Goal: Task Accomplishment & Management: Complete application form

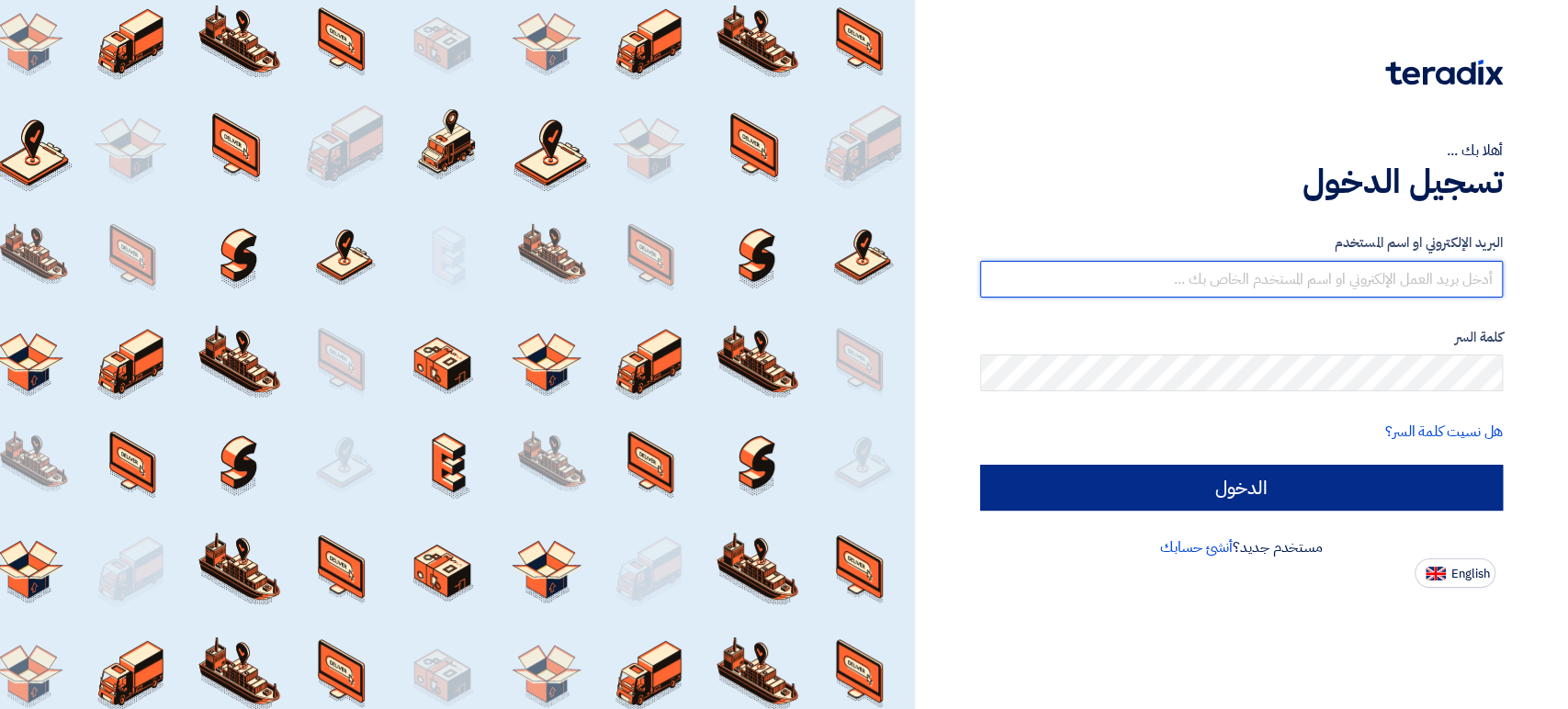
type input "[PERSON_NAME][EMAIL_ADDRESS][DOMAIN_NAME]"
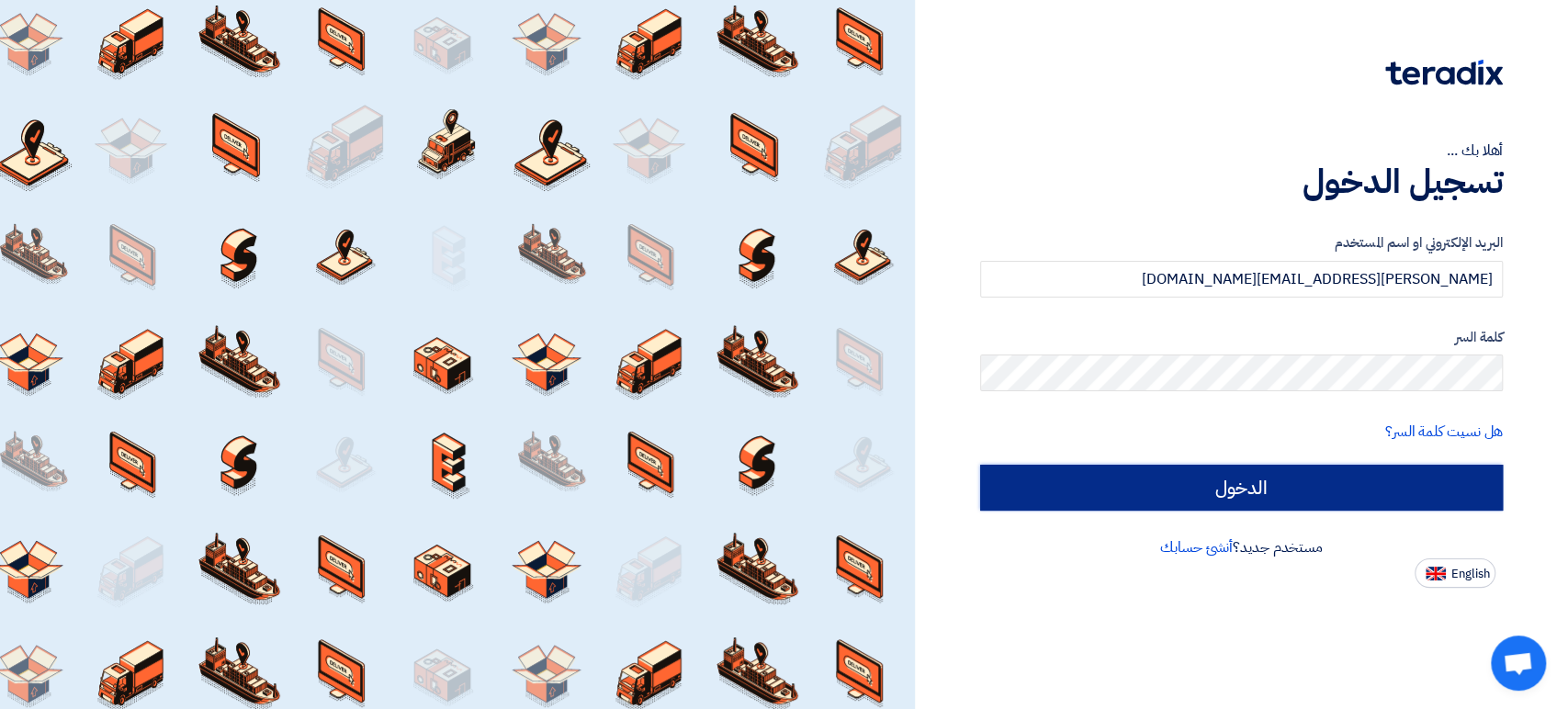
click at [1339, 483] on input "الدخول" at bounding box center [1241, 487] width 523 height 46
type input "Sign in"
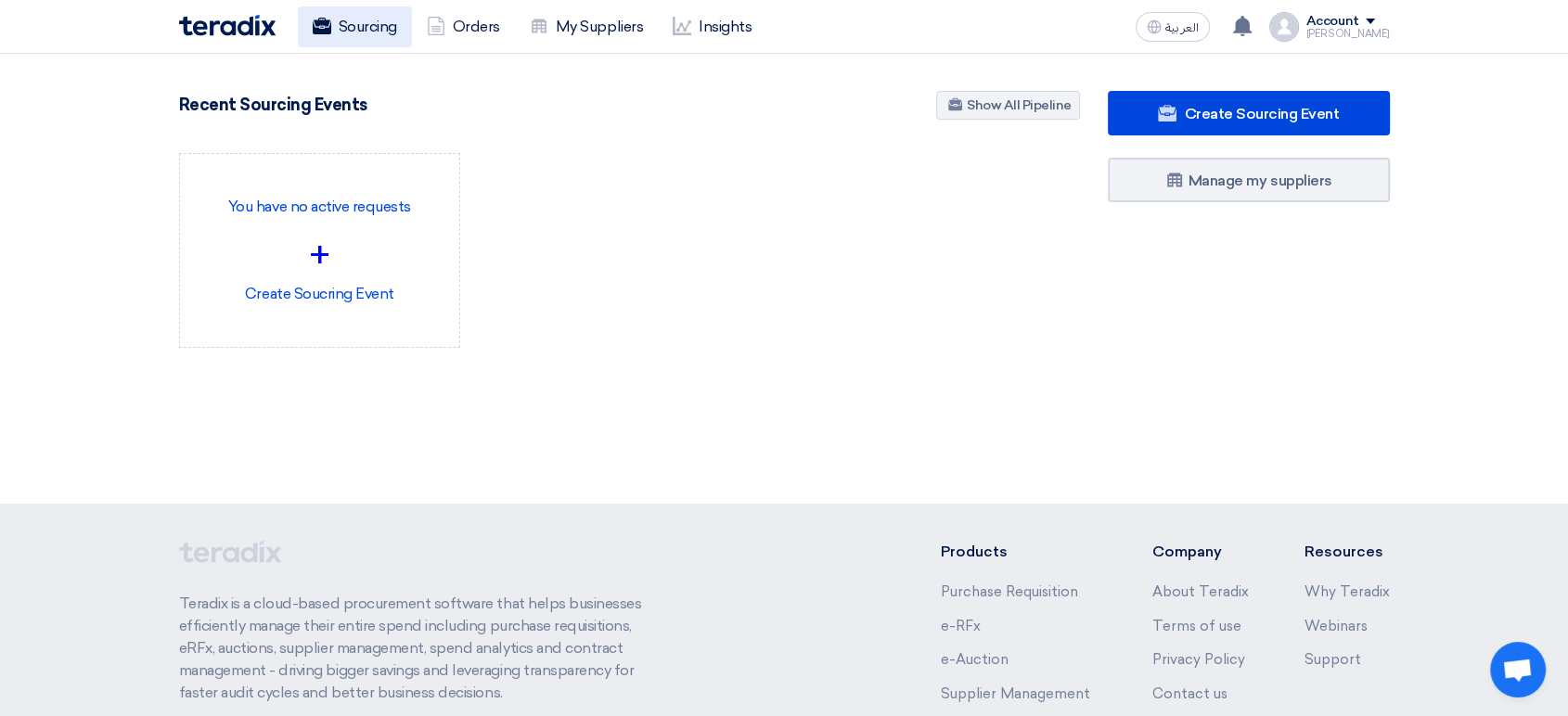
click at [391, 36] on link "Sourcing" at bounding box center [355, 27] width 114 height 40
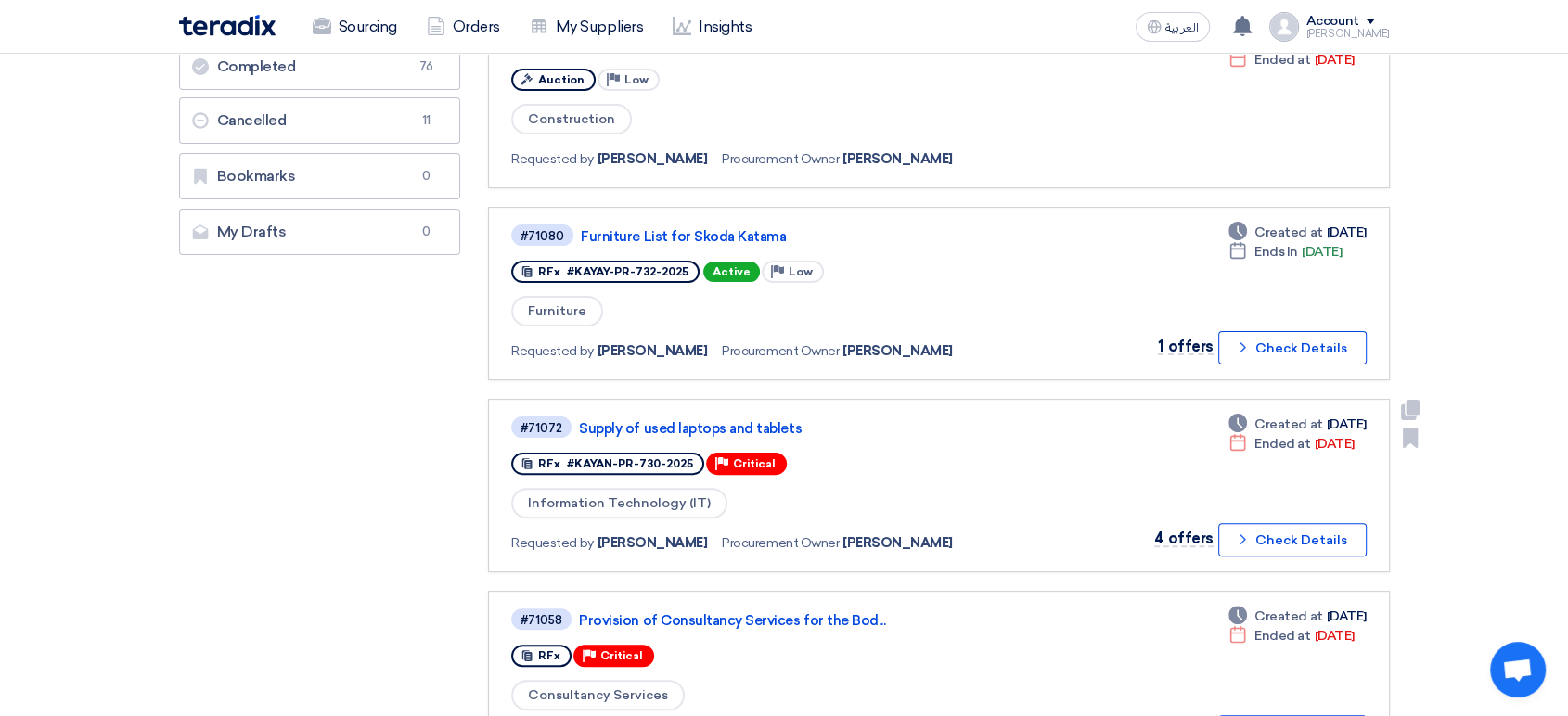
scroll to position [412, 0]
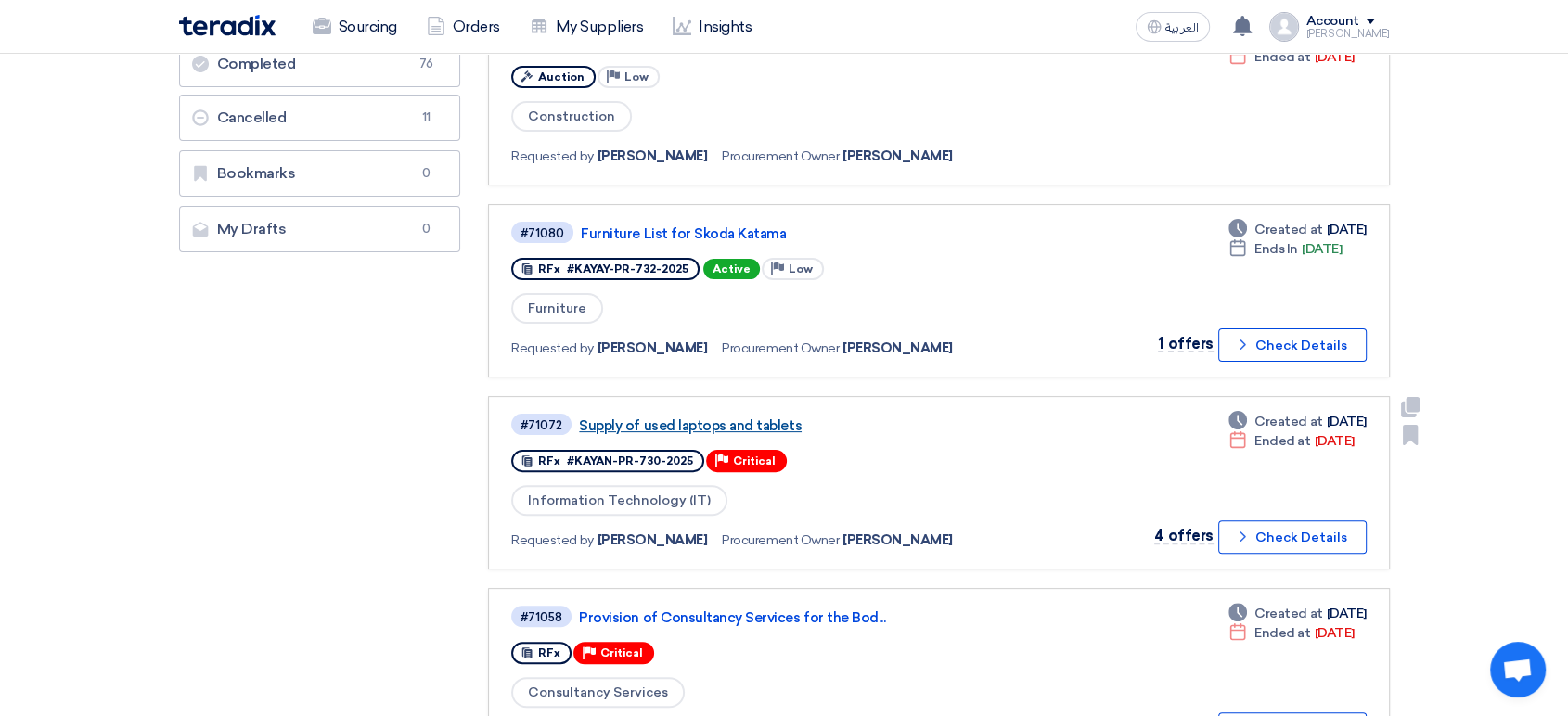
click at [761, 418] on link "Supply of used laptops and tablets" at bounding box center [810, 425] width 464 height 17
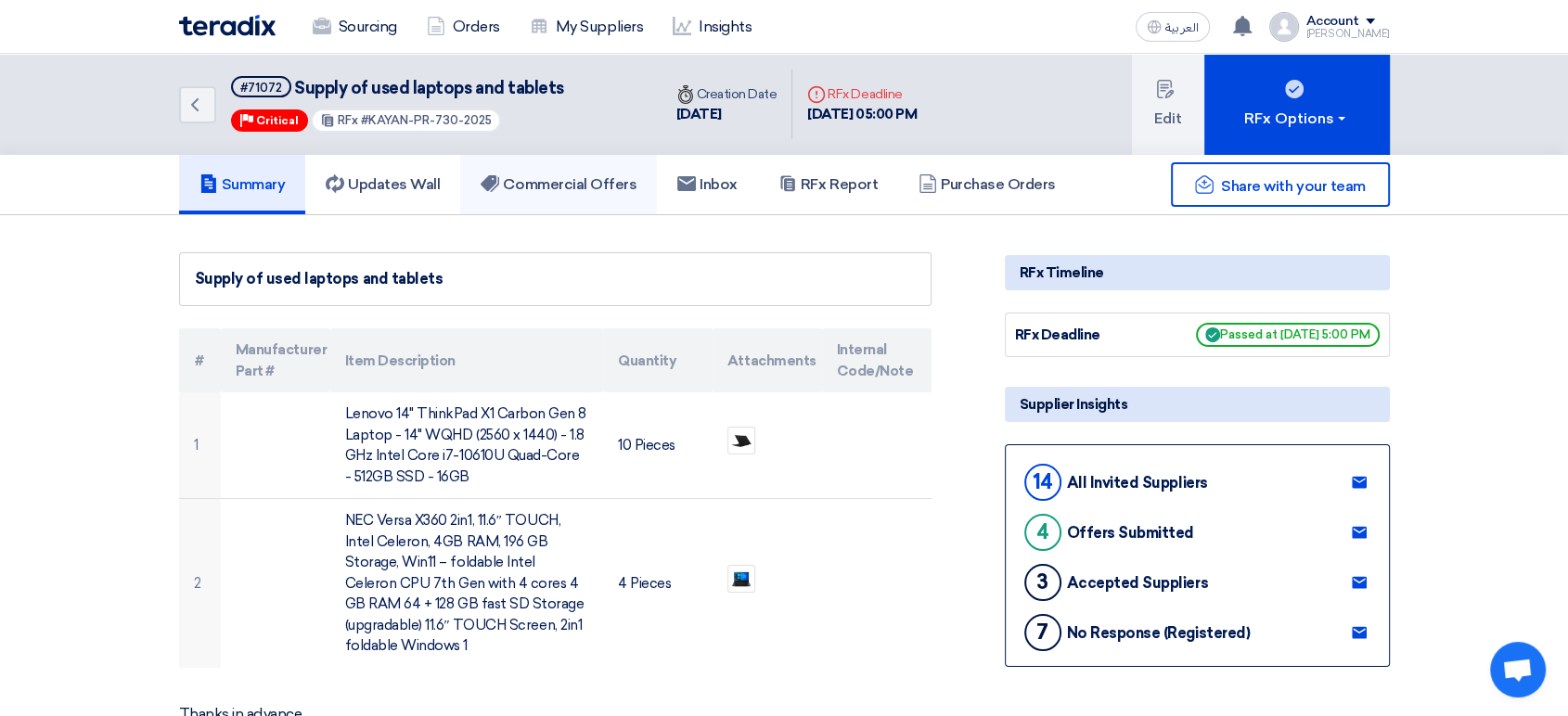
click at [586, 187] on h5 "Commercial Offers" at bounding box center [559, 184] width 156 height 19
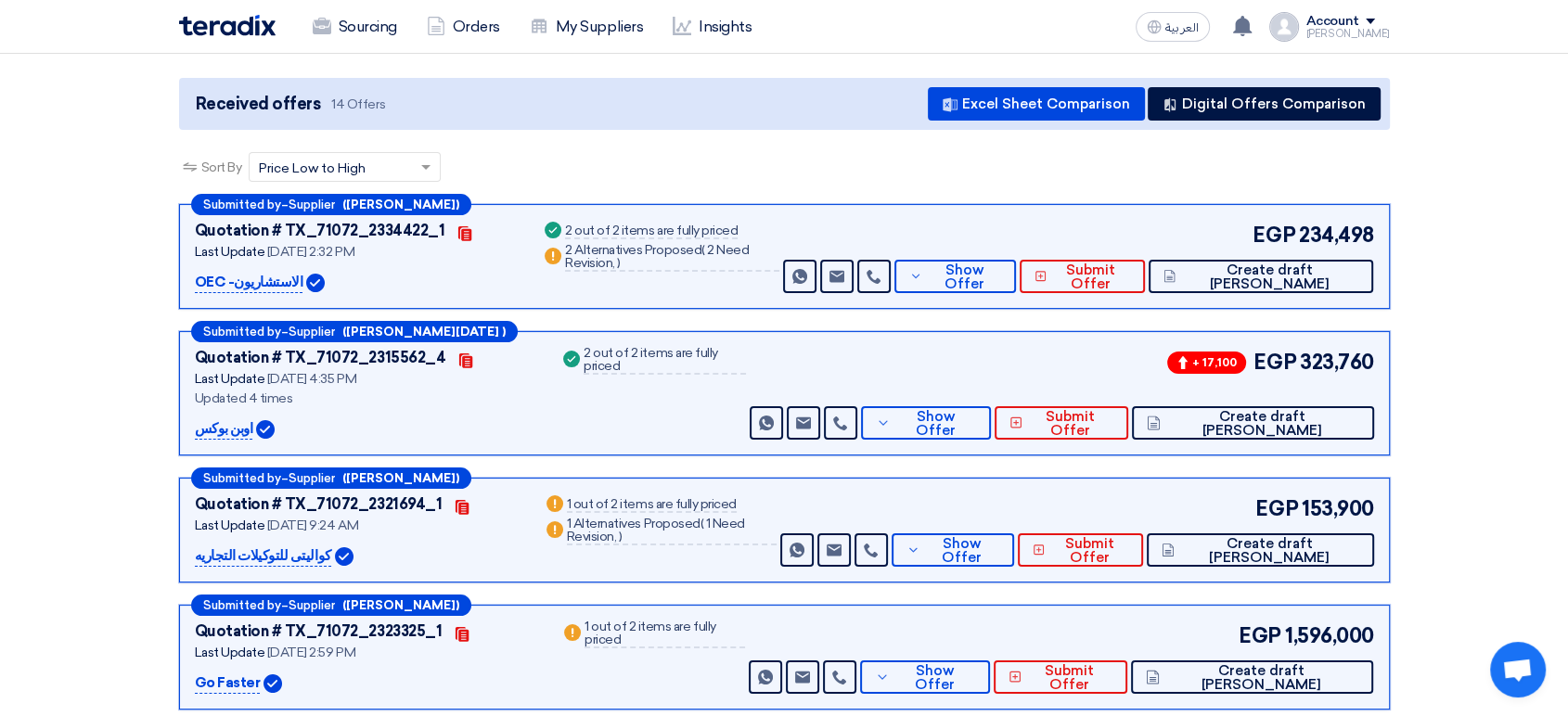
scroll to position [206, 0]
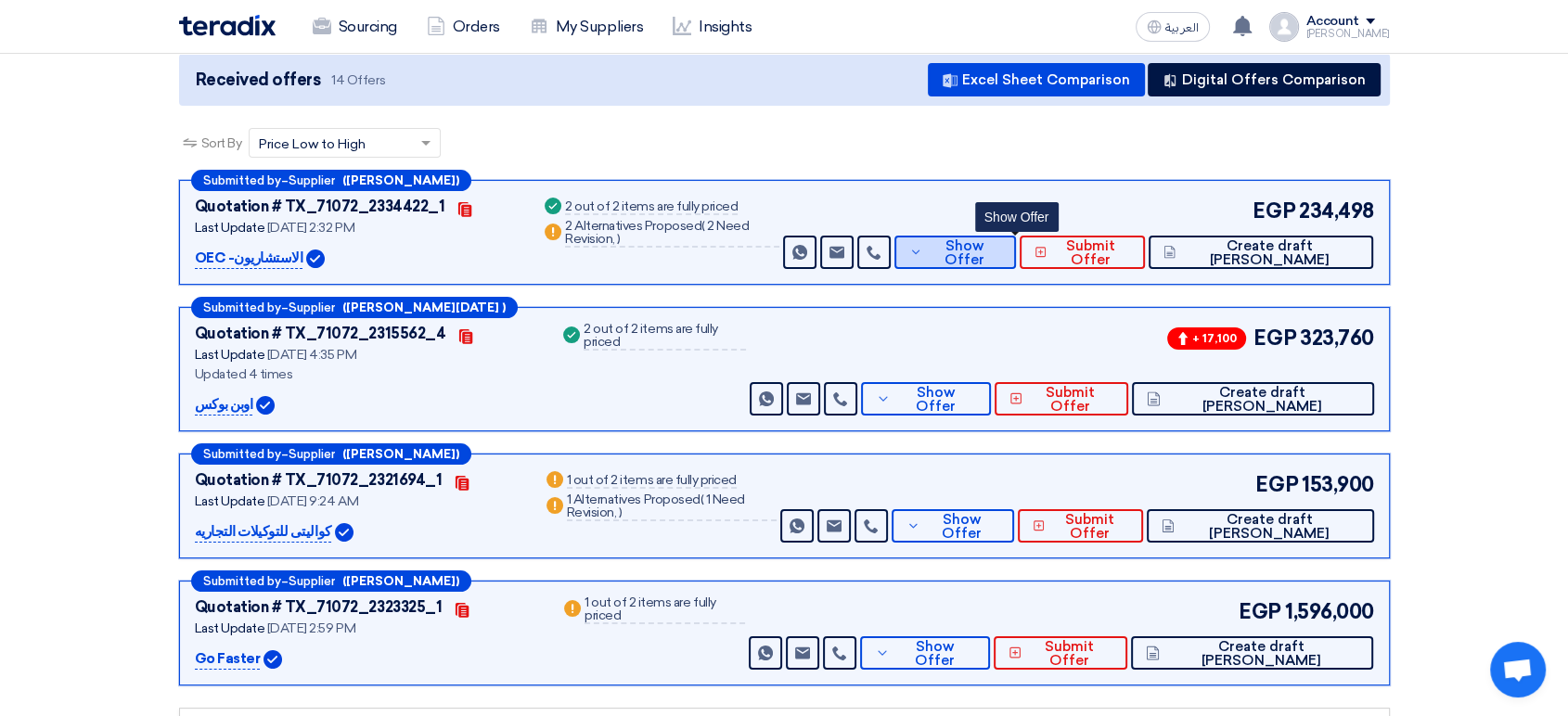
click at [1000, 257] on span "Show Offer" at bounding box center [963, 253] width 73 height 28
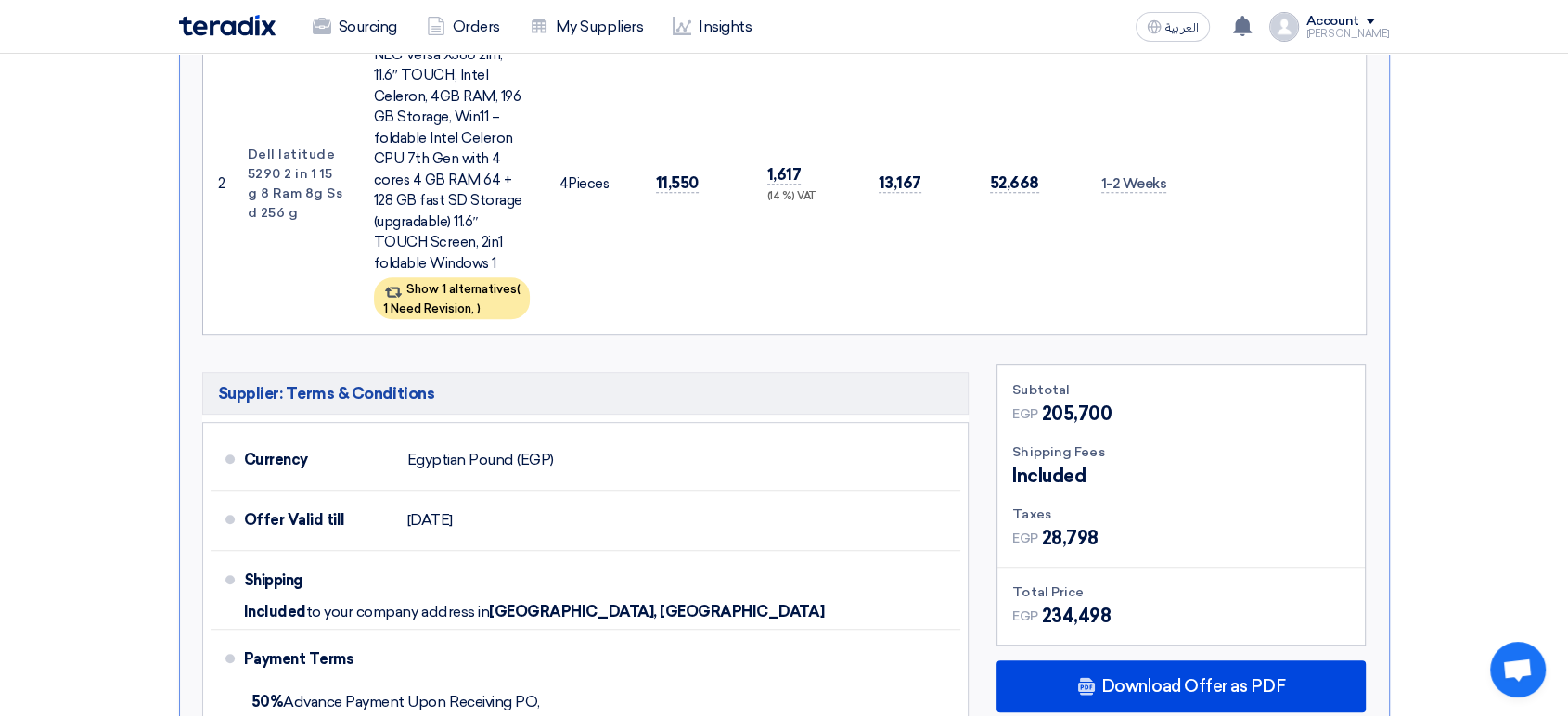
scroll to position [823, 0]
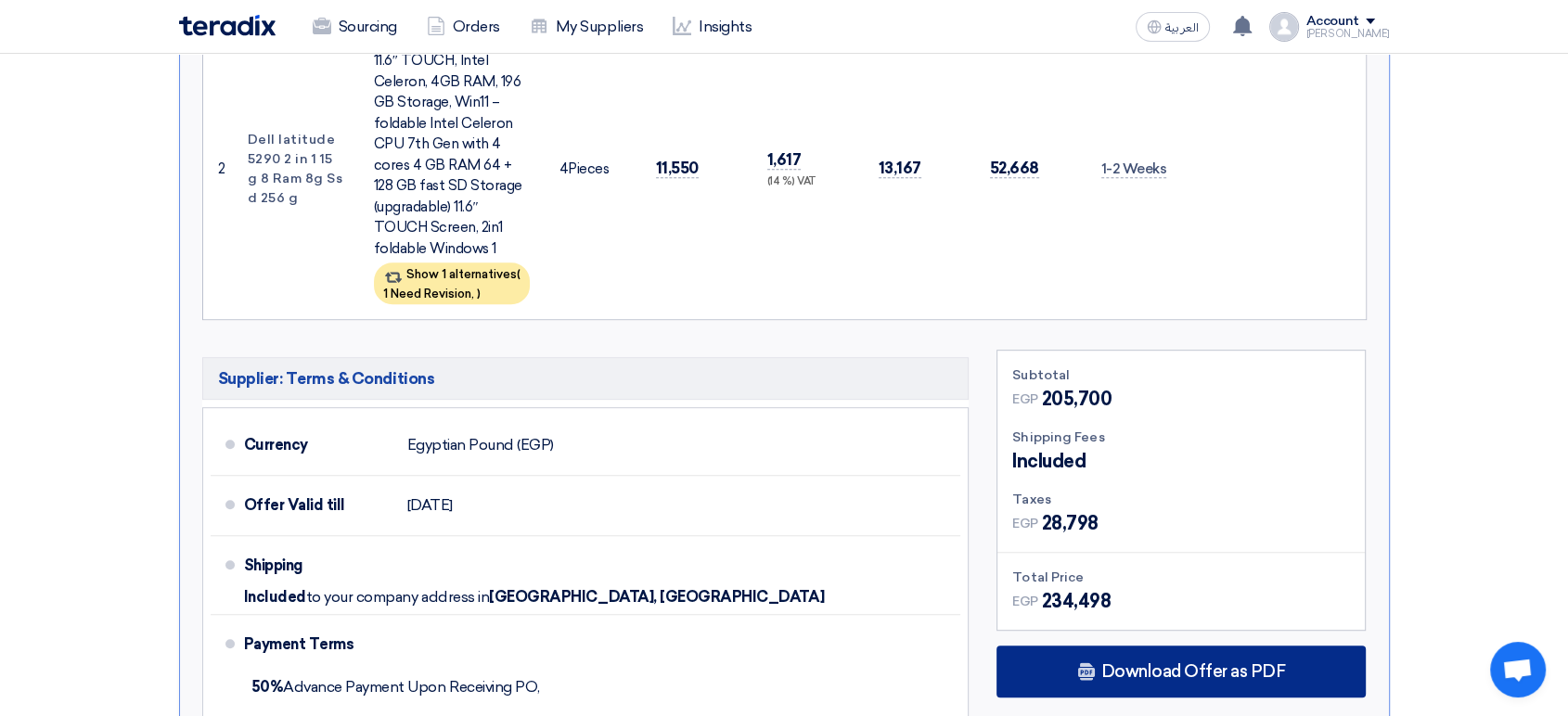
click at [1240, 681] on div "Download Offer as PDF" at bounding box center [1181, 671] width 370 height 52
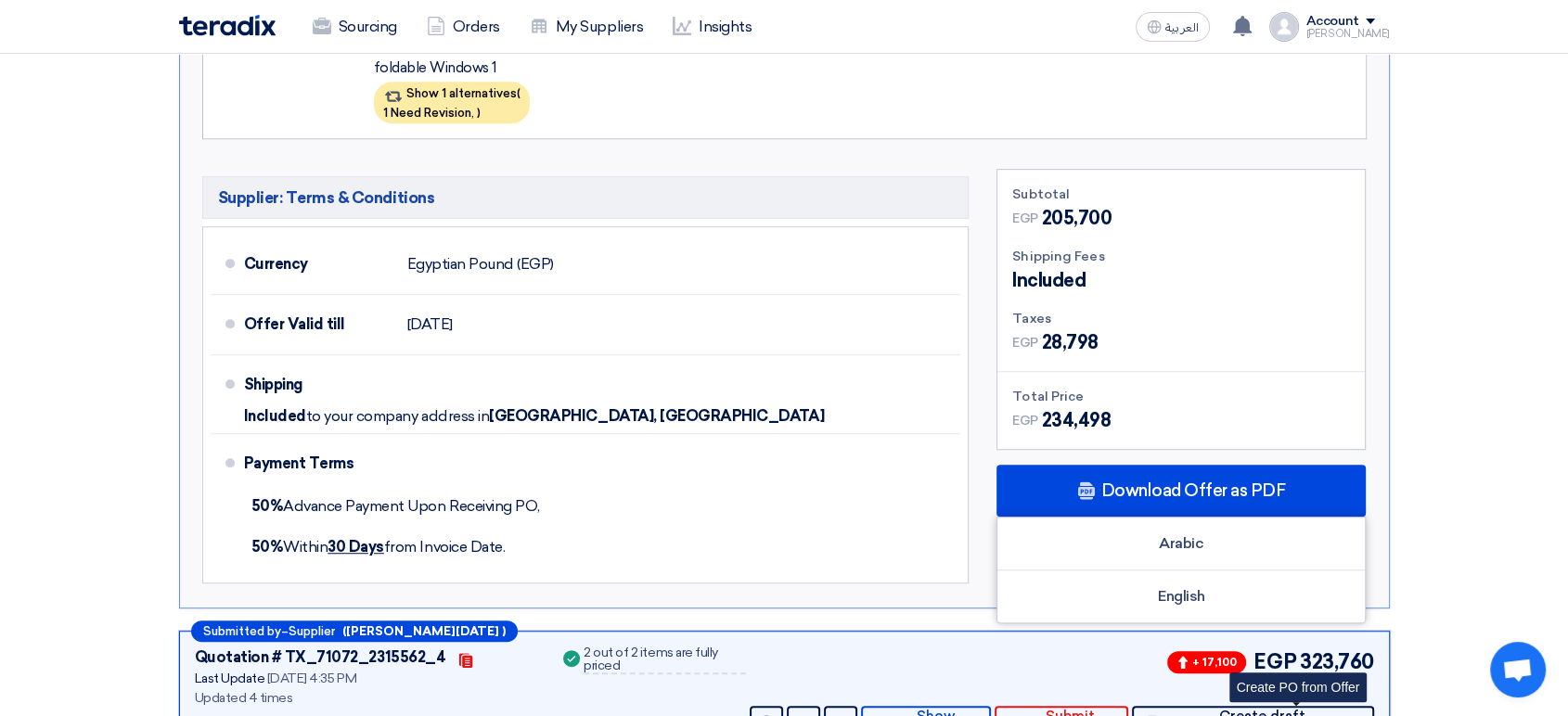
scroll to position [1338, 0]
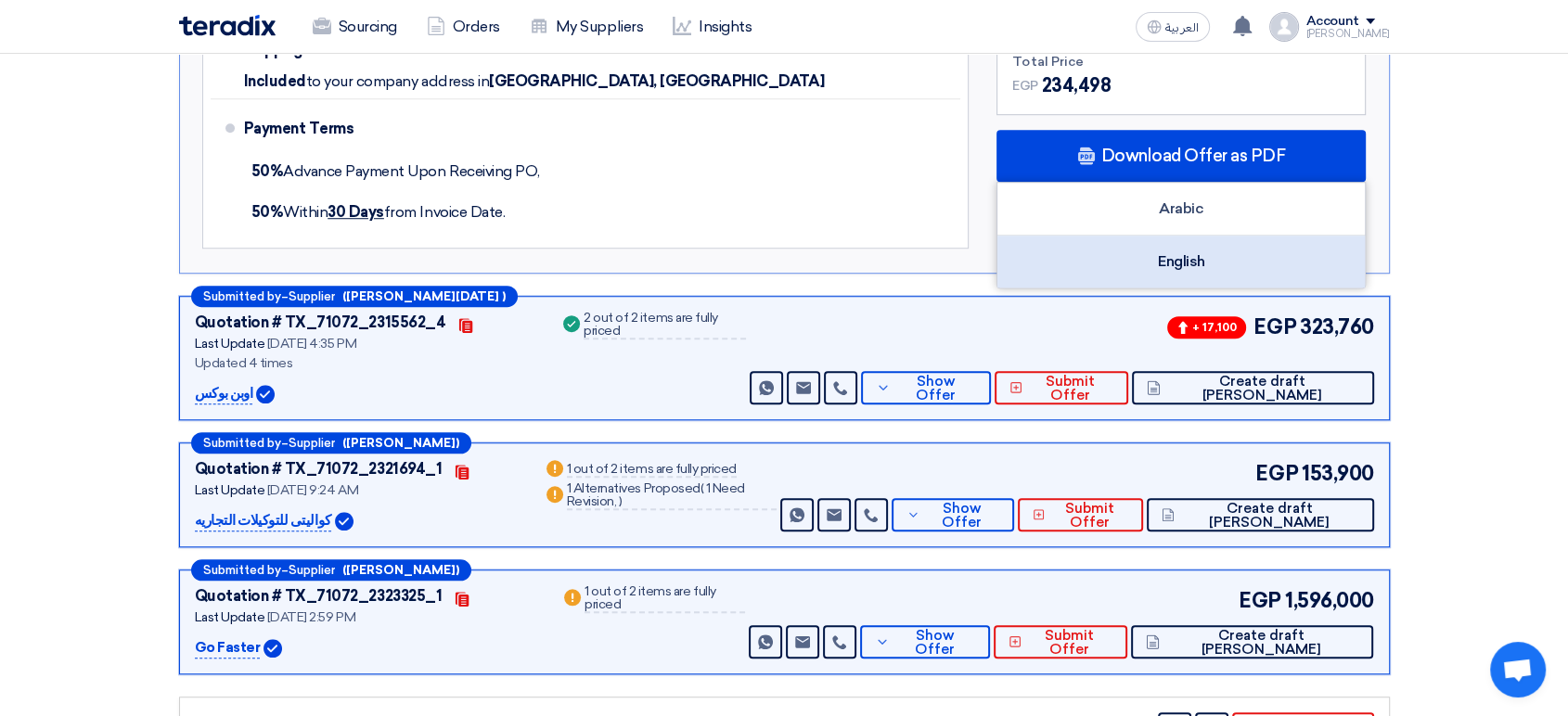
click at [1161, 253] on div "English" at bounding box center [1181, 261] width 368 height 52
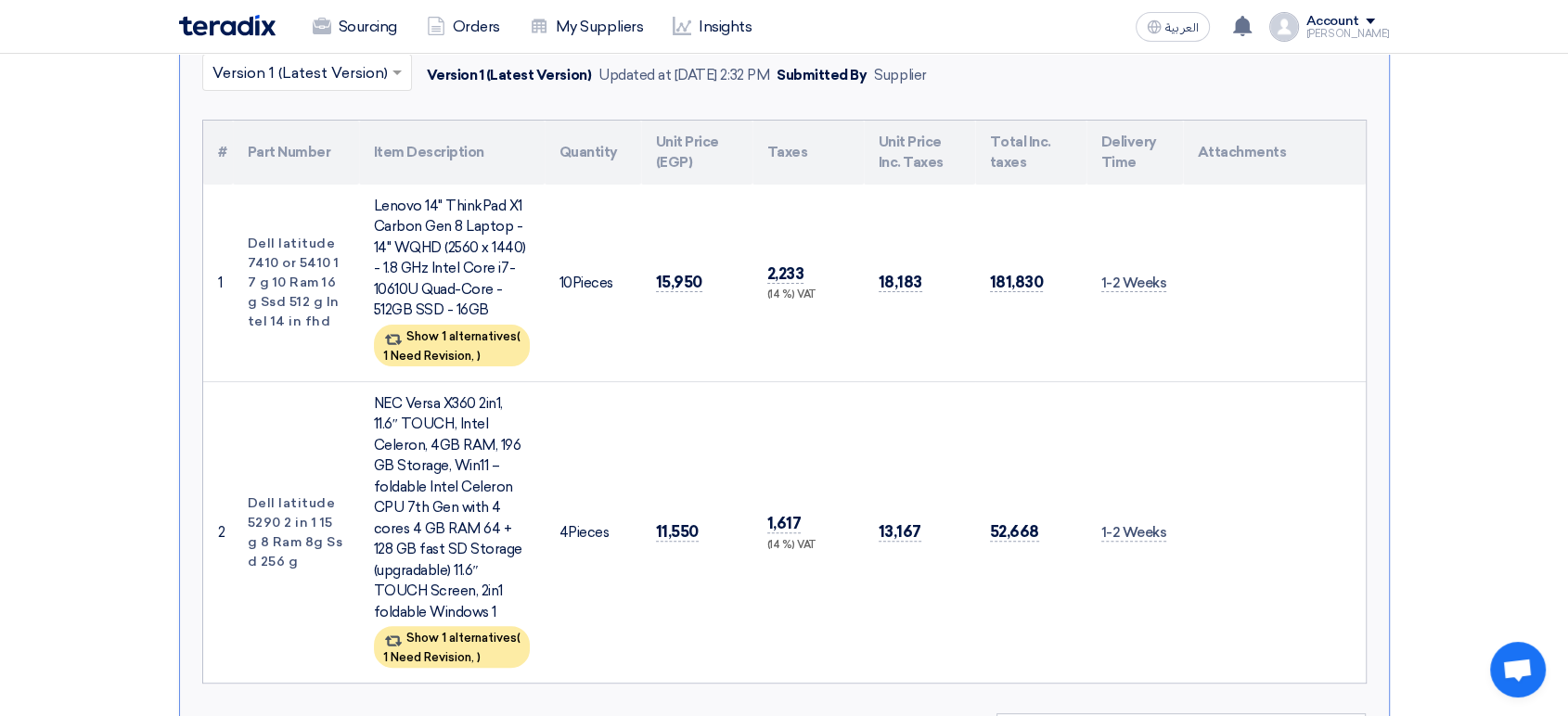
scroll to position [412, 0]
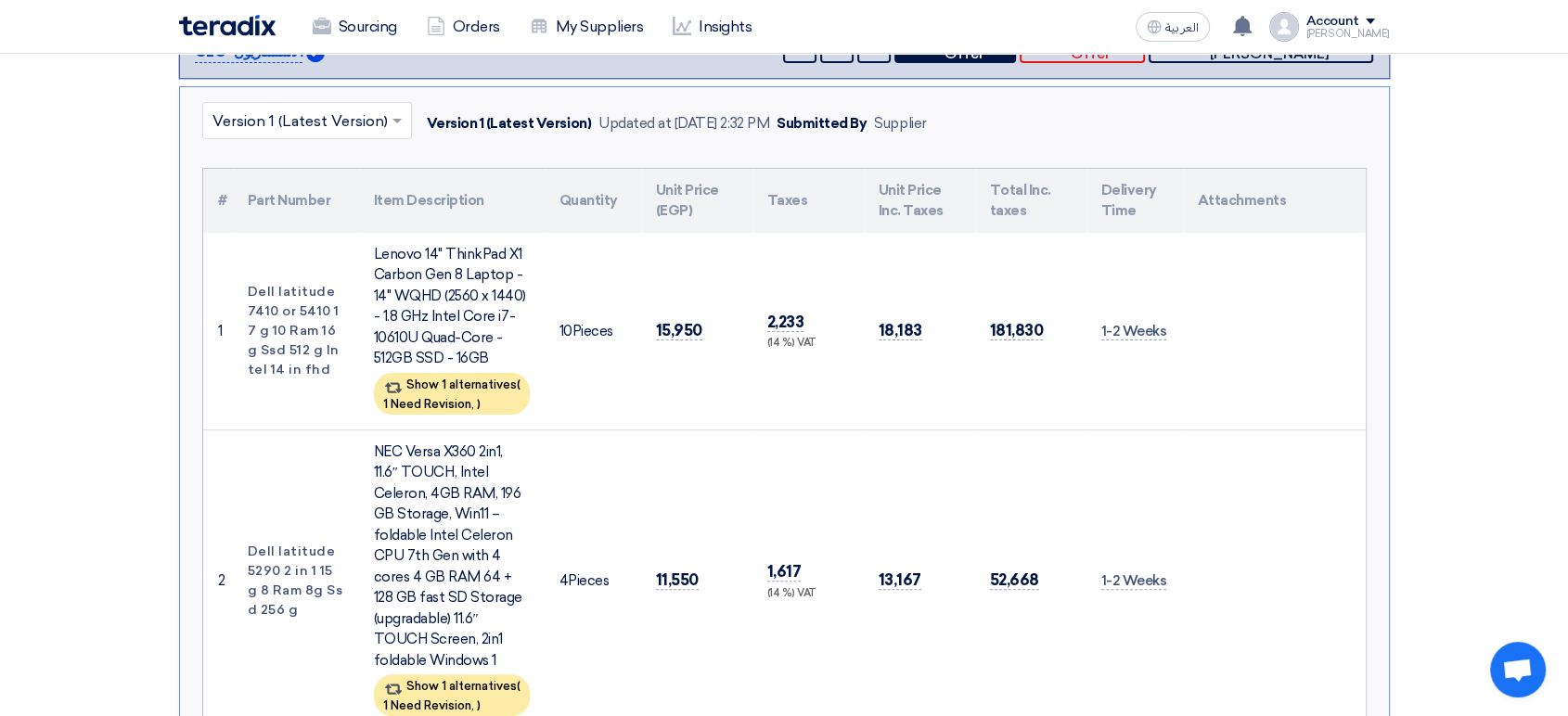
drag, startPoint x: 307, startPoint y: 370, endPoint x: 245, endPoint y: 280, distance: 109.3
click at [245, 280] on td "Dell latitude 7410 or 5410 17 g 10 Ram 16 g Ssd 512 g Intel 14 in fhd" at bounding box center [296, 331] width 126 height 198
click at [481, 397] on span ")" at bounding box center [479, 404] width 4 height 14
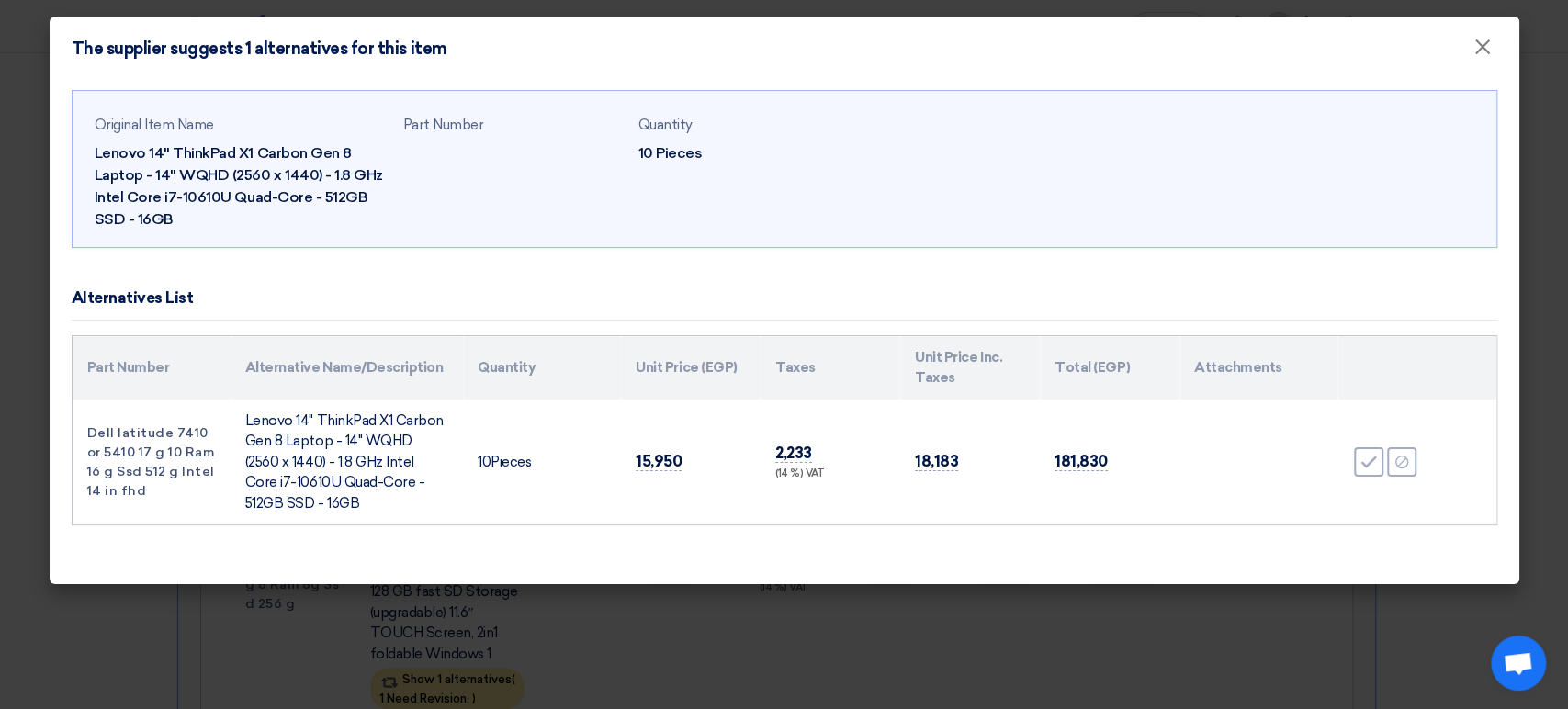
drag, startPoint x: 133, startPoint y: 491, endPoint x: 74, endPoint y: 419, distance: 93.1
click at [74, 419] on td "Dell latitude 7410 or 5410 17 g 10 Ram 16 g Ssd 512 g Intel 14 in fhd" at bounding box center [151, 461] width 158 height 126
copy td "Dell latitude 7410 or 5410 17 g 10 Ram 16 g Ssd 512 g Intel 14 in fhd"
click at [1484, 50] on span "×" at bounding box center [1482, 52] width 19 height 37
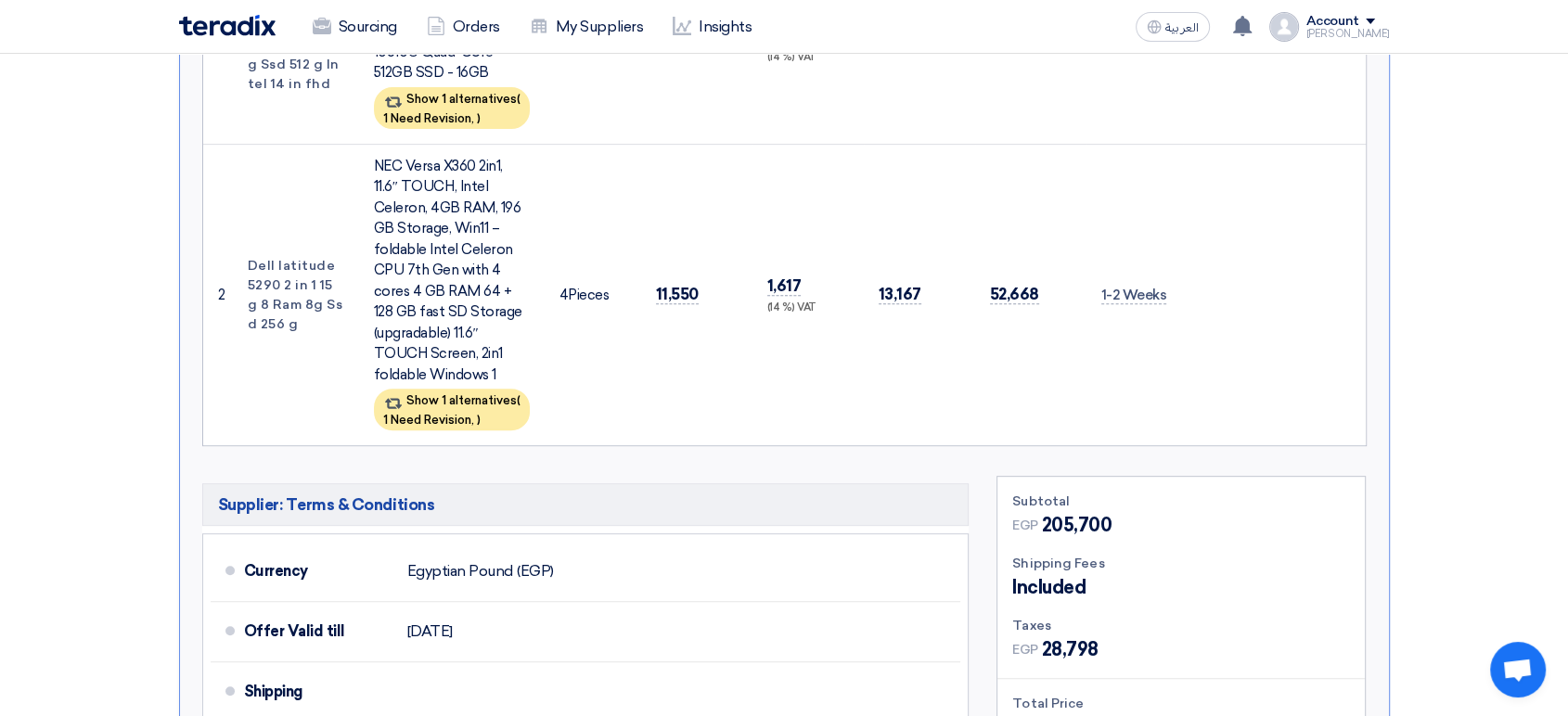
scroll to position [720, 0]
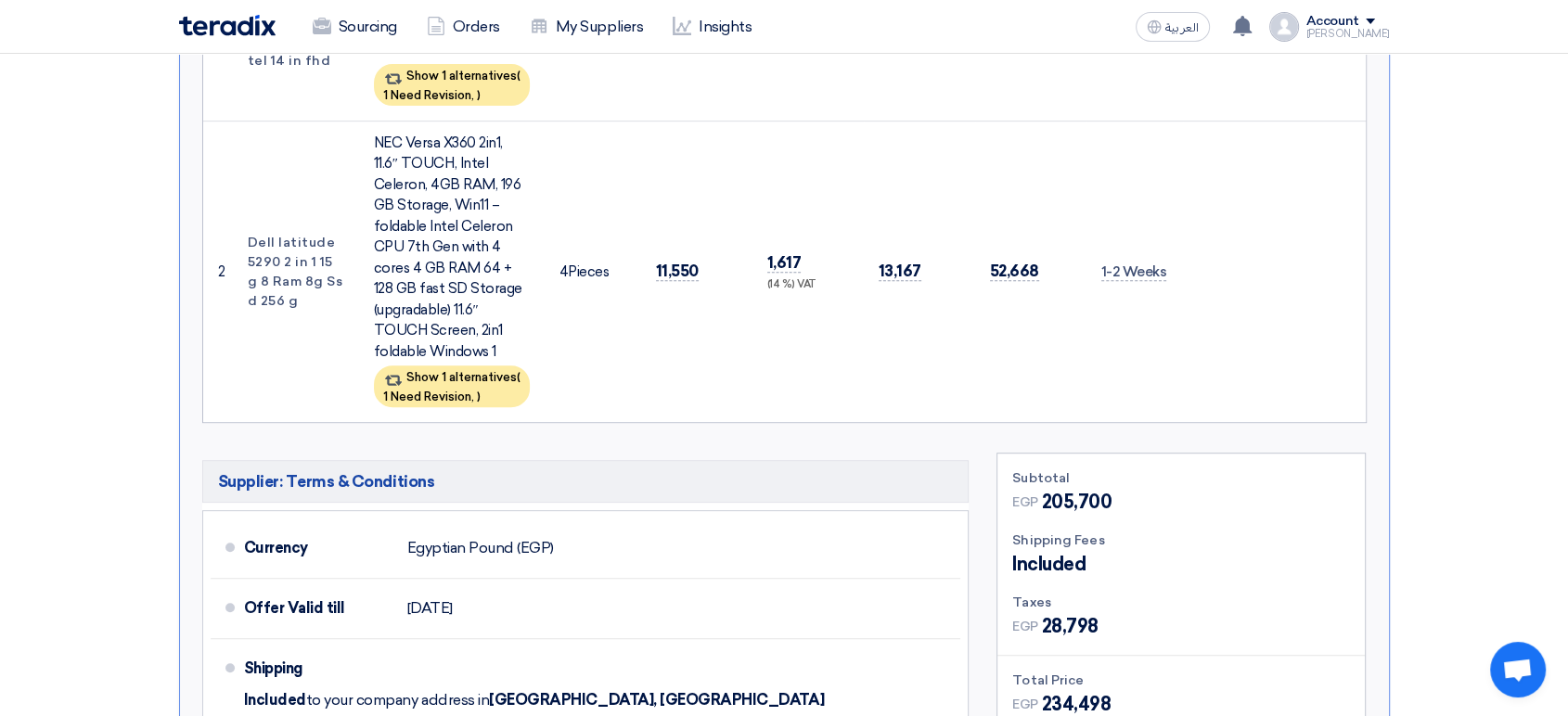
click at [296, 268] on td "Dell latitude 5290 2 in 1 15 g 8 Ram 8g Ssd 256 g" at bounding box center [296, 271] width 126 height 301
drag, startPoint x: 262, startPoint y: 299, endPoint x: 234, endPoint y: 232, distance: 72.6
click at [234, 232] on td "Dell latitude 5290 2 in 1 15 g 8 Ram 8g Ssd 256 g" at bounding box center [296, 271] width 126 height 301
copy td "Dell latitude 5290 2 in 1 15 g 8 Ram 8g Ssd 256 g"
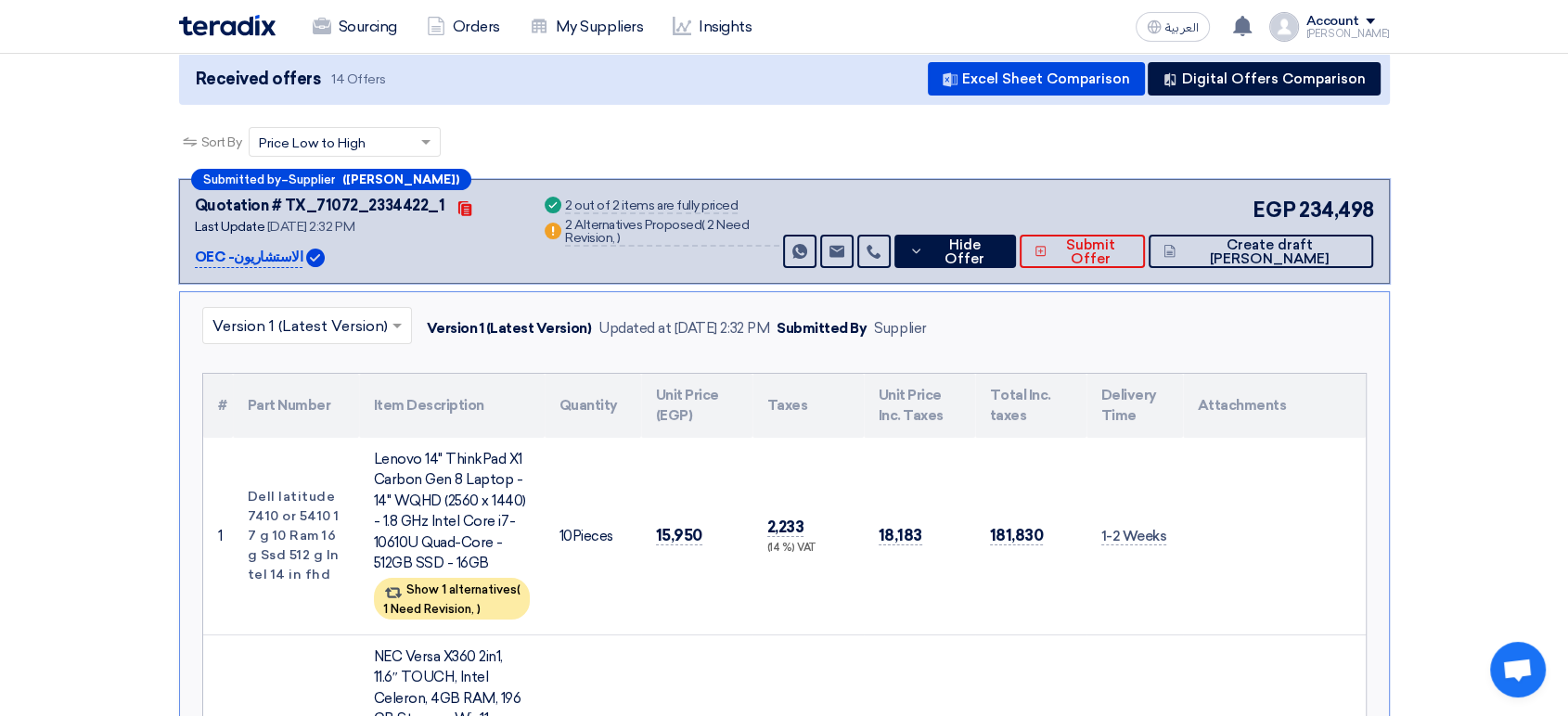
scroll to position [0, 0]
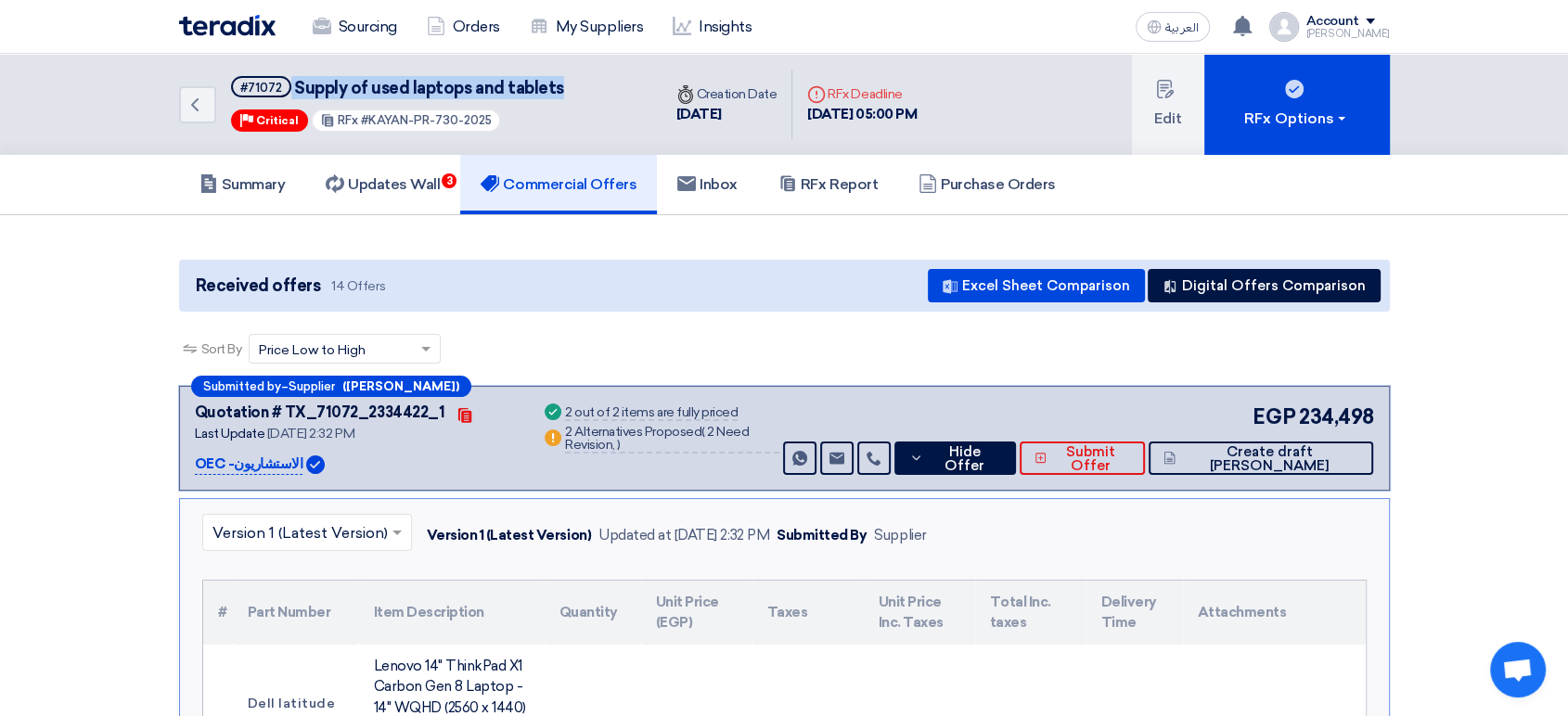
drag, startPoint x: 574, startPoint y: 87, endPoint x: 290, endPoint y: 87, distance: 284.0
click at [290, 87] on div "Back #71072 Supply of used laptops and tablets Priority Critical RFx #KAYAN-PR-…" at bounding box center [420, 104] width 482 height 101
copy h5 "Supply of used laptops and tablets"
drag, startPoint x: 198, startPoint y: 462, endPoint x: 293, endPoint y: 458, distance: 95.1
click at [293, 458] on div "OEC -الاستشاريون" at bounding box center [357, 463] width 324 height 23
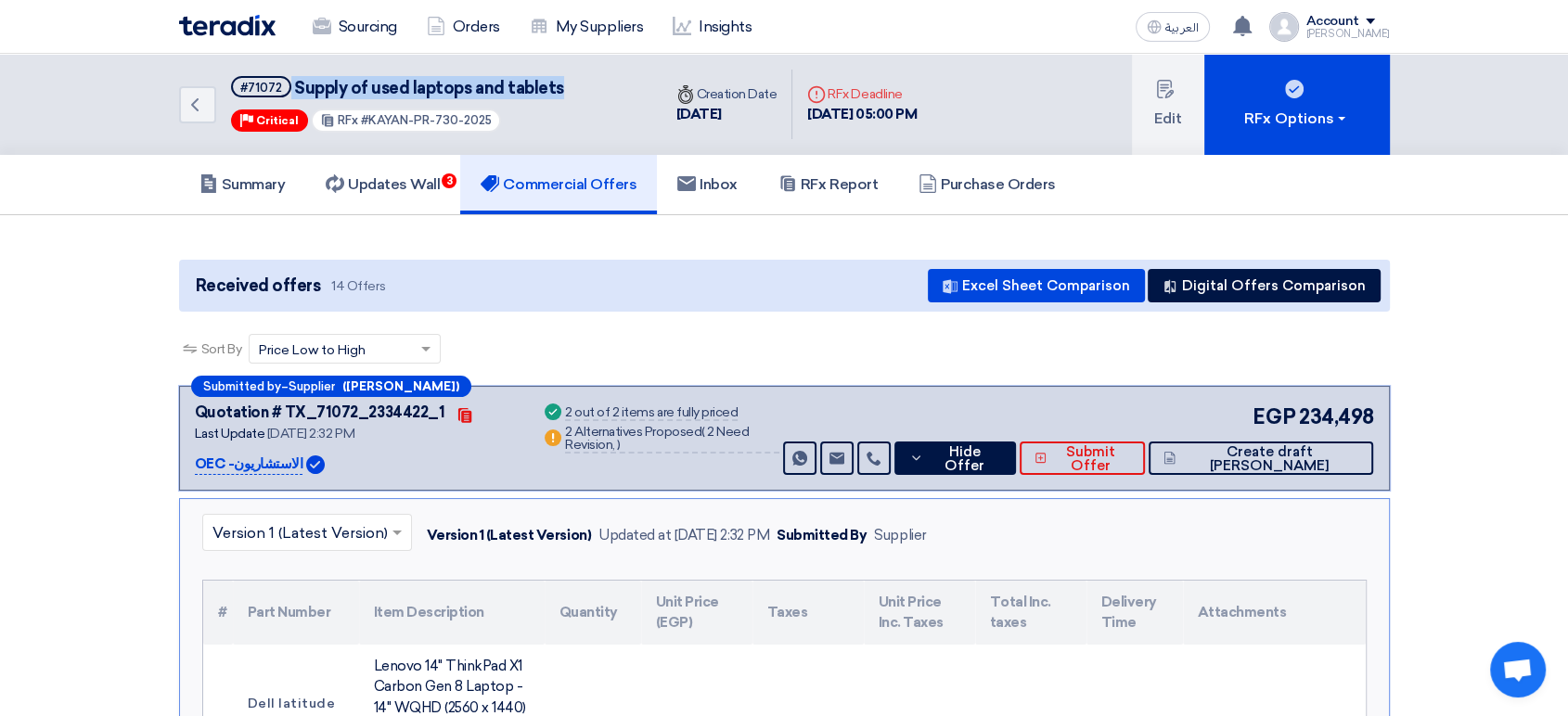
copy div "OEC -الاستشاريون"
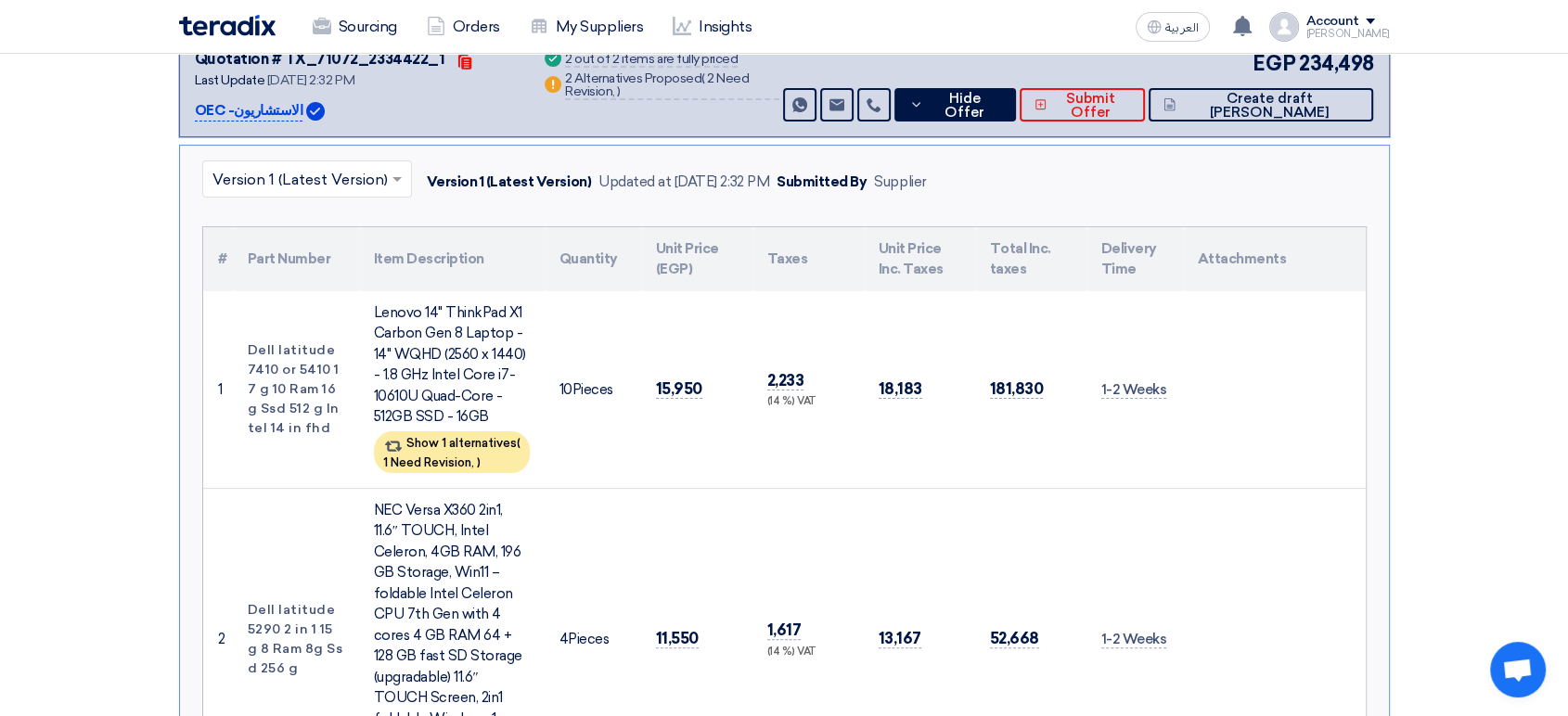
scroll to position [206, 0]
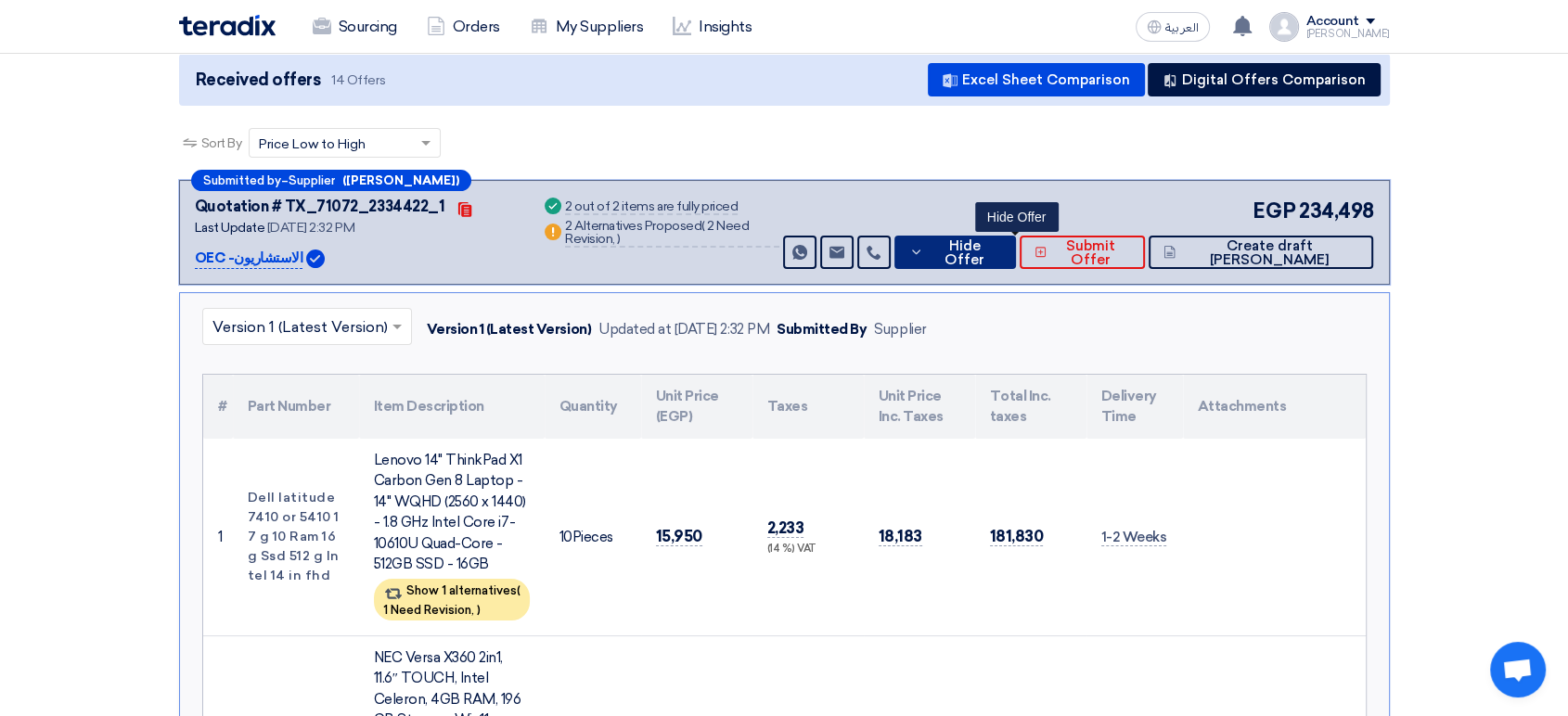
click at [997, 241] on button "Hide Offer" at bounding box center [954, 252] width 121 height 33
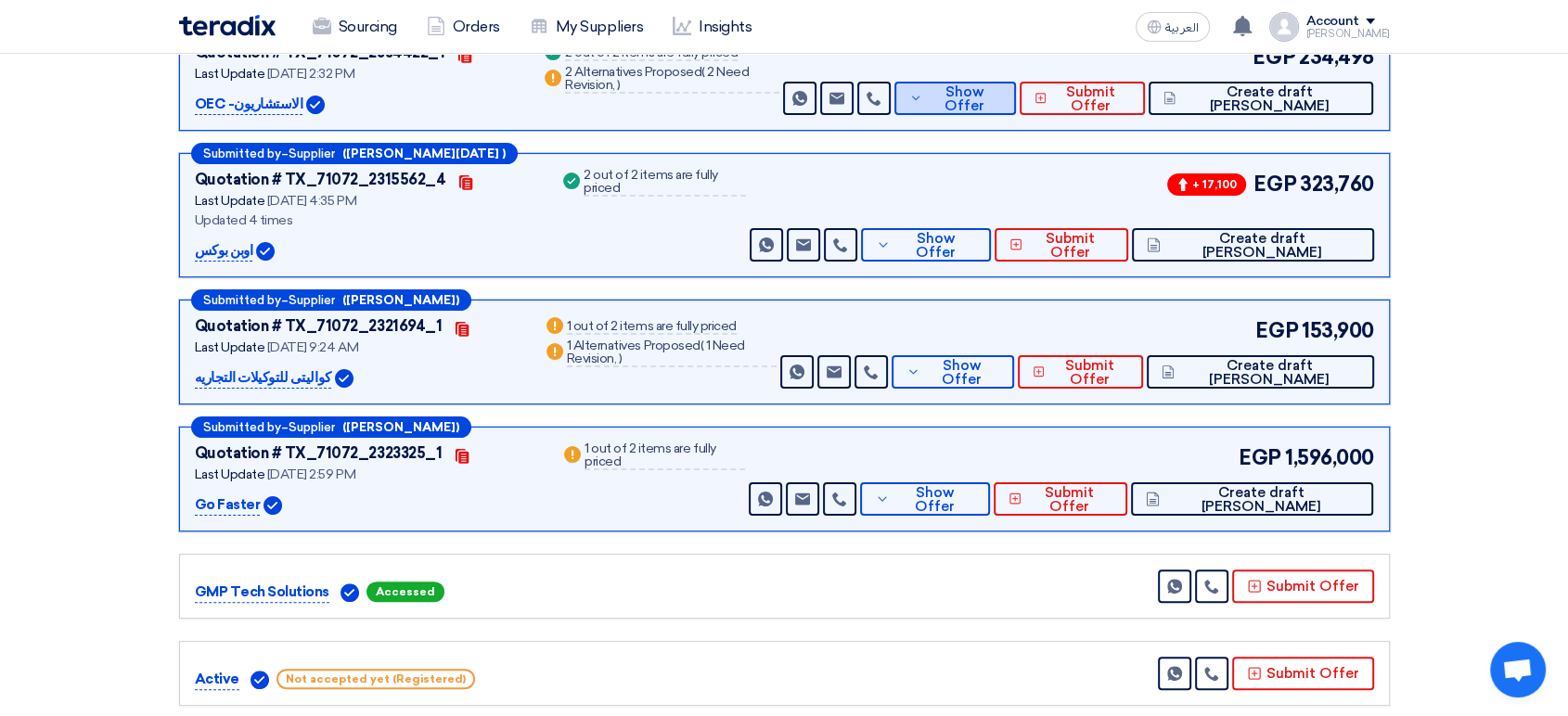
scroll to position [412, 0]
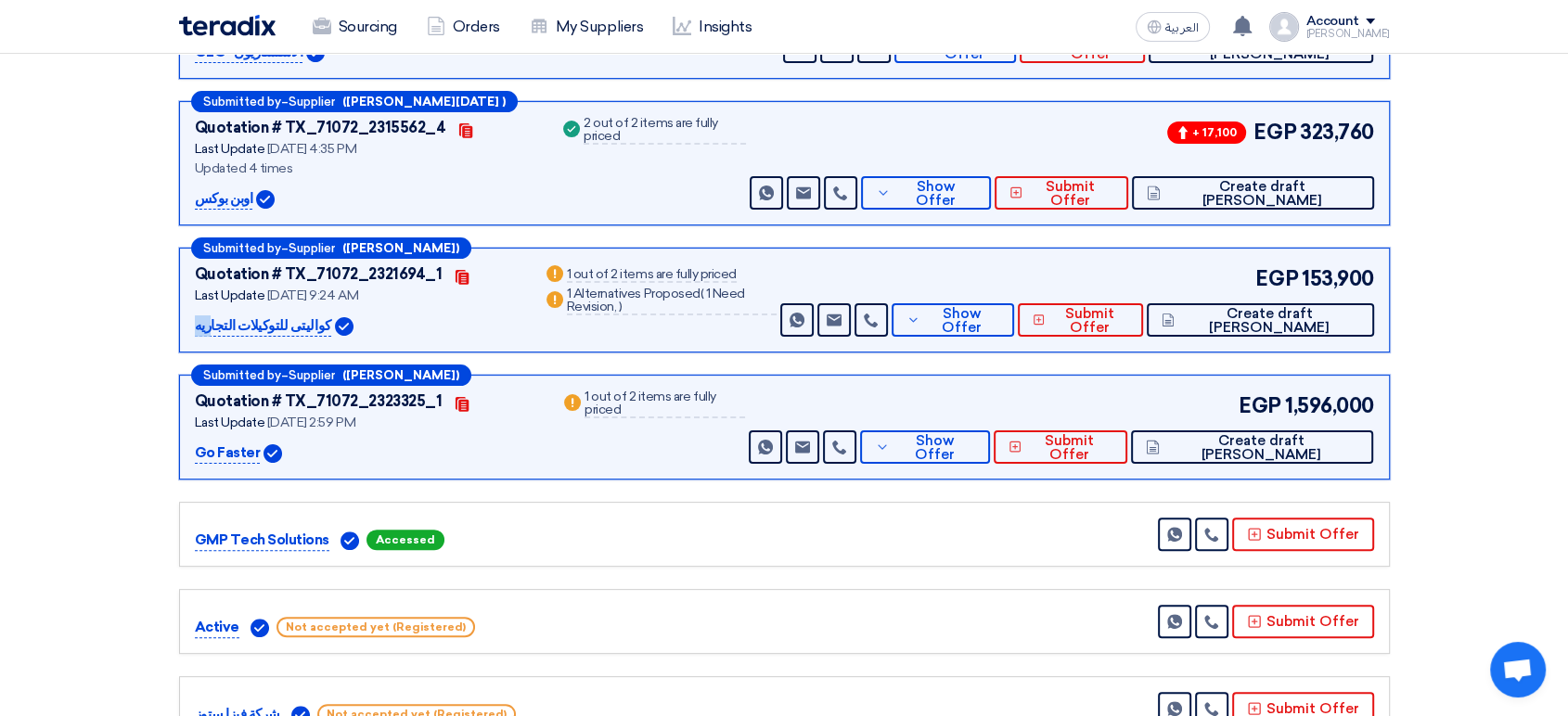
drag, startPoint x: 190, startPoint y: 321, endPoint x: 316, endPoint y: 315, distance: 126.1
click at [316, 317] on div "Submitted by – Supplier (نسمه سيد) Quotation # TX_71072_2321694_1 Contacts Last…" at bounding box center [784, 299] width 1210 height 104
copy div "كواليتى للتوكيلات التجاريه"
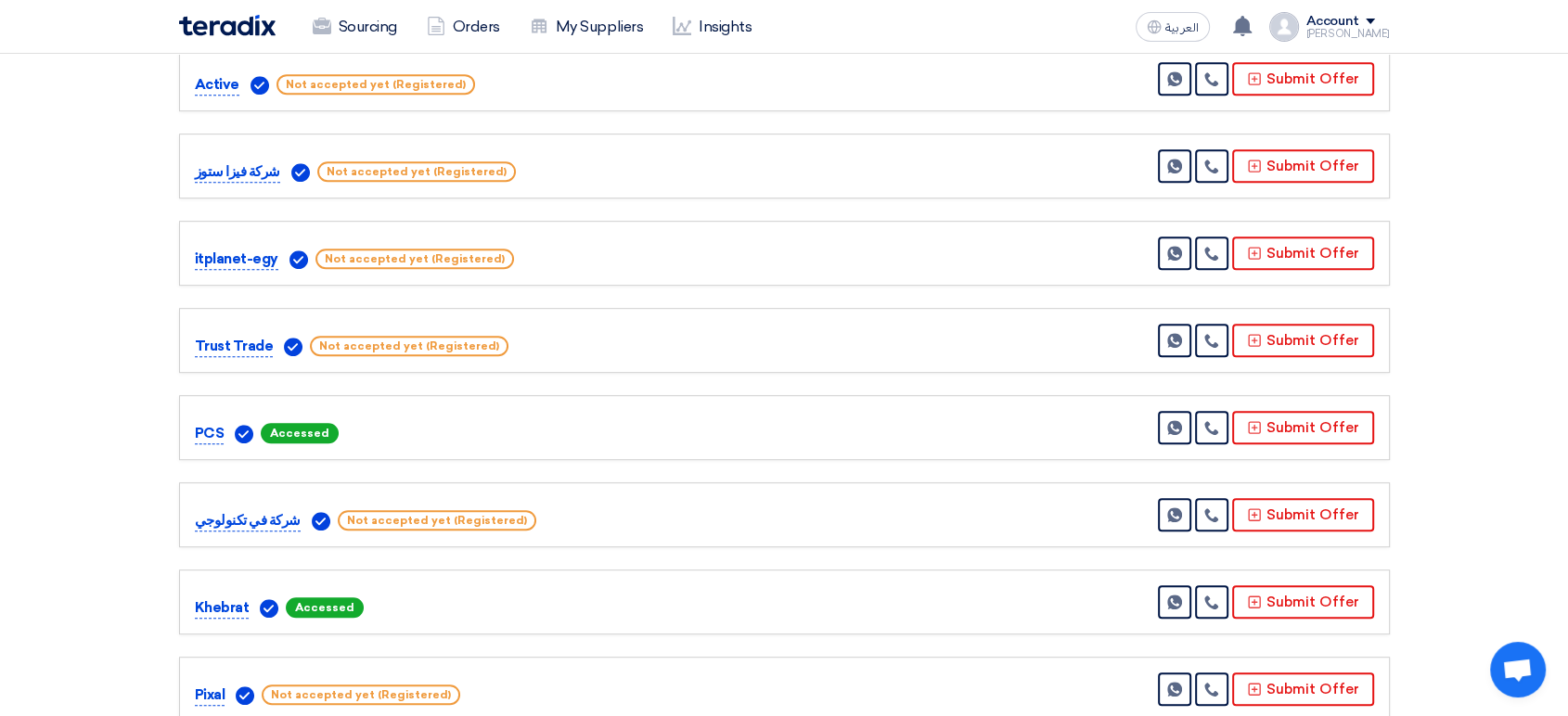
scroll to position [1030, 0]
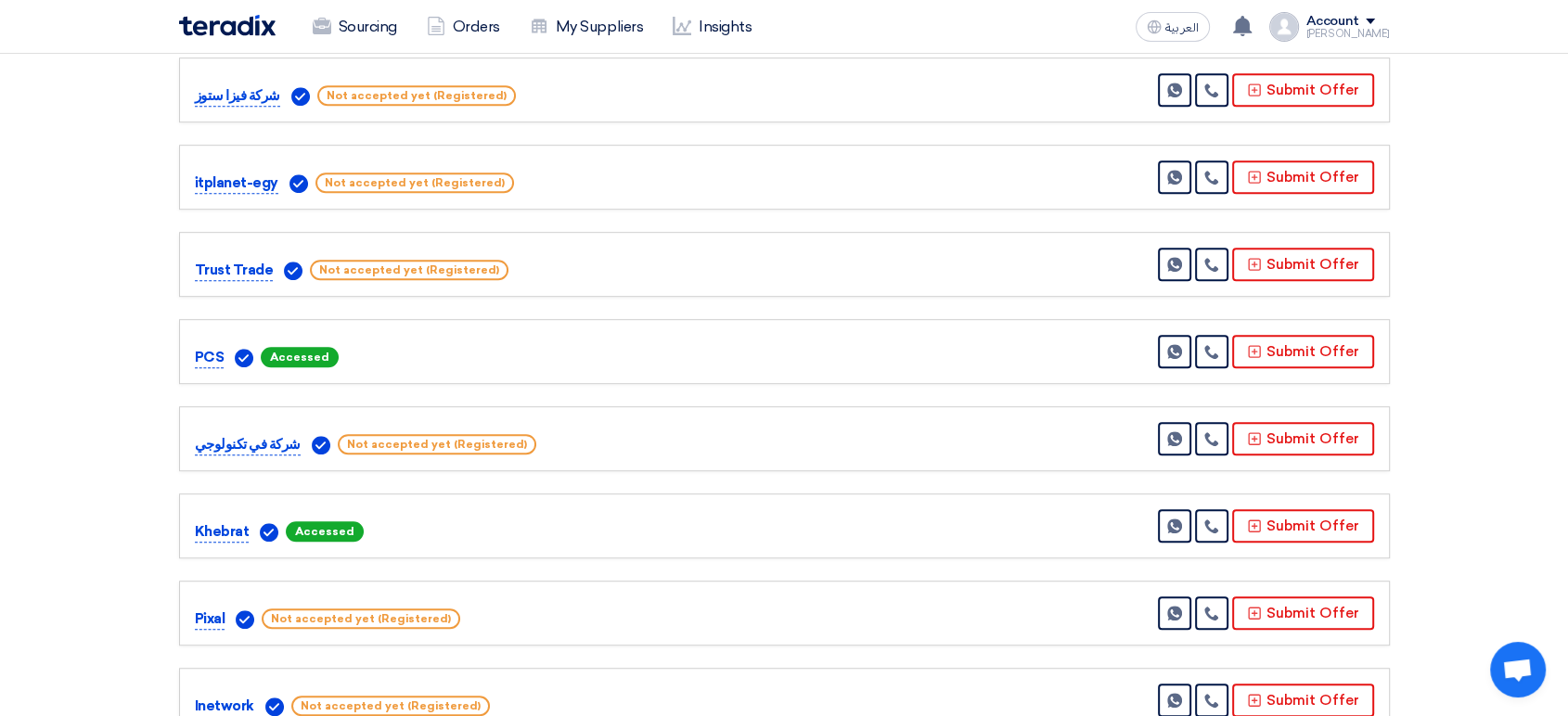
drag, startPoint x: 192, startPoint y: 524, endPoint x: 250, endPoint y: 525, distance: 58.0
click at [250, 525] on div "Khebrat Accessed Send Message" at bounding box center [784, 526] width 1210 height 65
copy p "Khebrat"
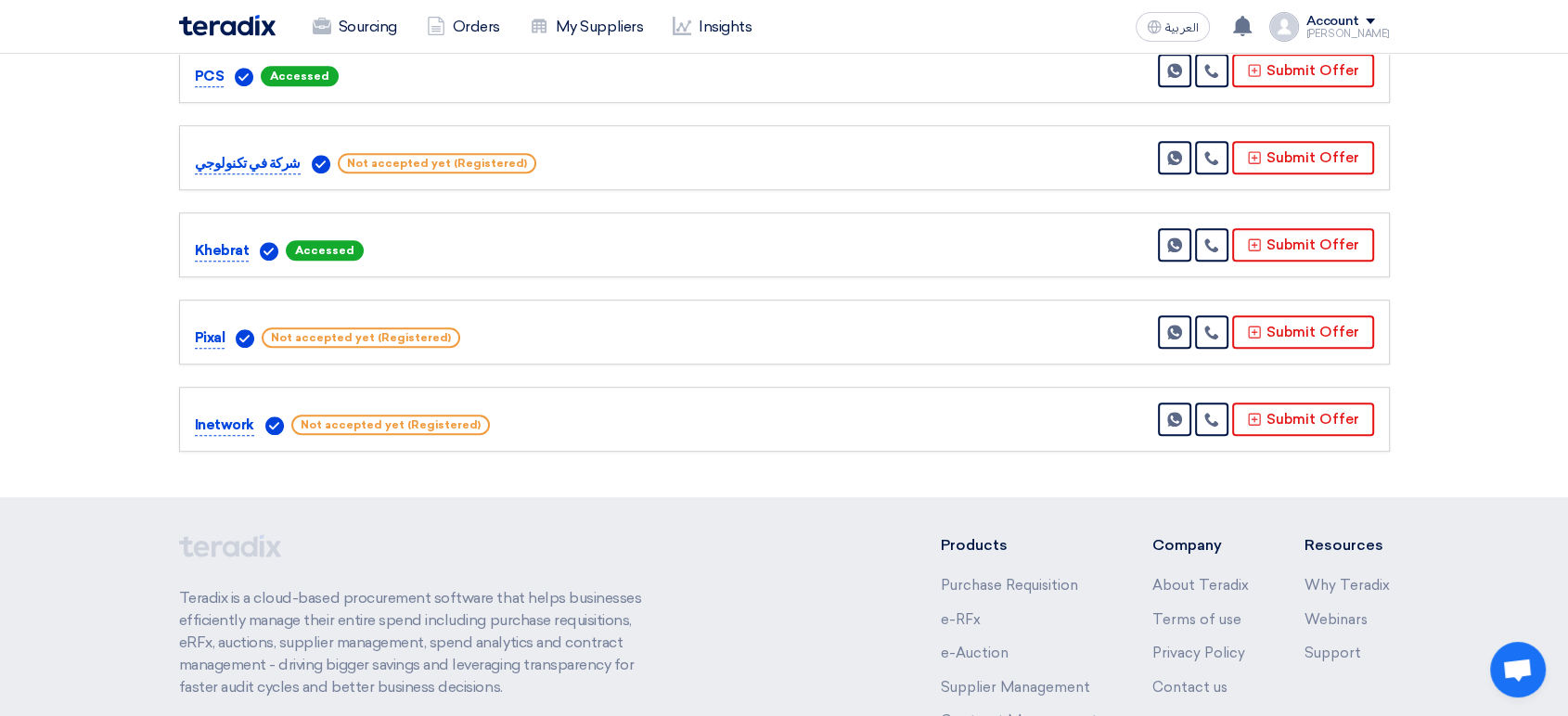
scroll to position [1338, 0]
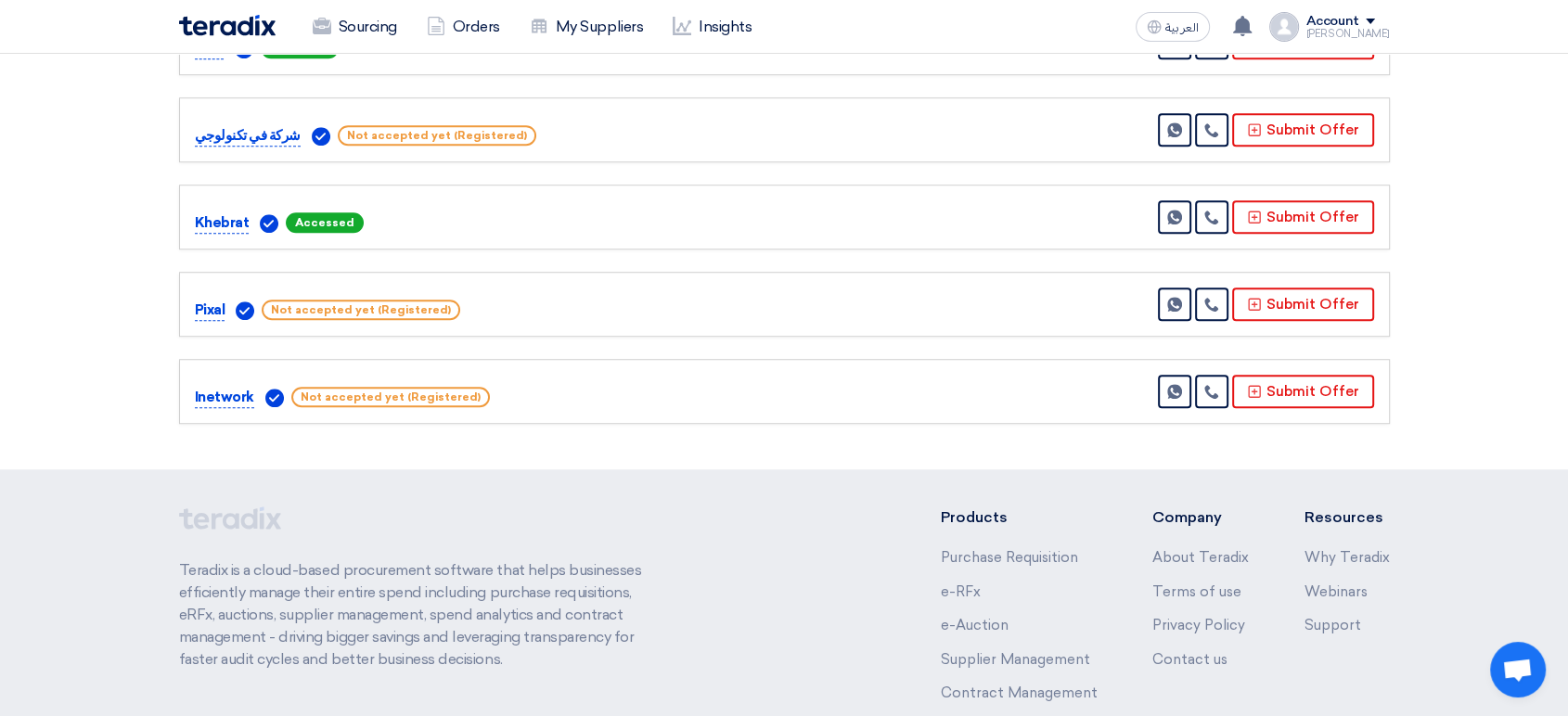
drag, startPoint x: 196, startPoint y: 308, endPoint x: 228, endPoint y: 303, distance: 32.4
click at [228, 303] on div "Pixal Not accepted yet (Registered)" at bounding box center [375, 309] width 362 height 23
copy p "Pixal"
drag, startPoint x: 185, startPoint y: 390, endPoint x: 232, endPoint y: 393, distance: 47.1
click at [251, 394] on div "Inetwork Not accepted yet (Registered) Send Message" at bounding box center [784, 391] width 1210 height 65
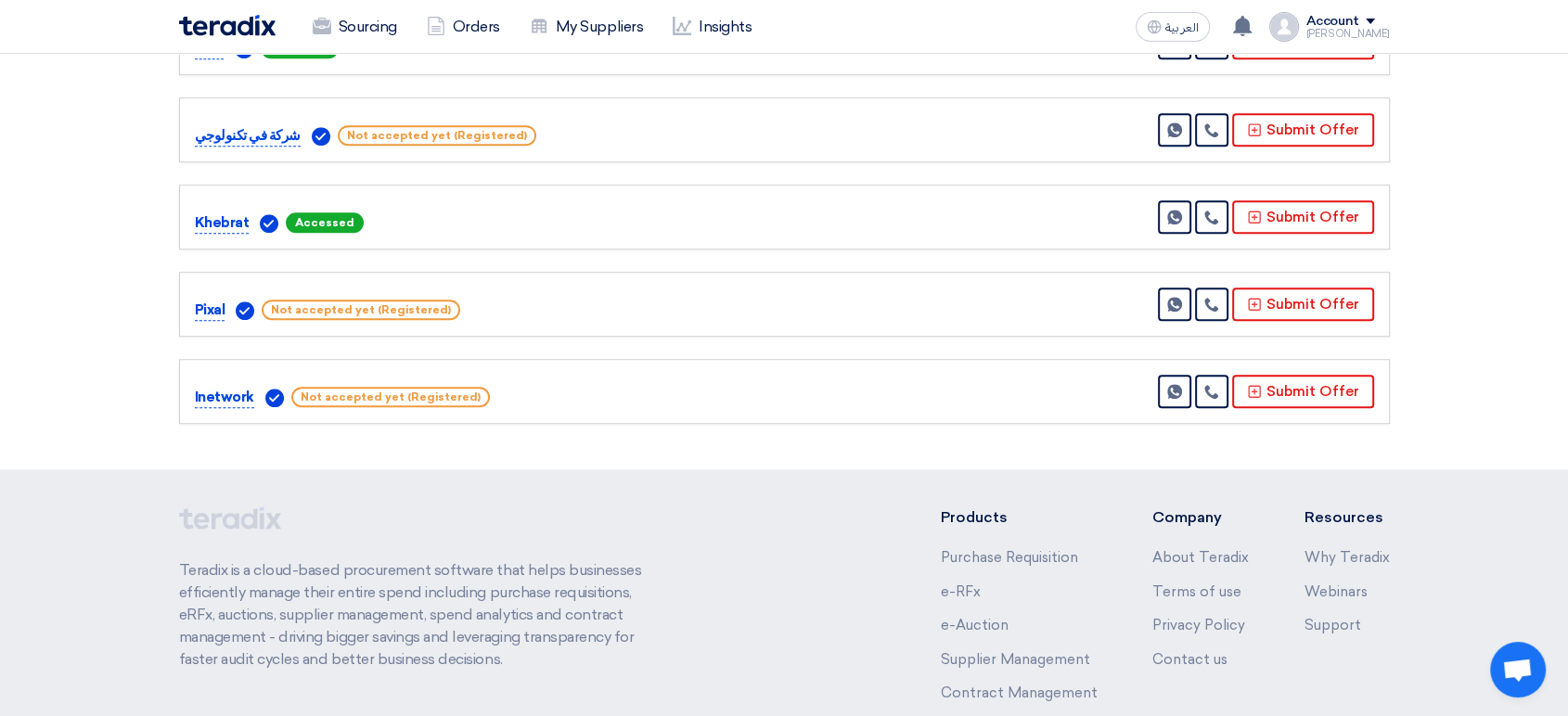
copy p "Inetwork"
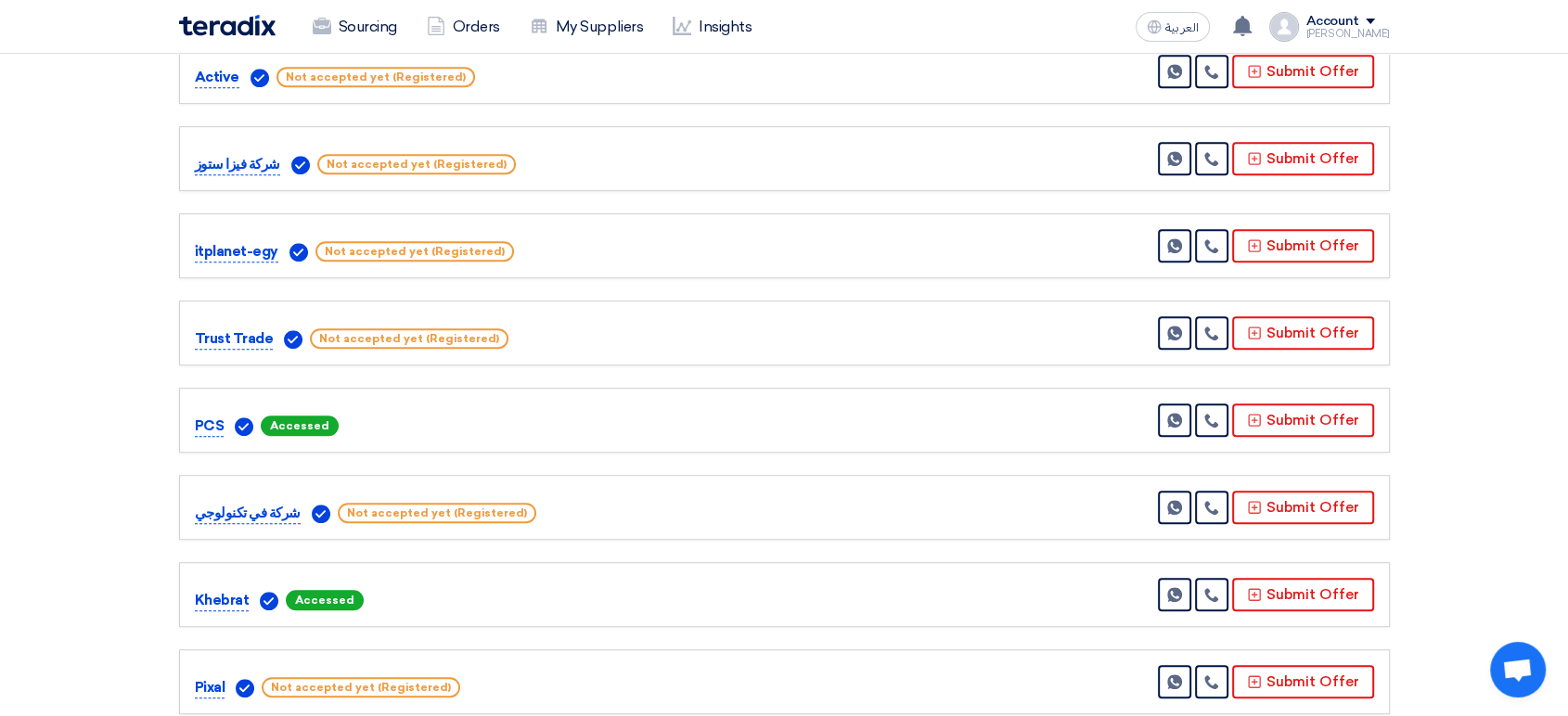
scroll to position [927, 0]
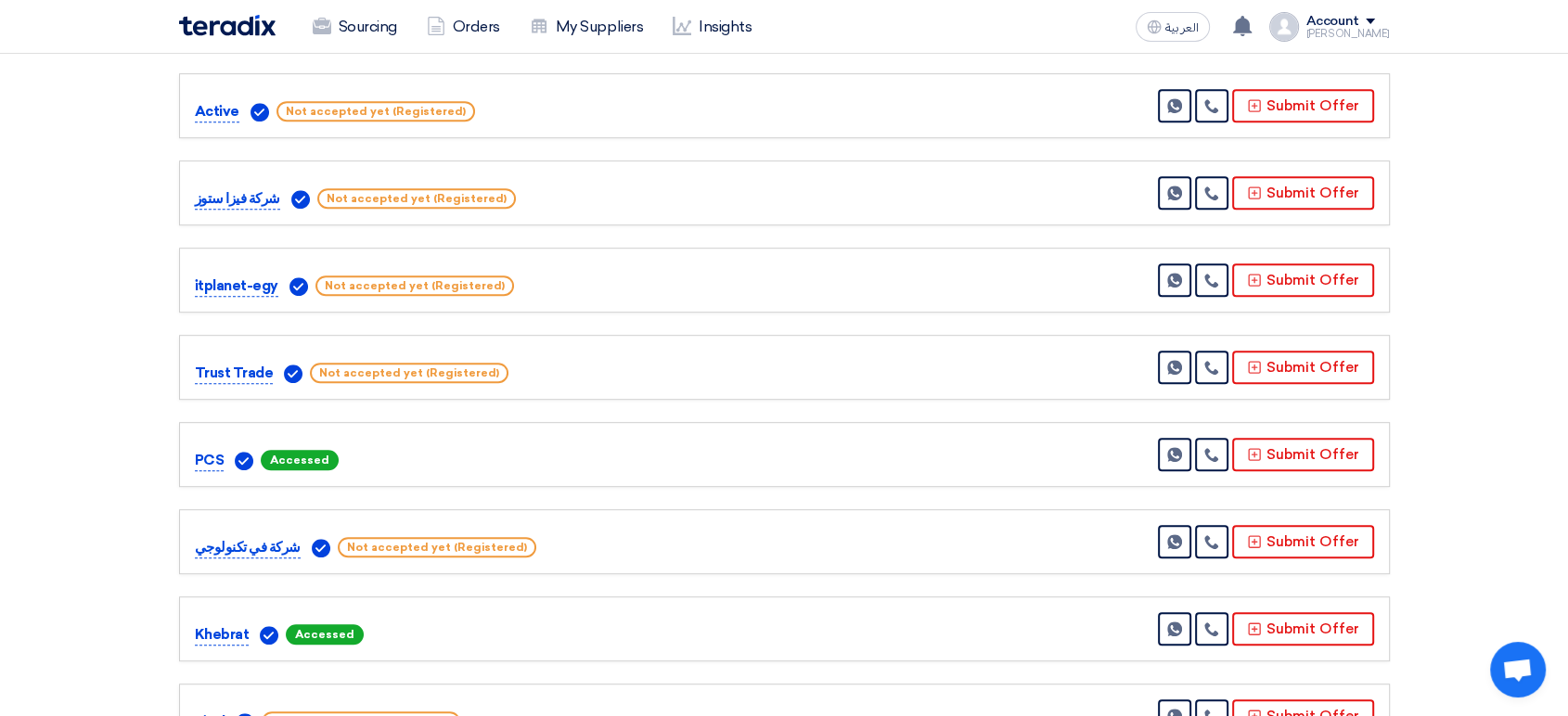
drag, startPoint x: 191, startPoint y: 366, endPoint x: 271, endPoint y: 366, distance: 80.0
click at [271, 366] on div "Trust Trade Not accepted yet (Registered) Send Message" at bounding box center [784, 367] width 1210 height 65
copy div "Trust Trade"
drag, startPoint x: 275, startPoint y: 389, endPoint x: 245, endPoint y: 343, distance: 54.9
click at [275, 388] on div "Trust Trade Not accepted yet (Registered) Send Message" at bounding box center [784, 367] width 1210 height 65
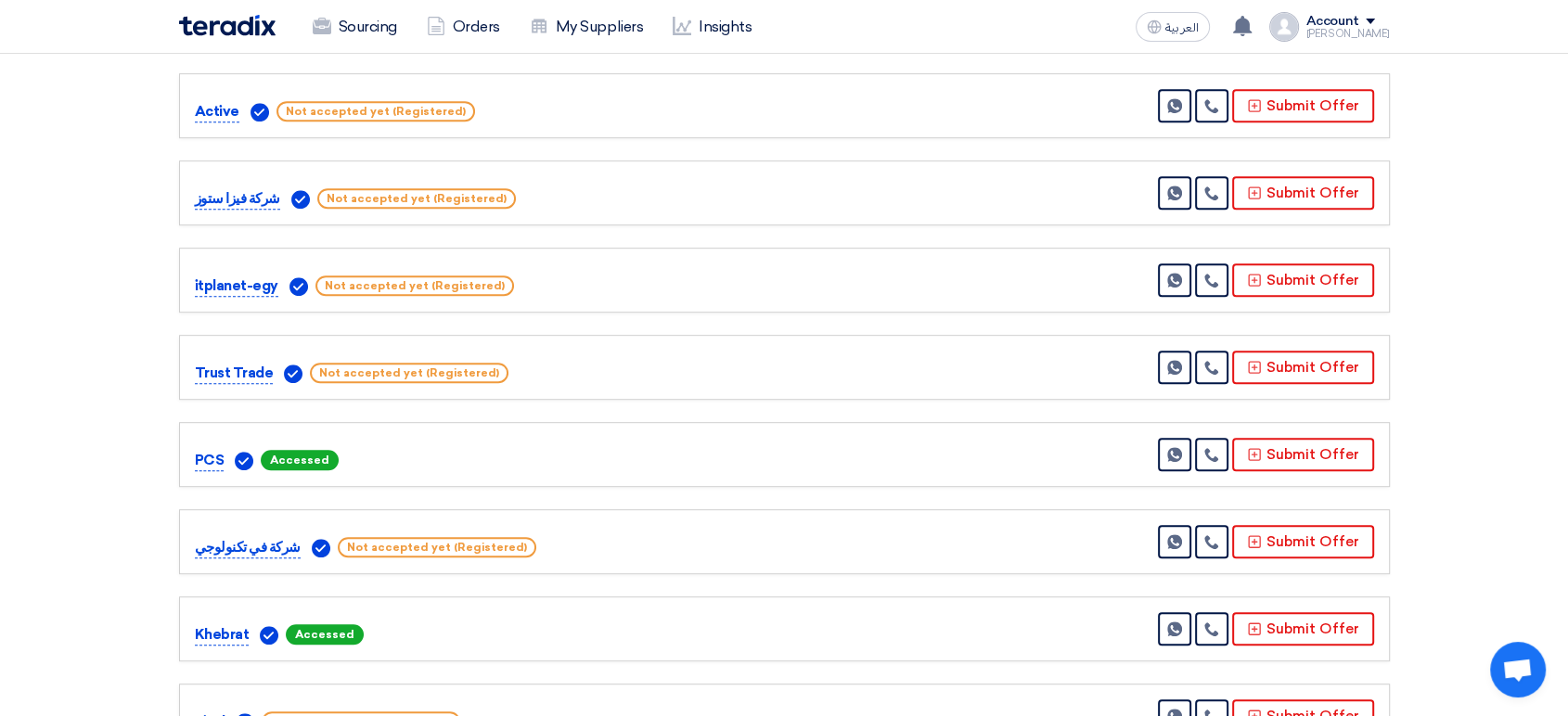
drag, startPoint x: 263, startPoint y: 339, endPoint x: 264, endPoint y: 325, distance: 14.0
click at [263, 336] on div "Trust Trade Not accepted yet (Registered) Send Message" at bounding box center [784, 367] width 1210 height 65
drag, startPoint x: 273, startPoint y: 277, endPoint x: 189, endPoint y: 279, distance: 84.0
click at [189, 279] on div "itplanet-egy Not accepted yet (Registered) Send Message" at bounding box center [784, 280] width 1210 height 65
copy p "itplanet-egy"
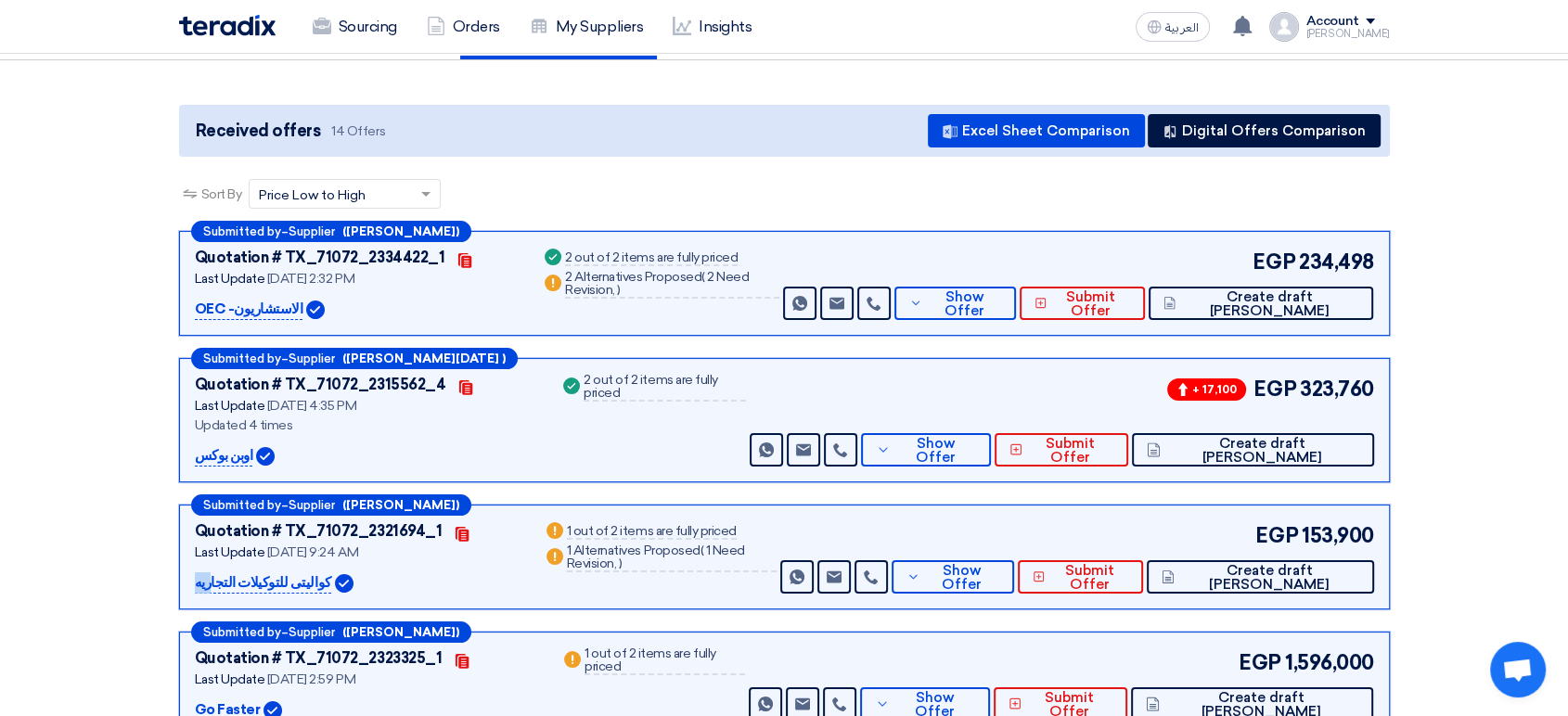
scroll to position [0, 0]
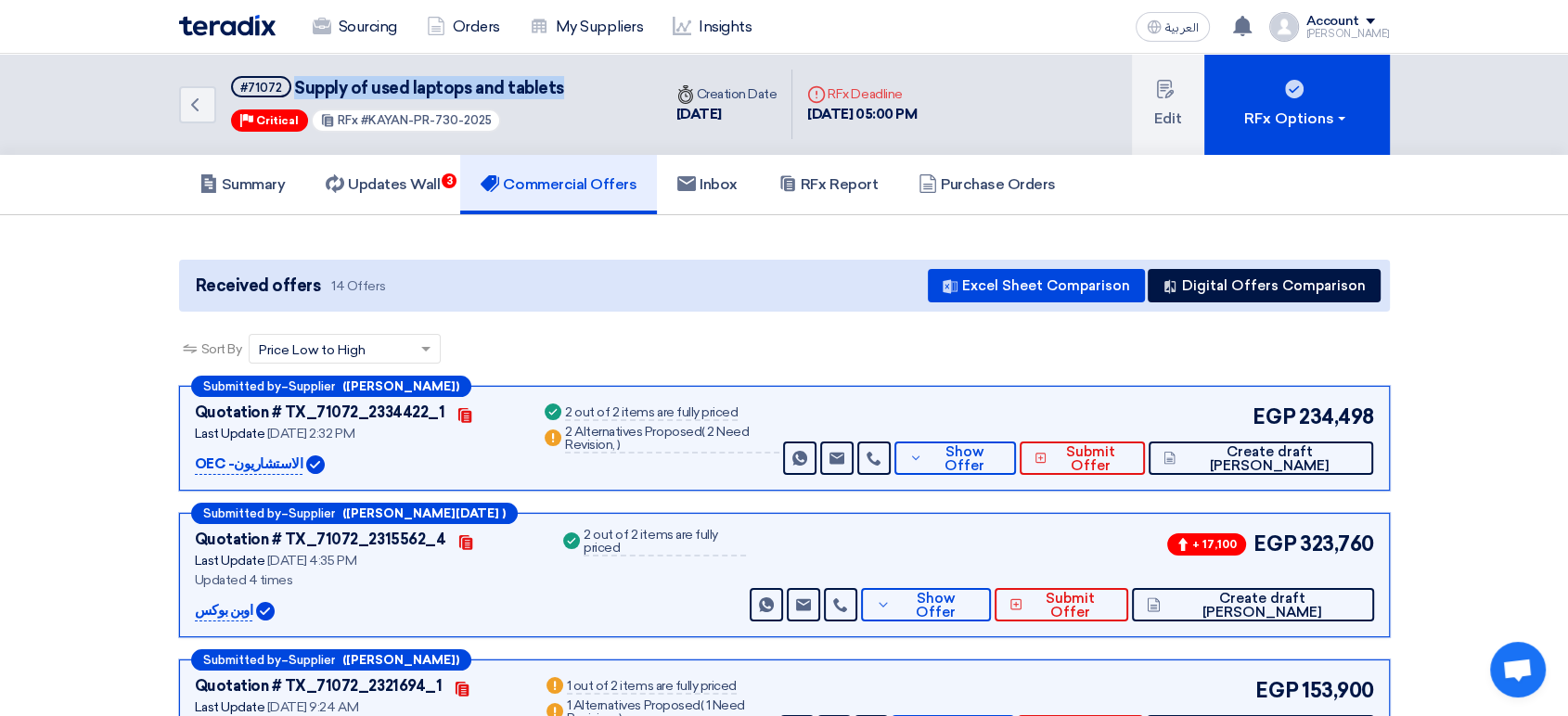
drag, startPoint x: 561, startPoint y: 84, endPoint x: 292, endPoint y: 86, distance: 269.0
click at [292, 86] on div "Back #71072 Supply of used laptops and tablets Priority Critical RFx #KAYAN-PR-…" at bounding box center [420, 104] width 482 height 101
click at [191, 113] on icon "Back" at bounding box center [194, 104] width 23 height 23
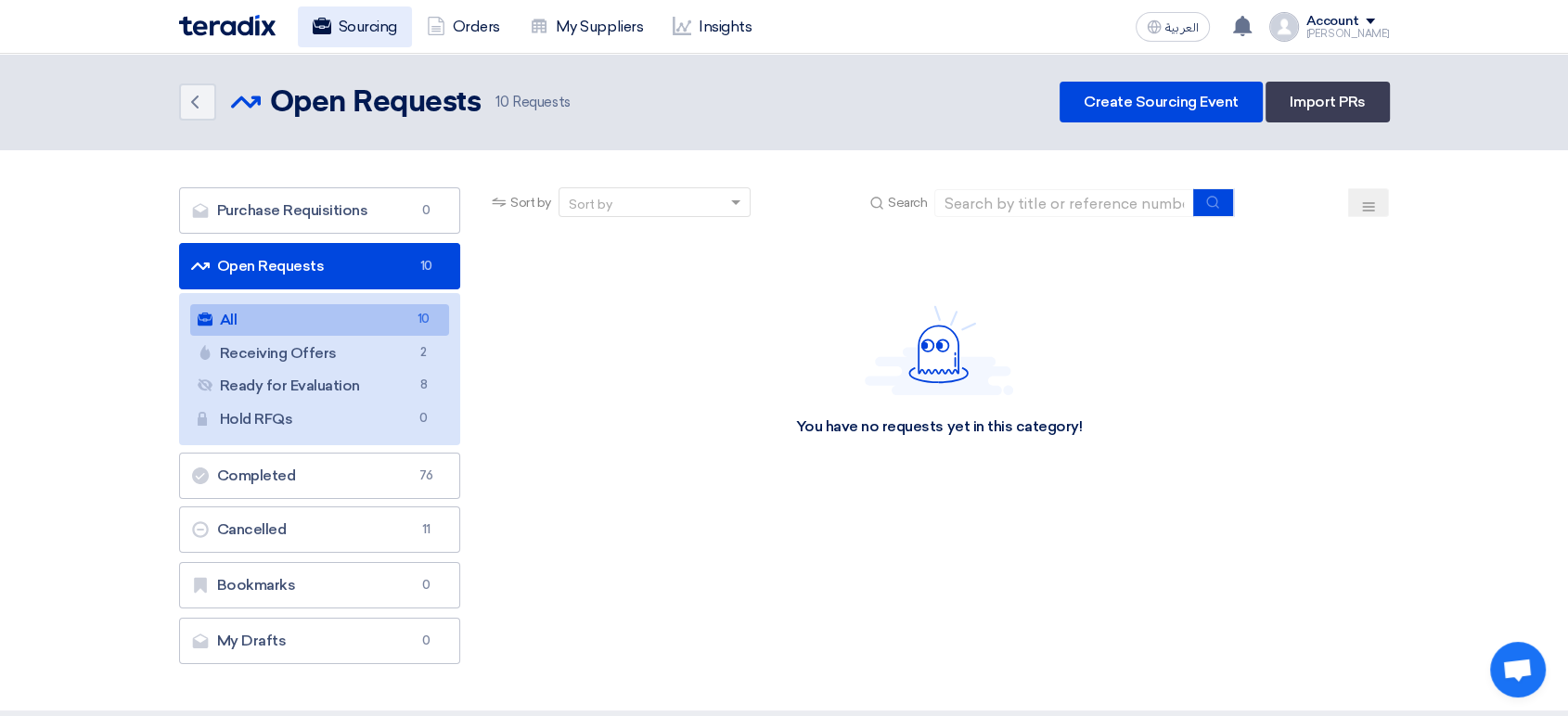
click at [345, 32] on link "Sourcing" at bounding box center [355, 27] width 114 height 40
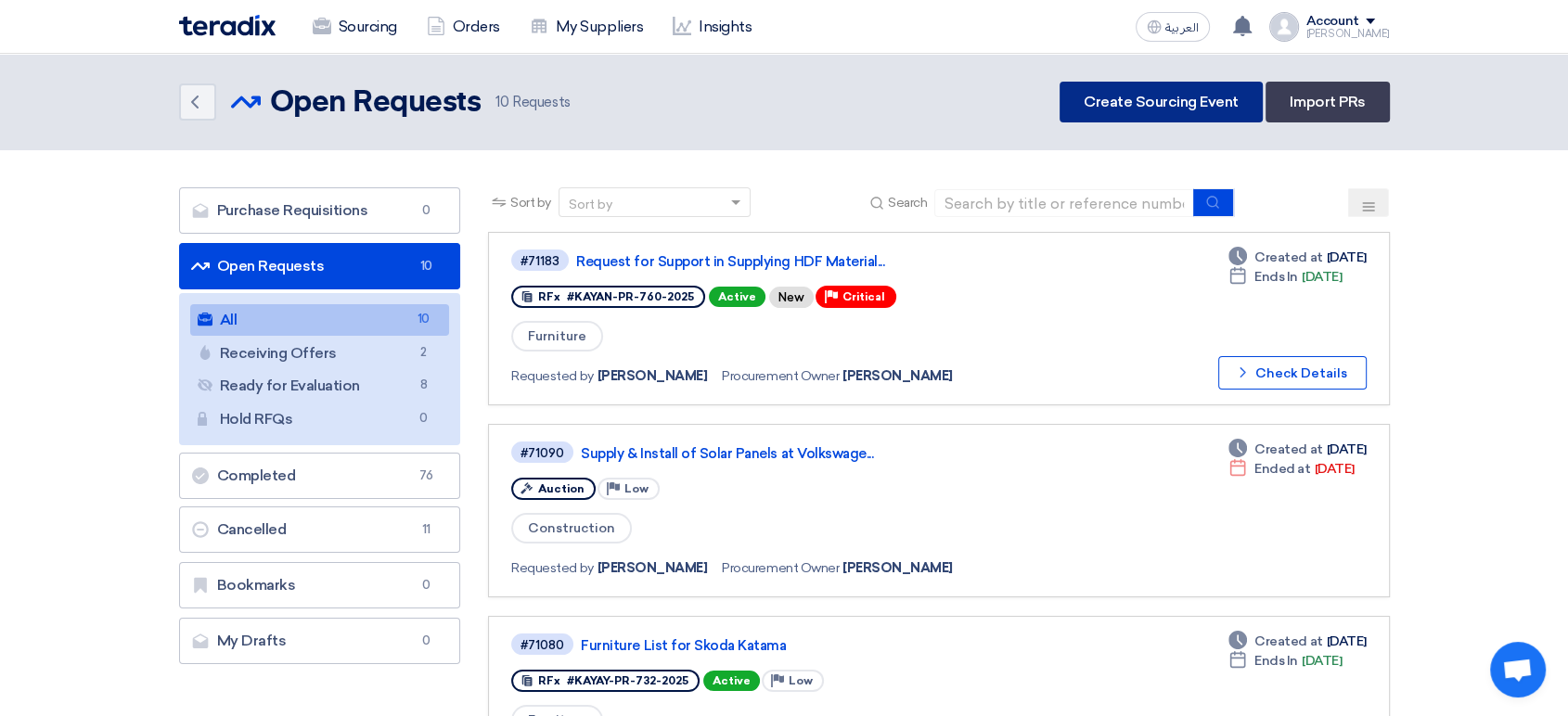
click at [1130, 95] on link "Create Sourcing Event" at bounding box center [1161, 101] width 203 height 40
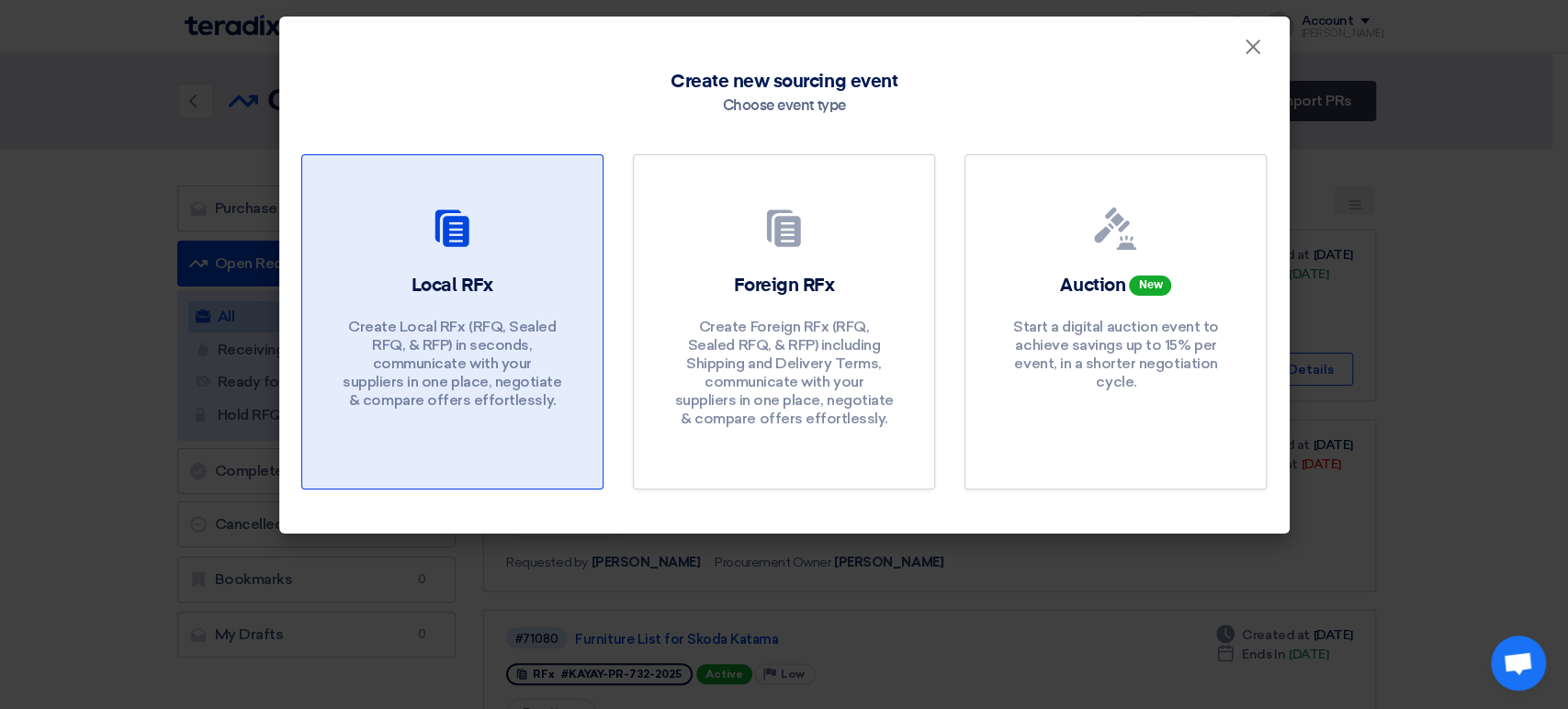
click at [486, 318] on p "Create Local RFx (RFQ, Sealed RFQ, & RFP) in seconds, communicate with your sup…" at bounding box center [452, 364] width 221 height 92
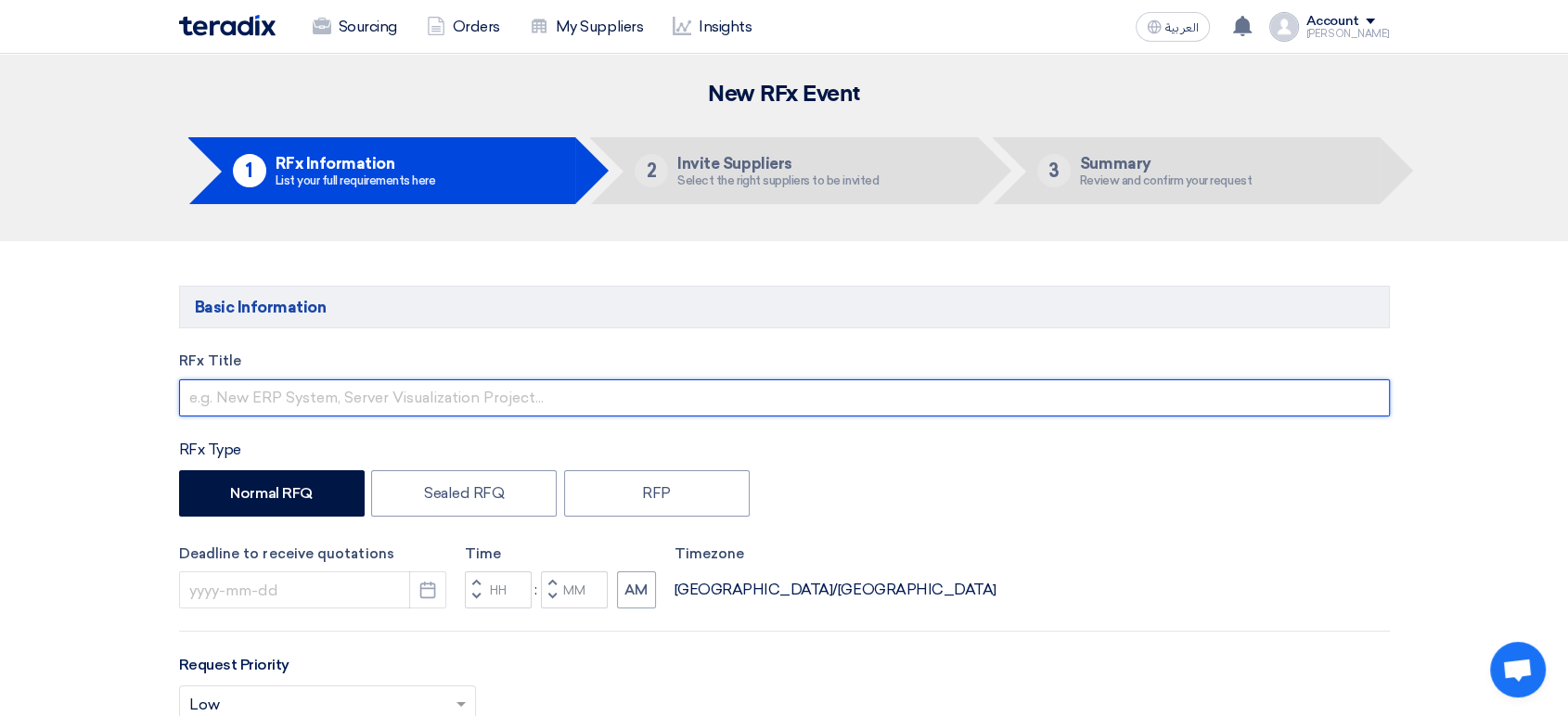
click at [487, 400] on input "text" at bounding box center [784, 398] width 1210 height 37
paste input "Supply of Workshop Equipment – [GEOGRAPHIC_DATA]"
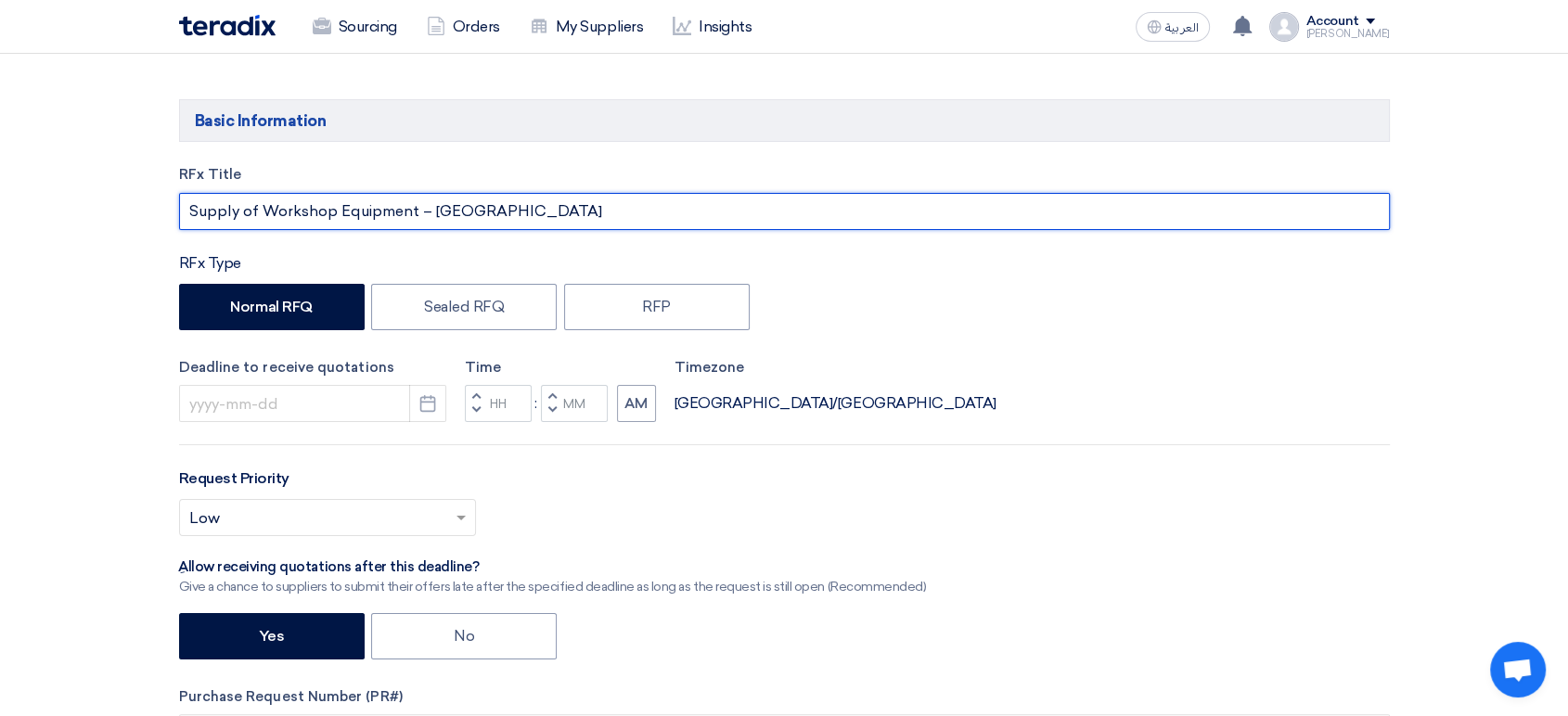
scroll to position [206, 0]
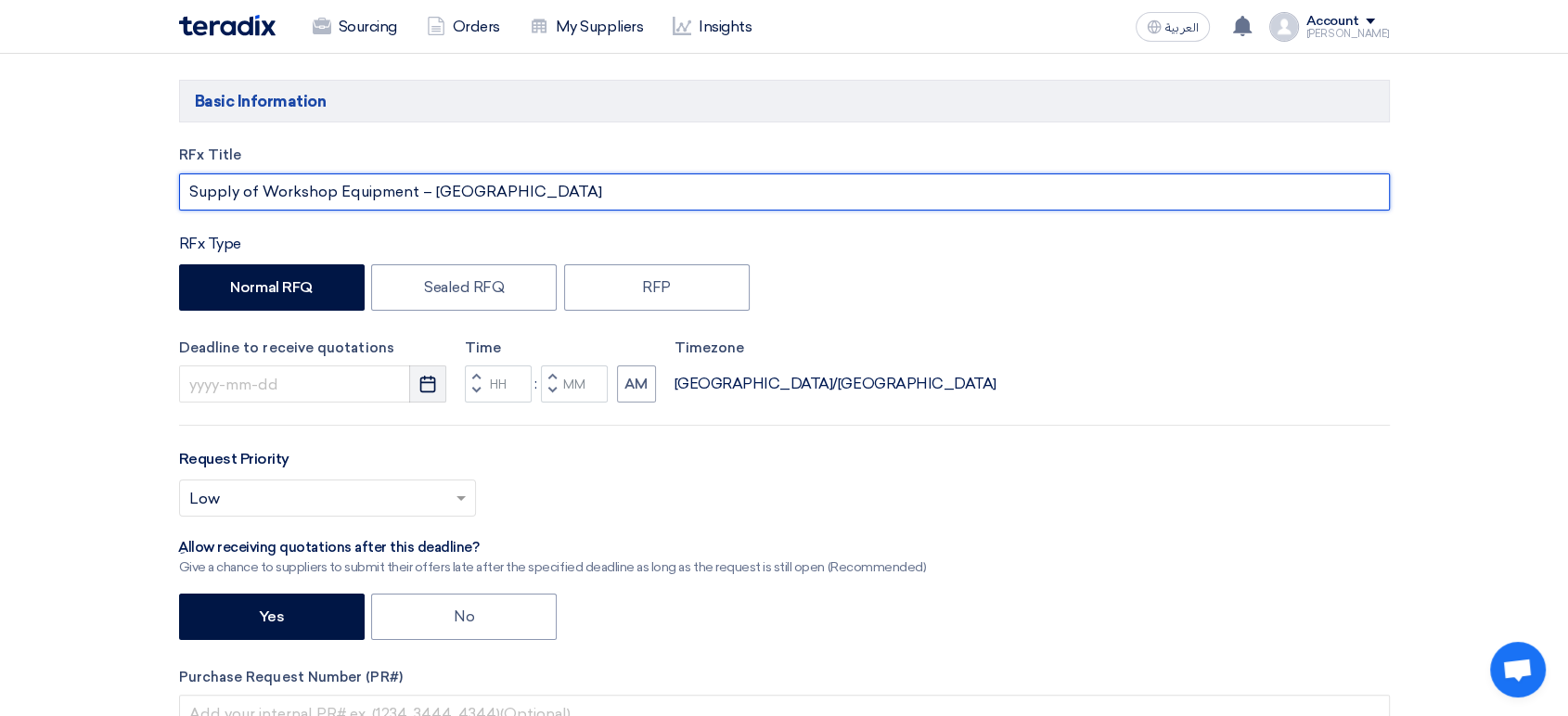
type input "Supply of Workshop Equipment – [GEOGRAPHIC_DATA]"
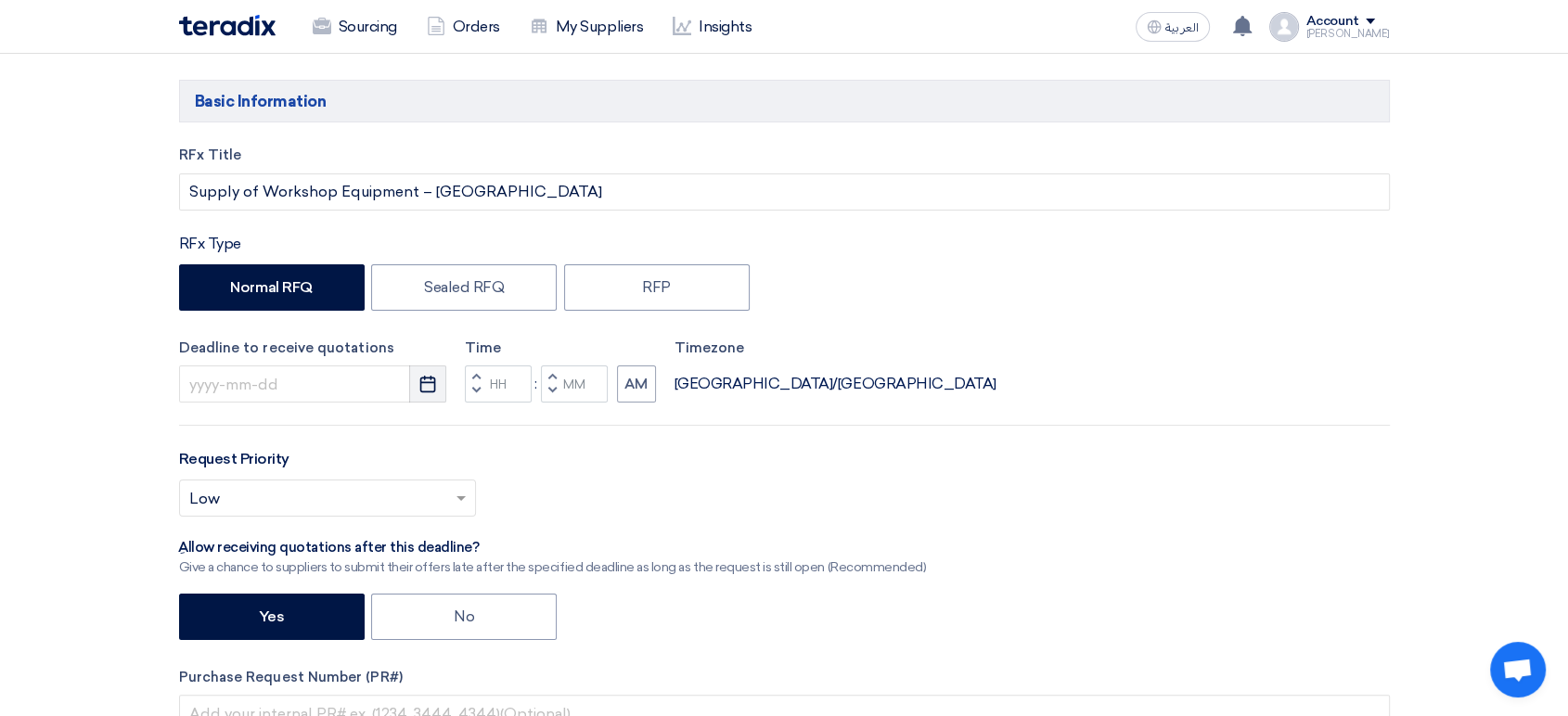
click at [440, 383] on button "Pick a date" at bounding box center [428, 384] width 37 height 37
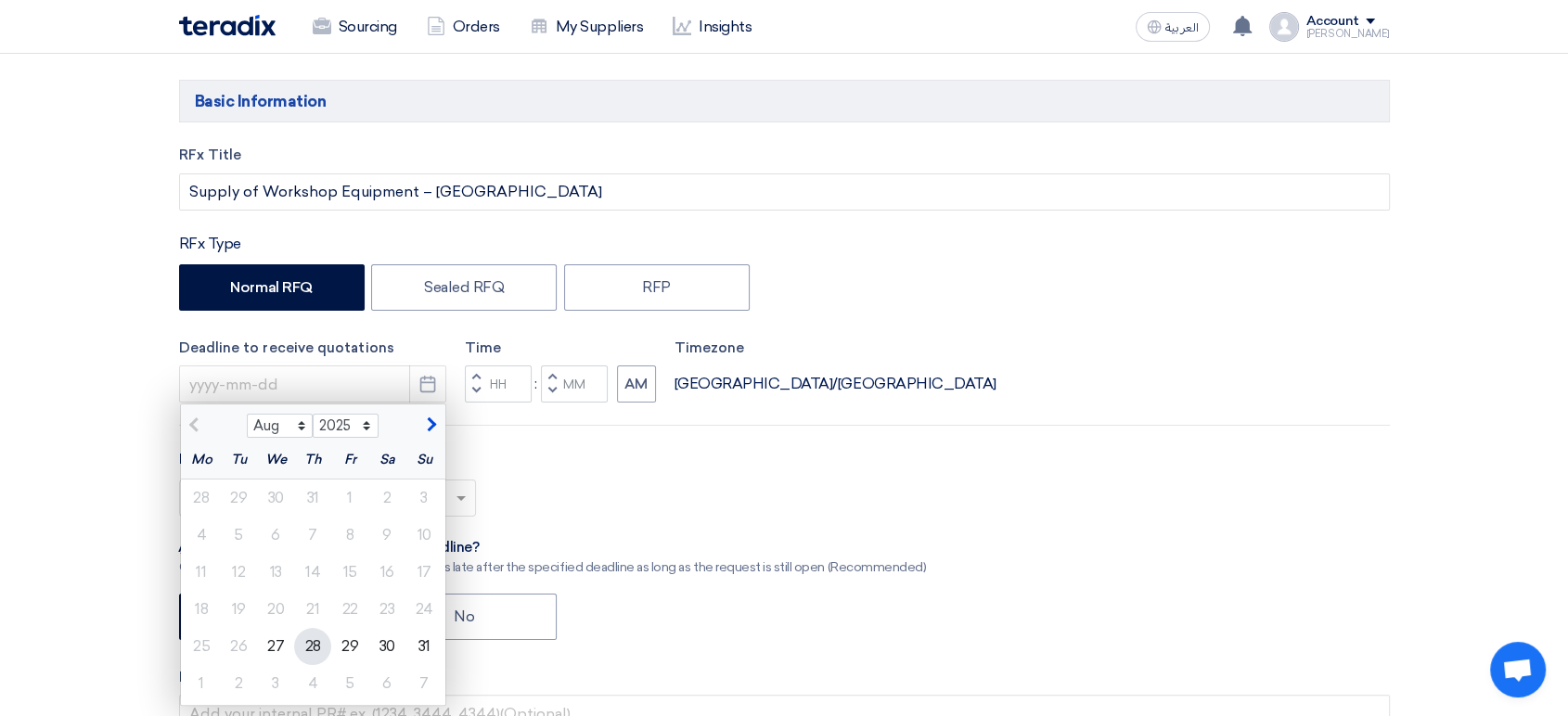
click at [317, 649] on div "28" at bounding box center [312, 646] width 37 height 37
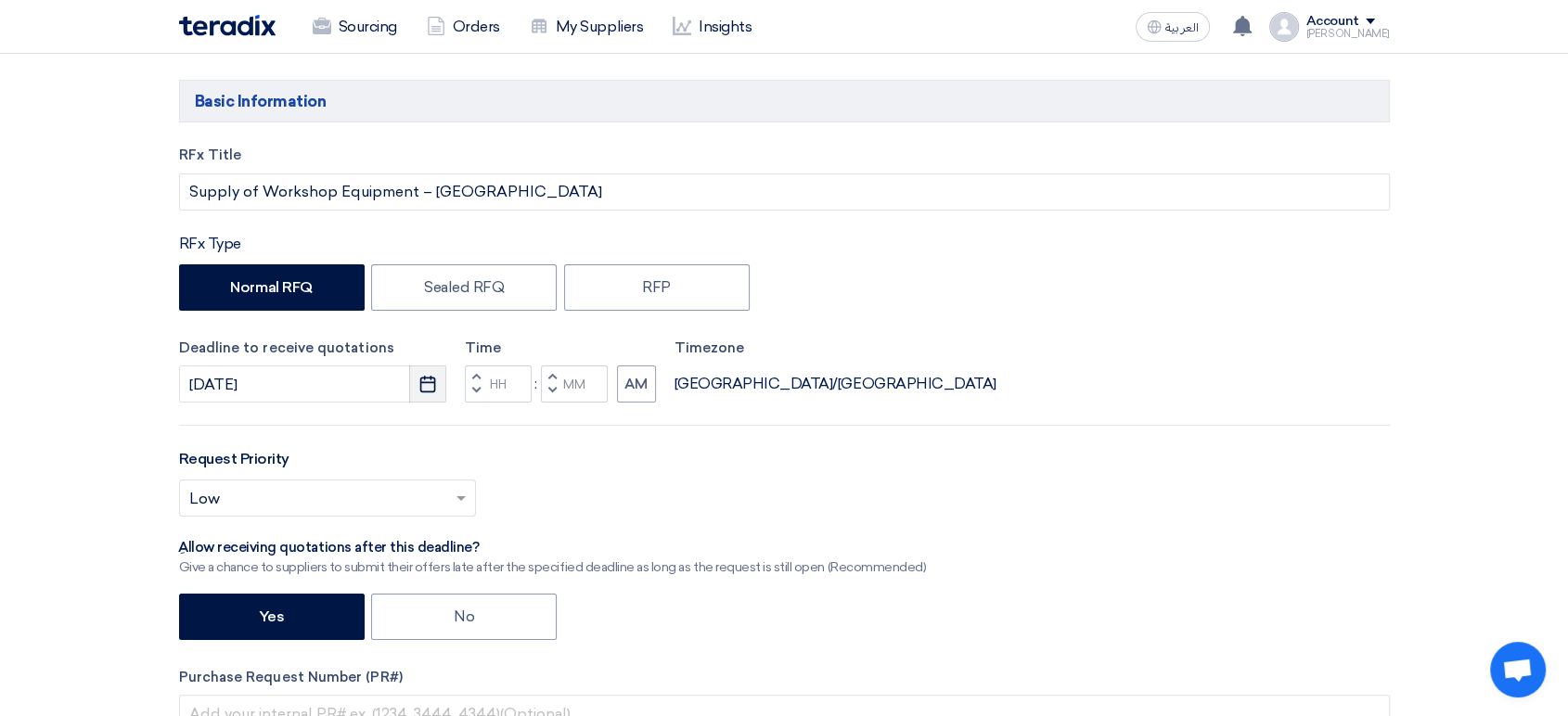
click at [436, 384] on icon "Pick a date" at bounding box center [428, 383] width 19 height 19
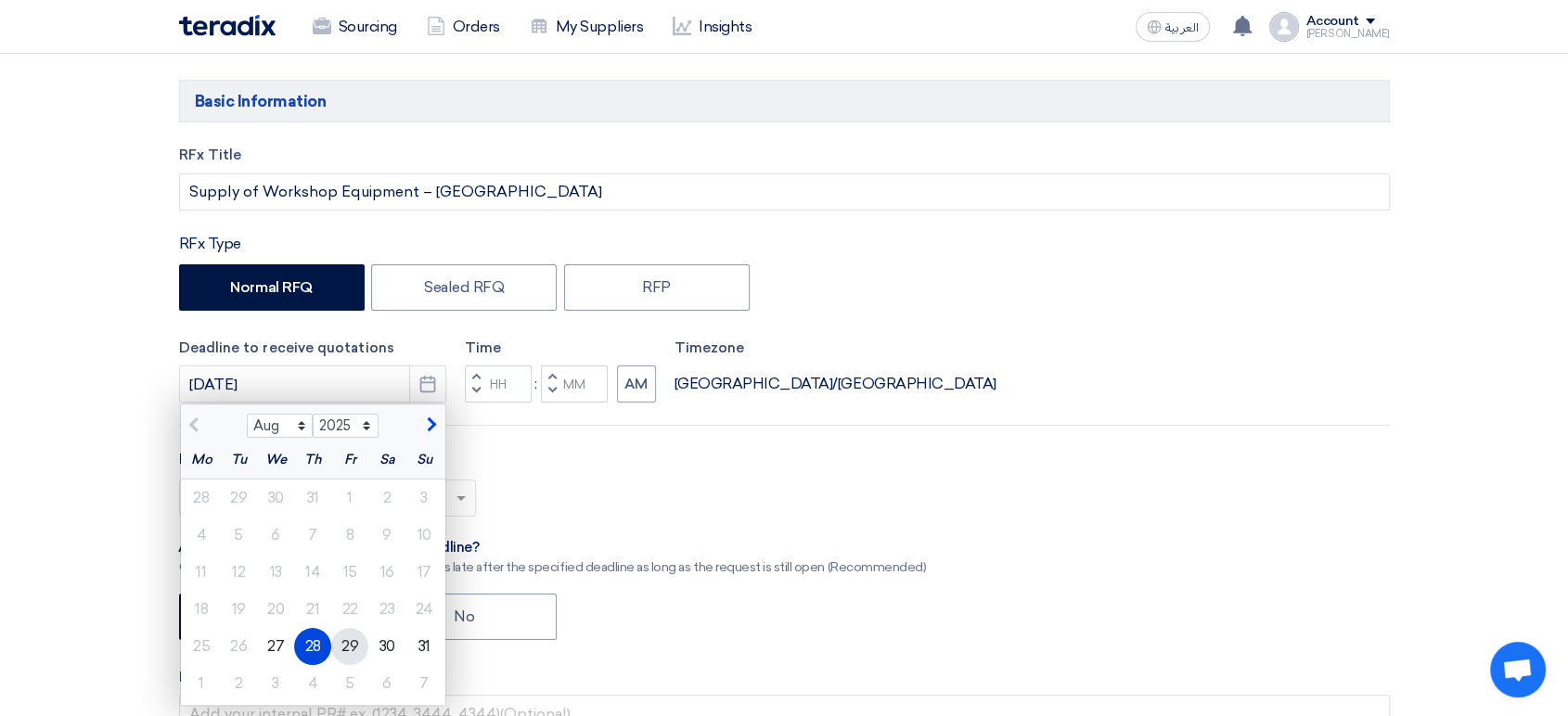
click at [351, 651] on div "29" at bounding box center [350, 646] width 37 height 37
type input "[DATE]"
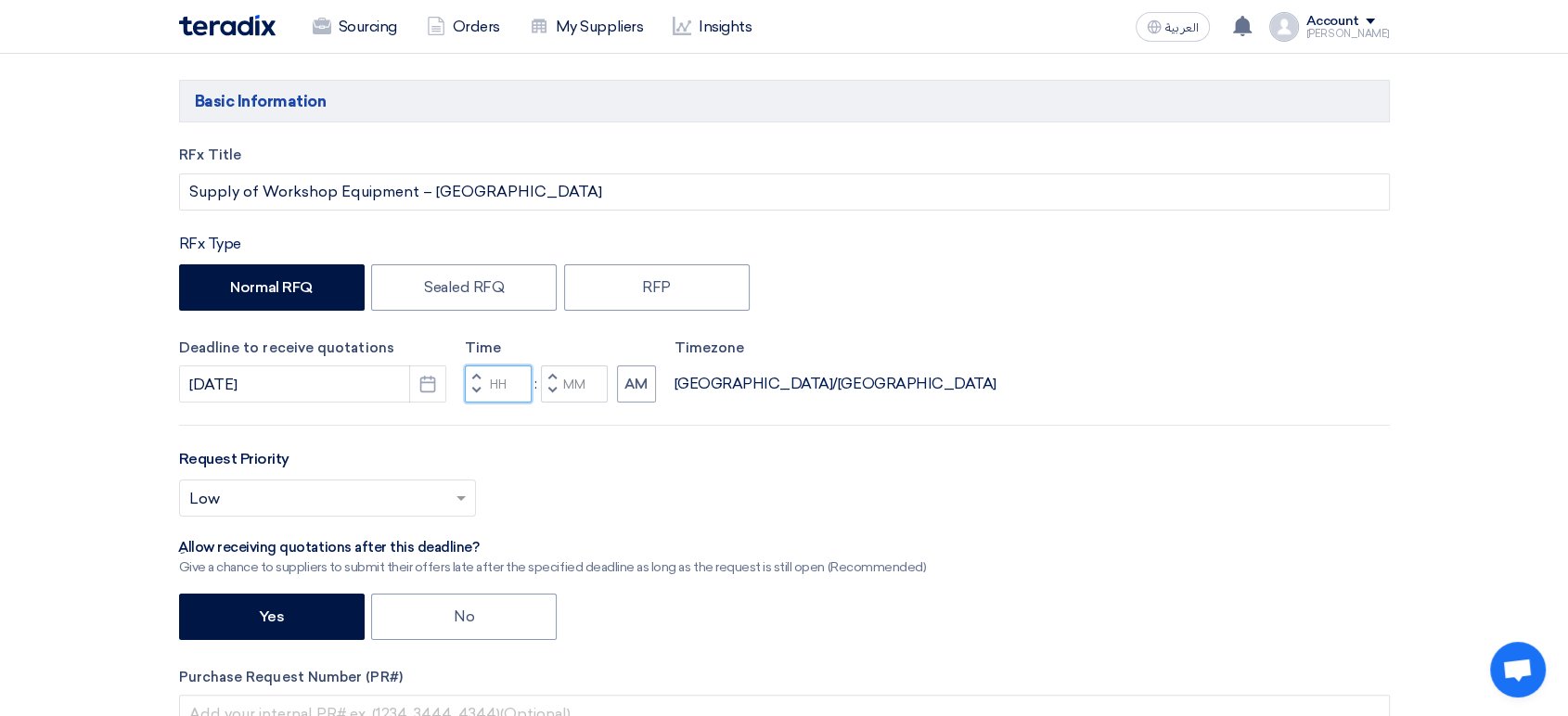
click at [498, 387] on input "Hours" at bounding box center [499, 384] width 67 height 37
type input "05"
click at [580, 388] on input "Minutes" at bounding box center [575, 384] width 67 height 37
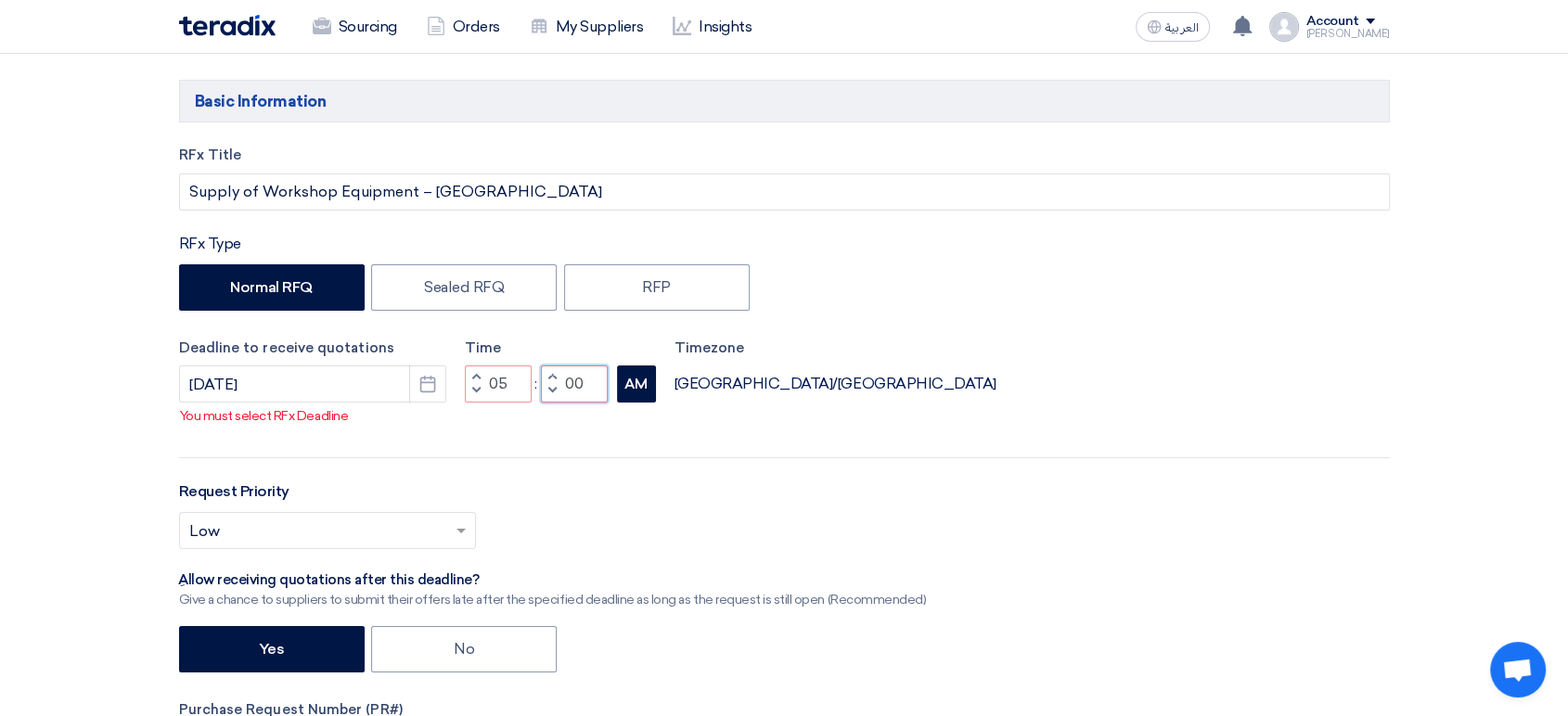
type input "00"
click at [634, 384] on button "AM" at bounding box center [637, 384] width 39 height 37
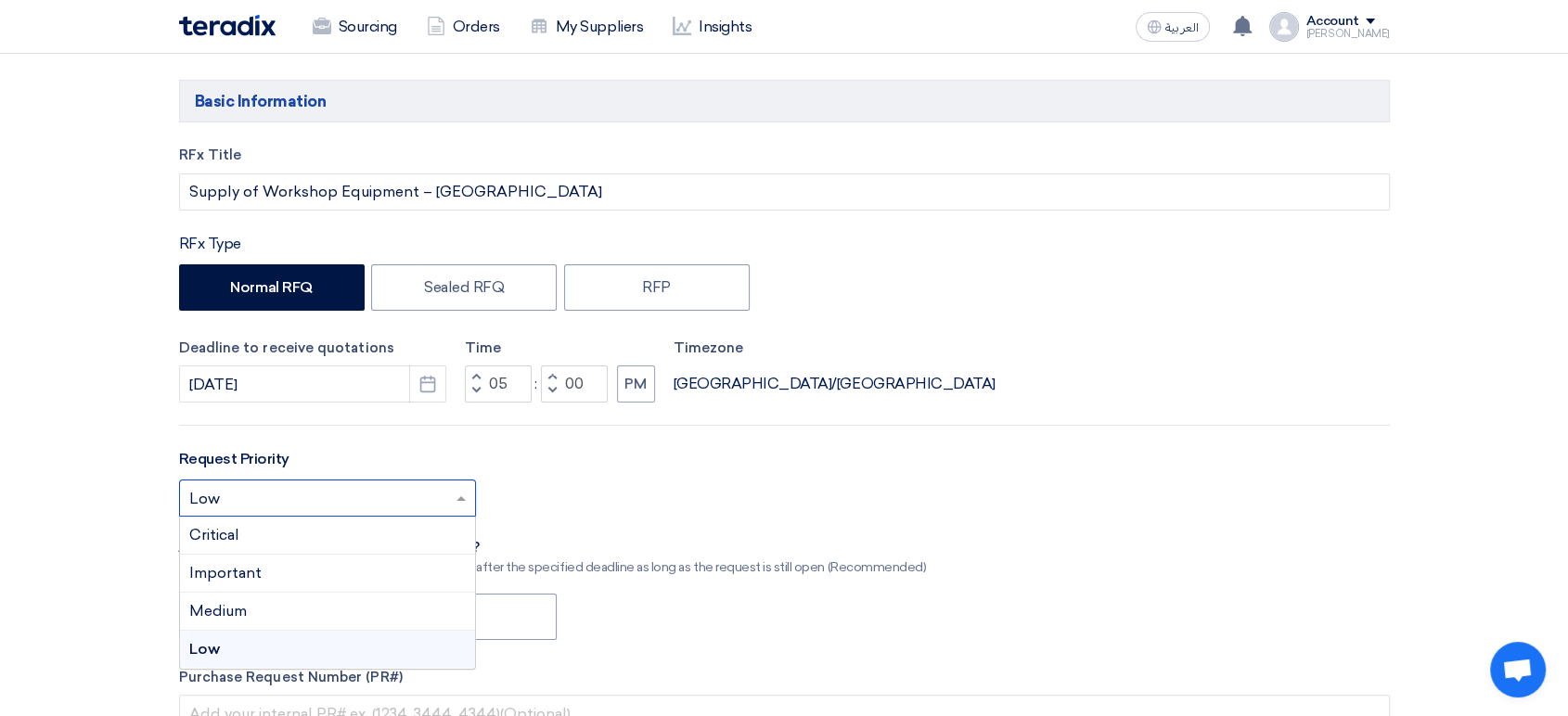
click at [431, 494] on input "text" at bounding box center [318, 499] width 258 height 31
click at [335, 532] on div "Critical" at bounding box center [327, 535] width 295 height 38
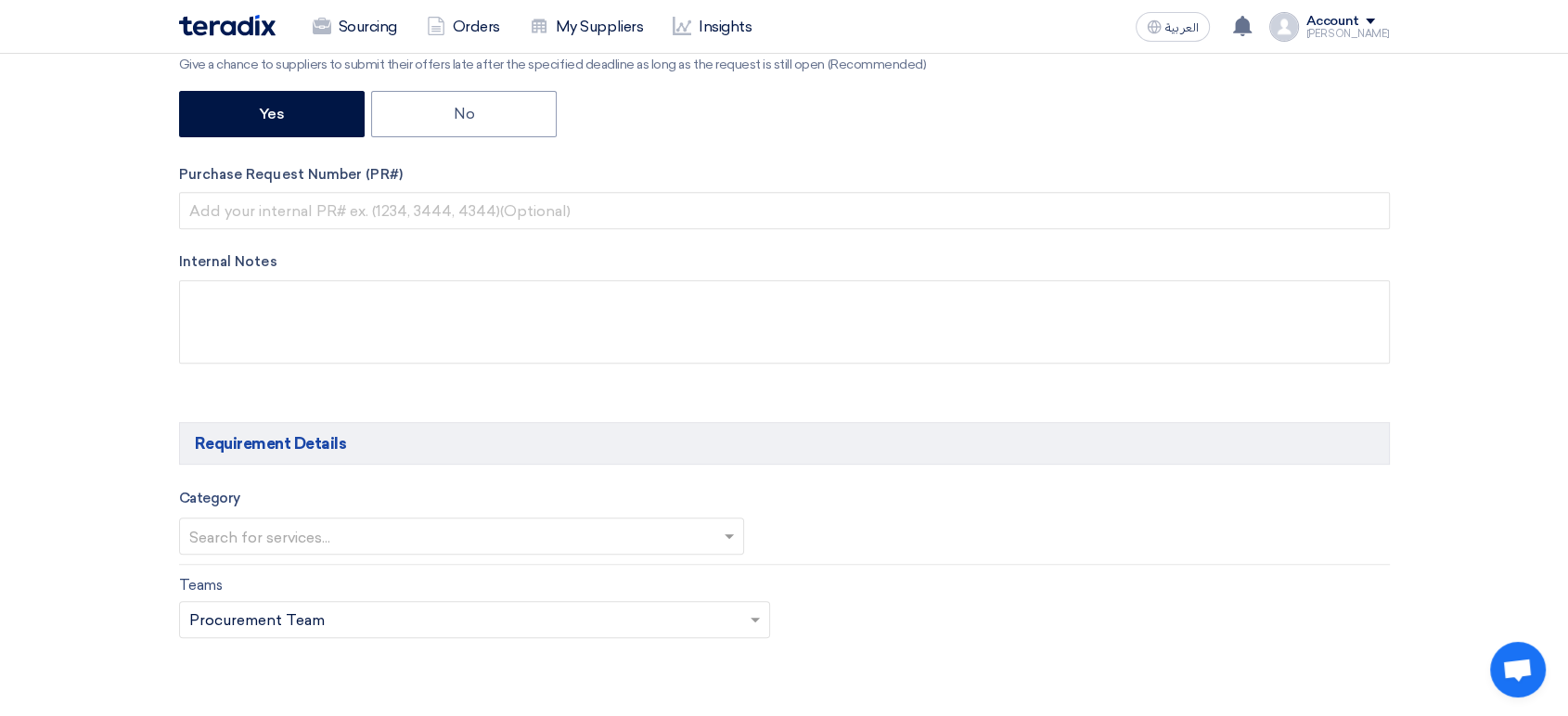
scroll to position [720, 0]
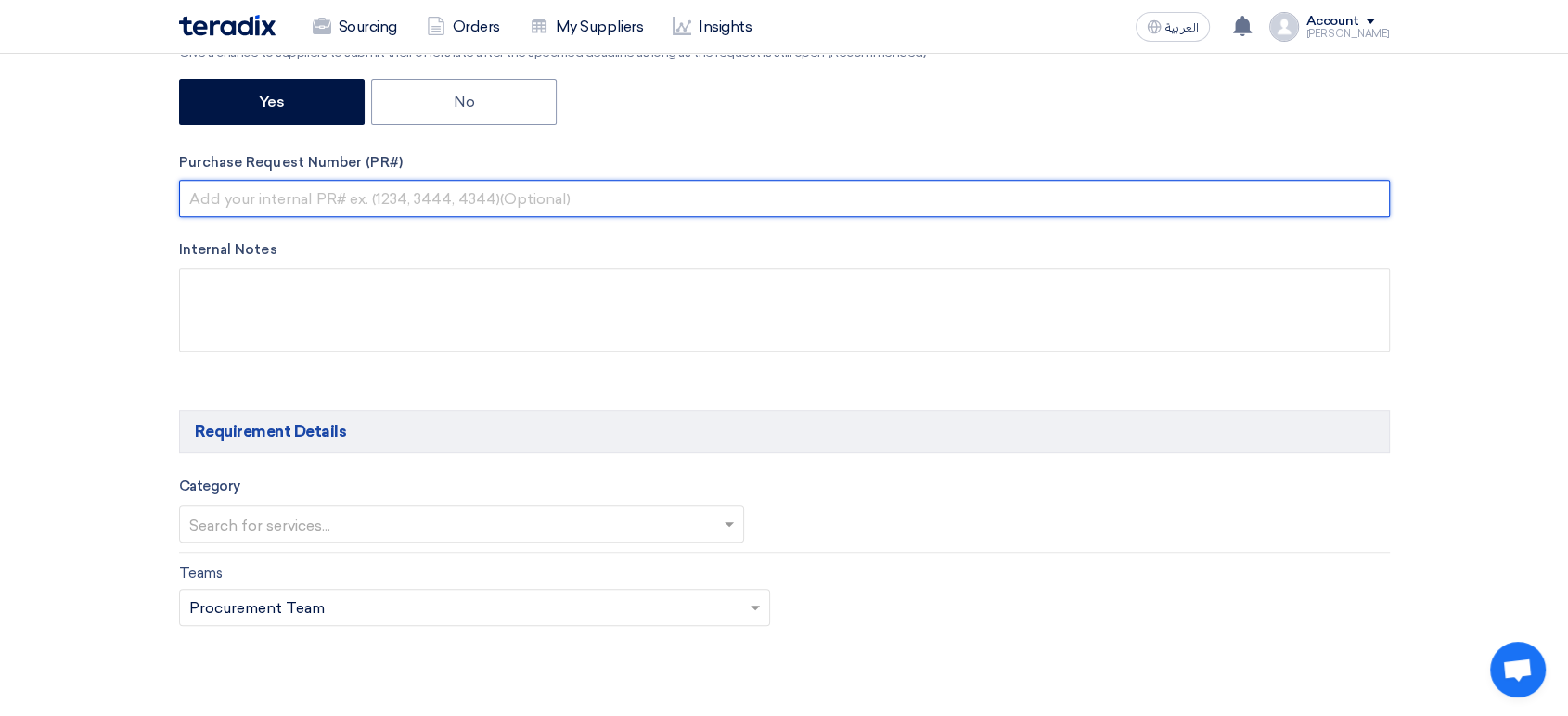
click at [408, 198] on input "text" at bounding box center [784, 199] width 1210 height 37
click at [419, 194] on input "text" at bounding box center [784, 199] width 1210 height 37
paste input "KAYAN-PR-761-2025"
type input "KAYAN-PR-761-2025"
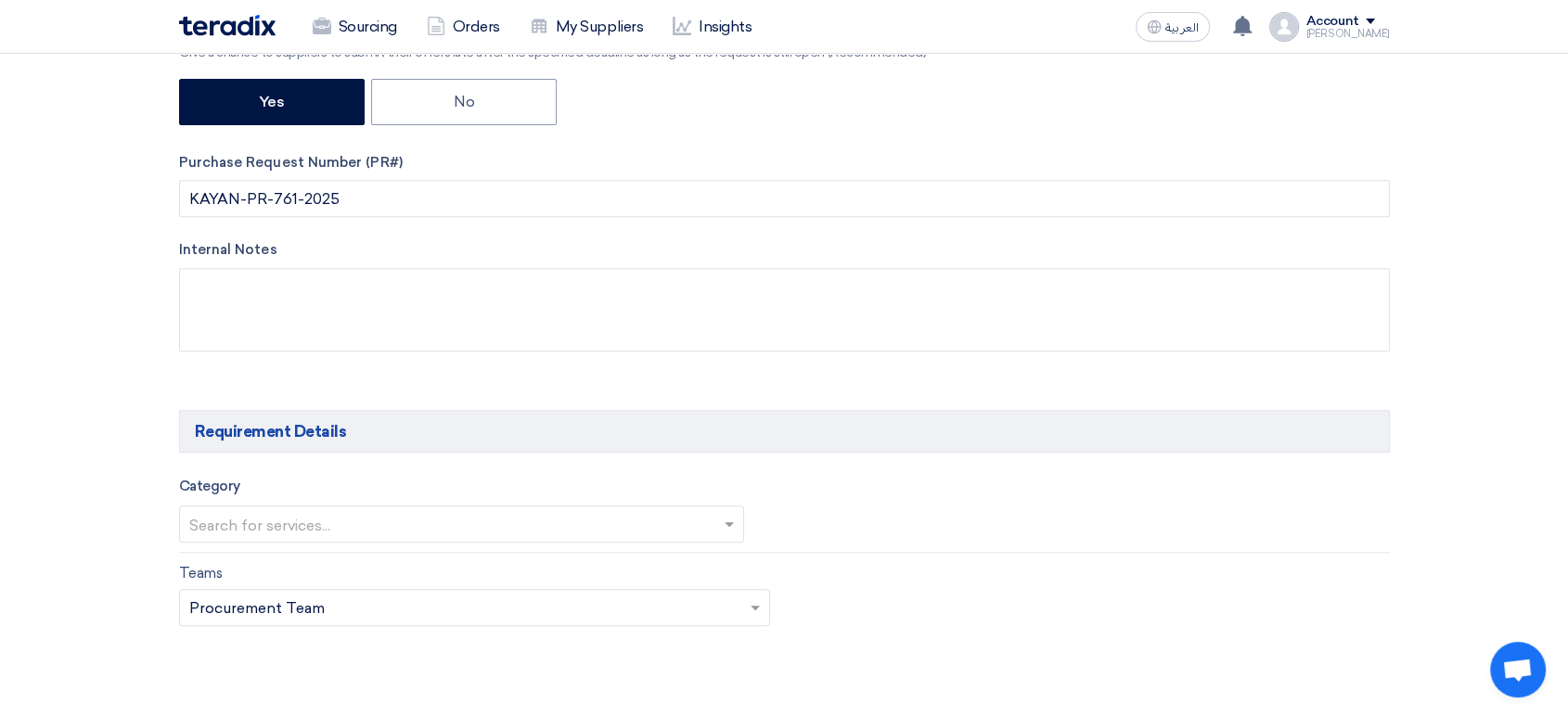
click at [357, 527] on input "text" at bounding box center [452, 526] width 527 height 31
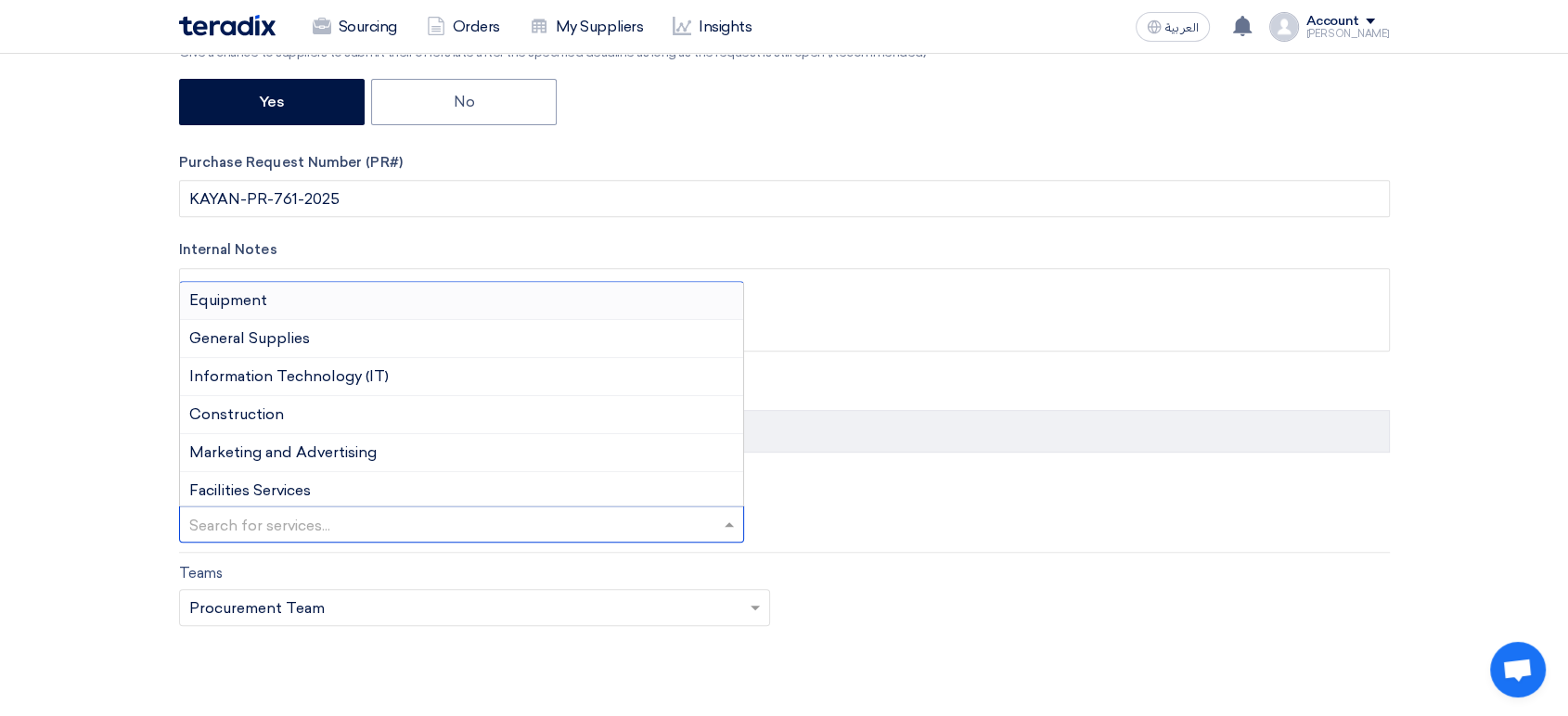
click at [269, 297] on div "Equipment" at bounding box center [462, 300] width 564 height 38
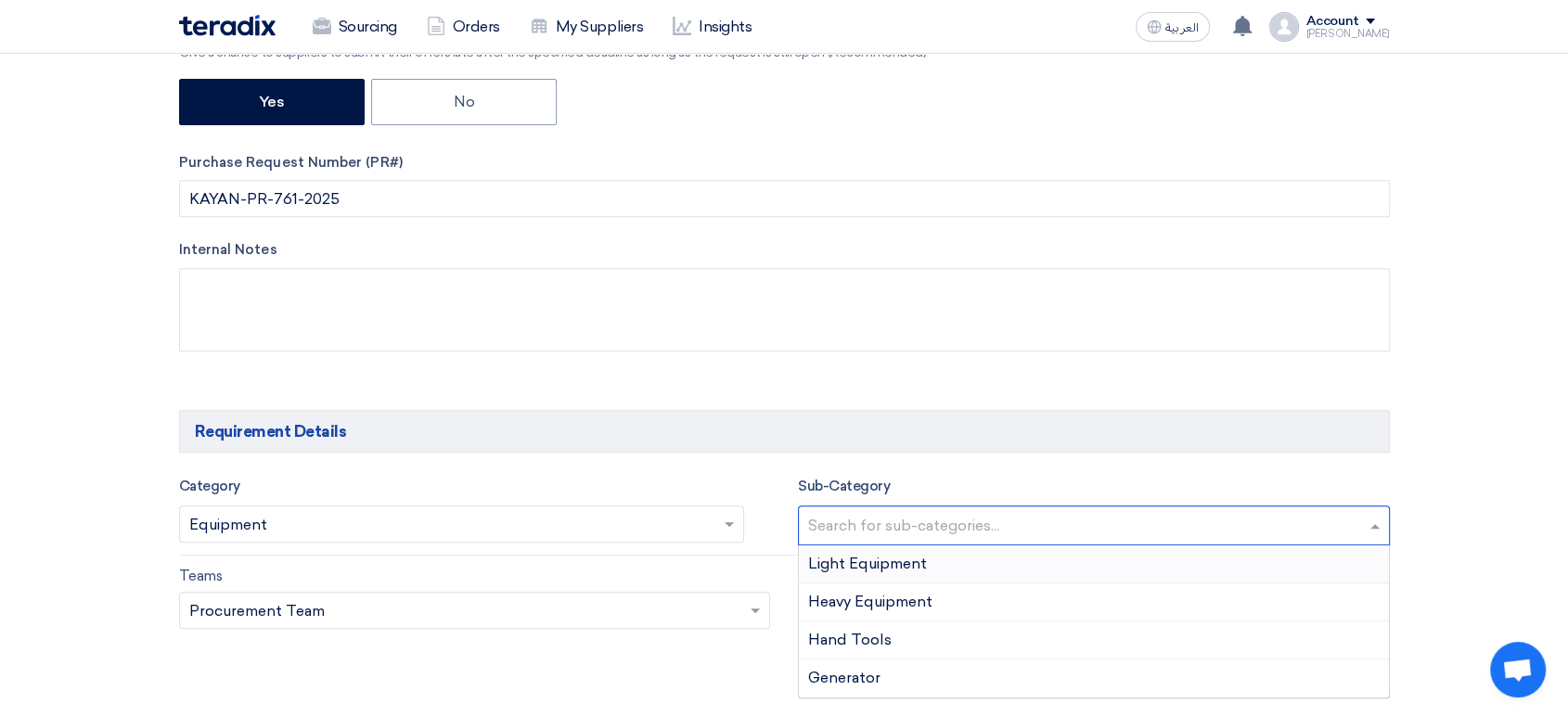
click at [925, 525] on input "text" at bounding box center [1096, 527] width 577 height 31
click at [920, 601] on span "Heavy Equipment" at bounding box center [870, 602] width 124 height 18
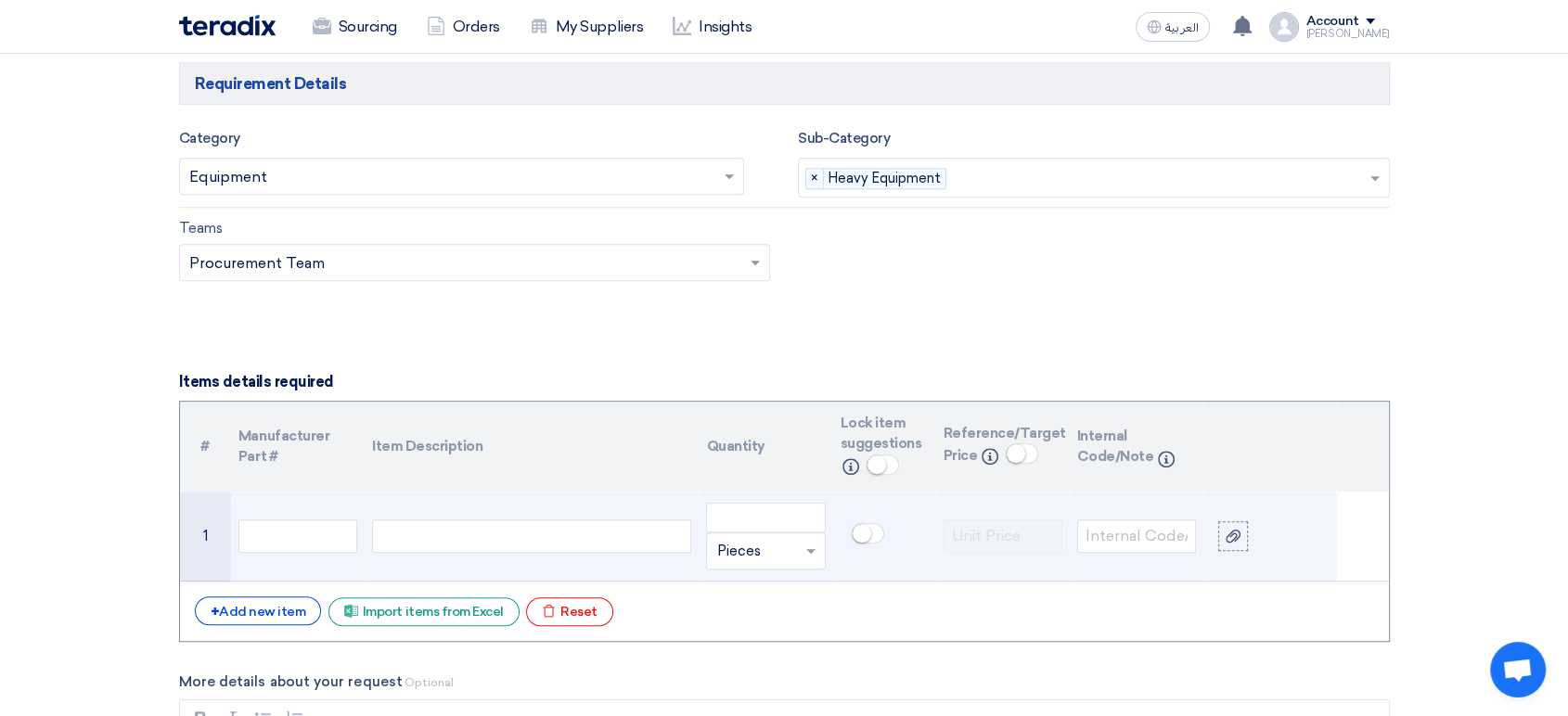
scroll to position [1133, 0]
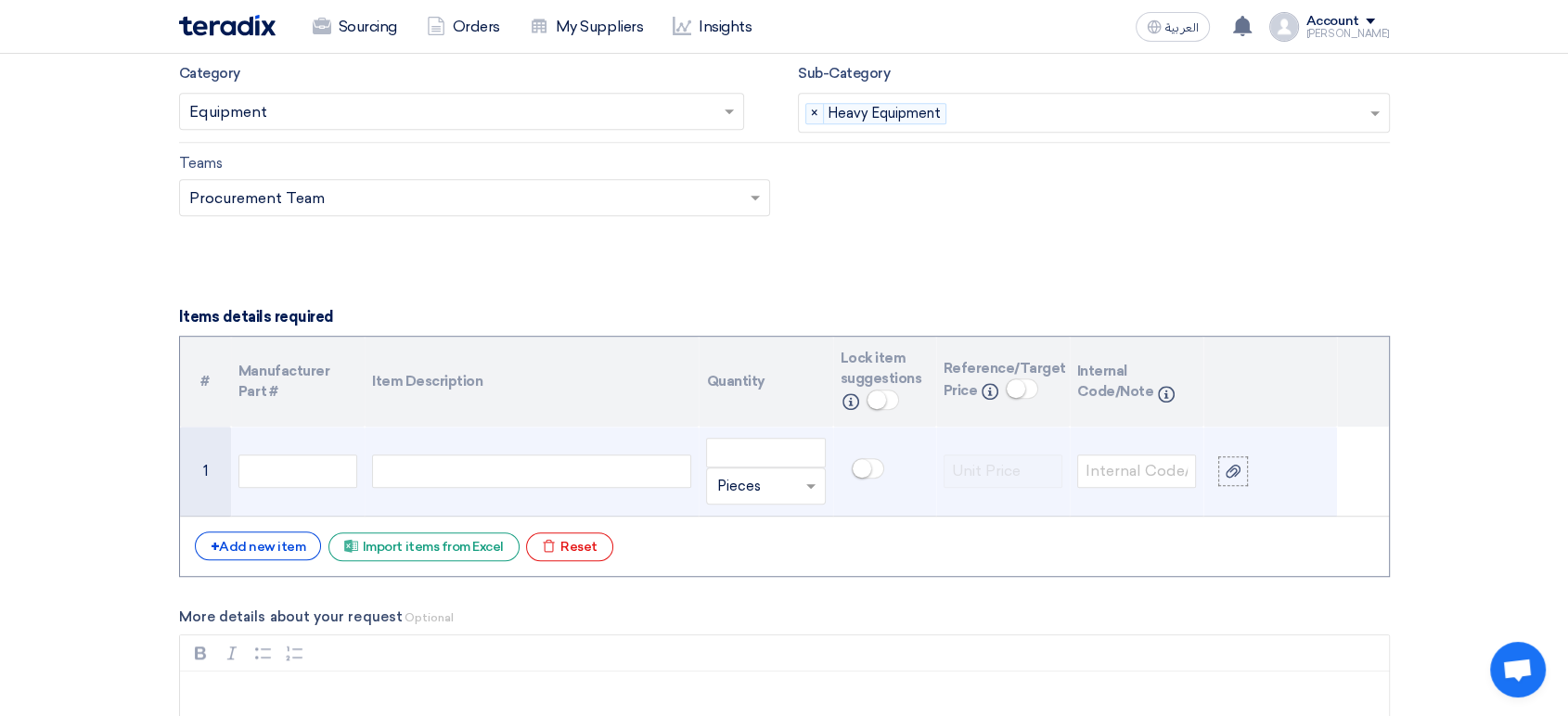
click at [417, 477] on div at bounding box center [531, 471] width 319 height 33
click at [499, 457] on div at bounding box center [531, 471] width 319 height 33
paste div
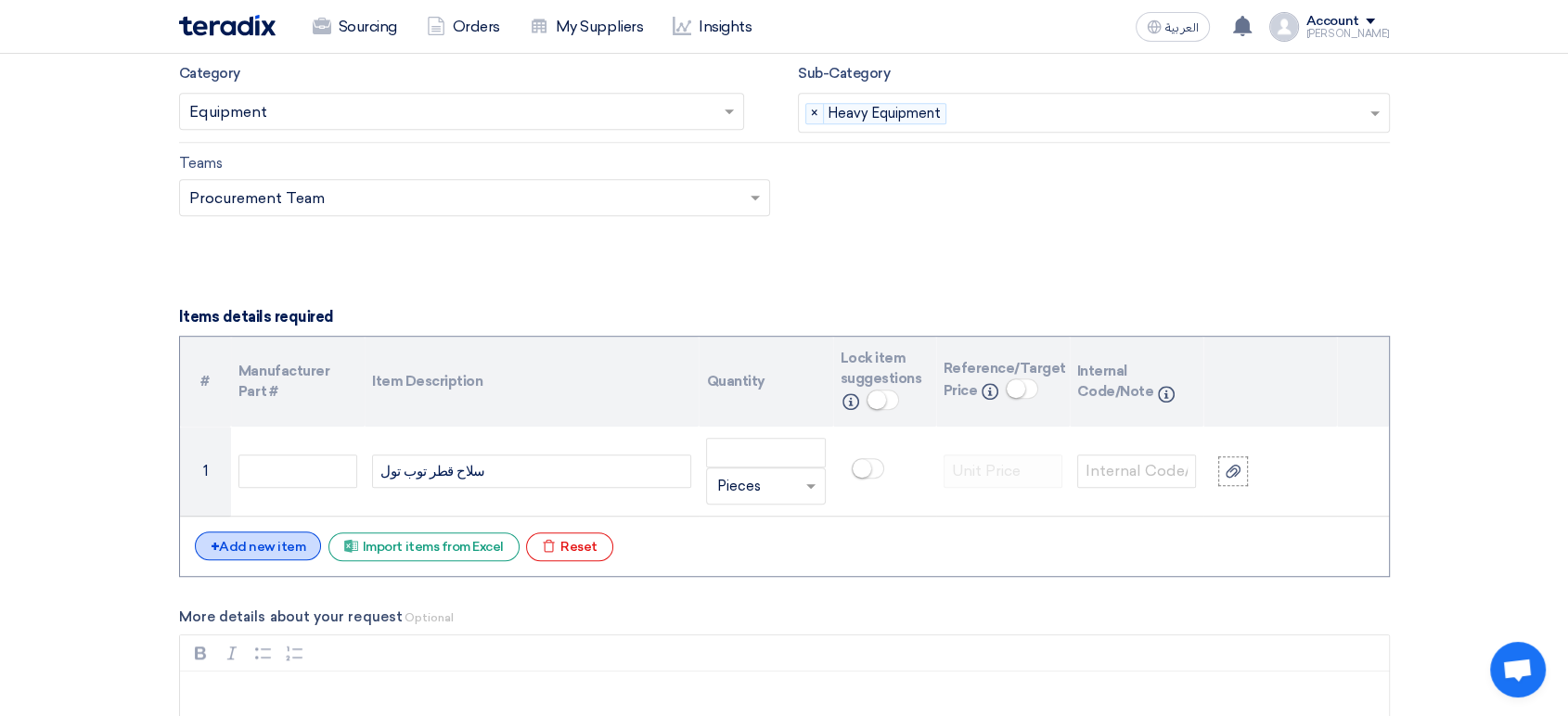
click at [265, 537] on div "+ Add new item" at bounding box center [258, 545] width 127 height 29
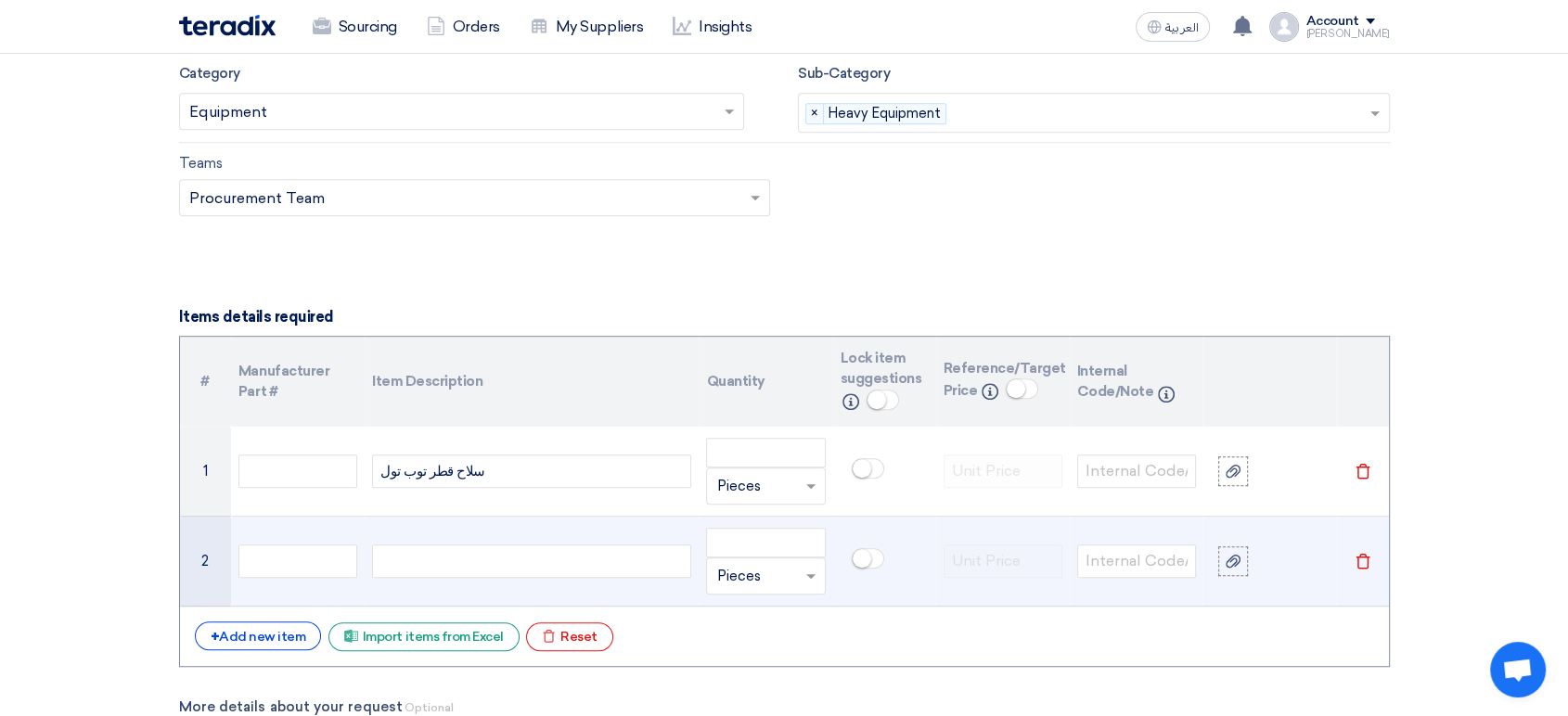
click at [454, 559] on div at bounding box center [531, 561] width 319 height 33
paste div
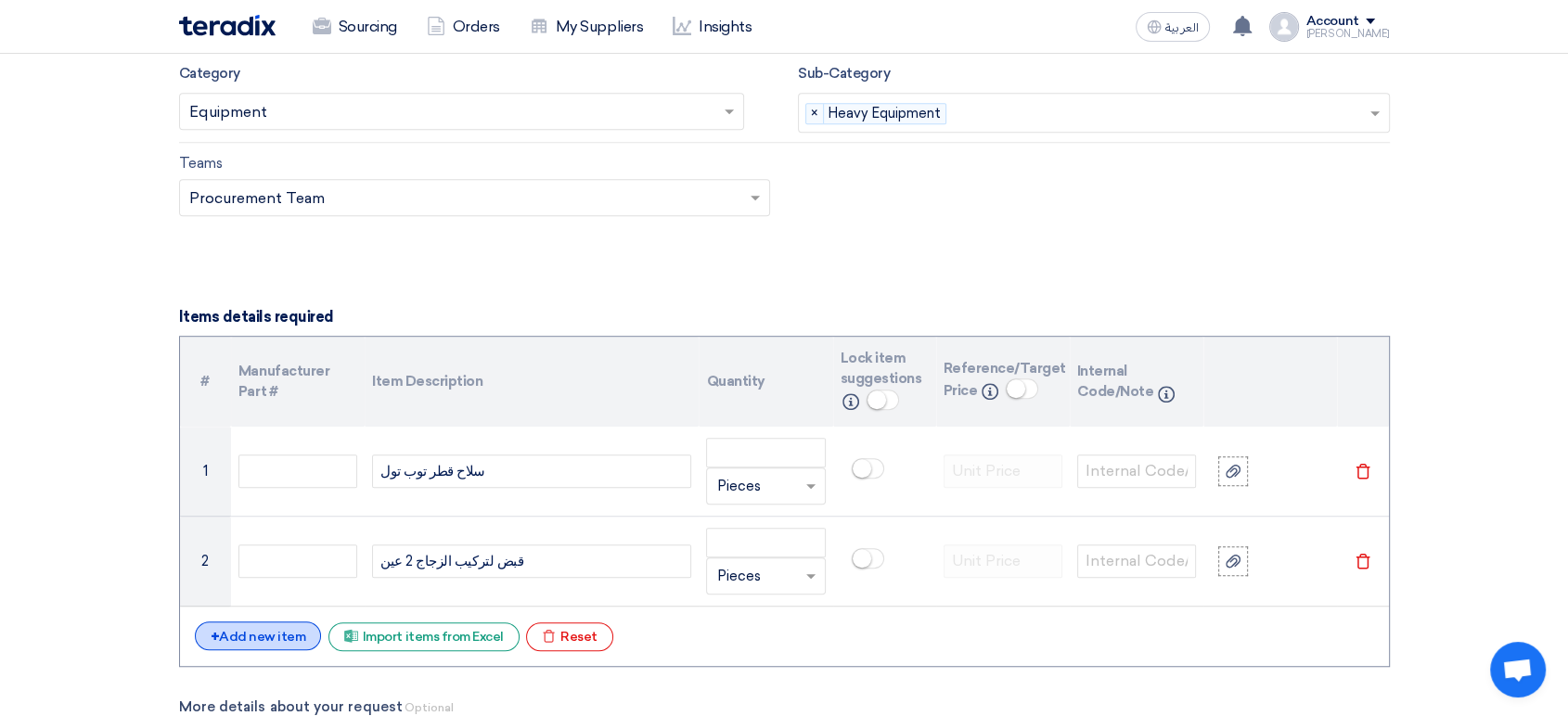
click at [271, 628] on div "+ Add new item" at bounding box center [258, 635] width 127 height 29
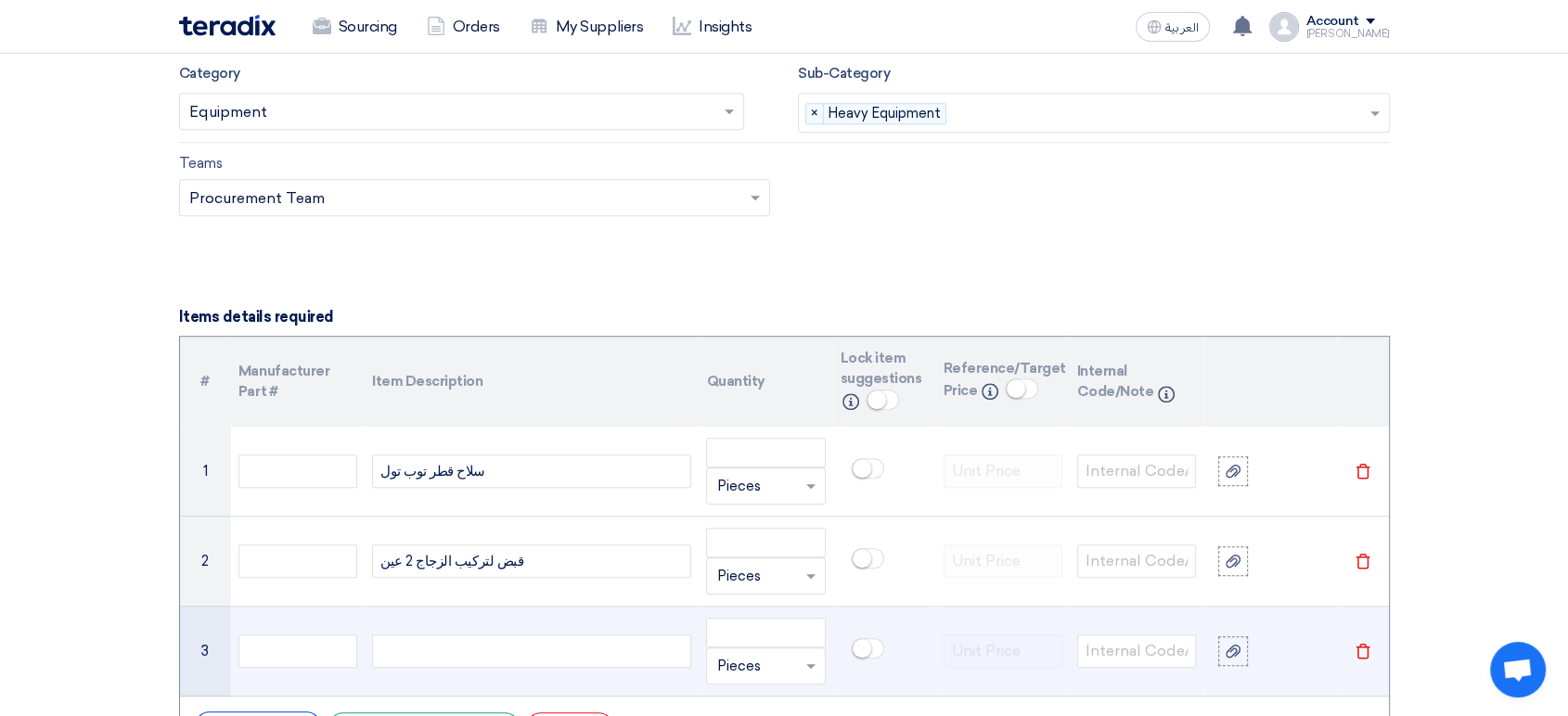
click at [442, 657] on div at bounding box center [531, 651] width 319 height 33
paste div
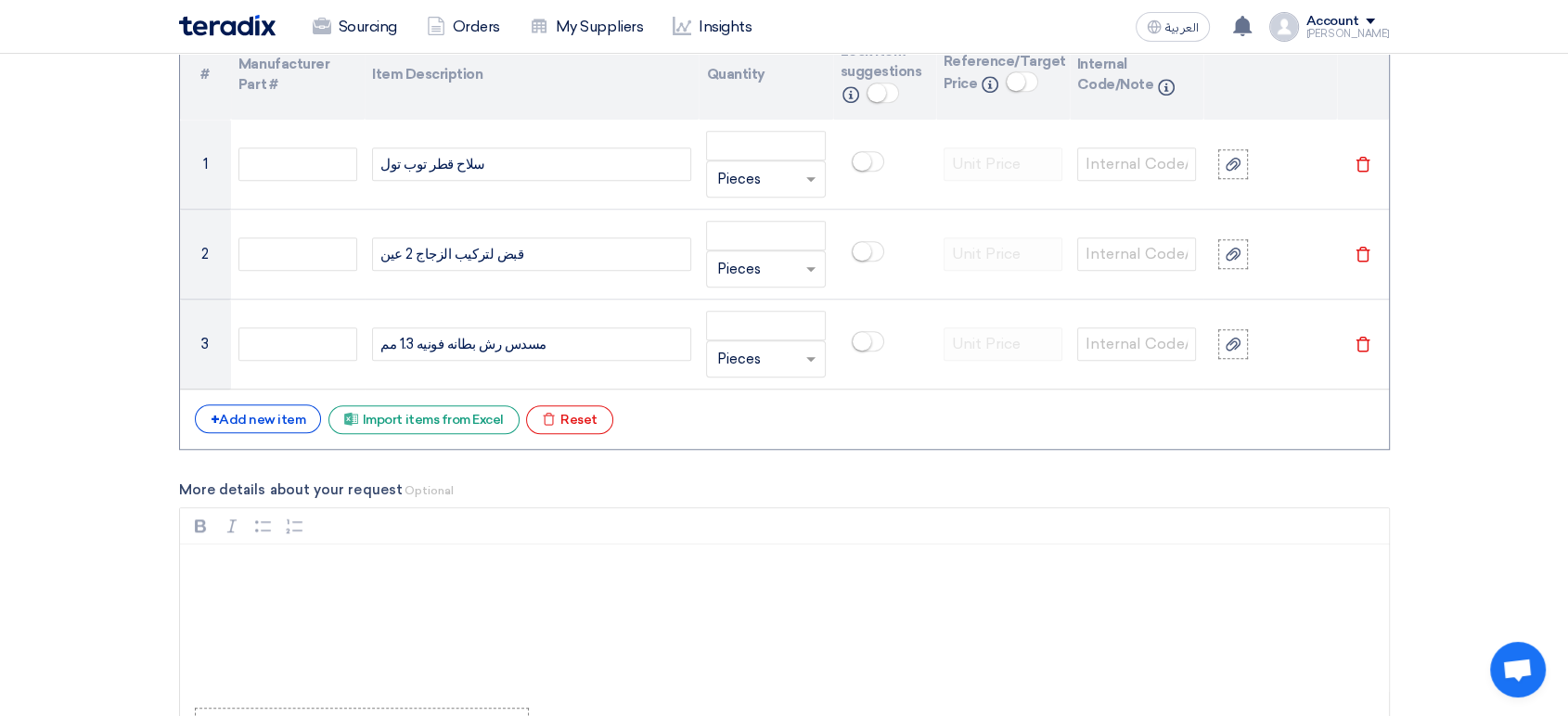
scroll to position [1442, 0]
click at [277, 409] on div "+ Add new item" at bounding box center [258, 417] width 127 height 29
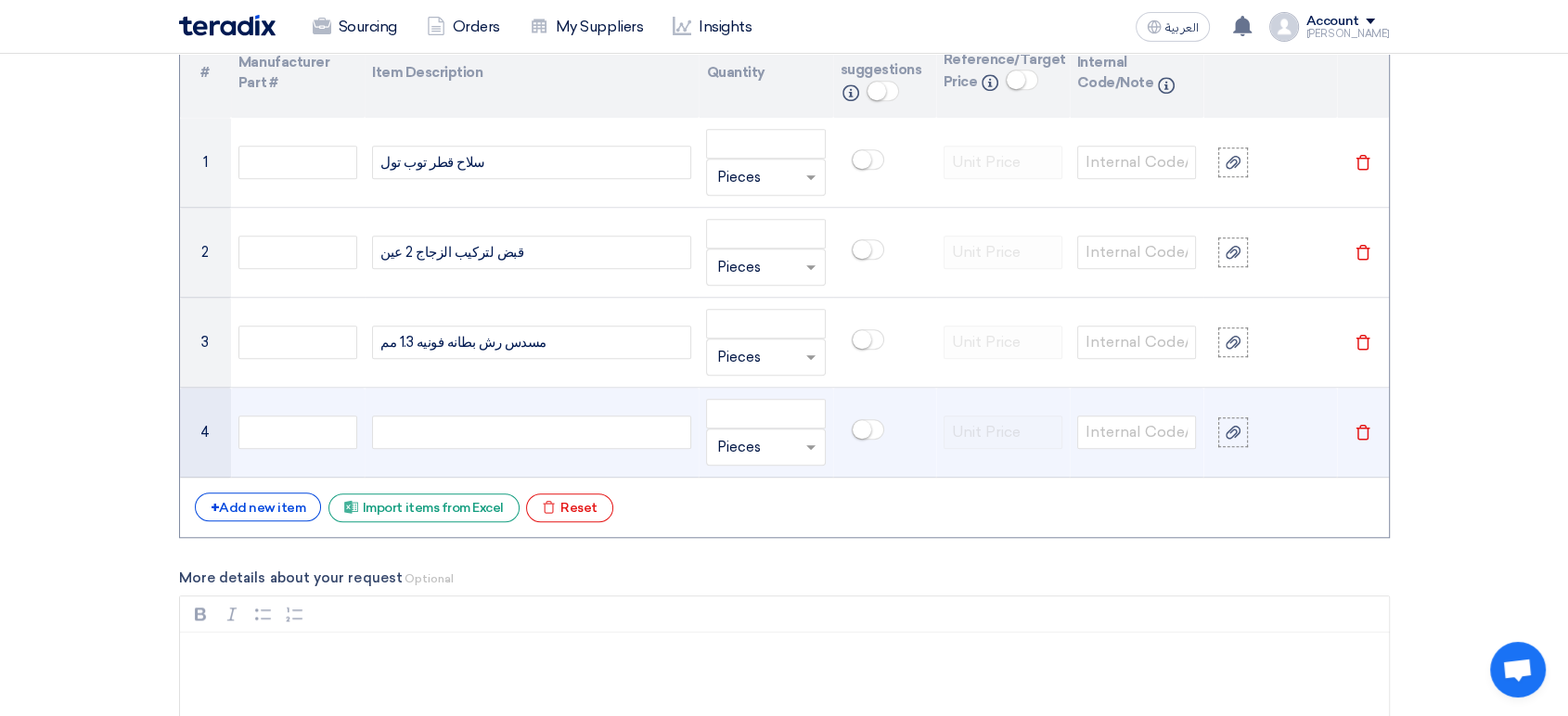
click at [516, 422] on div at bounding box center [531, 432] width 319 height 33
paste div
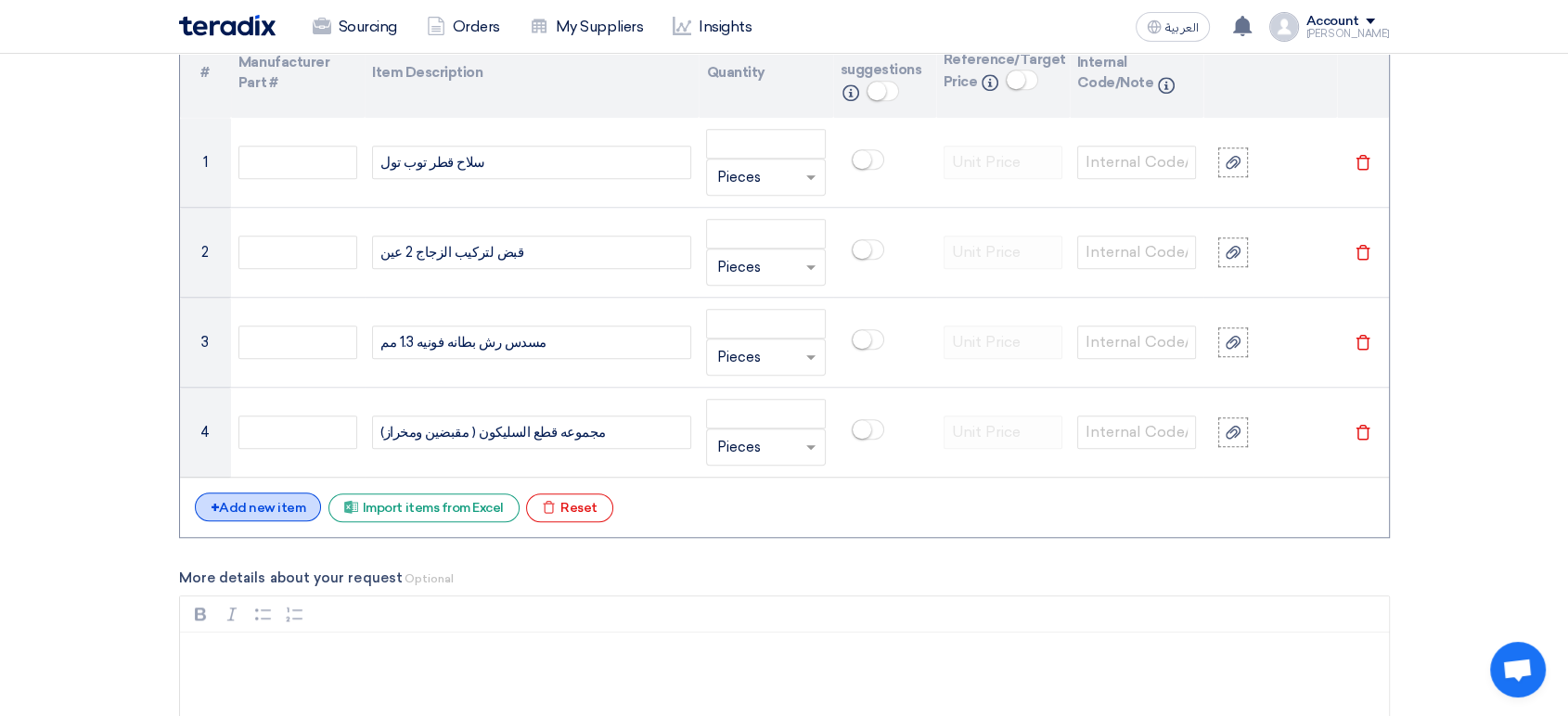
click at [271, 506] on div "+ Add new item" at bounding box center [258, 506] width 127 height 29
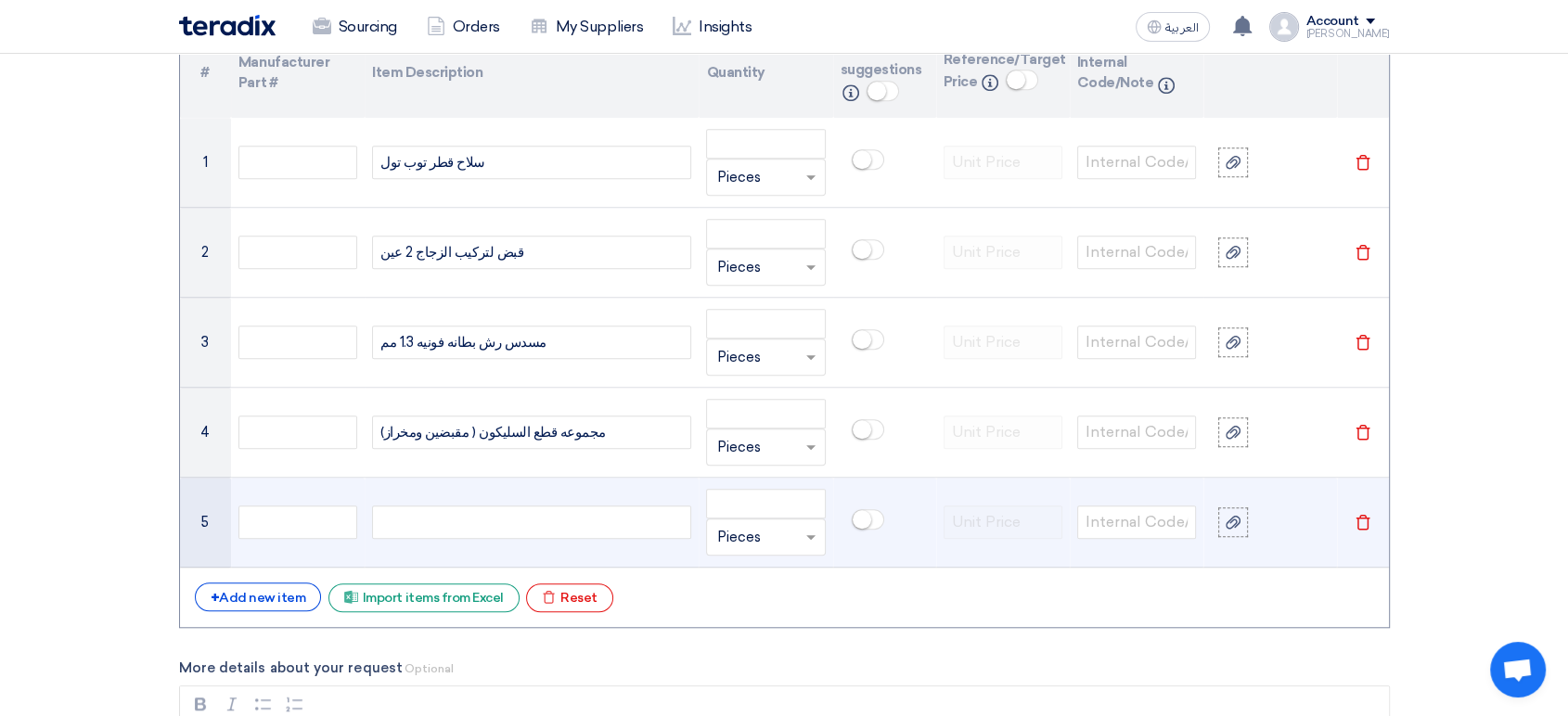
click at [534, 528] on div at bounding box center [531, 522] width 319 height 33
paste div
click at [770, 500] on input "number" at bounding box center [765, 503] width 118 height 30
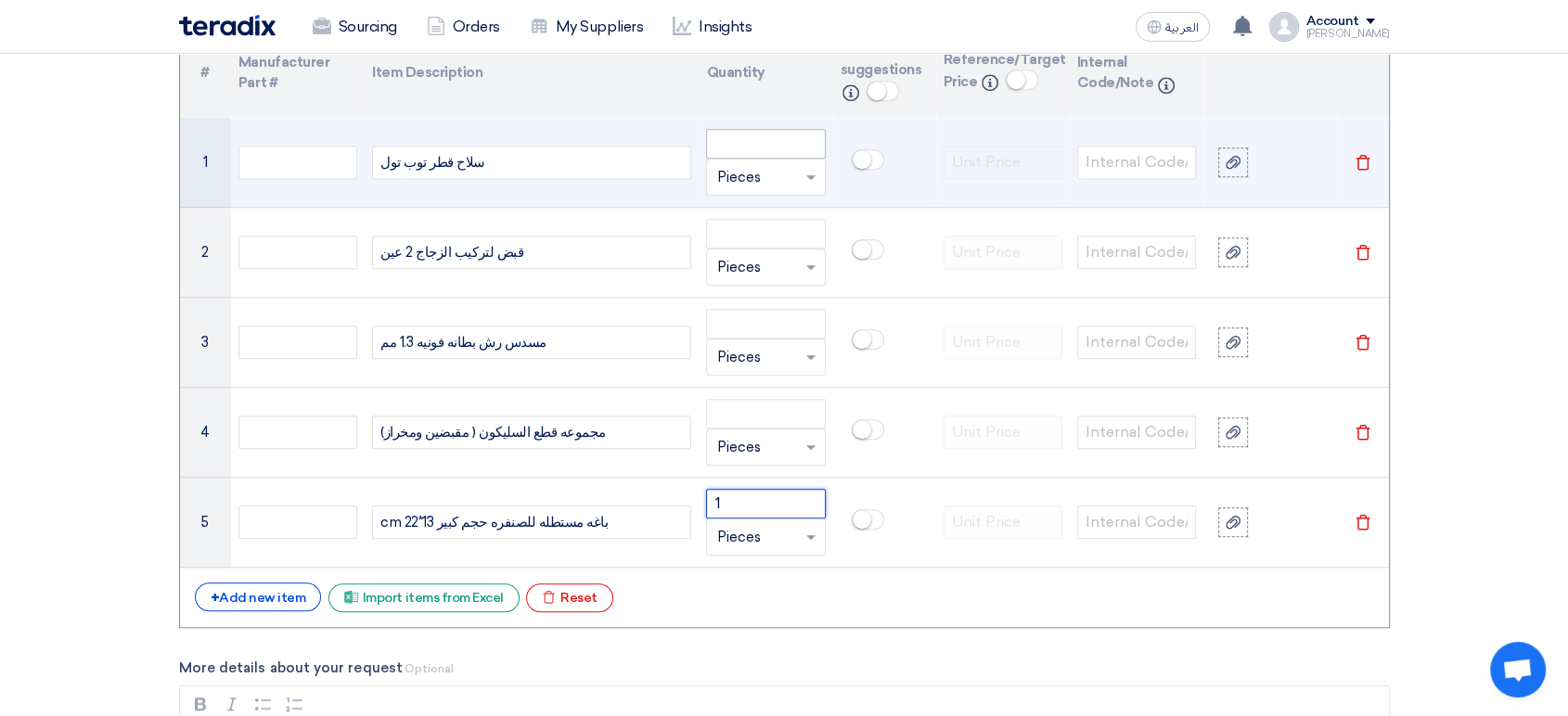
type input "1"
click at [750, 143] on input "number" at bounding box center [765, 144] width 118 height 30
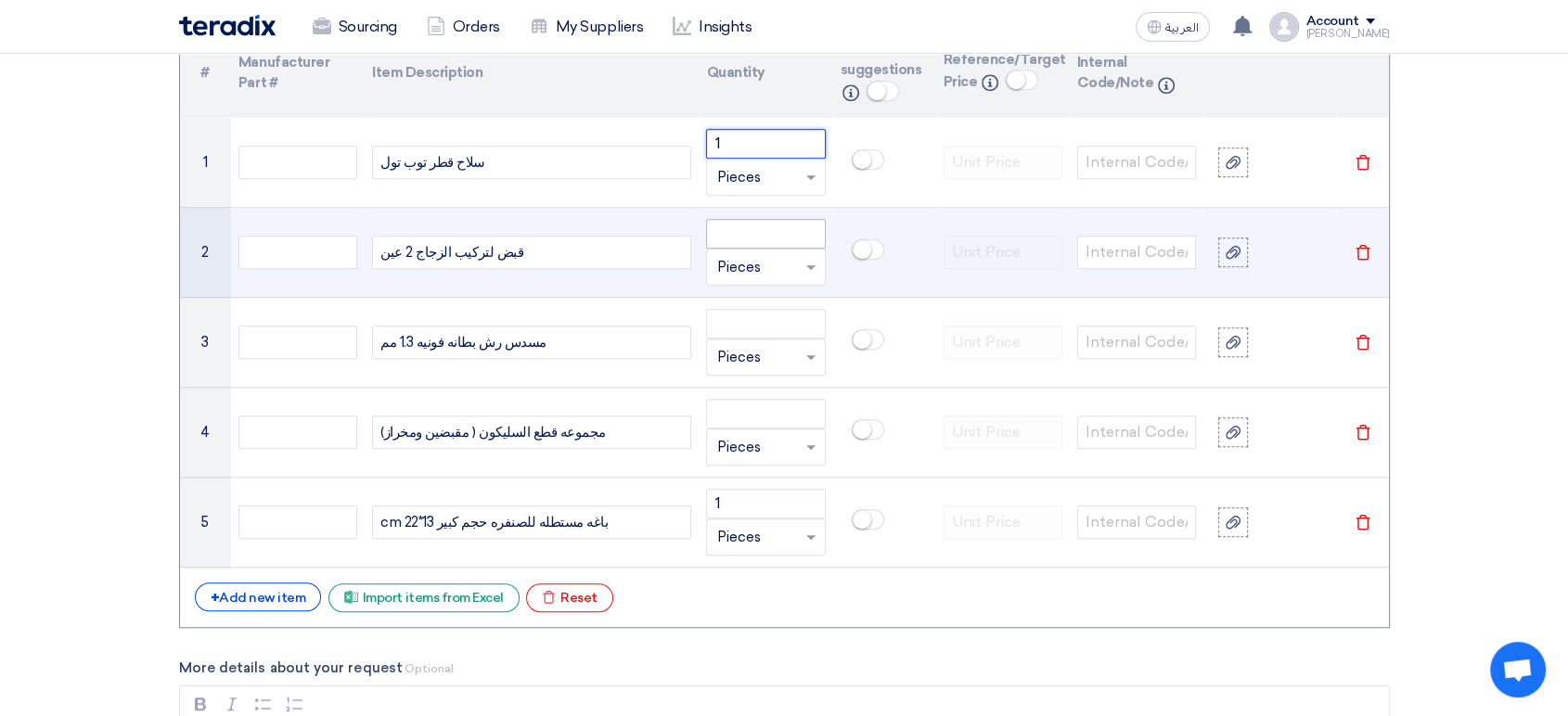
type input "1"
drag, startPoint x: 773, startPoint y: 221, endPoint x: 770, endPoint y: 233, distance: 12.4
click at [773, 226] on input "number" at bounding box center [765, 233] width 118 height 30
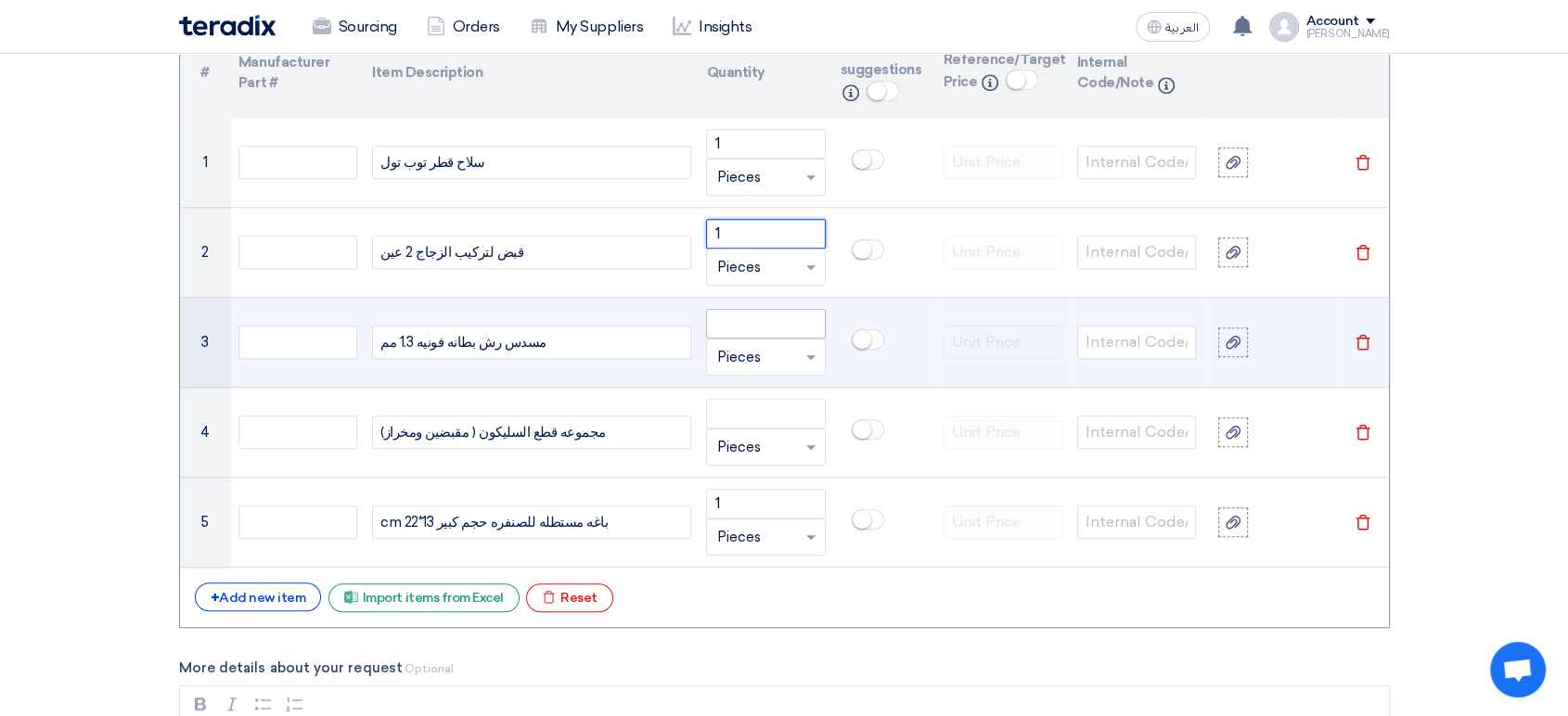
type input "1"
click at [769, 330] on input "number" at bounding box center [765, 323] width 118 height 30
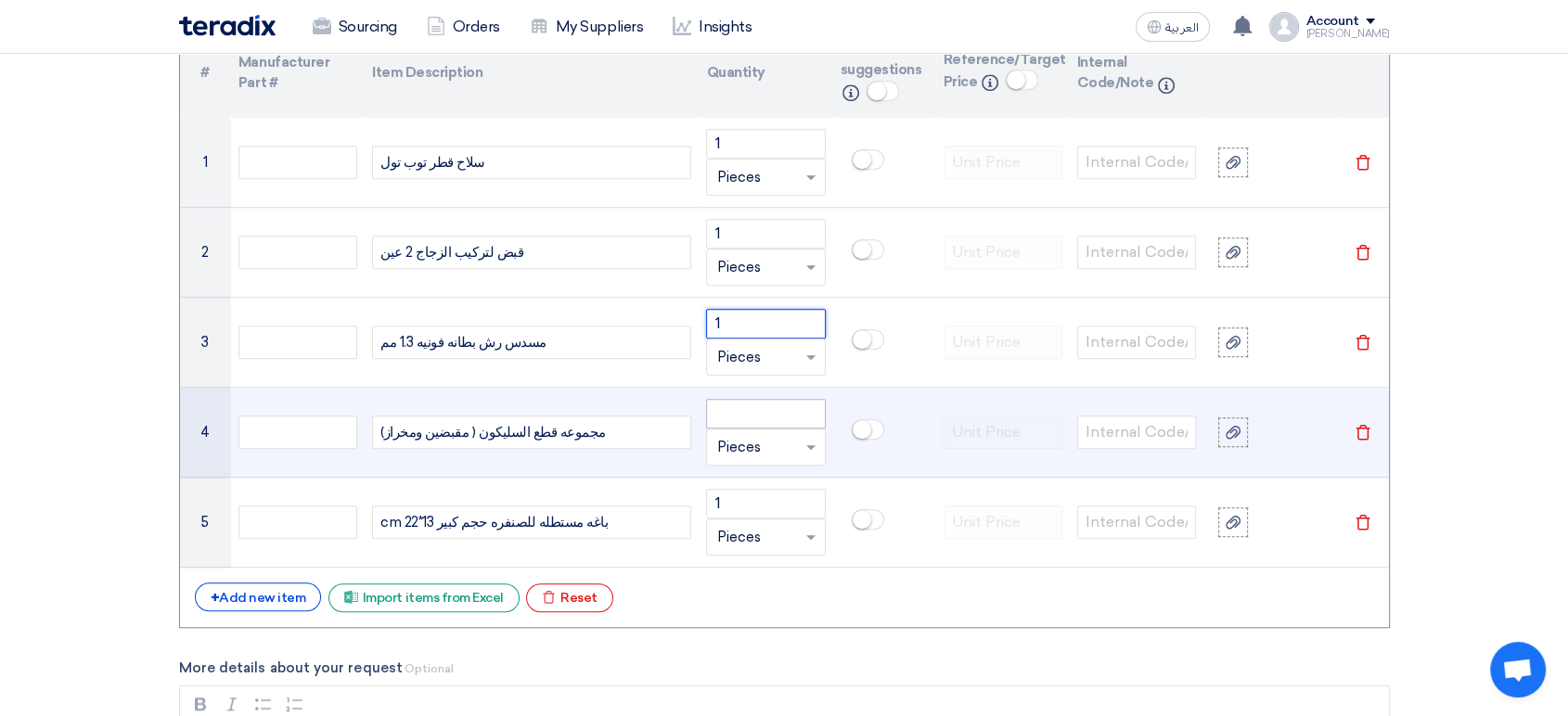
type input "1"
click at [762, 409] on input "number" at bounding box center [765, 414] width 118 height 30
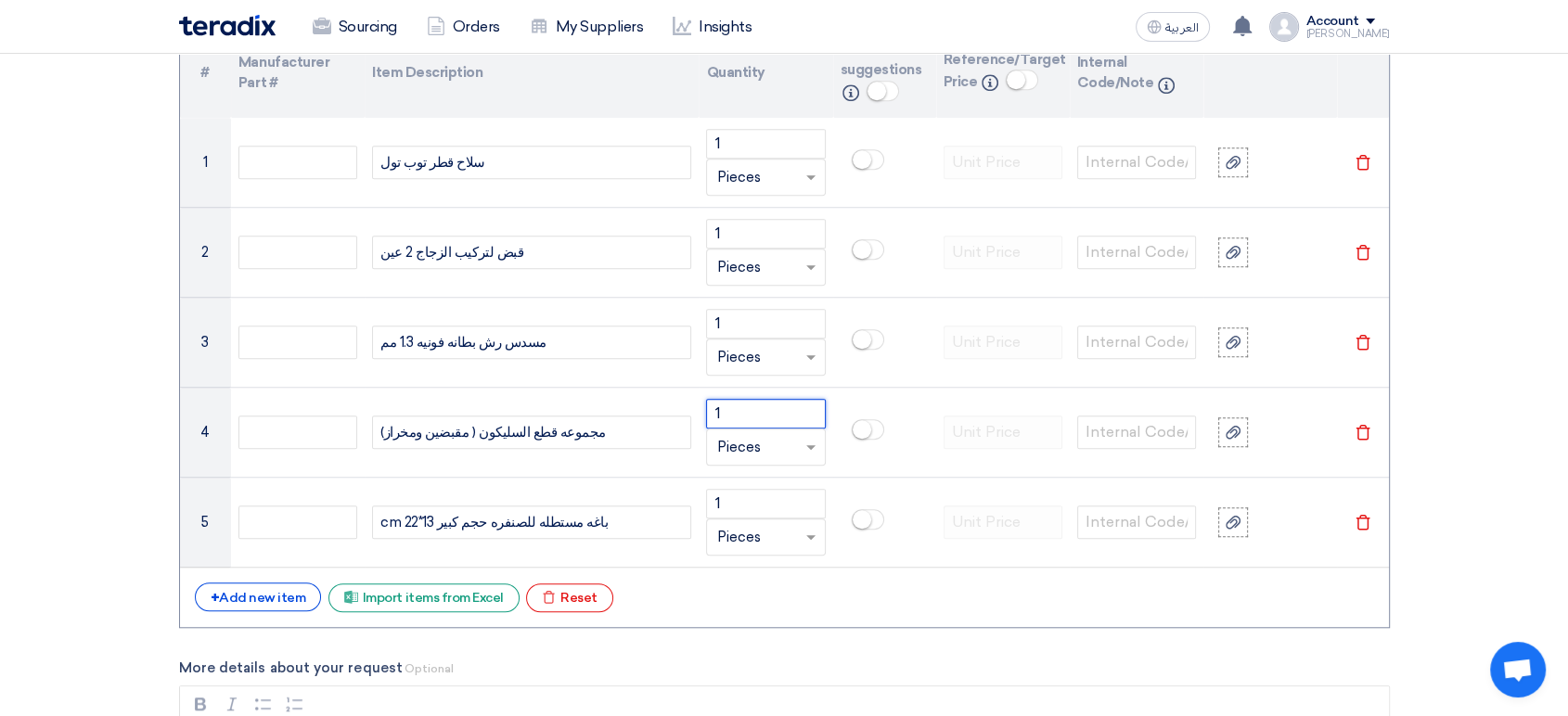
type input "1"
click at [893, 630] on form "Basic Information RFx Title Supply of Workshop Equipment – [GEOGRAPHIC_DATA] RF…" at bounding box center [784, 571] width 1210 height 3456
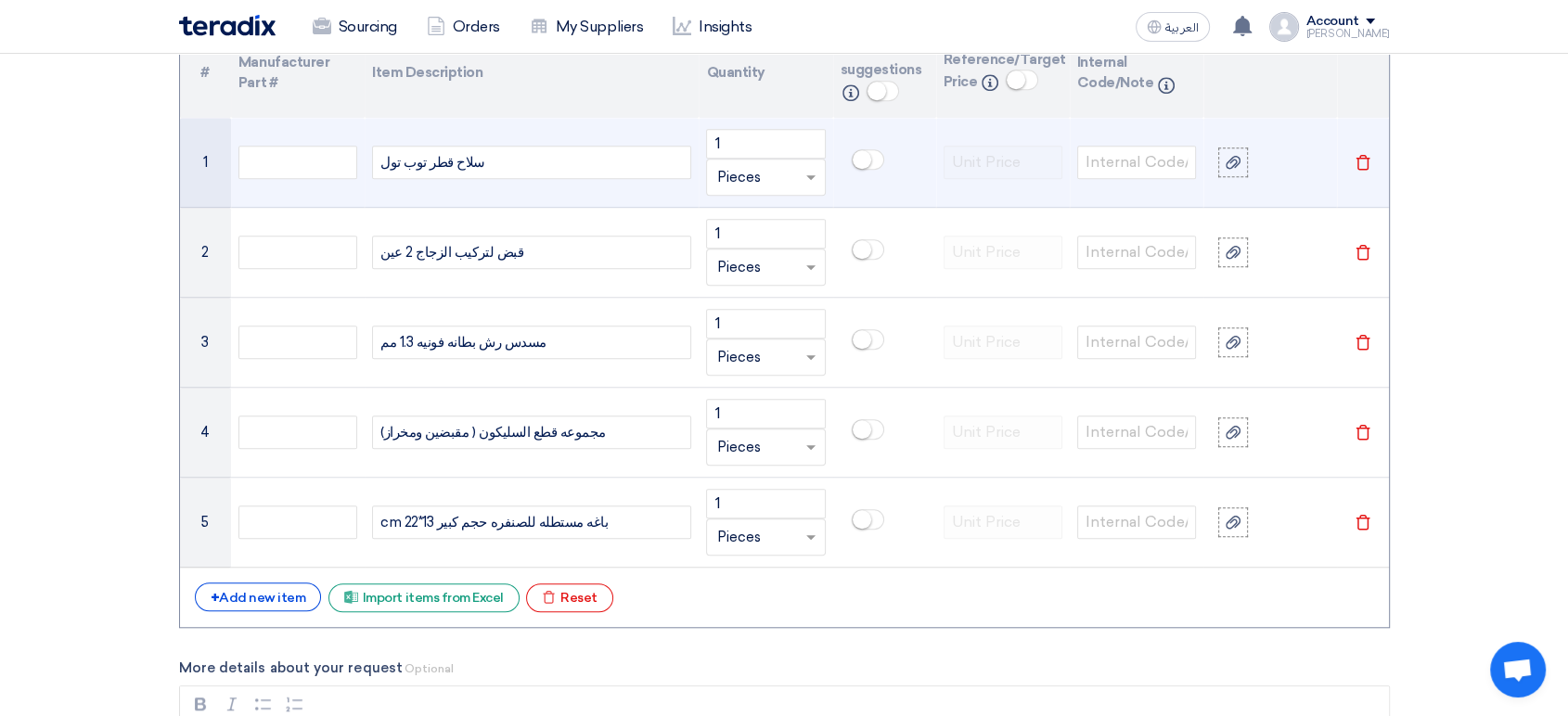
click at [483, 161] on div "سلاح قطر توب تول" at bounding box center [531, 163] width 319 height 33
click at [1226, 165] on use at bounding box center [1233, 162] width 15 height 13
click at [0, 0] on input "file" at bounding box center [0, 0] width 0 height 0
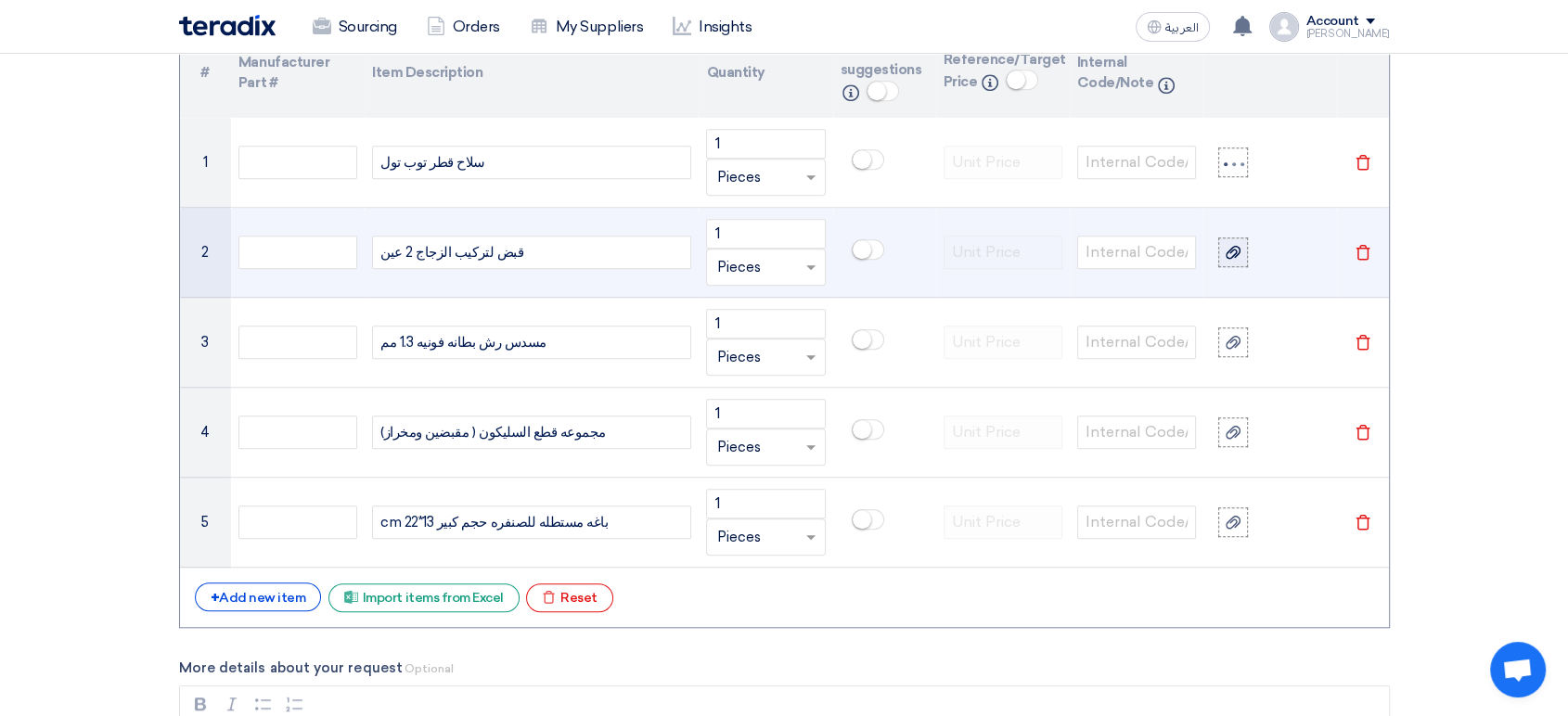
click at [1232, 246] on use at bounding box center [1233, 251] width 15 height 13
click at [0, 0] on input "file" at bounding box center [0, 0] width 0 height 0
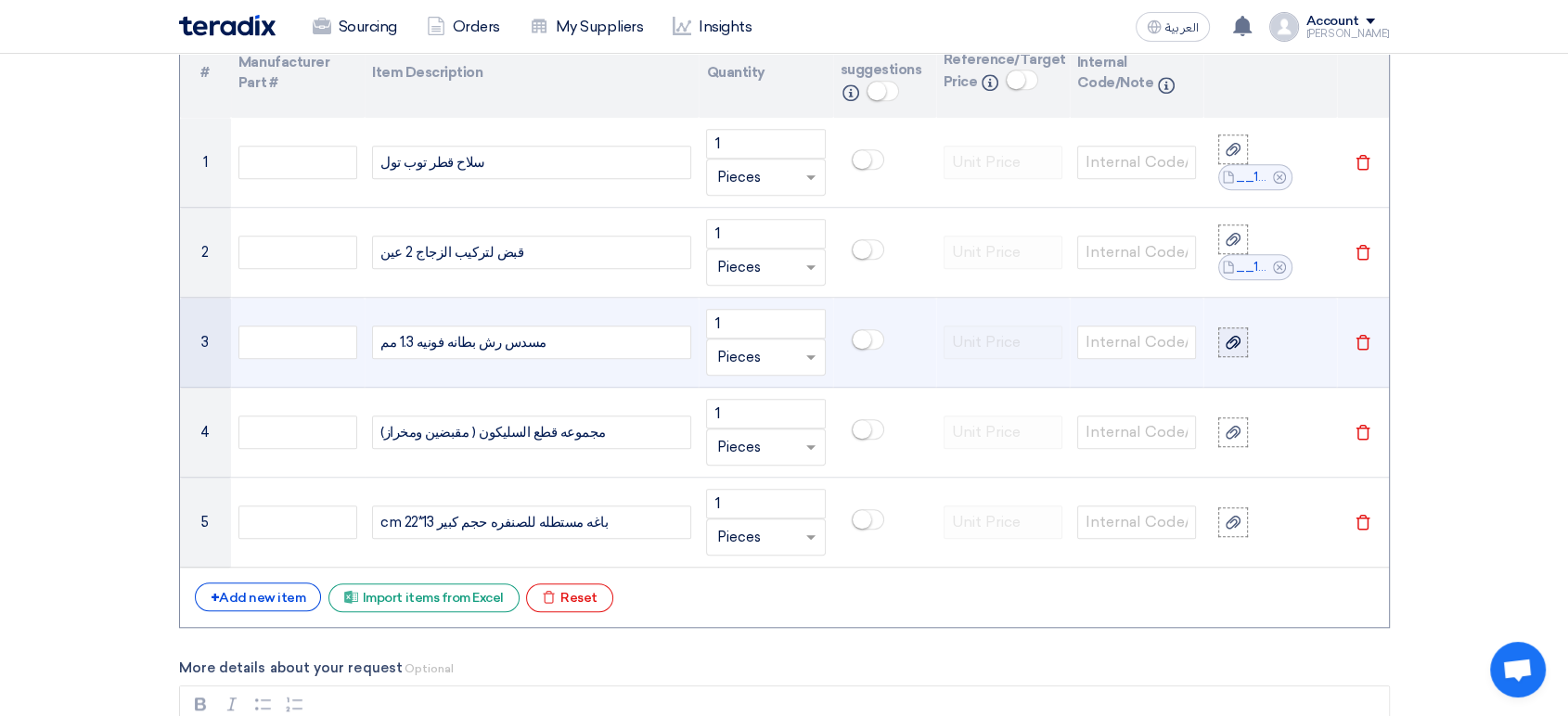
click at [1228, 335] on icon at bounding box center [1233, 342] width 15 height 15
click at [0, 0] on input "file" at bounding box center [0, 0] width 0 height 0
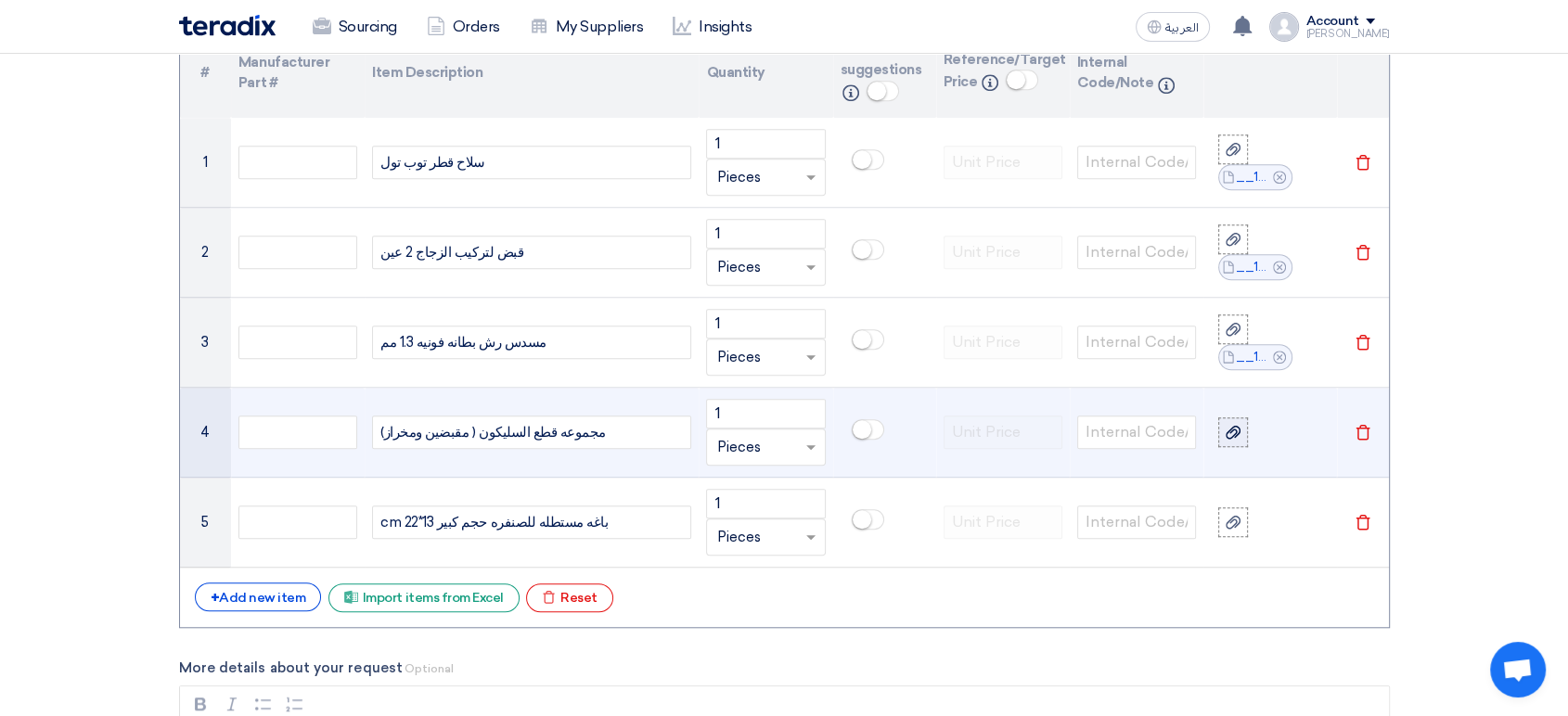
click at [1229, 426] on icon at bounding box center [1233, 431] width 15 height 15
click at [0, 0] on input "file" at bounding box center [0, 0] width 0 height 0
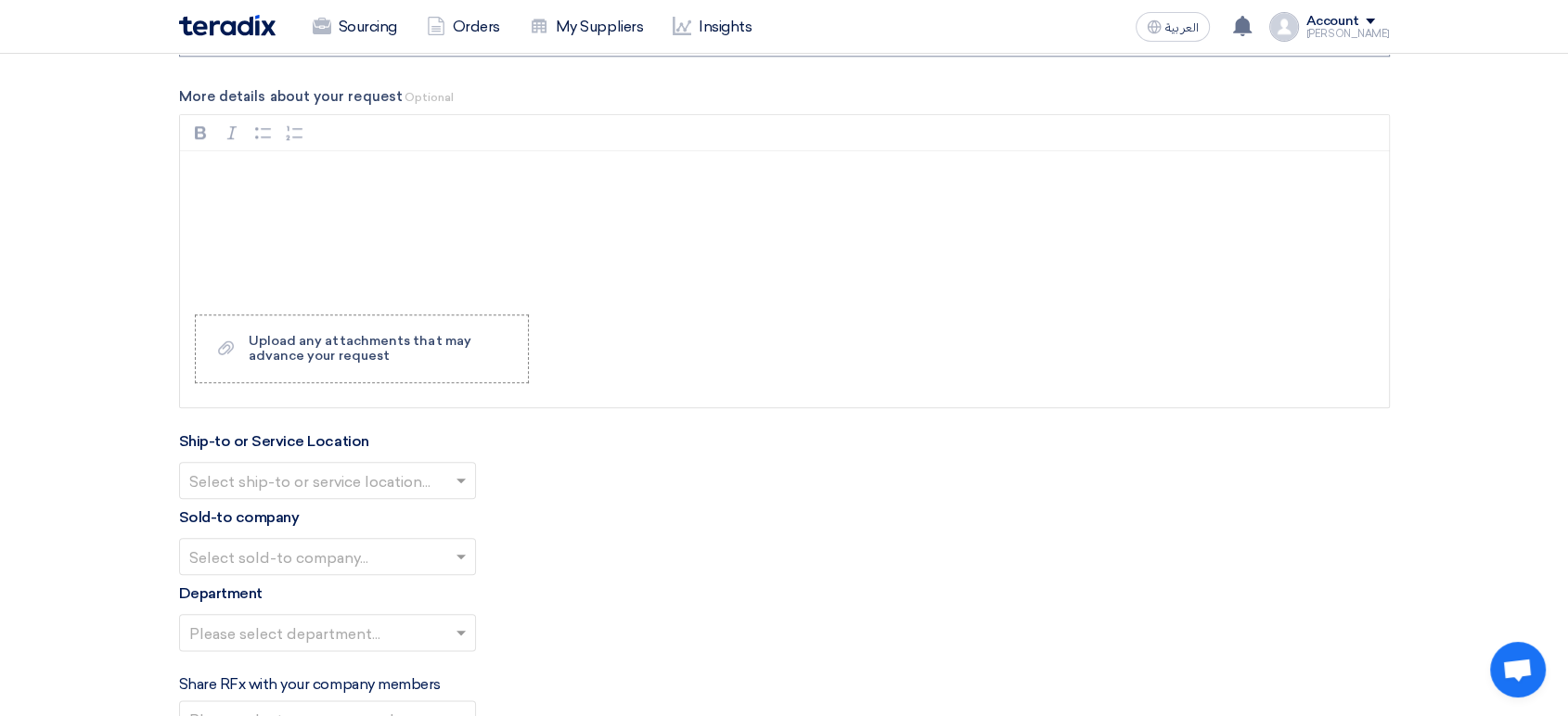
scroll to position [2060, 0]
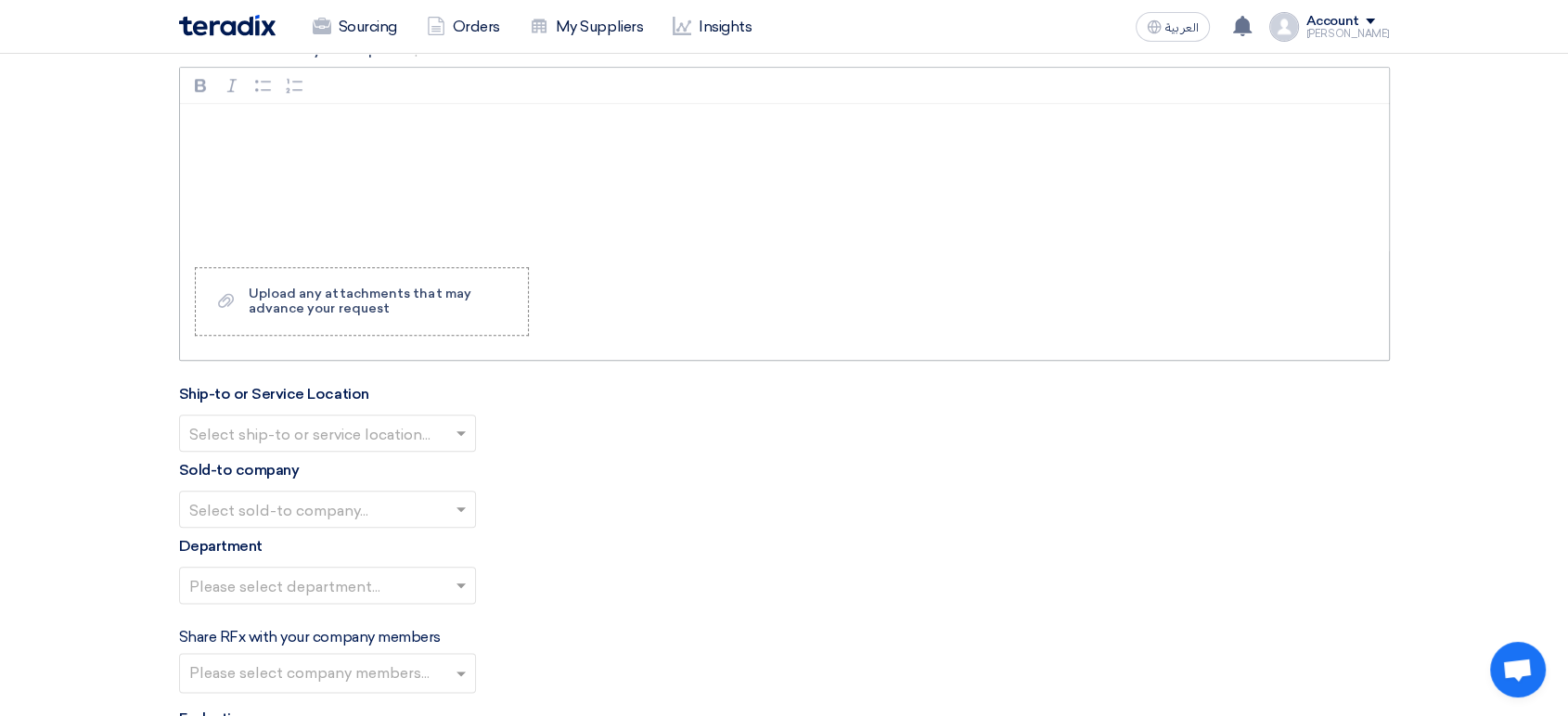
click at [343, 176] on div "Rich Text Editor, main" at bounding box center [784, 177] width 1209 height 149
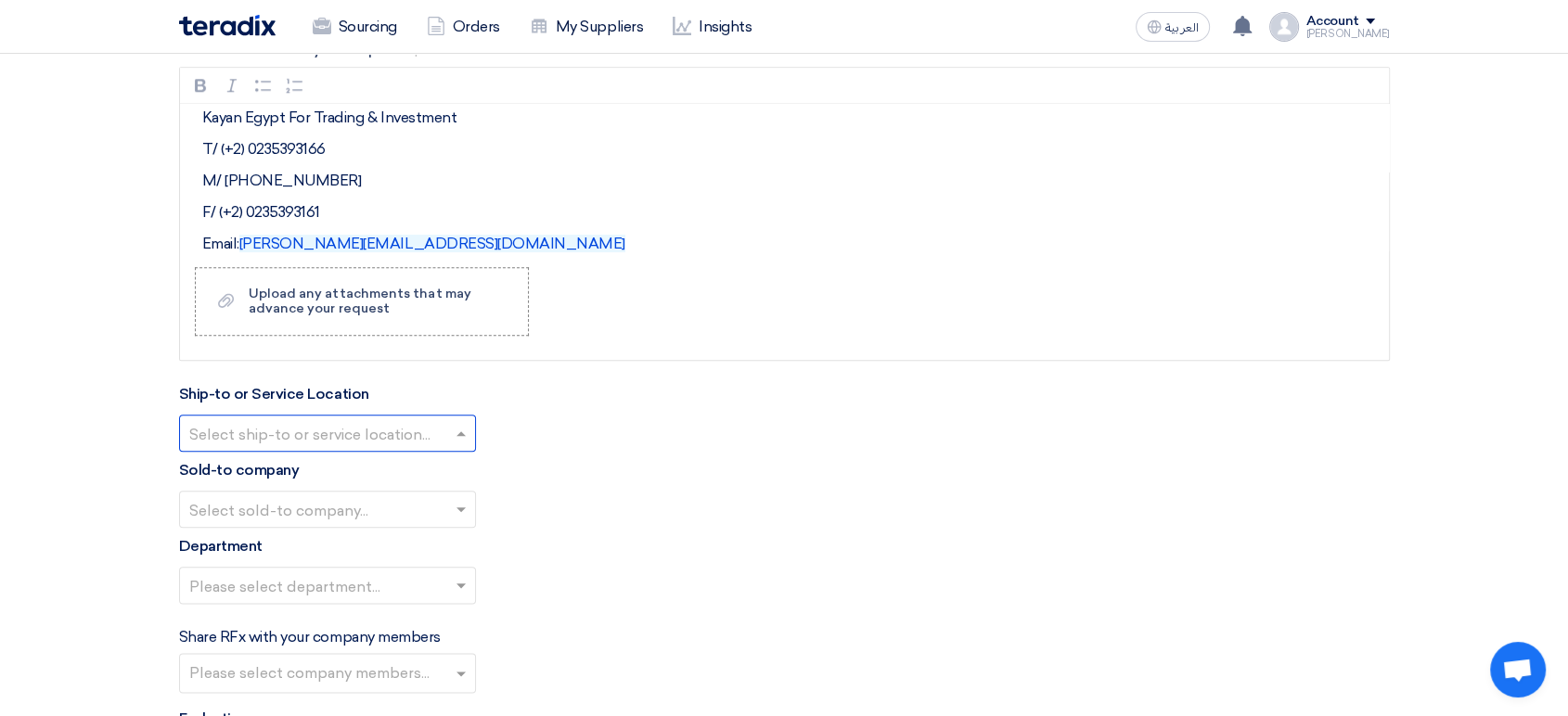
click at [383, 425] on input "text" at bounding box center [318, 434] width 258 height 31
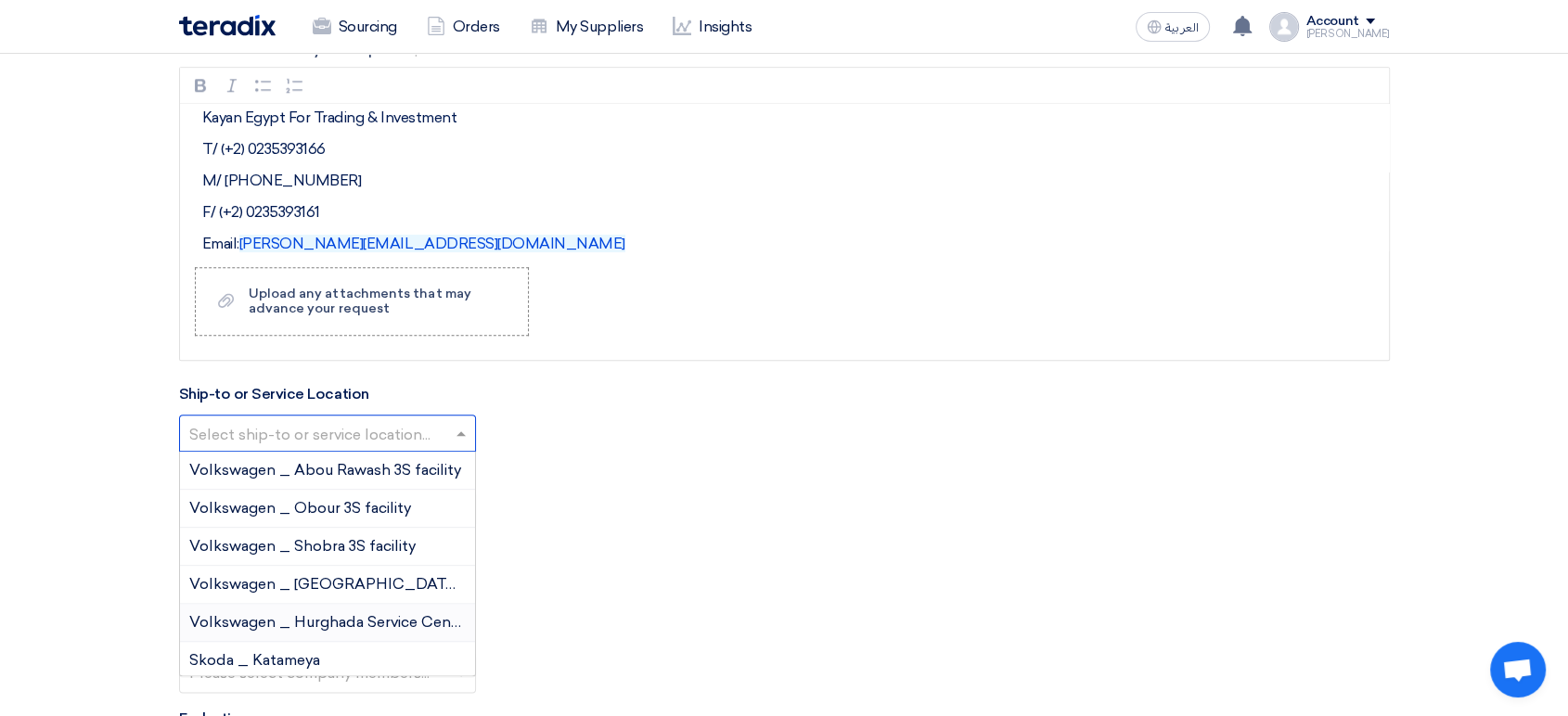
click at [376, 631] on div "Volkswagen _ Hurghada Service Center" at bounding box center [327, 622] width 295 height 38
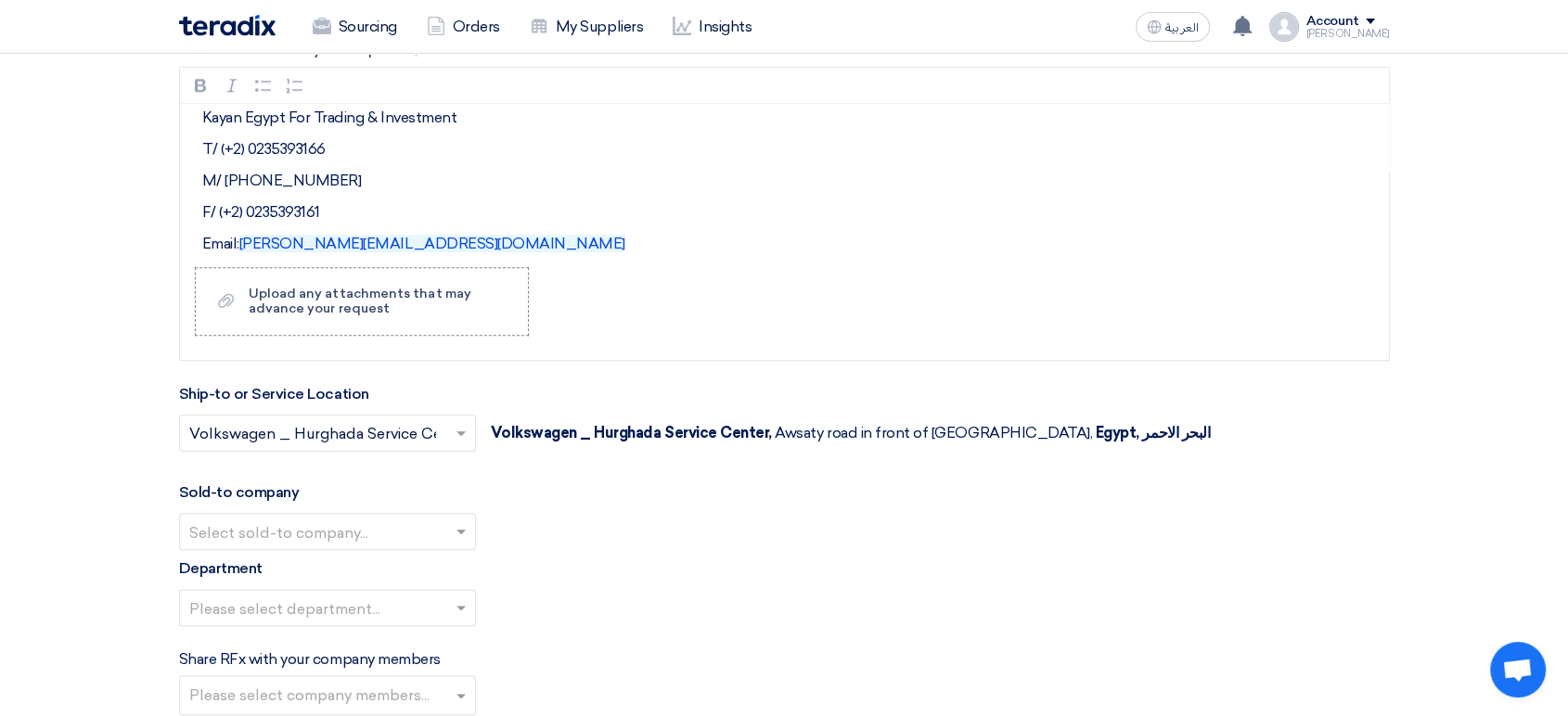
click at [309, 533] on input "text" at bounding box center [318, 533] width 258 height 31
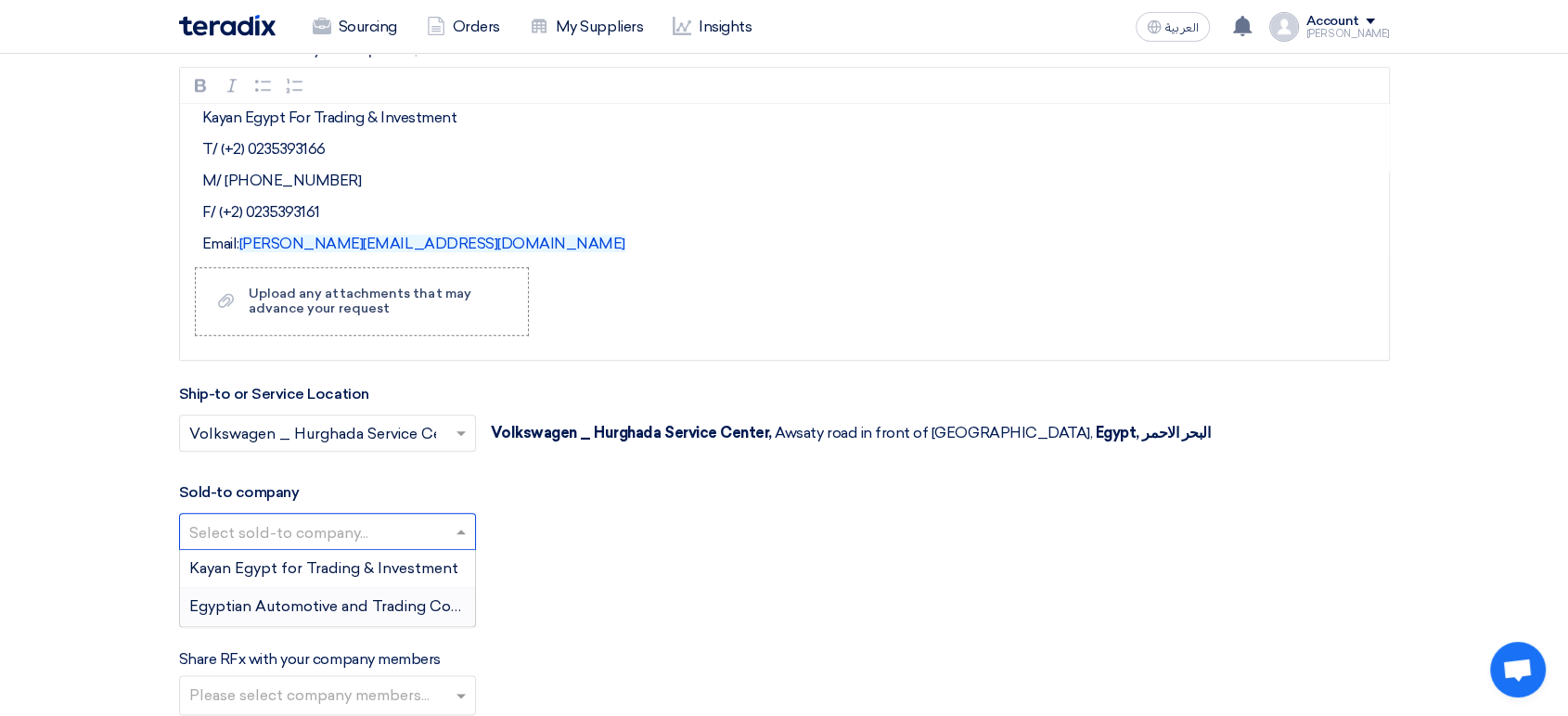
click at [294, 608] on span "Egyptian Automotive and Trading Company" at bounding box center [343, 606] width 308 height 18
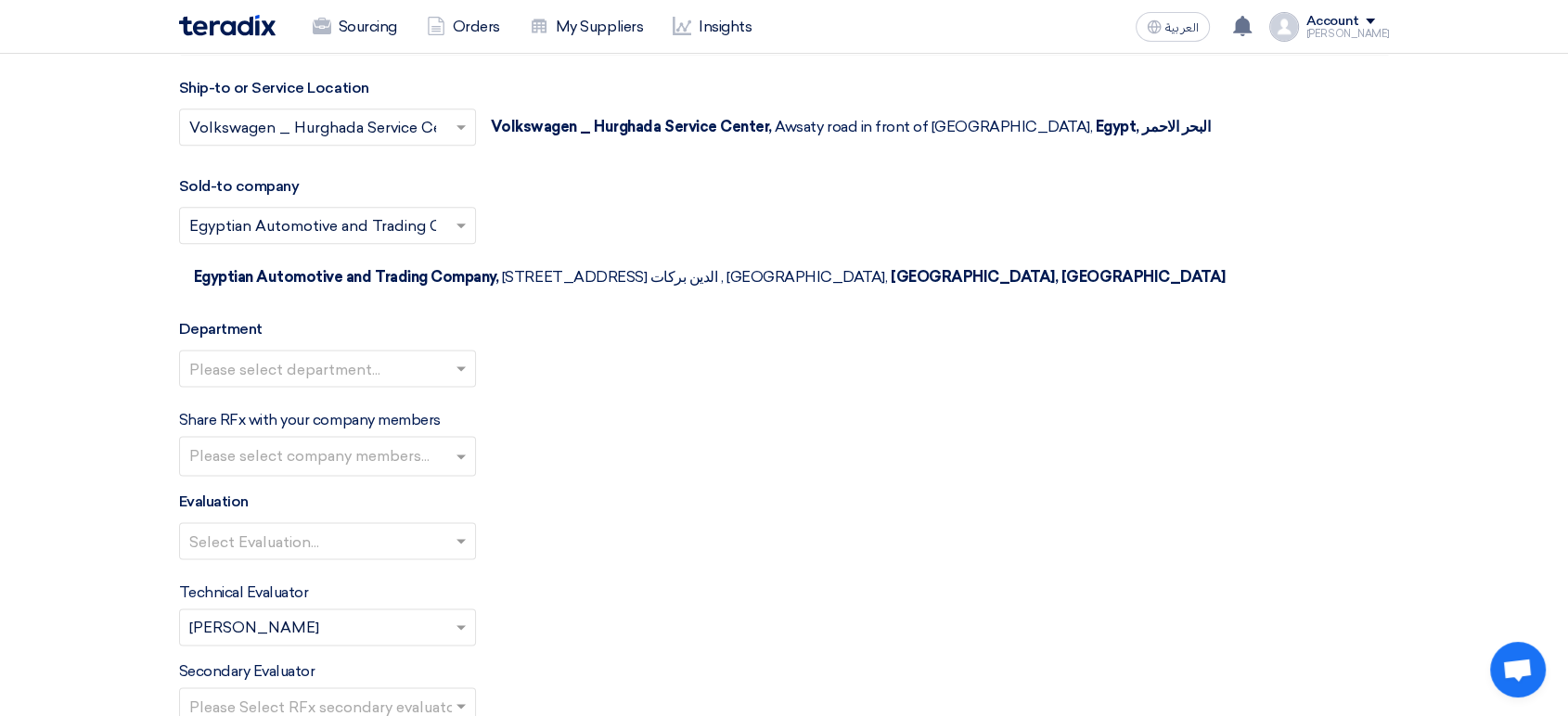
scroll to position [2369, 0]
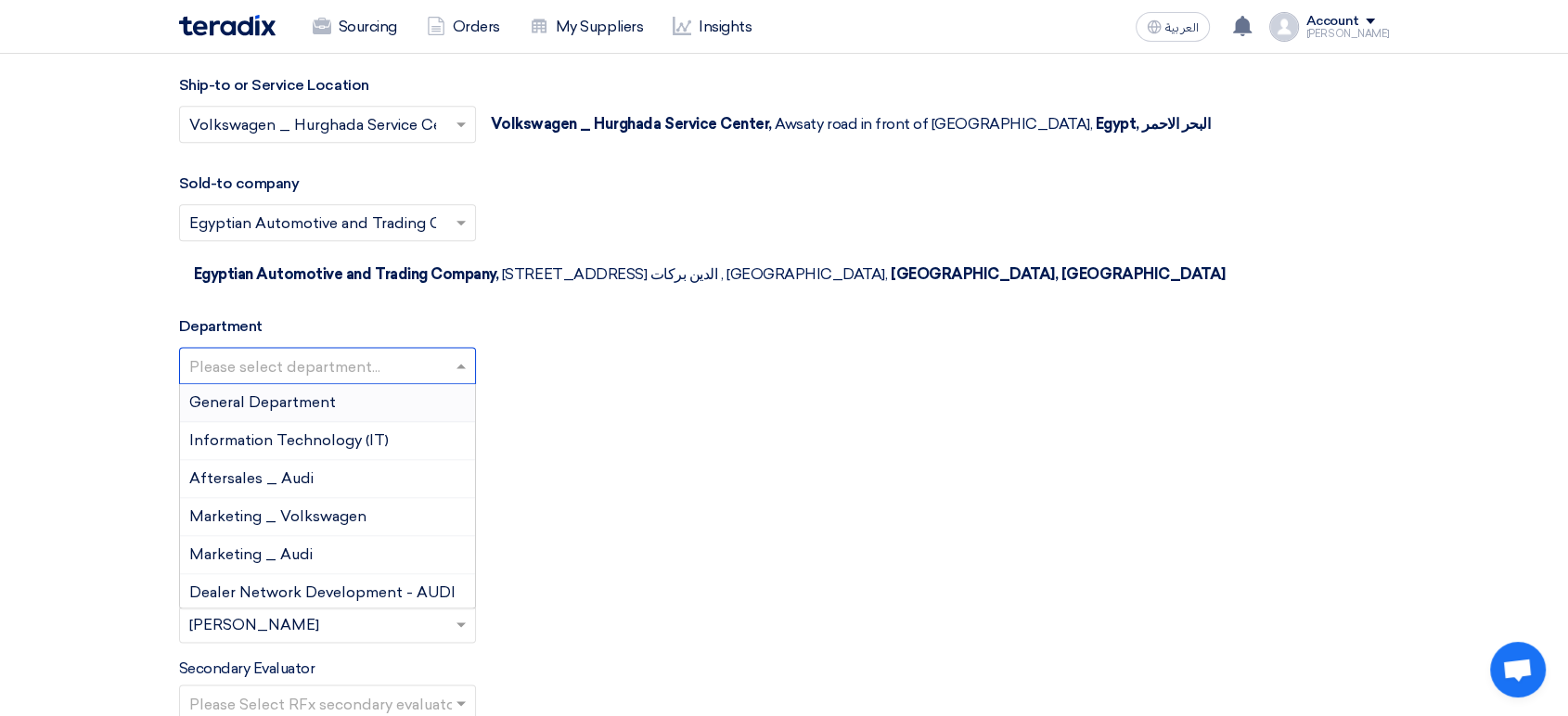
click at [319, 353] on input "text" at bounding box center [318, 367] width 258 height 31
click at [291, 393] on span "General Department" at bounding box center [262, 402] width 147 height 18
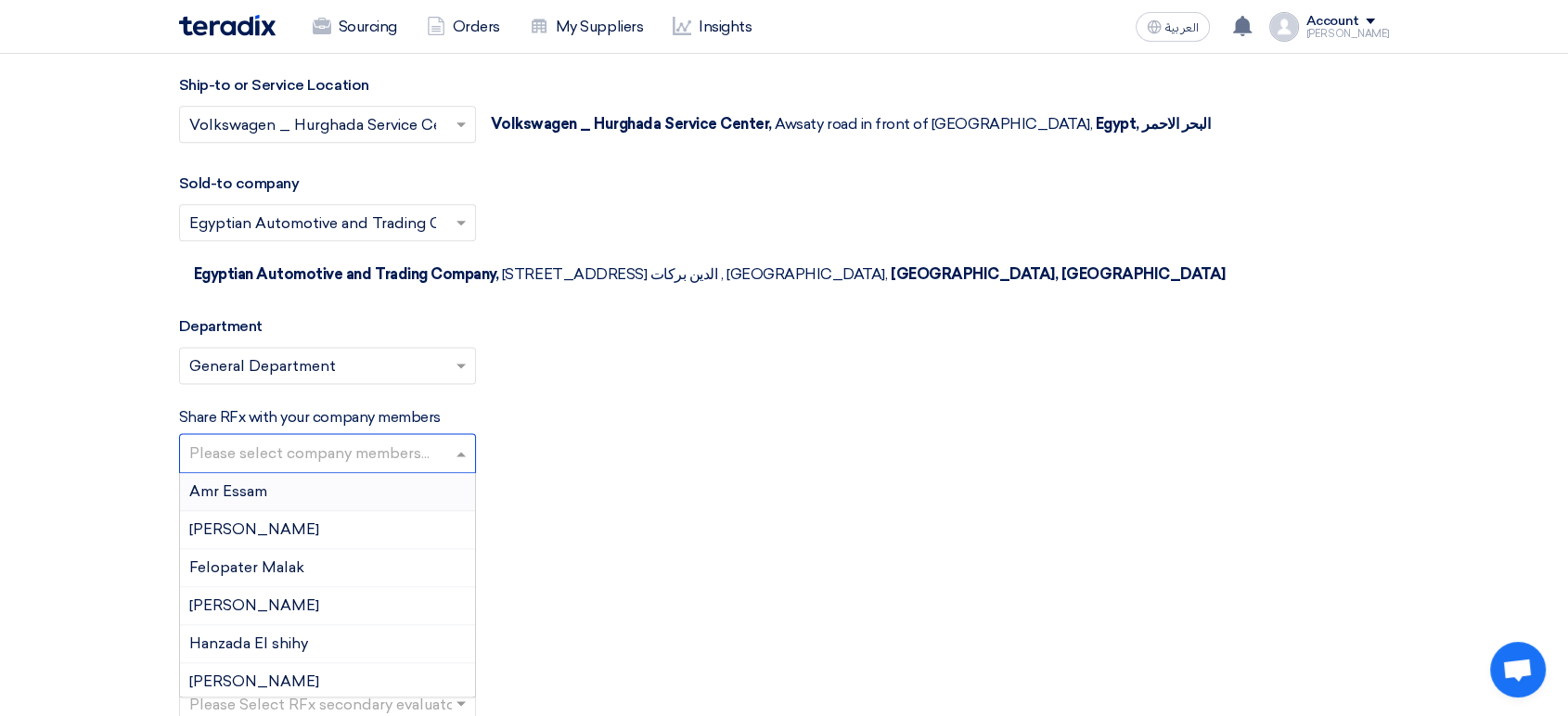
click at [298, 439] on input "text" at bounding box center [329, 454] width 281 height 31
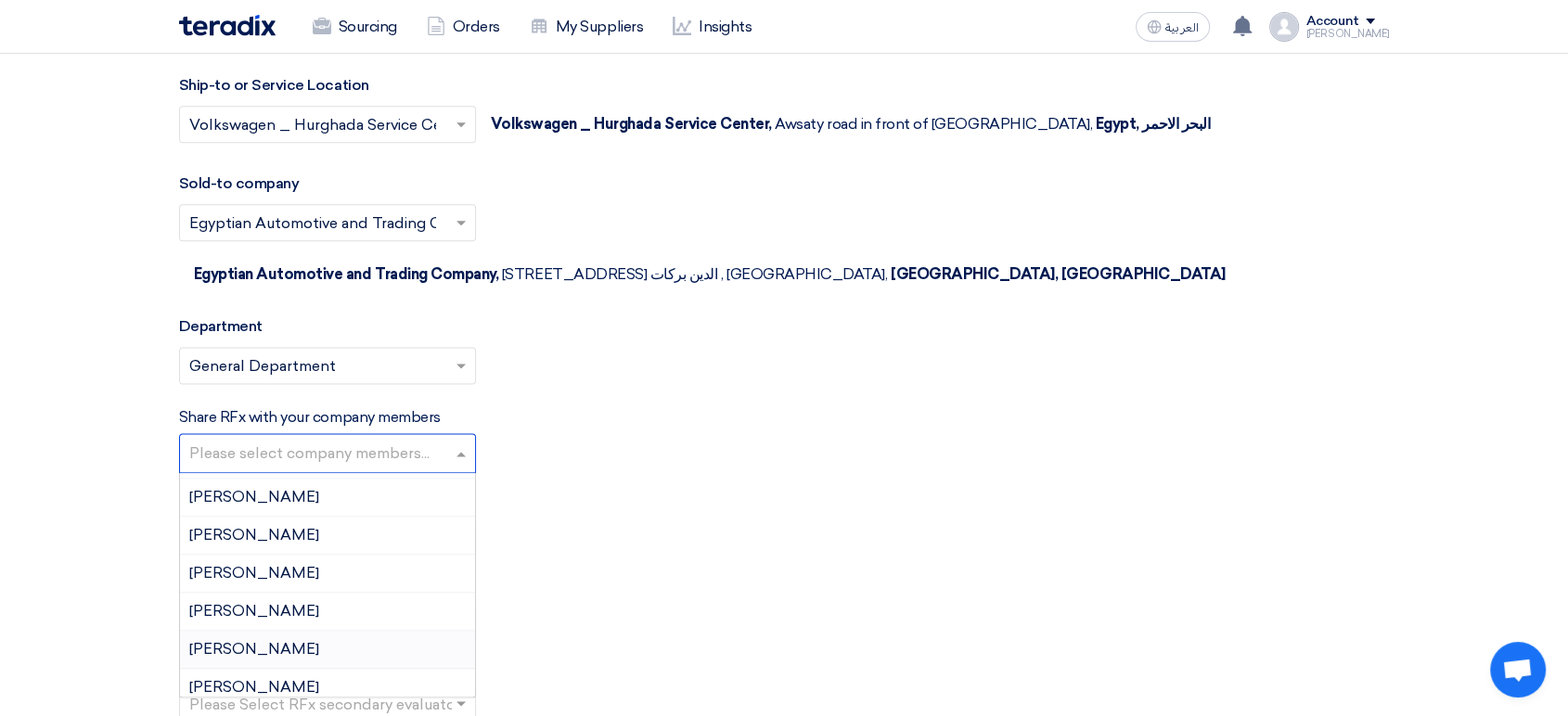
scroll to position [340, 0]
click at [326, 476] on div "[PERSON_NAME]" at bounding box center [327, 494] width 295 height 38
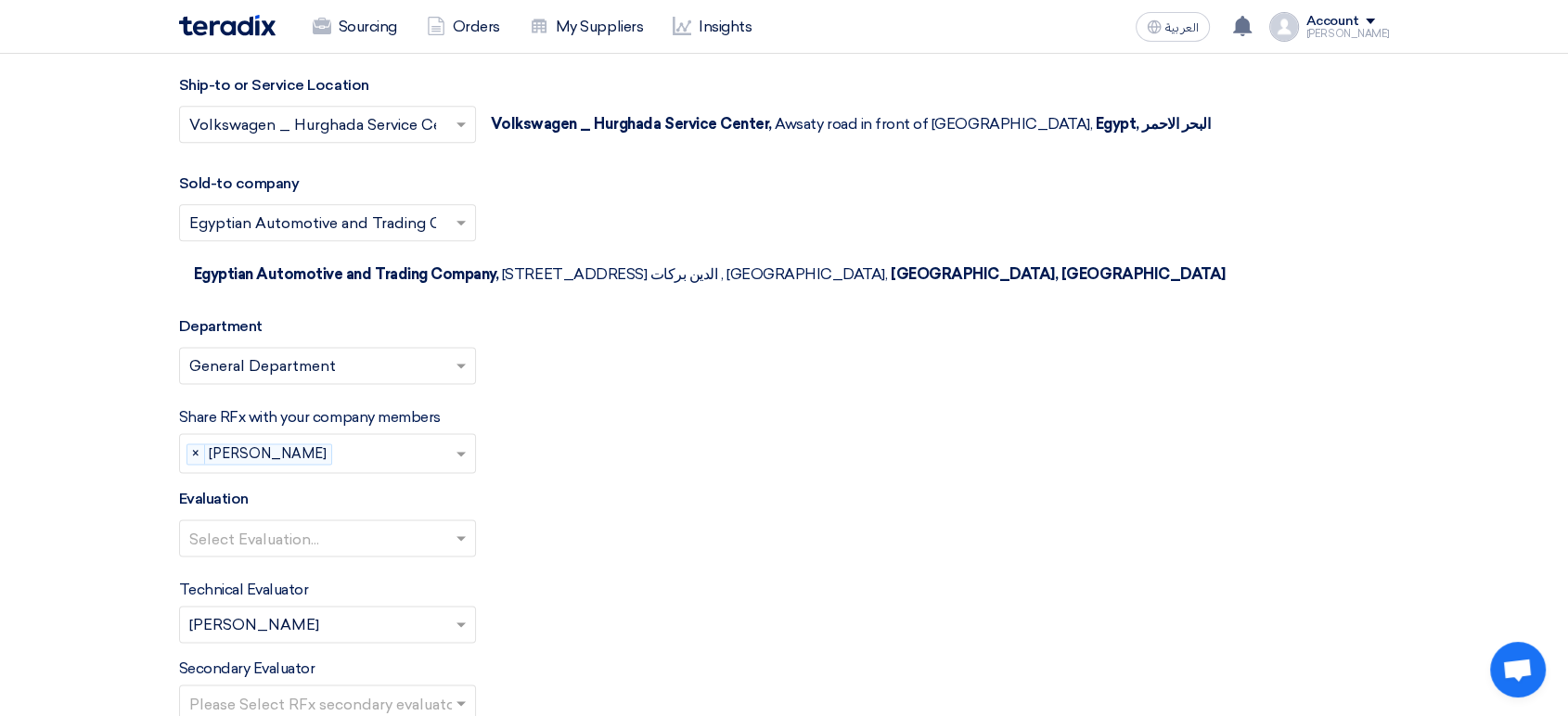
click at [313, 525] on input "text" at bounding box center [318, 540] width 258 height 31
click at [295, 565] on span "100% Price (VAT Included)" at bounding box center [281, 574] width 184 height 18
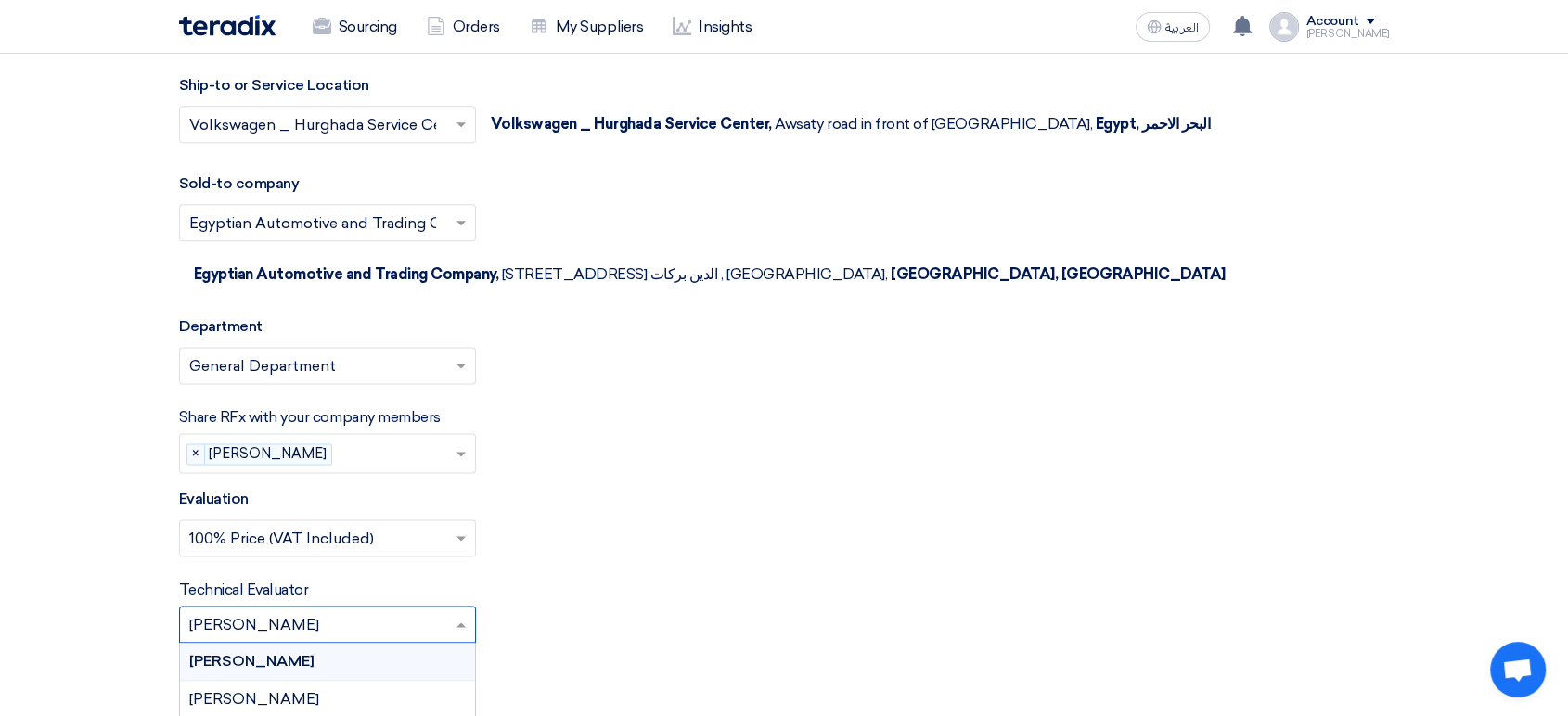
click at [293, 611] on input "text" at bounding box center [318, 625] width 258 height 31
click at [391, 642] on div "[PERSON_NAME]" at bounding box center [327, 661] width 295 height 38
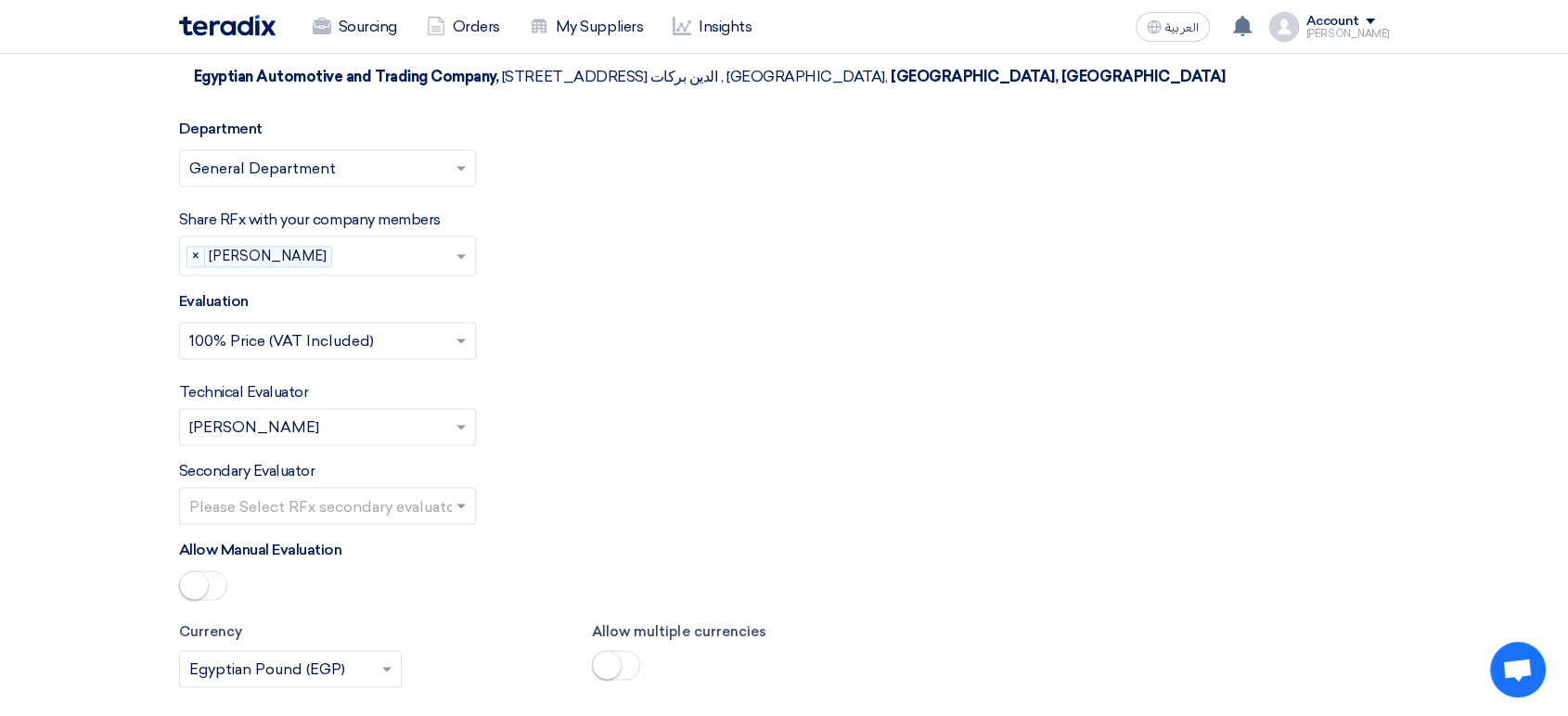
scroll to position [2574, 0]
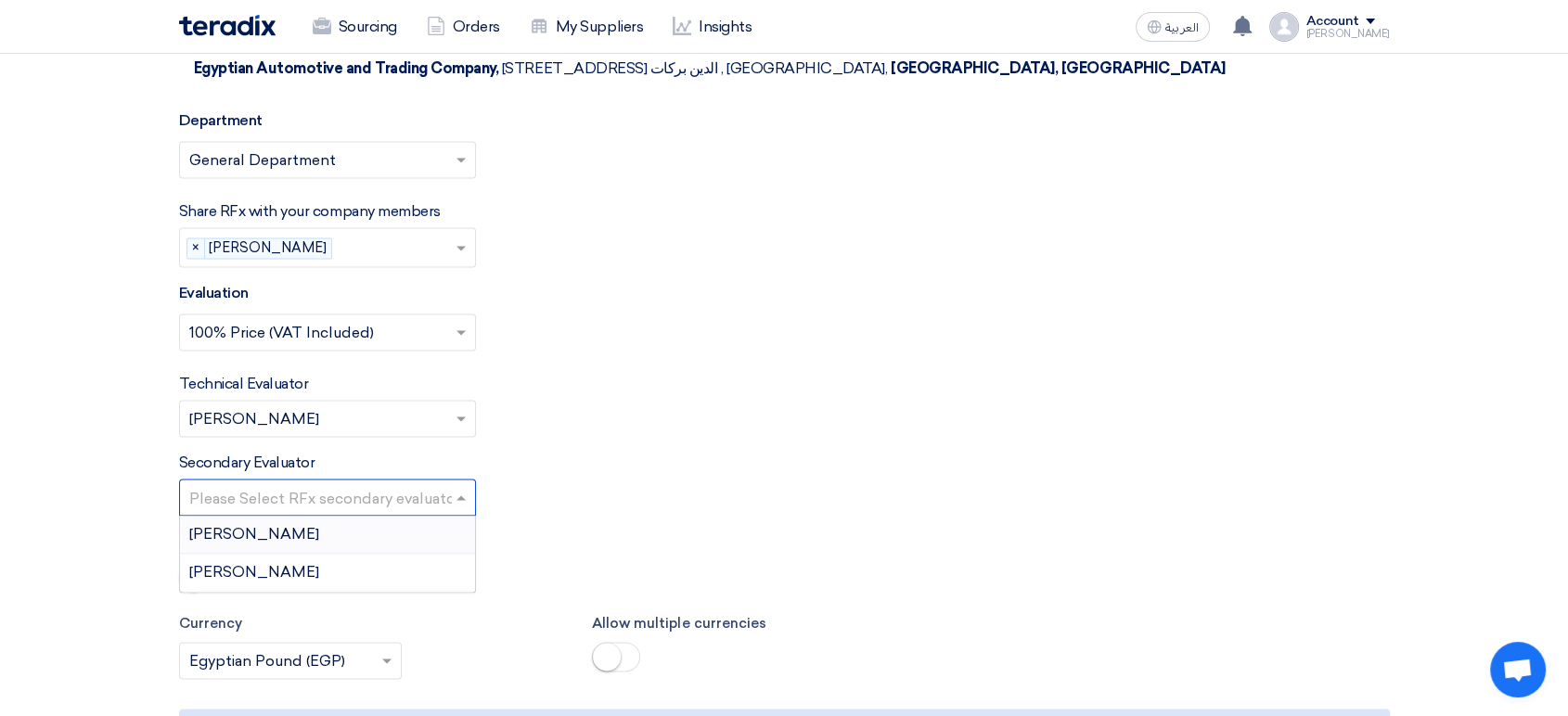
click at [350, 484] on input "text" at bounding box center [318, 498] width 258 height 31
click at [319, 515] on div "[PERSON_NAME]" at bounding box center [327, 534] width 295 height 38
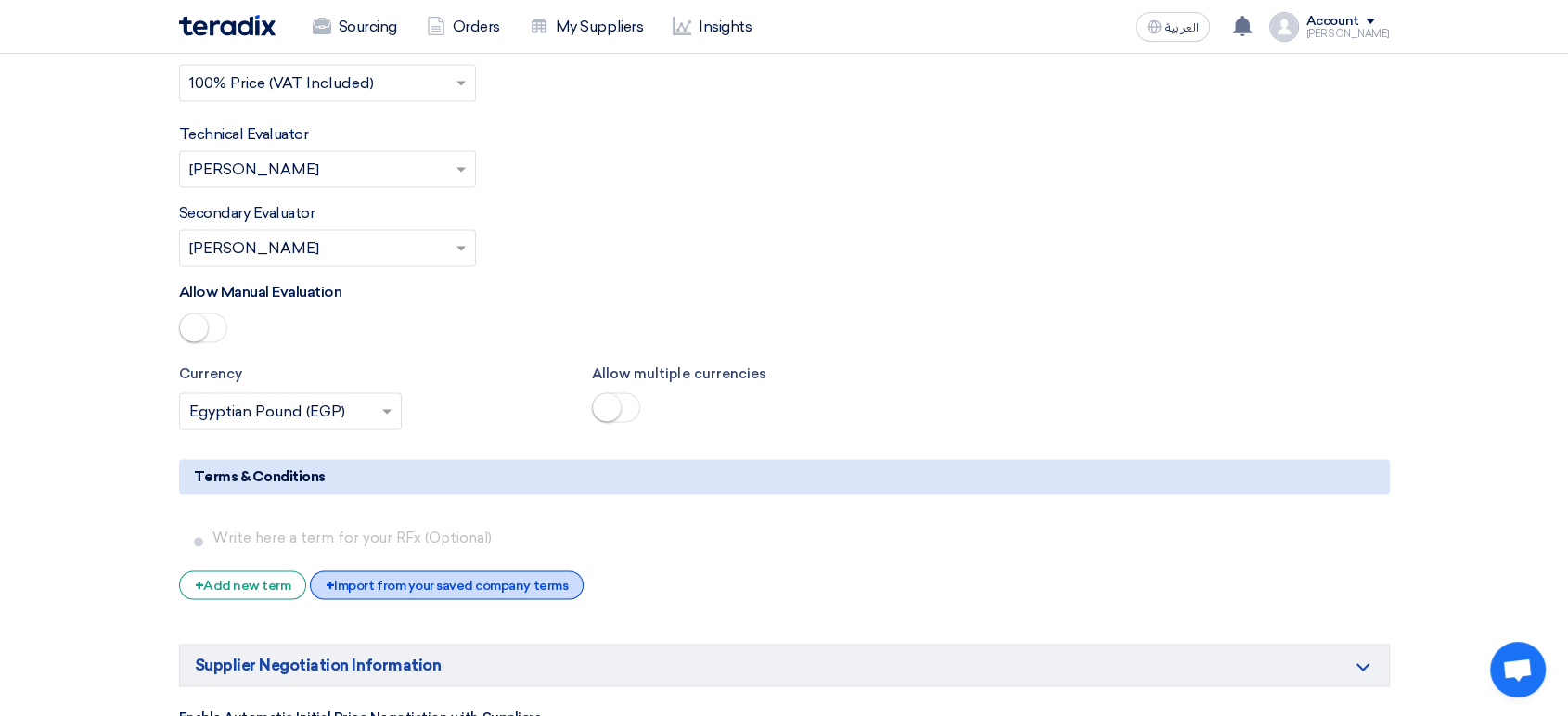
scroll to position [2884, 0]
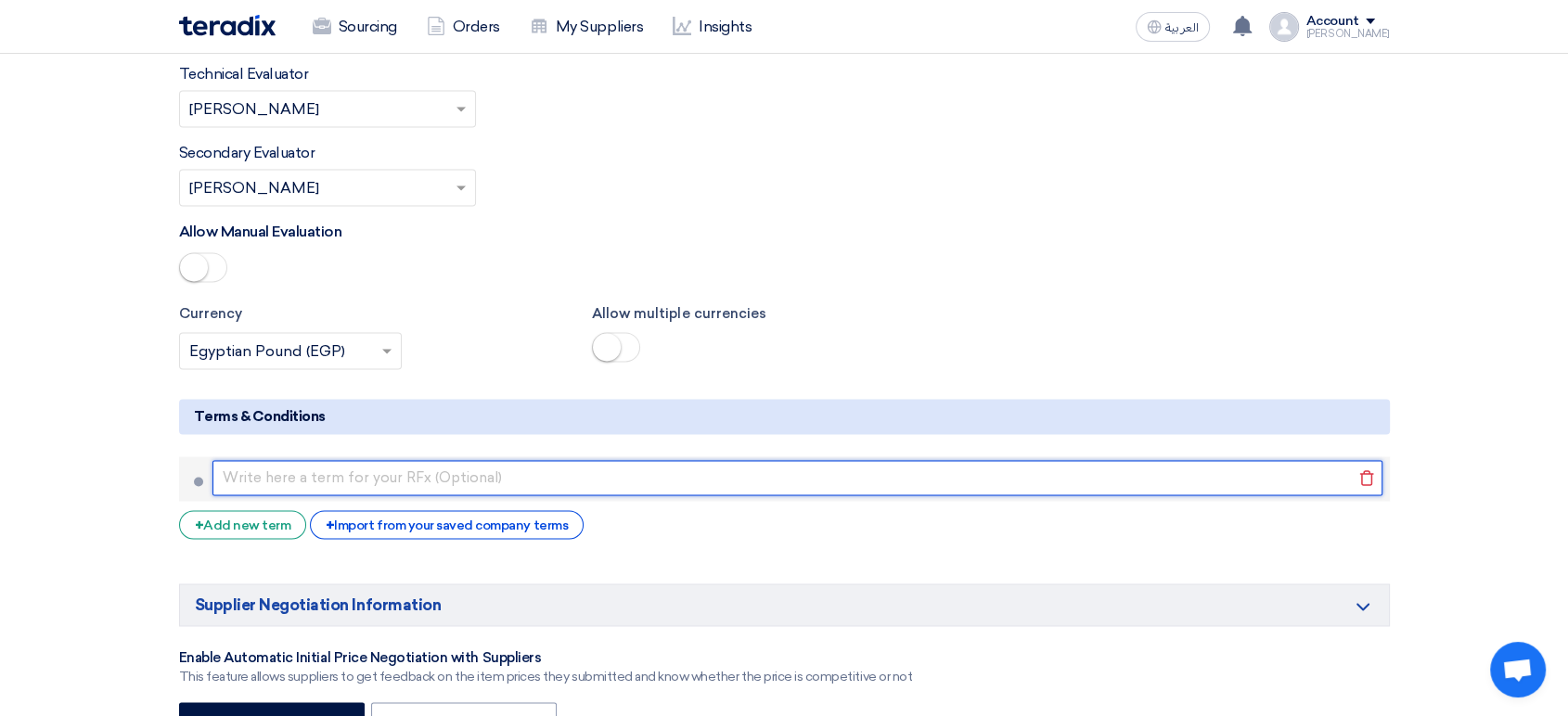
click at [438, 460] on input "text" at bounding box center [797, 478] width 1170 height 35
paste input "طريقة الدفع: [ تحويل بنكي خلال 30 يومًا من تاريخ الفاتورة/[DEMOGRAPHIC_DATA]]"
type input "طريقة الدفع: [ تحويل بنكي خلال 30 يومًا من تاريخ الفاتورة/[DEMOGRAPHIC_DATA]]"
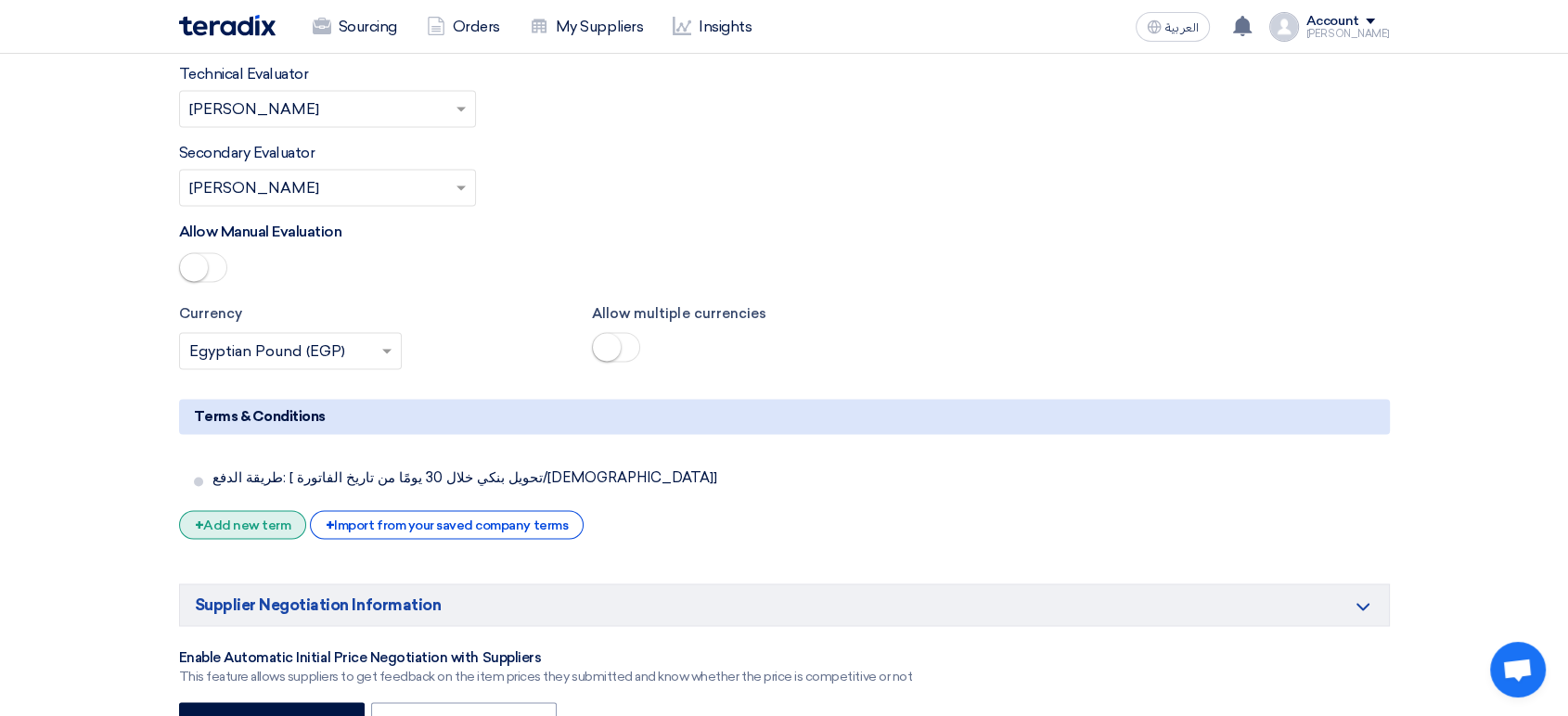
click at [234, 510] on div "+ Add new term" at bounding box center [243, 524] width 128 height 29
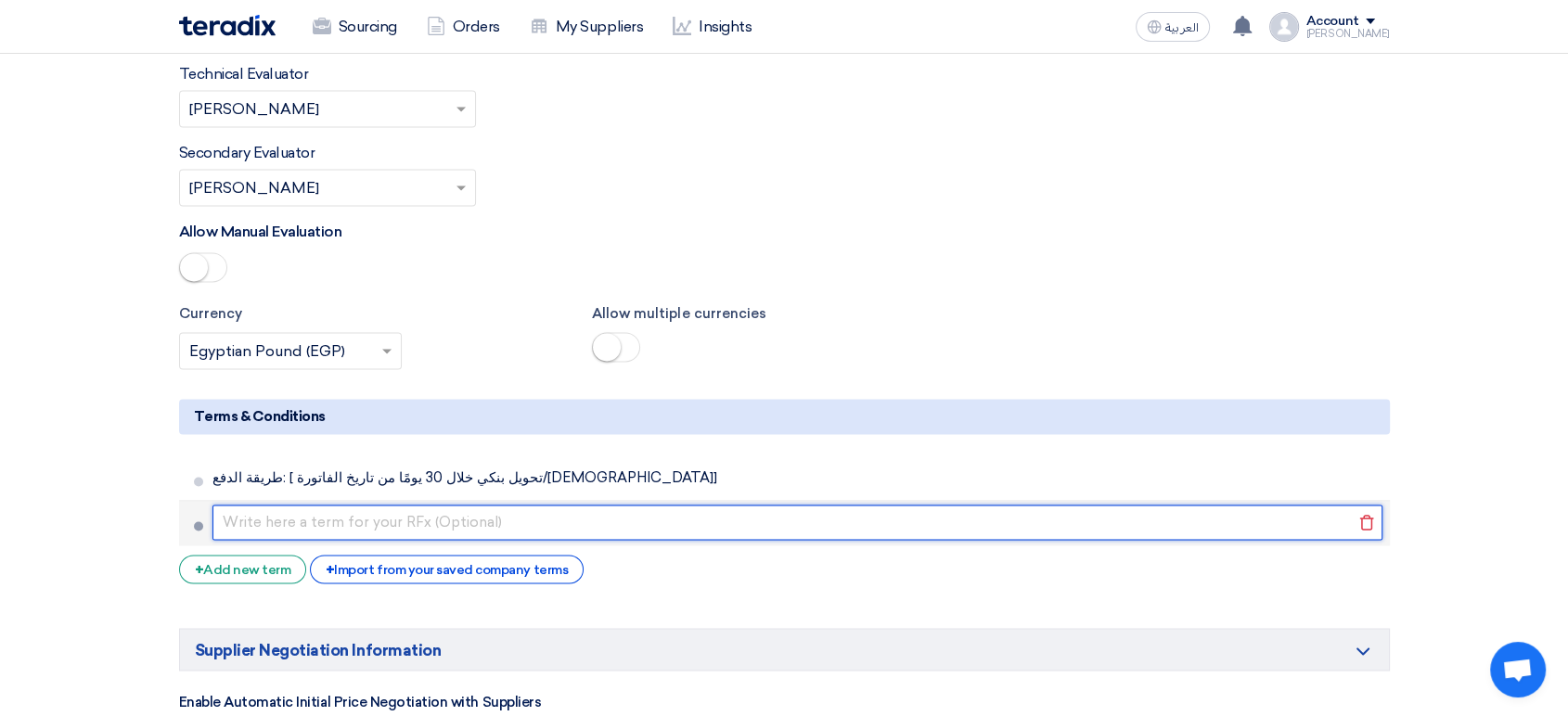
click at [380, 504] on input "text" at bounding box center [797, 522] width 1170 height 35
paste input "مدة التوريد: [ خلال 7 أيام من تاريخ أمر الشراء]"
type input "مدة التوريد: [ خلال 7 أيام من تاريخ أمر الشراء]"
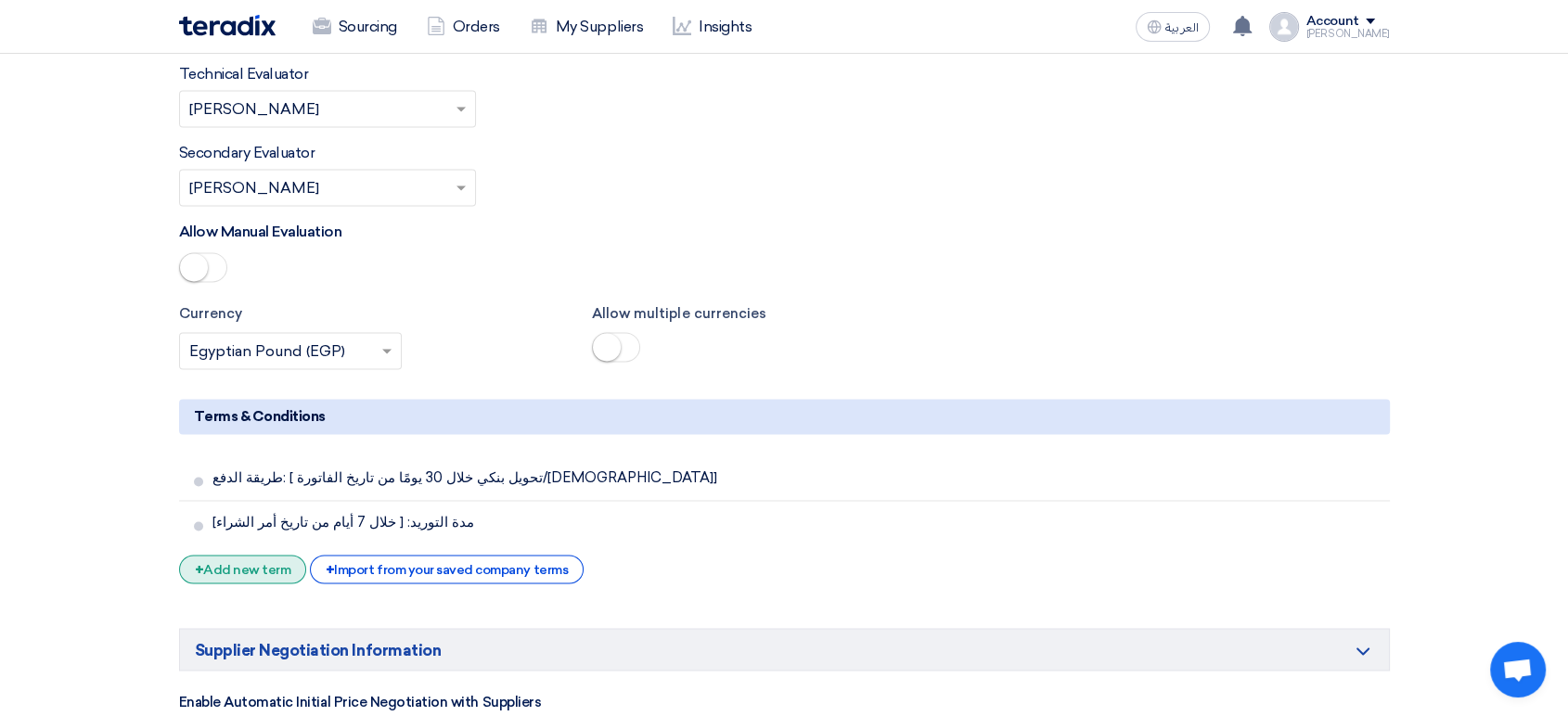
click at [266, 554] on div "+ Add new term" at bounding box center [243, 568] width 128 height 29
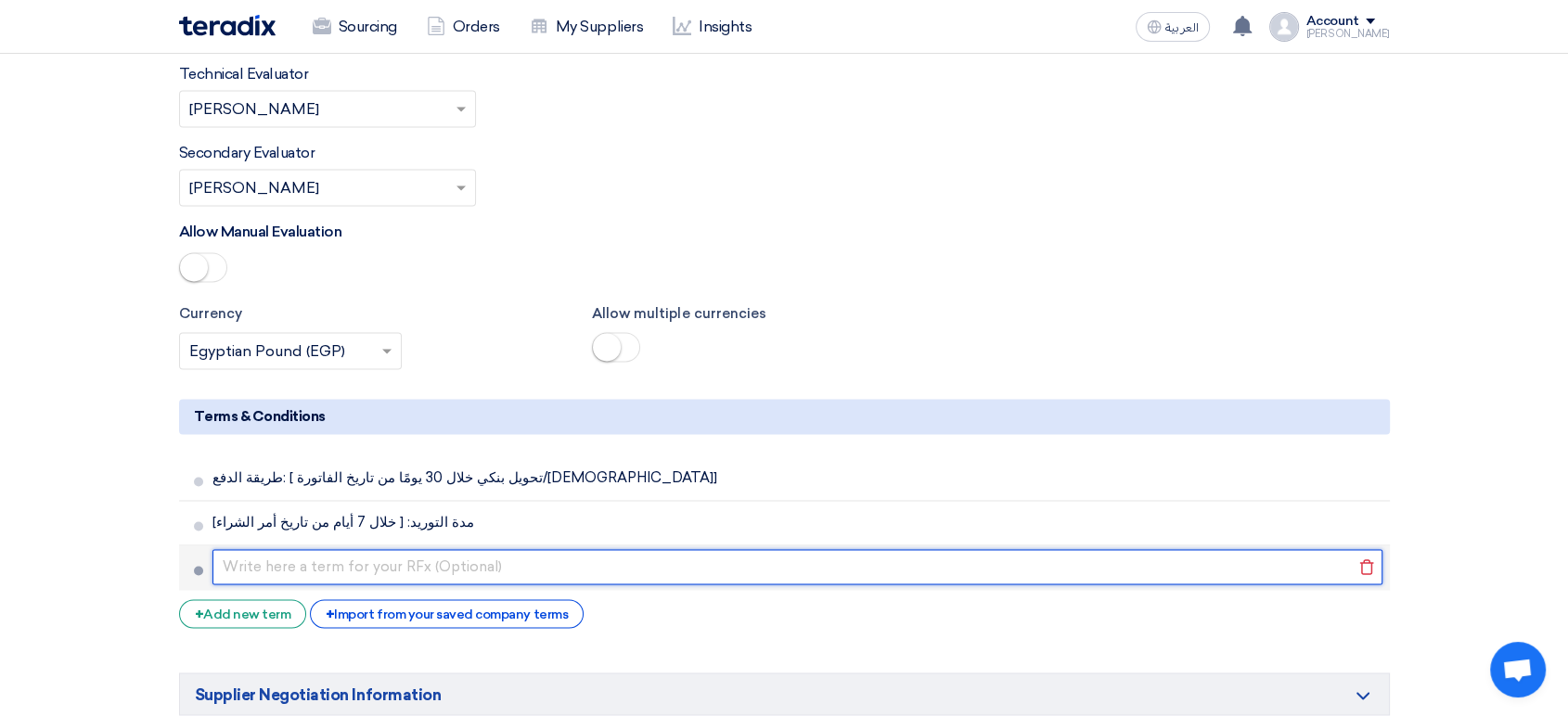
click at [312, 549] on input "text" at bounding box center [797, 566] width 1170 height 35
paste input "مكان التوريد: [مثلاً: مخازن الشركة – فرع ابورواش]"
drag, startPoint x: 222, startPoint y: 518, endPoint x: 274, endPoint y: 513, distance: 52.2
click at [271, 549] on input "مكان التوريد: [مثلاً: مخازن الشركة – فرع ابورواش]" at bounding box center [797, 566] width 1170 height 35
click at [528, 549] on input "مكان التوريد: [مثلاً: مخازن الشركة – فرع الغردقة" at bounding box center [797, 566] width 1170 height 35
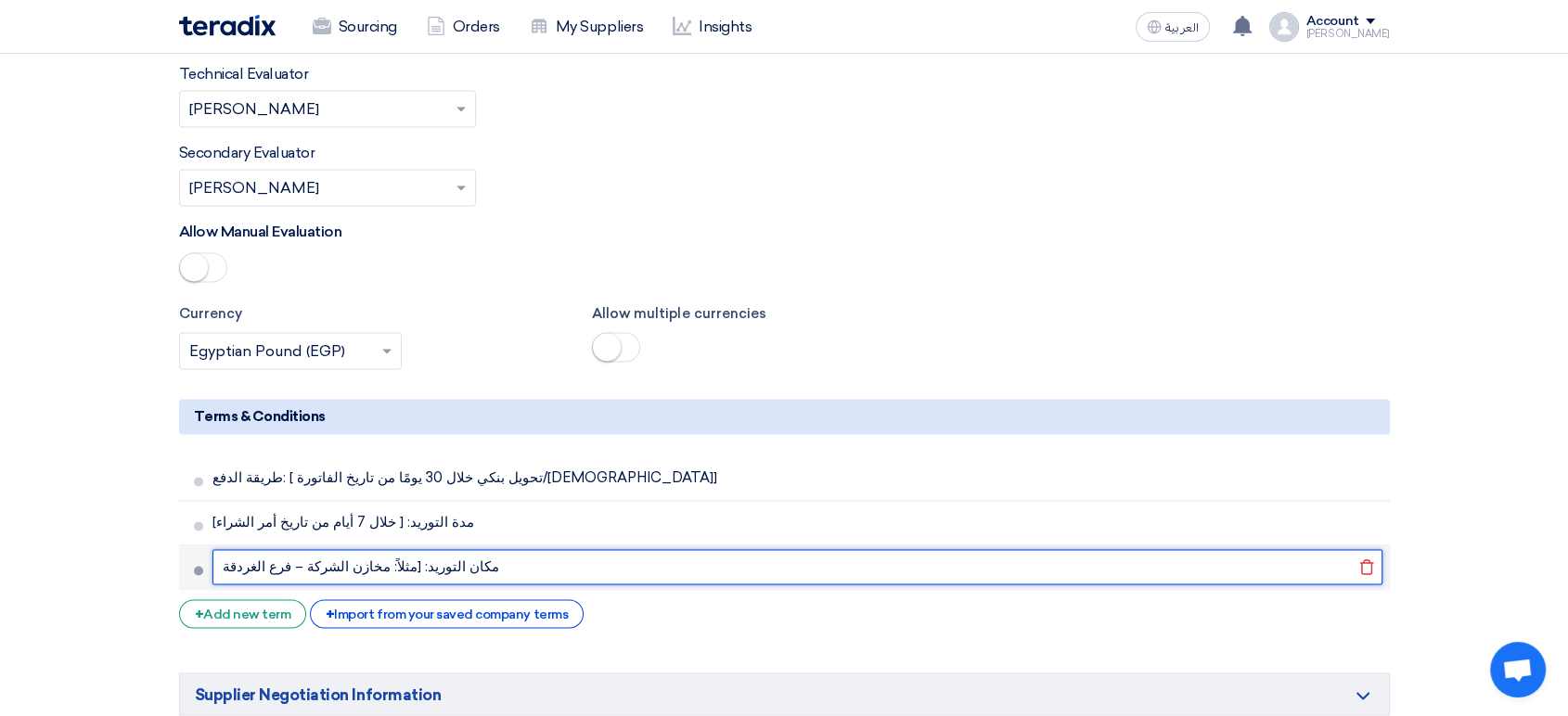
click at [215, 549] on input "مكان التوريد: [مثلاً: مخازن الشركة – فرع الغردقة" at bounding box center [797, 566] width 1170 height 35
type input "[مكان التوريد: [مثلاً: مخازن الشركة – فرع الغردقة"
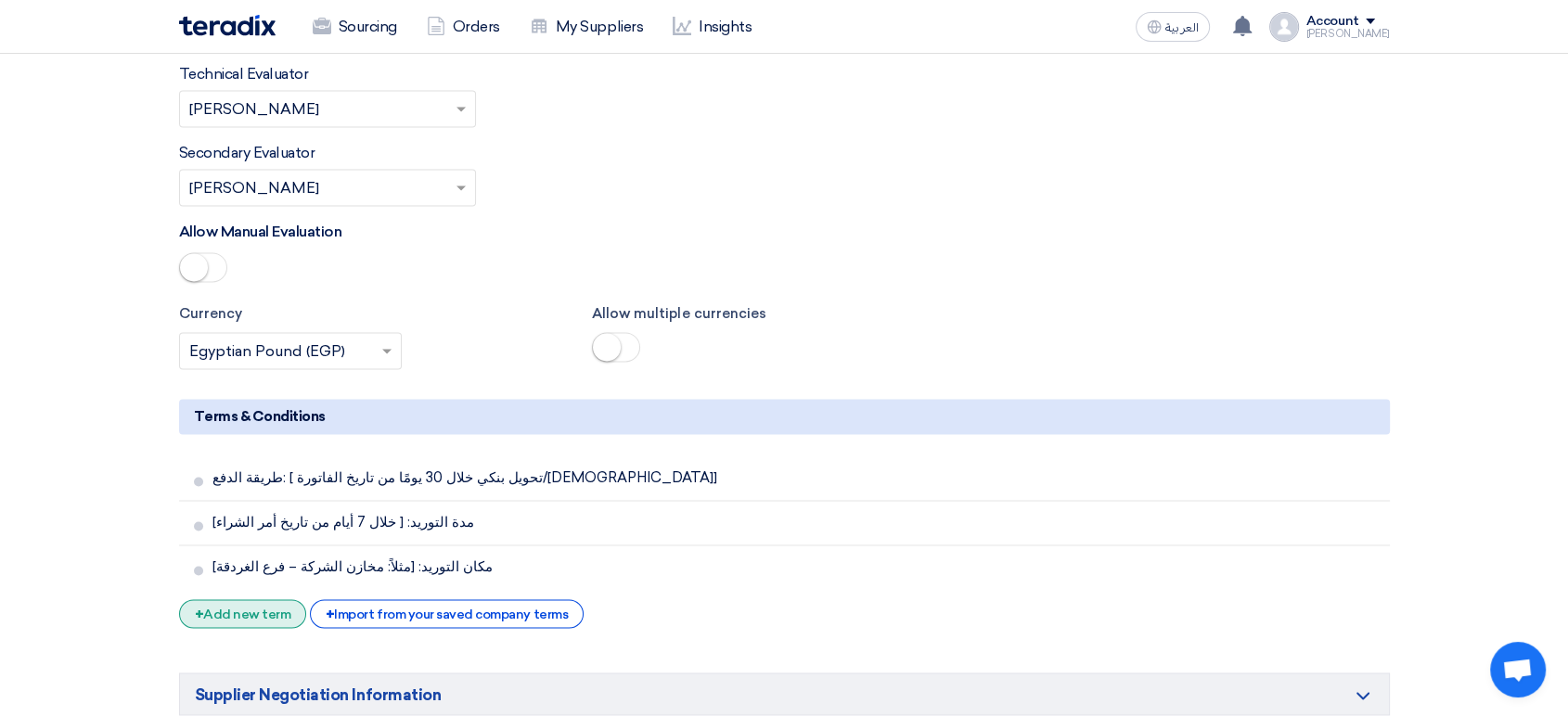
click at [258, 599] on div "+ Add new term" at bounding box center [243, 613] width 128 height 29
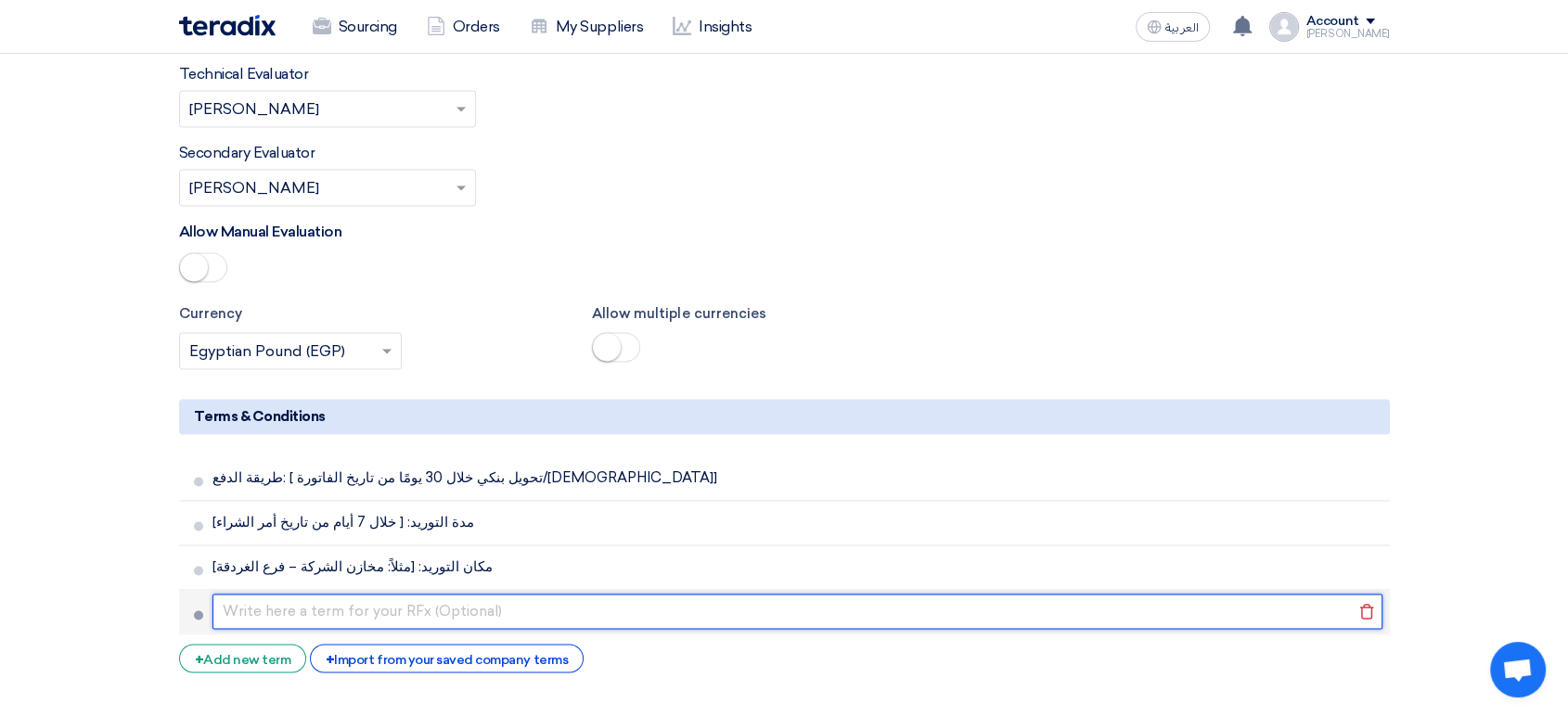
click at [278, 593] on input "text" at bounding box center [797, 611] width 1170 height 35
paste input "صلاحية العرض: لا تقل عن [ 15 يومًا] من تاريخ استلامه."
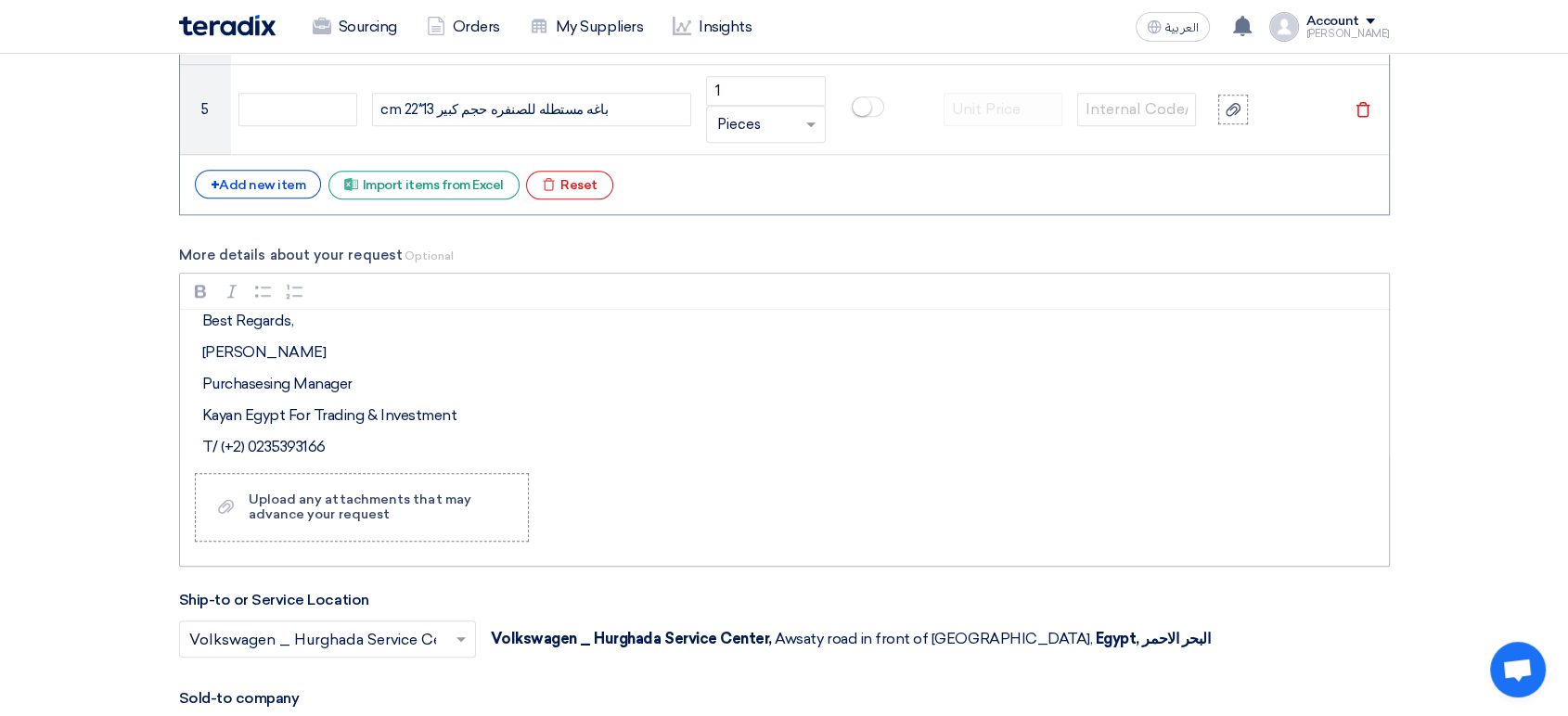
scroll to position [0, 0]
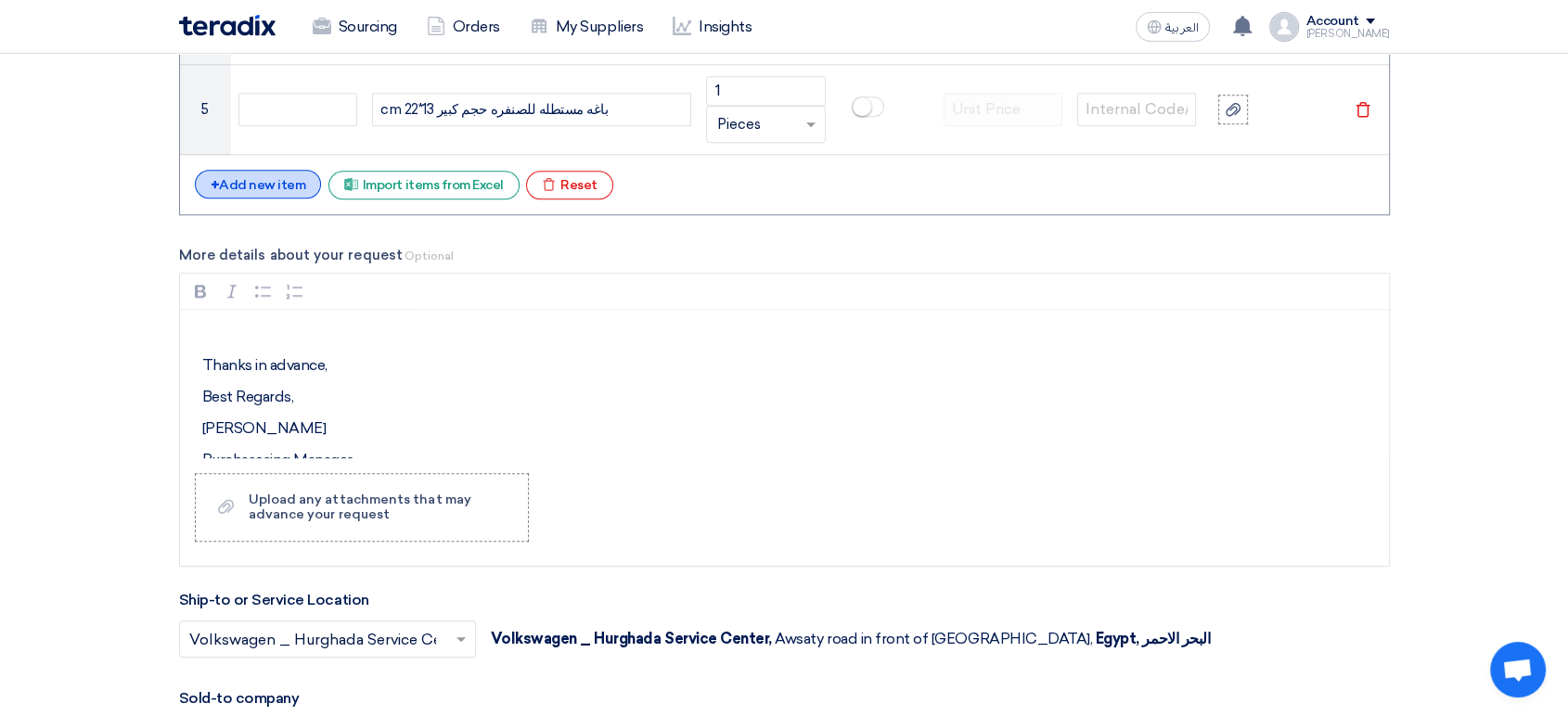
type input "صلاحية العرض: لا تقل عن [ 15 يومًا] من تاريخ استلامه."
click at [261, 176] on div "+ Add new item" at bounding box center [258, 183] width 127 height 29
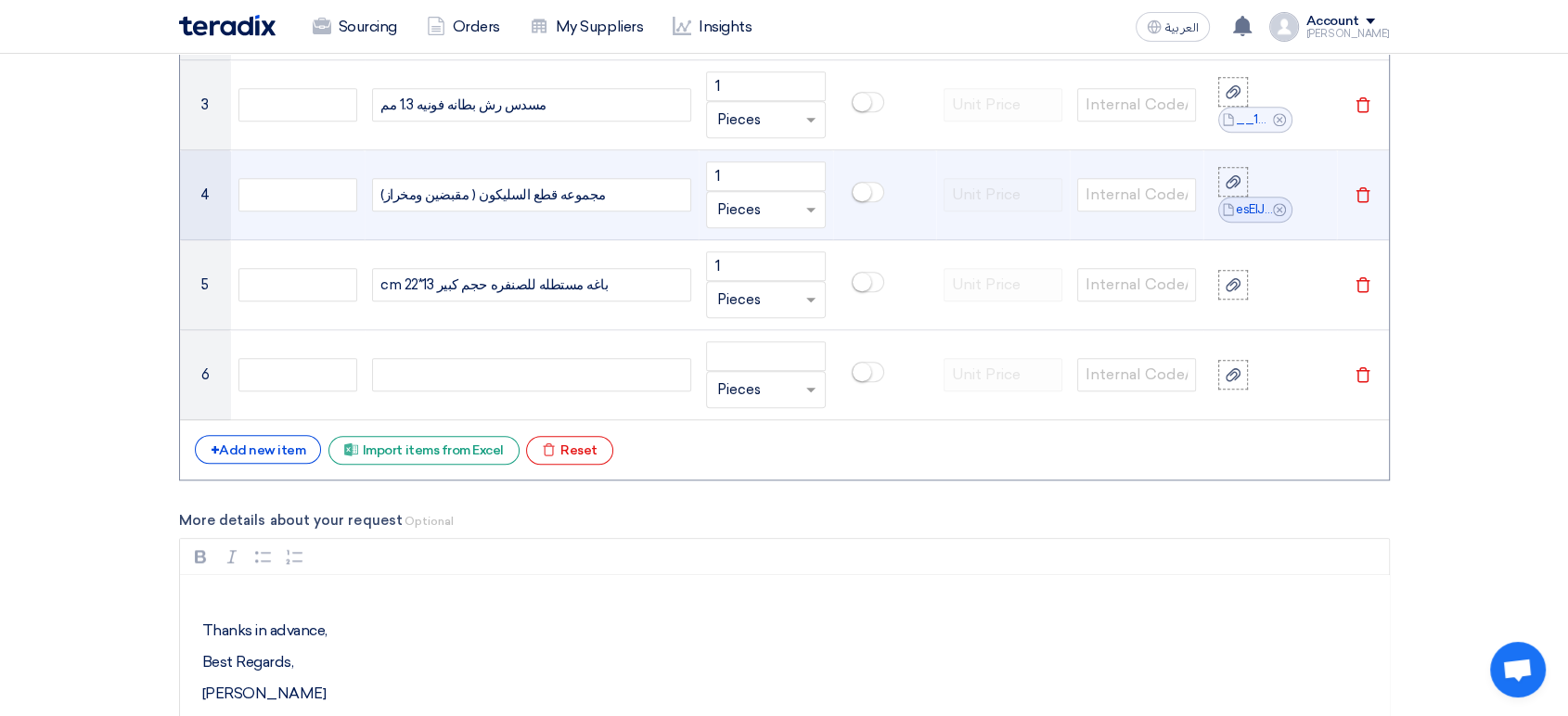
scroll to position [1544, 0]
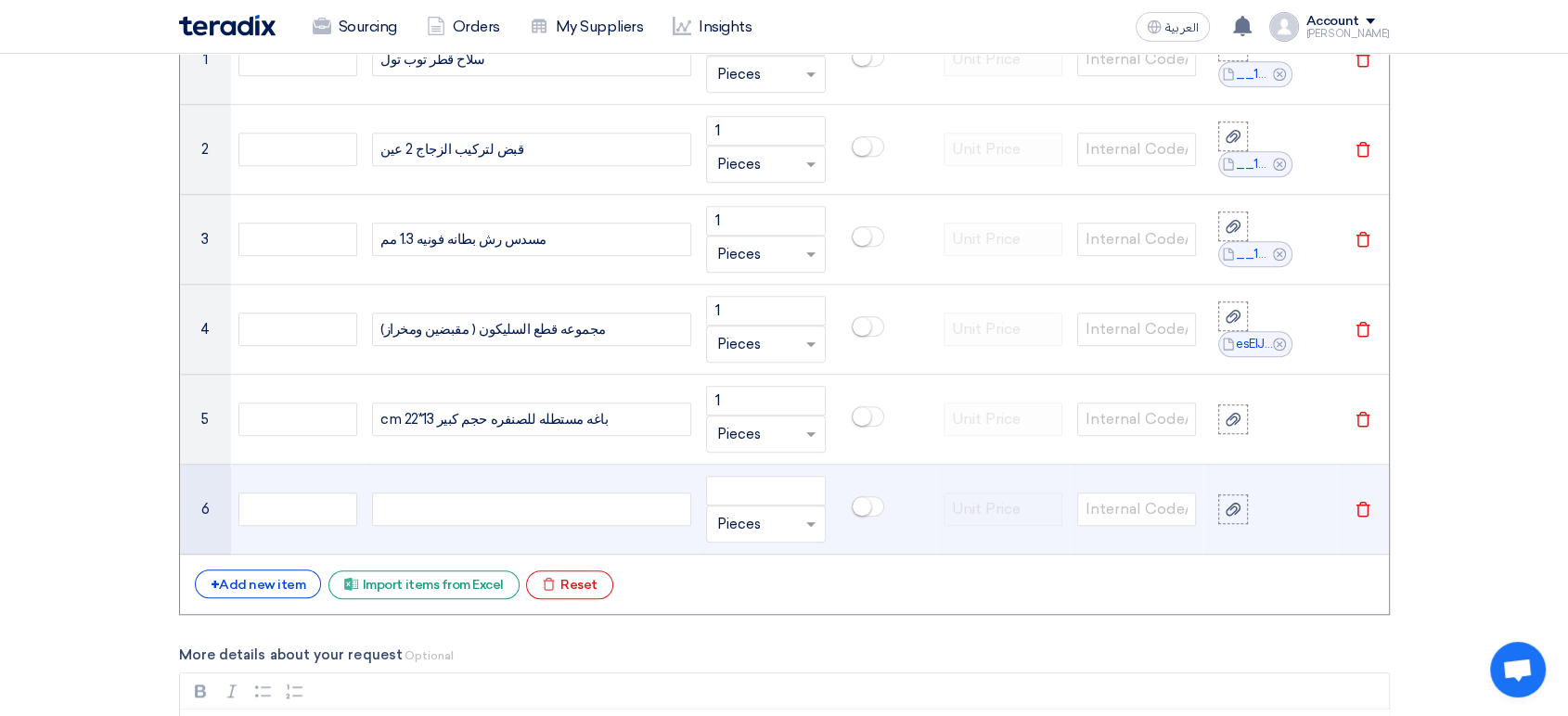
click at [522, 509] on div at bounding box center [531, 509] width 319 height 33
click at [714, 482] on input "number" at bounding box center [765, 490] width 118 height 30
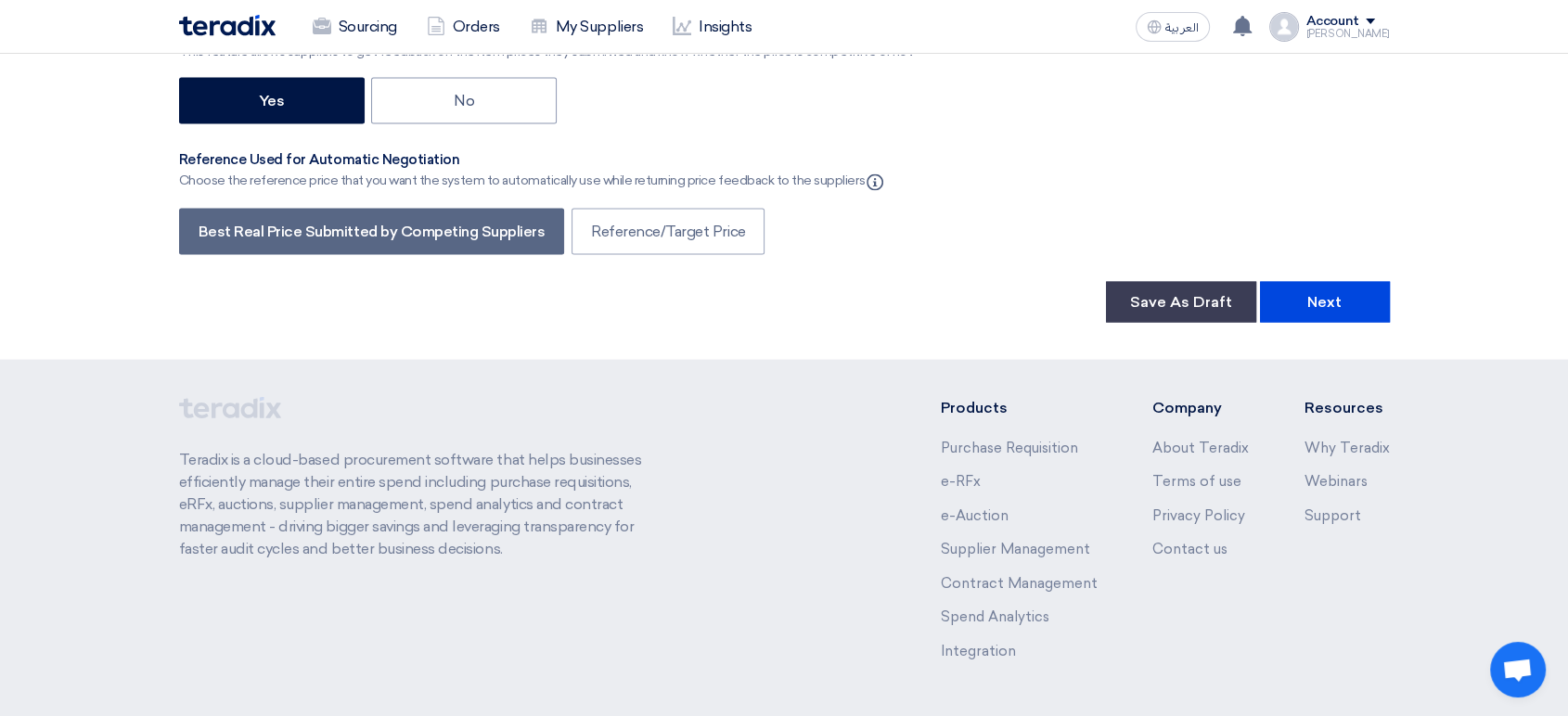
scroll to position [3745, 0]
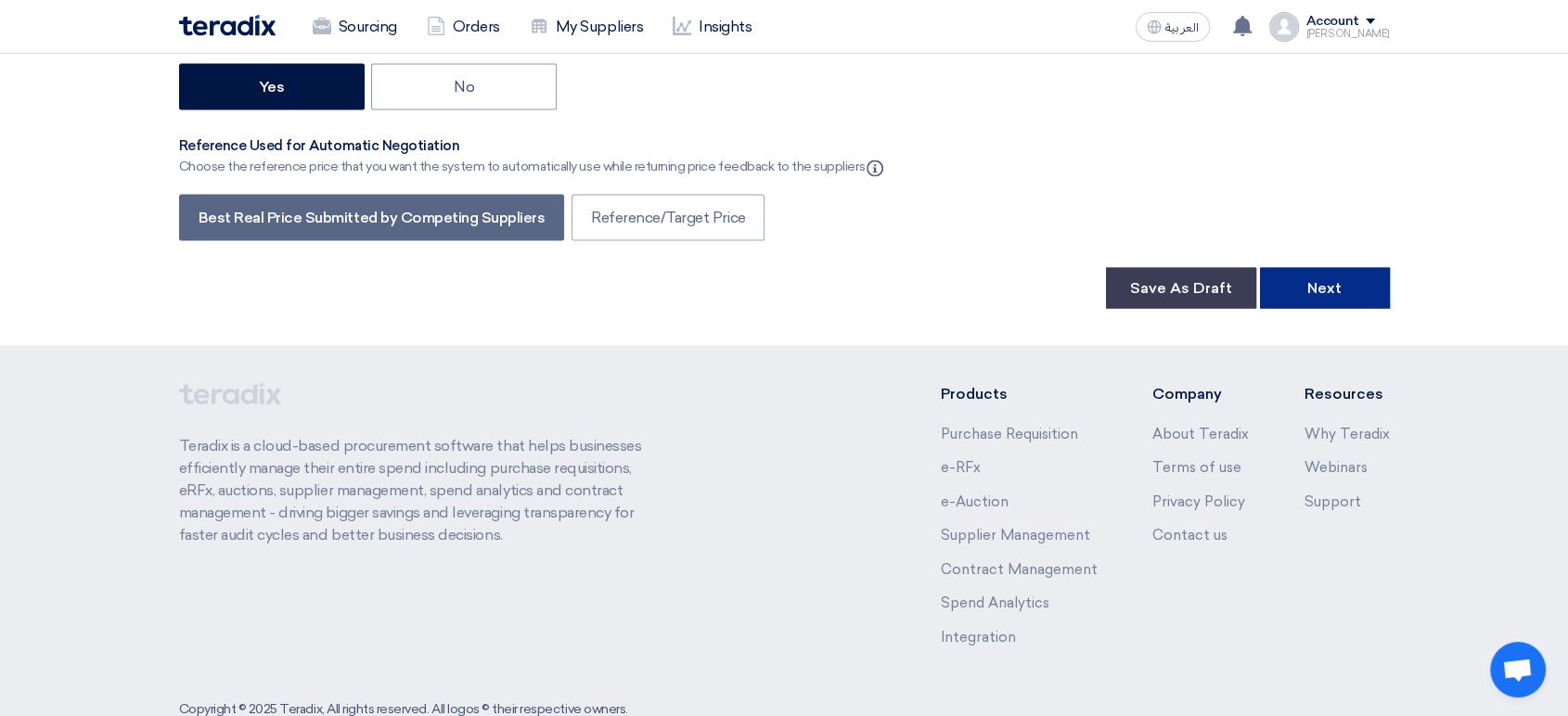
type input "1"
click at [1342, 268] on button "Next" at bounding box center [1325, 288] width 130 height 40
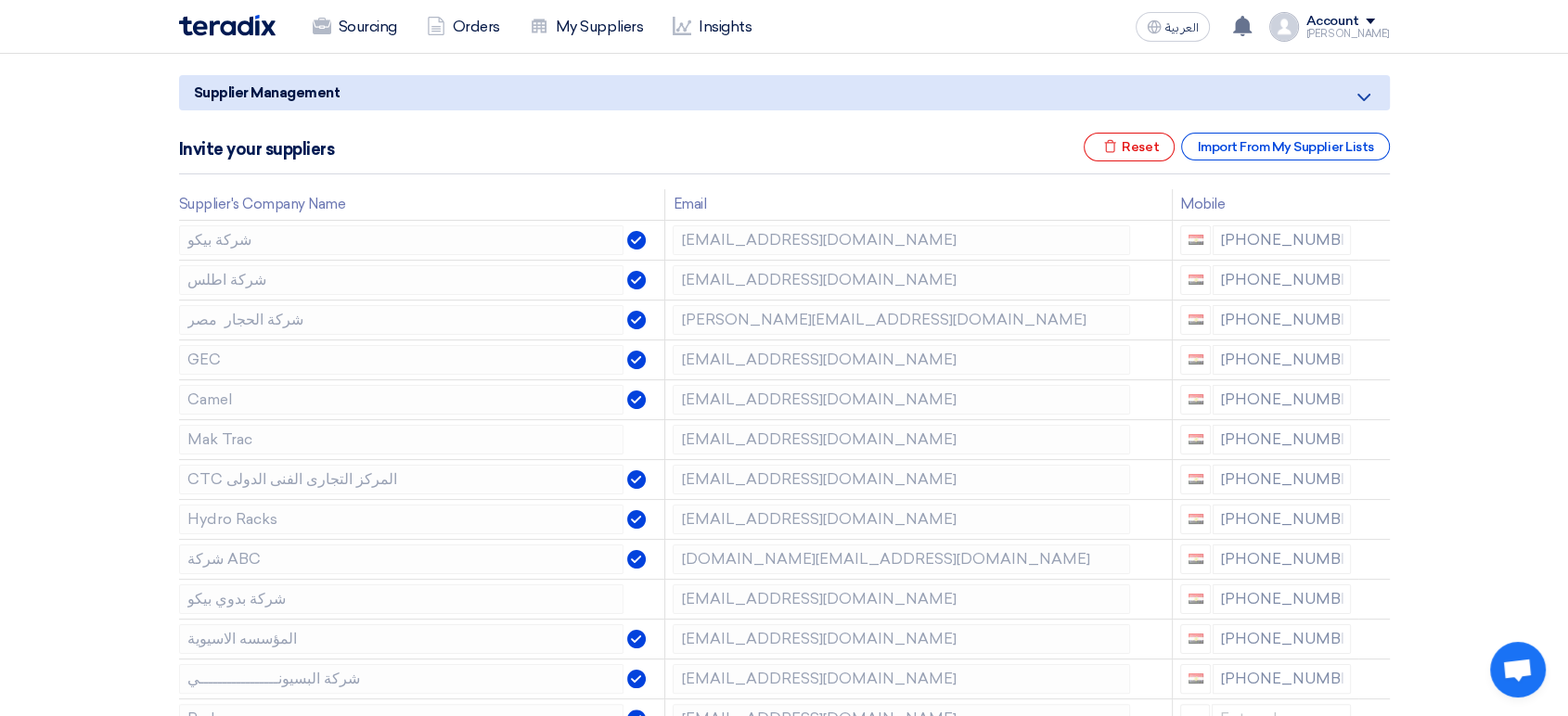
scroll to position [206, 0]
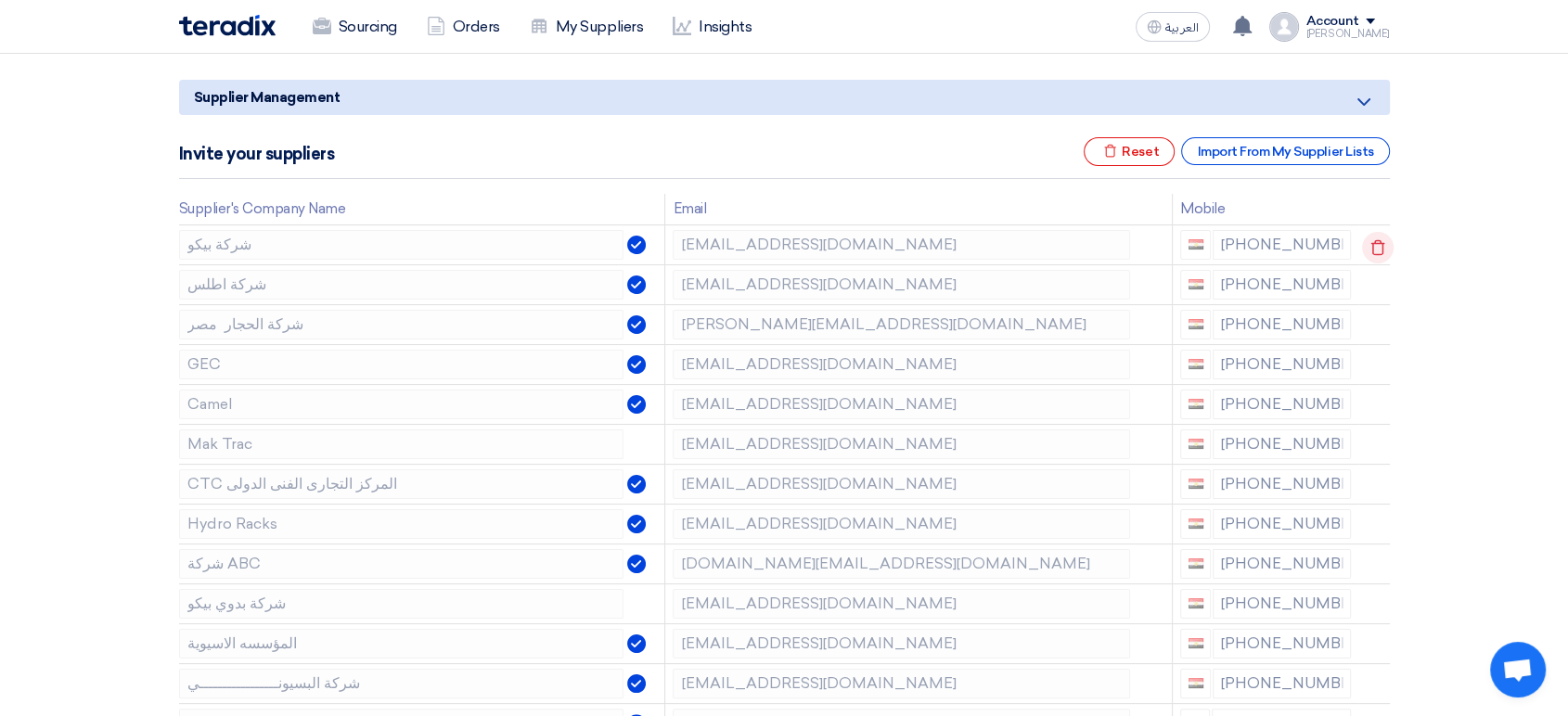
click at [1374, 243] on icon at bounding box center [1378, 247] width 32 height 32
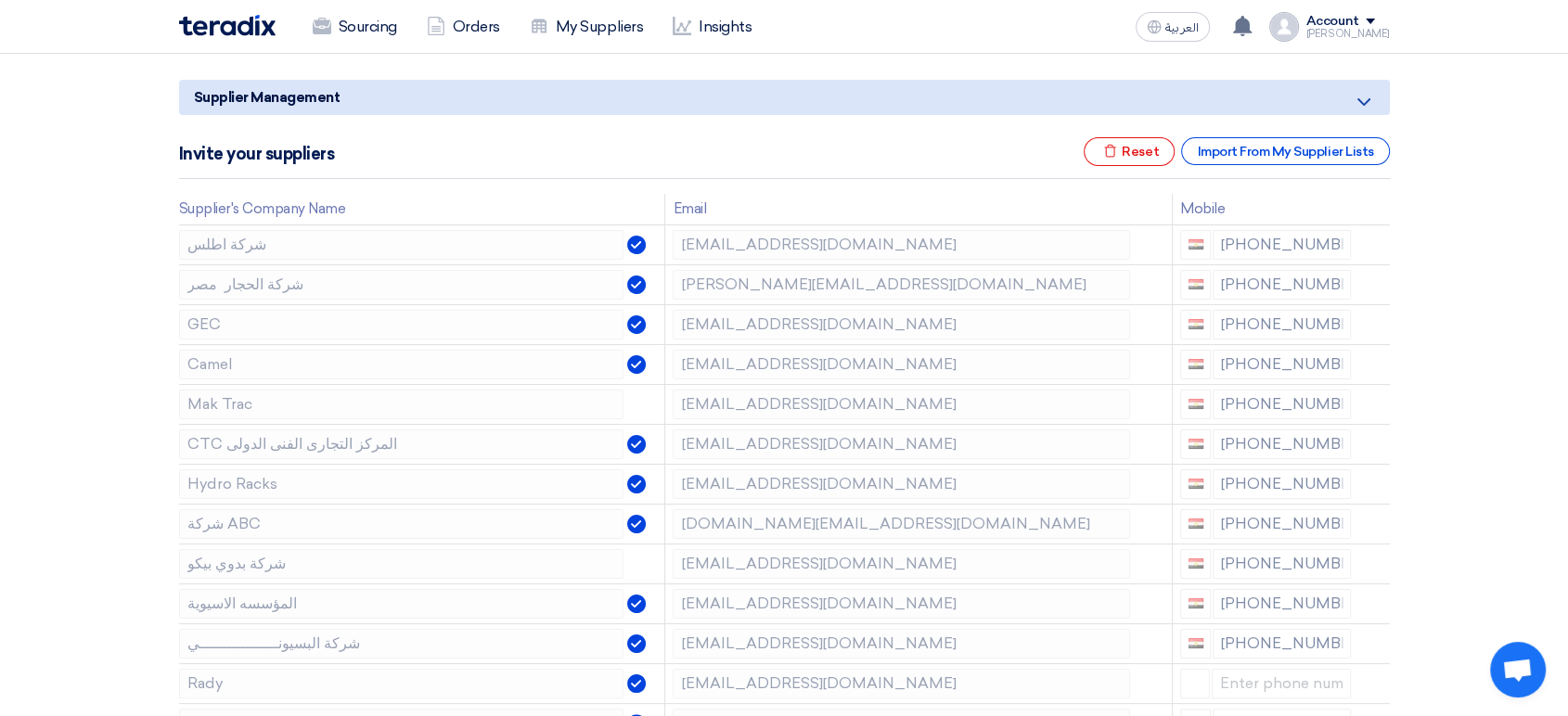
click at [0, 0] on icon at bounding box center [0, 0] width 0 height 0
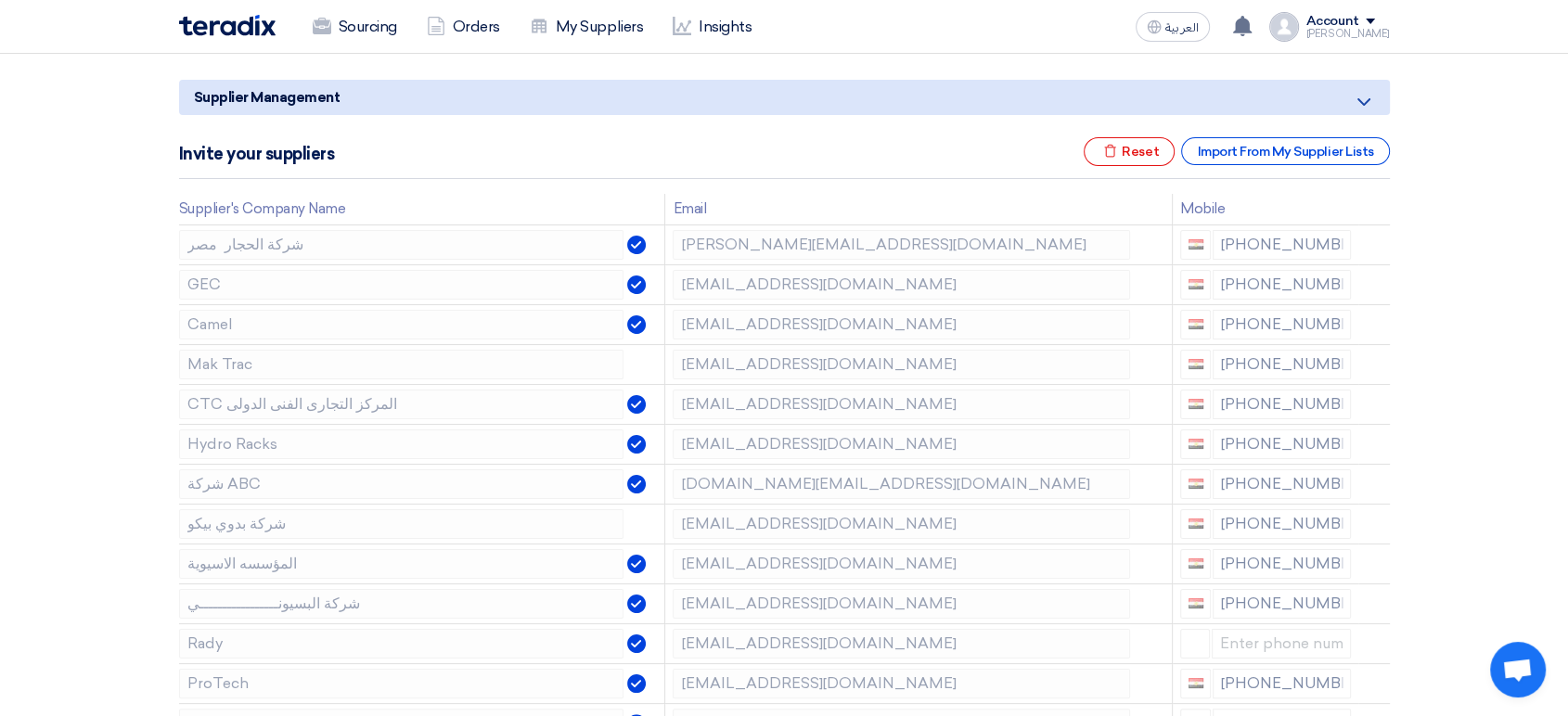
click at [0, 0] on icon at bounding box center [0, 0] width 0 height 0
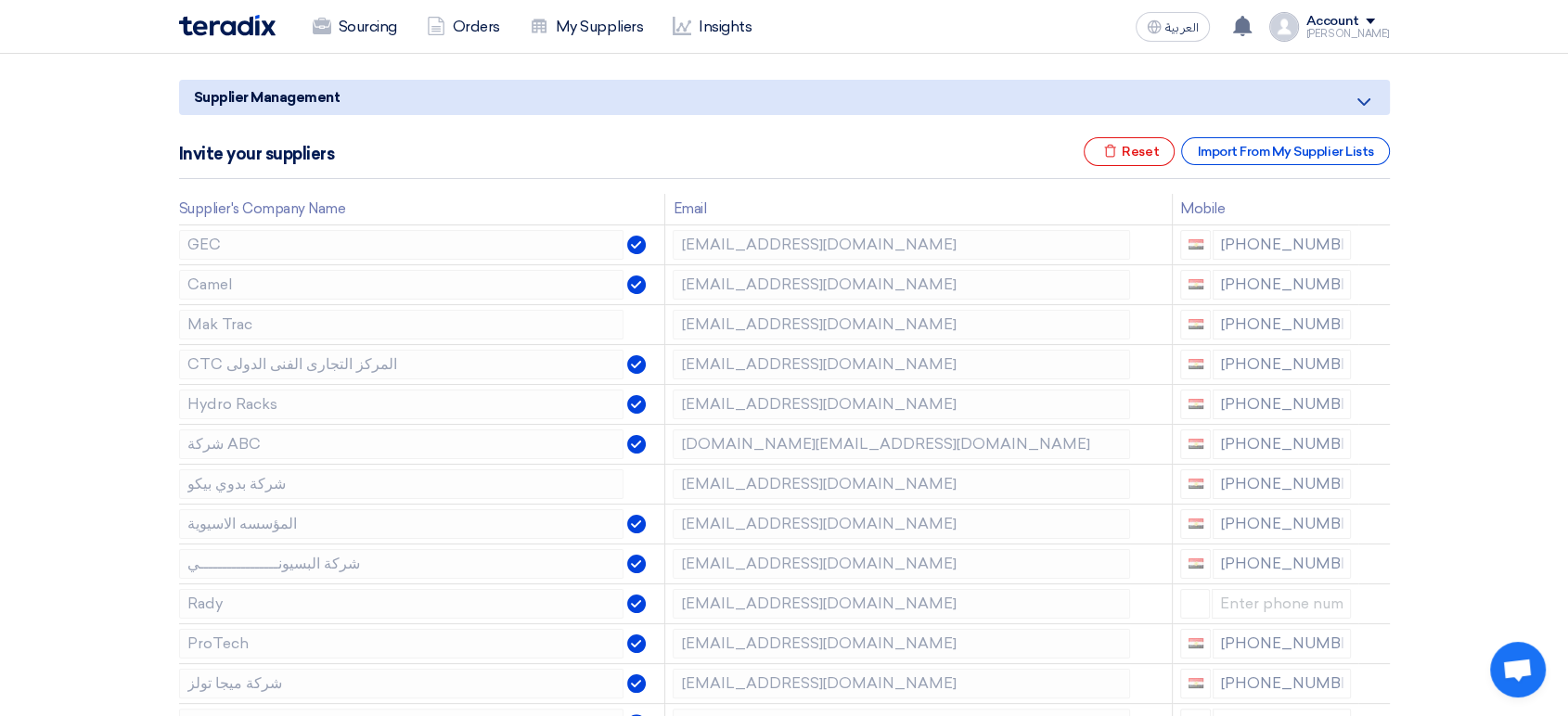
click at [0, 0] on icon at bounding box center [0, 0] width 0 height 0
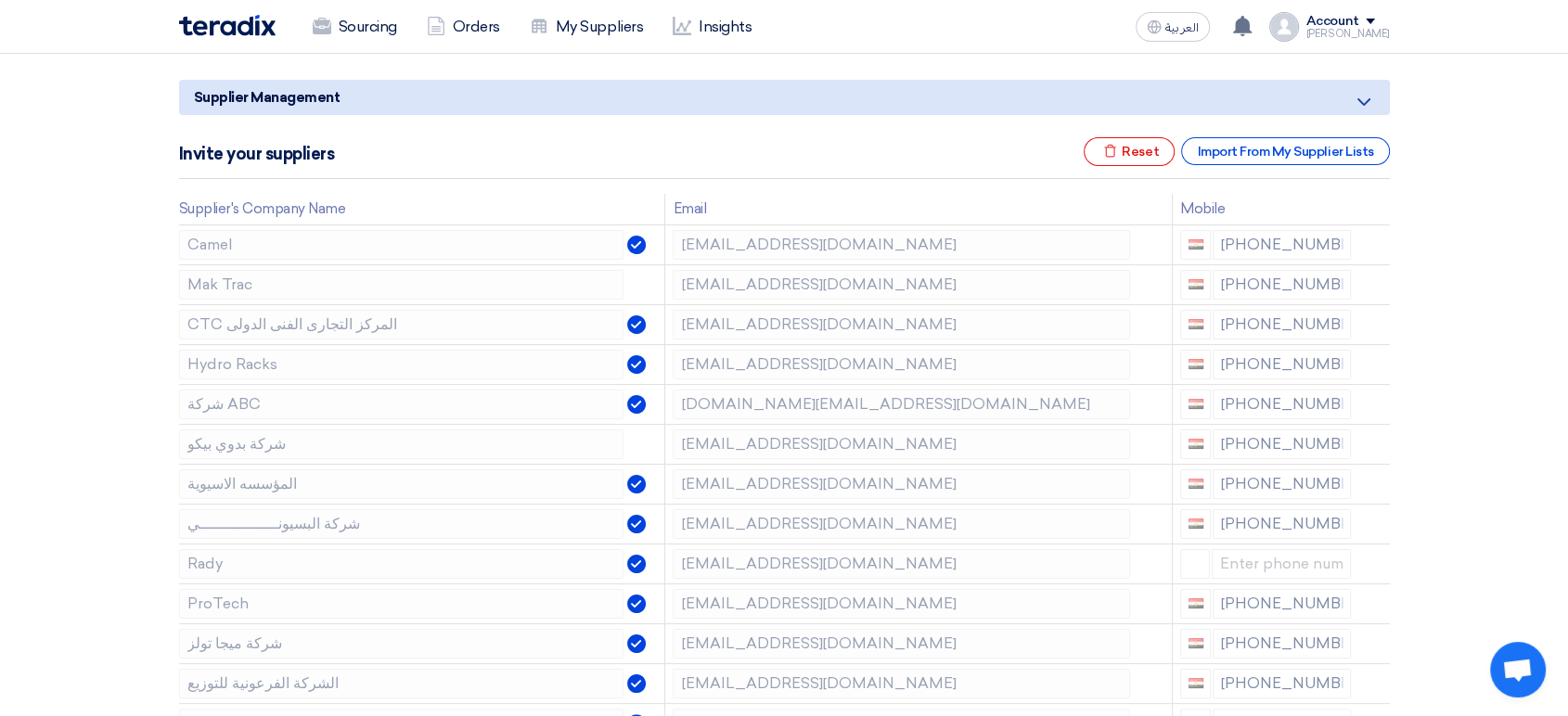
click at [0, 0] on icon at bounding box center [0, 0] width 0 height 0
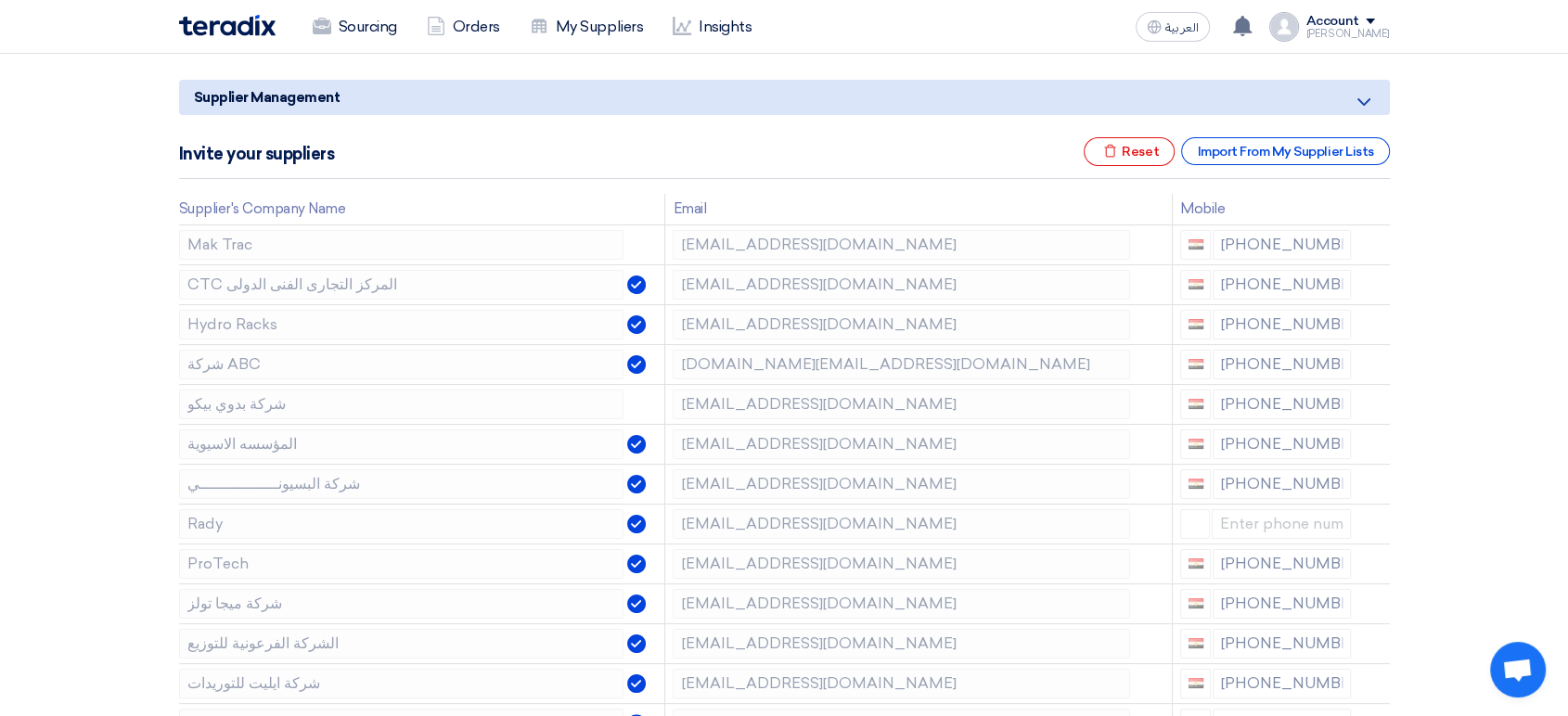
click at [0, 0] on icon at bounding box center [0, 0] width 0 height 0
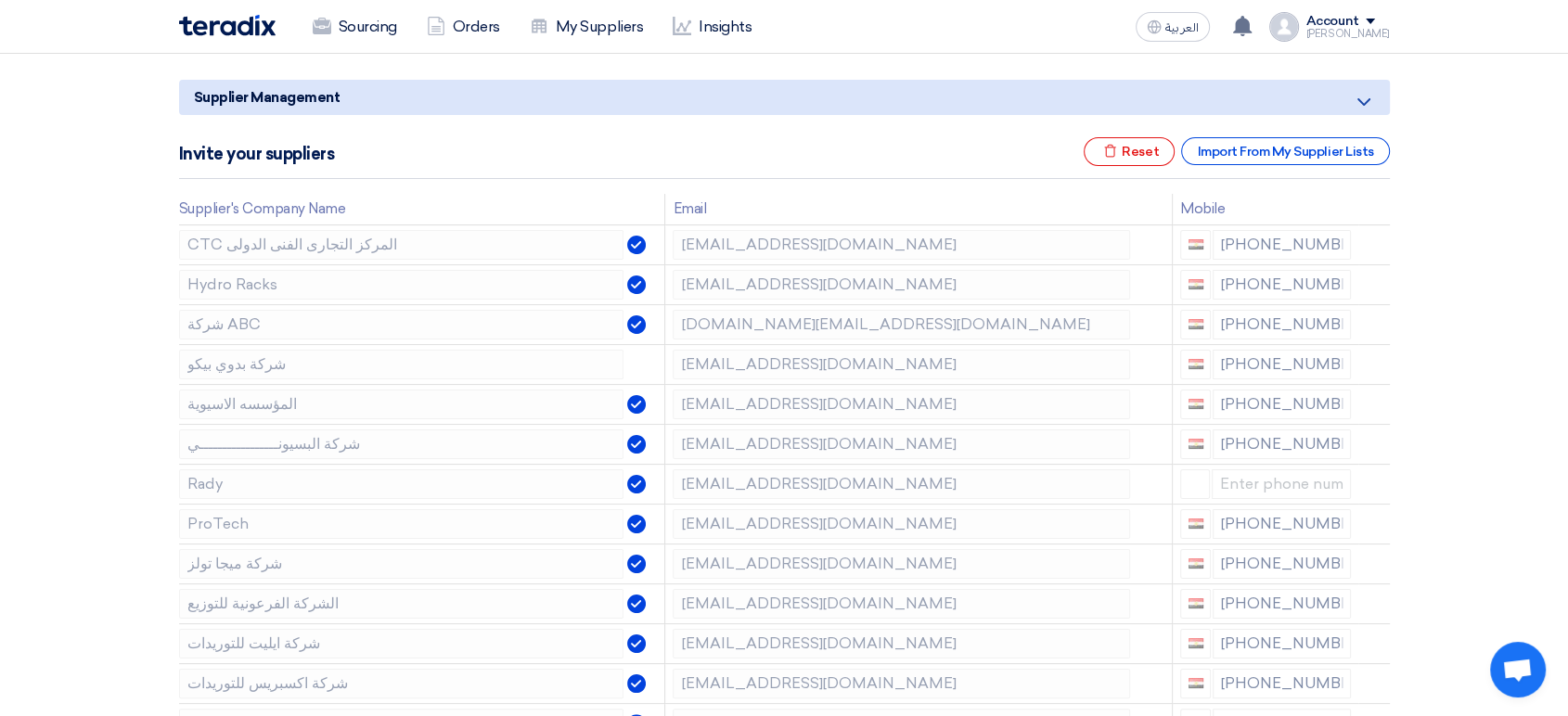
click at [0, 0] on icon at bounding box center [0, 0] width 0 height 0
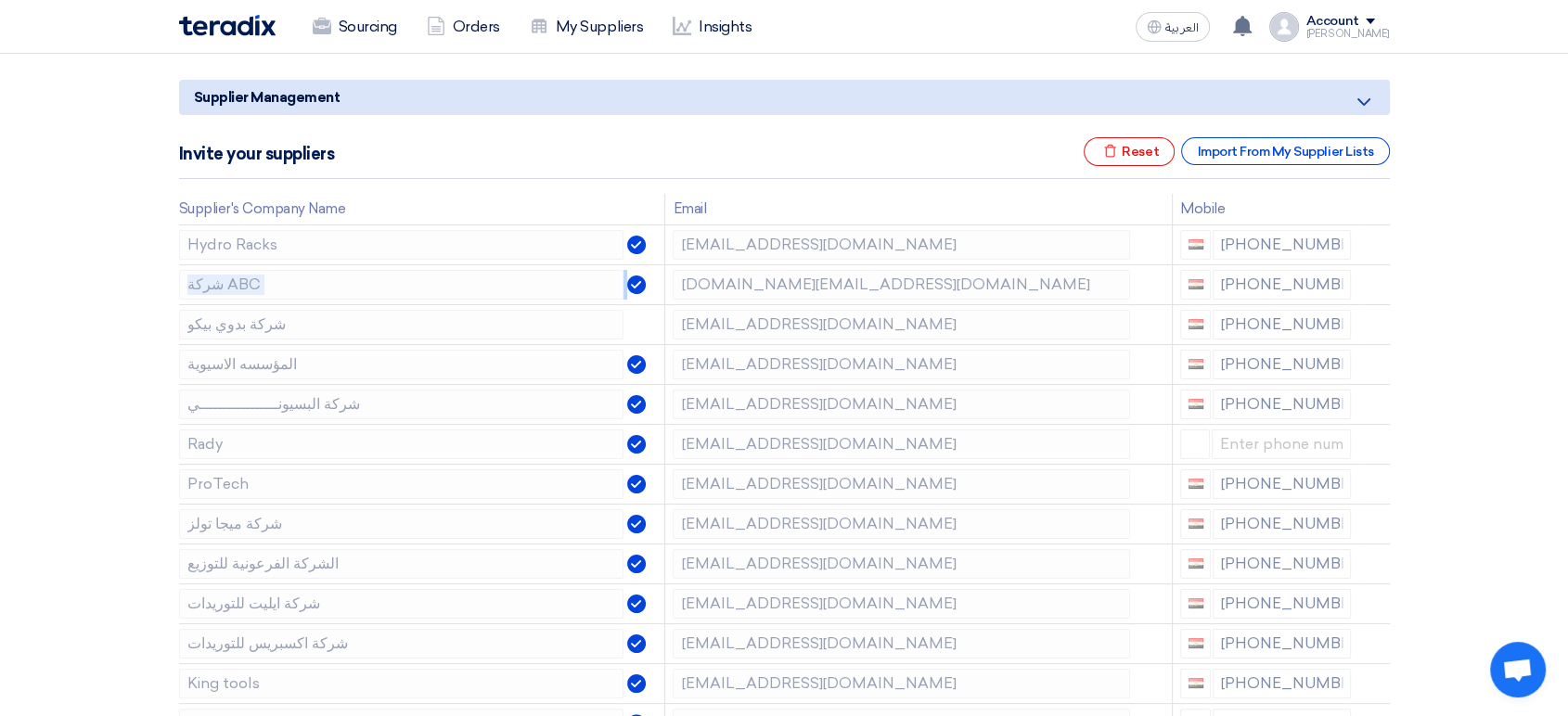
click at [0, 0] on icon at bounding box center [0, 0] width 0 height 0
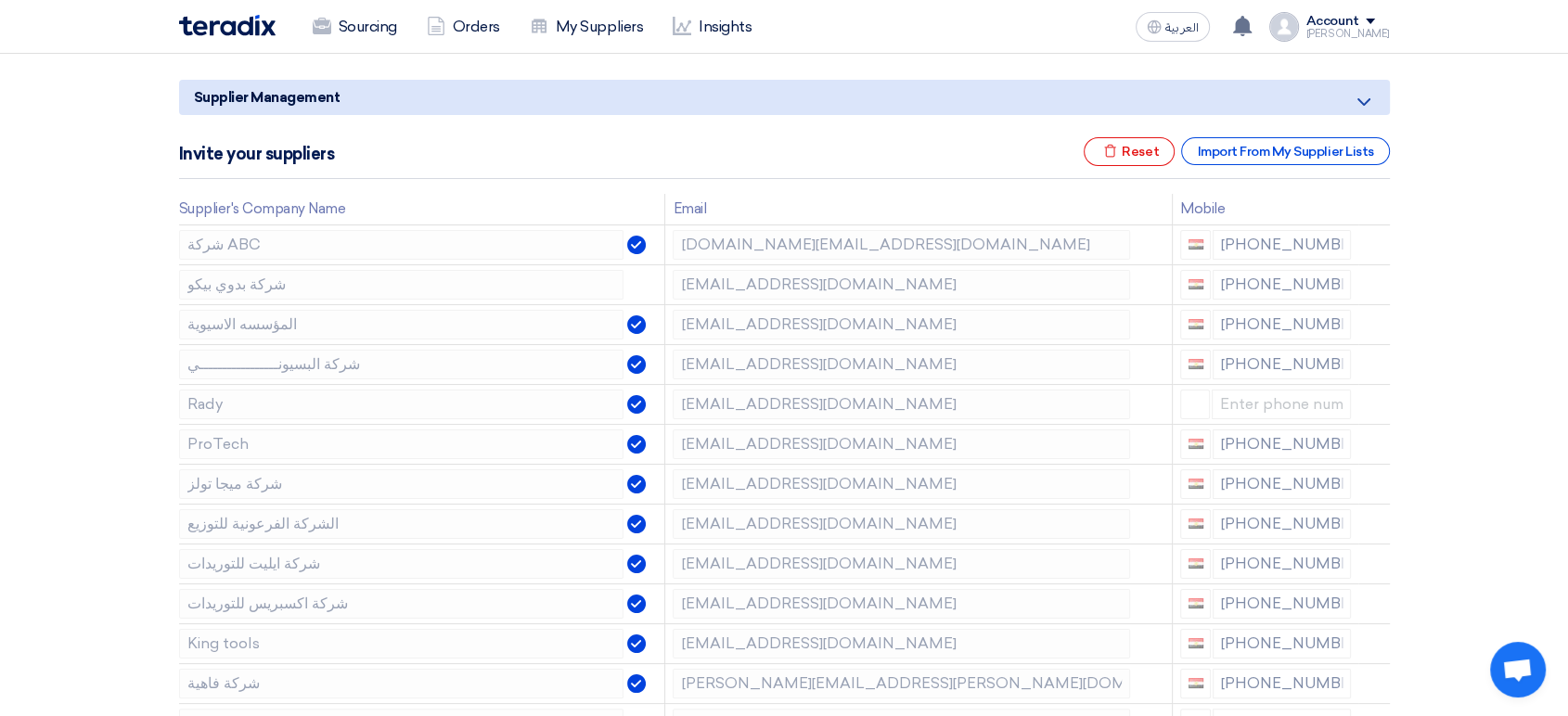
click at [0, 0] on icon at bounding box center [0, 0] width 0 height 0
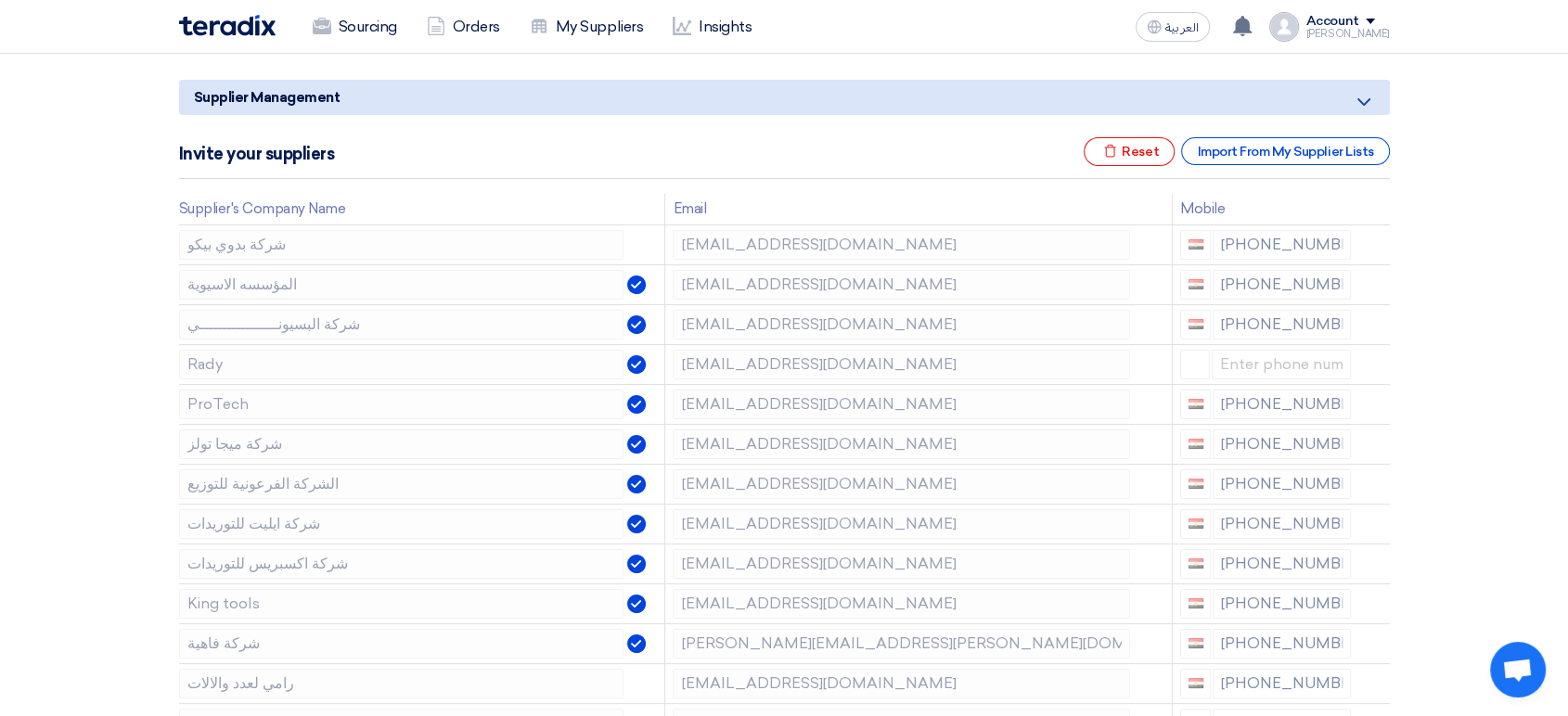
click at [0, 0] on icon at bounding box center [0, 0] width 0 height 0
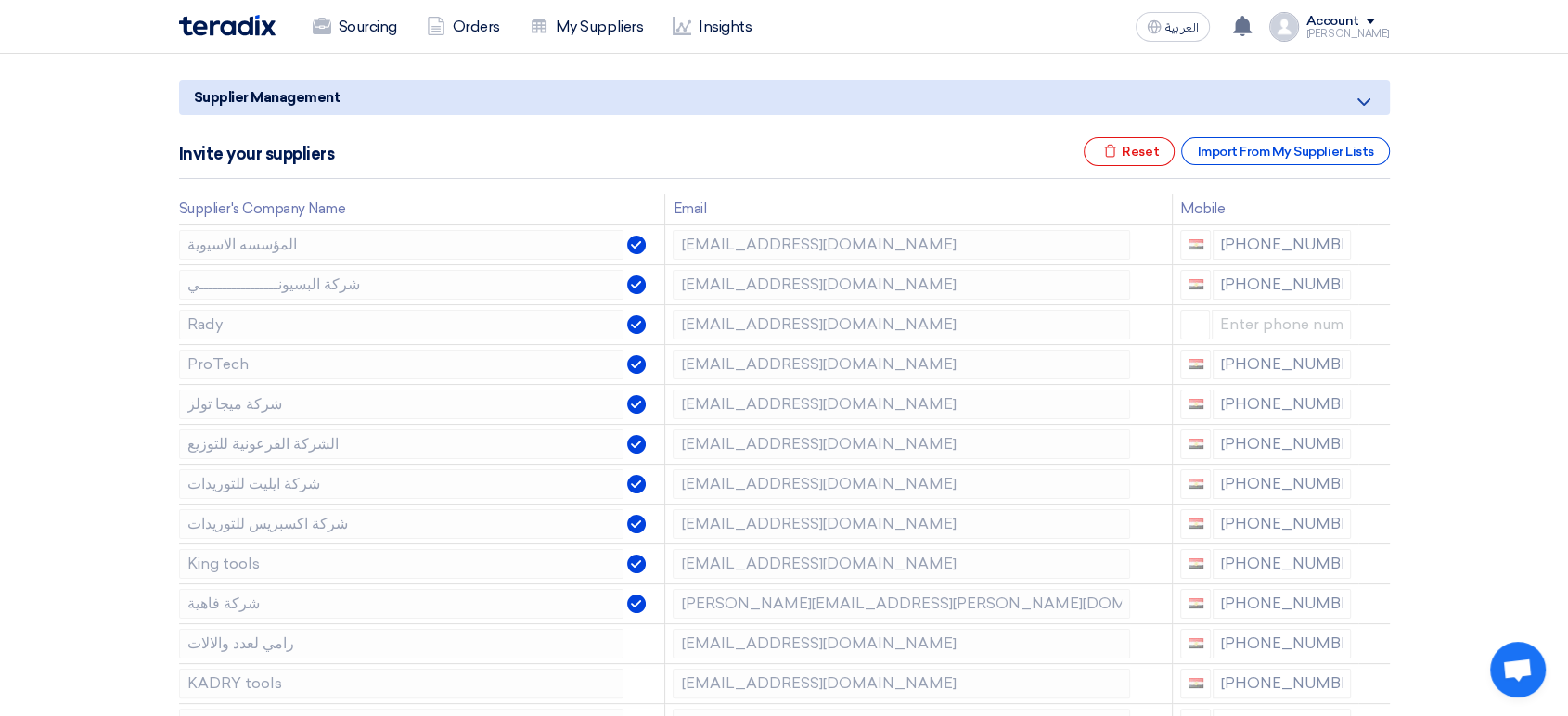
click at [0, 0] on icon at bounding box center [0, 0] width 0 height 0
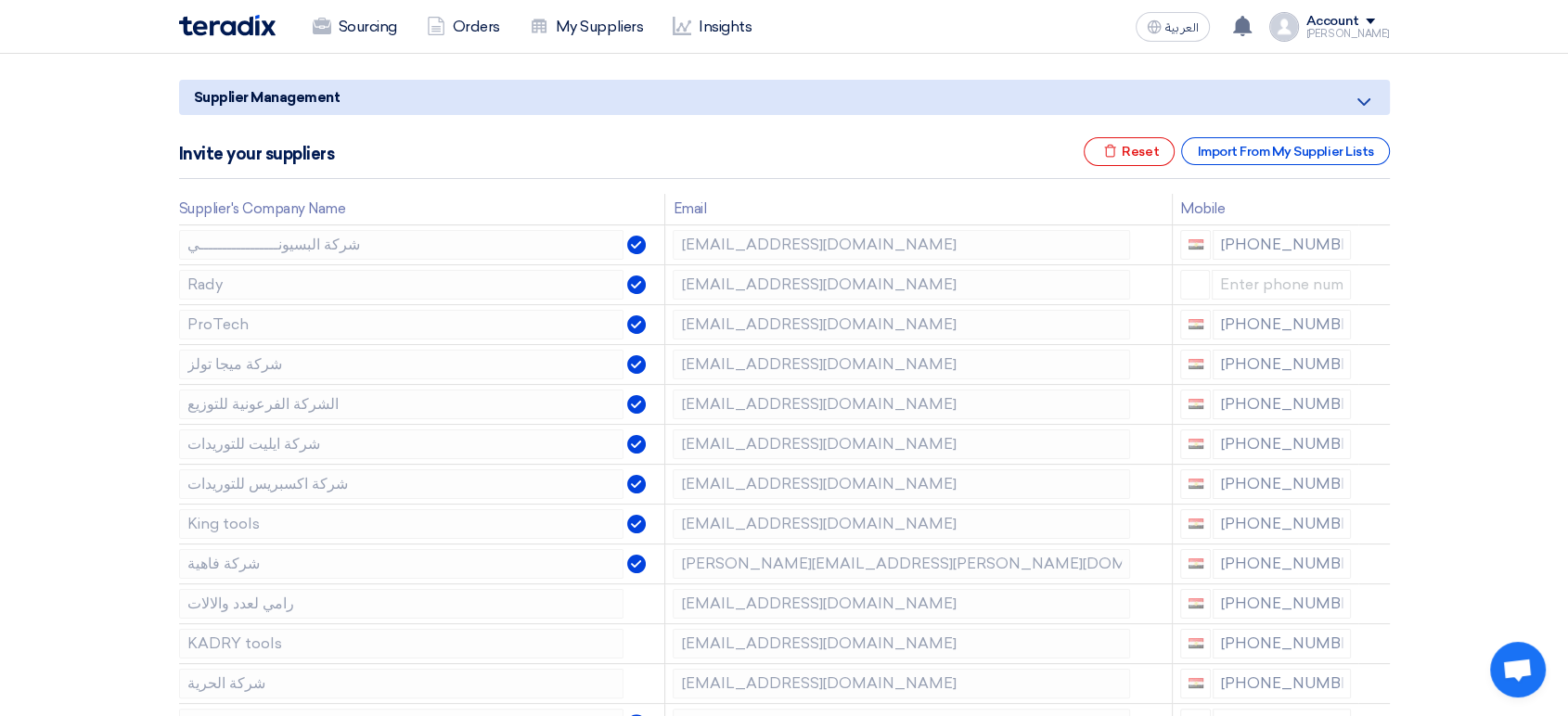
click at [0, 0] on icon at bounding box center [0, 0] width 0 height 0
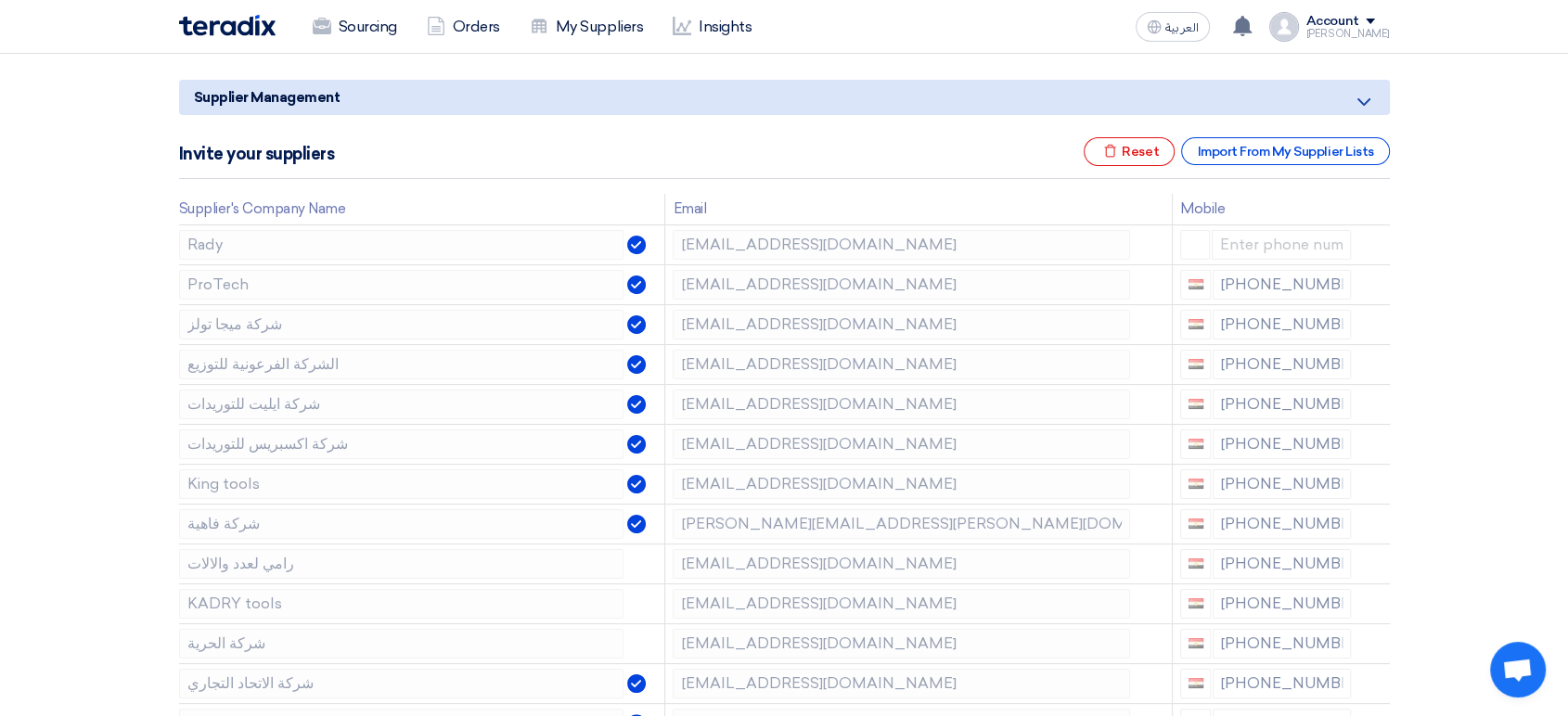
click at [0, 0] on icon at bounding box center [0, 0] width 0 height 0
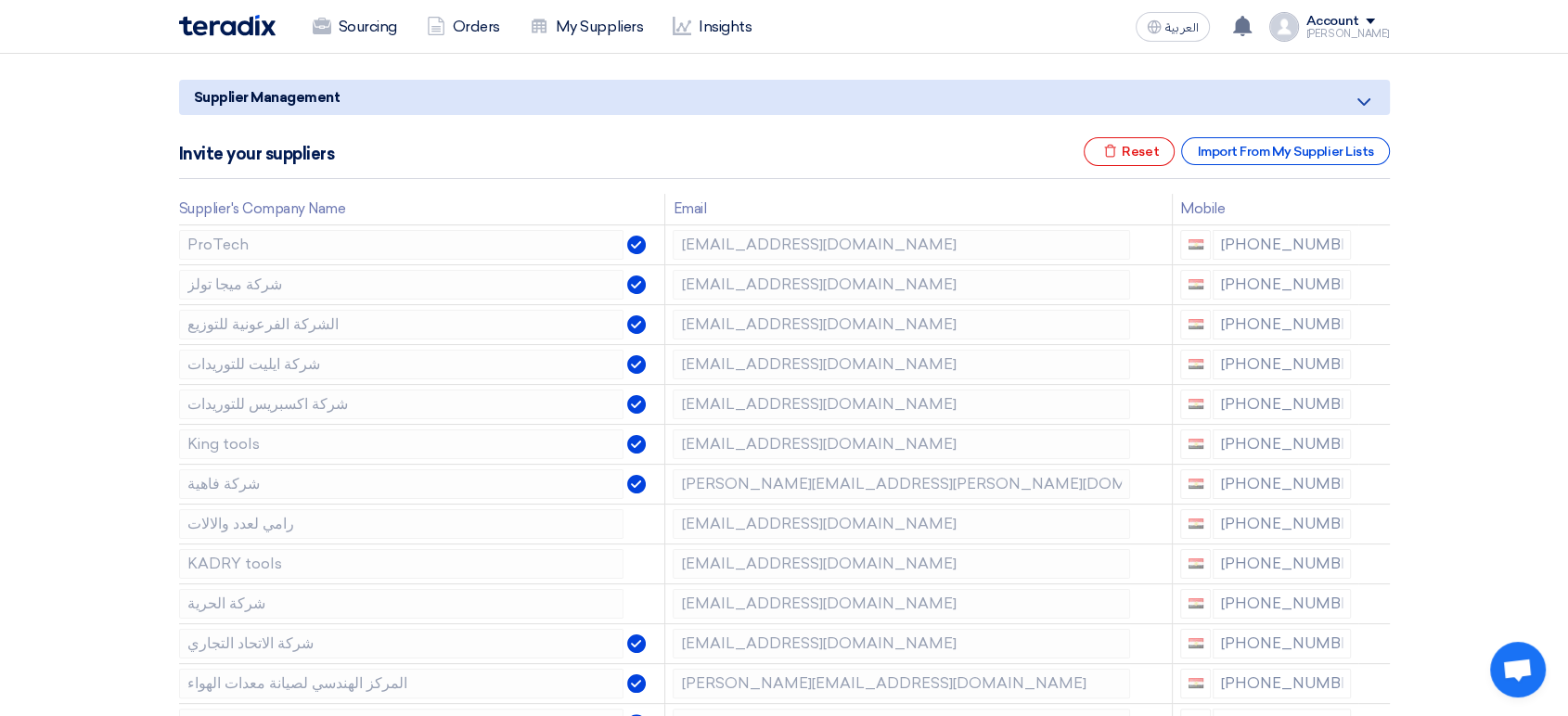
click at [0, 0] on icon at bounding box center [0, 0] width 0 height 0
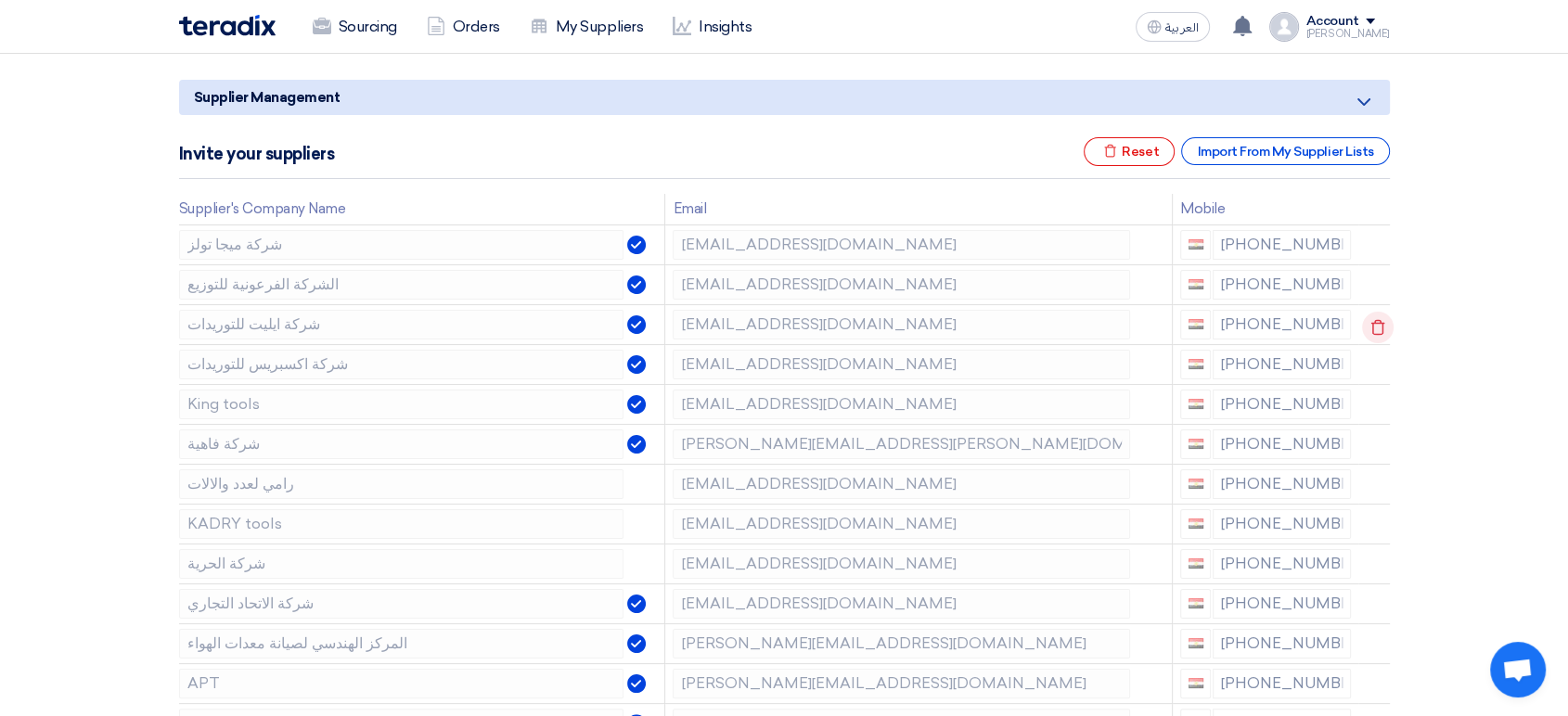
click at [1375, 326] on icon at bounding box center [1378, 327] width 32 height 32
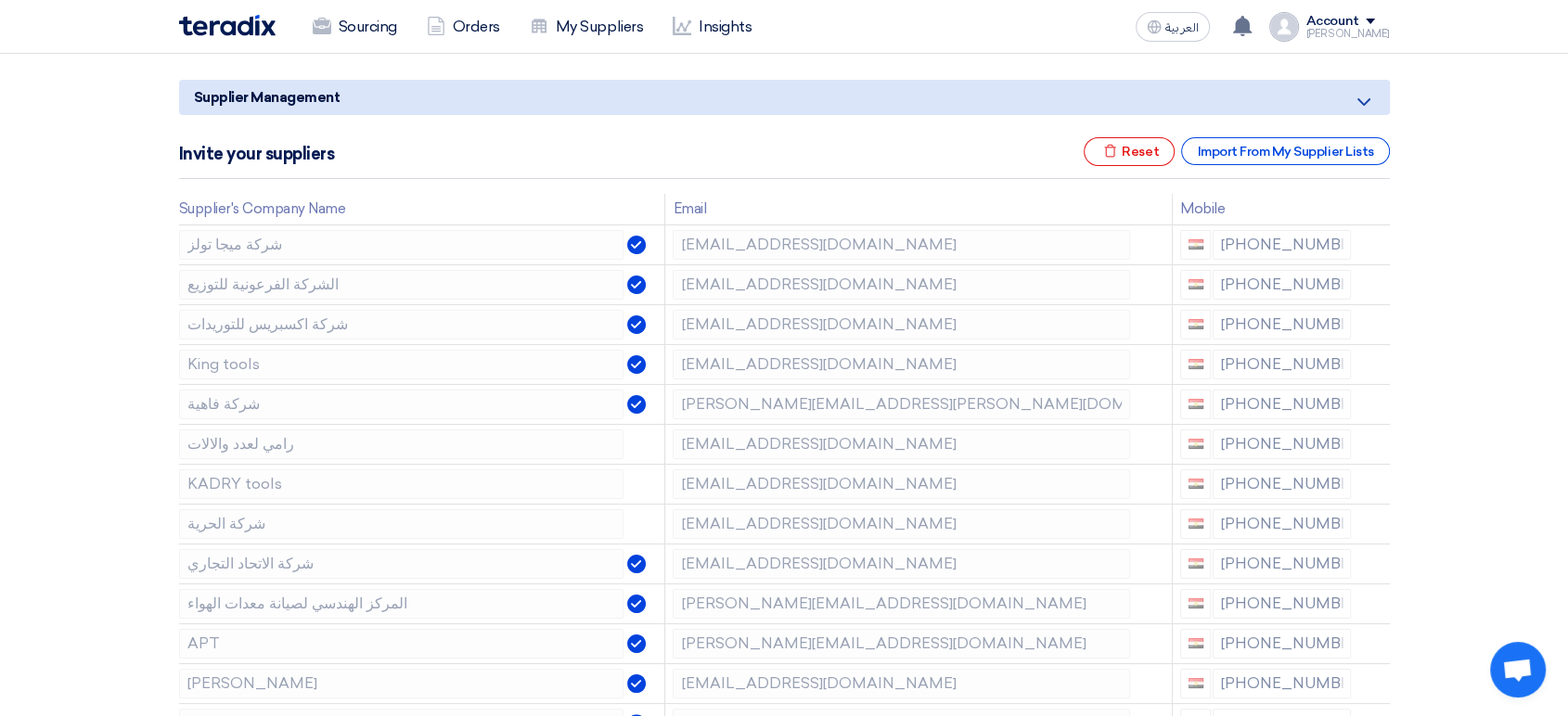
click at [0, 0] on icon at bounding box center [0, 0] width 0 height 0
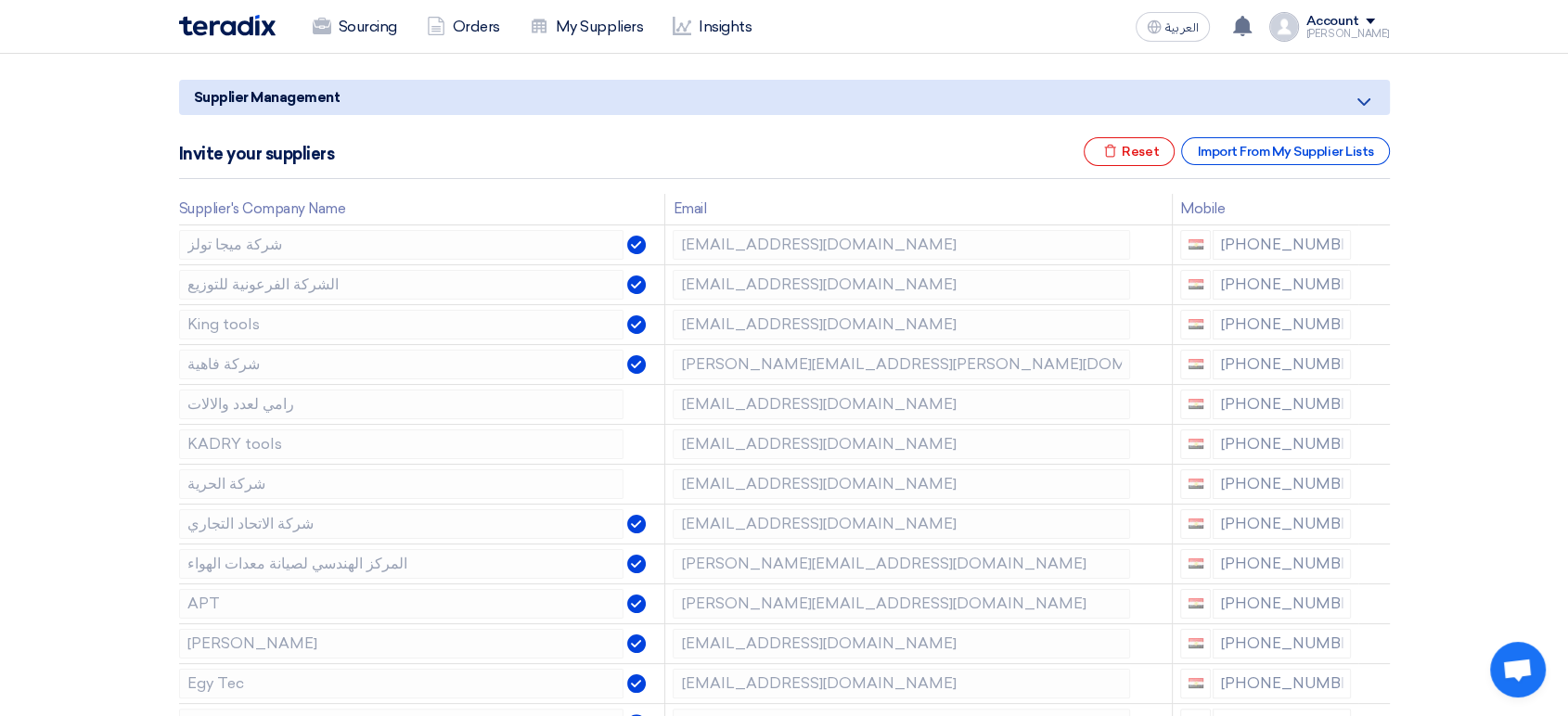
click at [0, 0] on icon at bounding box center [0, 0] width 0 height 0
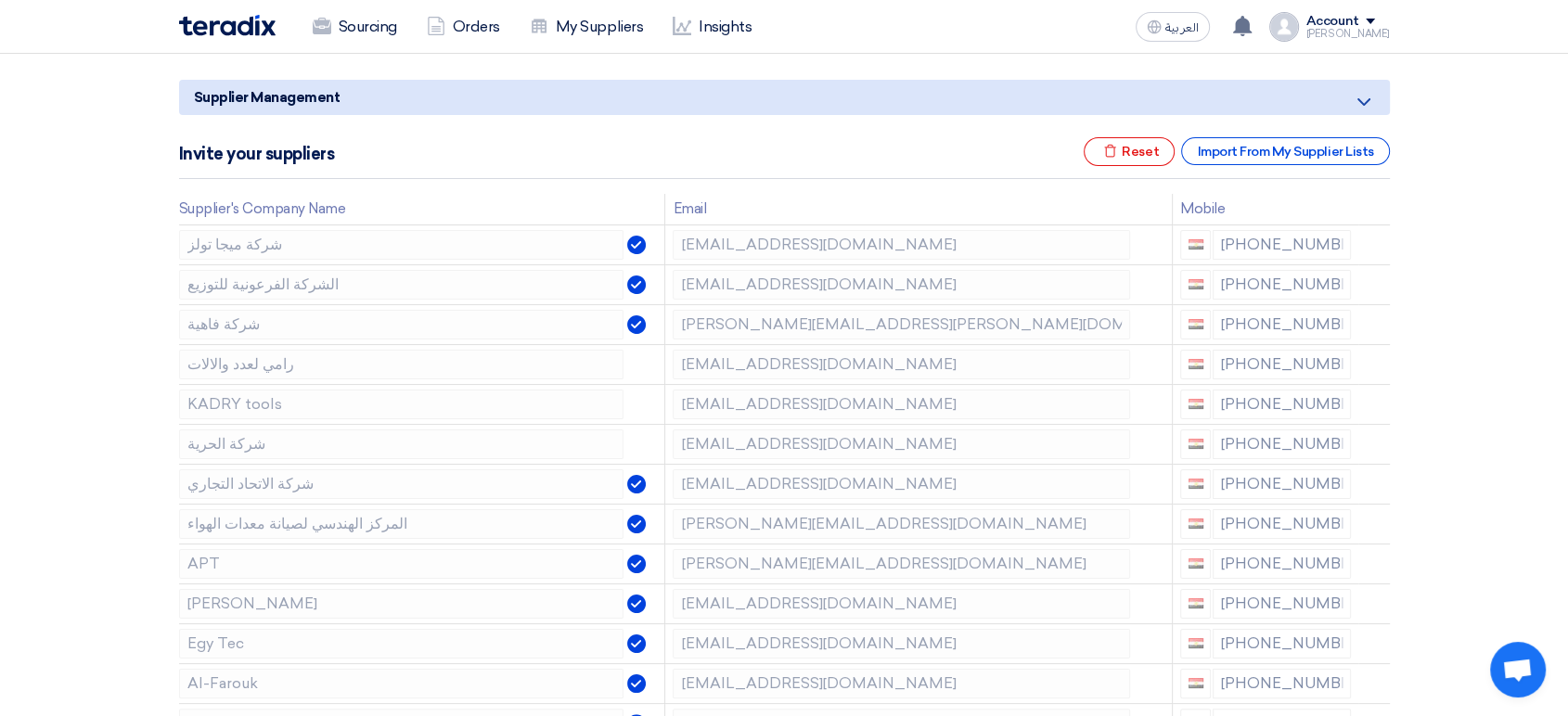
click at [0, 0] on icon at bounding box center [0, 0] width 0 height 0
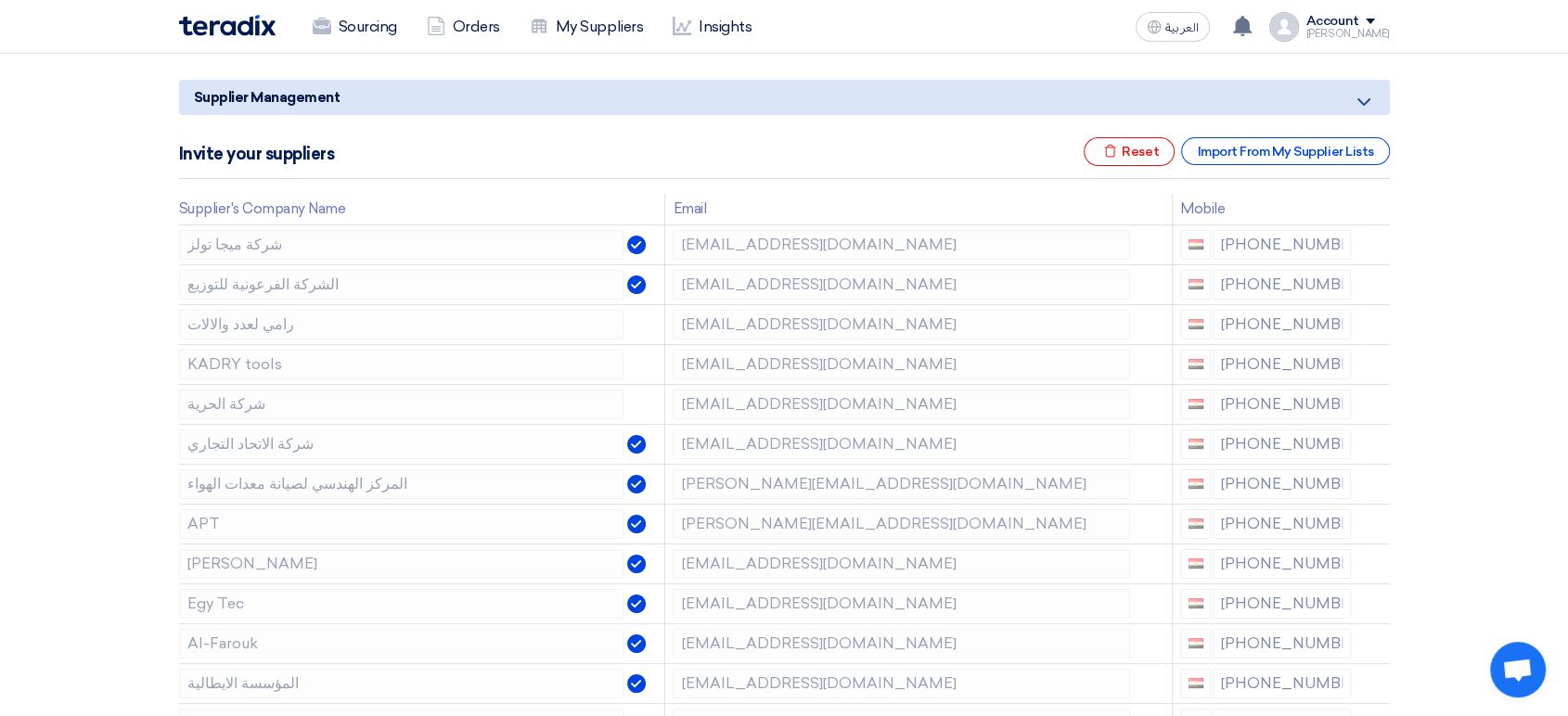
click at [0, 0] on icon at bounding box center [0, 0] width 0 height 0
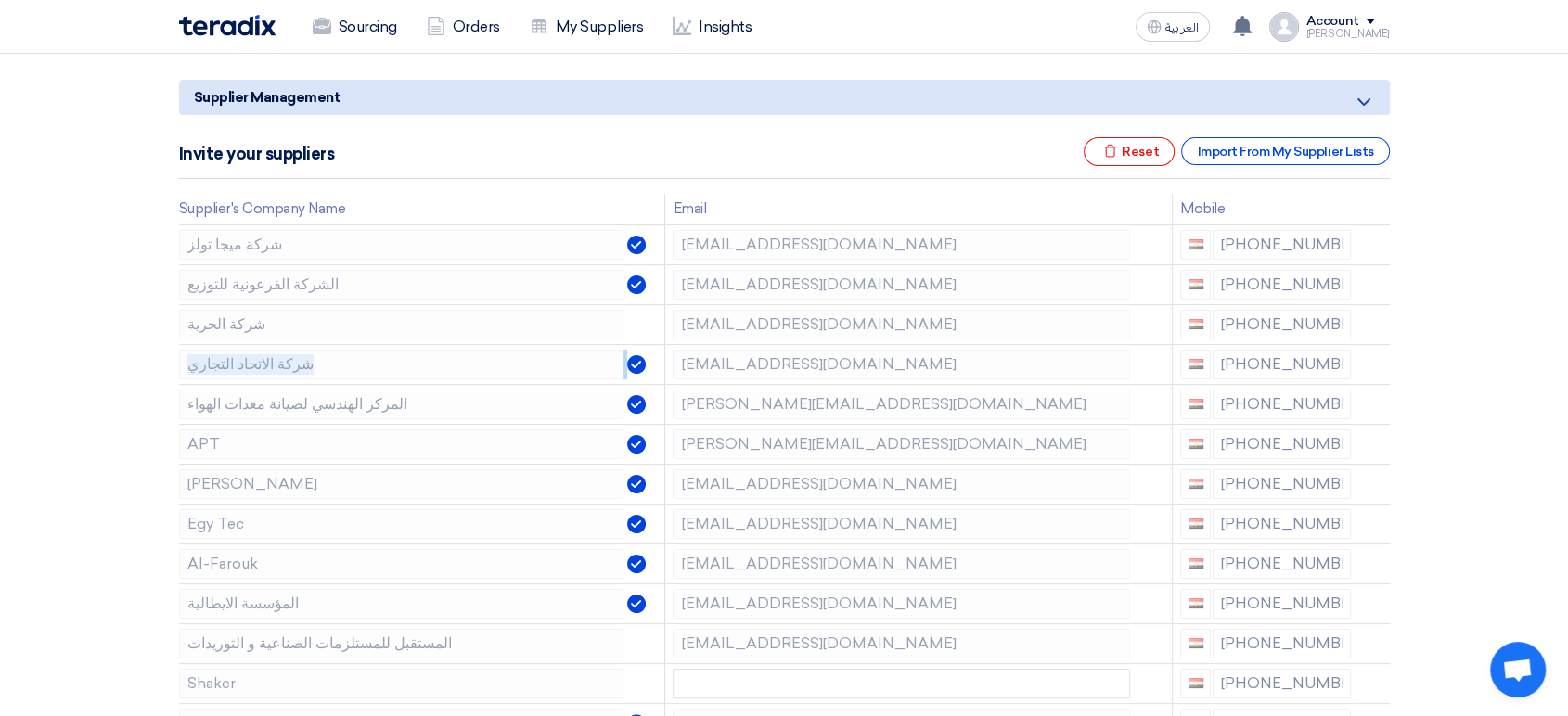
click at [0, 0] on icon at bounding box center [0, 0] width 0 height 0
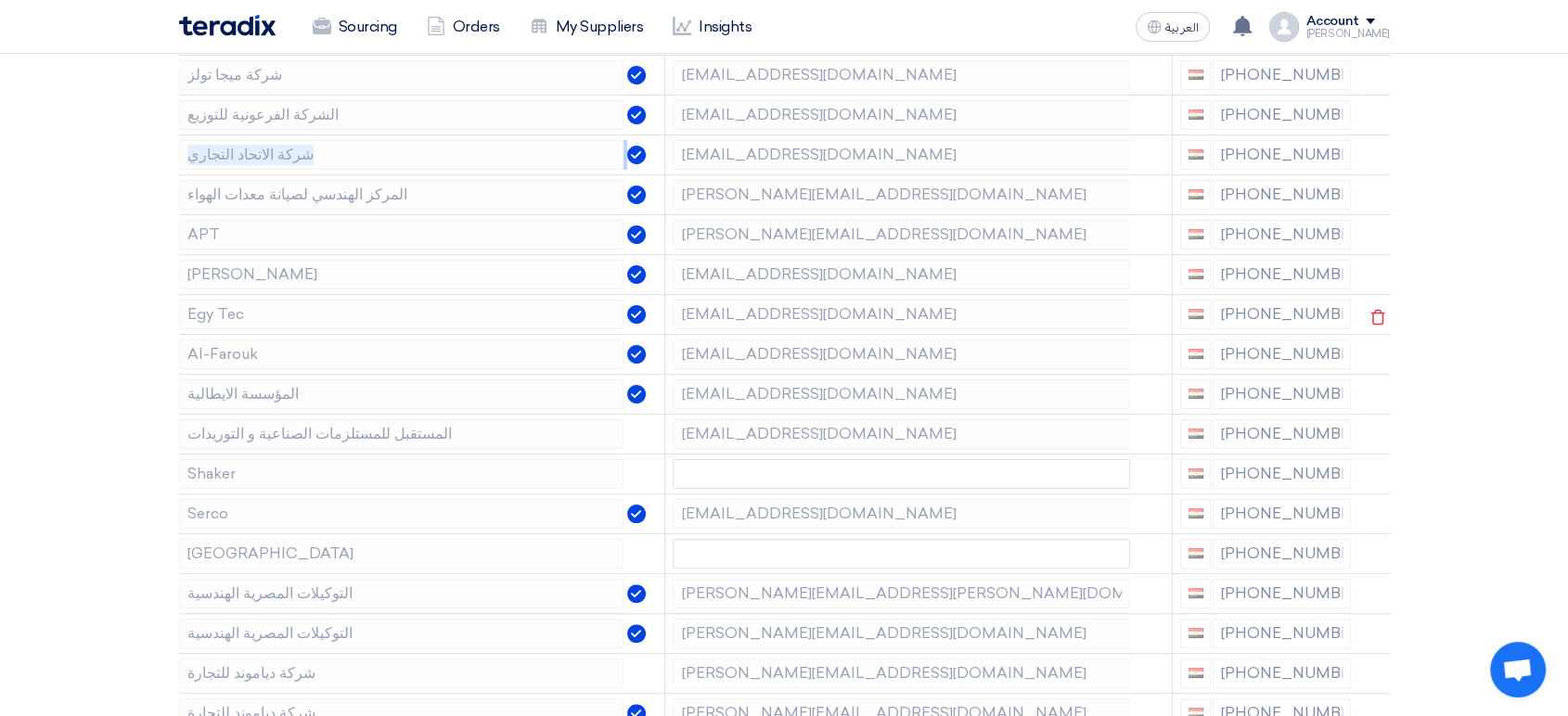
scroll to position [412, 0]
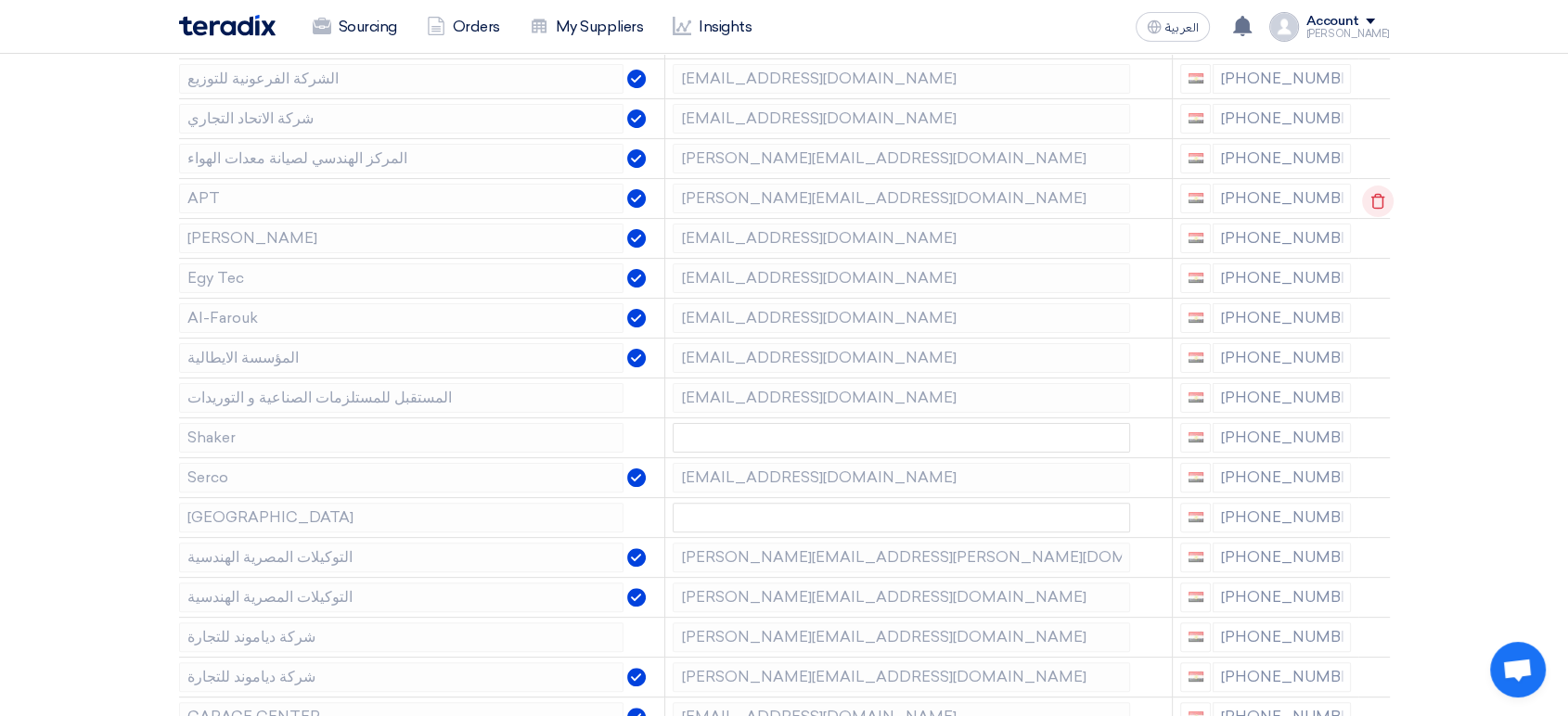
click at [1379, 198] on icon at bounding box center [1378, 201] width 32 height 32
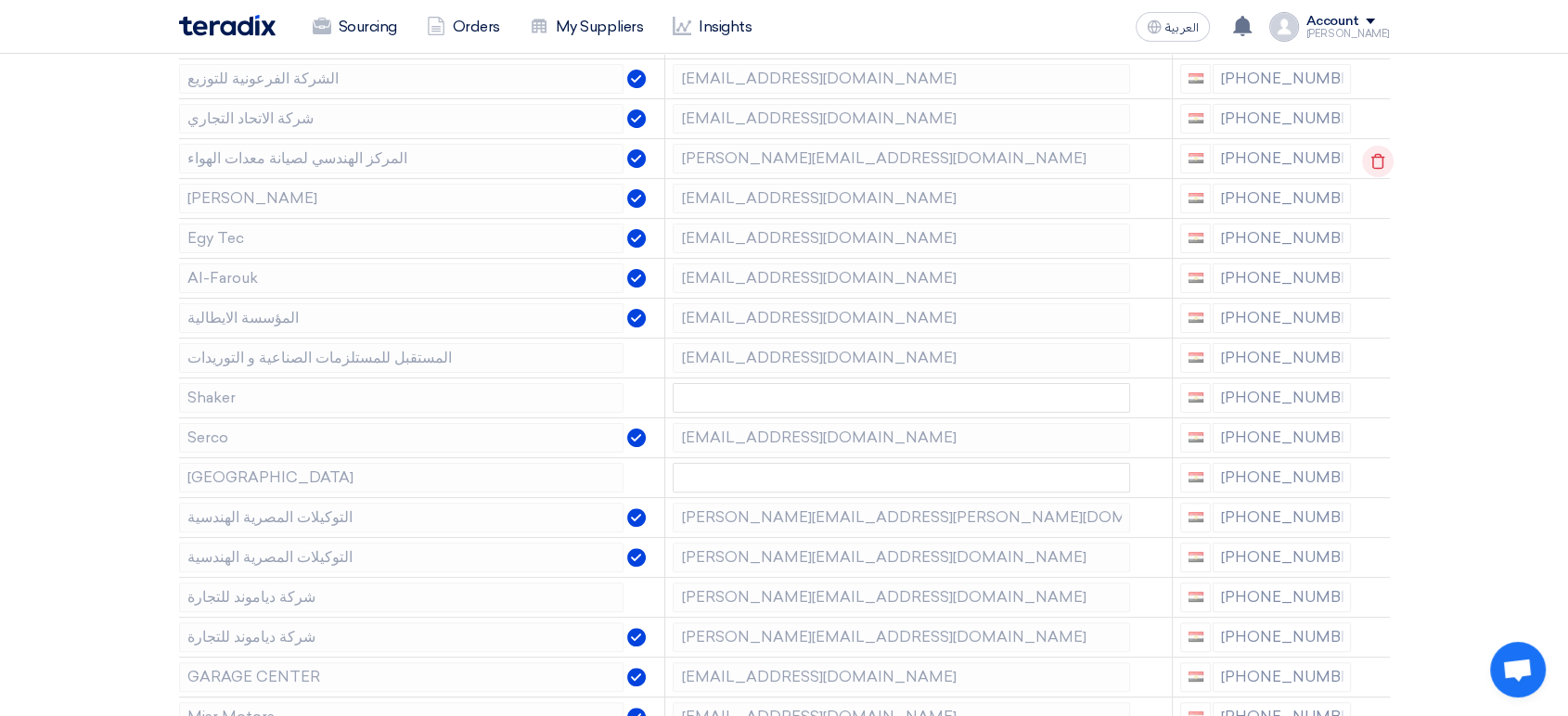
click at [1380, 163] on use at bounding box center [1377, 161] width 14 height 16
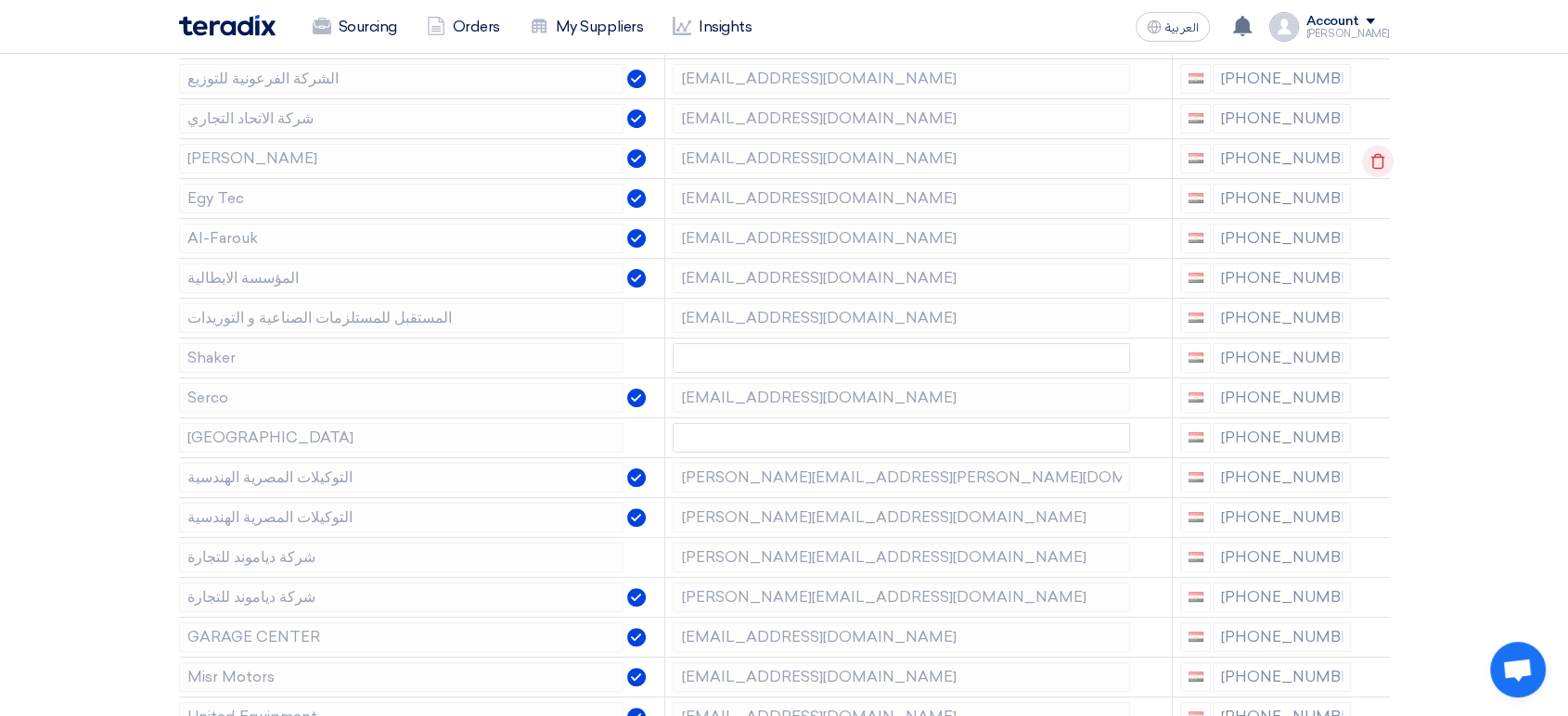
click at [1376, 160] on icon at bounding box center [1378, 162] width 32 height 32
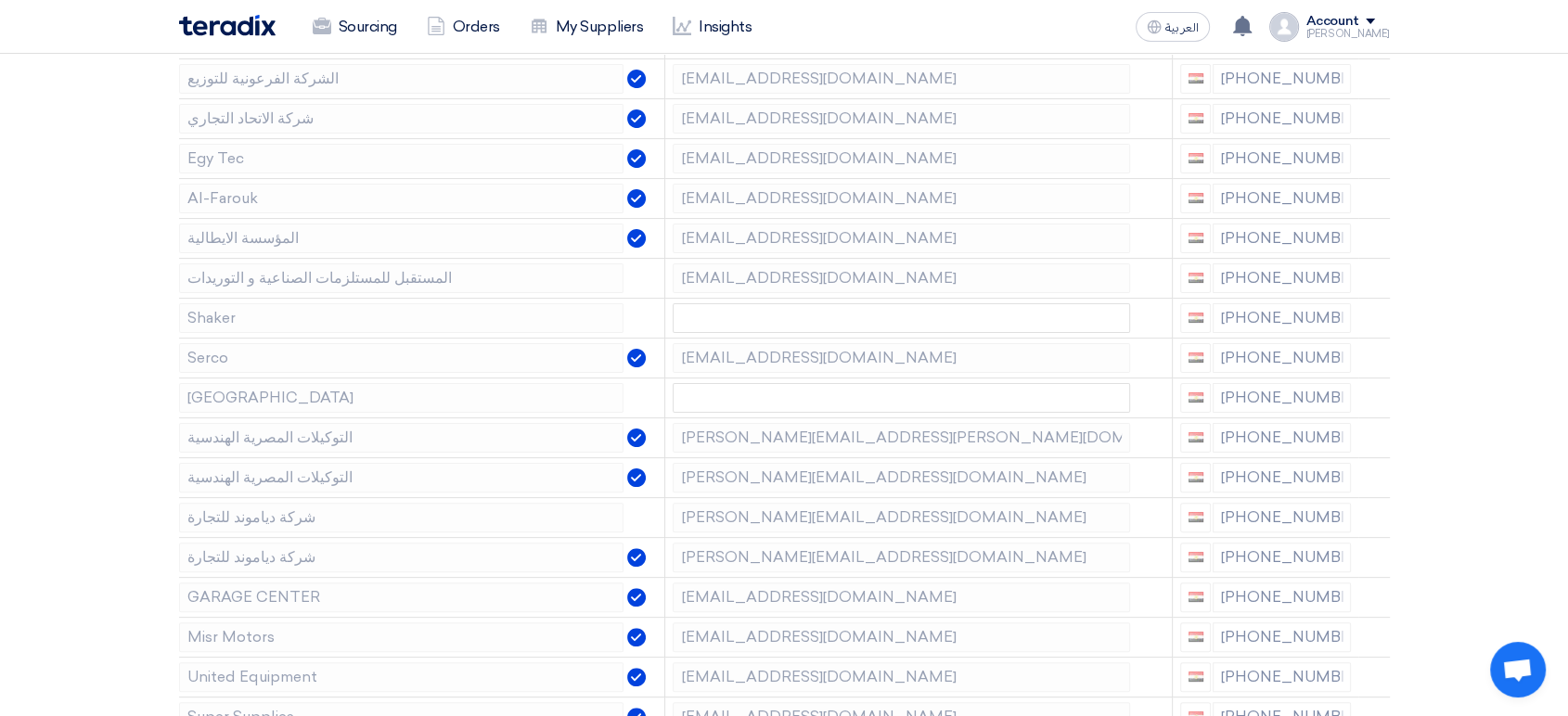
click at [0, 0] on icon at bounding box center [0, 0] width 0 height 0
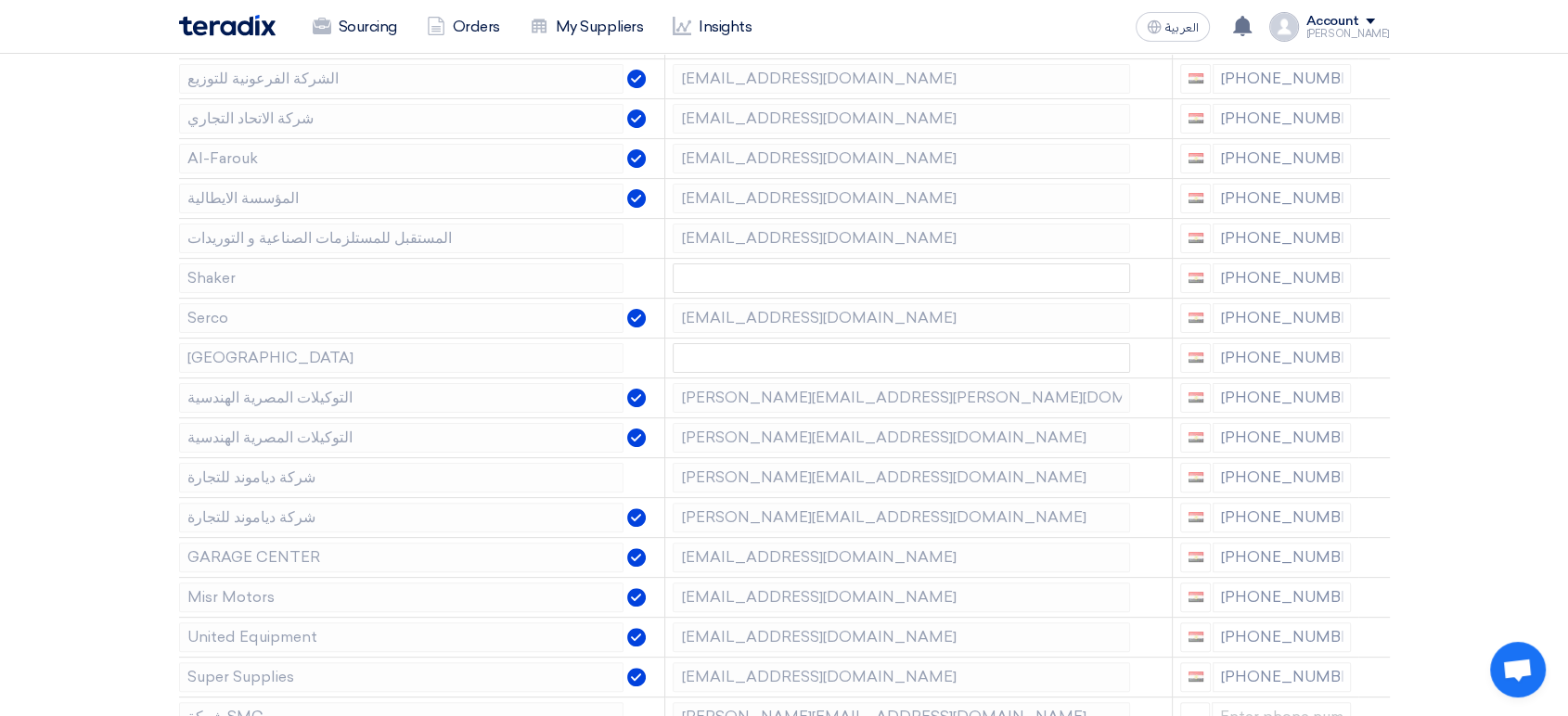
click at [0, 0] on icon at bounding box center [0, 0] width 0 height 0
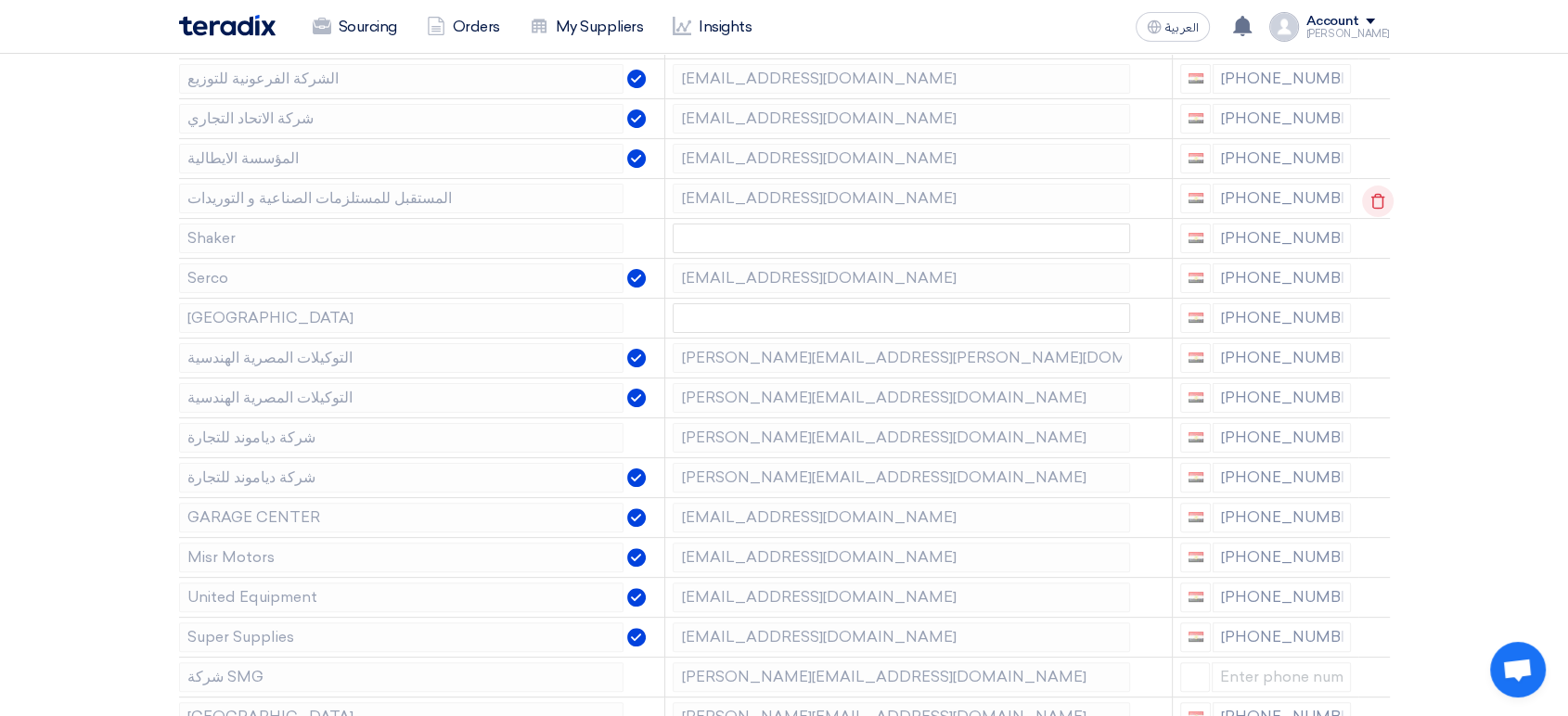
click at [1379, 206] on use at bounding box center [1377, 201] width 14 height 16
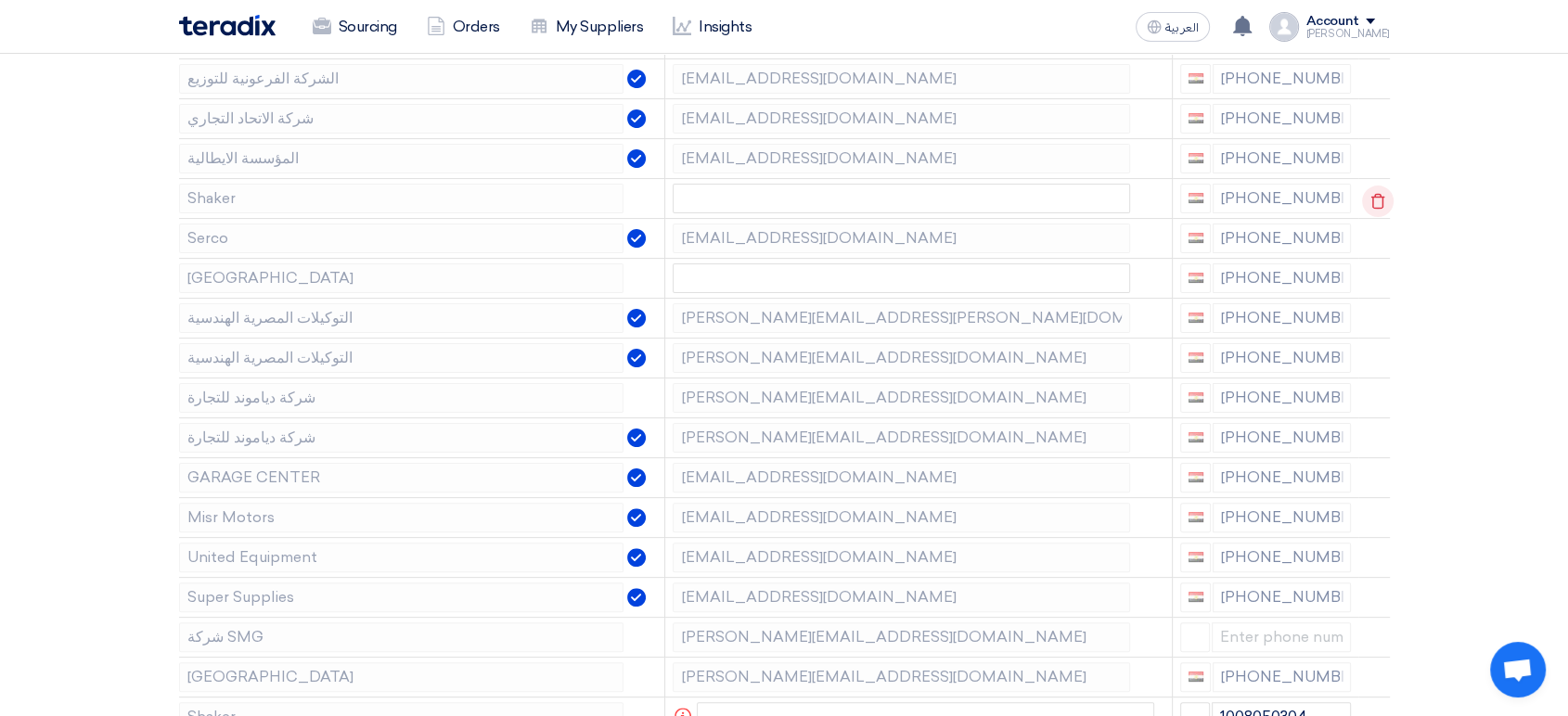
click at [1379, 206] on use at bounding box center [1377, 201] width 14 height 16
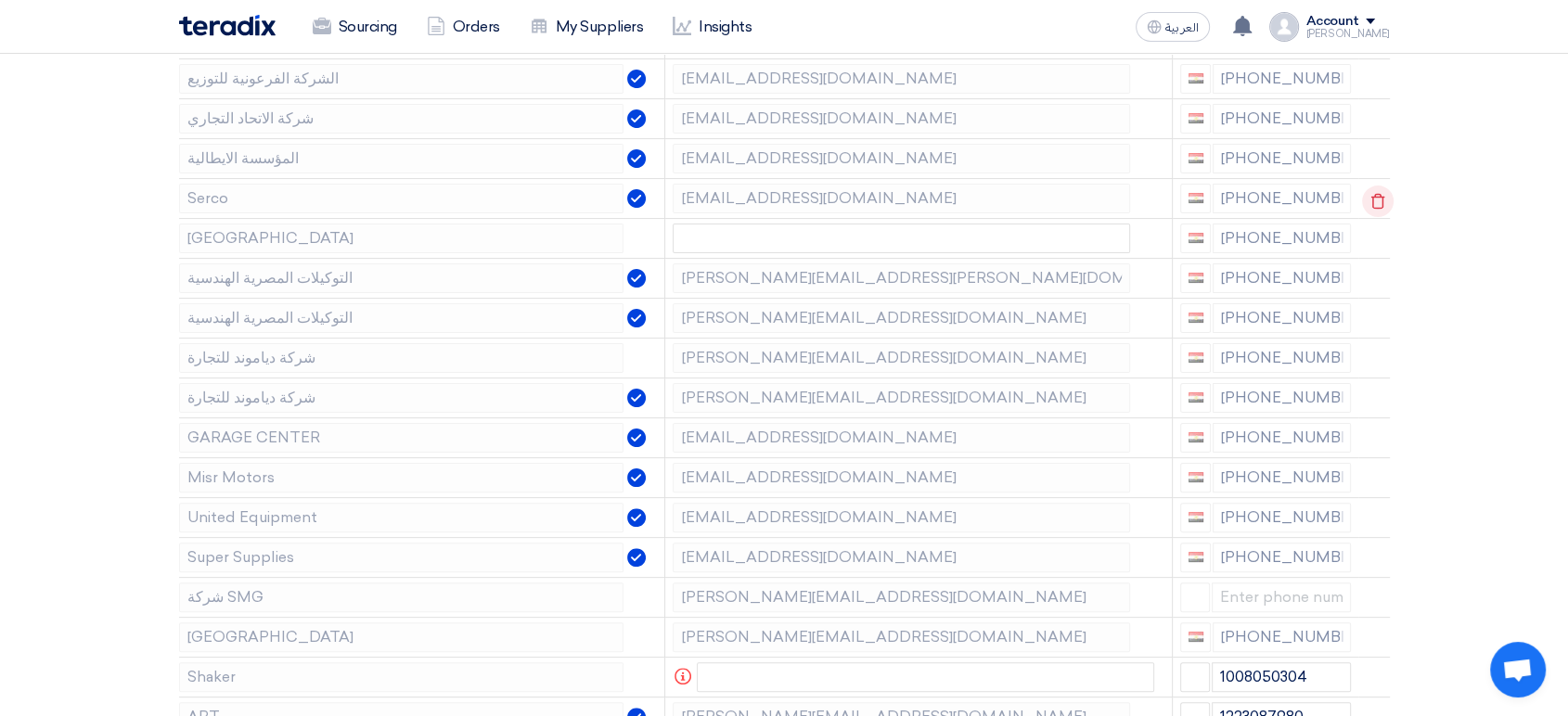
click at [1379, 206] on use at bounding box center [1377, 201] width 14 height 16
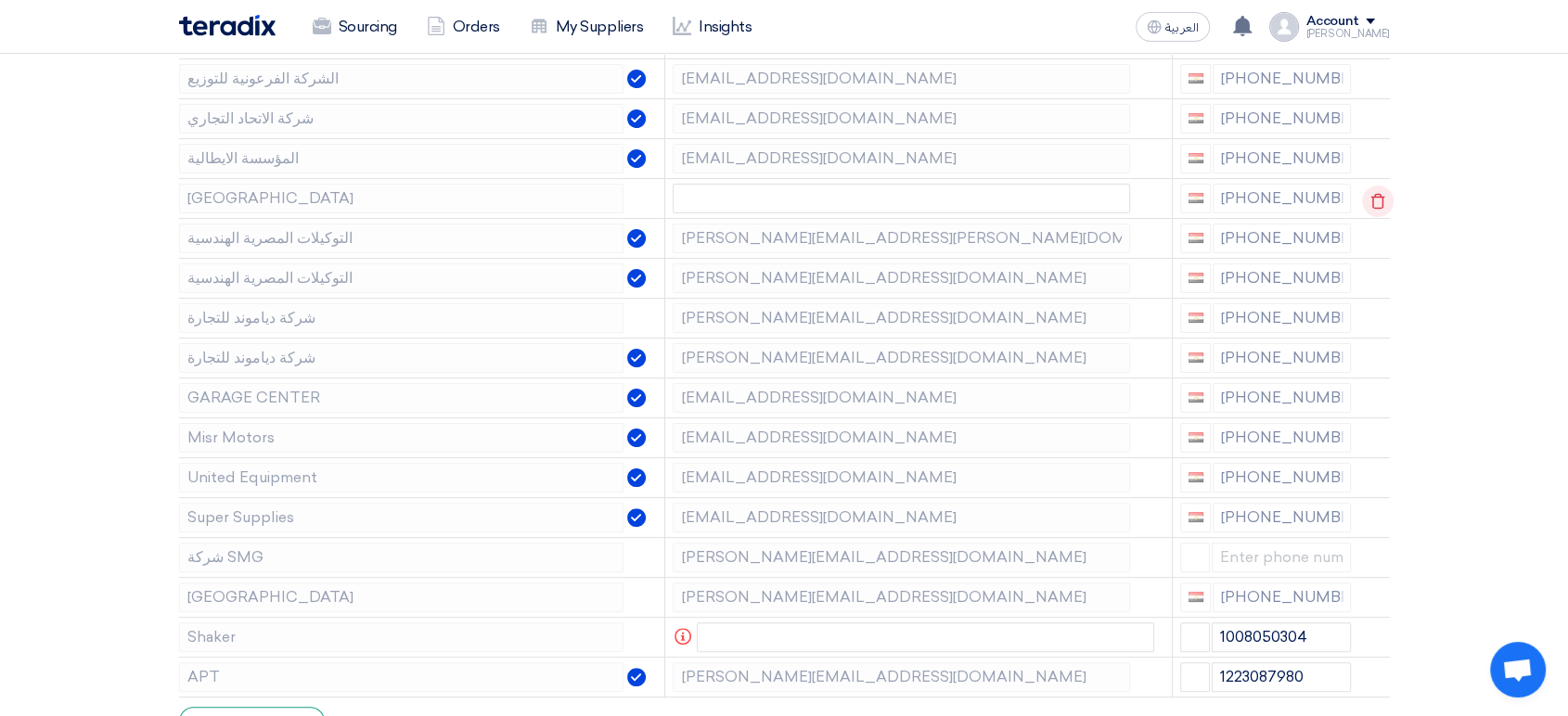
click at [1379, 206] on use at bounding box center [1377, 201] width 14 height 16
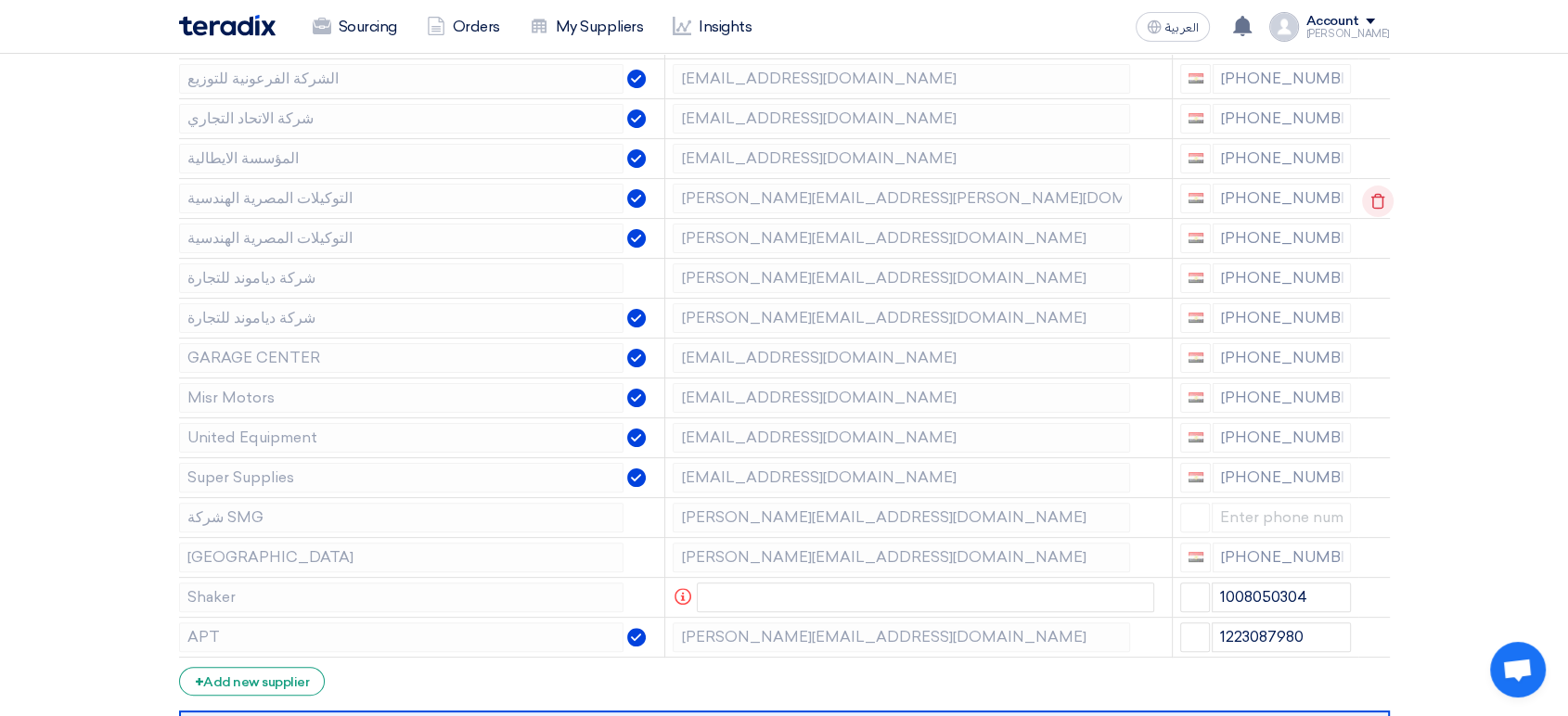
click at [1379, 206] on use at bounding box center [1377, 201] width 14 height 16
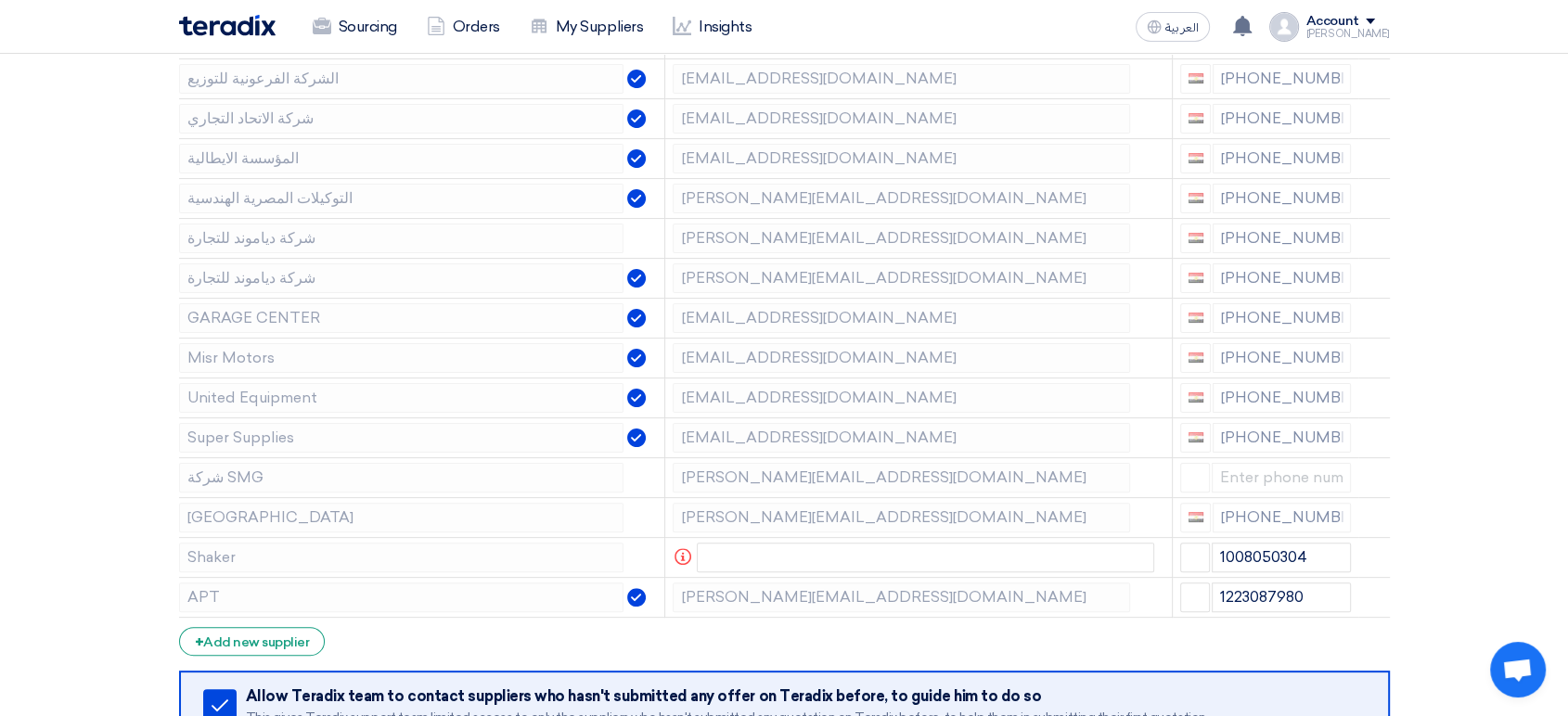
click at [0, 0] on use at bounding box center [0, 0] width 0 height 0
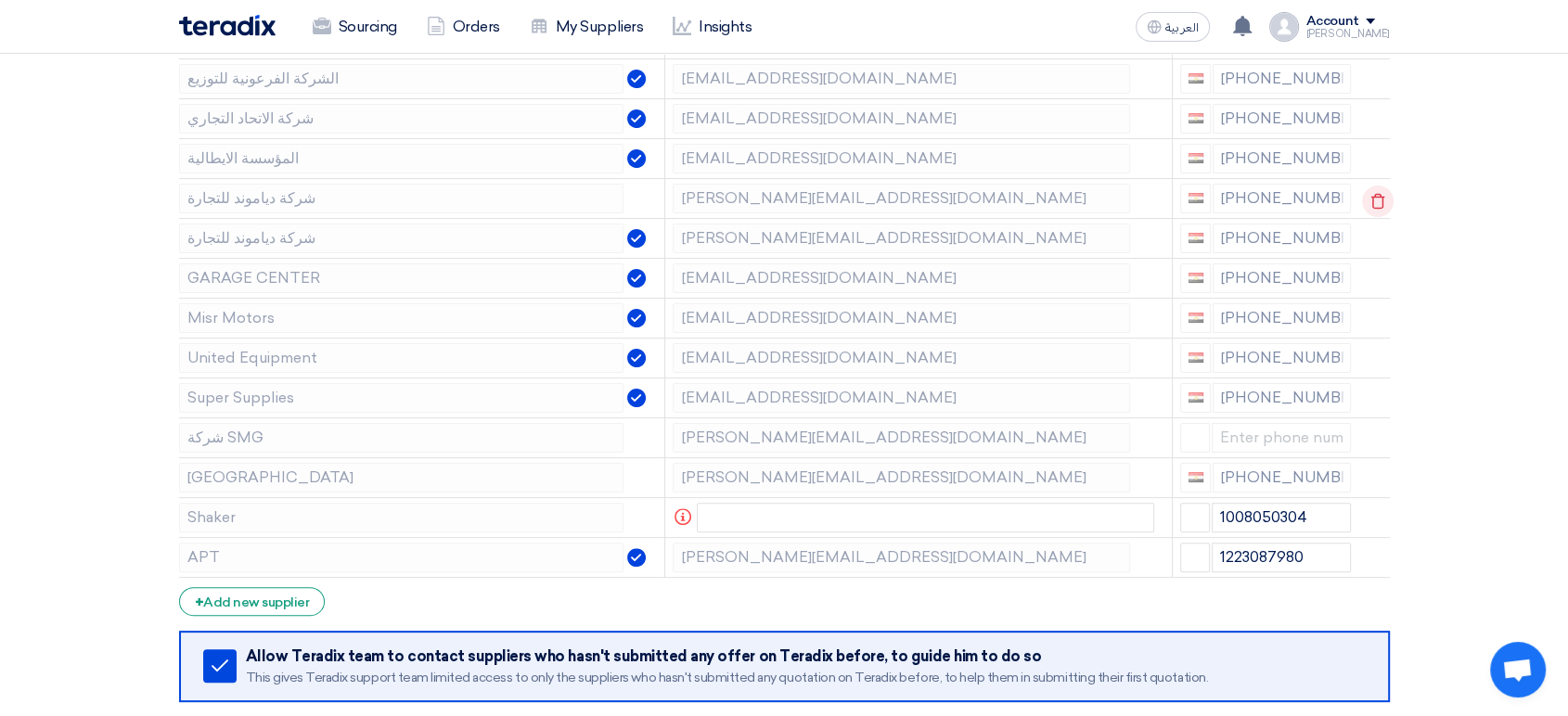
click at [1379, 206] on use at bounding box center [1377, 201] width 14 height 16
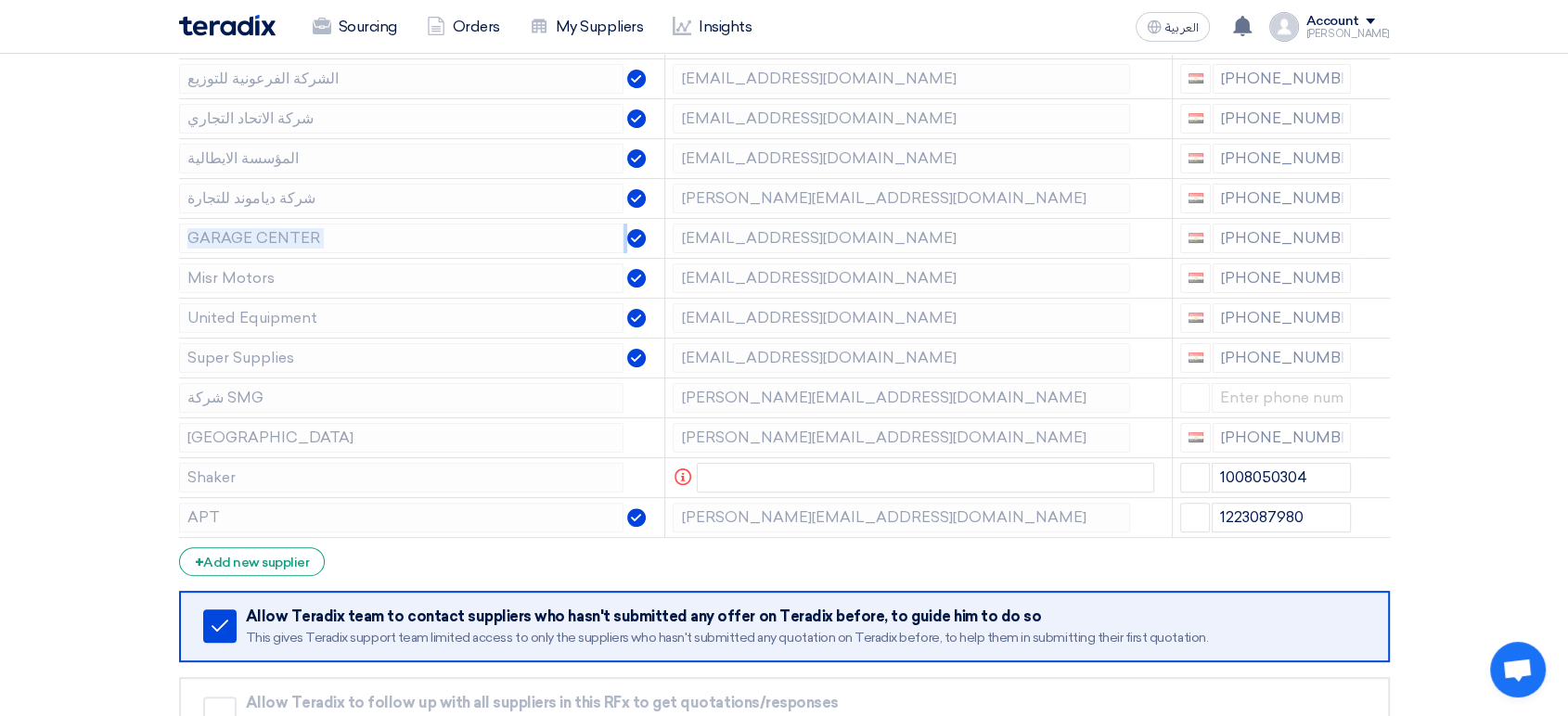
click at [0, 0] on use at bounding box center [0, 0] width 0 height 0
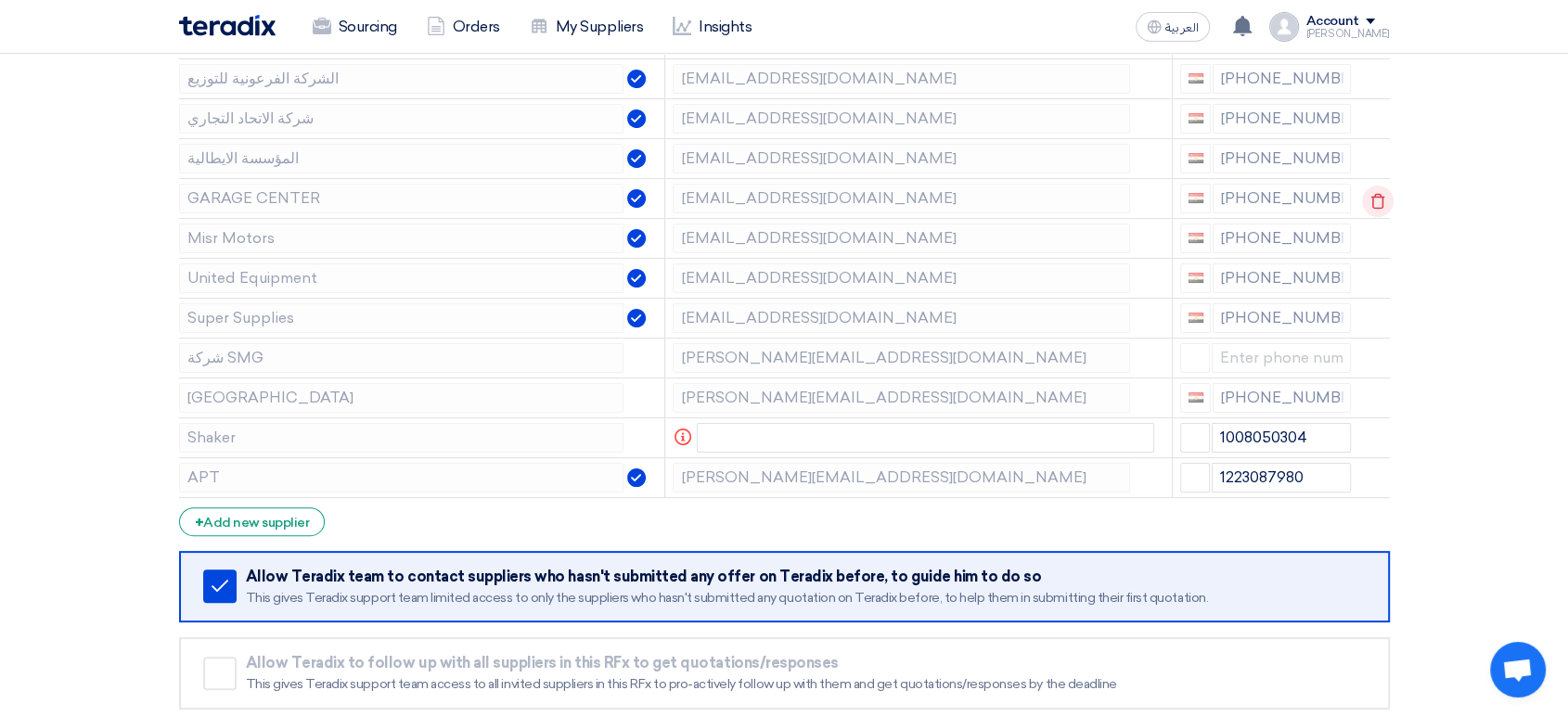
click at [1379, 206] on use at bounding box center [1377, 201] width 14 height 16
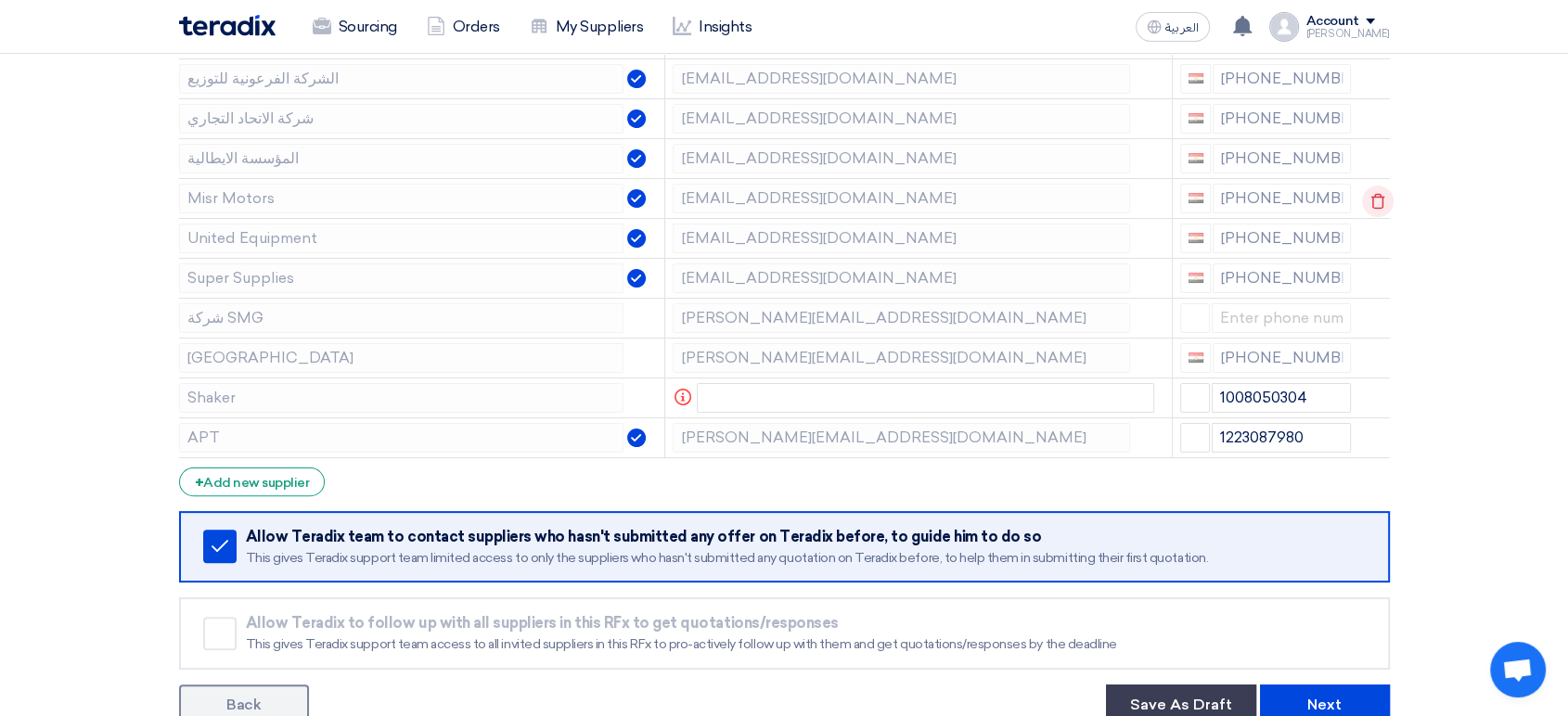
click at [1379, 206] on use at bounding box center [1377, 201] width 14 height 16
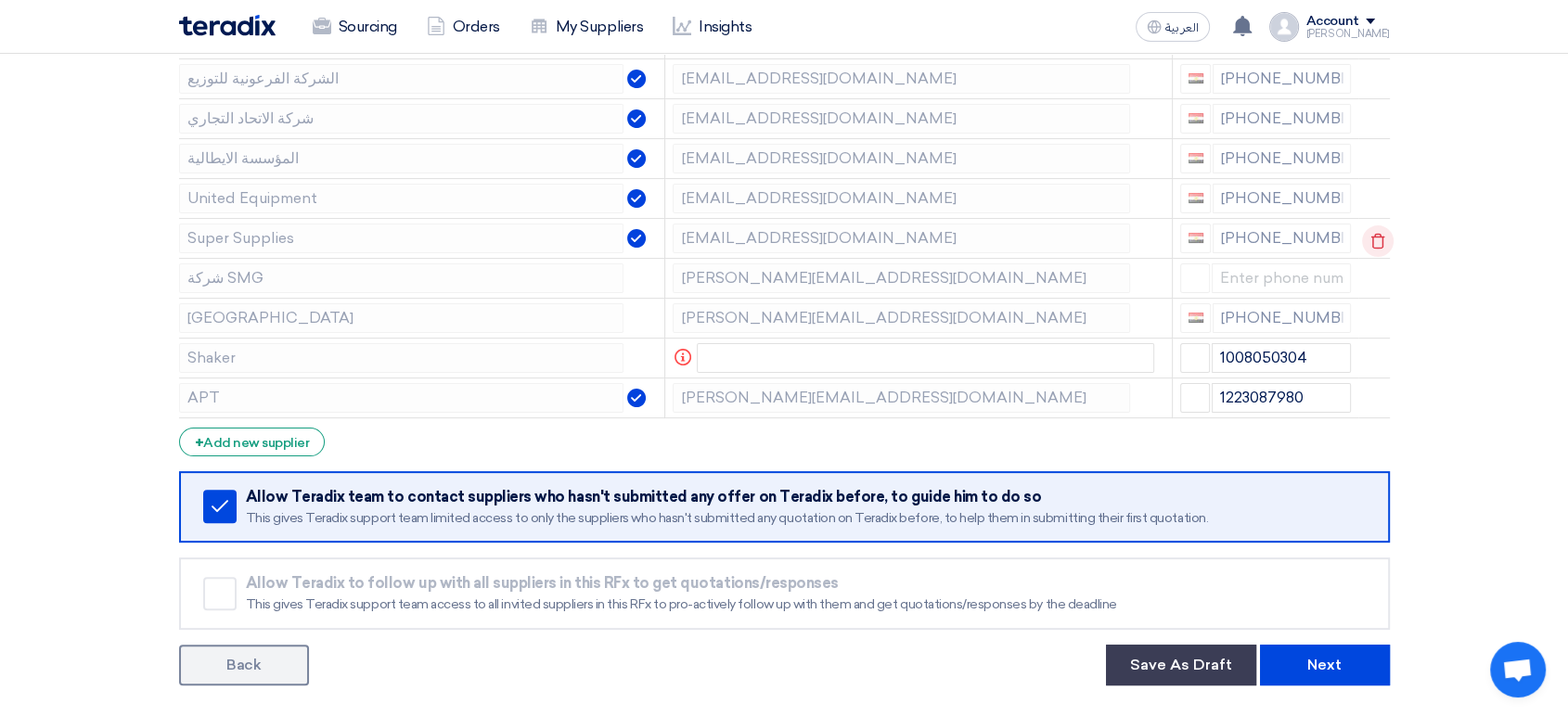
click at [1379, 234] on use at bounding box center [1377, 240] width 14 height 16
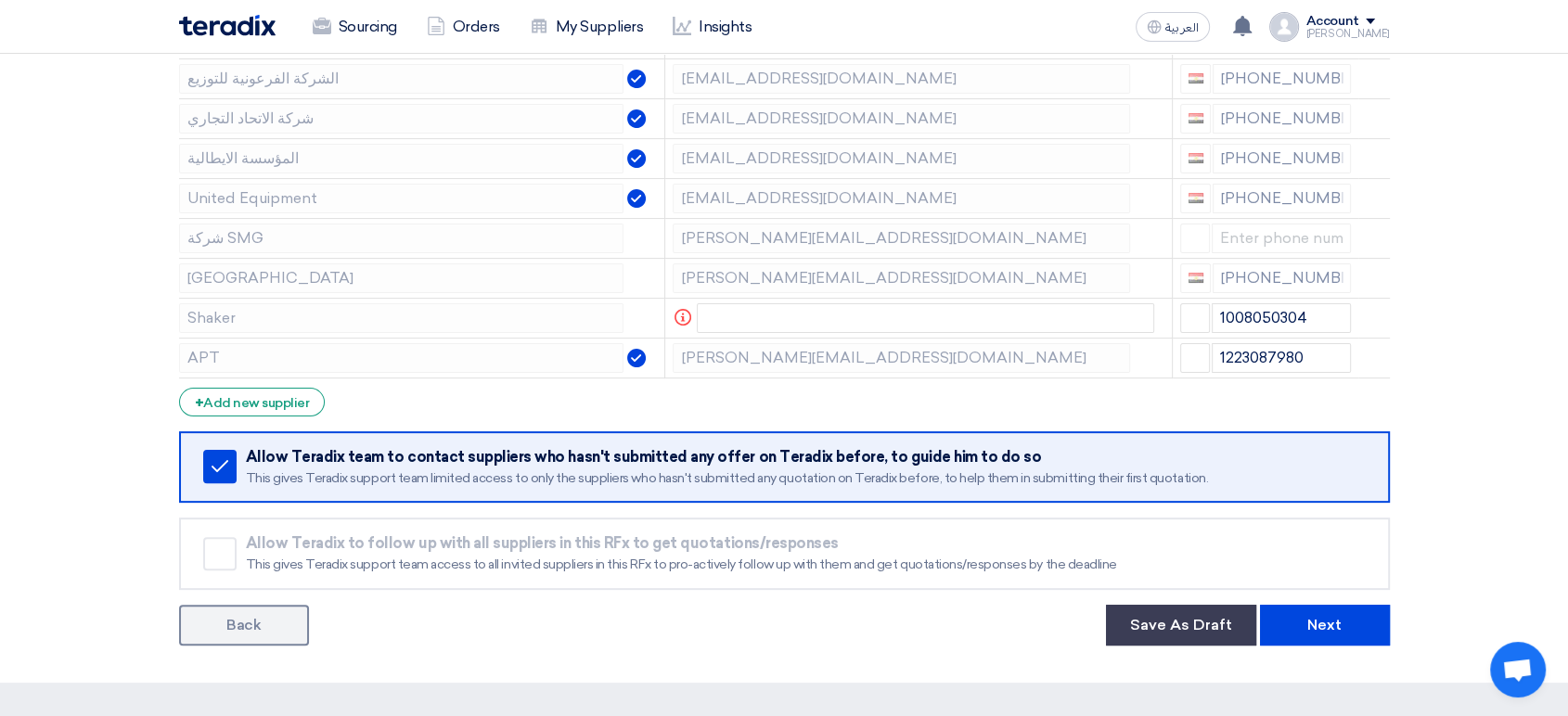
click at [0, 0] on use at bounding box center [0, 0] width 0 height 0
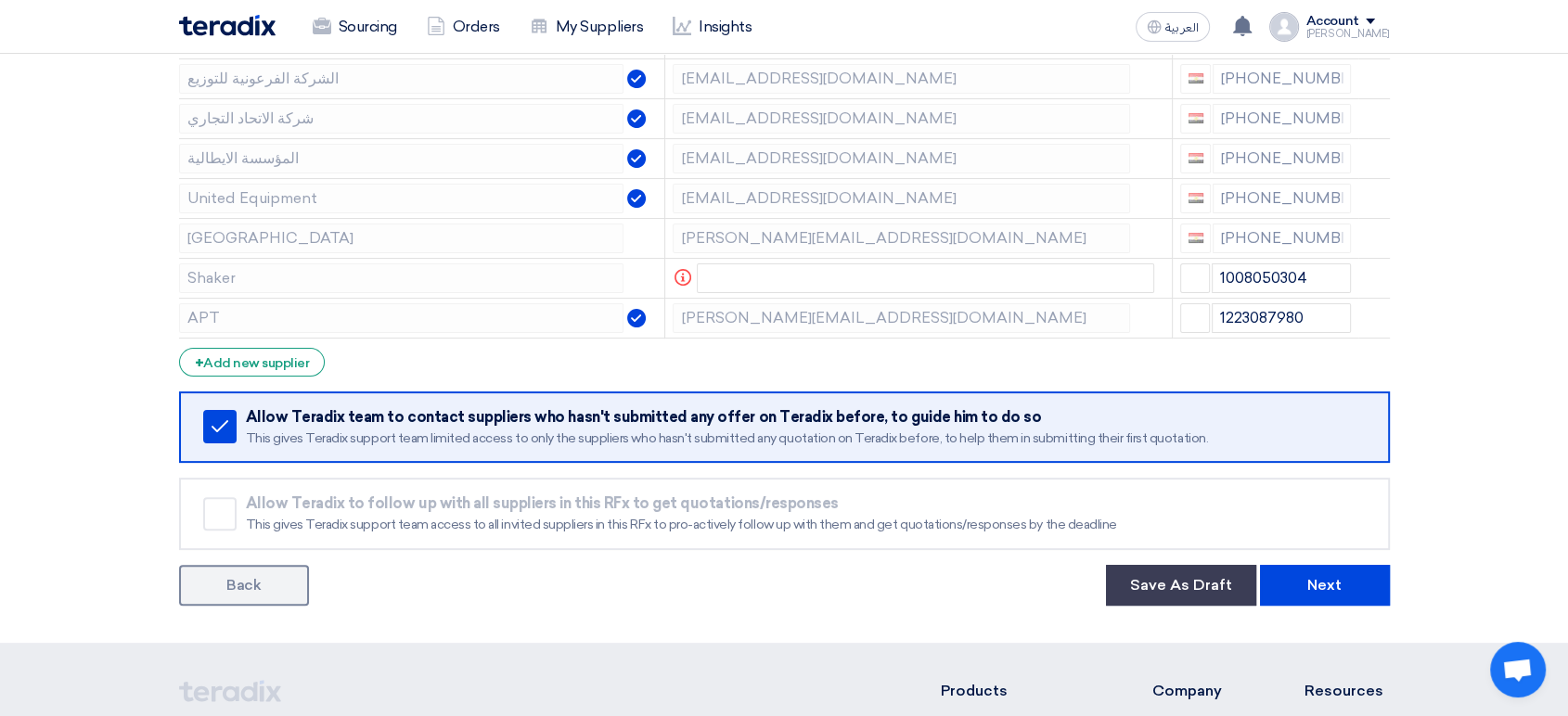
click at [0, 0] on use at bounding box center [0, 0] width 0 height 0
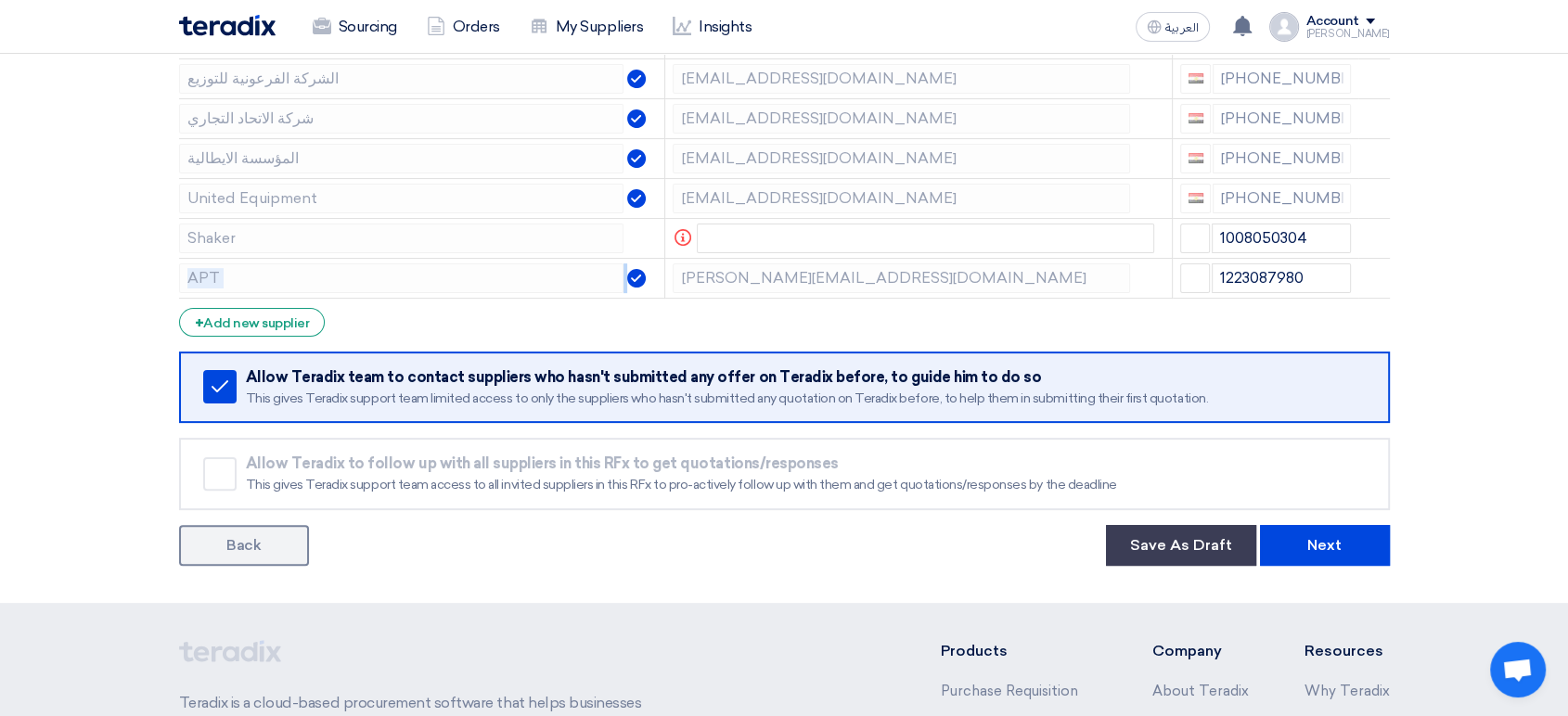
click at [0, 0] on use at bounding box center [0, 0] width 0 height 0
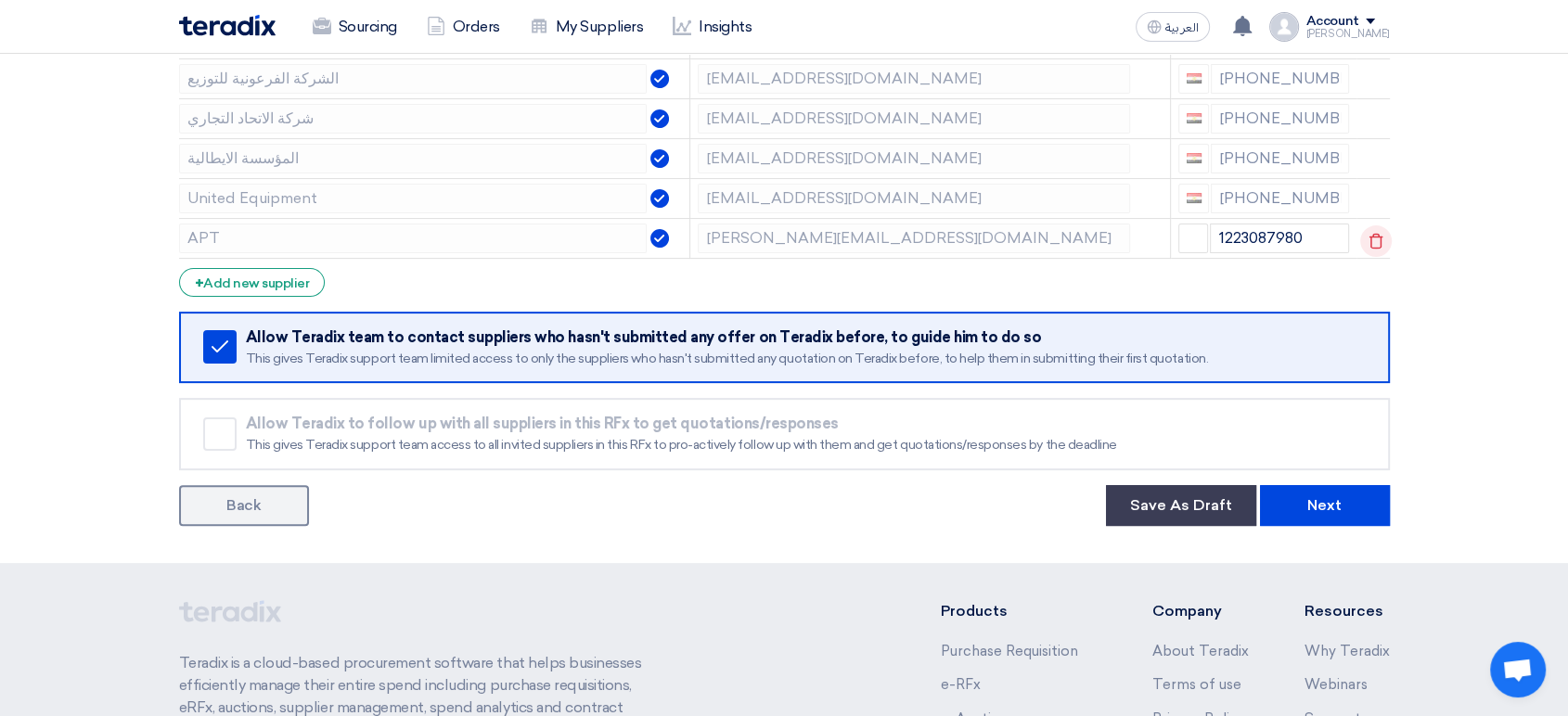
click at [1379, 234] on use at bounding box center [1375, 240] width 14 height 16
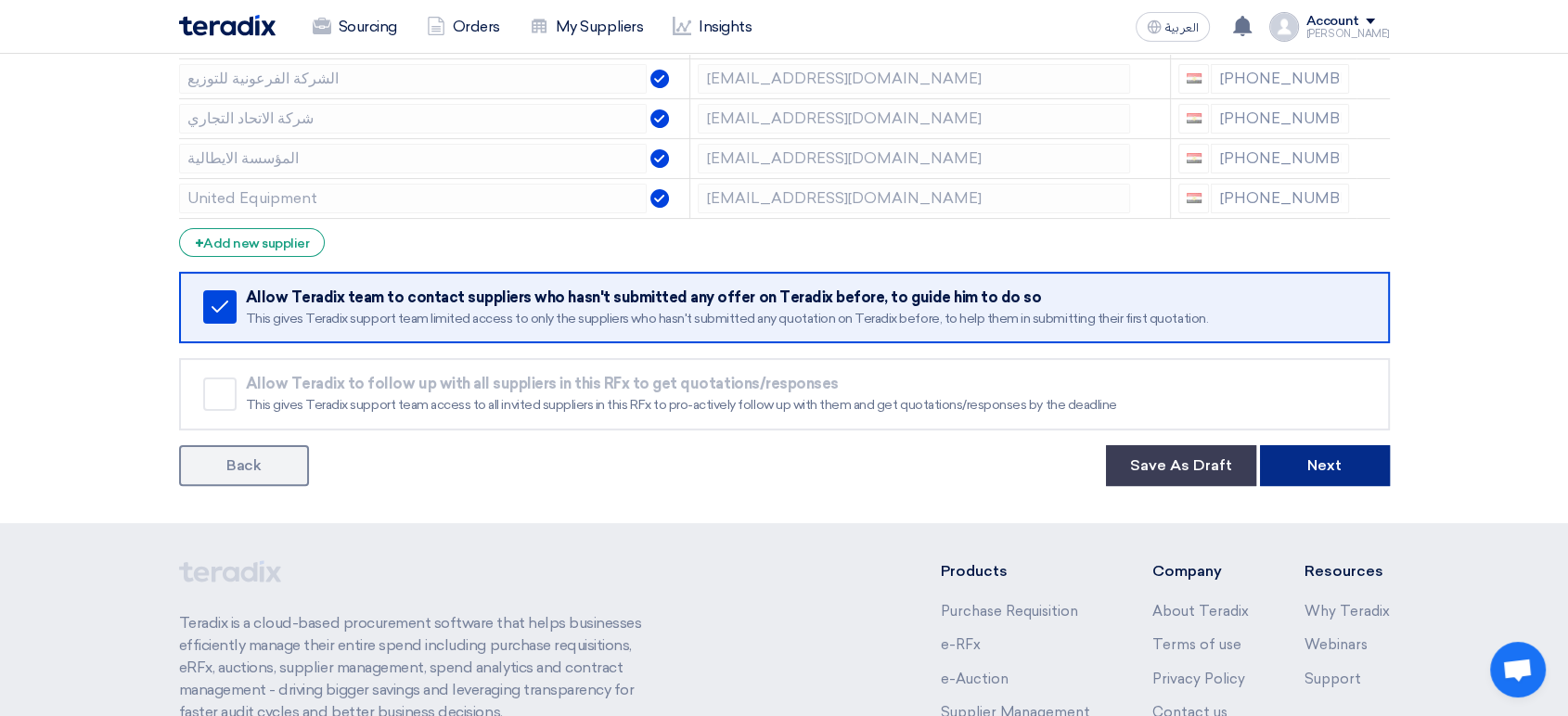
click at [1336, 469] on button "Next" at bounding box center [1325, 465] width 130 height 40
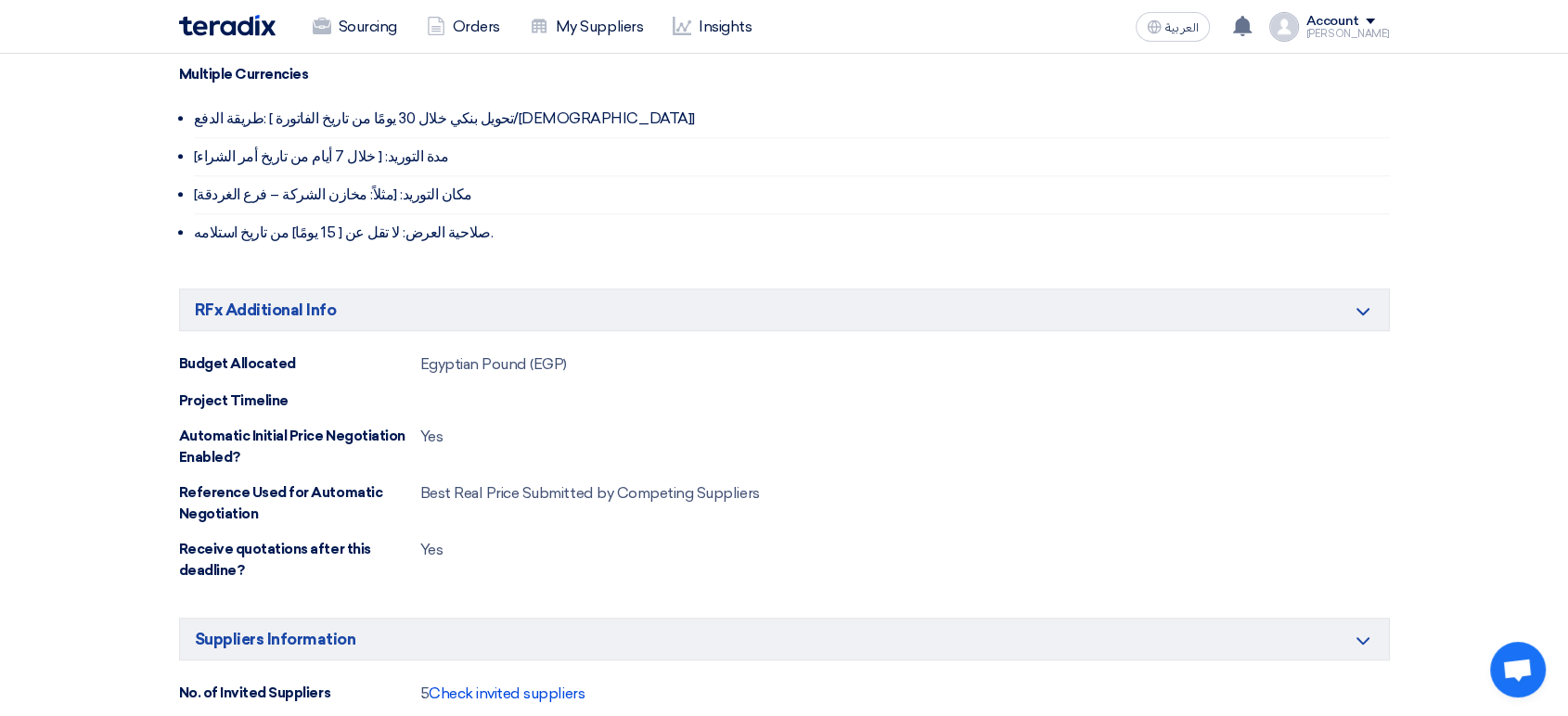
scroll to position [1750, 0]
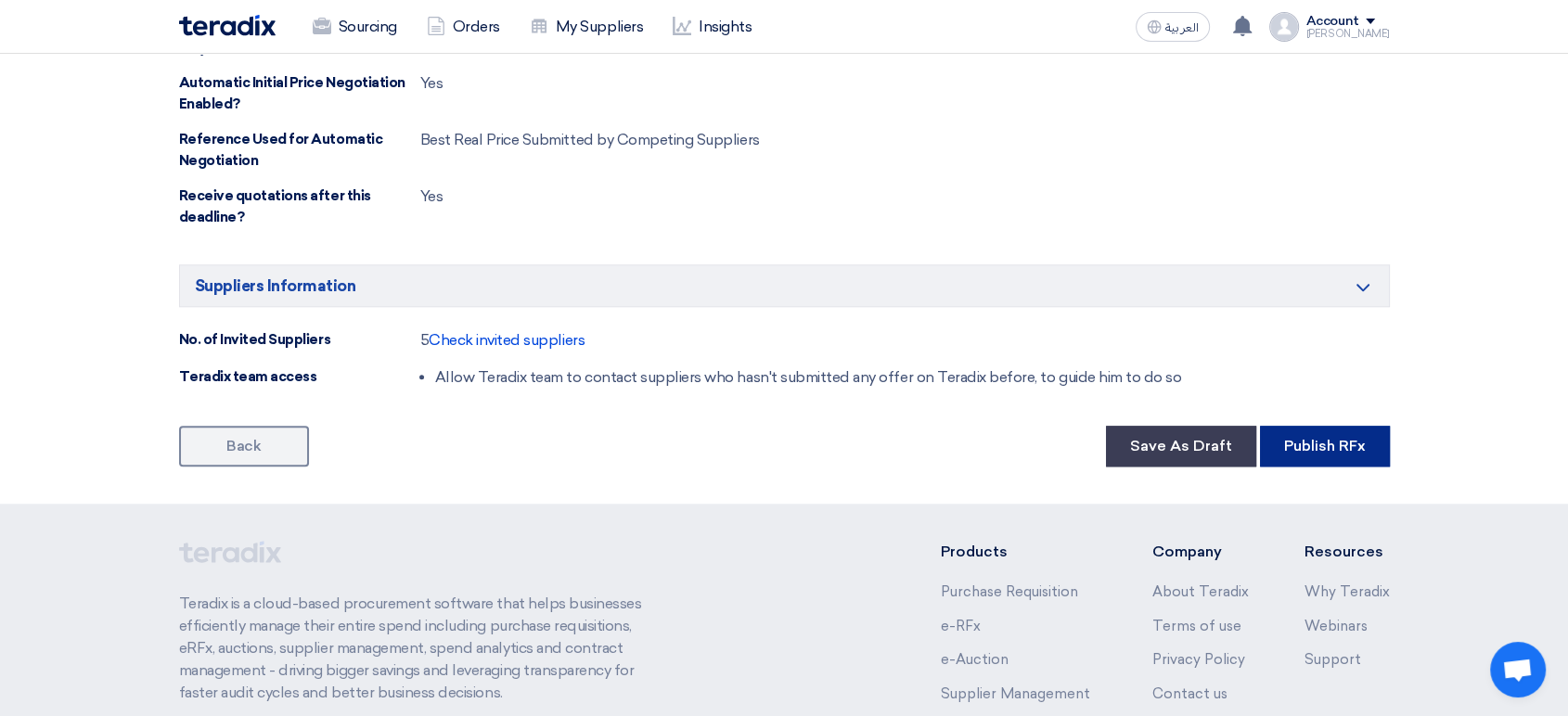
click at [1276, 456] on button "Publish RFx" at bounding box center [1325, 445] width 130 height 40
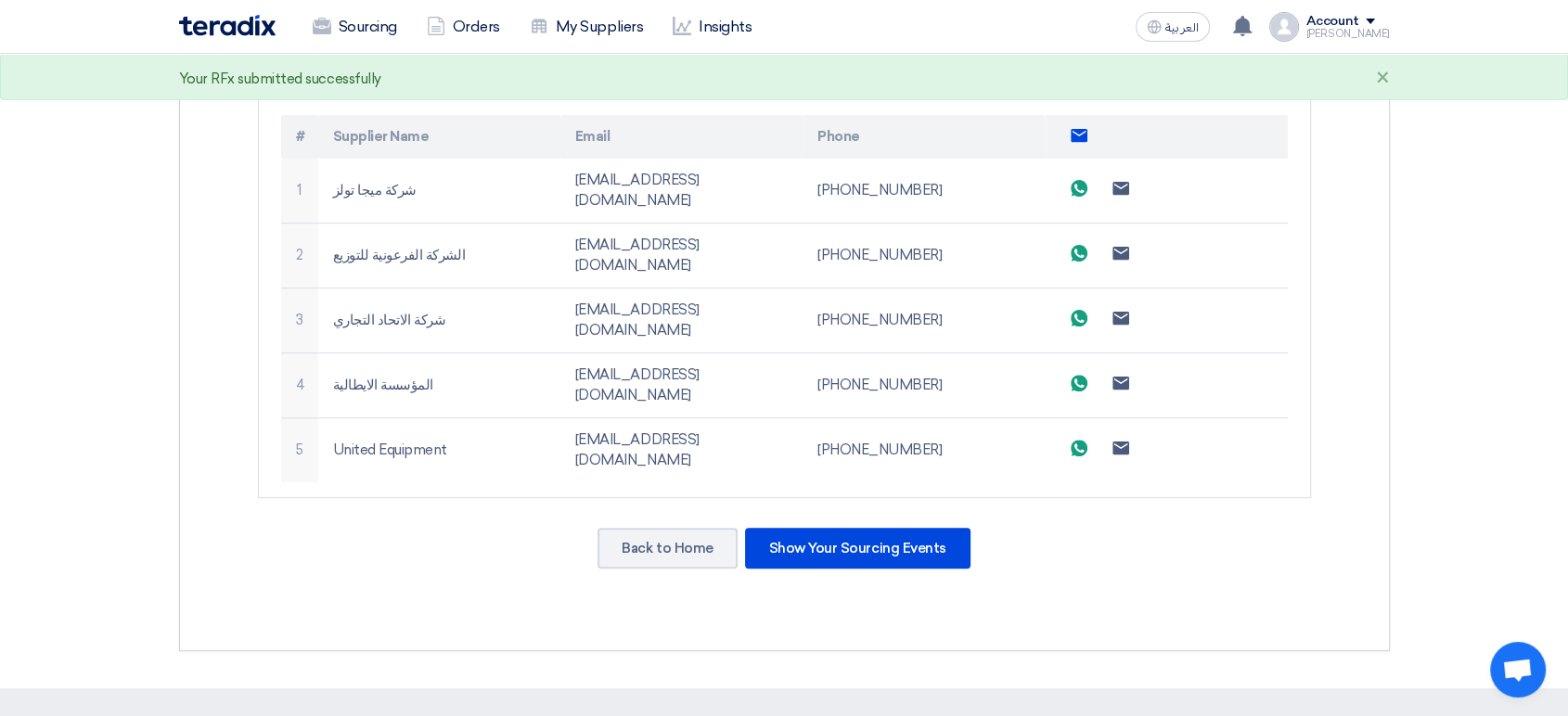
scroll to position [618, 0]
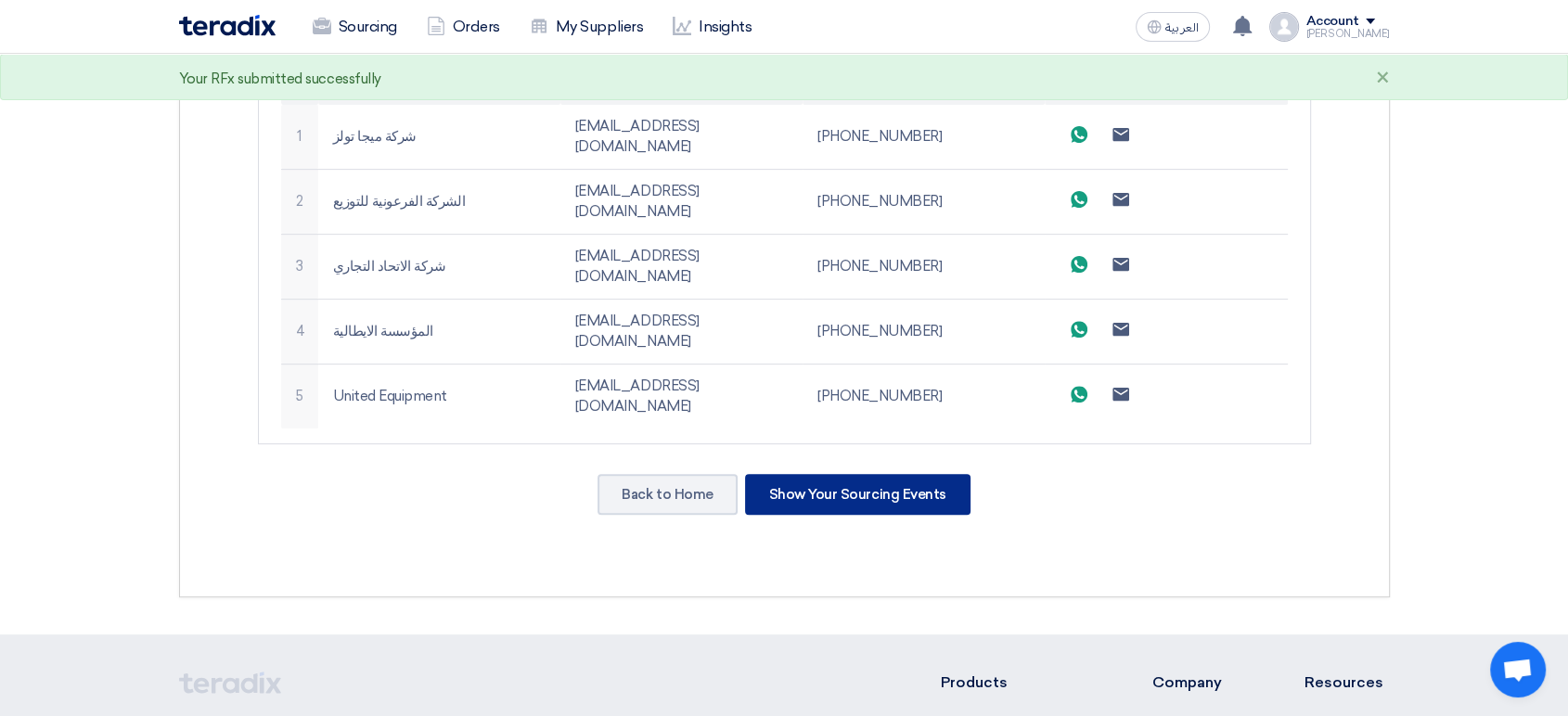
click at [925, 474] on div "Show Your Sourcing Events" at bounding box center [857, 493] width 226 height 40
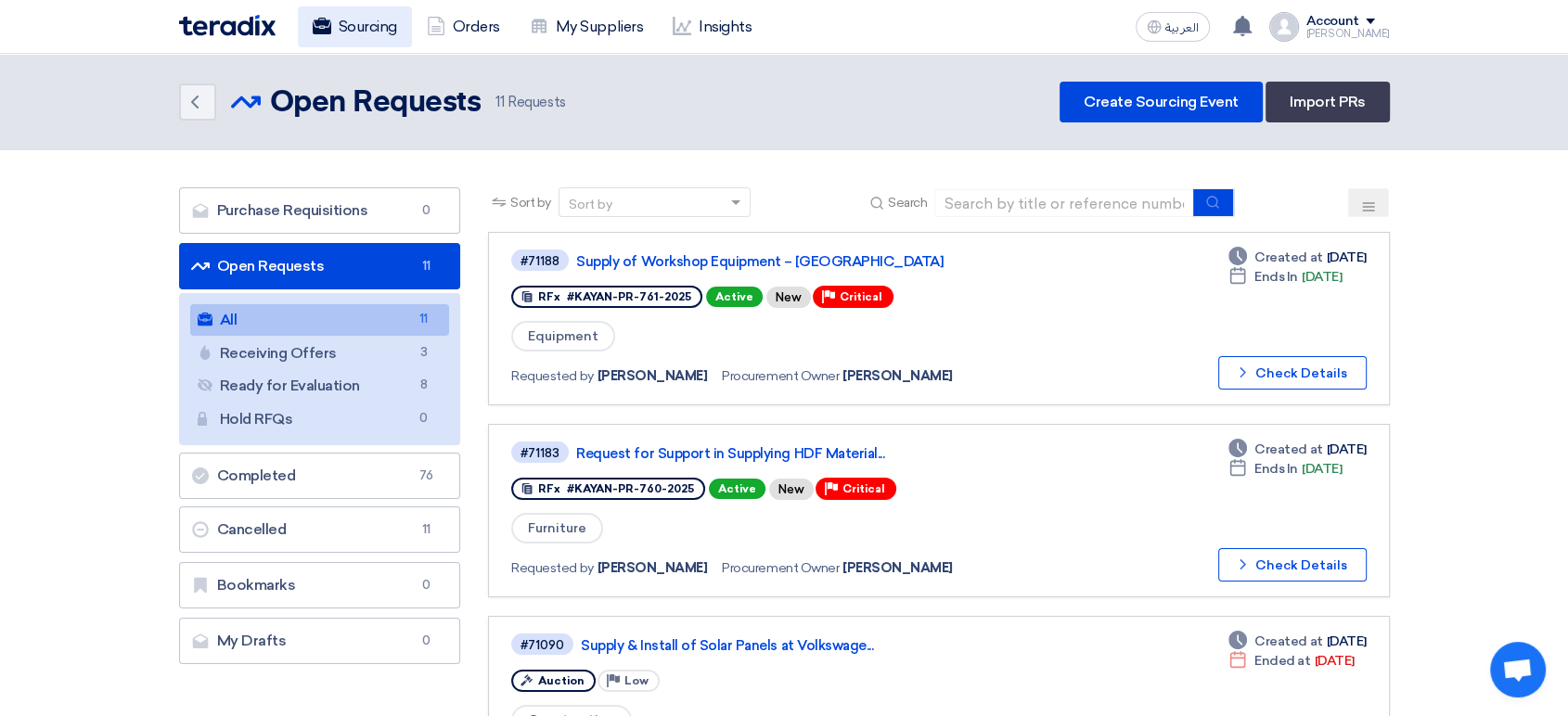
click at [377, 26] on link "Sourcing" at bounding box center [355, 27] width 114 height 40
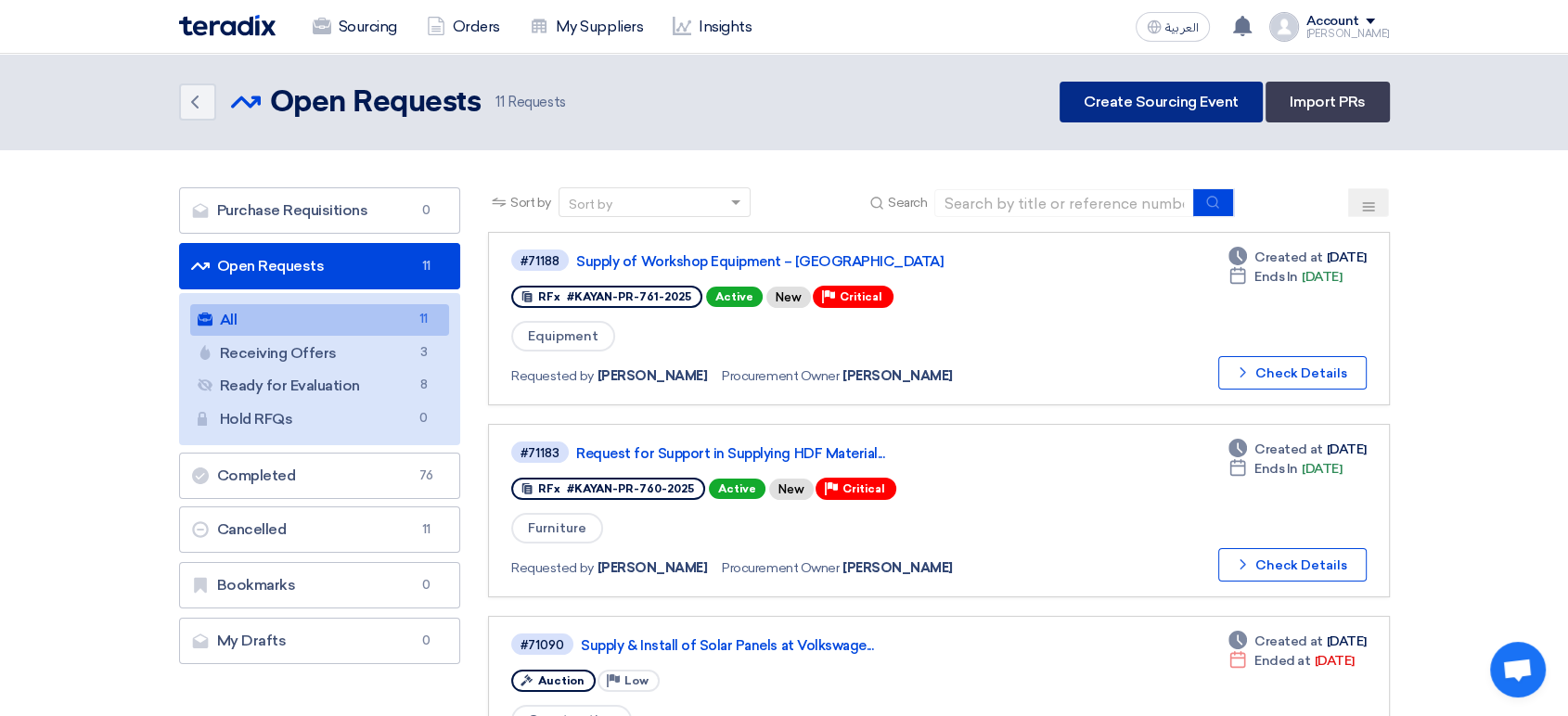
click at [1143, 98] on link "Create Sourcing Event" at bounding box center [1161, 101] width 203 height 40
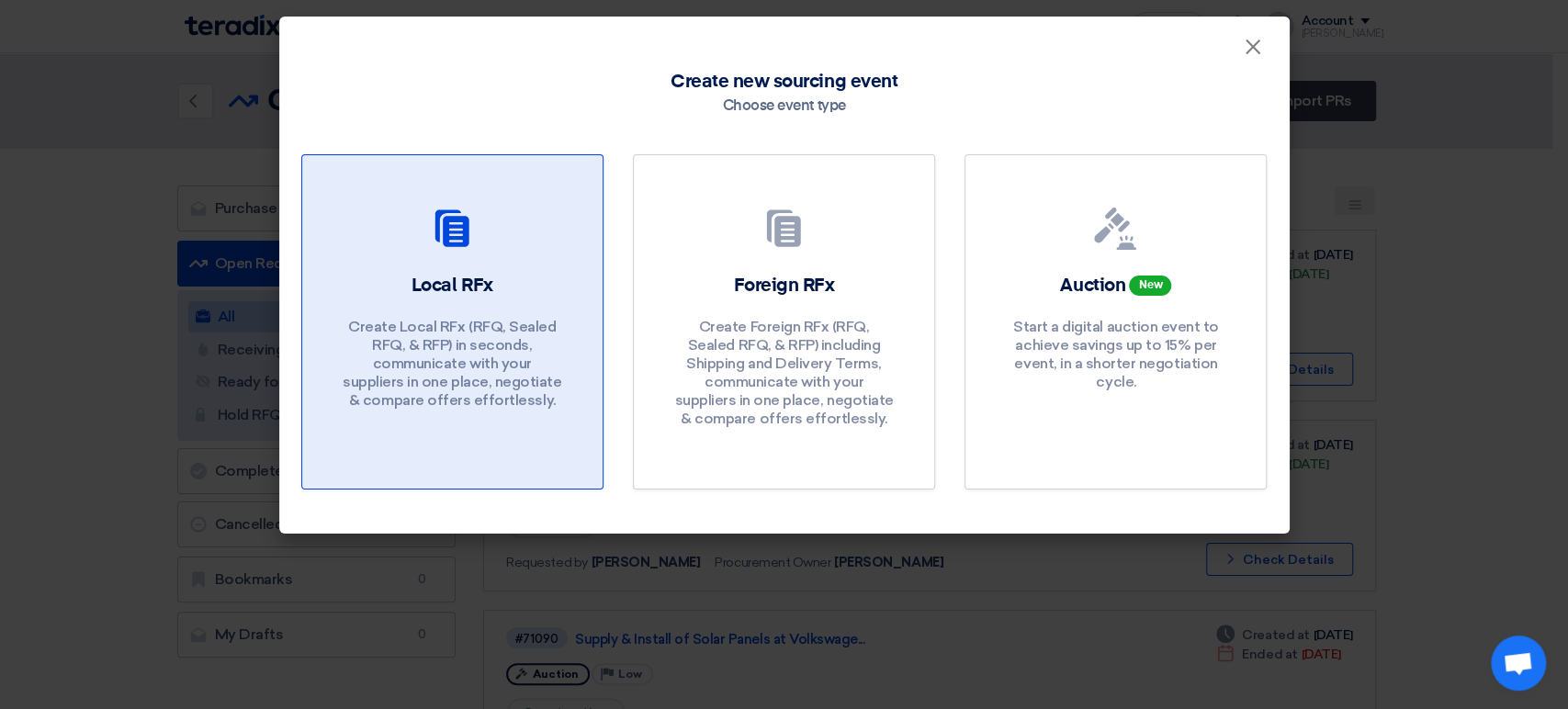
click at [410, 275] on div "Local RFx Create Local RFx (RFQ, Sealed RFQ, & RFP) in seconds, communicate wit…" at bounding box center [452, 346] width 257 height 146
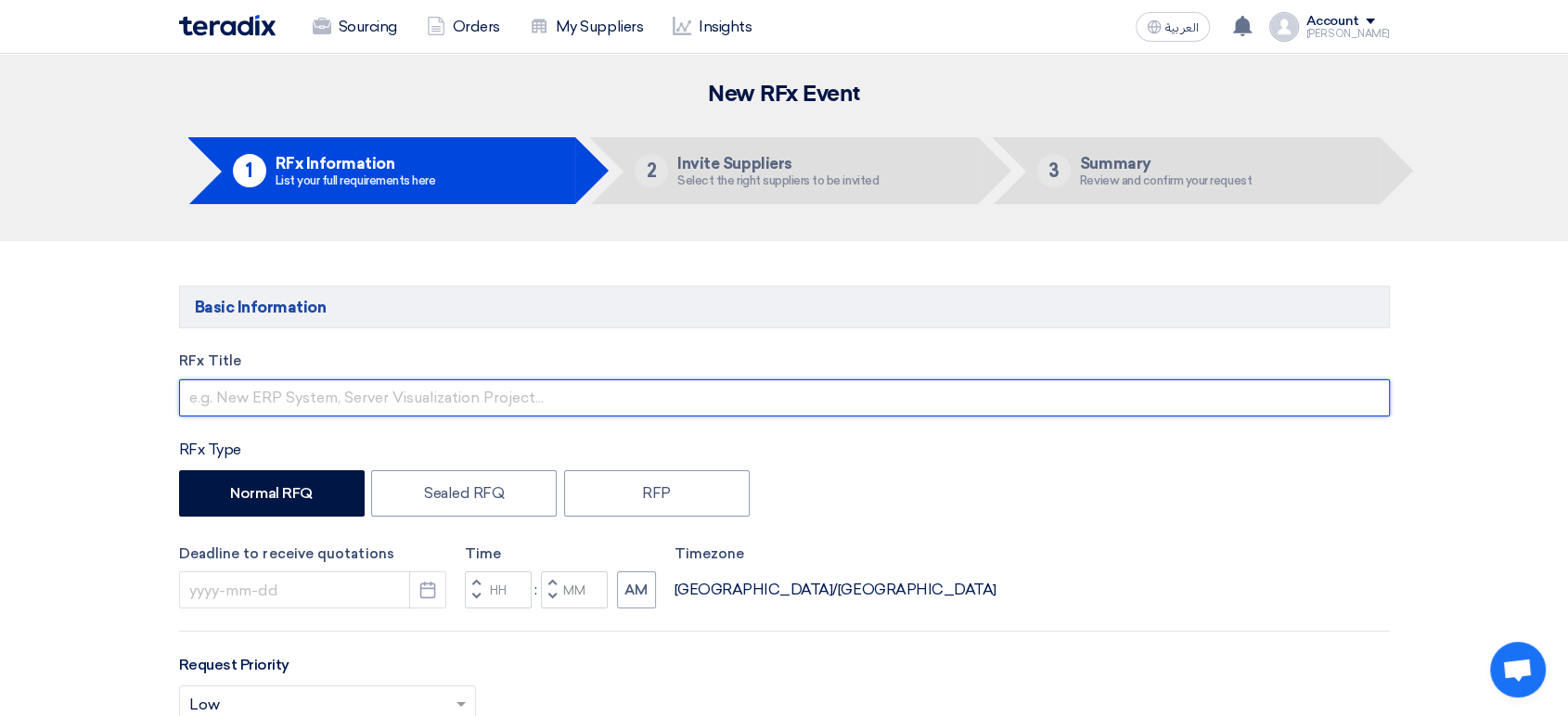
click at [610, 389] on input "text" at bounding box center [784, 398] width 1210 height 37
paste input "Supply of Workshop Equipment – KAYAN-SEAT"
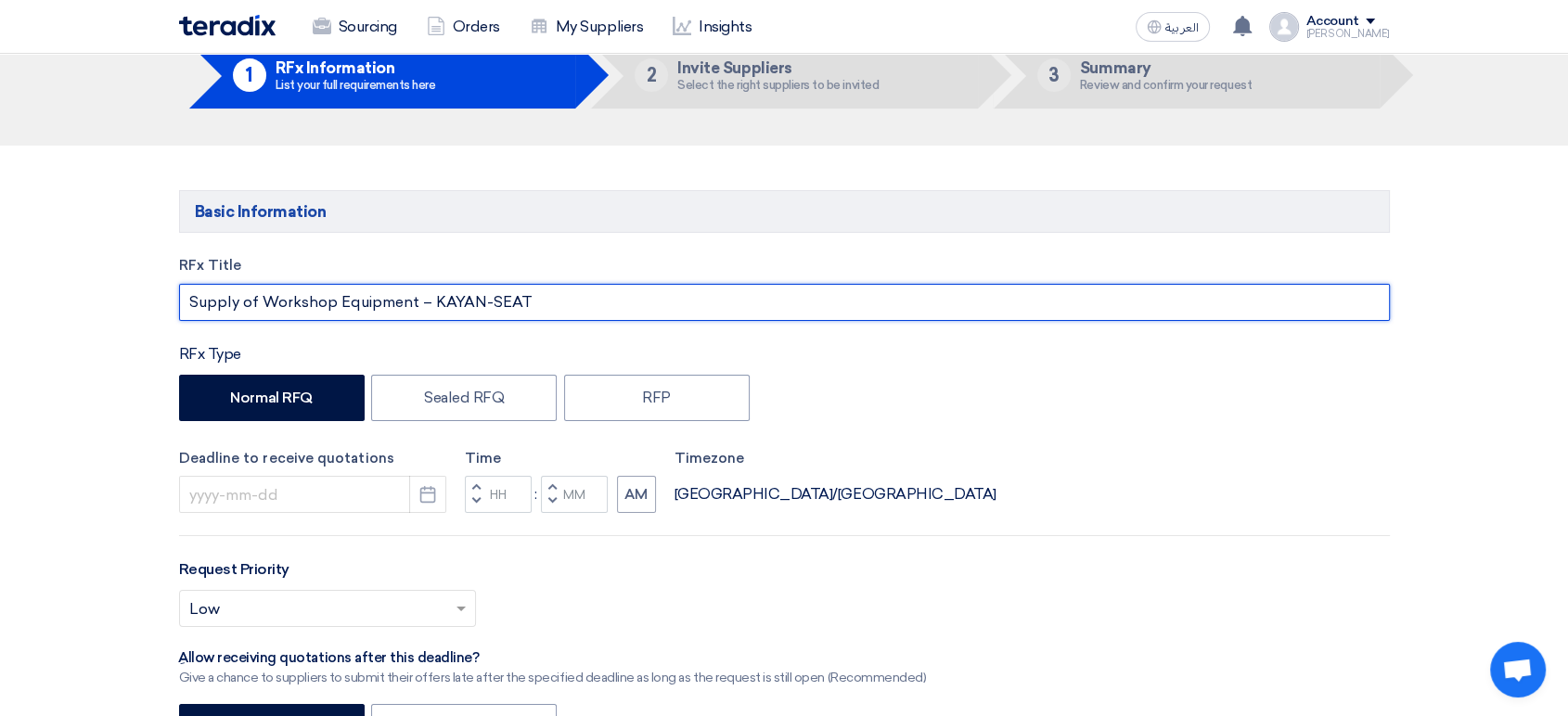
scroll to position [206, 0]
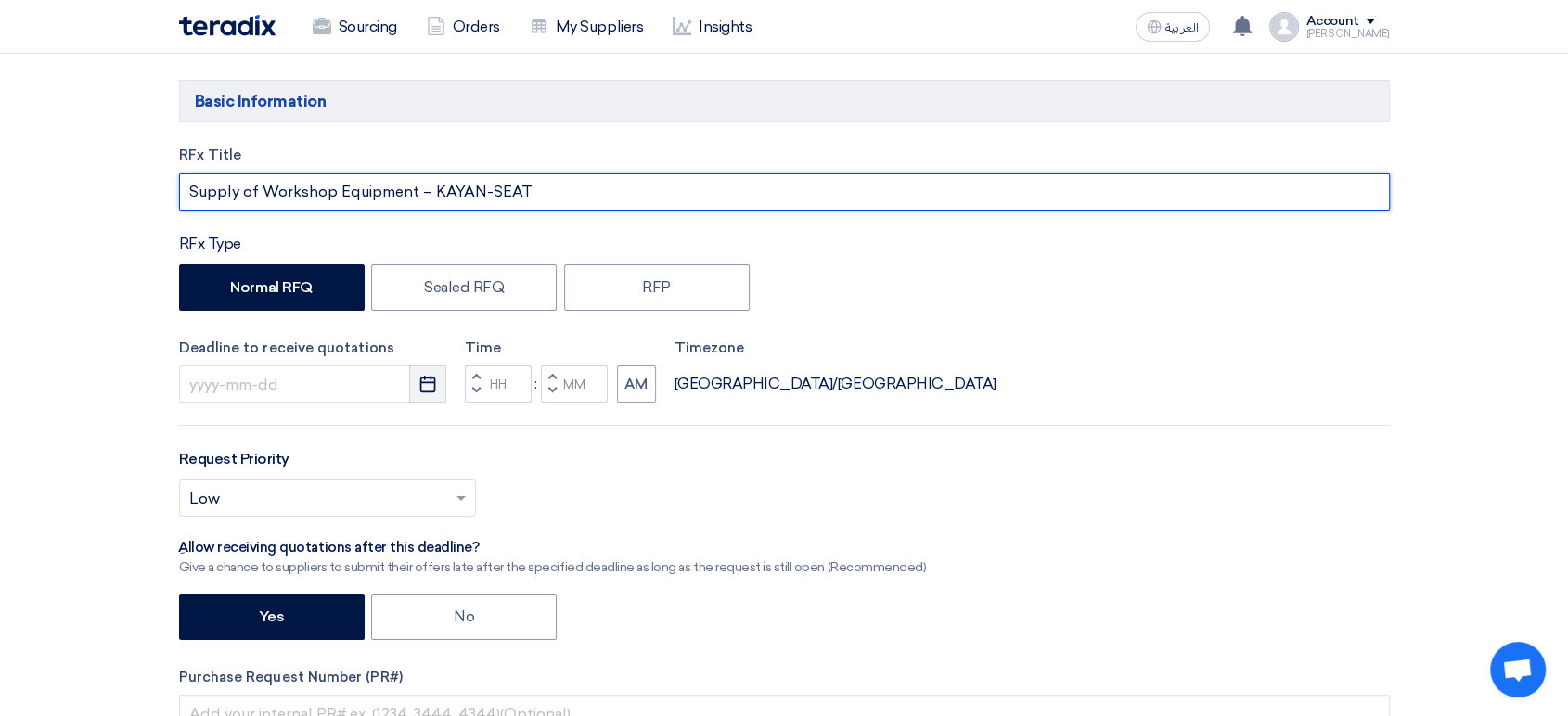
type input "Supply of Workshop Equipment – KAYAN-SEAT"
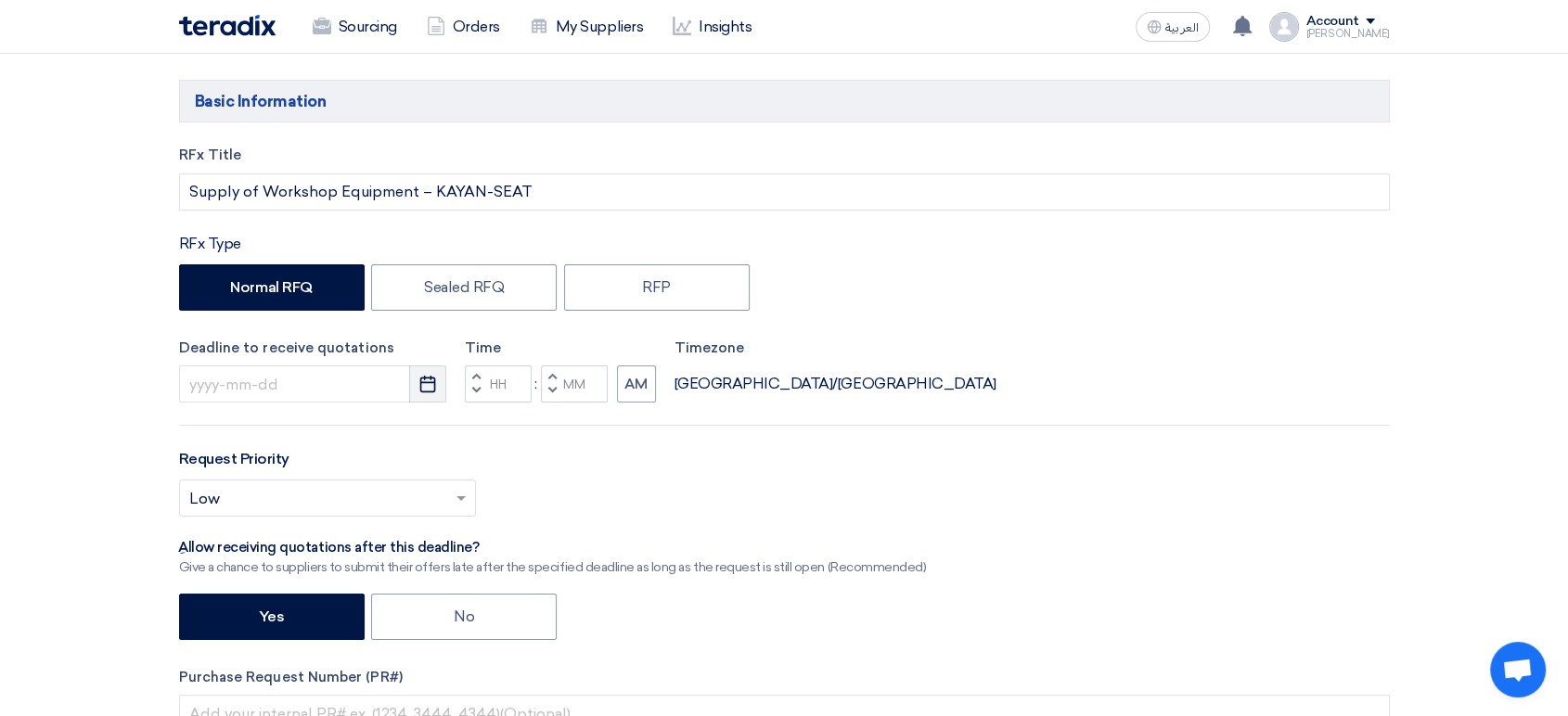
click at [423, 391] on use "button" at bounding box center [428, 383] width 16 height 17
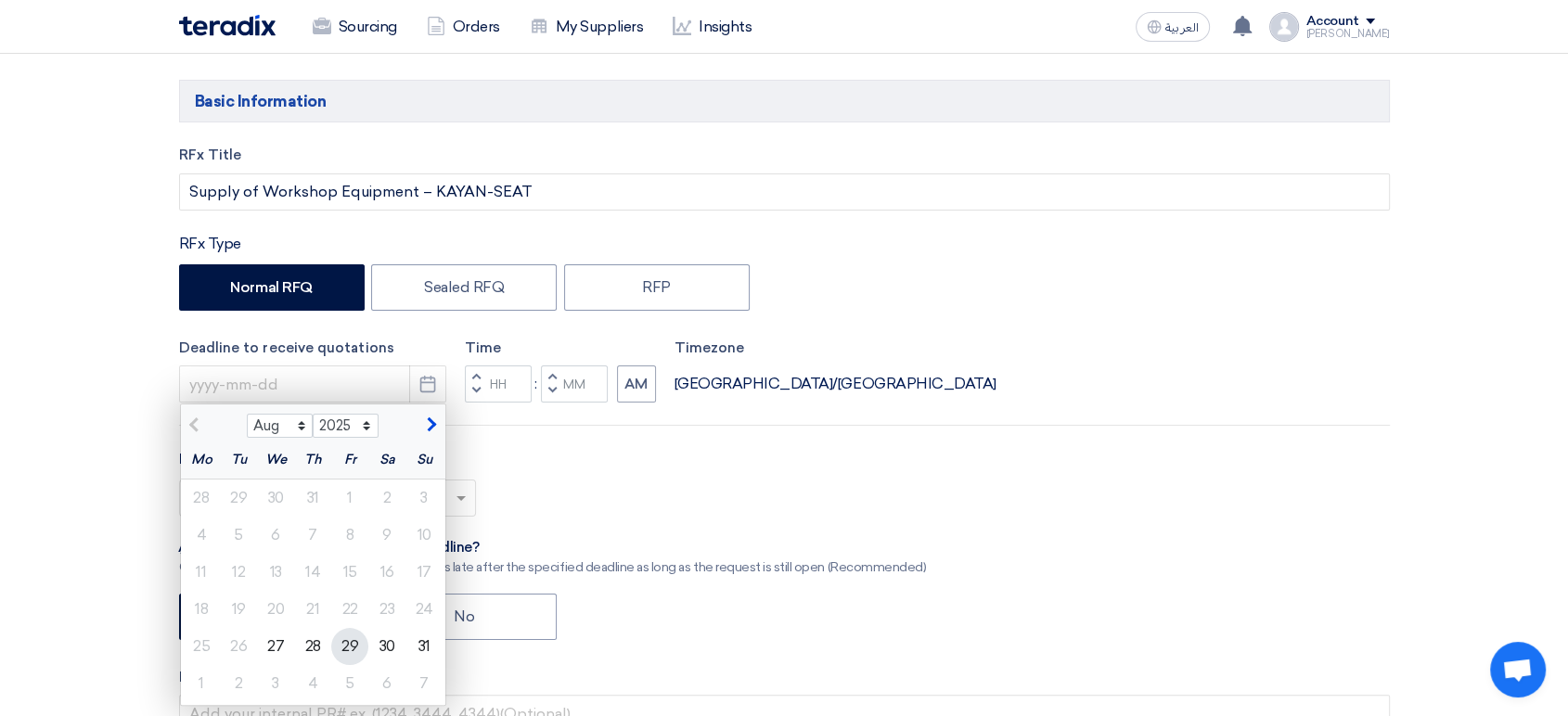
click at [356, 650] on div "29" at bounding box center [350, 646] width 37 height 37
type input "[DATE]"
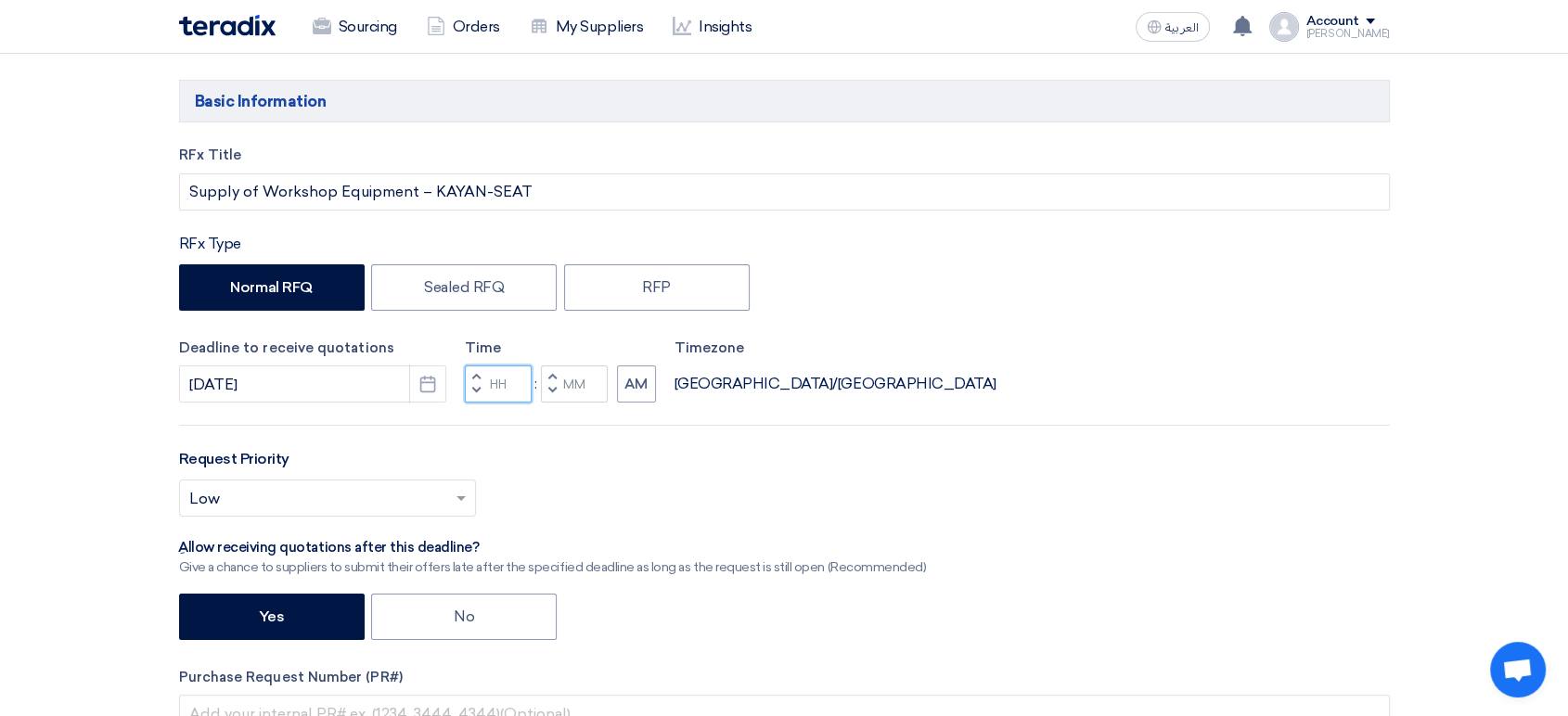
click at [504, 384] on input "Hours" at bounding box center [499, 384] width 67 height 37
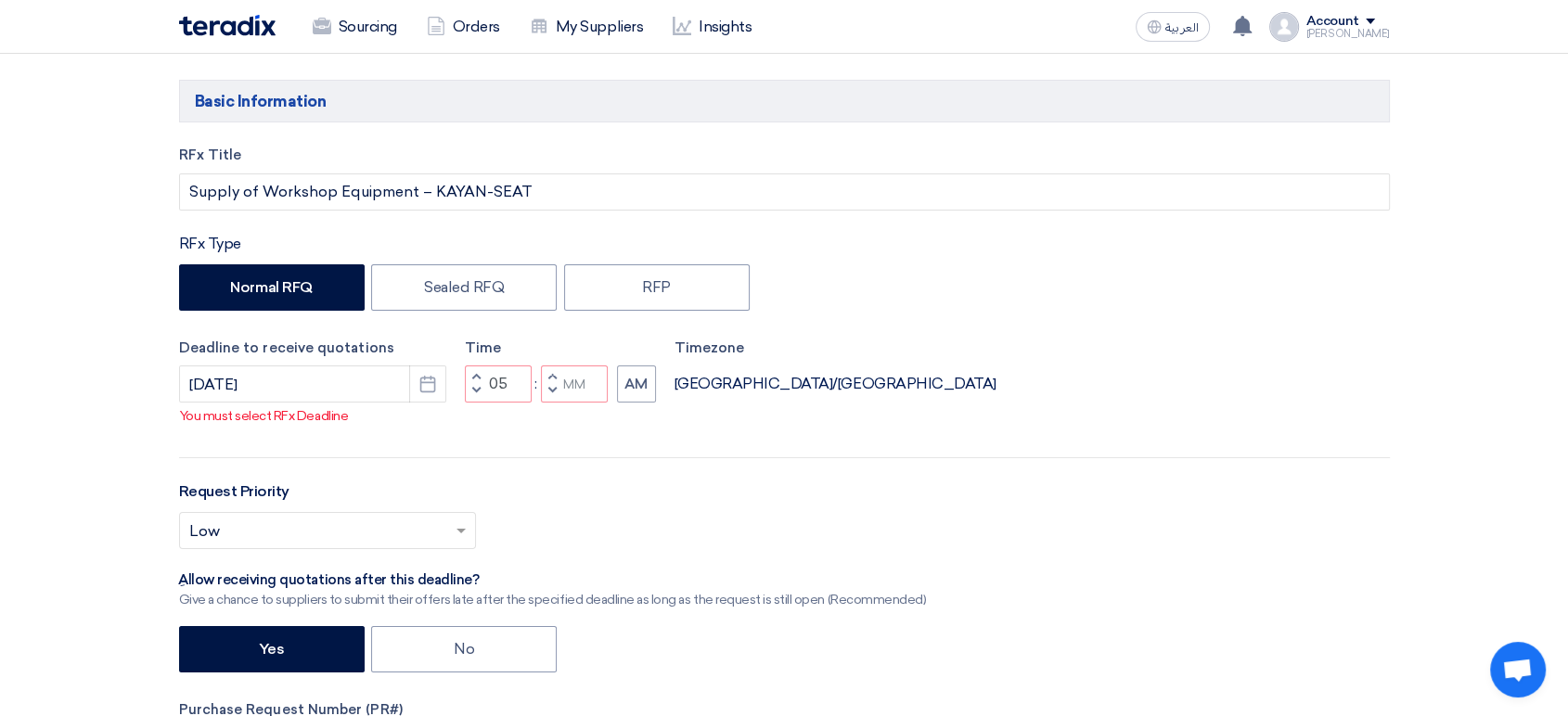
click at [561, 387] on button "Decrement minutes" at bounding box center [552, 392] width 23 height 24
type input "04"
type input "59"
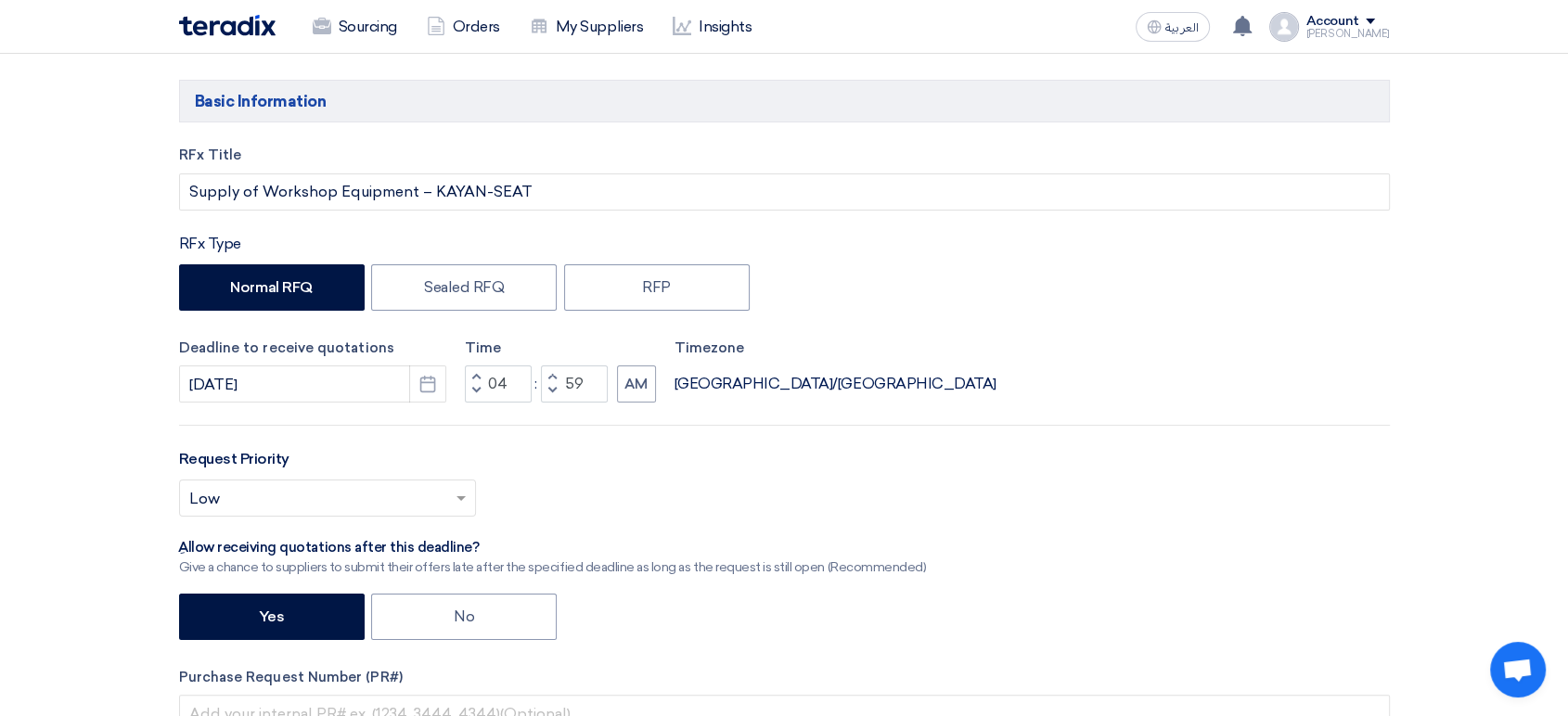
click at [546, 371] on button "Increment minutes" at bounding box center [552, 377] width 23 height 24
type input "05"
type input "00"
click at [632, 392] on button "AM" at bounding box center [637, 384] width 39 height 37
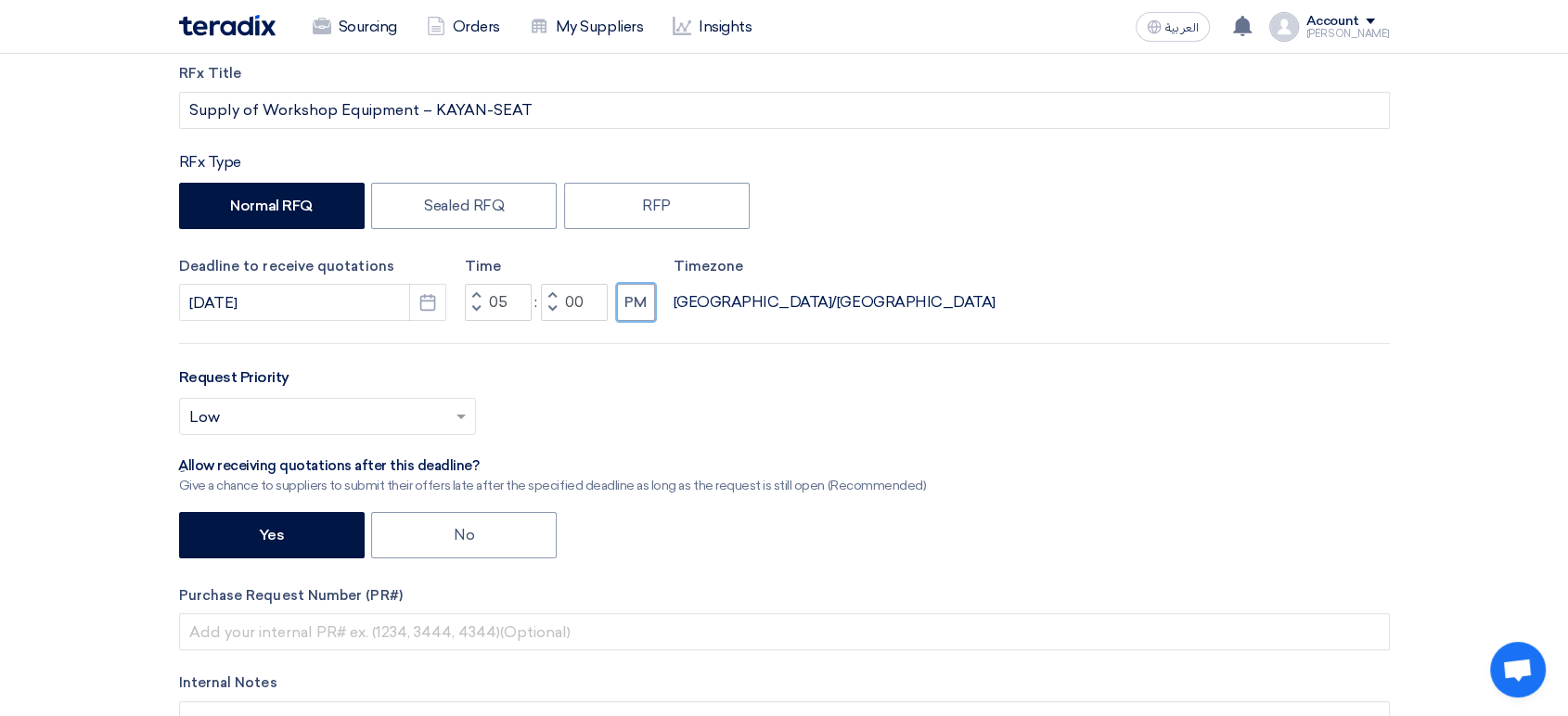
scroll to position [412, 0]
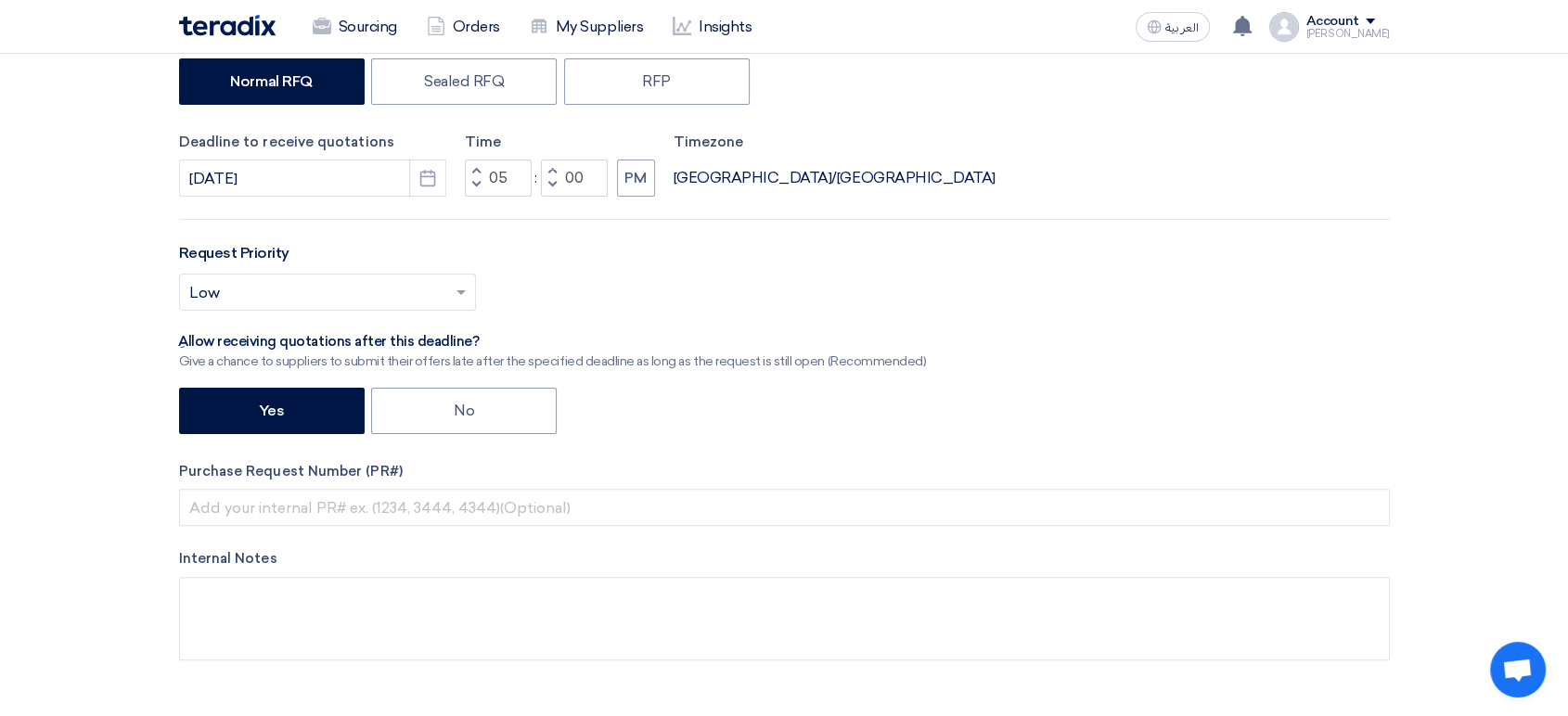
click at [386, 292] on input "text" at bounding box center [318, 293] width 258 height 31
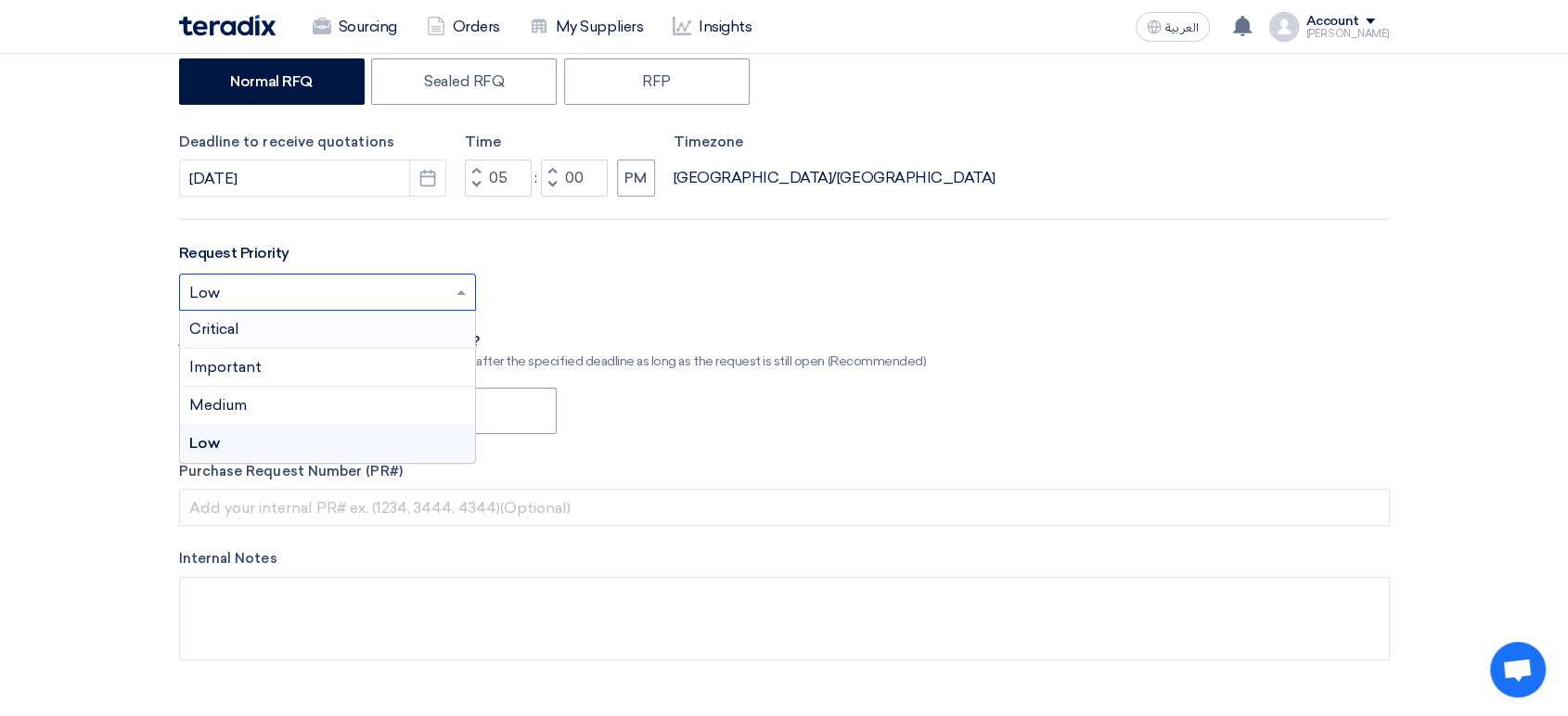
click at [261, 327] on div "Critical" at bounding box center [327, 329] width 295 height 38
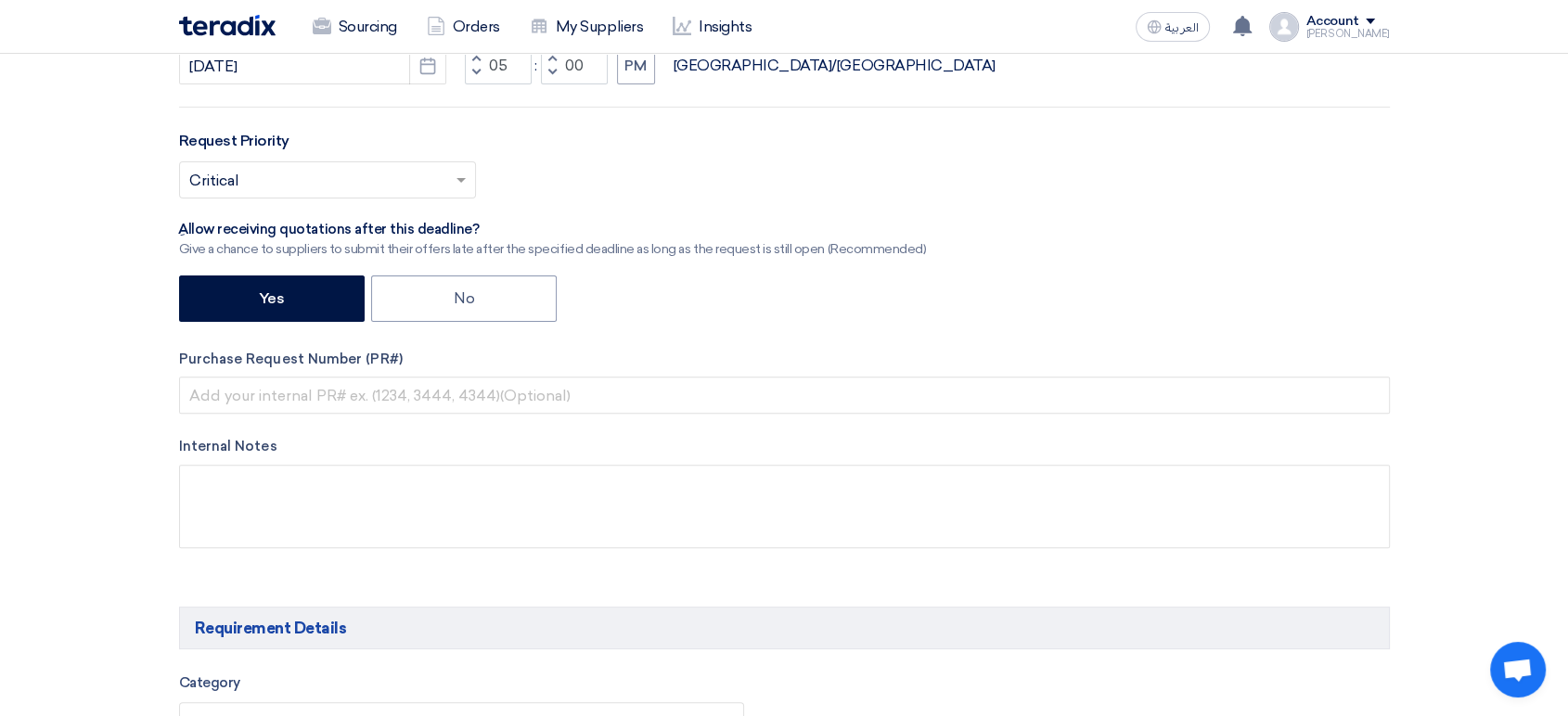
scroll to position [618, 0]
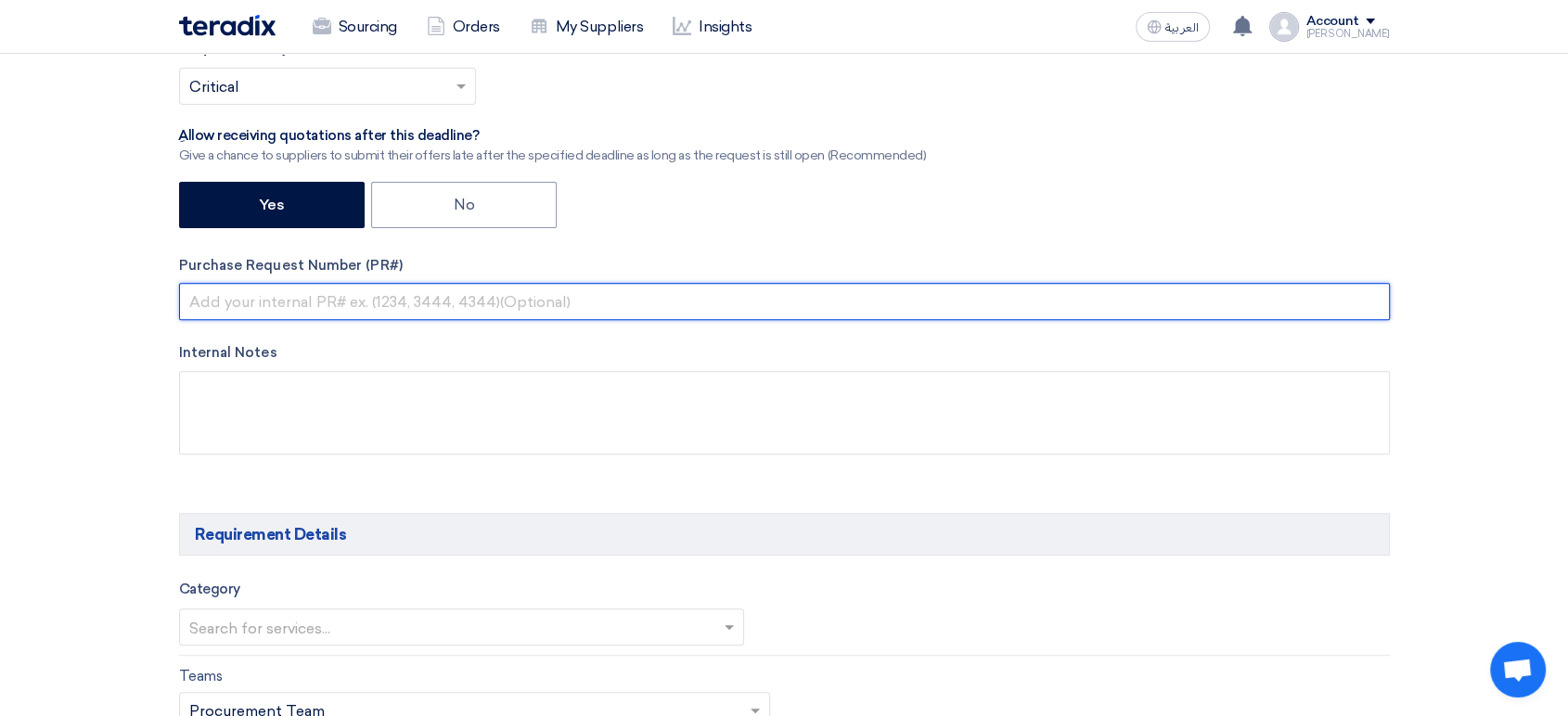
click at [438, 300] on input "text" at bounding box center [784, 301] width 1210 height 37
click at [262, 299] on input "text" at bounding box center [784, 301] width 1210 height 37
paste input "KAYAN-PR-762-2025"
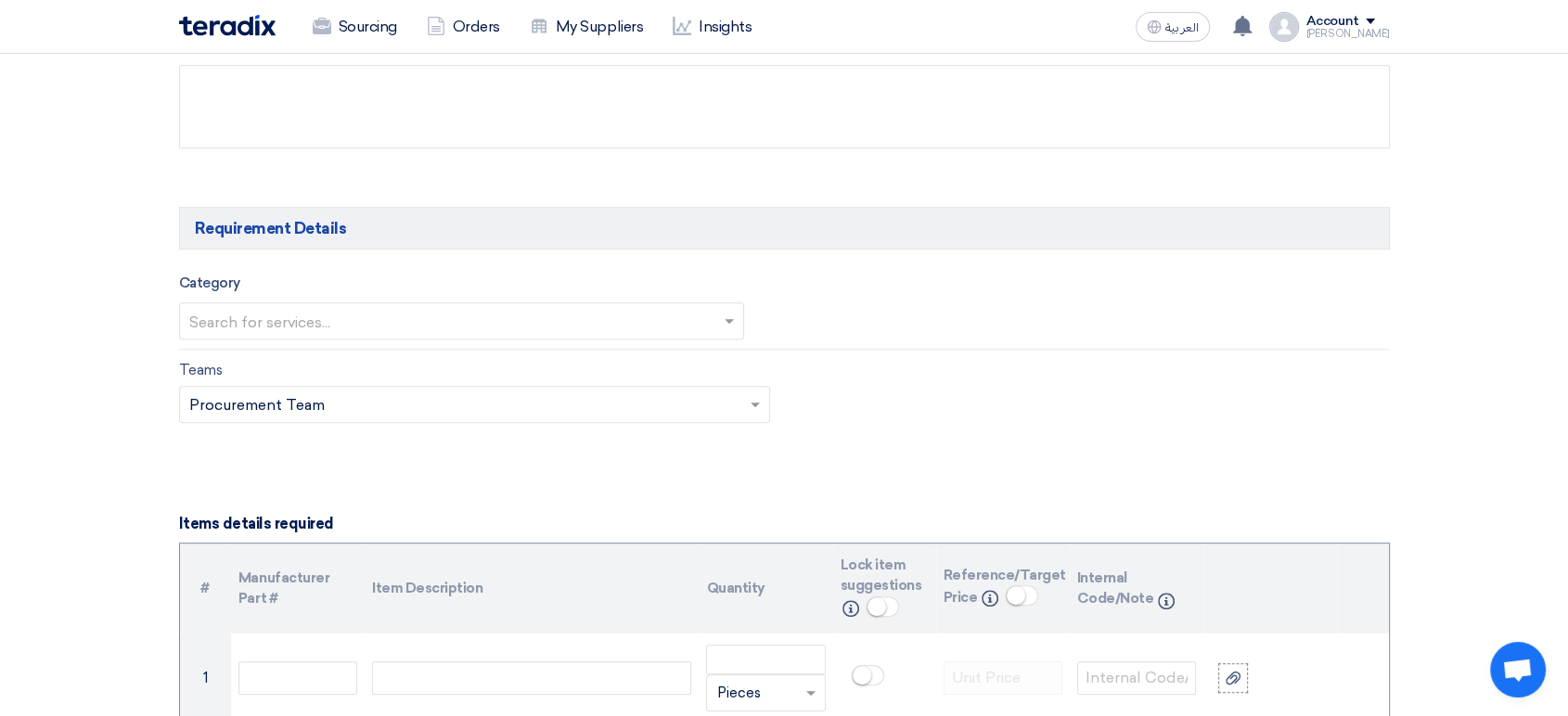
scroll to position [927, 0]
type input "KAYAN-PR-762-2025"
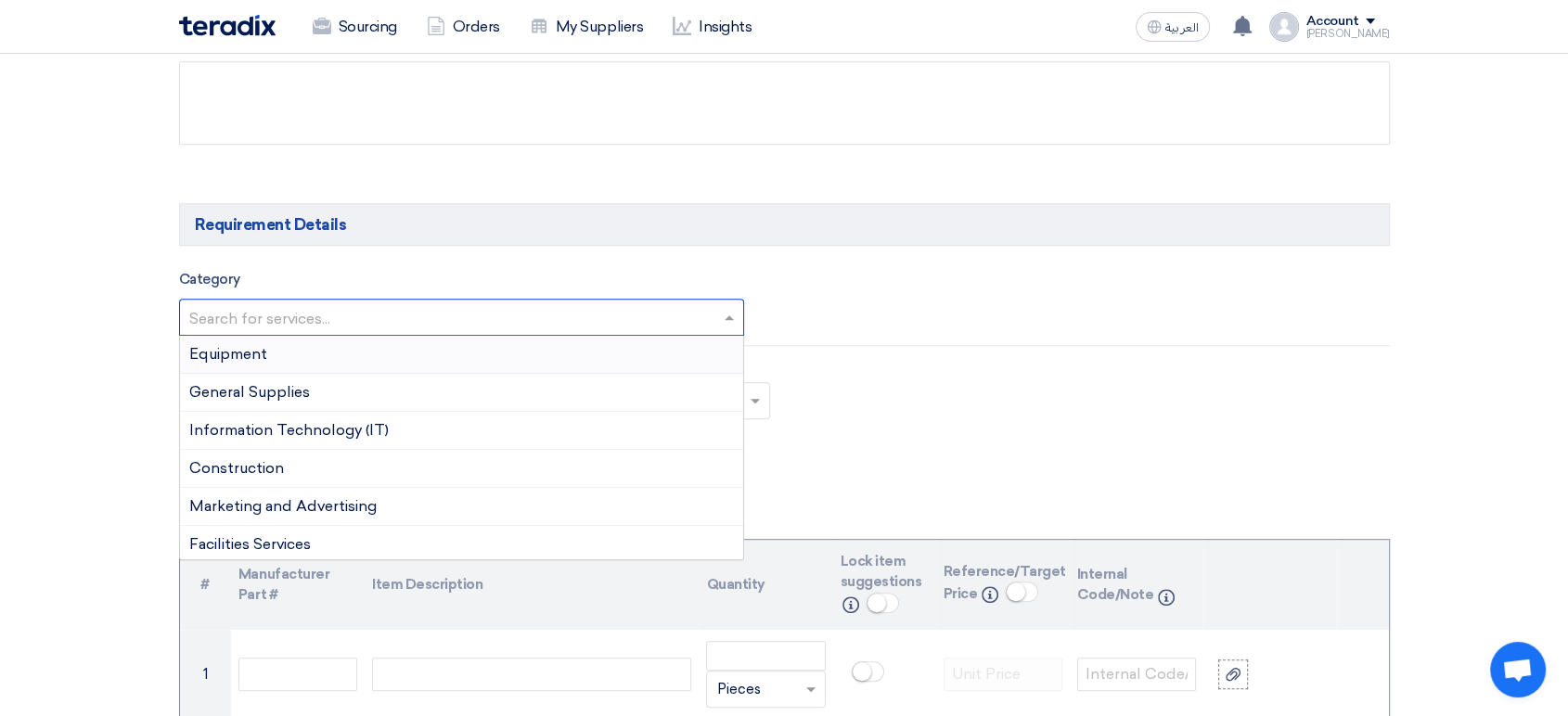
click at [347, 308] on input "text" at bounding box center [452, 319] width 527 height 31
click at [297, 359] on div "Equipment" at bounding box center [462, 355] width 564 height 38
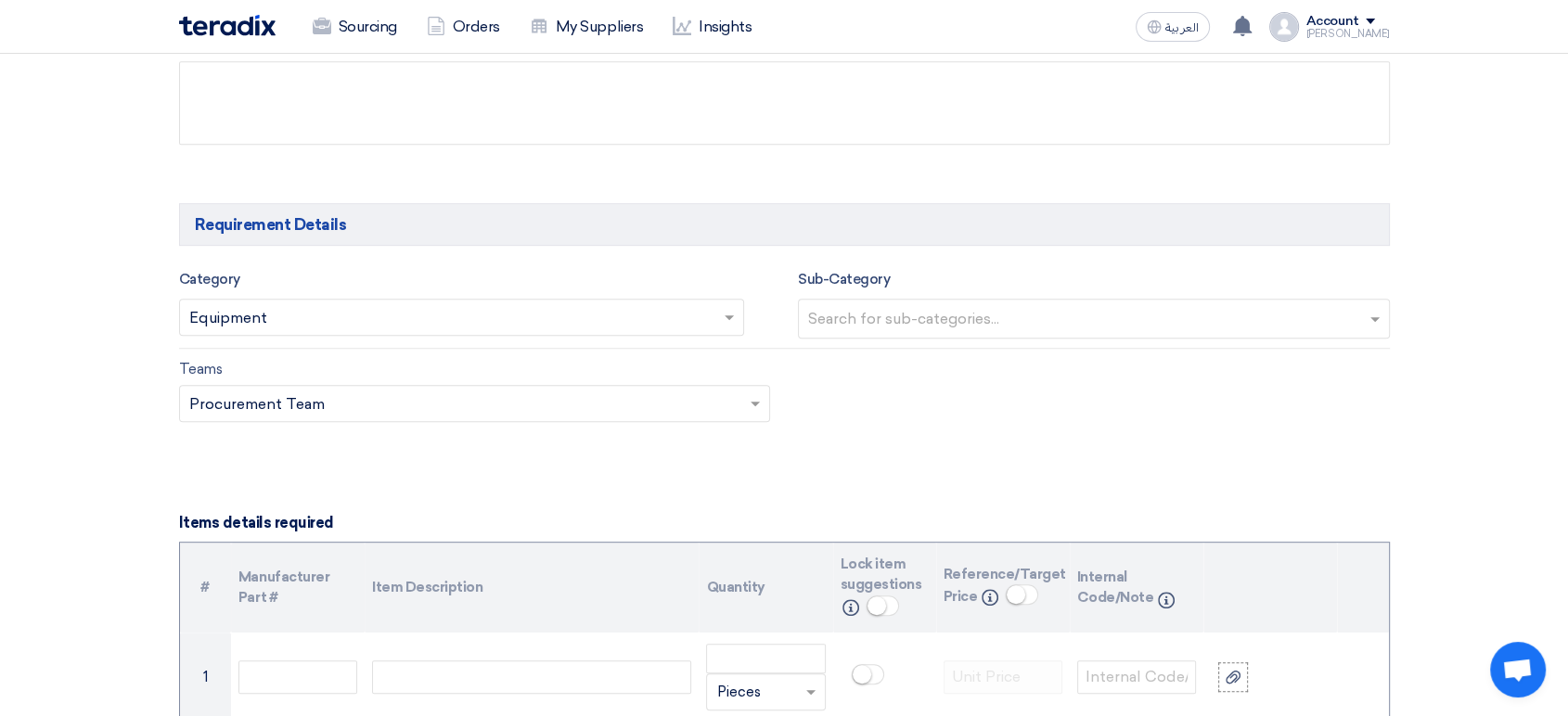
click at [898, 310] on input "text" at bounding box center [1096, 320] width 577 height 31
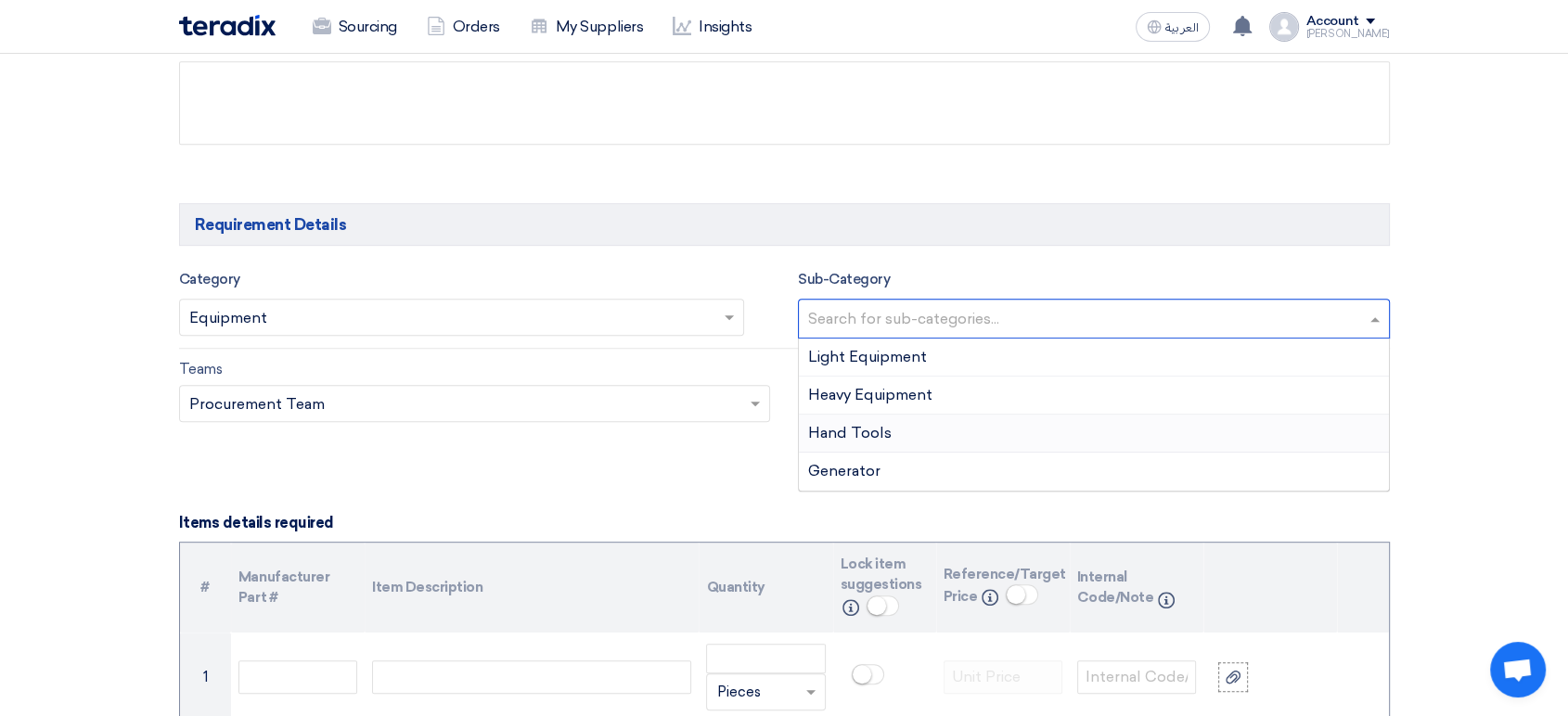
click at [881, 432] on span "Hand Tools" at bounding box center [850, 432] width 84 height 18
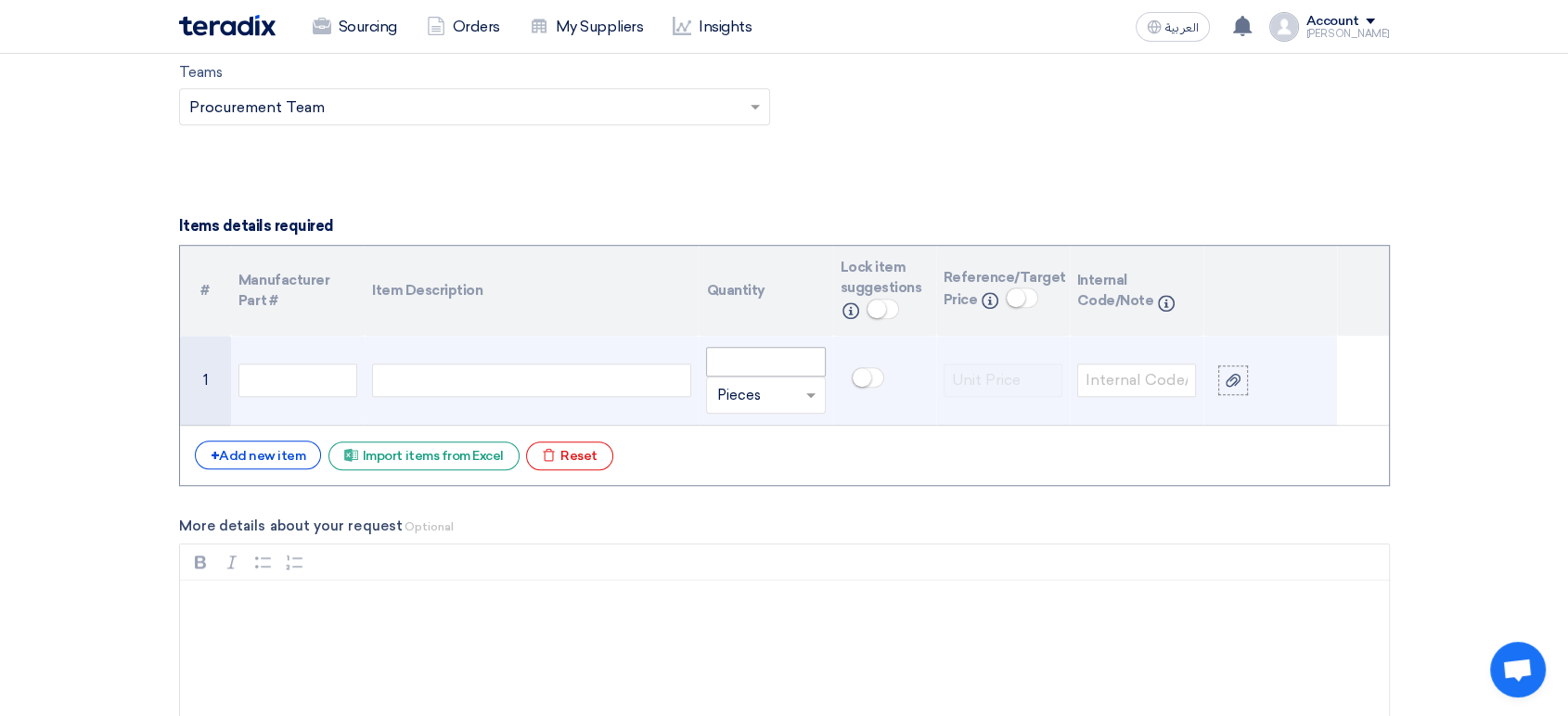
scroll to position [1236, 0]
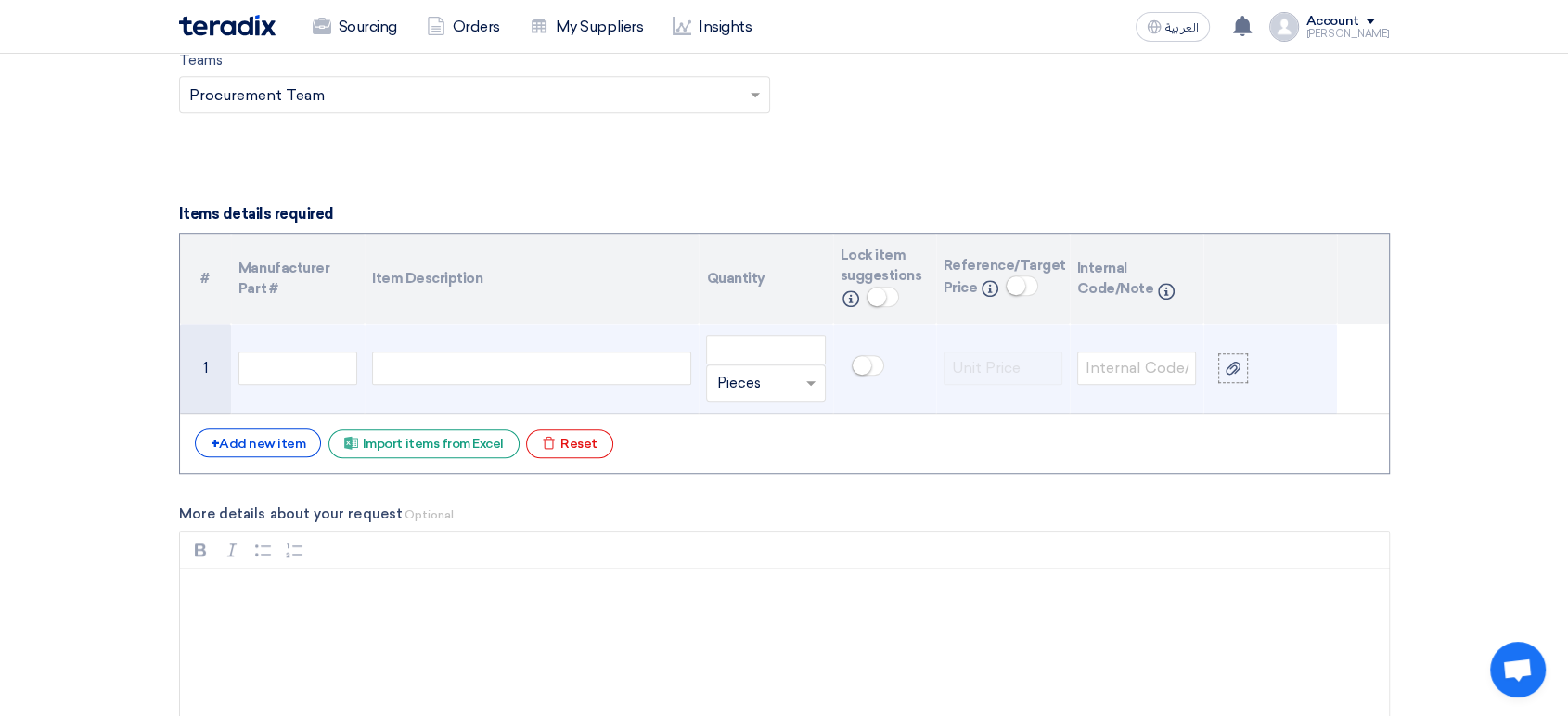
click at [568, 365] on div at bounding box center [531, 368] width 319 height 33
paste div
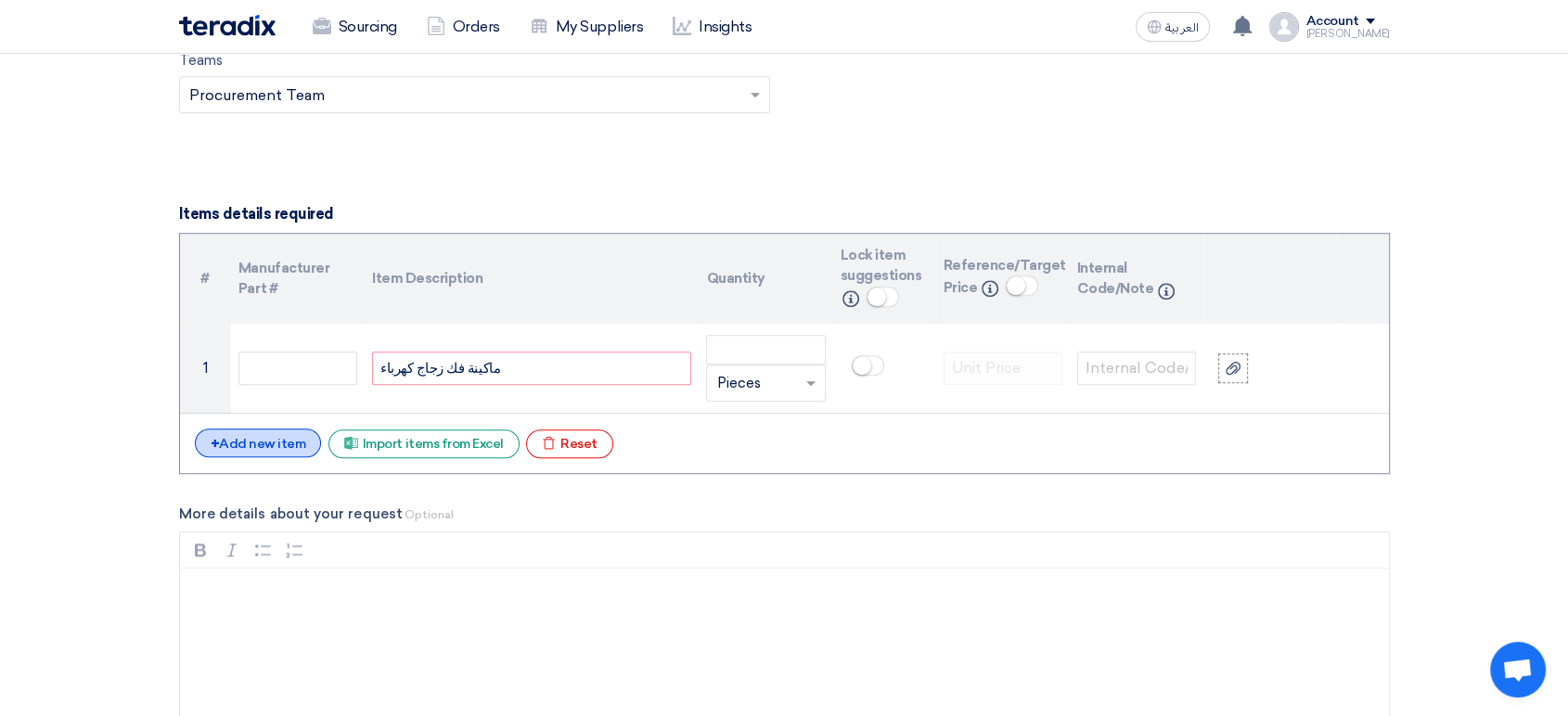
click at [280, 443] on div "+ Add new item" at bounding box center [258, 442] width 127 height 29
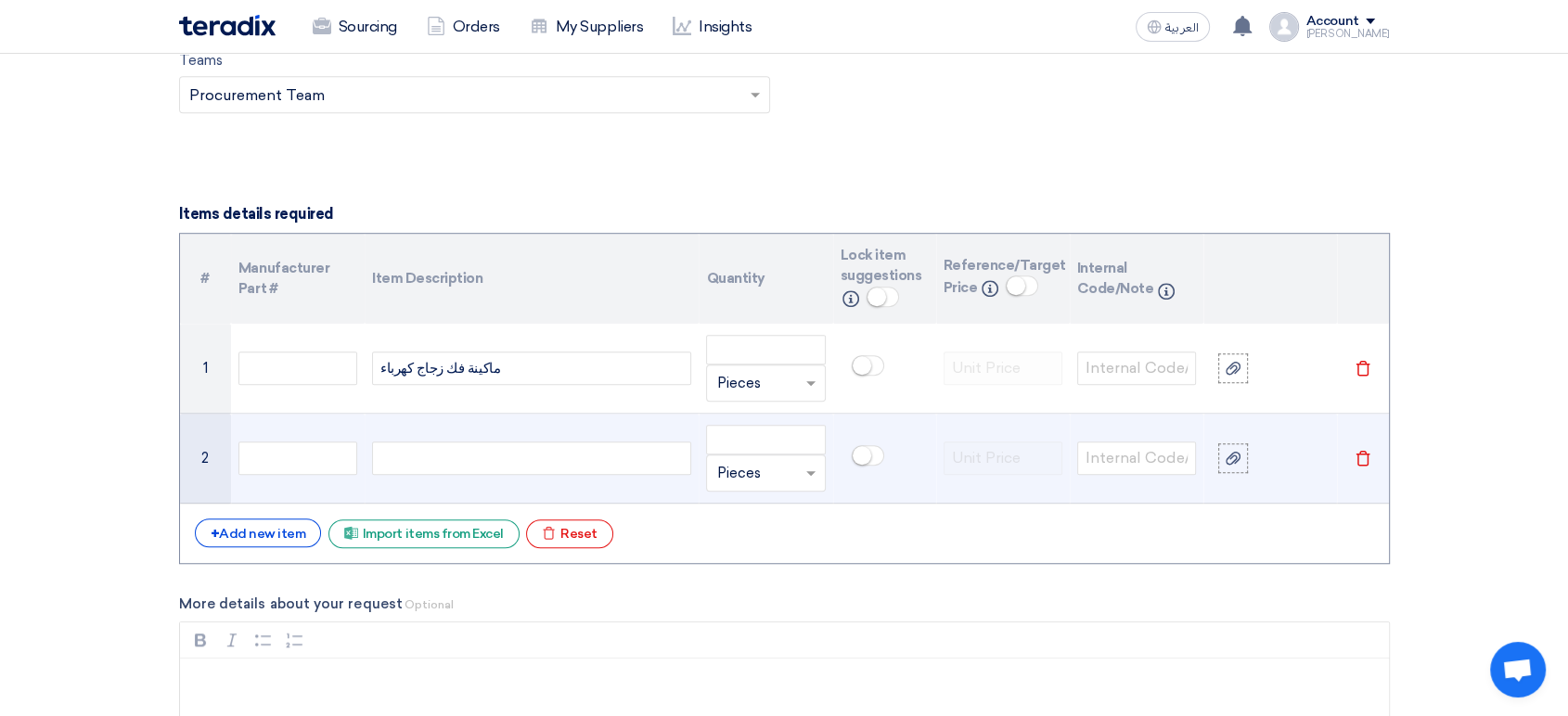
click at [479, 465] on div at bounding box center [531, 458] width 319 height 33
paste div
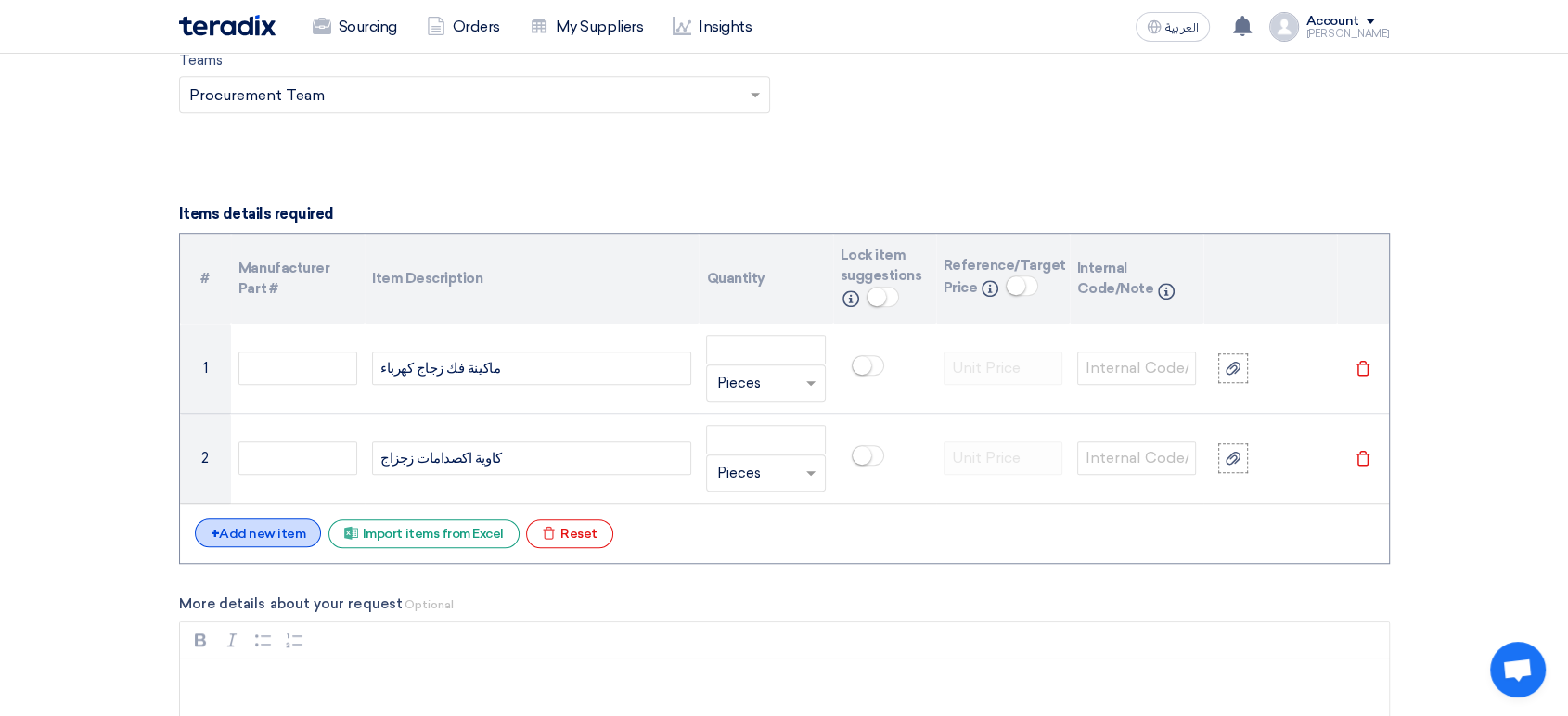
click at [298, 525] on div "+ Add new item" at bounding box center [258, 532] width 127 height 29
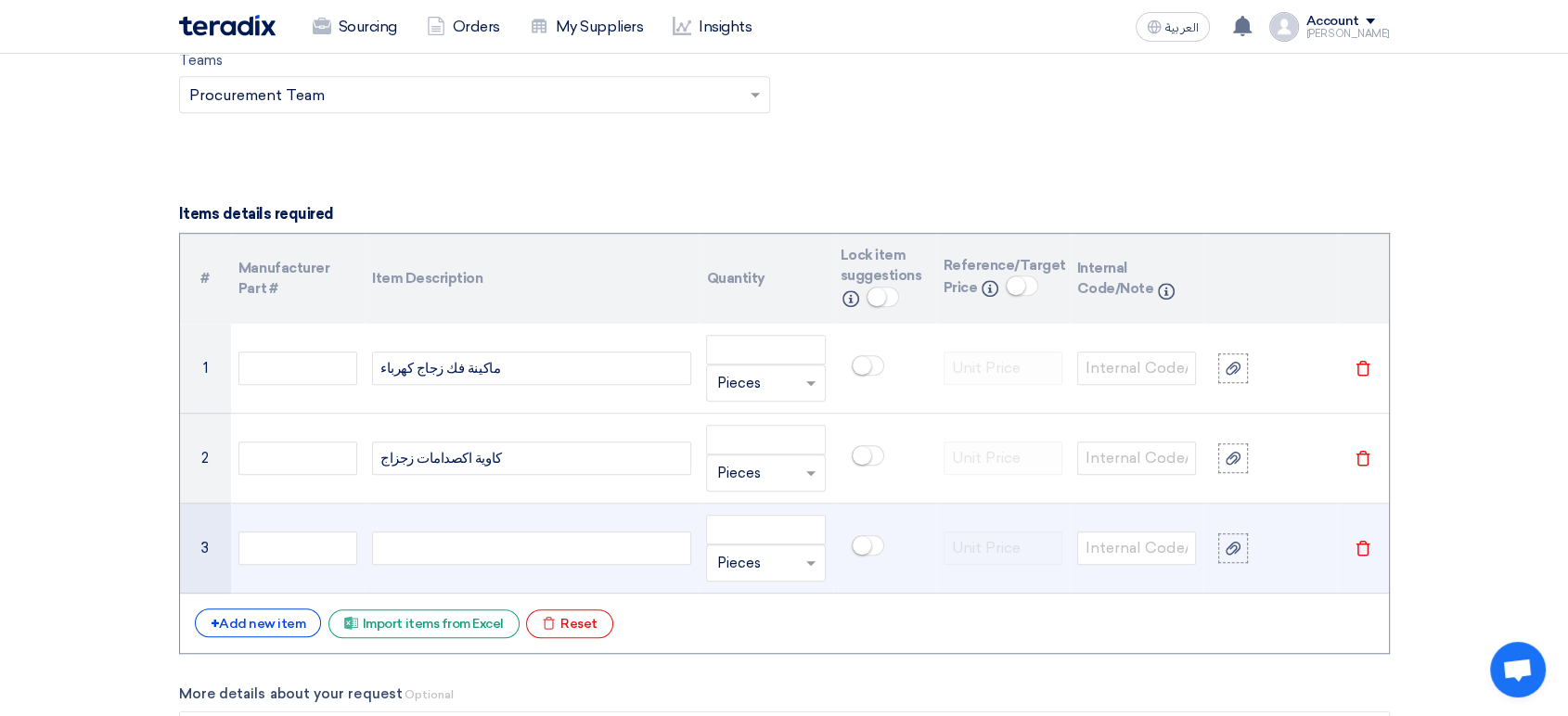
click at [448, 547] on div at bounding box center [531, 548] width 319 height 33
paste div
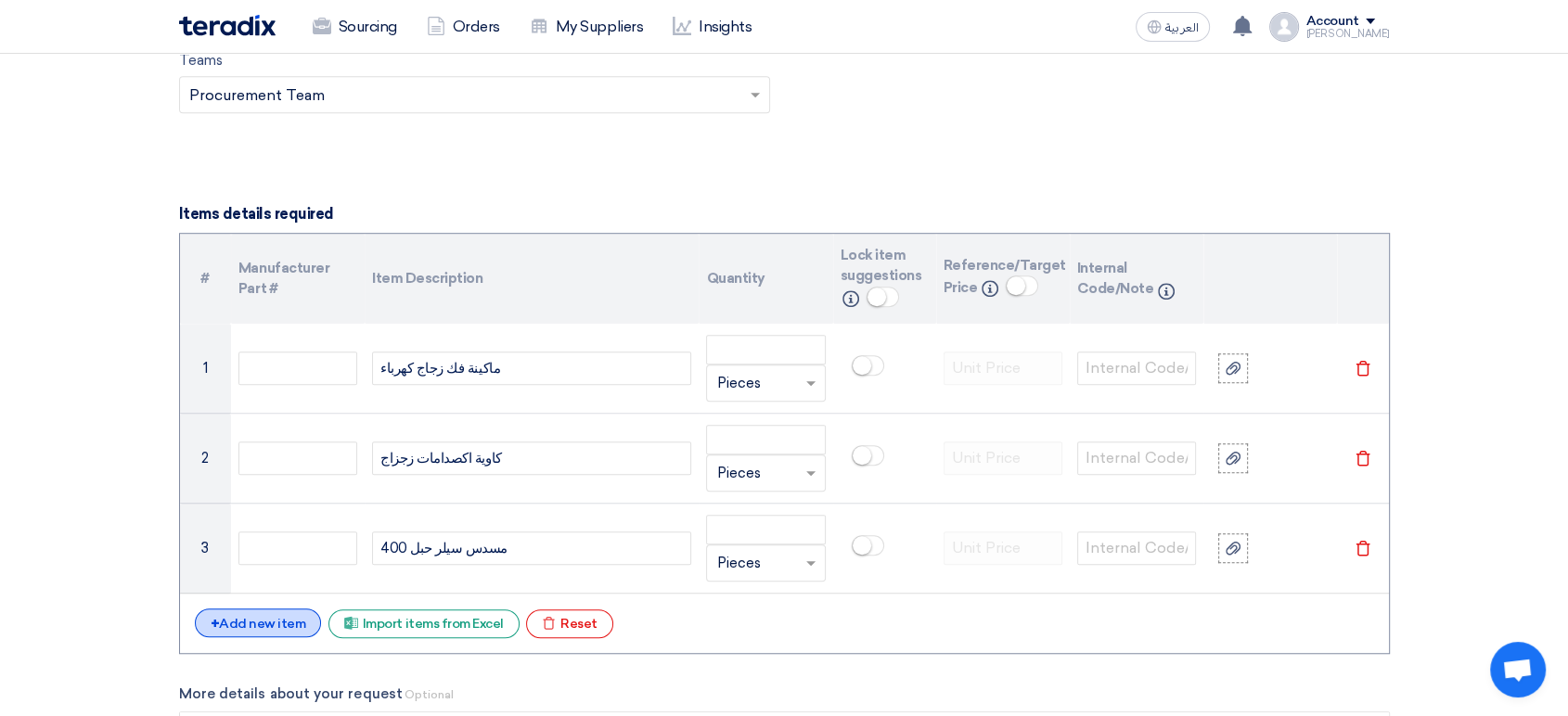
click at [292, 623] on div "+ Add new item" at bounding box center [258, 622] width 127 height 29
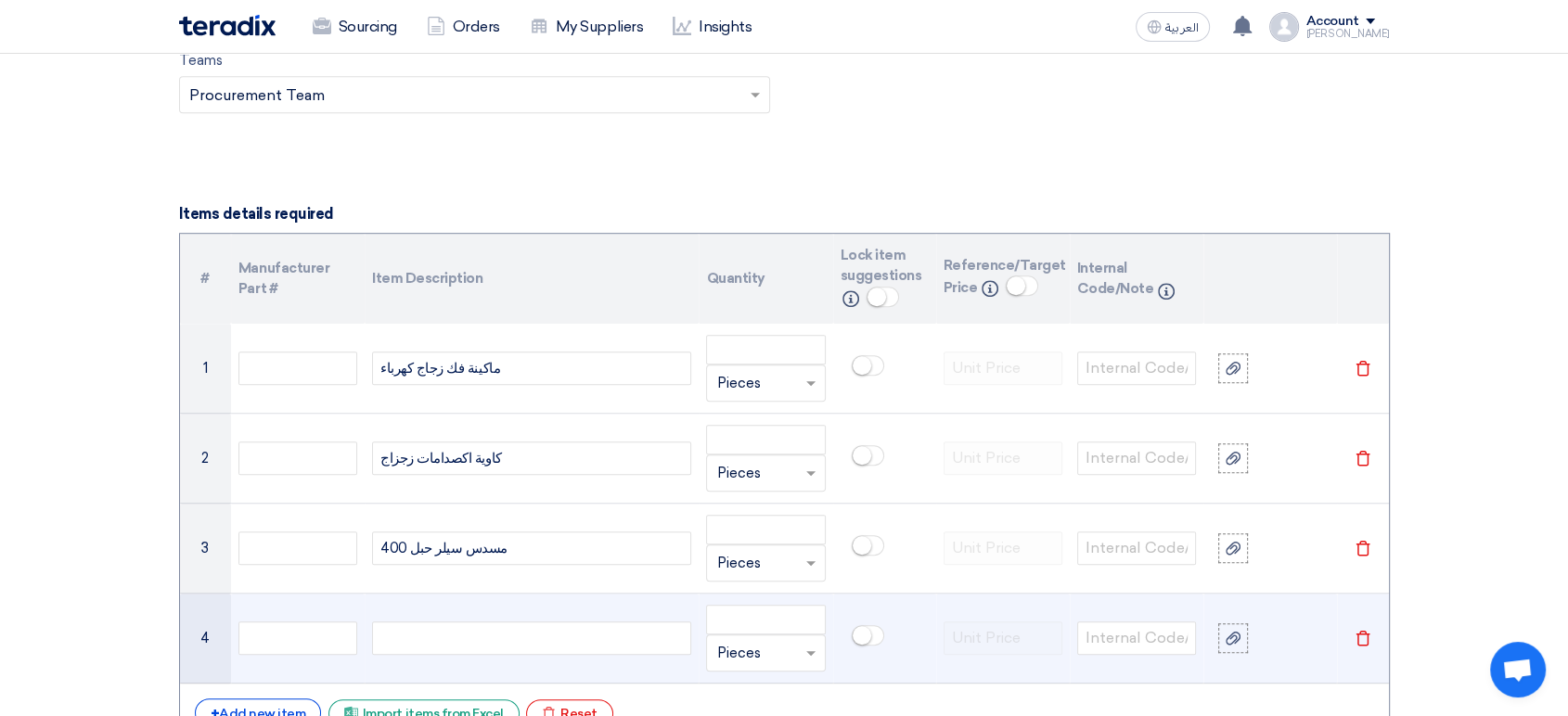
click at [431, 640] on div at bounding box center [531, 638] width 319 height 33
paste div
drag, startPoint x: 278, startPoint y: 704, endPoint x: 366, endPoint y: 663, distance: 97.1
click at [279, 704] on div "+ Add new item" at bounding box center [258, 712] width 127 height 29
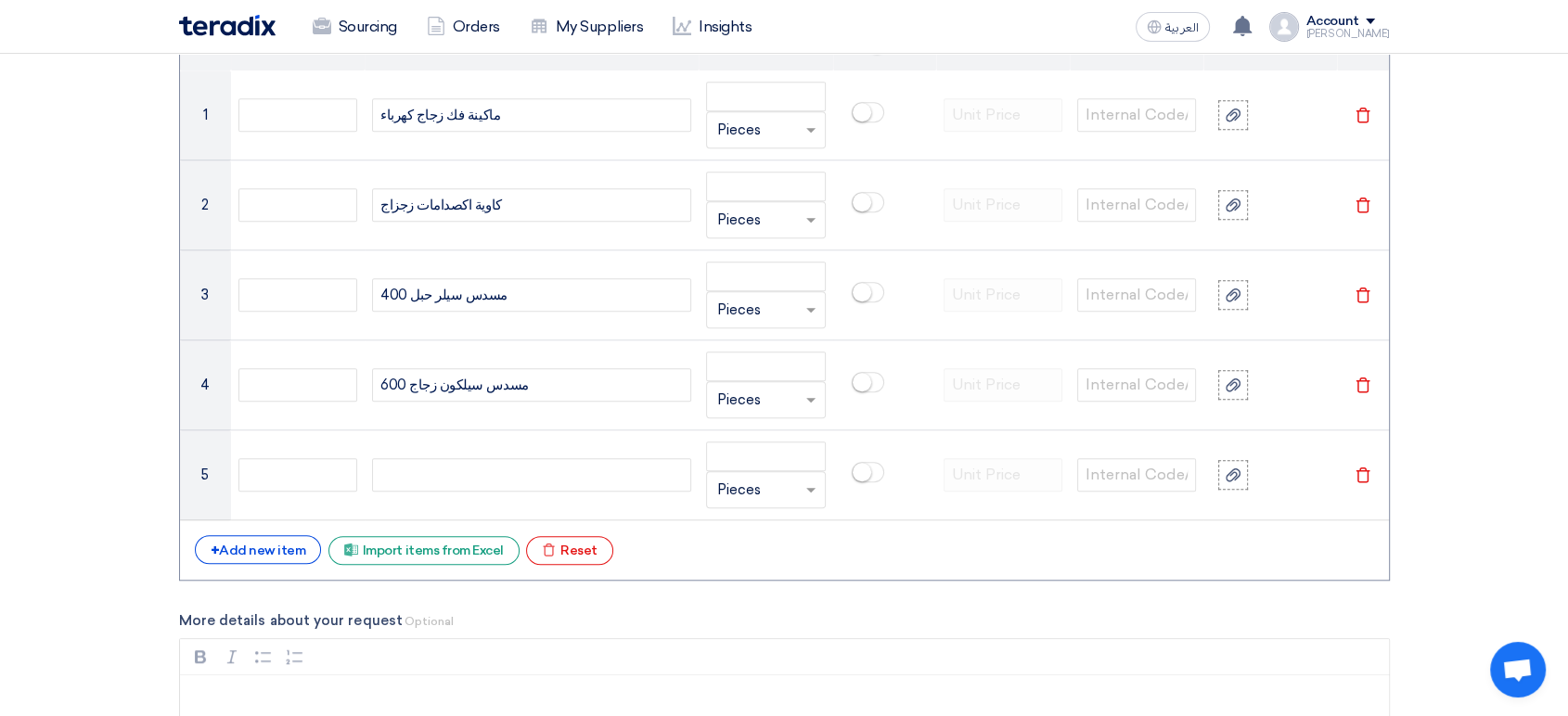
scroll to position [1648, 0]
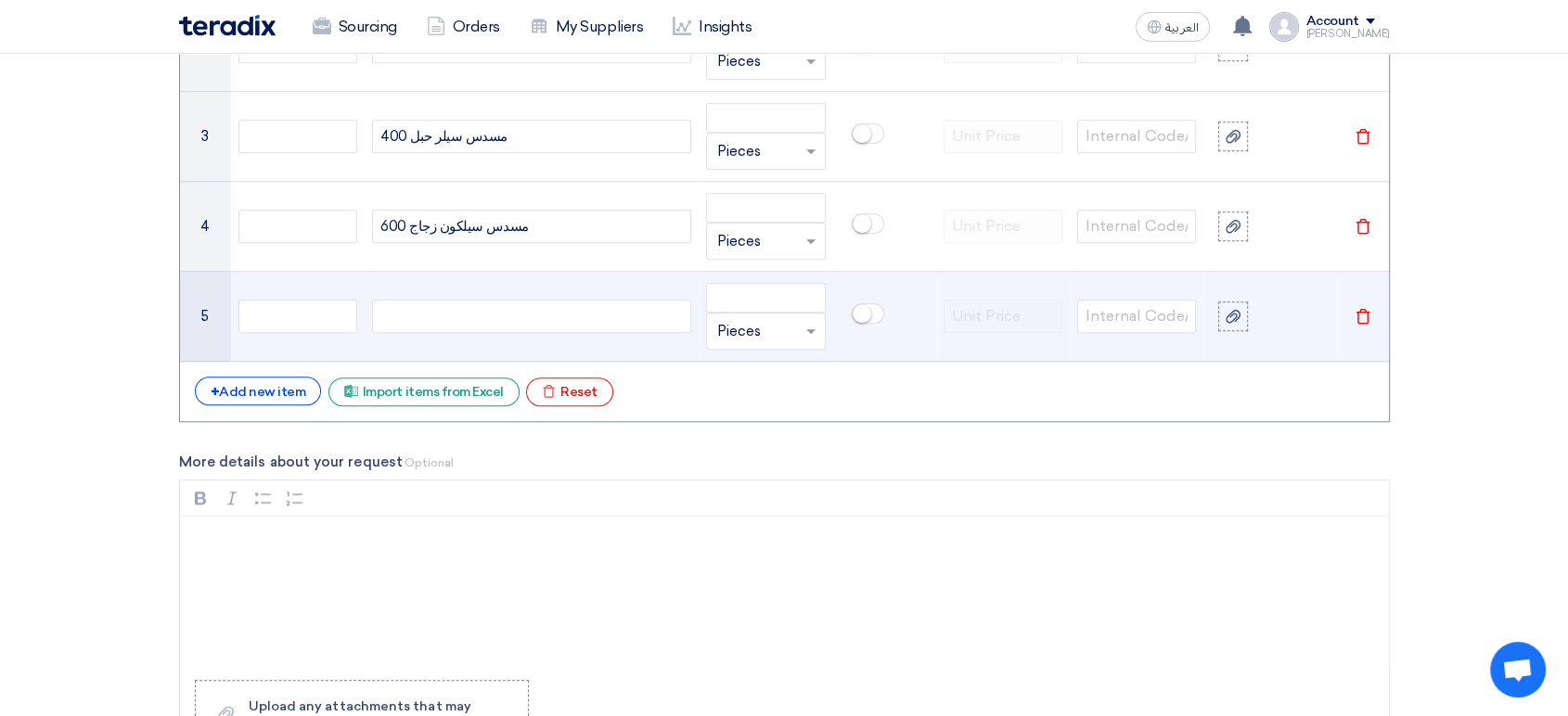
click at [442, 312] on div at bounding box center [531, 316] width 319 height 33
paste div
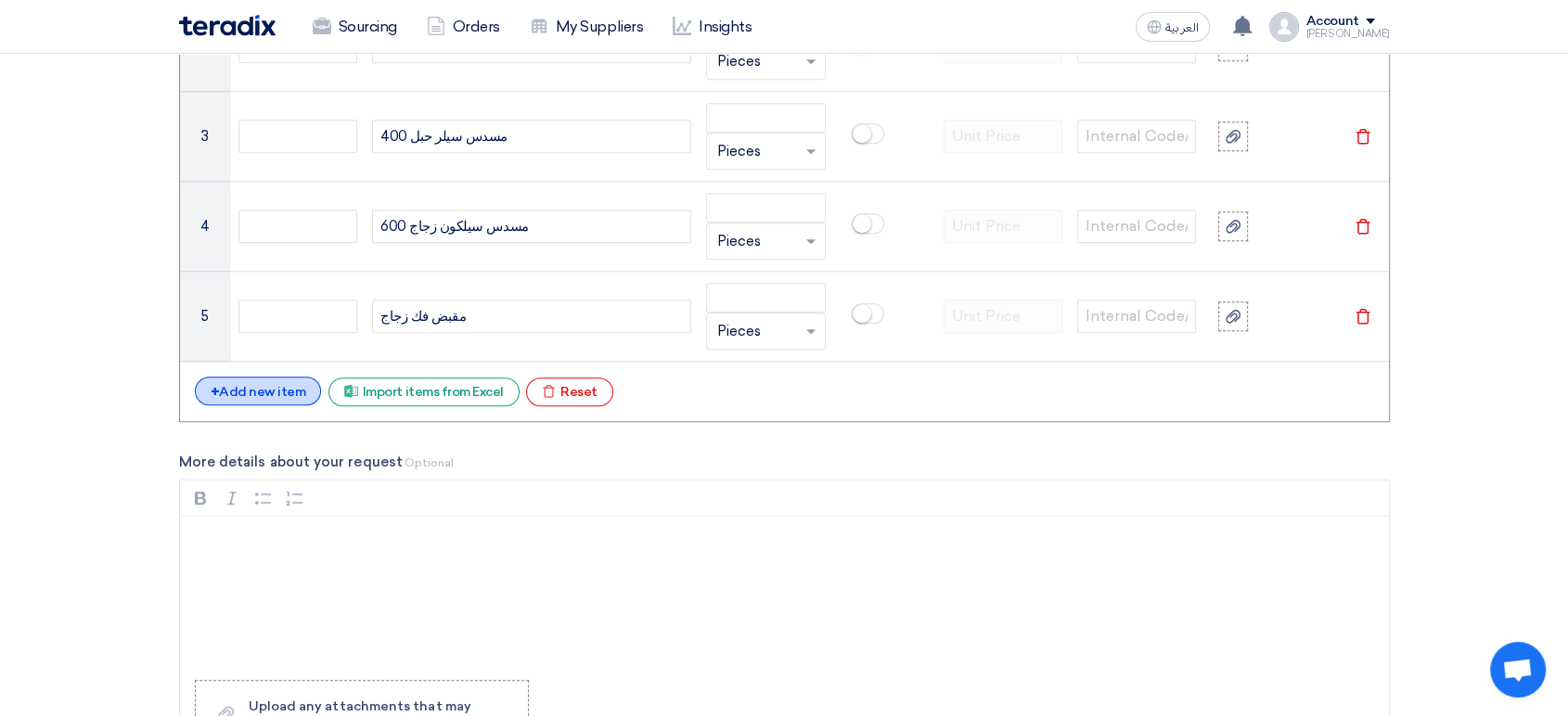
click at [299, 394] on div "+ Add new item" at bounding box center [258, 390] width 127 height 29
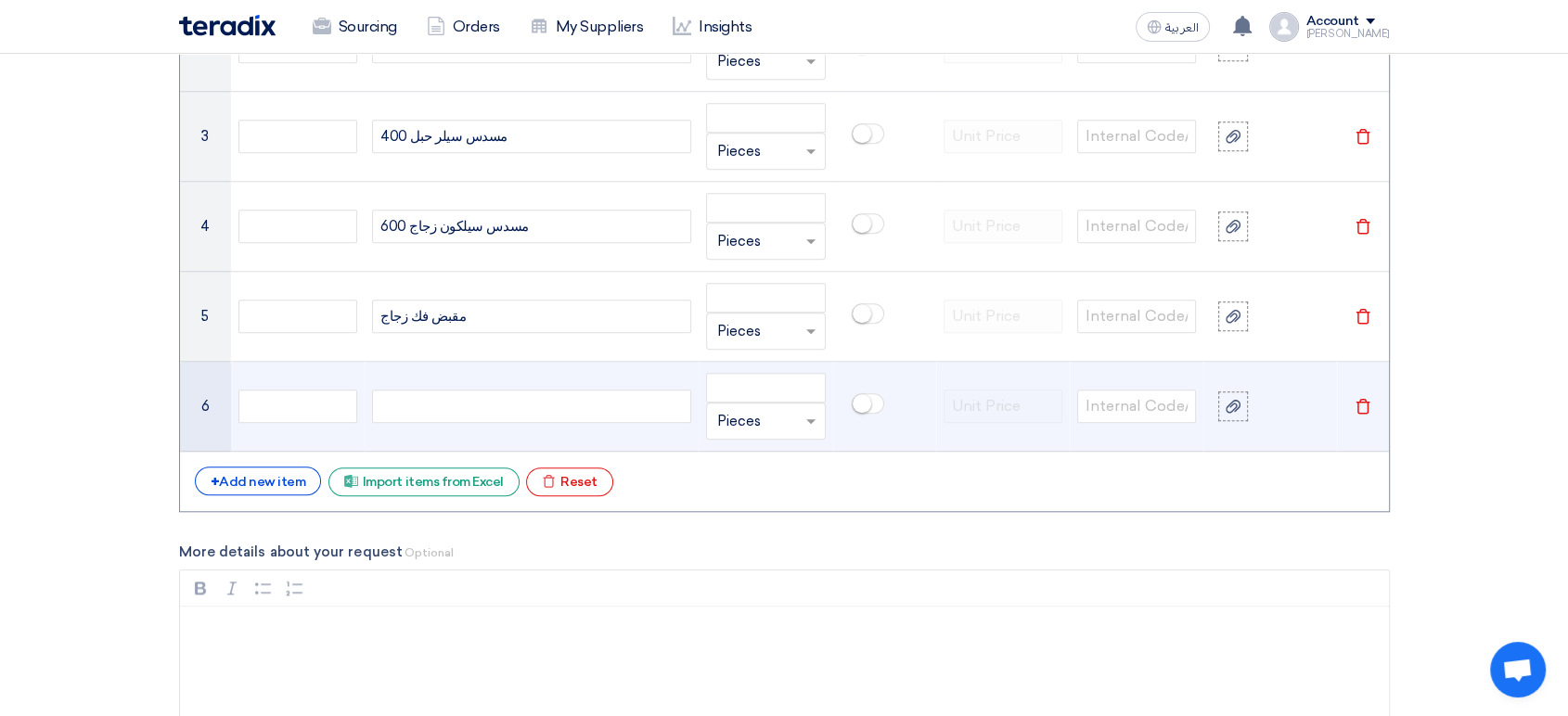
click at [445, 398] on div at bounding box center [531, 406] width 319 height 33
paste div
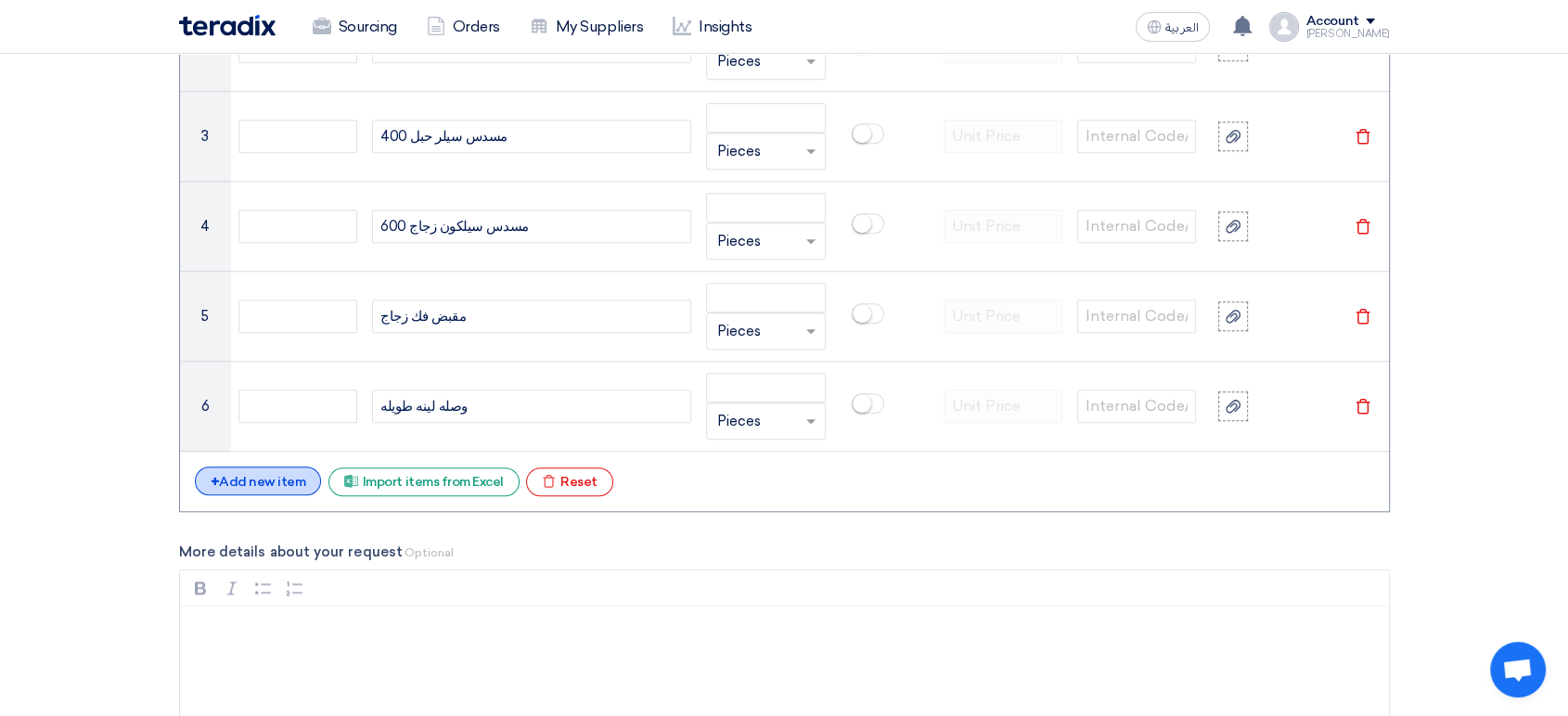
click at [273, 481] on div "+ Add new item" at bounding box center [258, 480] width 127 height 29
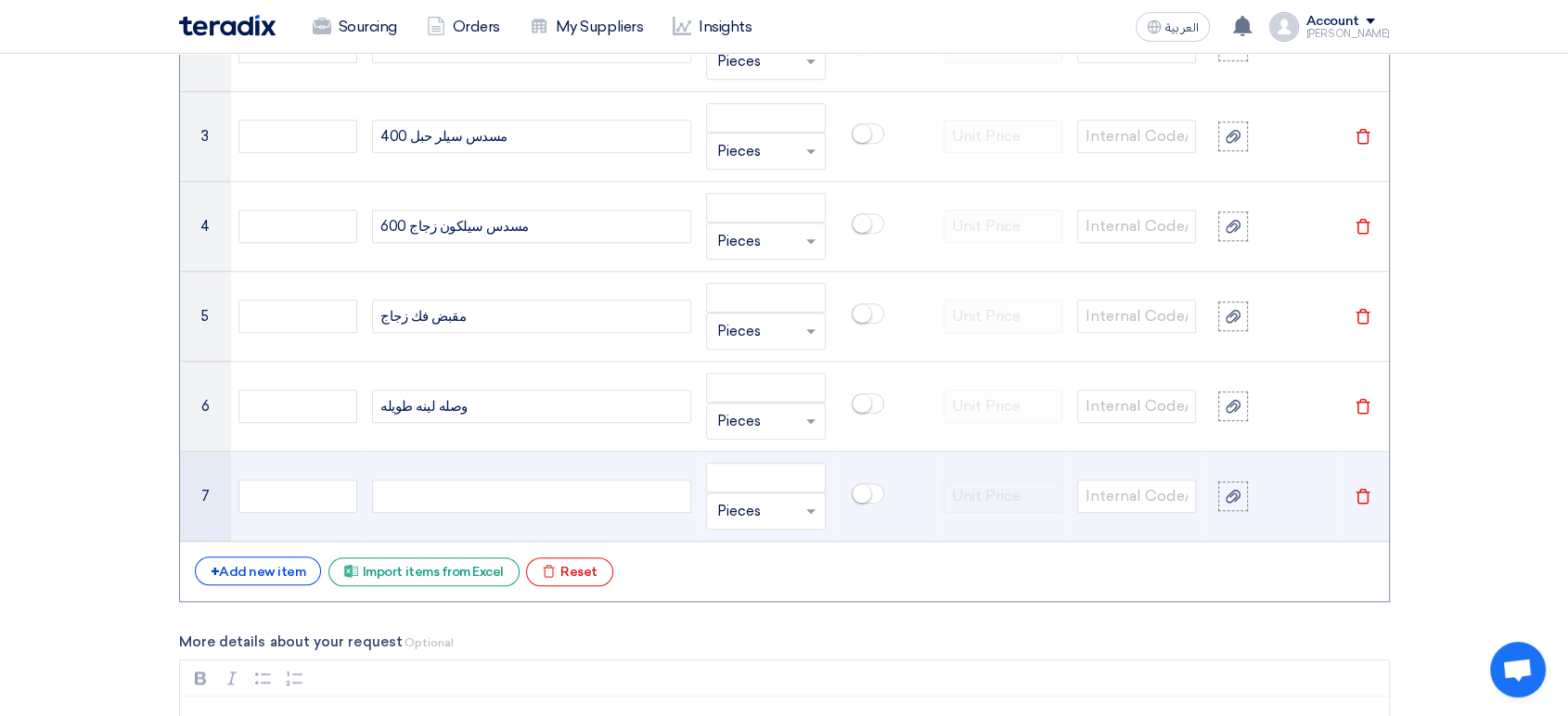
click at [452, 488] on div at bounding box center [531, 496] width 319 height 33
paste div
drag, startPoint x: 486, startPoint y: 494, endPoint x: 364, endPoint y: 493, distance: 122.0
click at [364, 493] on tr "7 لقمه 12Mقصيره Unit × Pieces [GEOGRAPHIC_DATA]" at bounding box center [784, 495] width 1209 height 90
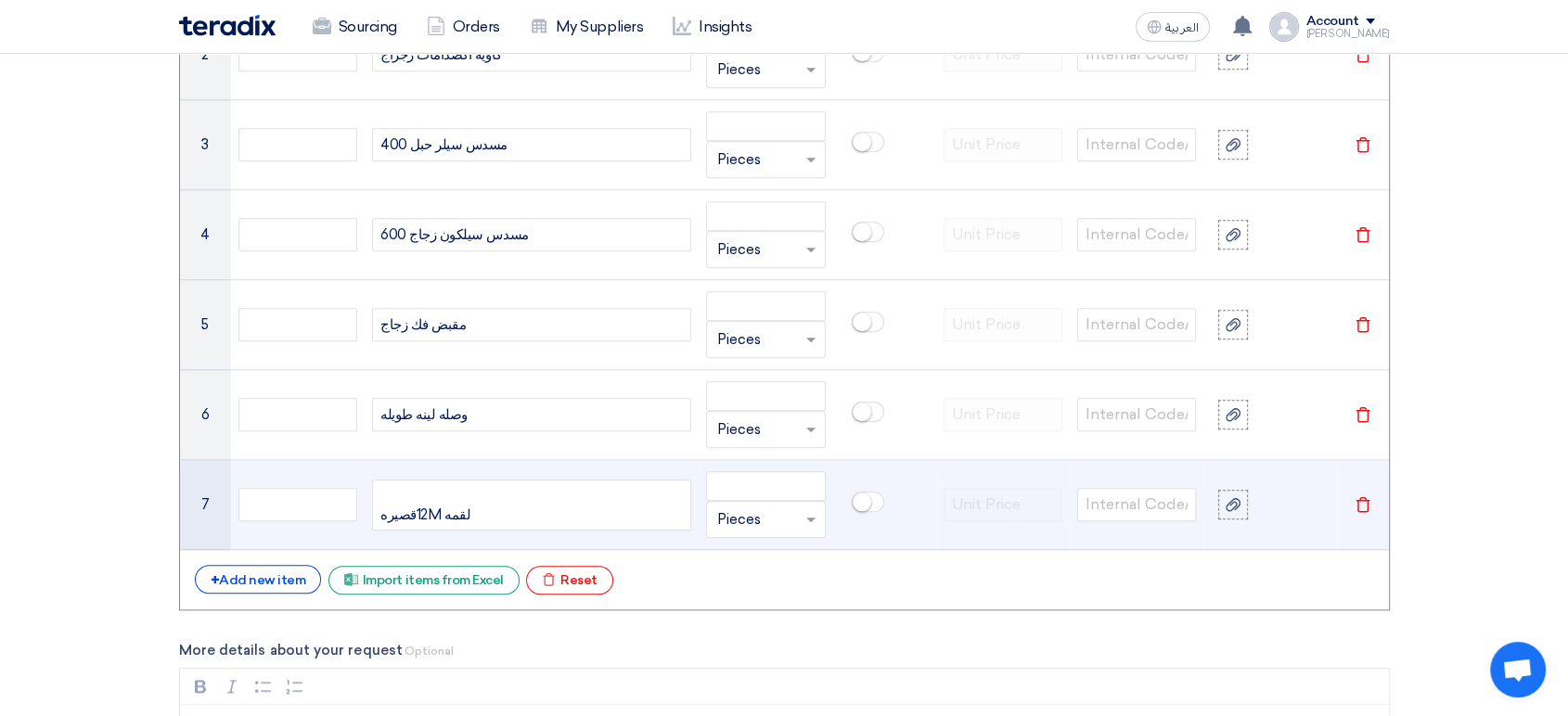
click at [501, 510] on div "لقمه 12Mقصيره" at bounding box center [531, 505] width 319 height 51
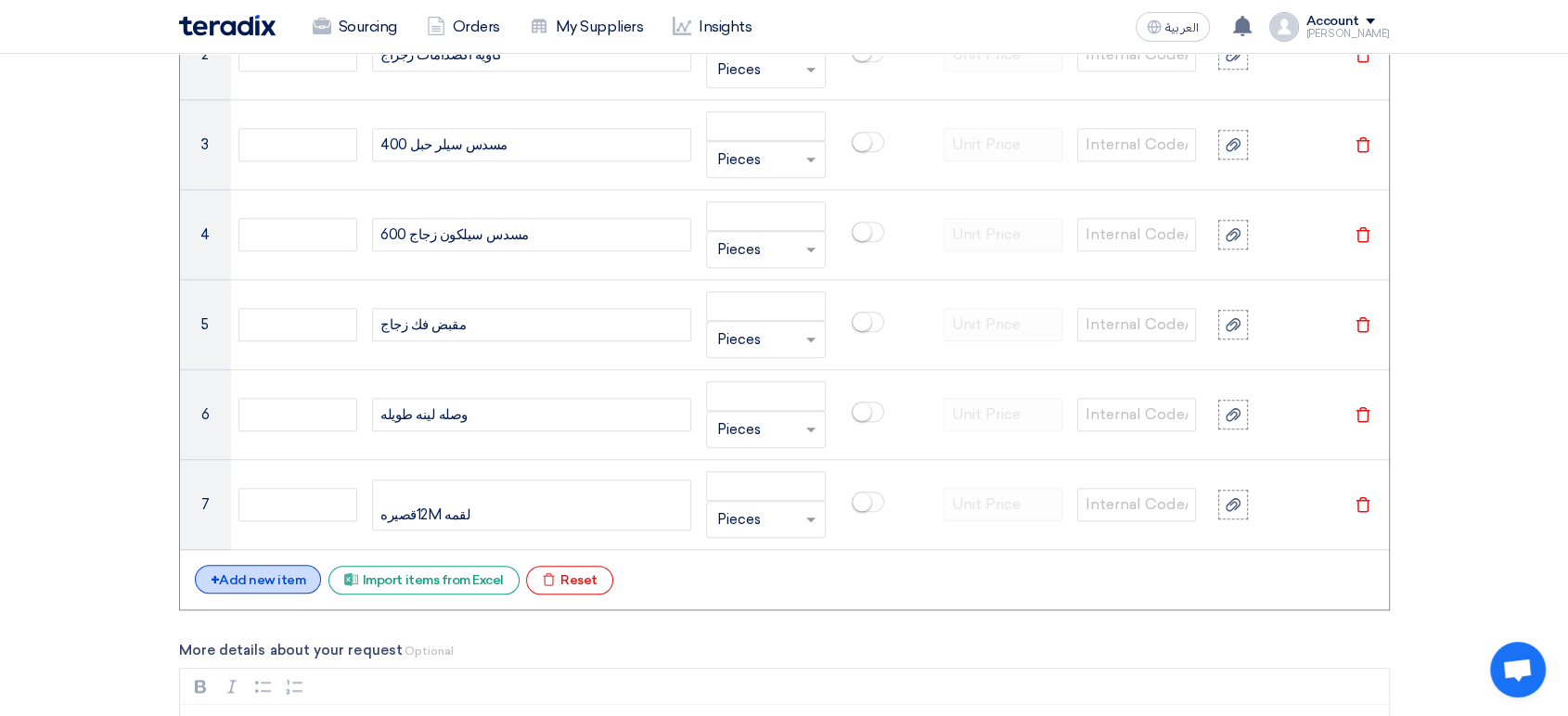
click at [237, 572] on div "+ Add new item" at bounding box center [258, 578] width 127 height 29
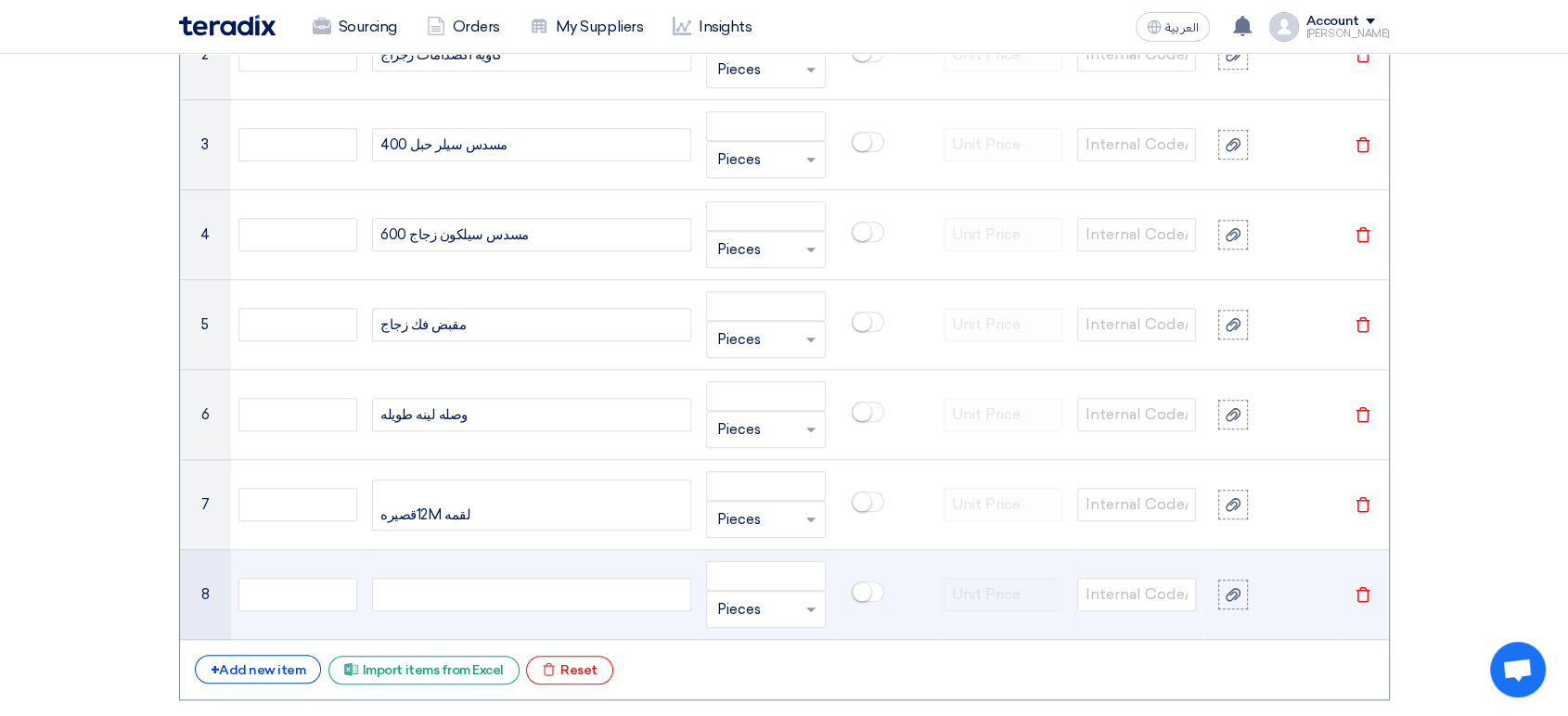
click at [423, 601] on div at bounding box center [531, 594] width 319 height 33
paste div
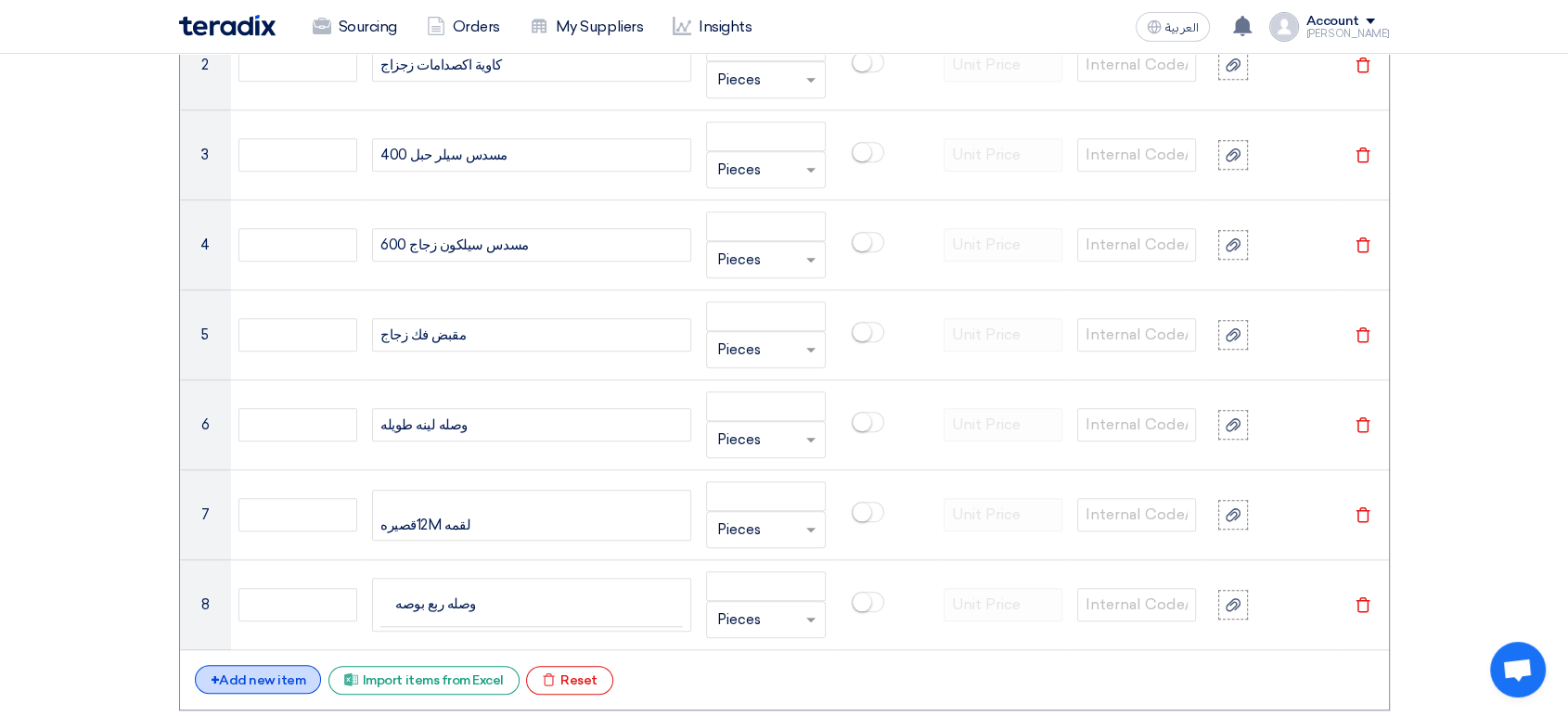
click at [287, 672] on div "+ Add new item" at bounding box center [258, 679] width 127 height 29
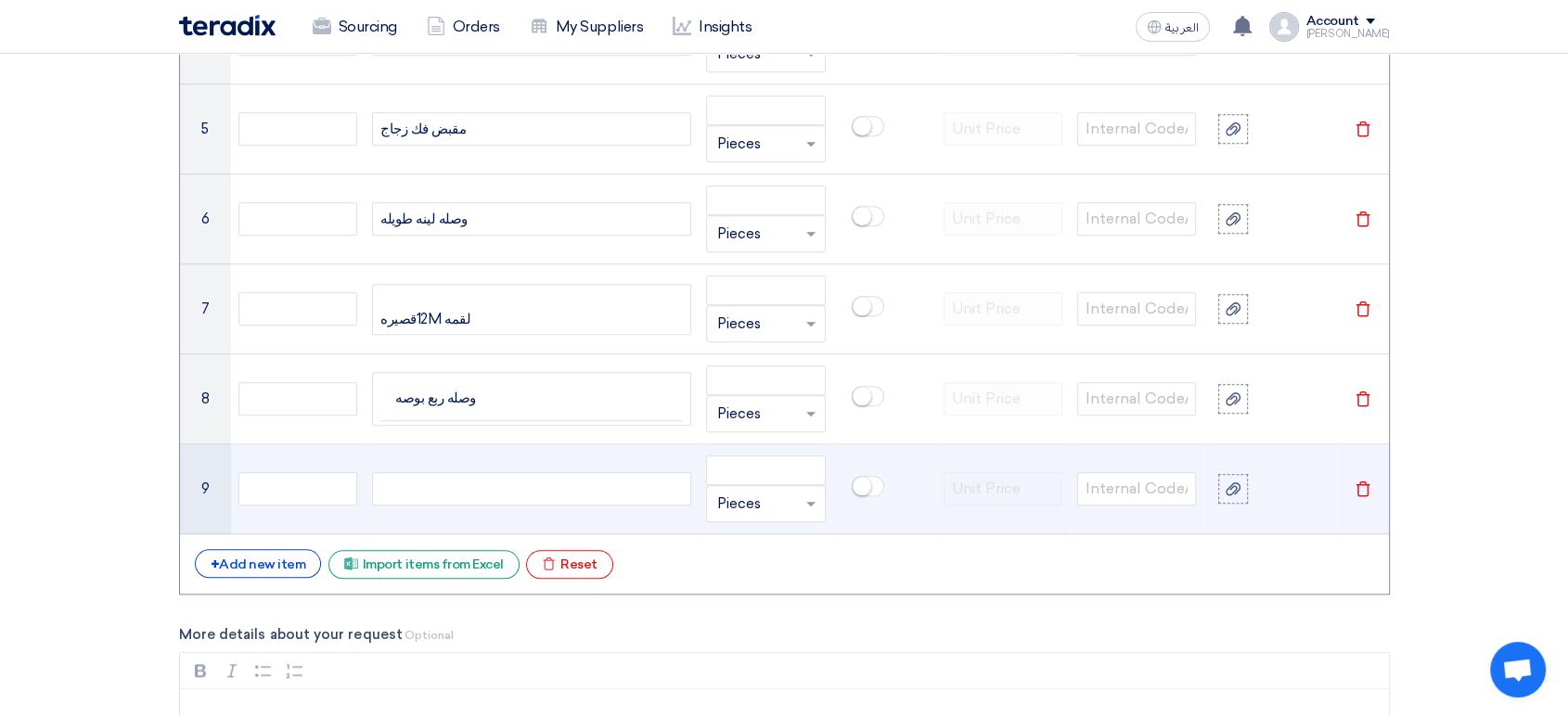
click at [437, 482] on div at bounding box center [531, 488] width 319 height 33
paste div
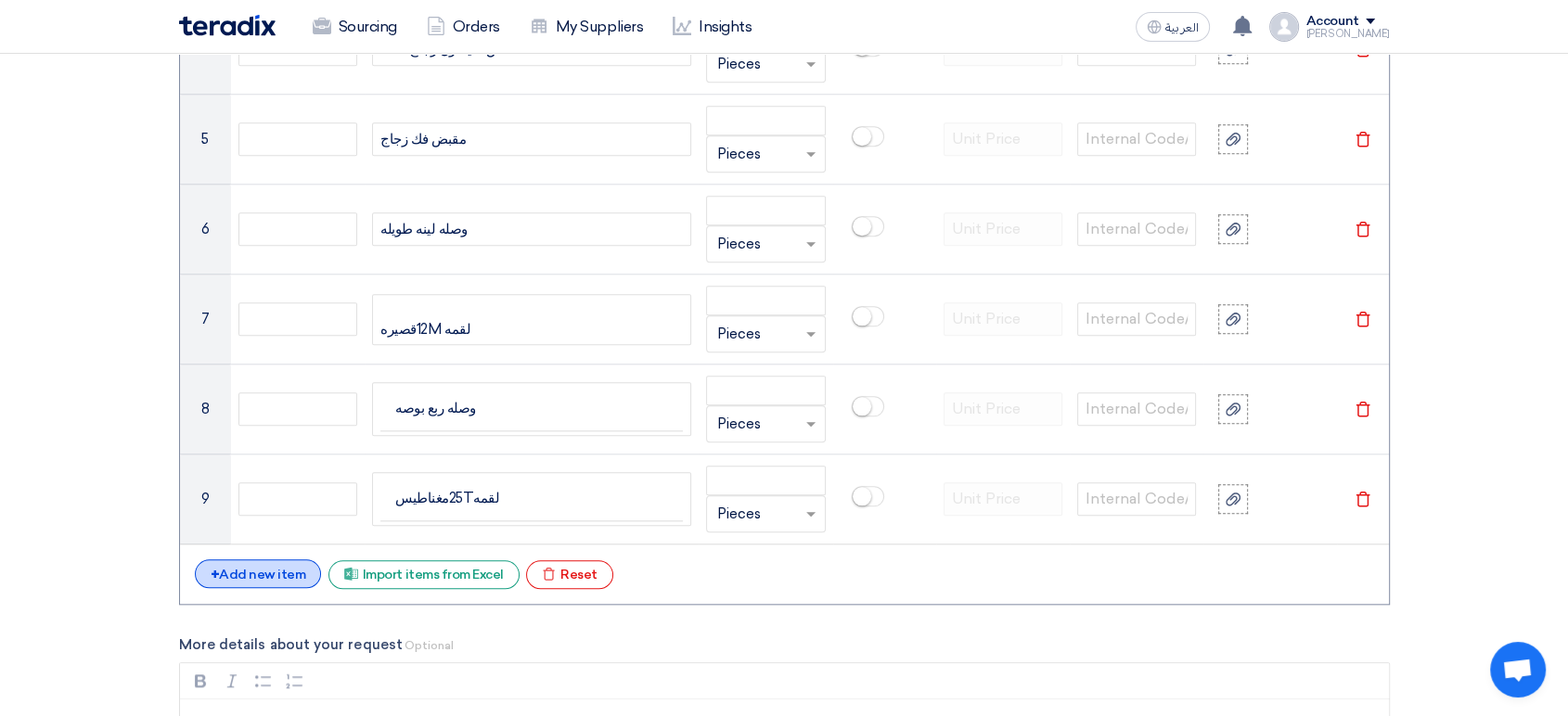
click at [256, 566] on div "+ Add new item" at bounding box center [258, 573] width 127 height 29
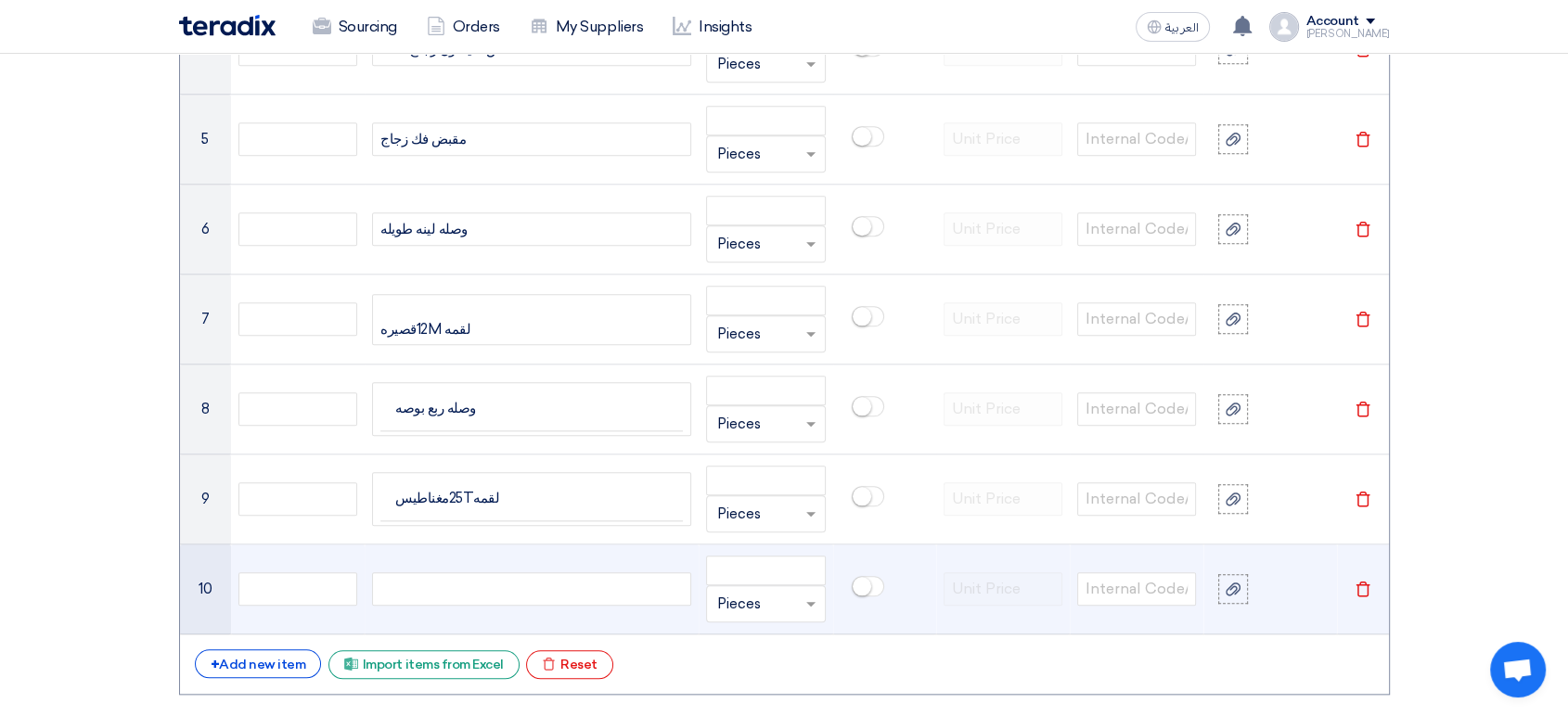
click at [449, 588] on div at bounding box center [531, 589] width 319 height 33
paste div
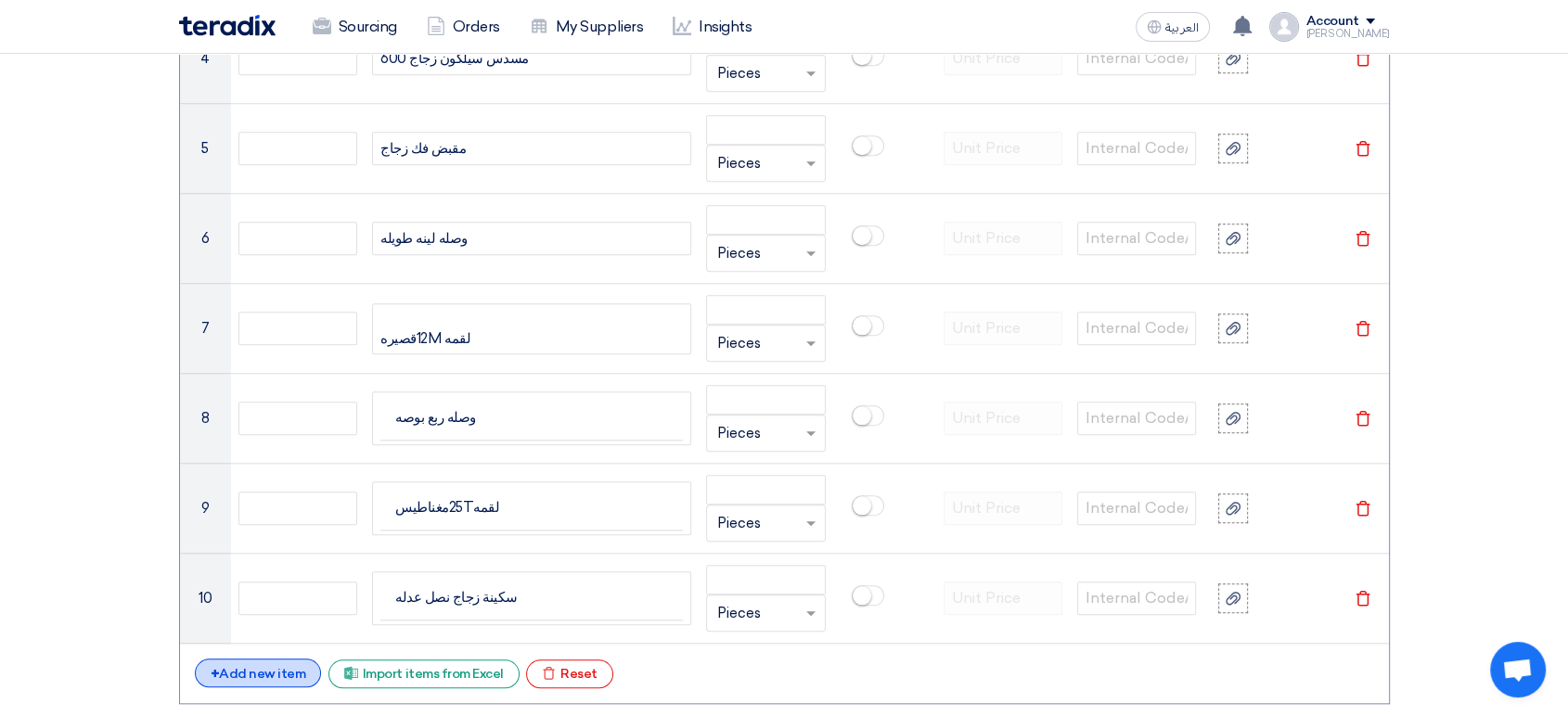
click at [282, 669] on div "+ Add new item" at bounding box center [258, 672] width 127 height 29
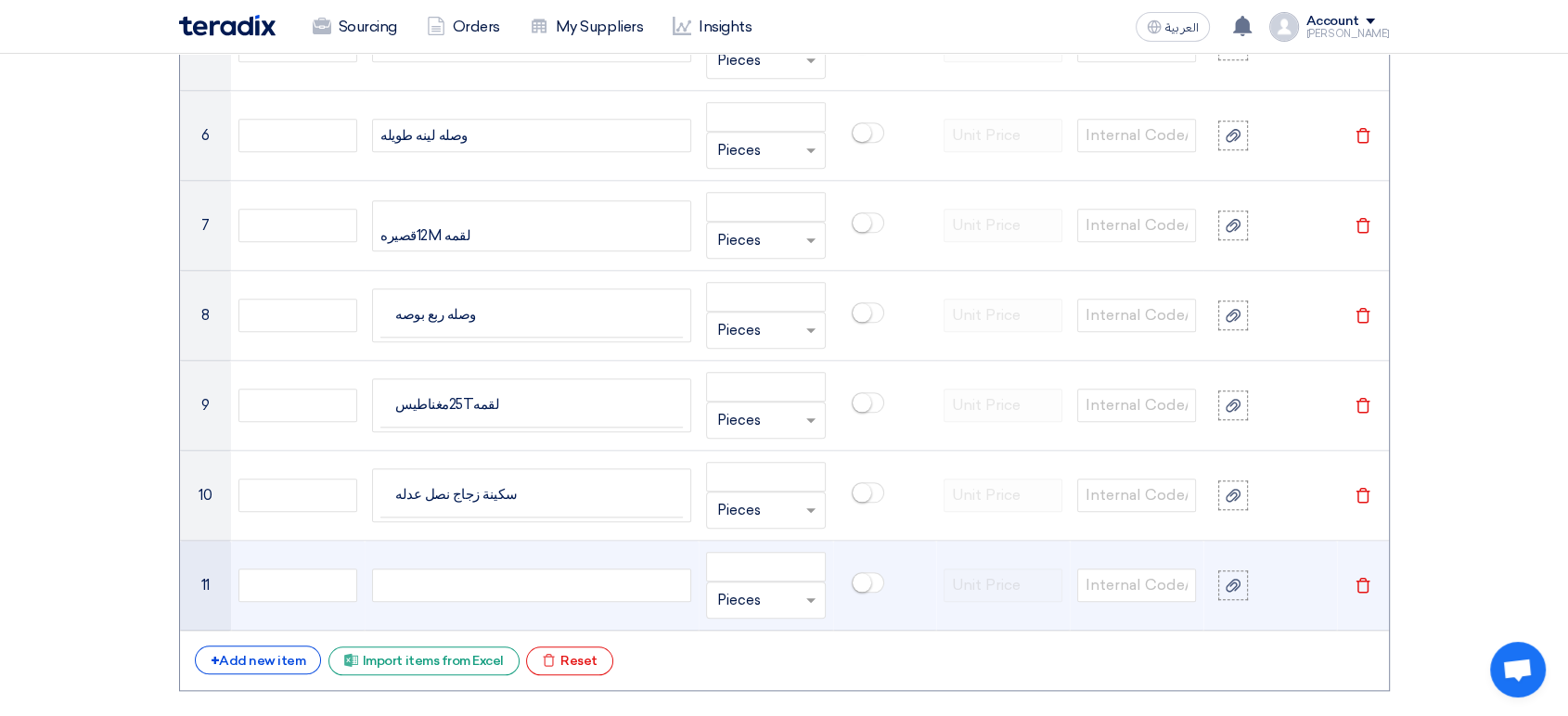
click at [489, 584] on div at bounding box center [531, 585] width 319 height 33
paste div
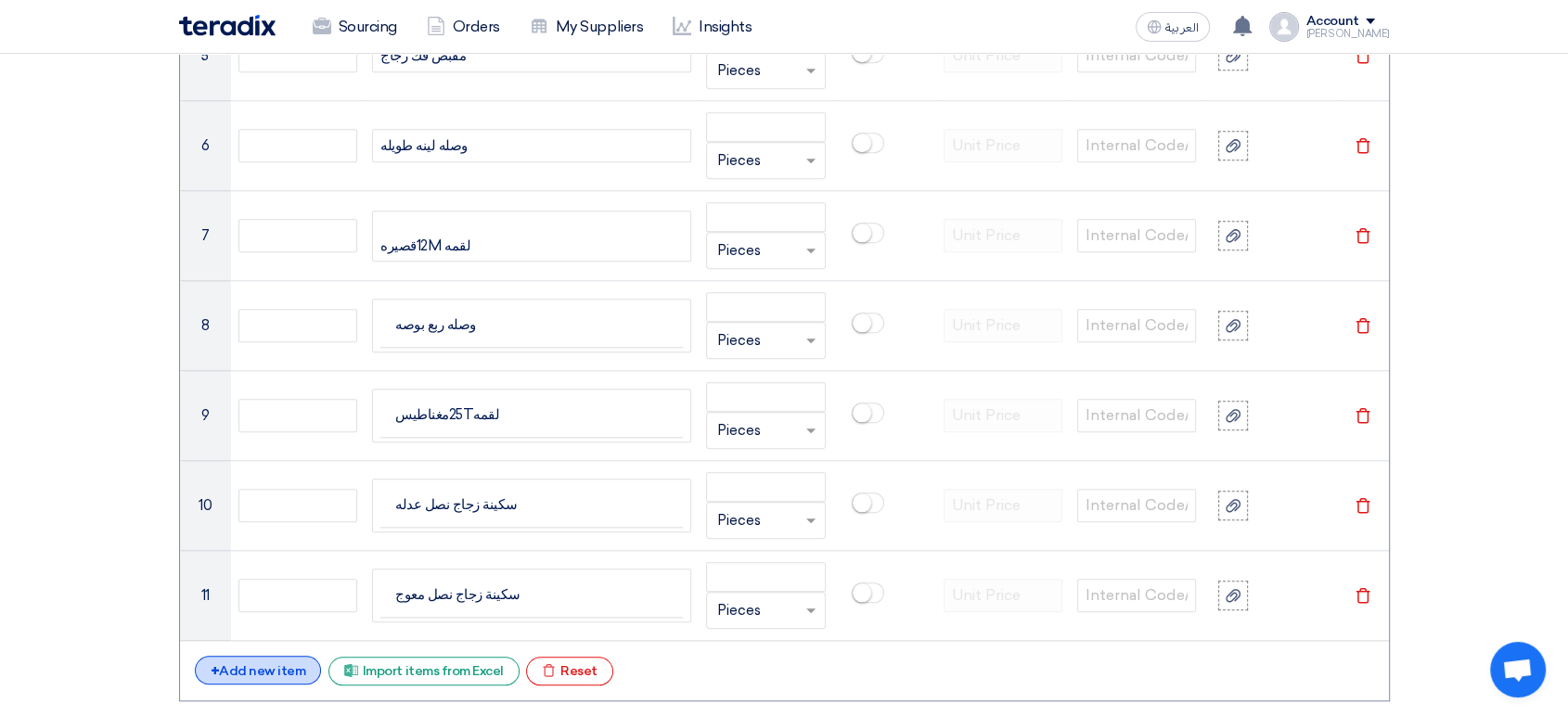
click at [276, 671] on div "+ Add new item" at bounding box center [258, 670] width 127 height 29
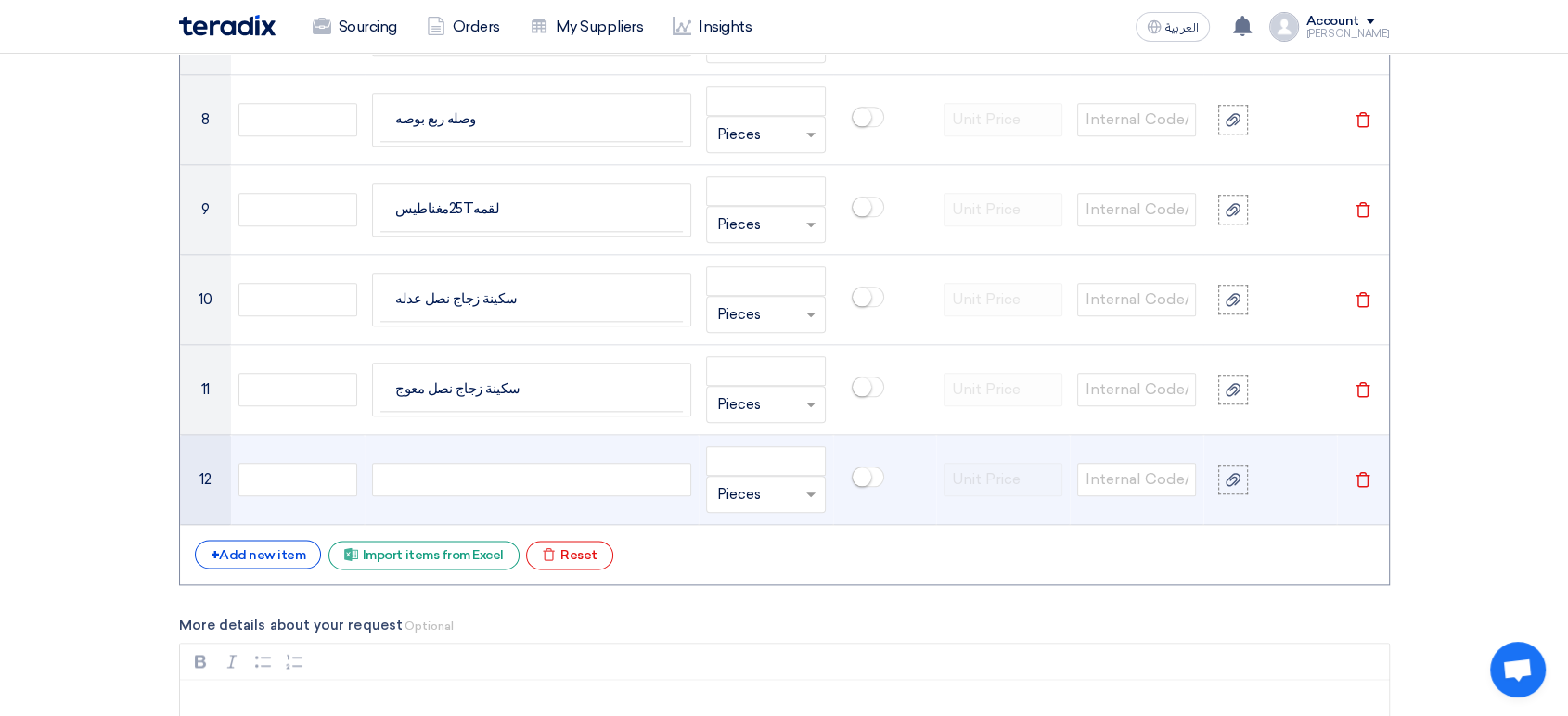
click at [447, 484] on div at bounding box center [531, 480] width 319 height 33
paste div
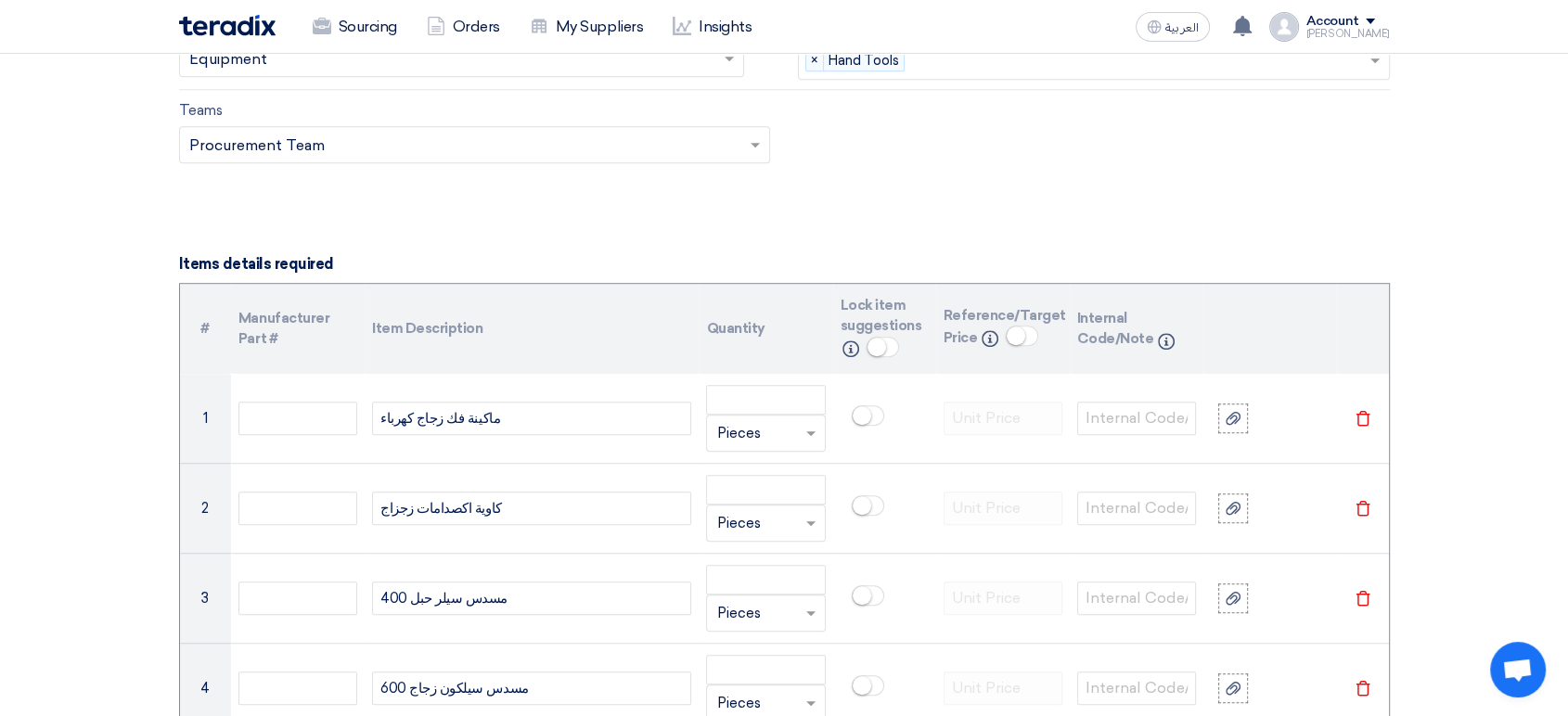
scroll to position [1177, 0]
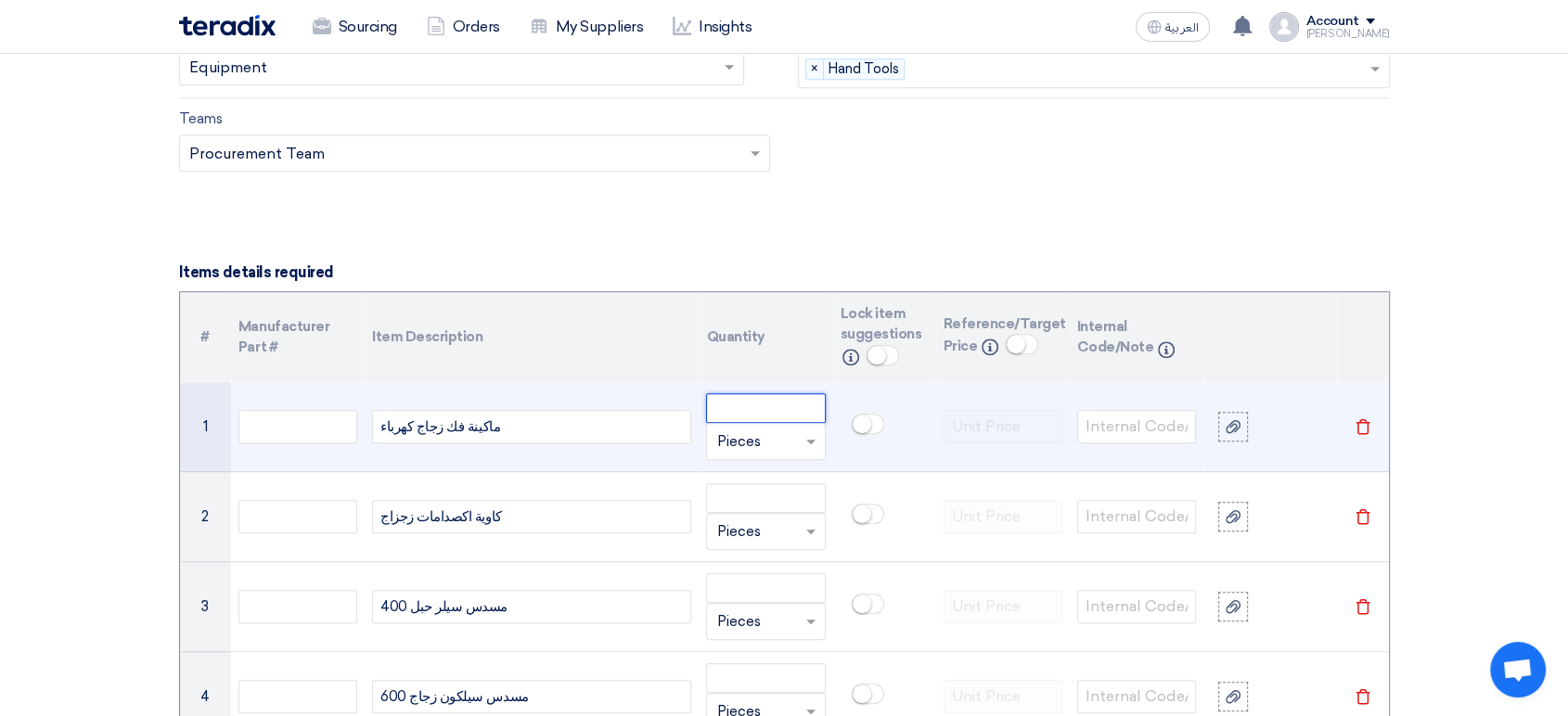
click at [776, 406] on input "number" at bounding box center [765, 408] width 118 height 30
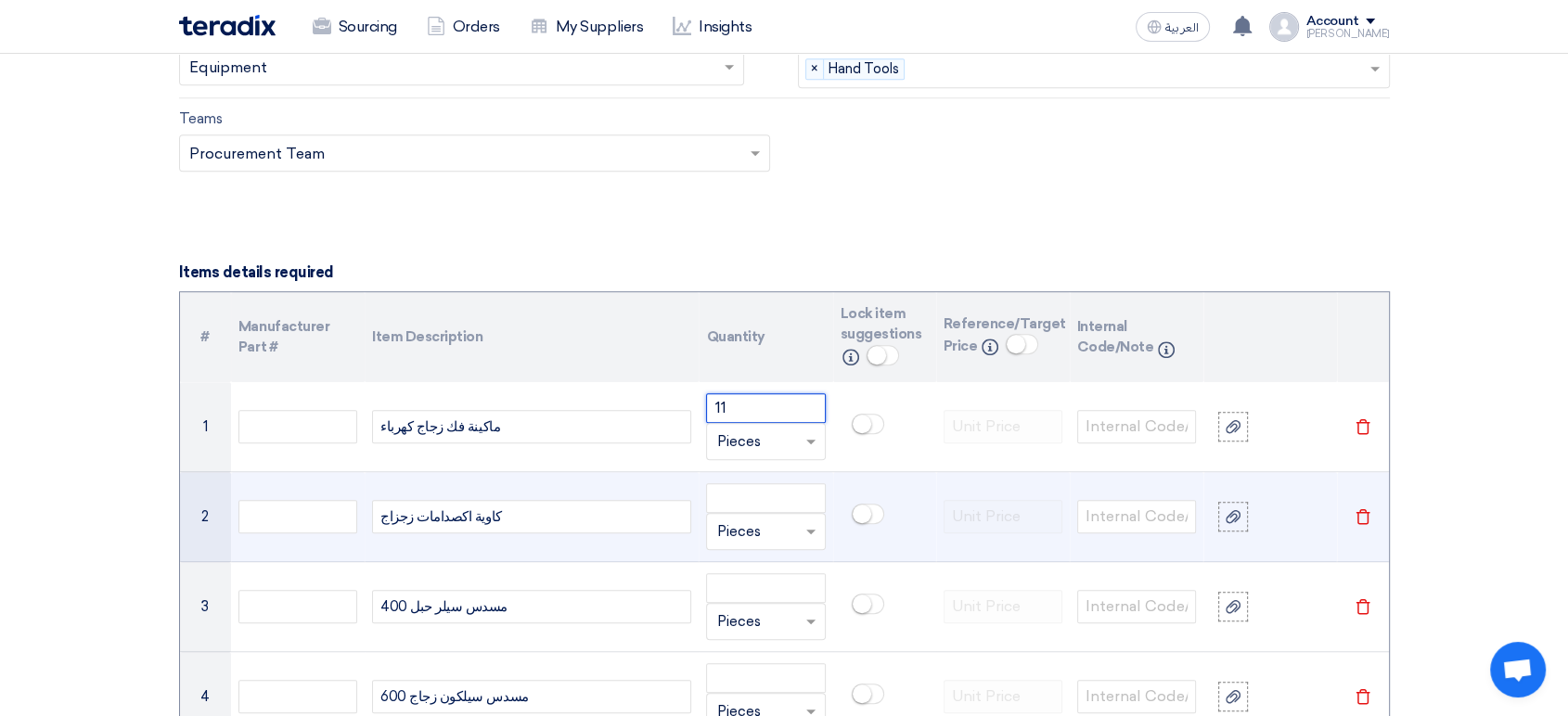
type input "1"
click at [726, 489] on input "number" at bounding box center [765, 497] width 118 height 30
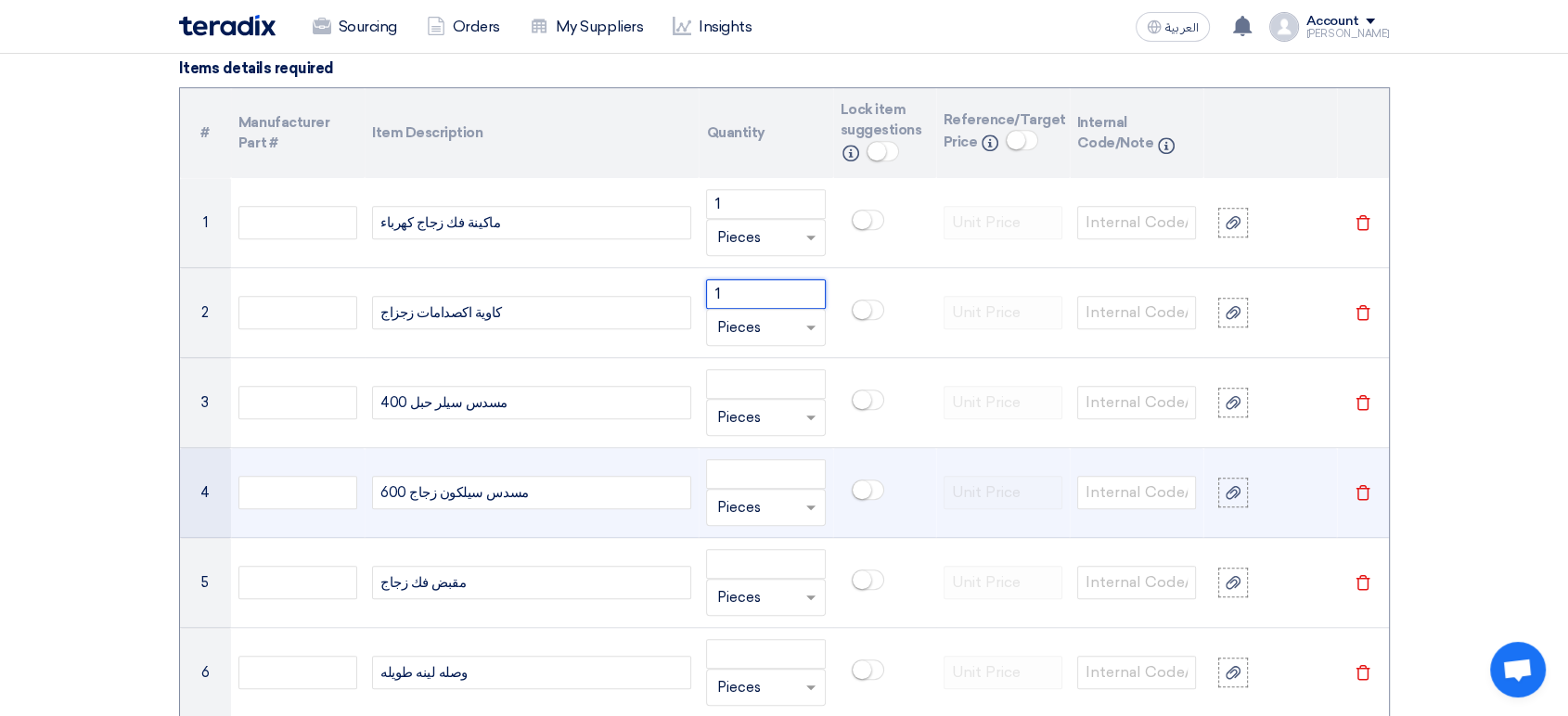
scroll to position [1383, 0]
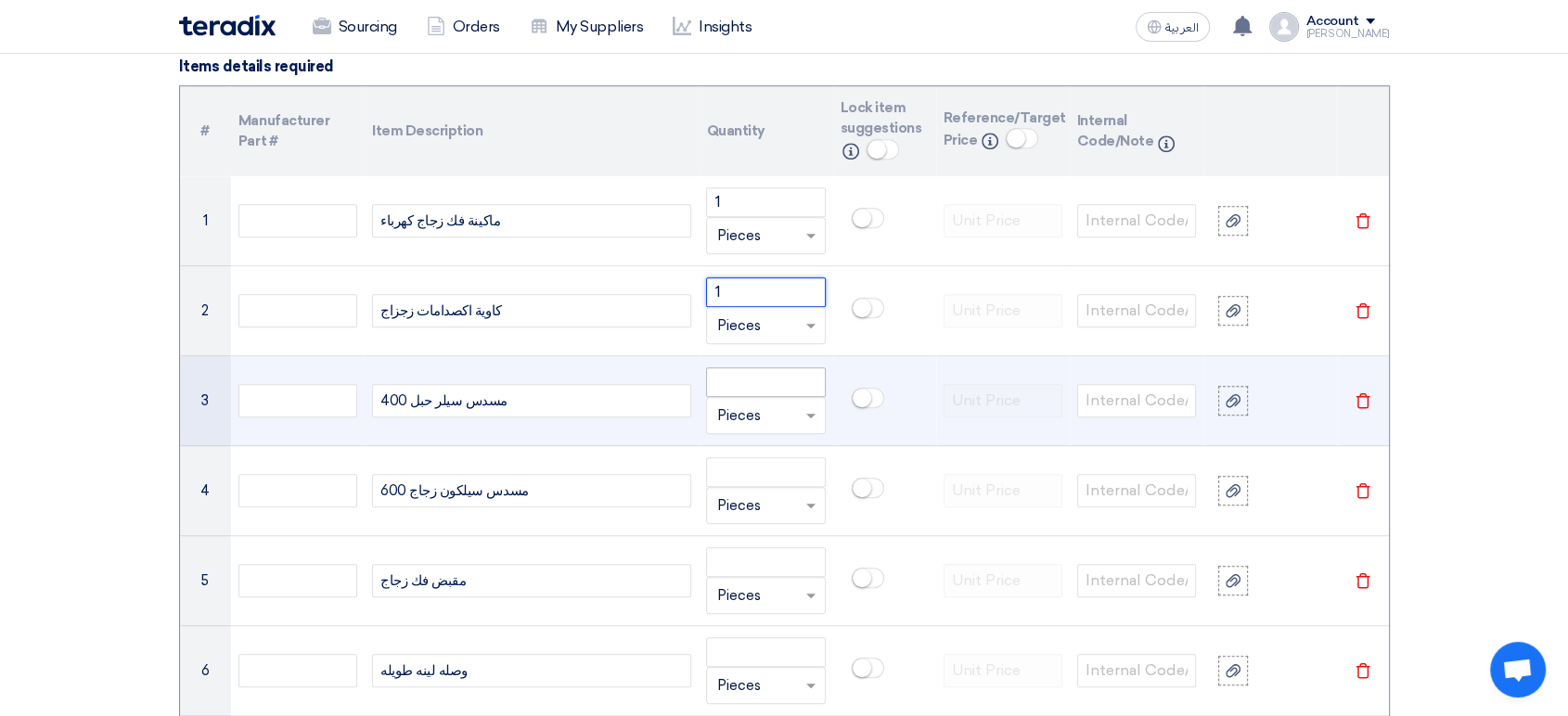
type input "1"
click at [761, 381] on input "number" at bounding box center [765, 382] width 118 height 30
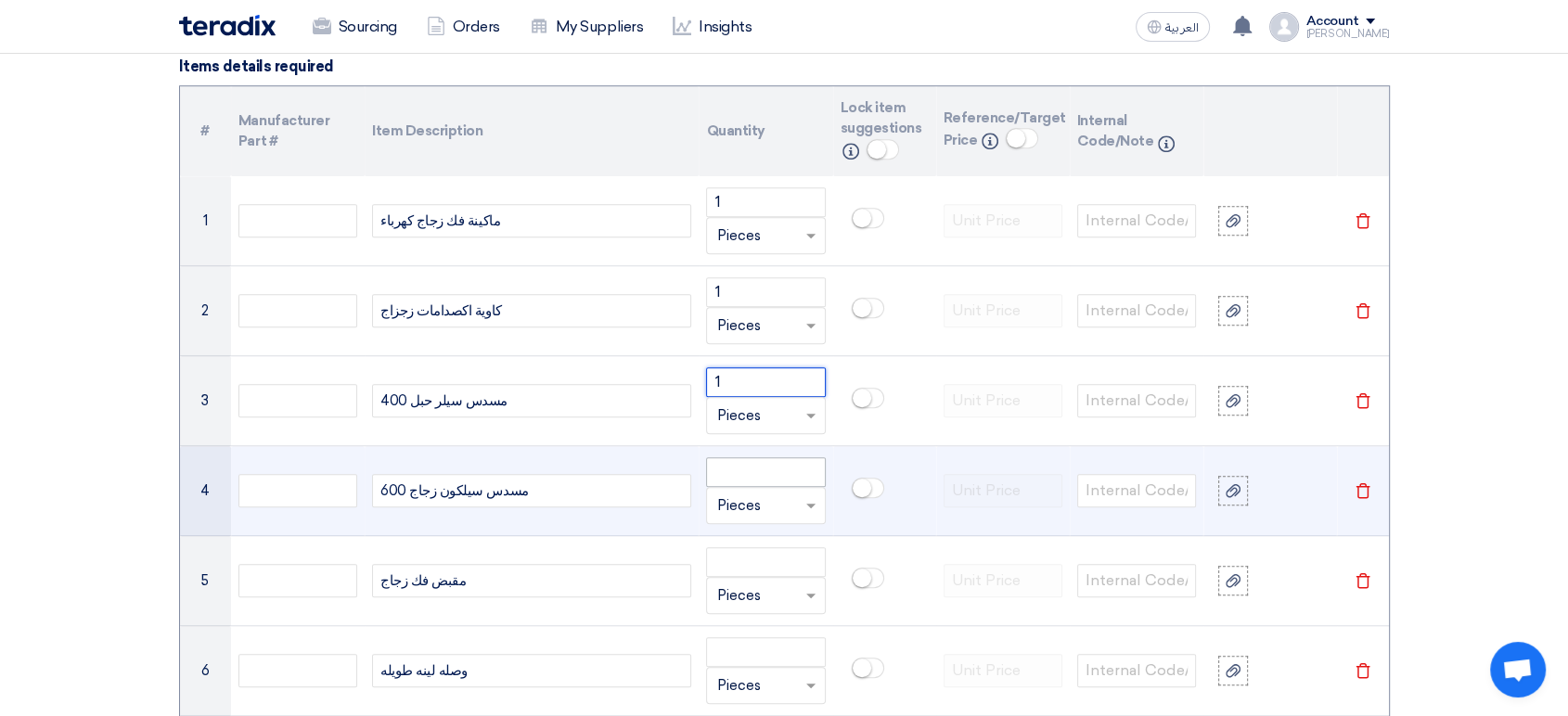
type input "1"
click at [765, 466] on input "number" at bounding box center [765, 472] width 118 height 30
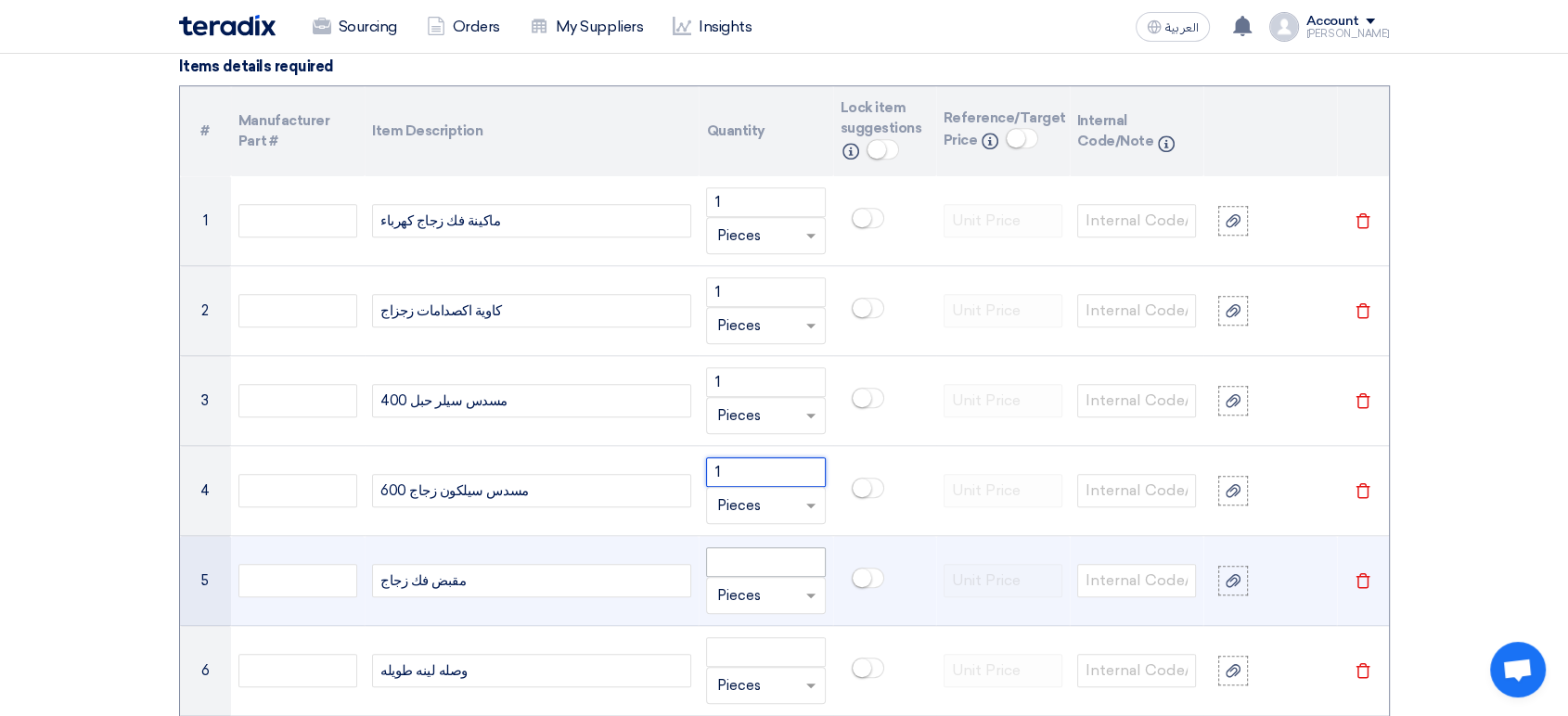
type input "1"
click at [767, 567] on input "number" at bounding box center [765, 561] width 118 height 30
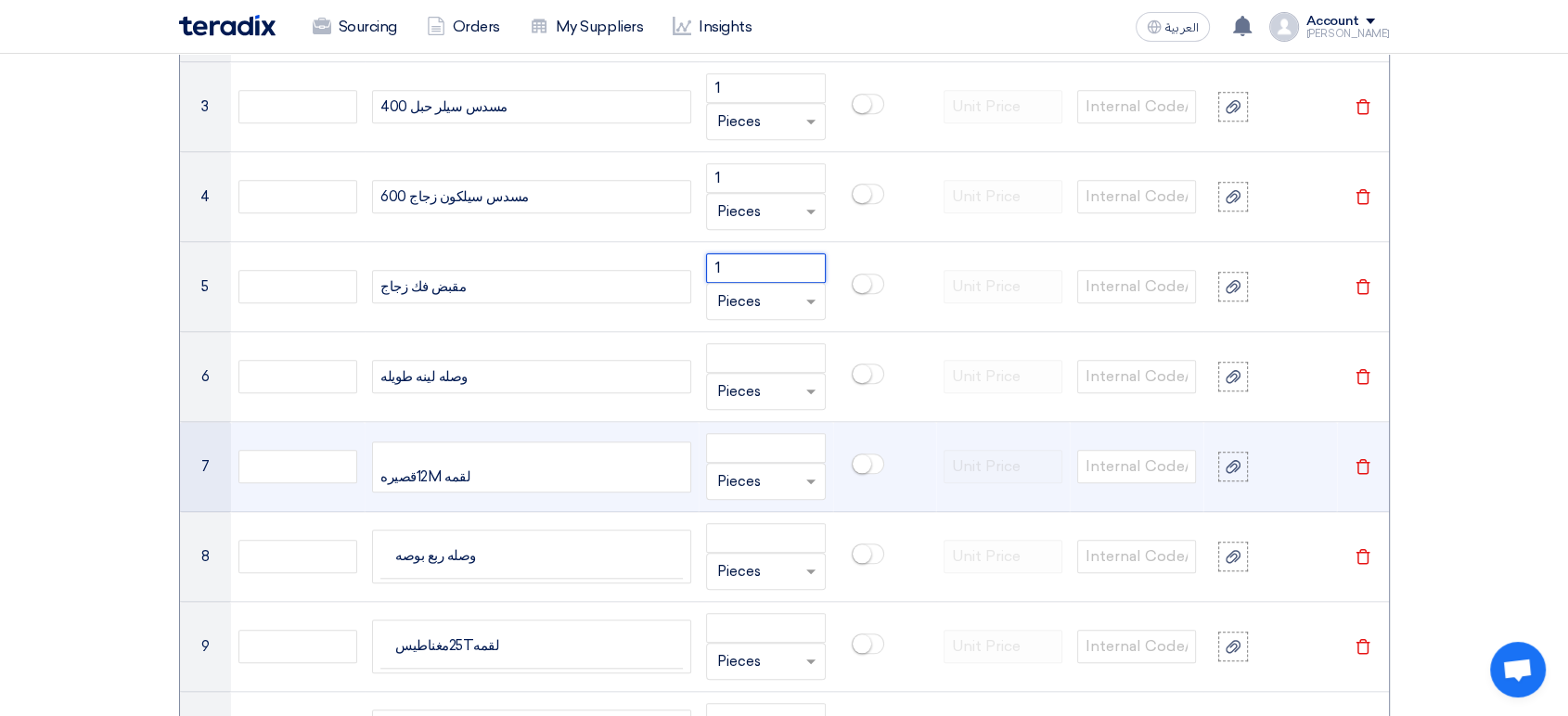
scroll to position [1692, 0]
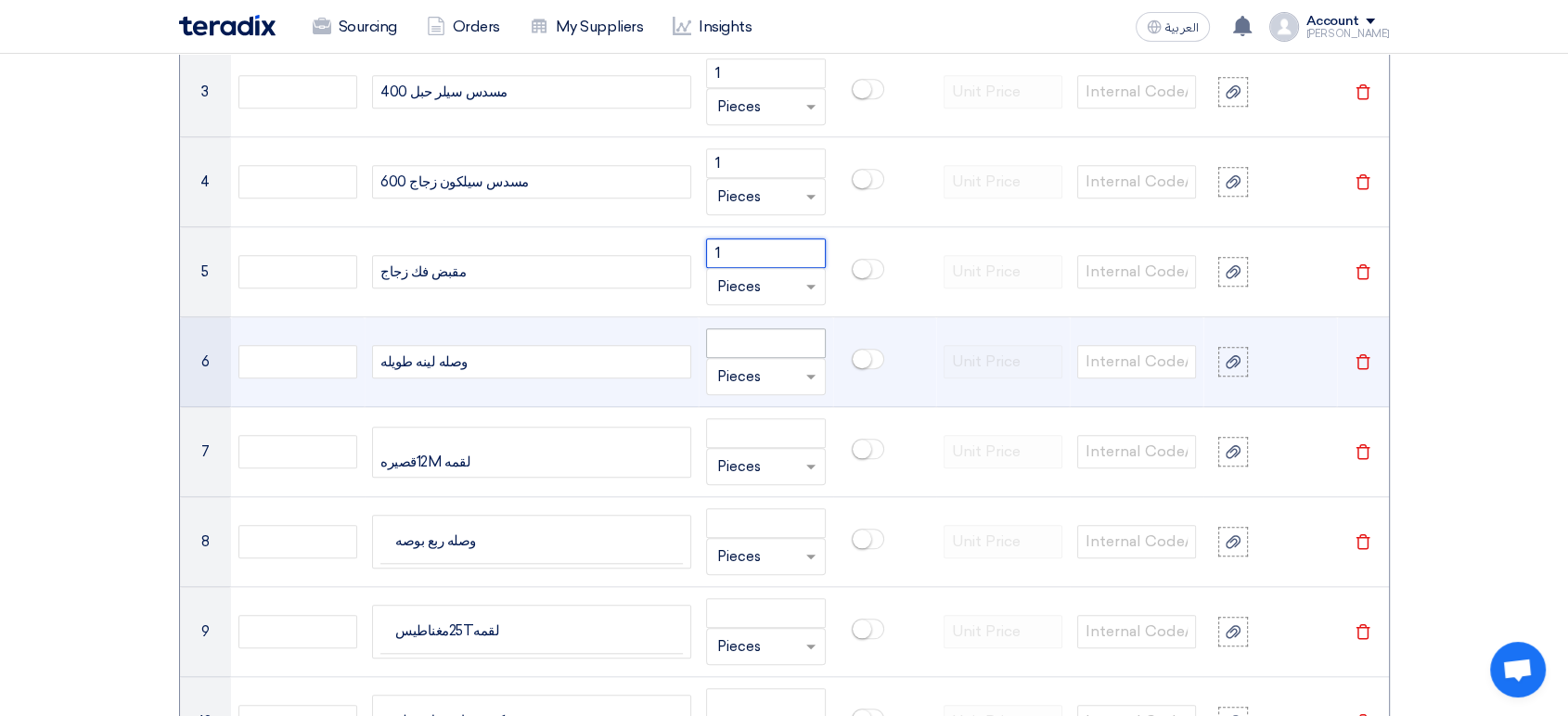
type input "1"
click at [756, 338] on input "number" at bounding box center [765, 343] width 118 height 30
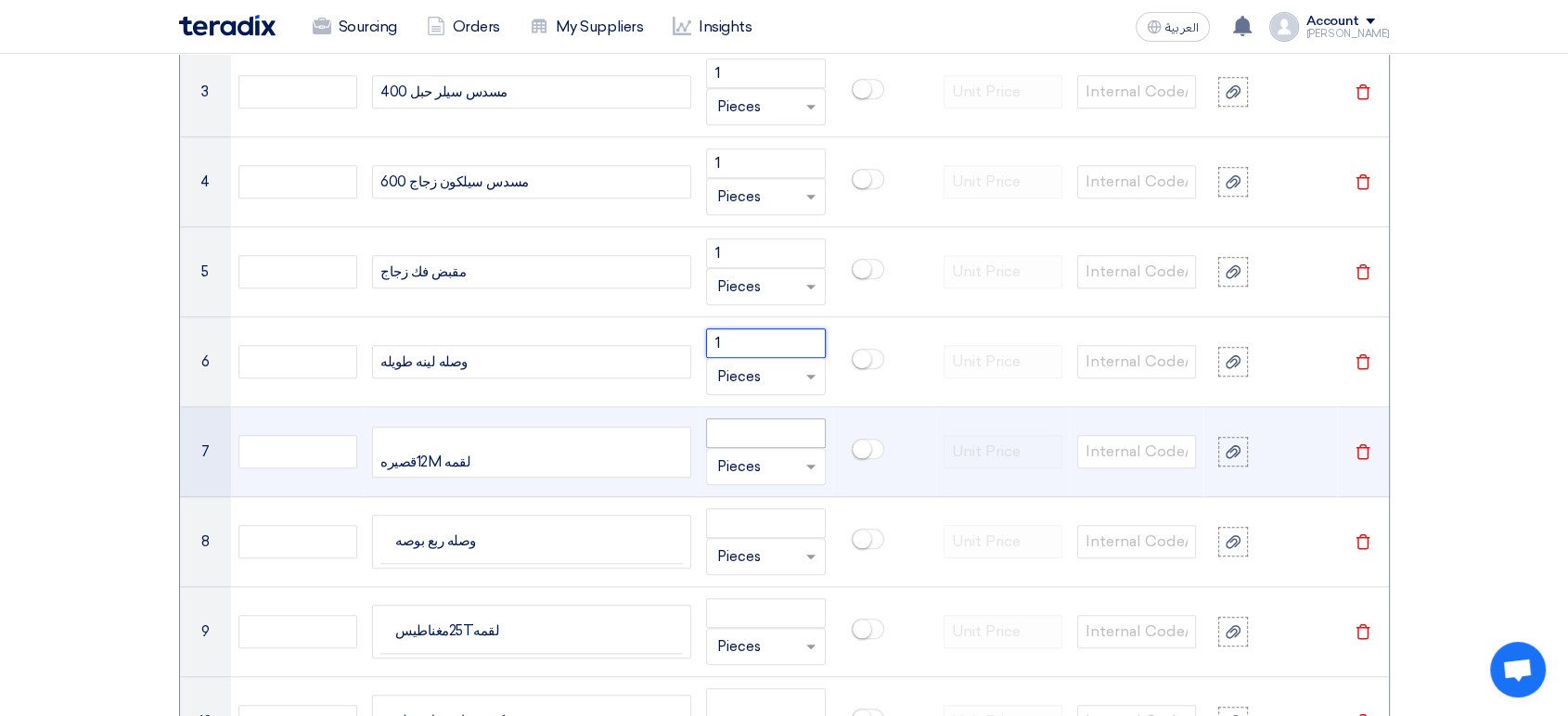
type input "1"
click at [751, 432] on input "number" at bounding box center [765, 433] width 118 height 30
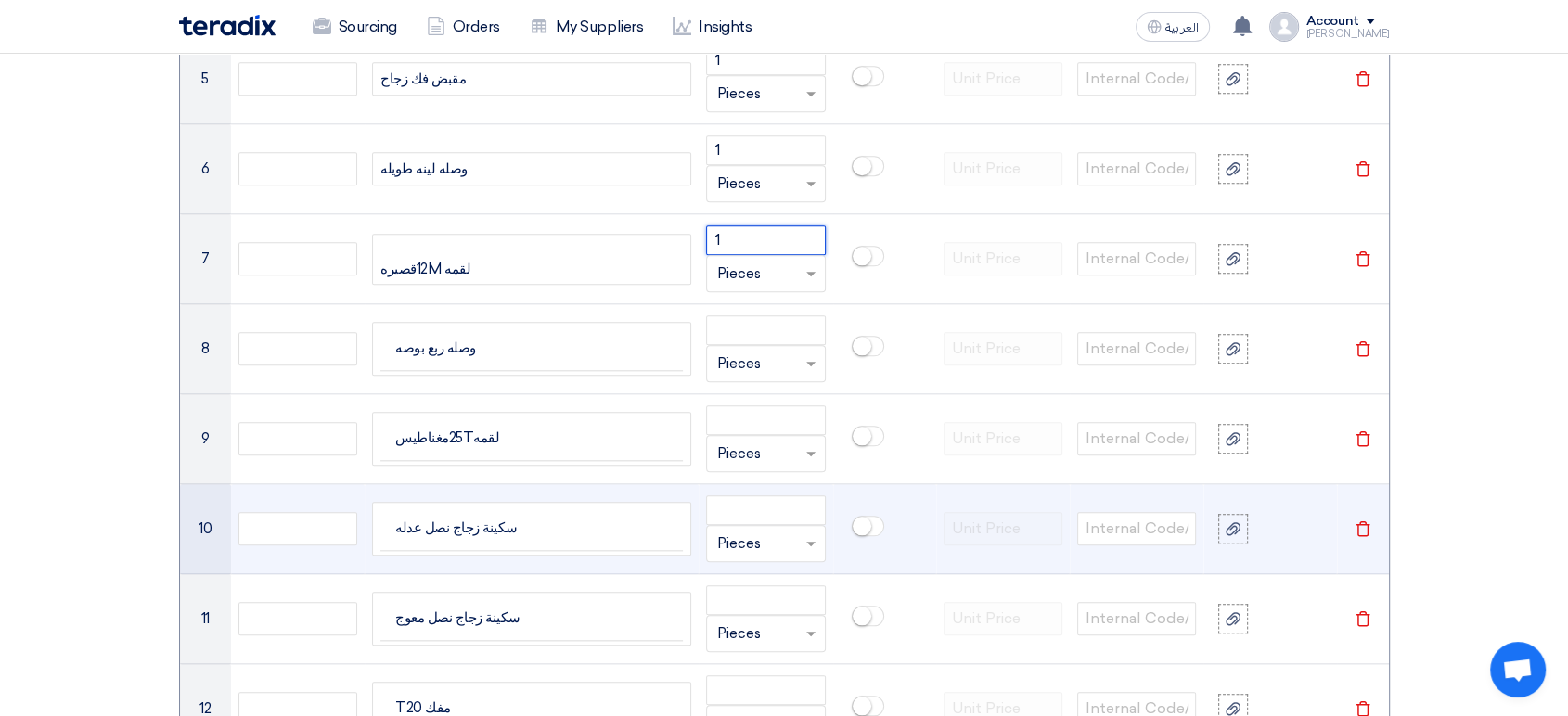
scroll to position [1899, 0]
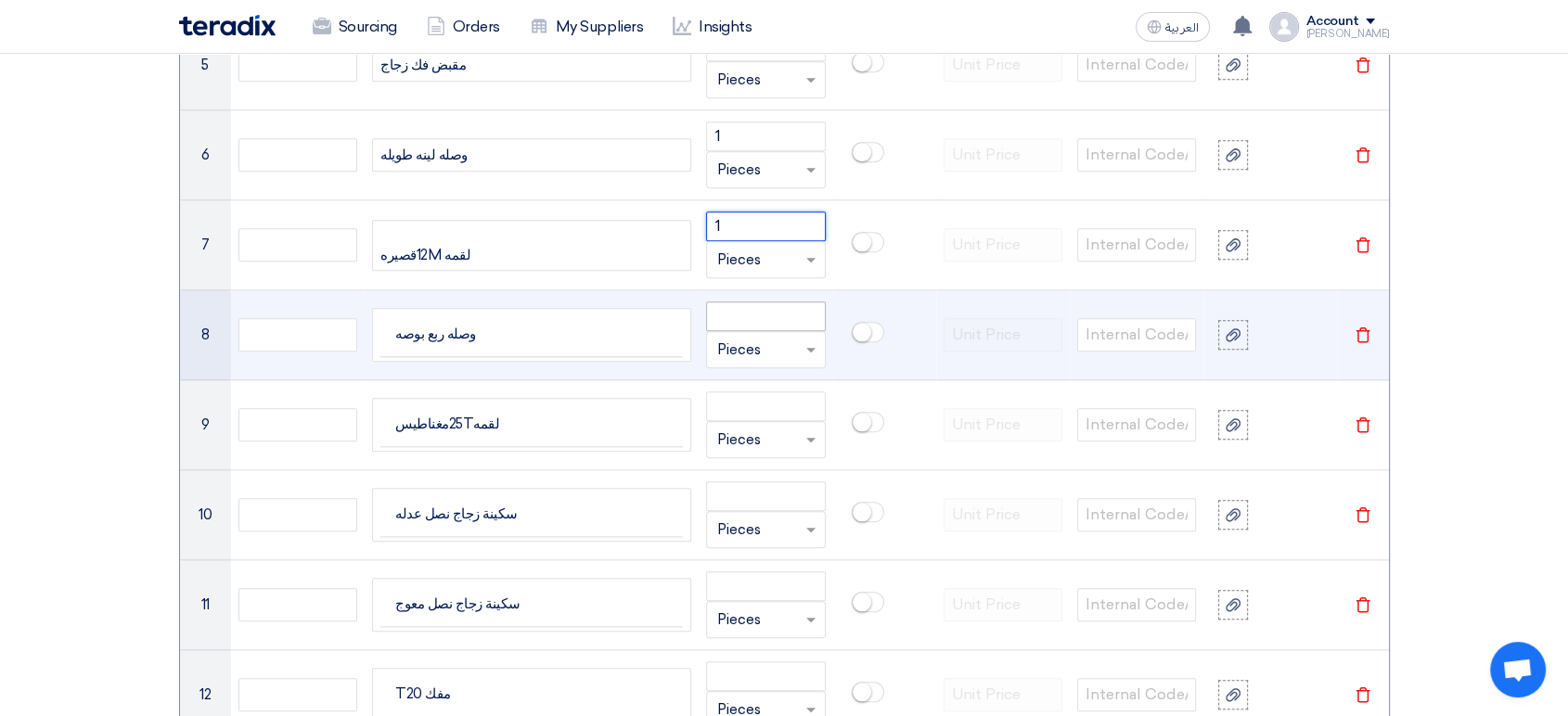
type input "1"
click at [771, 310] on input "number" at bounding box center [765, 316] width 118 height 30
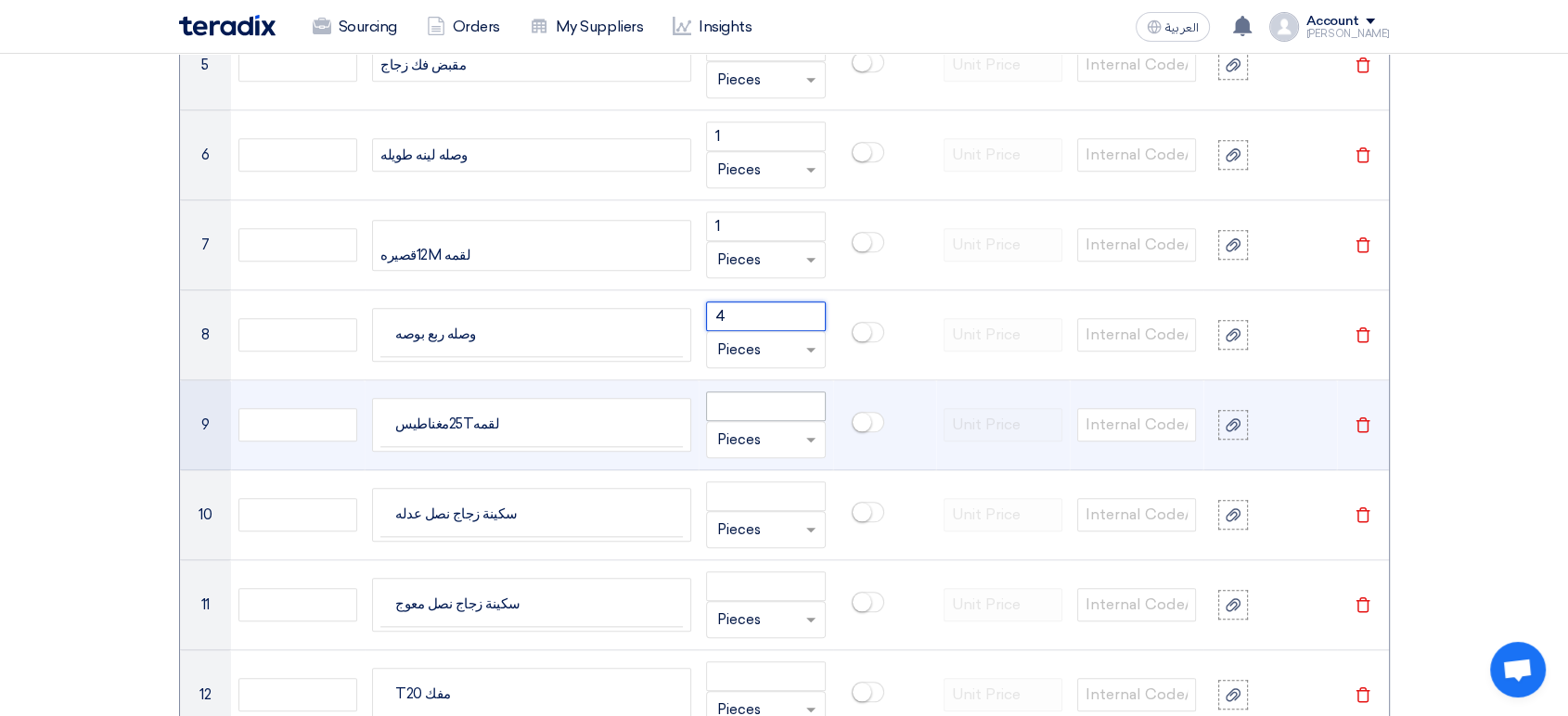
type input "4"
click at [740, 404] on input "number" at bounding box center [765, 406] width 118 height 30
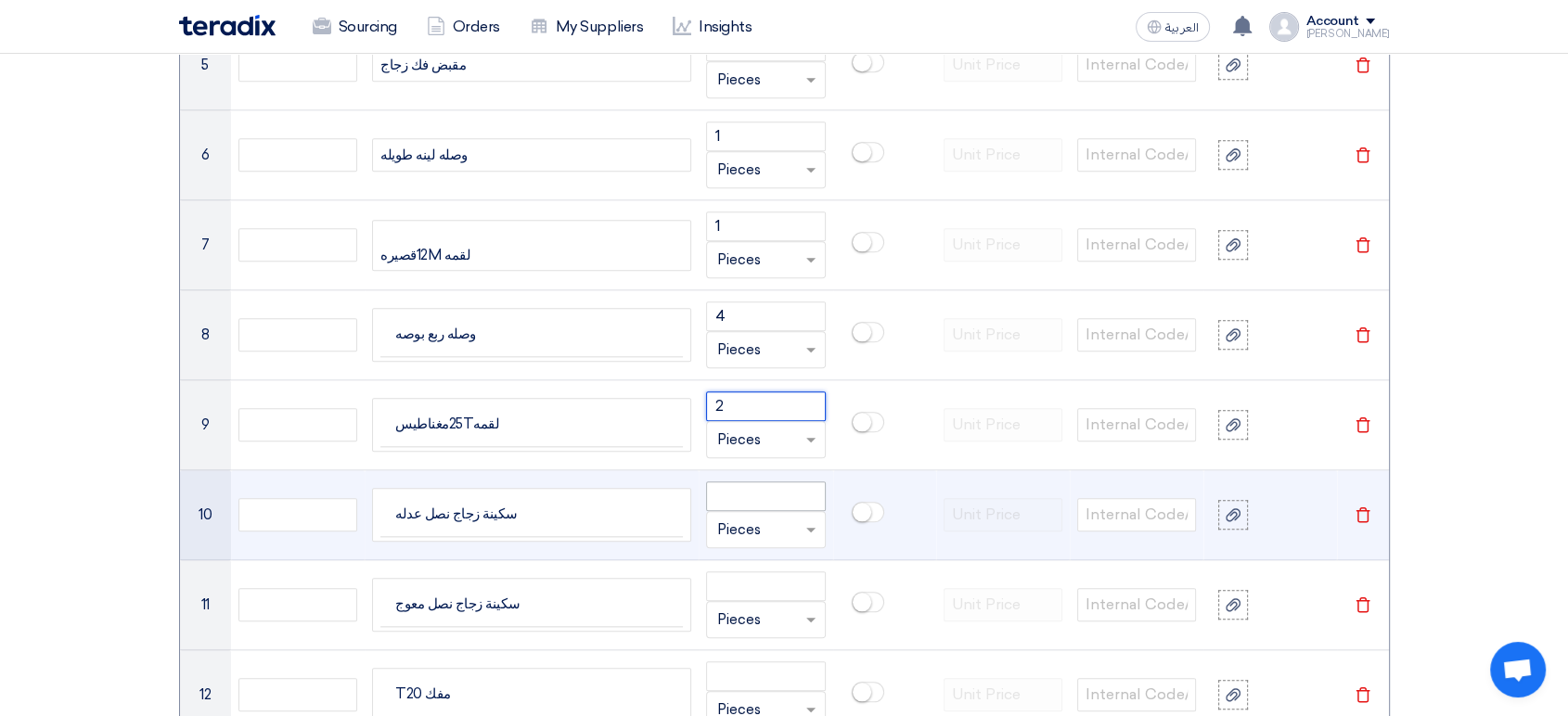
type input "2"
click at [786, 494] on input "number" at bounding box center [765, 496] width 118 height 30
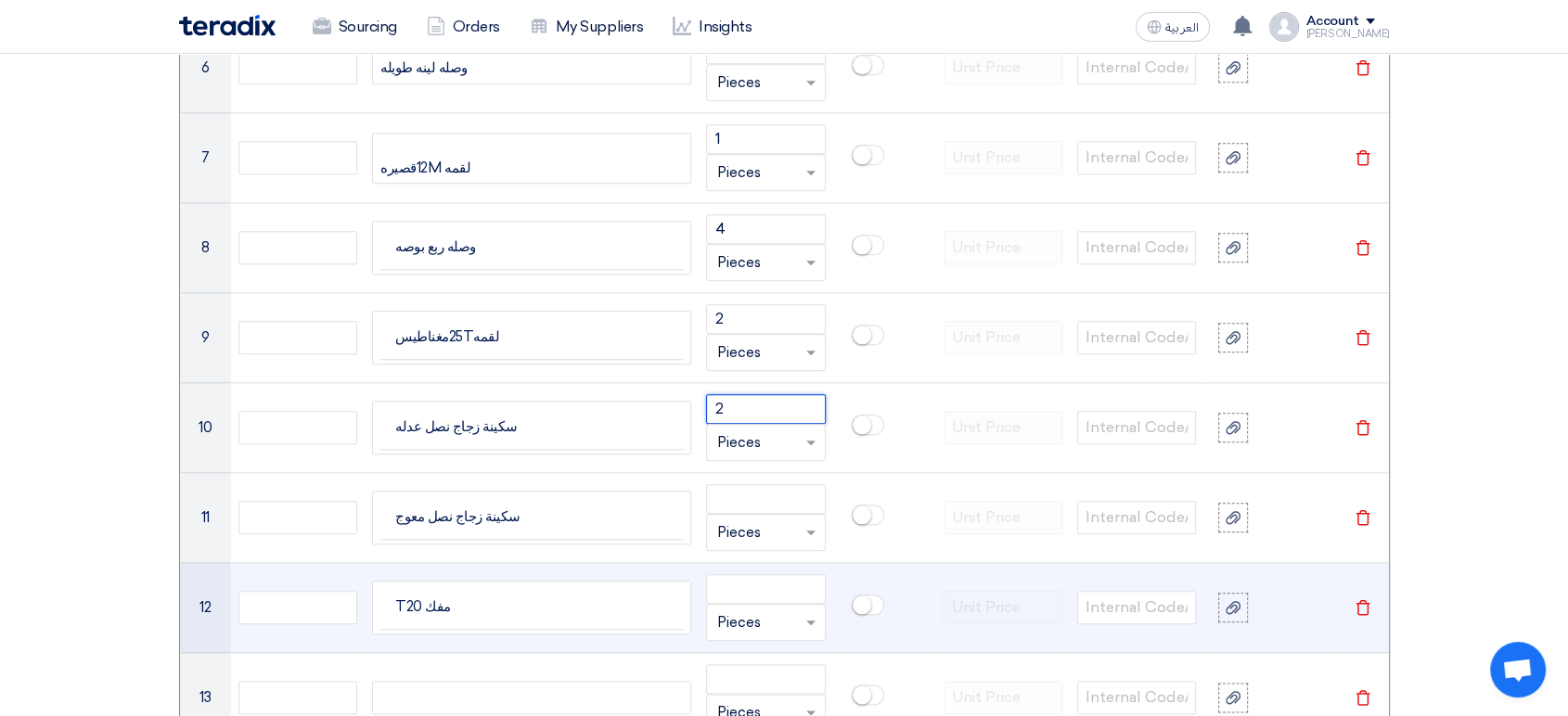
scroll to position [2105, 0]
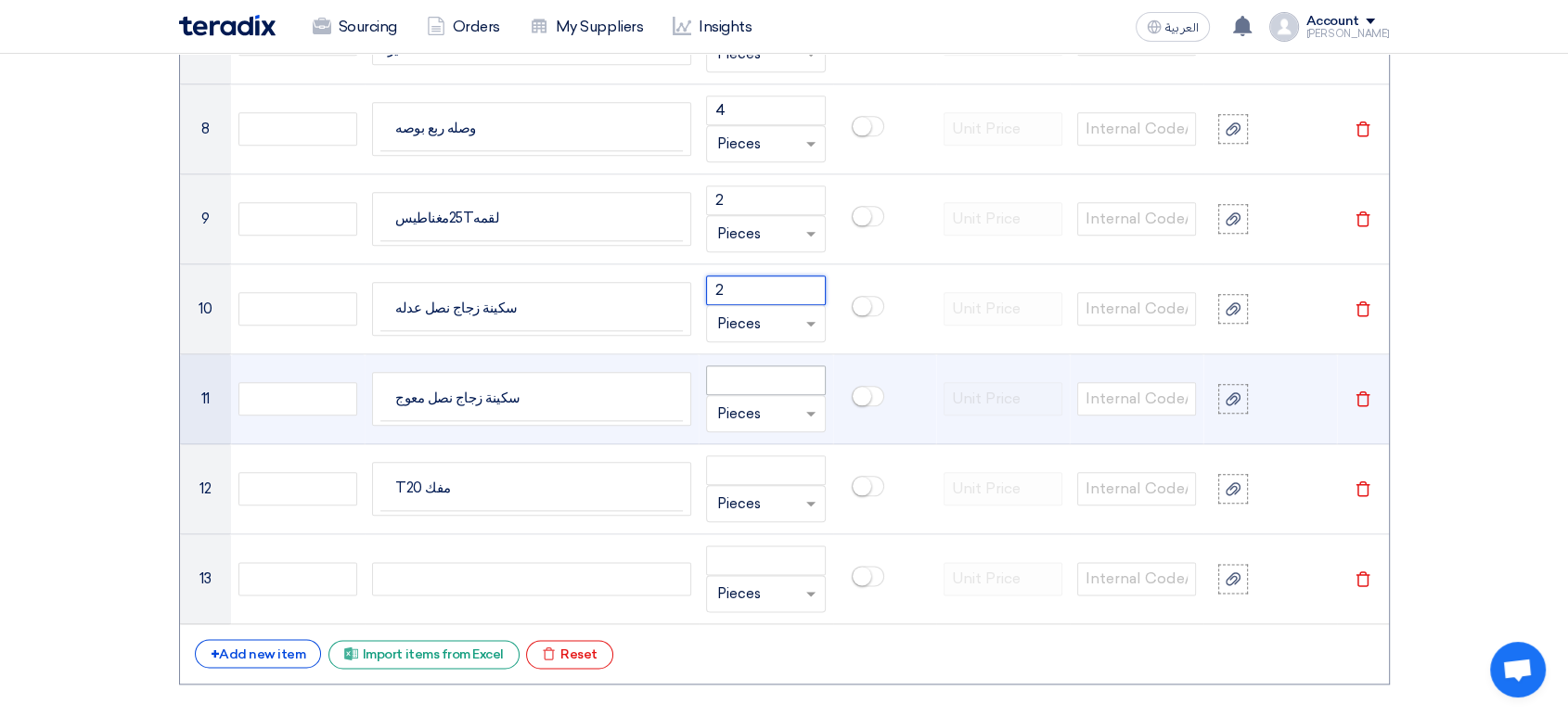
type input "2"
click at [744, 372] on input "number" at bounding box center [765, 380] width 118 height 30
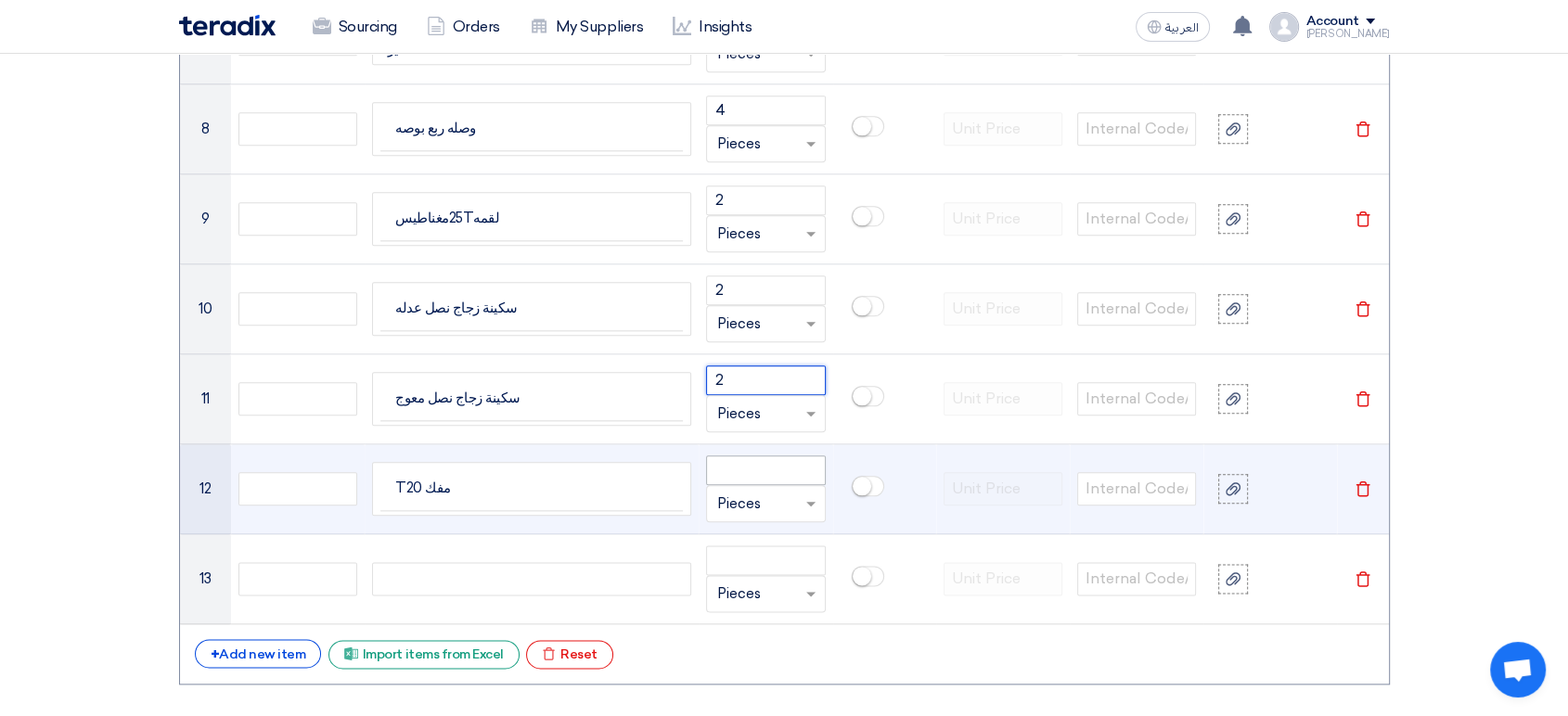
type input "2"
click at [760, 472] on input "number" at bounding box center [765, 470] width 118 height 30
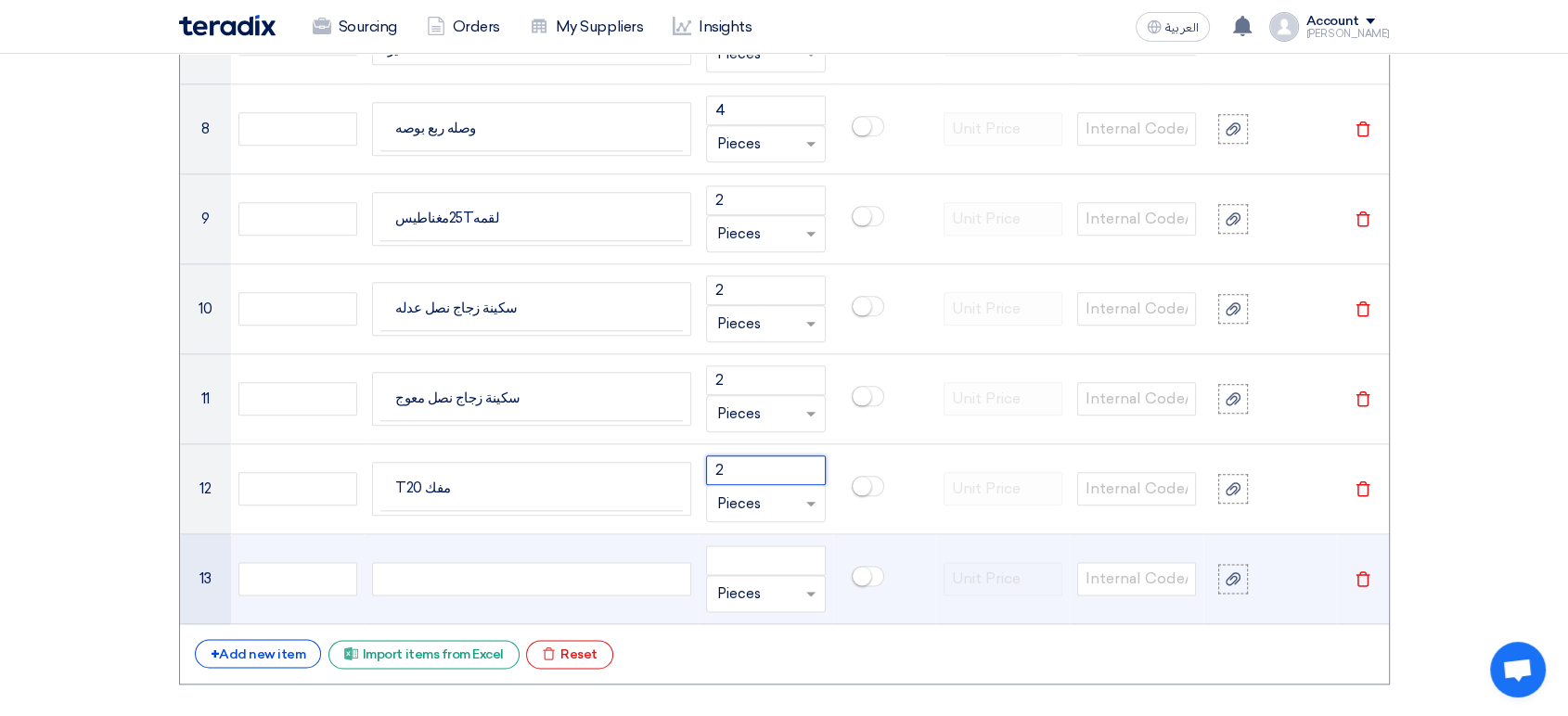
type input "2"
click at [1363, 580] on icon "Delete" at bounding box center [1362, 578] width 17 height 17
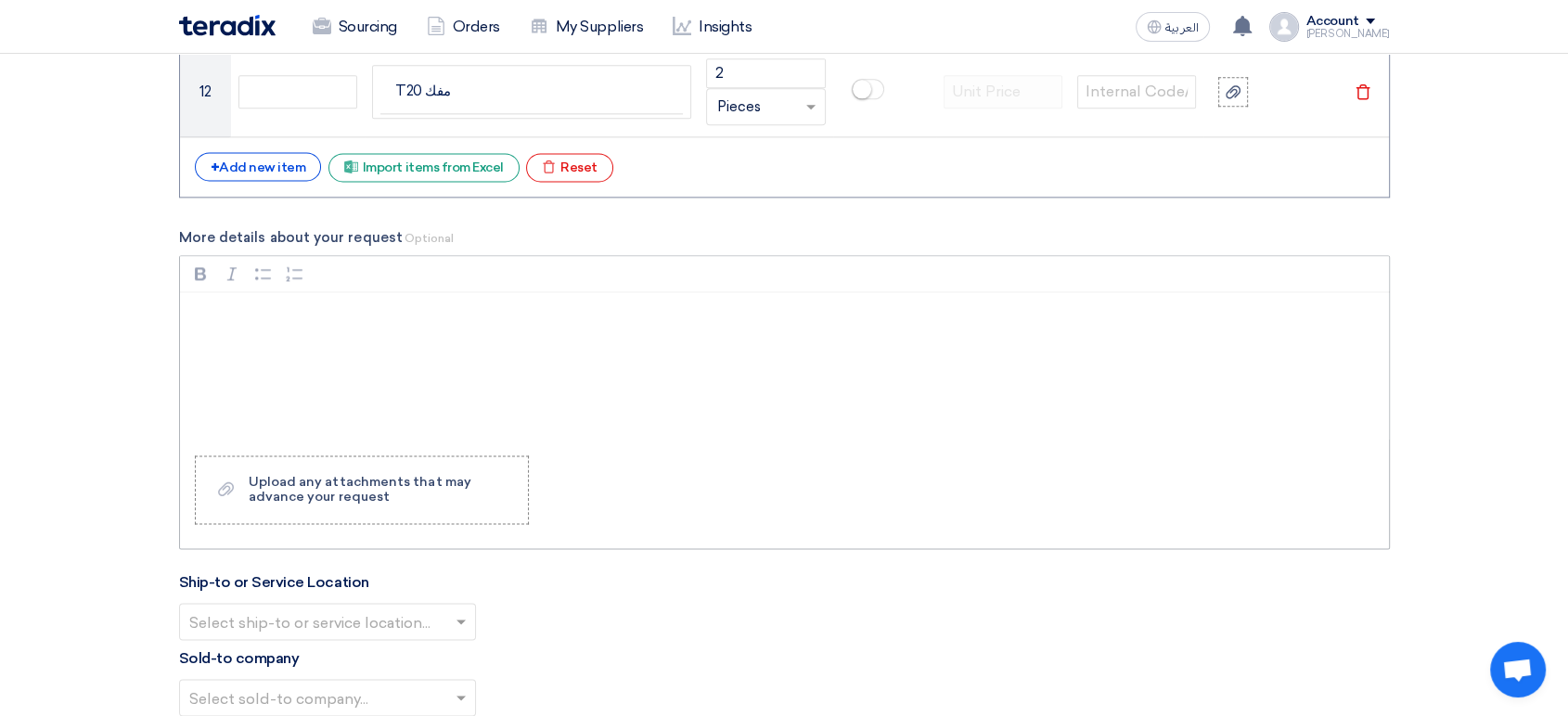
scroll to position [2516, 0]
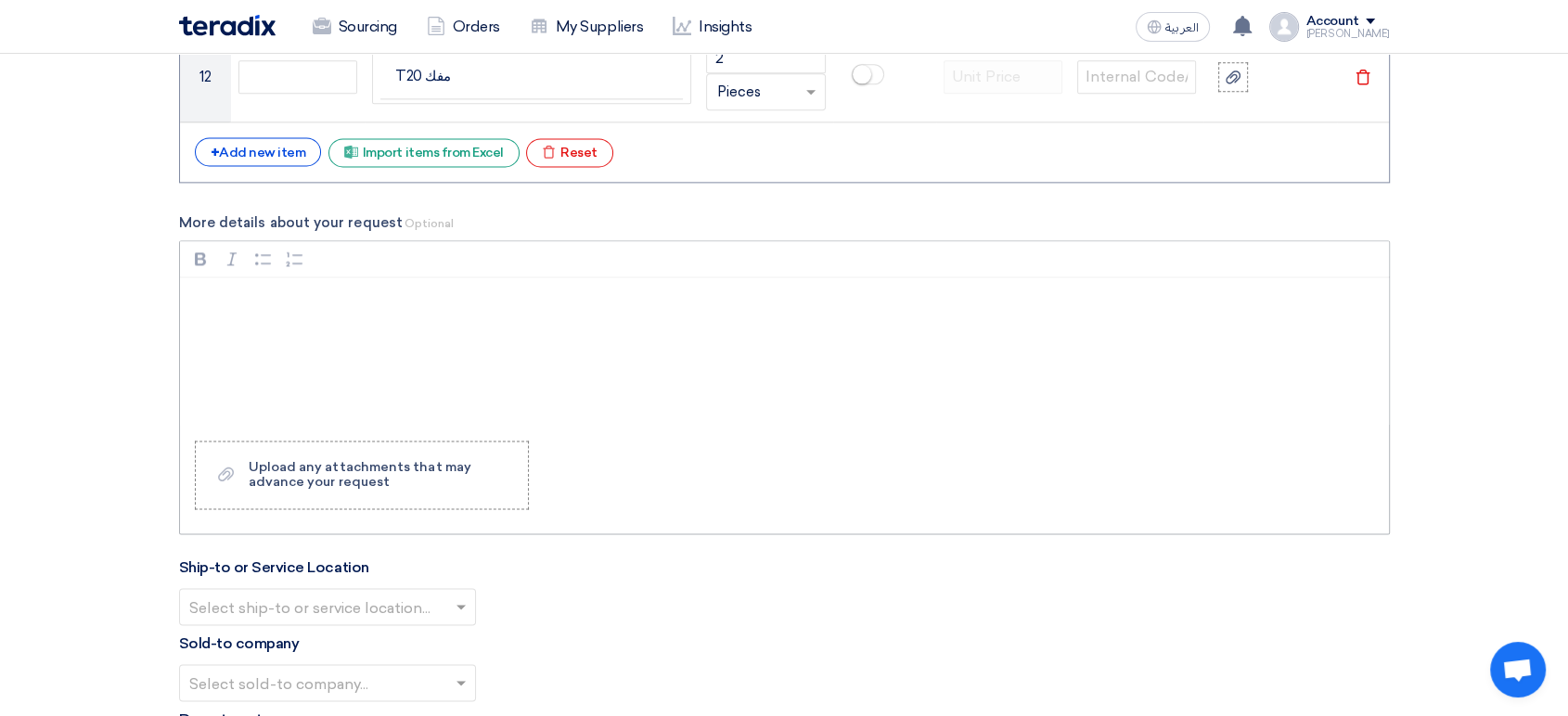
click at [385, 324] on div "Rich Text Editor, main" at bounding box center [784, 351] width 1209 height 149
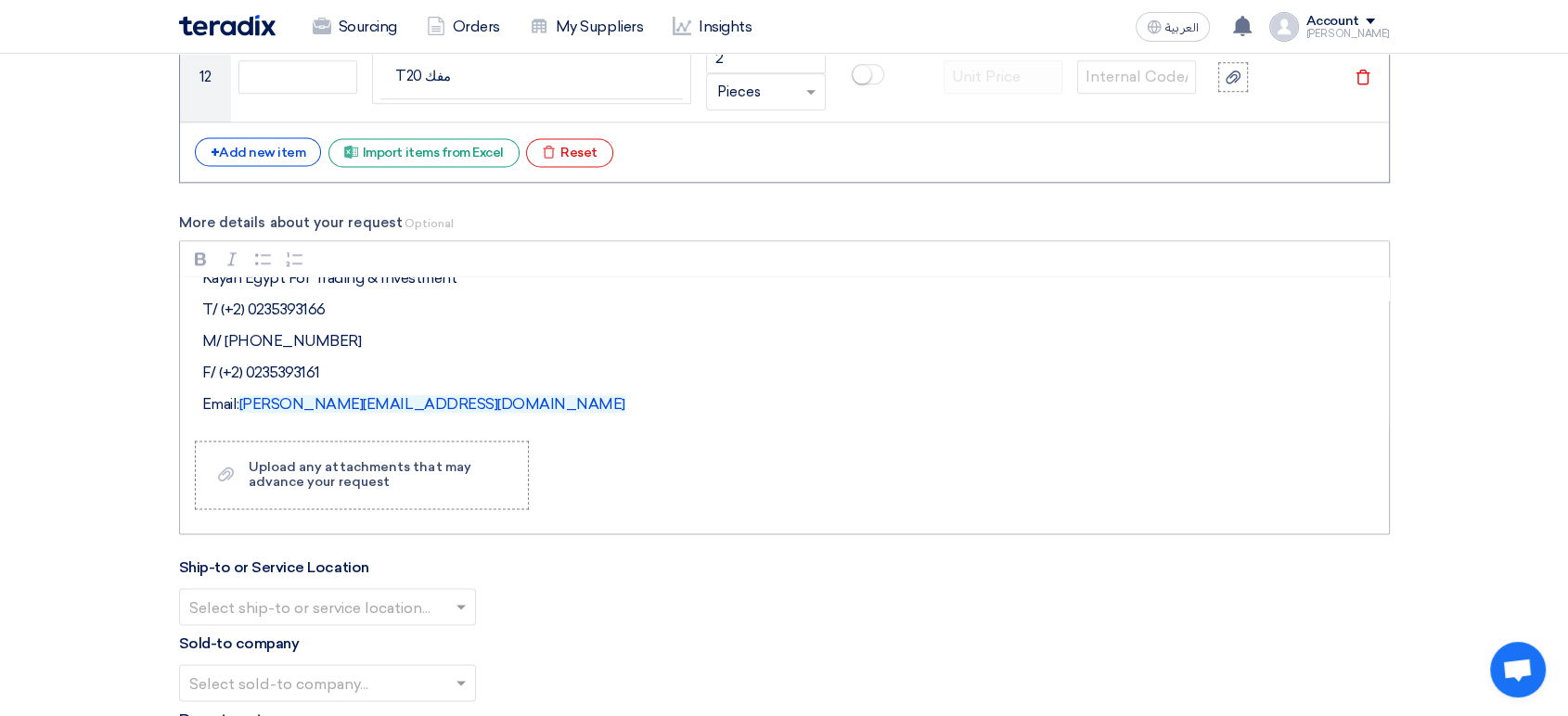
scroll to position [215, 0]
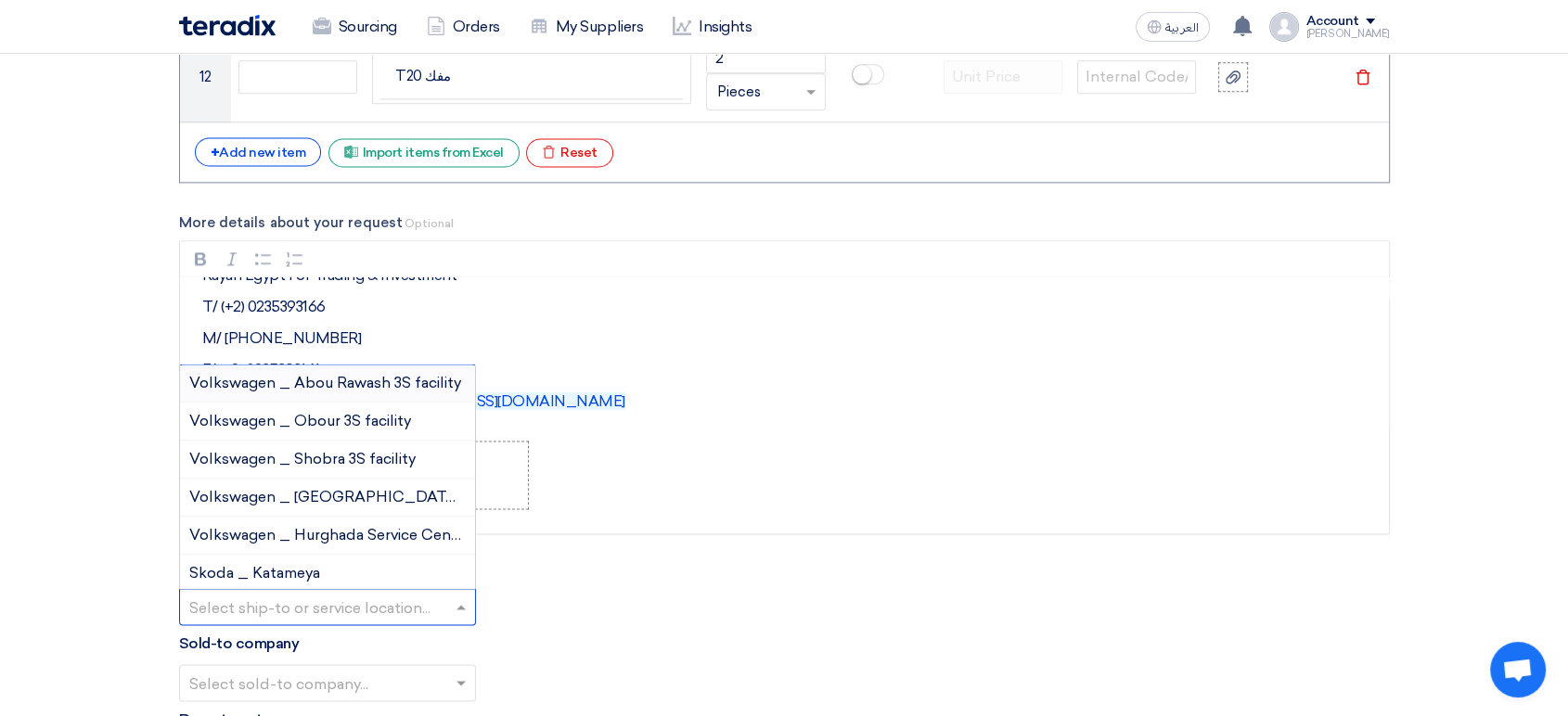
click at [341, 602] on input "text" at bounding box center [318, 608] width 258 height 31
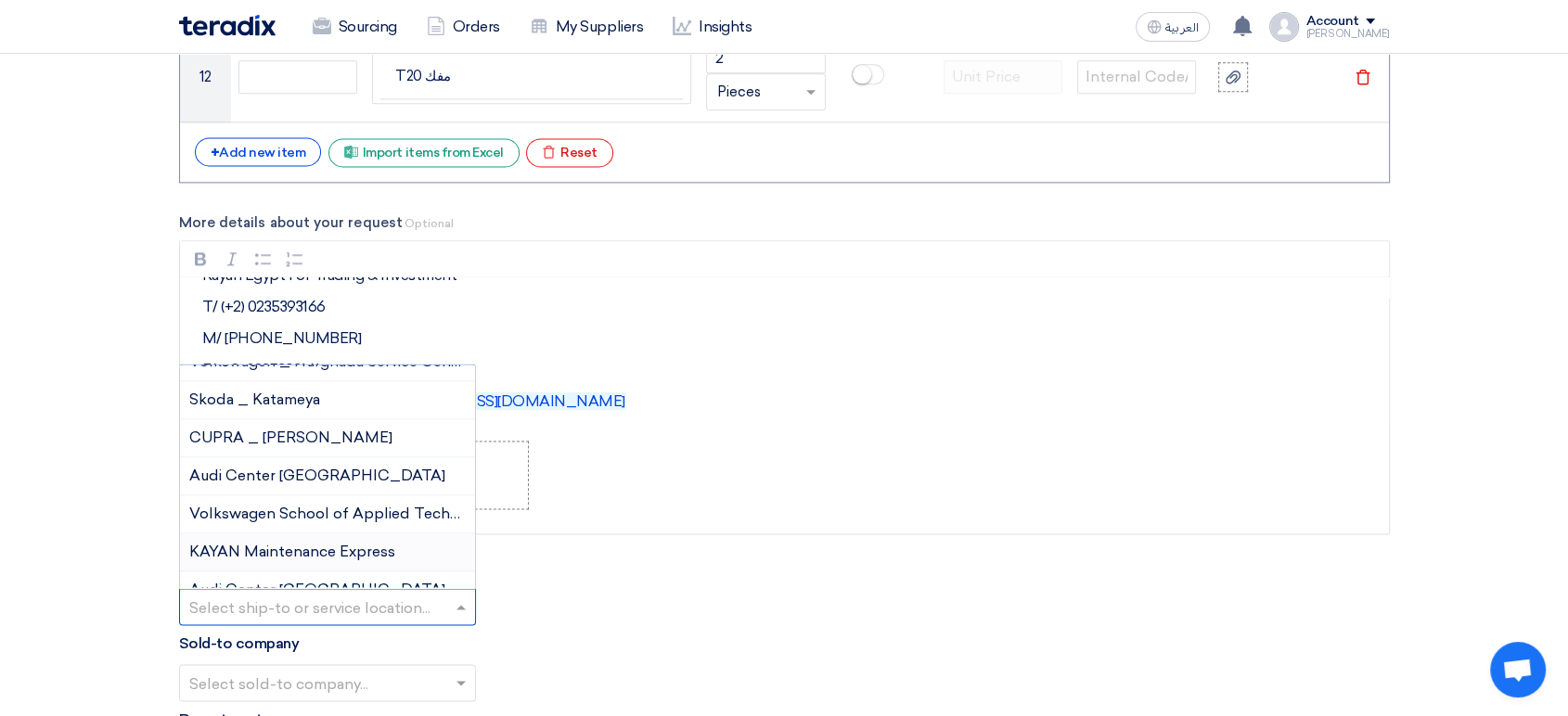
scroll to position [193, 0]
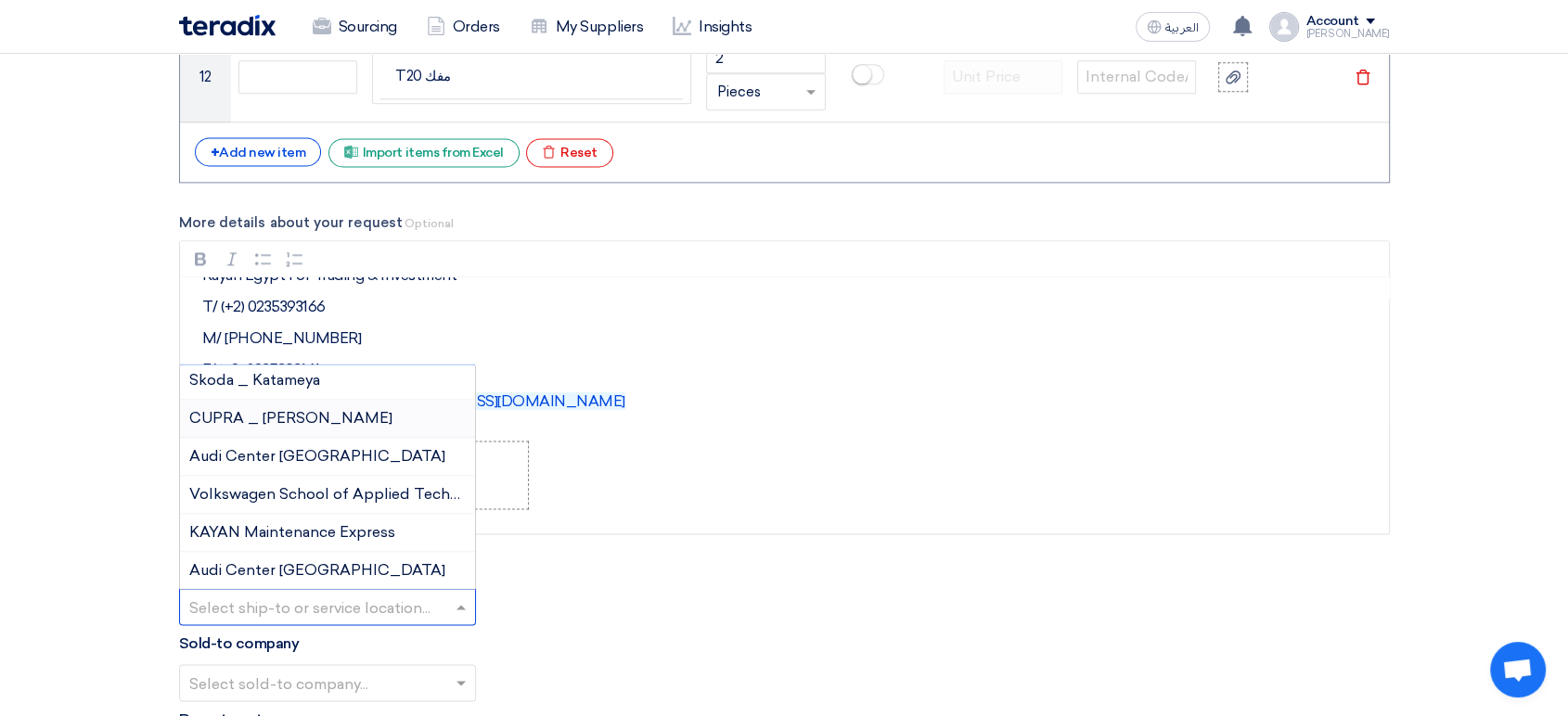
click at [297, 410] on span "CUPRA _ [PERSON_NAME]" at bounding box center [291, 418] width 203 height 18
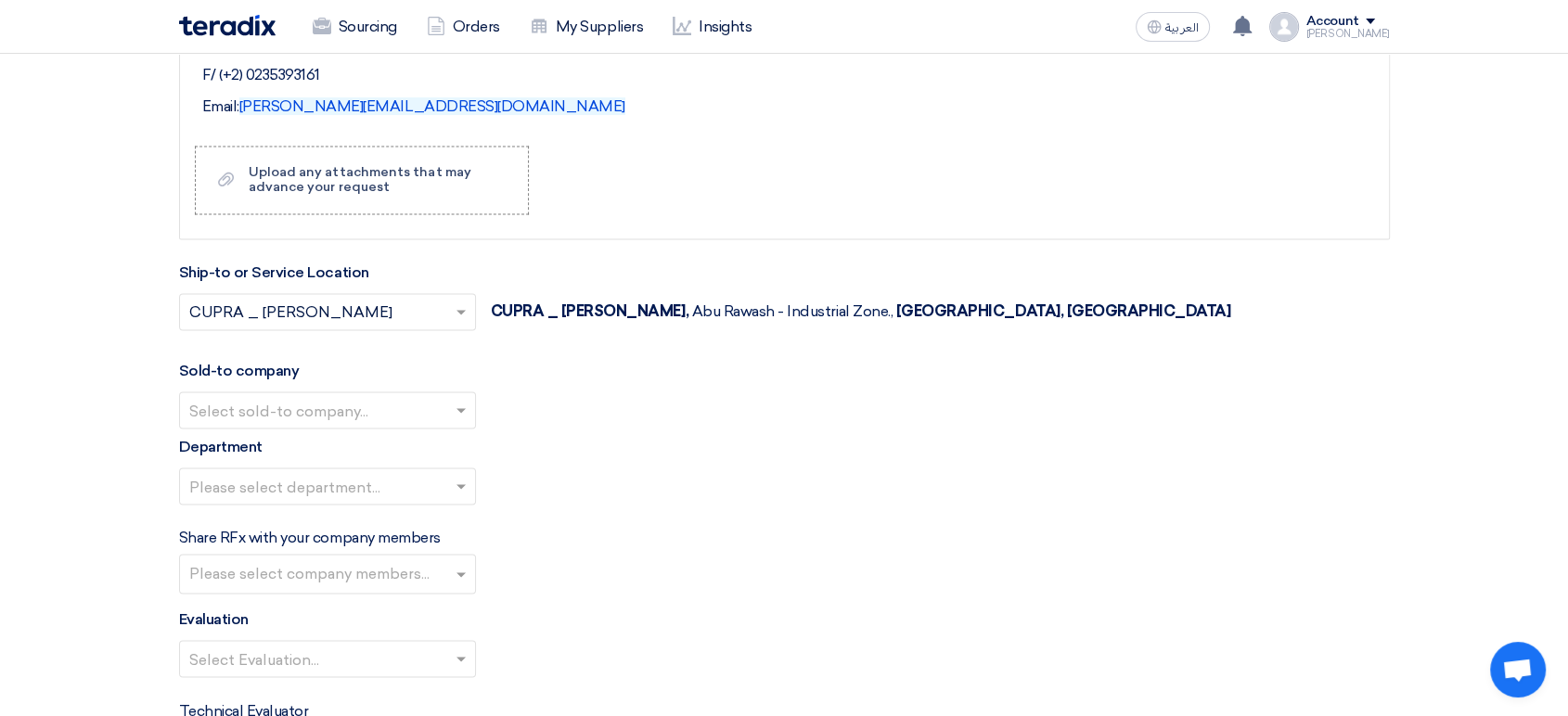
scroll to position [2826, 0]
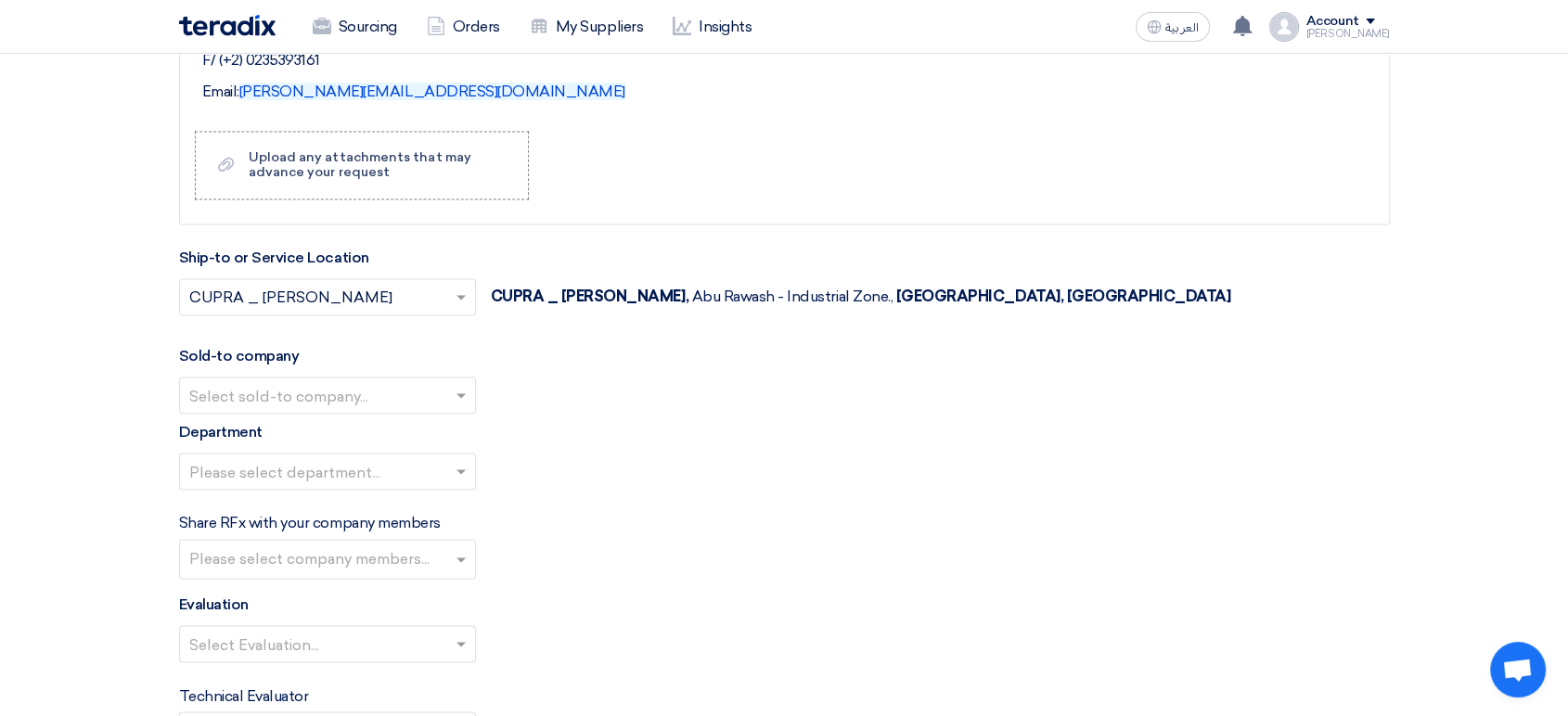
click at [317, 388] on input "text" at bounding box center [318, 397] width 258 height 31
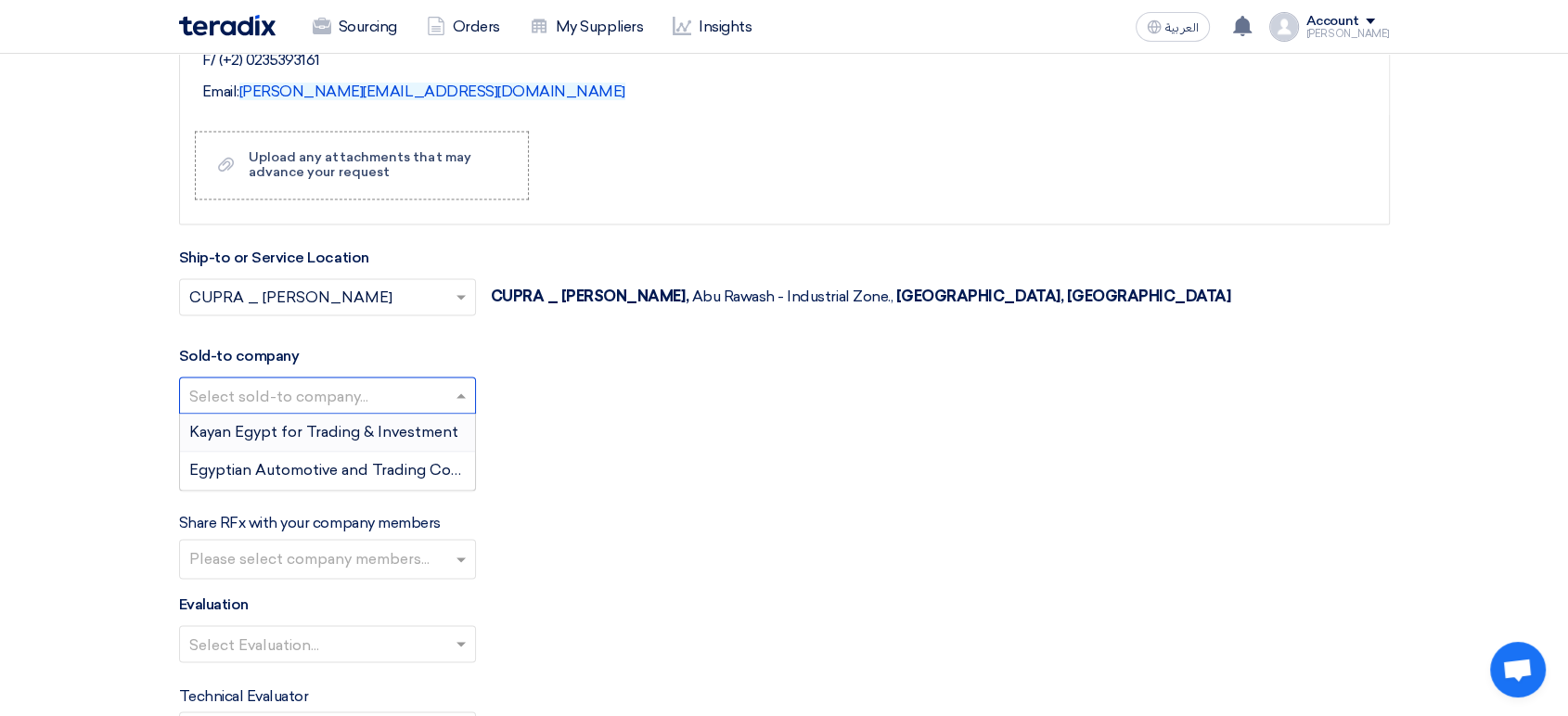
click at [290, 432] on span "Kayan Egypt for Trading & Investment" at bounding box center [323, 431] width 269 height 18
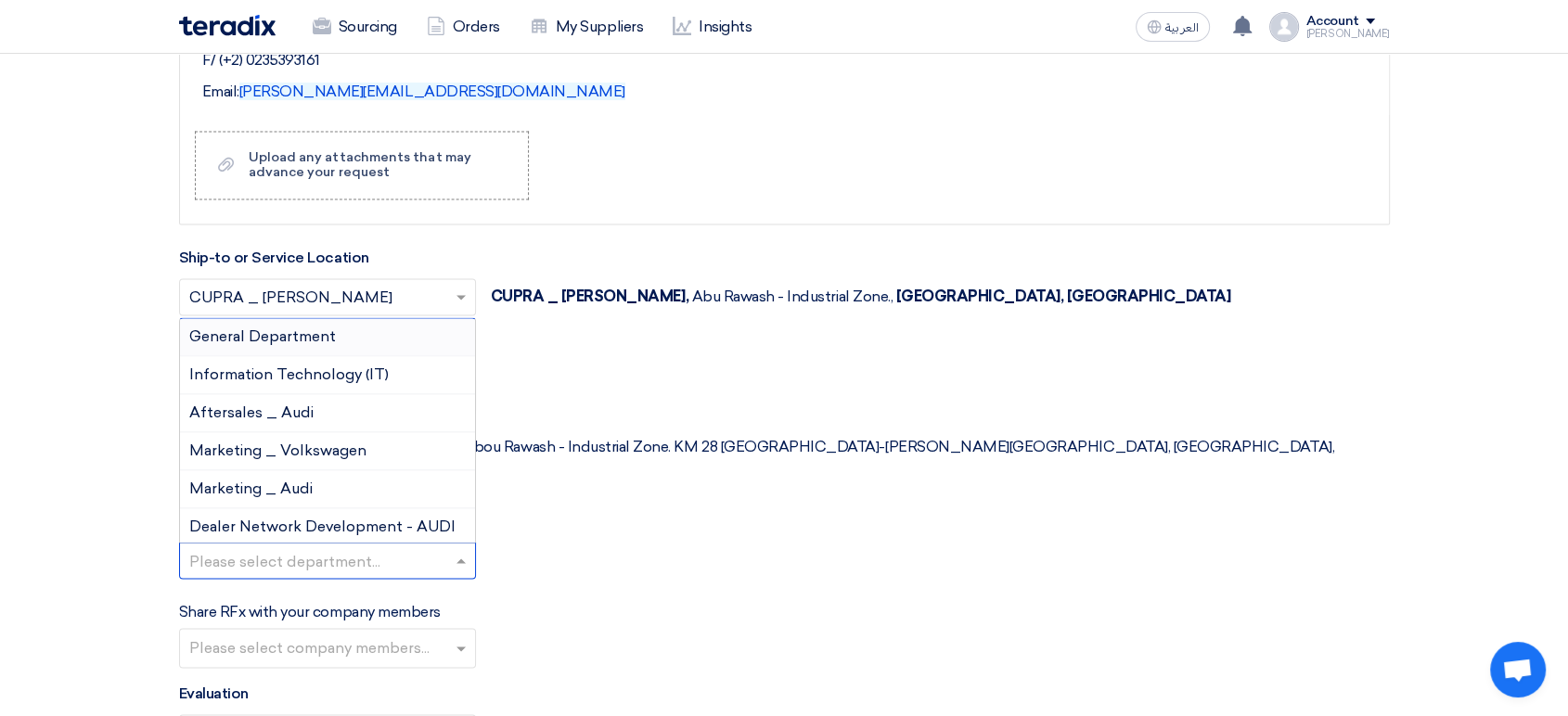
click at [283, 547] on input "text" at bounding box center [318, 561] width 258 height 31
click at [305, 327] on span "General Department" at bounding box center [262, 336] width 147 height 18
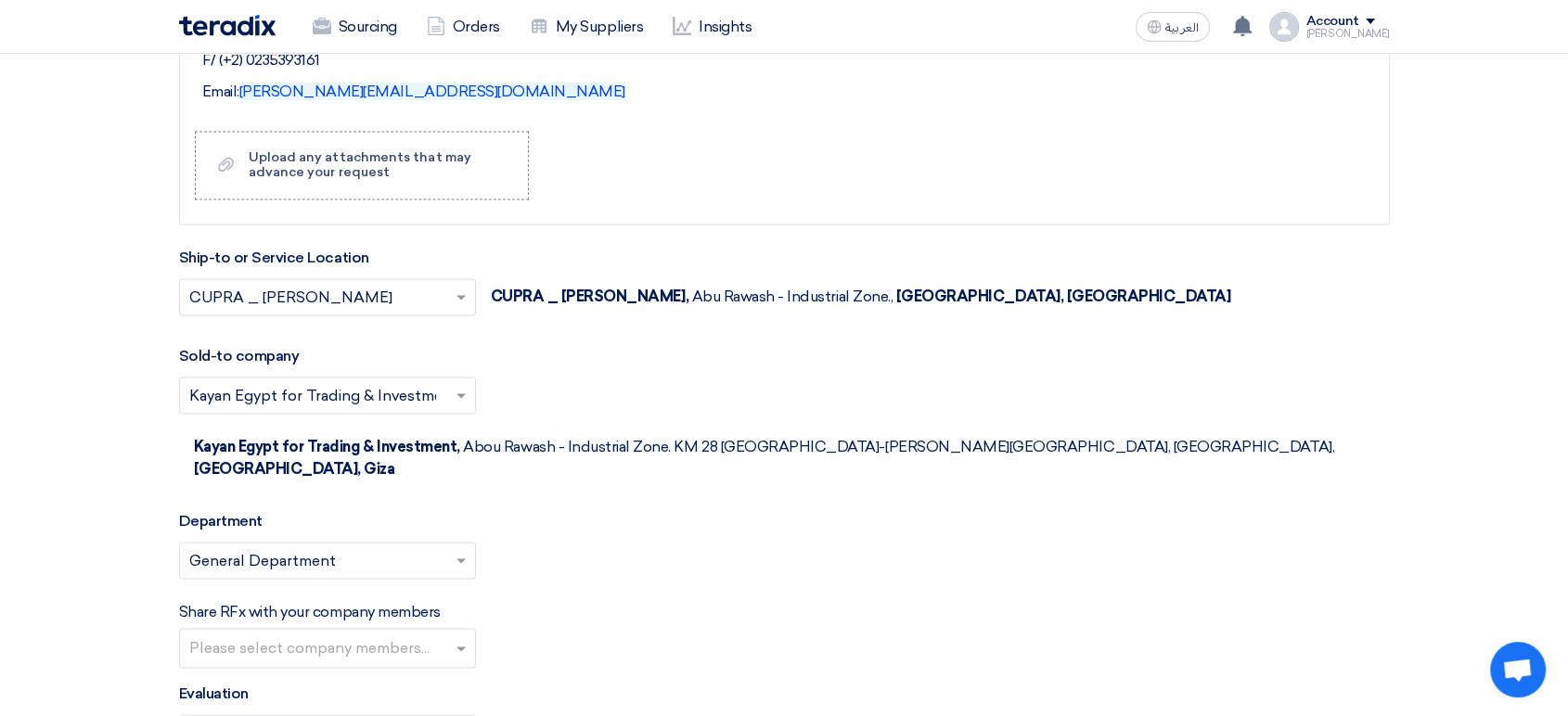
click at [249, 634] on input "text" at bounding box center [329, 649] width 281 height 31
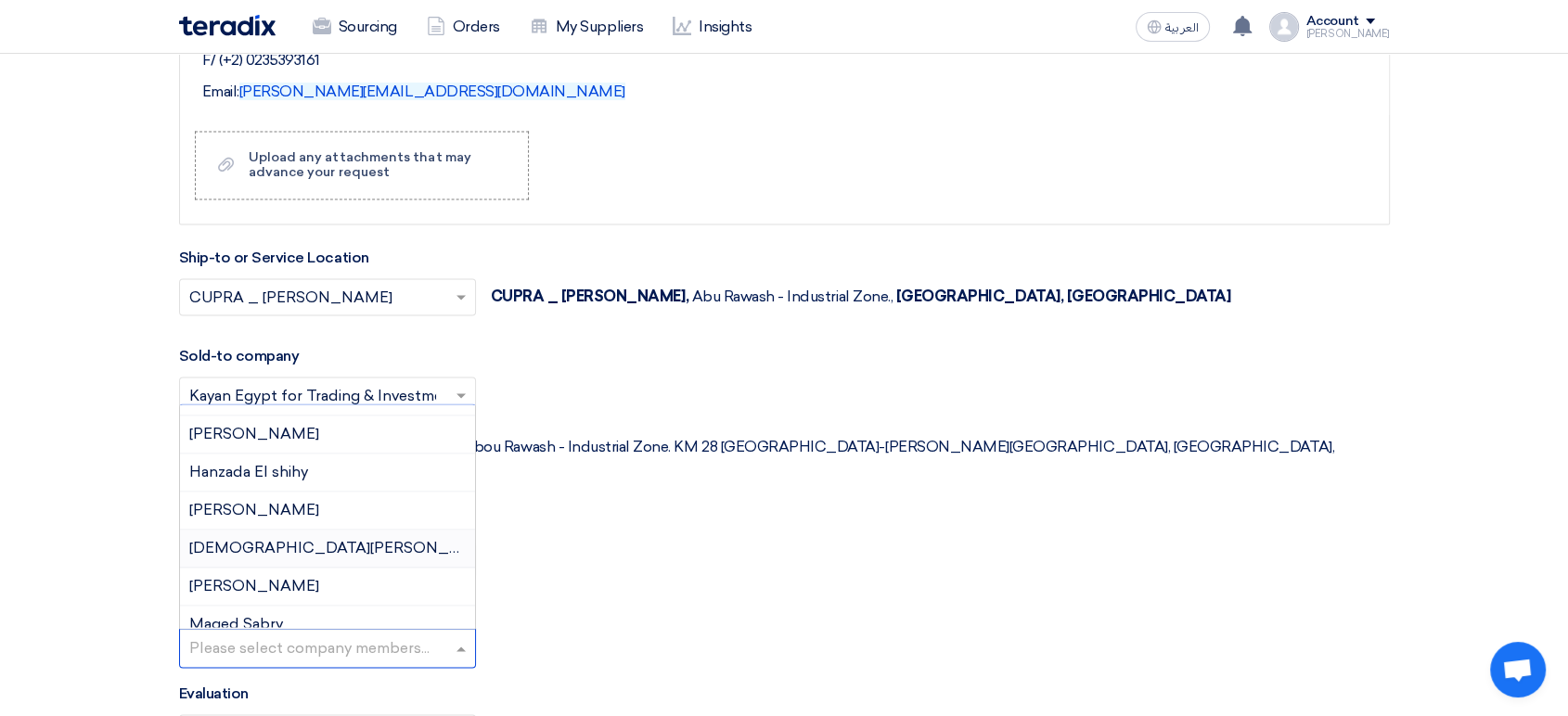
scroll to position [206, 0]
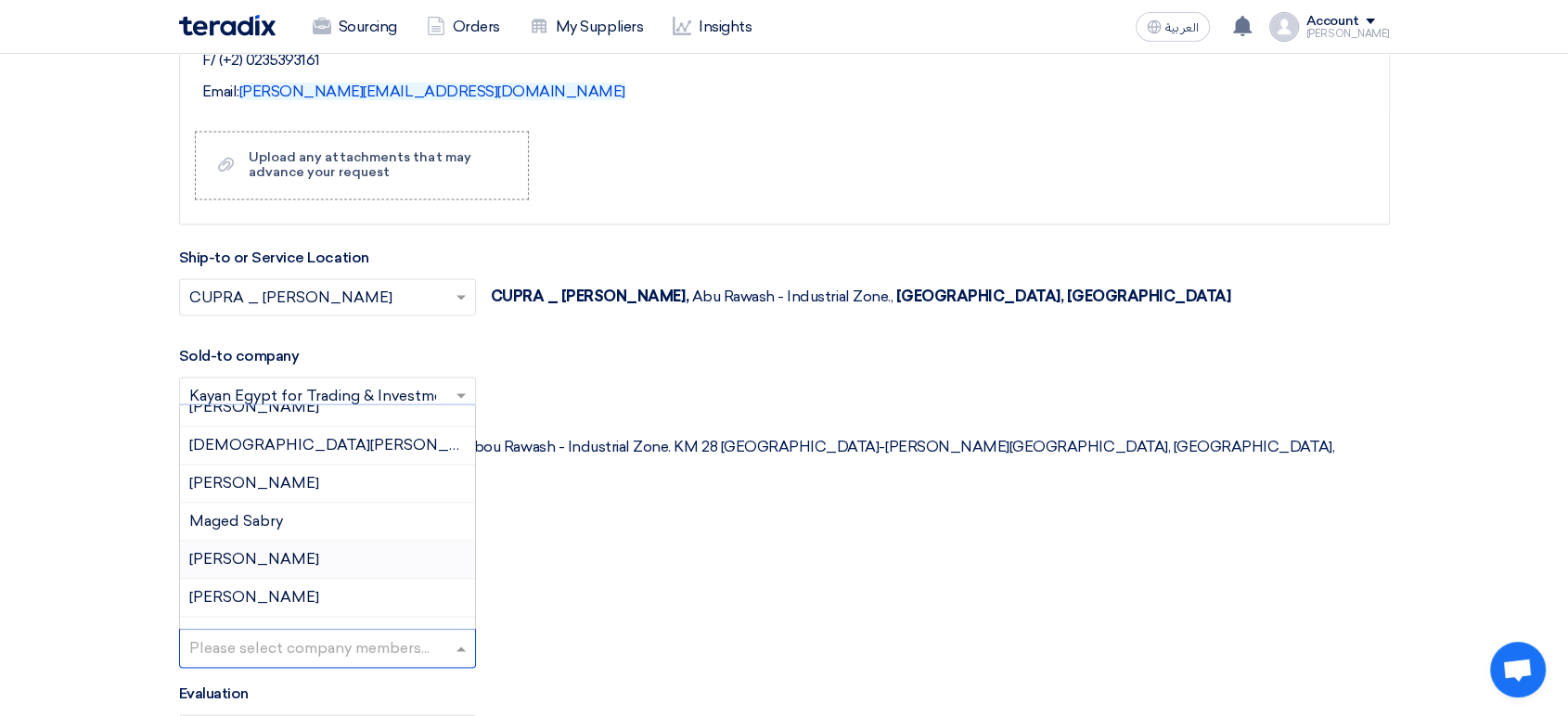
click at [300, 550] on span "[PERSON_NAME]" at bounding box center [254, 558] width 130 height 18
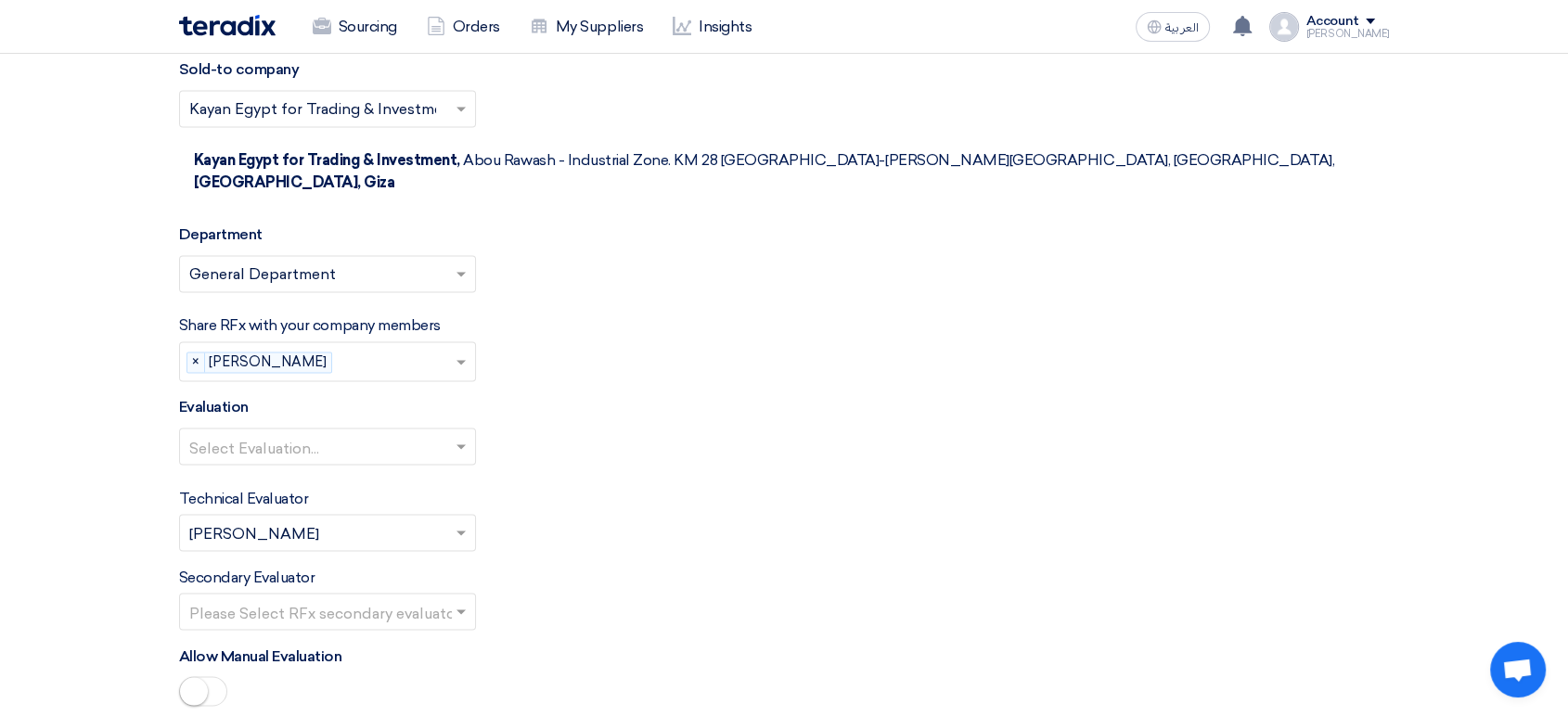
scroll to position [3135, 0]
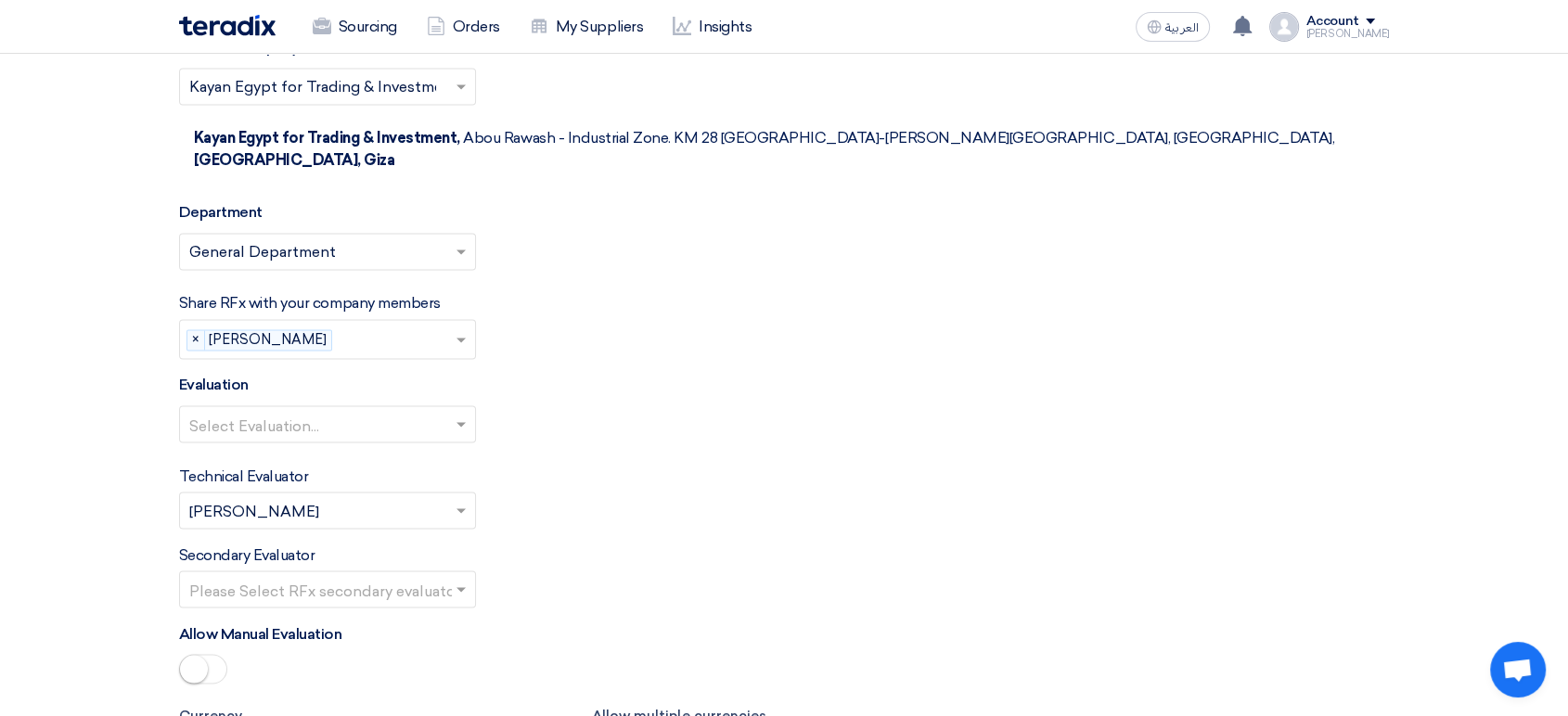
click at [312, 411] on input "text" at bounding box center [318, 425] width 258 height 31
click at [302, 451] on span "100% Price (VAT Included)" at bounding box center [281, 460] width 184 height 18
click at [302, 576] on input "text" at bounding box center [318, 591] width 258 height 31
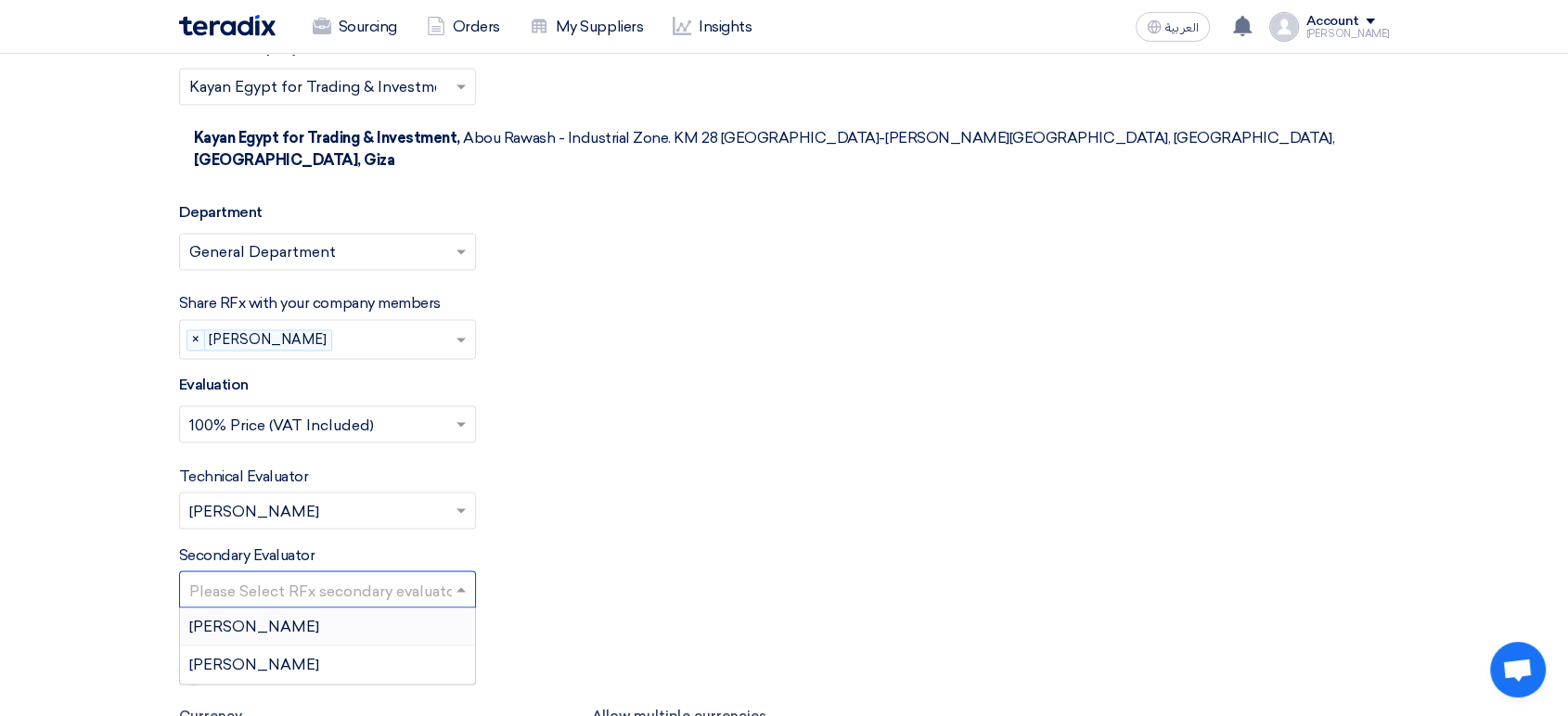
click at [289, 617] on span "[PERSON_NAME]" at bounding box center [254, 625] width 130 height 18
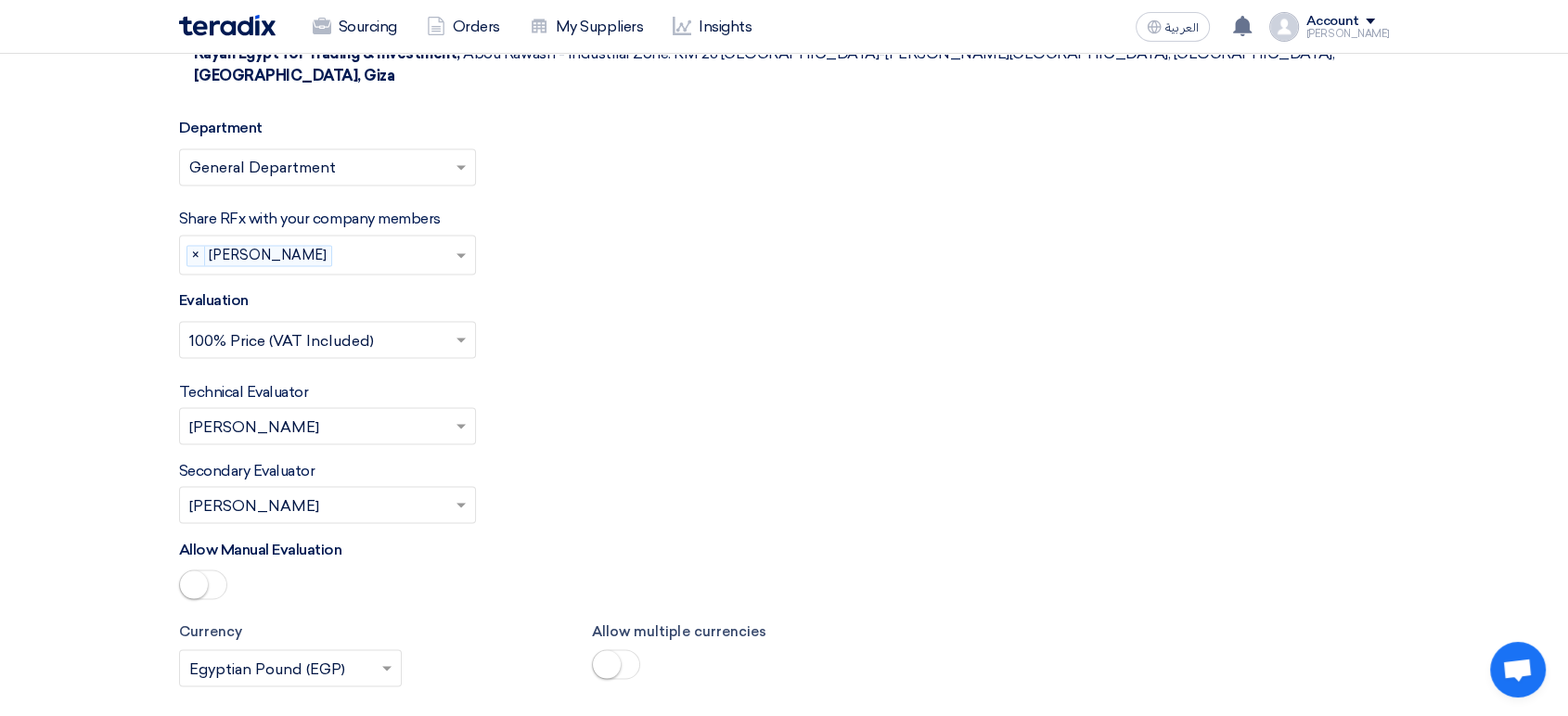
scroll to position [3547, 0]
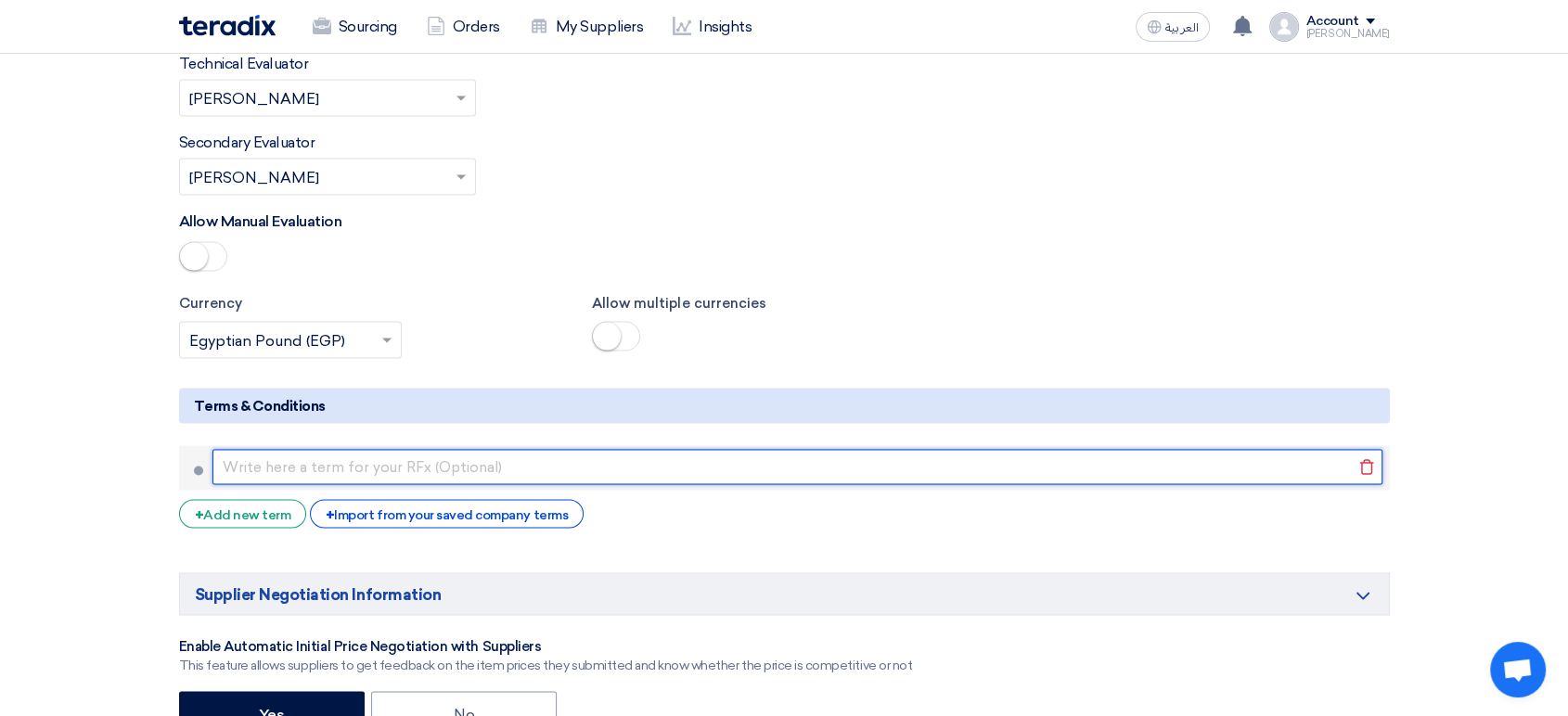
drag, startPoint x: 415, startPoint y: 402, endPoint x: 432, endPoint y: 412, distance: 19.7
click at [415, 450] on input "text" at bounding box center [797, 468] width 1170 height 35
type input "طريقة الدفع: [ تحويل بنكي خلال 30 يومًا من تاريخ الفاتورة/[DEMOGRAPHIC_DATA]]"
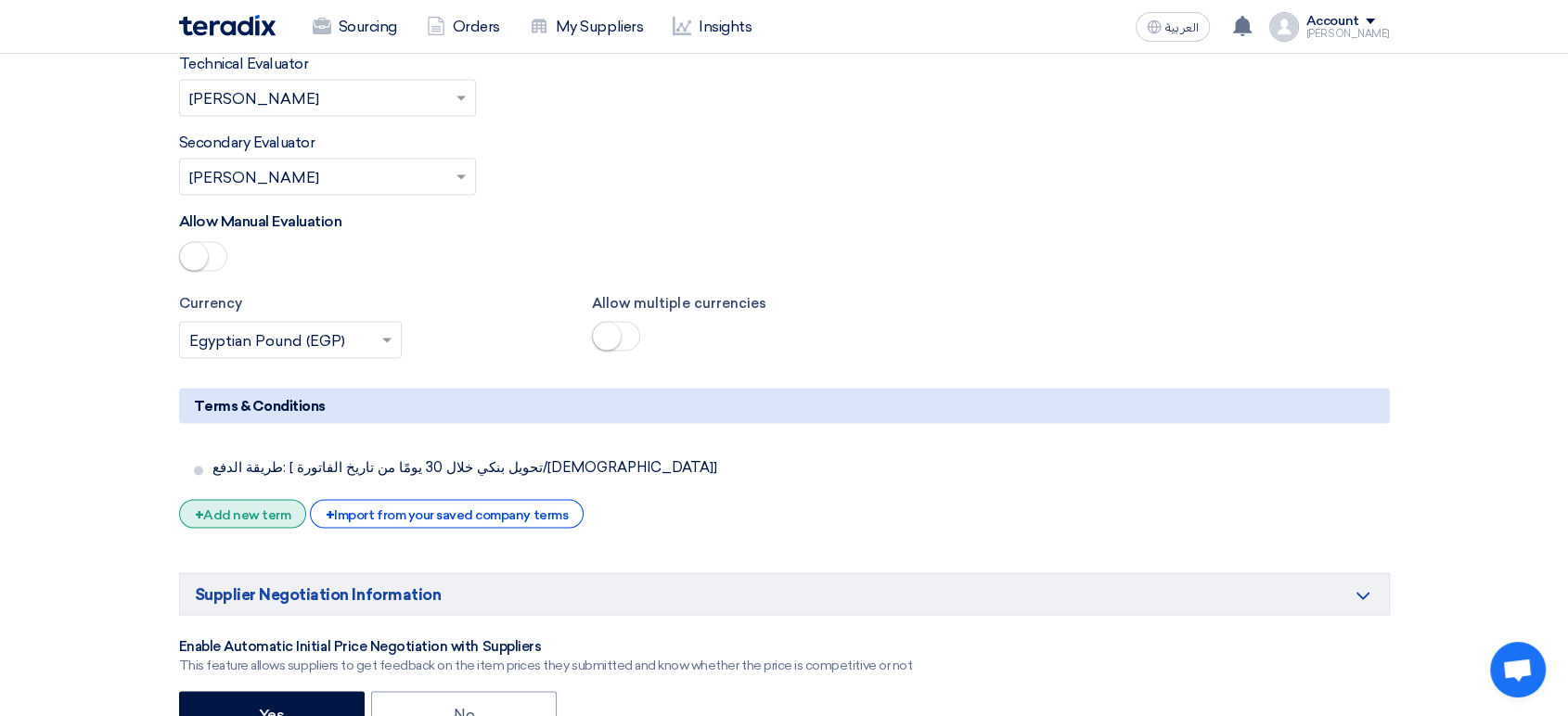
click at [261, 499] on div "+ Add new term" at bounding box center [243, 513] width 128 height 29
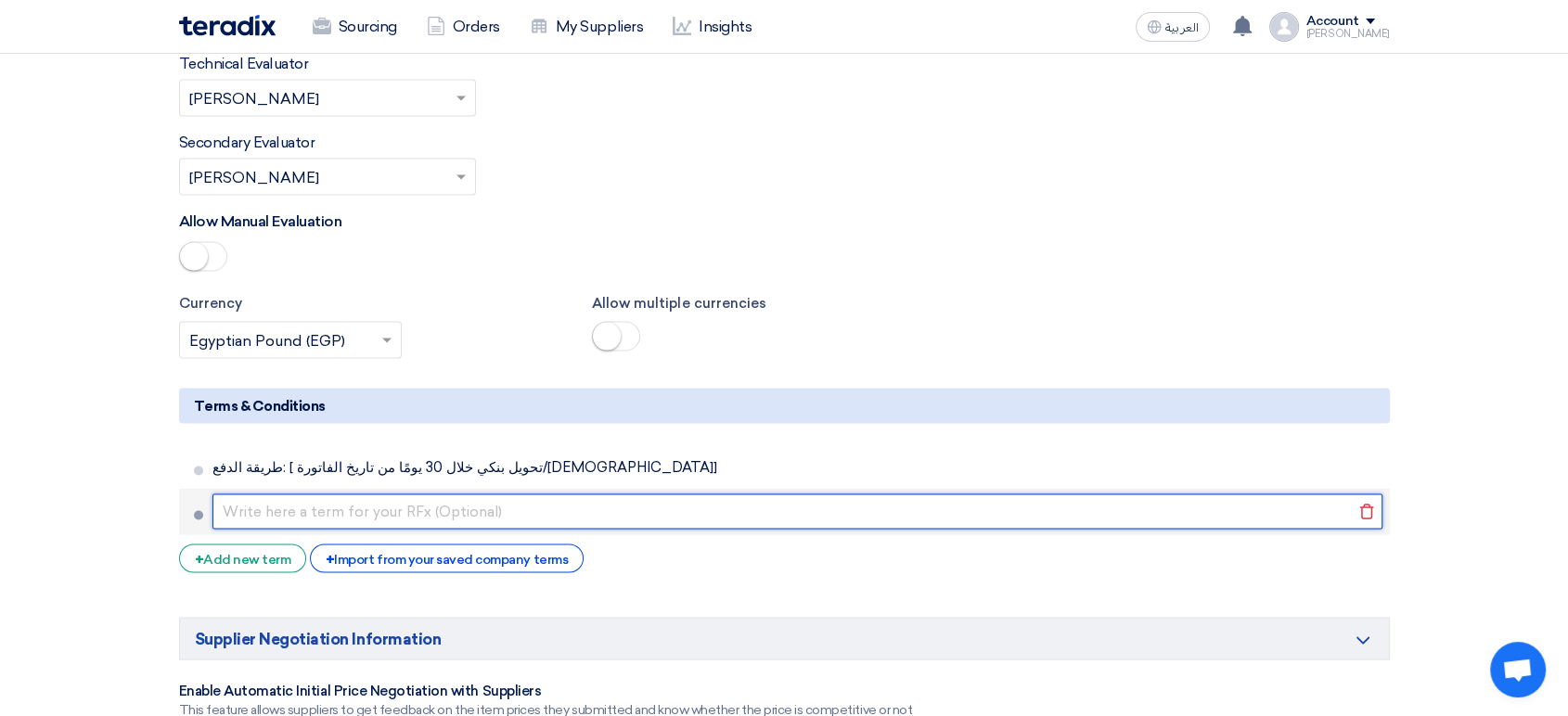
click at [302, 494] on input "text" at bounding box center [797, 512] width 1170 height 35
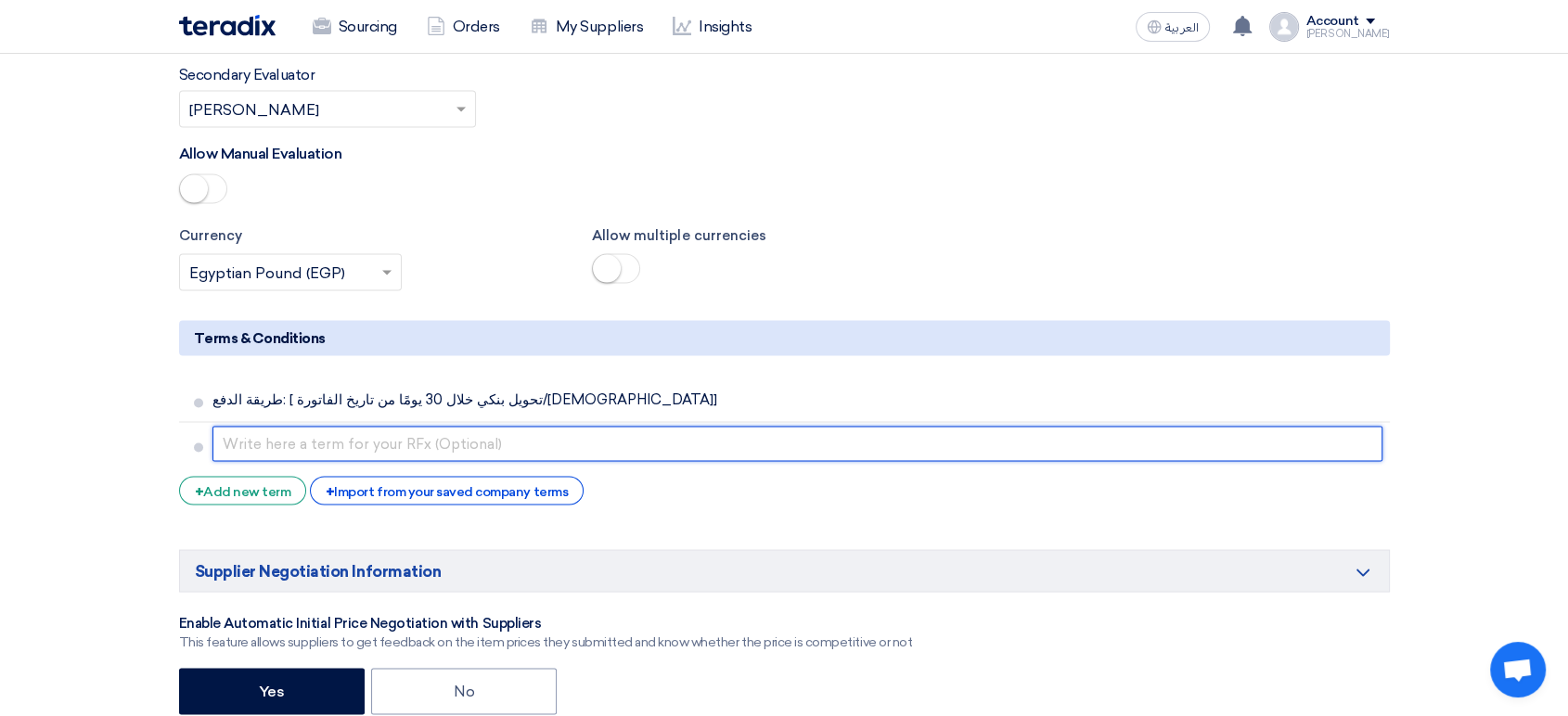
scroll to position [3649, 0]
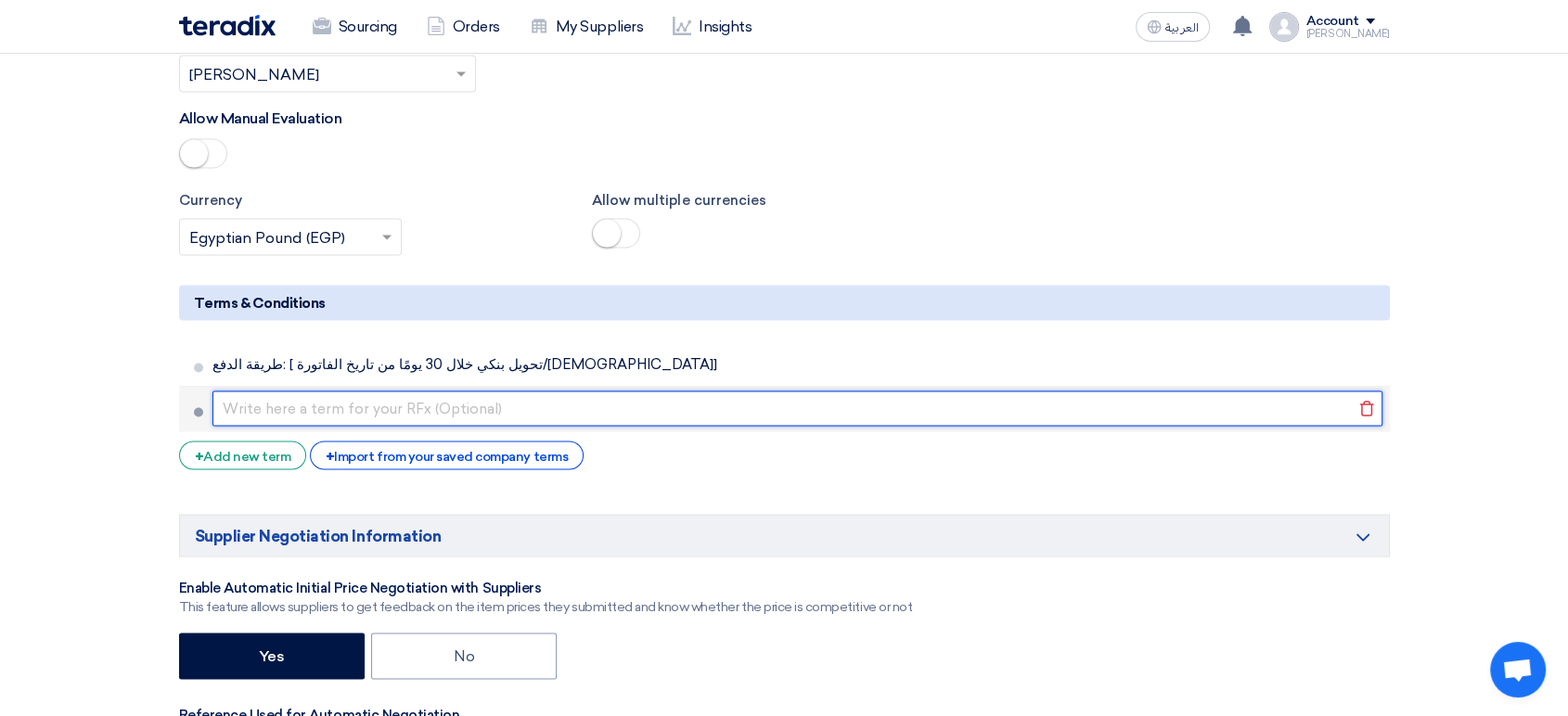
click at [366, 391] on input "text" at bounding box center [797, 409] width 1170 height 35
paste input "مدة التوريد: [ خلال 7 أيام من تاريخ أمر الشراء]"
type input "مدة التوريد: [ خلال 7 أيام من تاريخ أمر الشراء]"
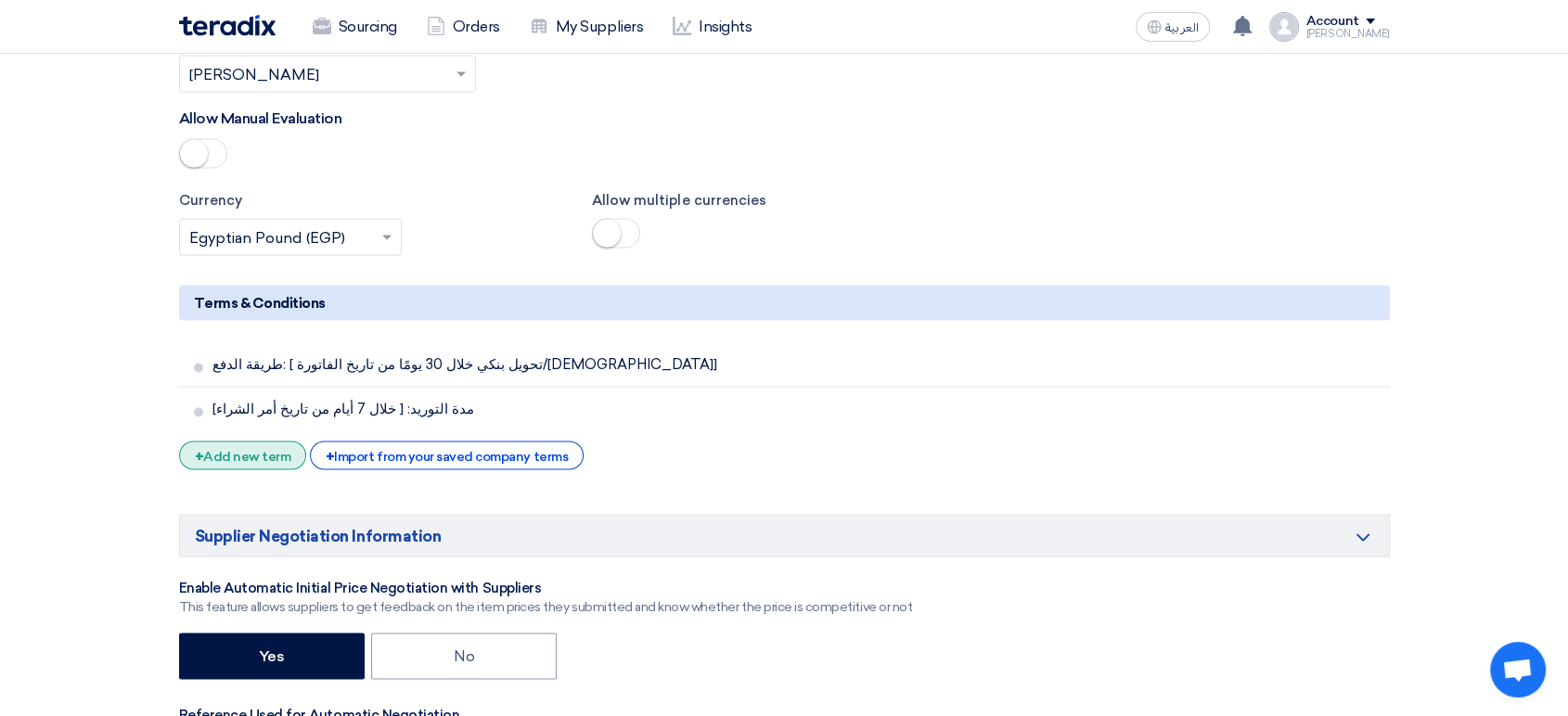
click at [260, 441] on div "+ Add new term" at bounding box center [243, 455] width 128 height 29
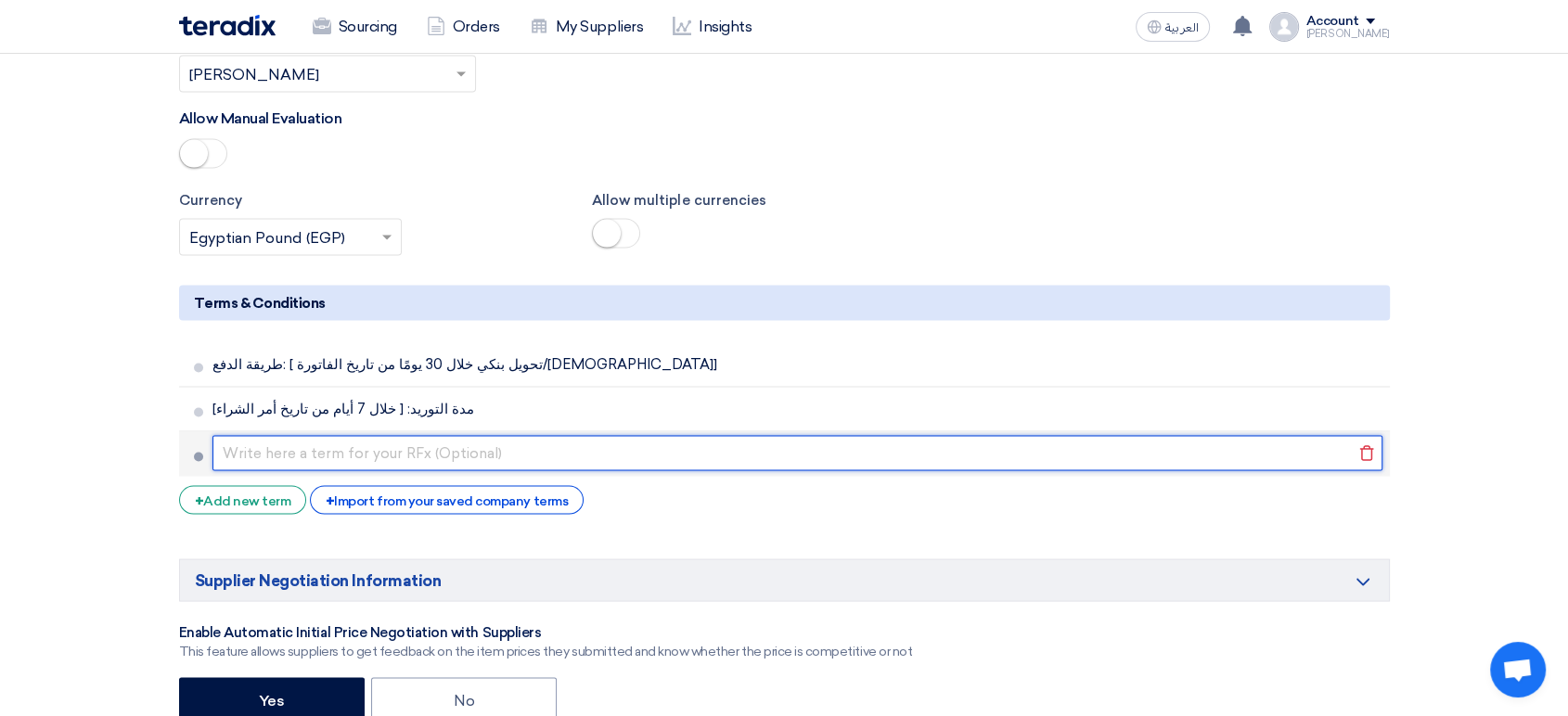
click at [458, 435] on input "text" at bounding box center [797, 453] width 1170 height 35
paste input "مكان التوريد: [مثلاً: مخازن الشركة – فرع ابورواش]"
type input "مكان التوريد: [مثلاً: مخازن الشركة – فرع ابورواش]"
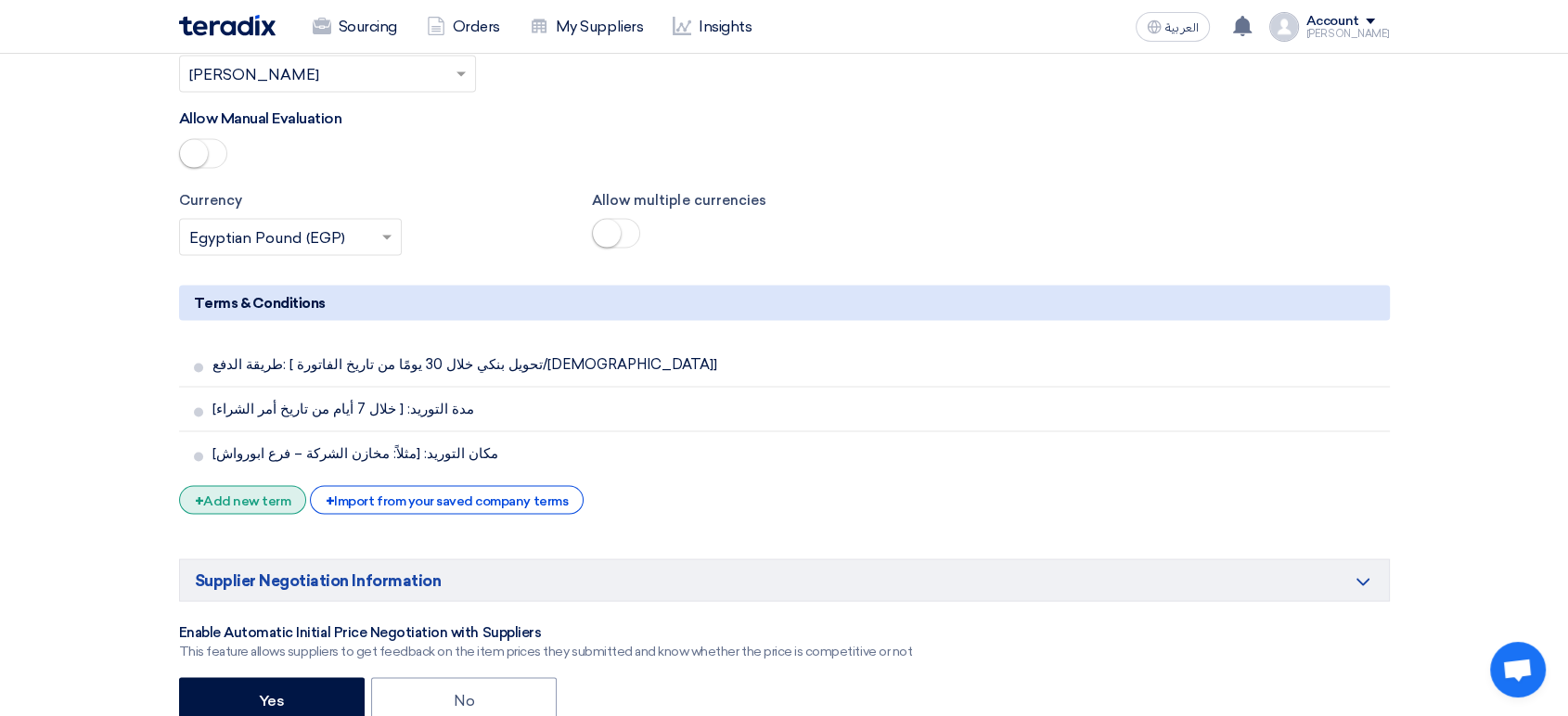
click at [253, 486] on div "+ Add new term" at bounding box center [243, 499] width 128 height 29
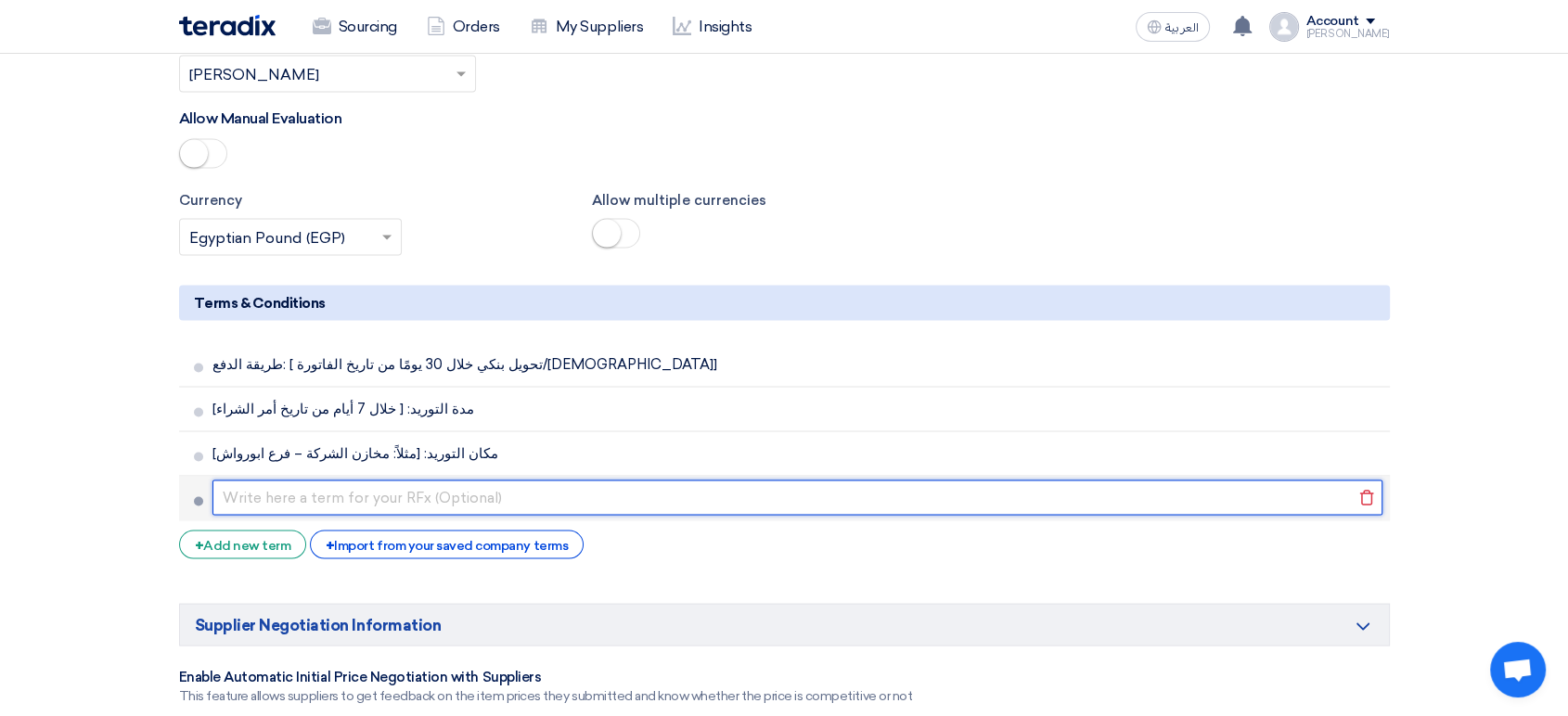
click at [349, 481] on input "text" at bounding box center [797, 498] width 1170 height 35
paste input "صلاحية العرض: لا تقل عن [ 15 يومًا] من تاريخ استلامه."
type input "صلاحية العرض: لا تقل عن [ 15 يومًا] من تاريخ استلامه."
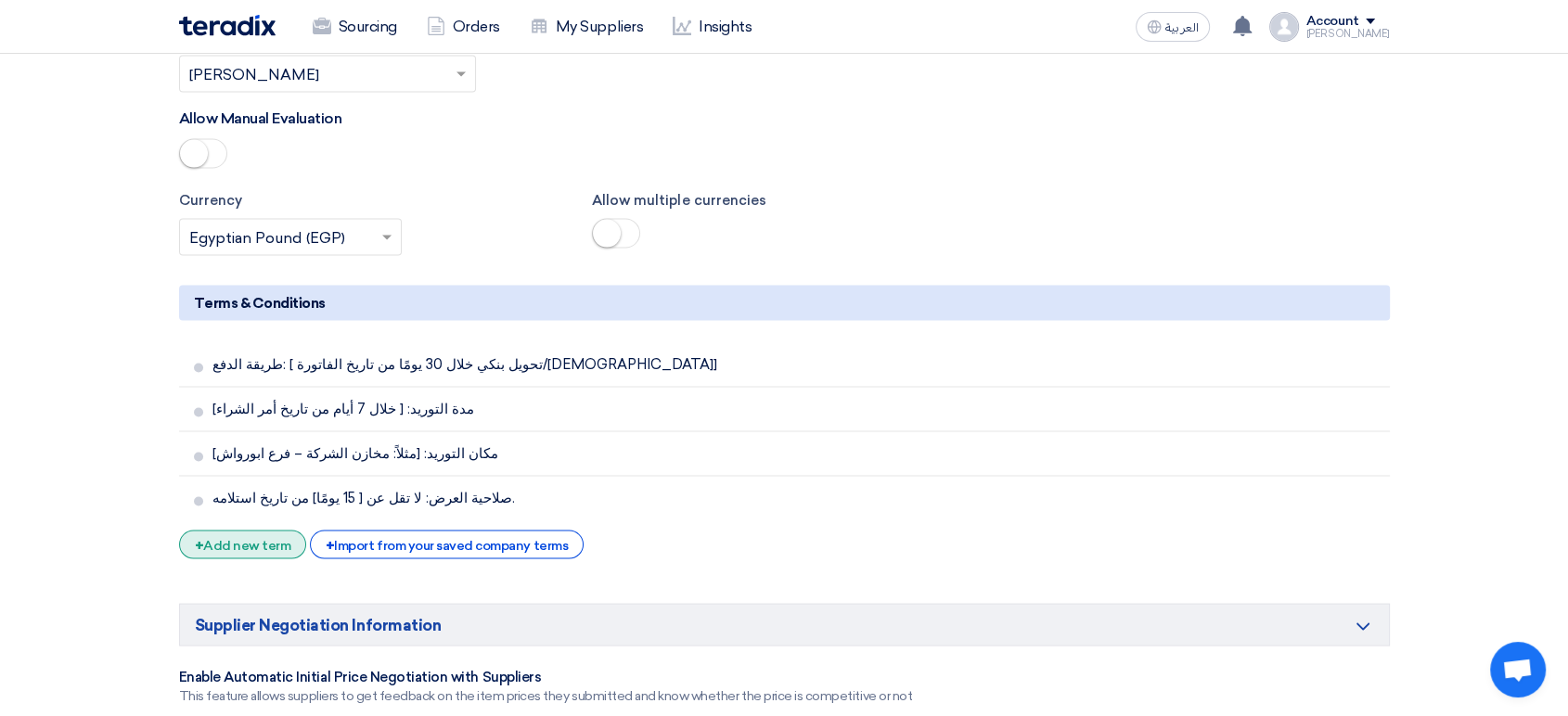
click at [252, 530] on div "+ Add new term" at bounding box center [243, 544] width 128 height 29
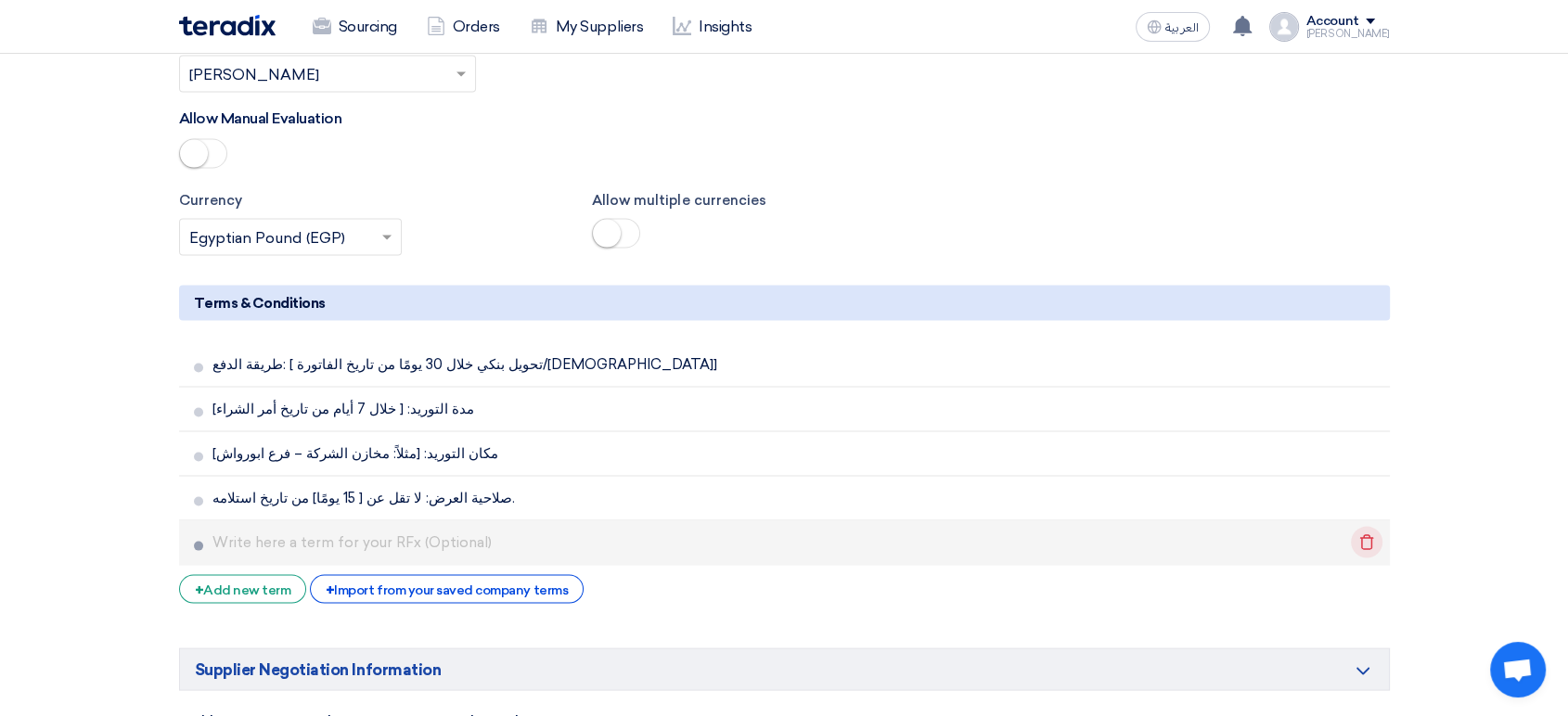
click at [1358, 527] on icon "Delete" at bounding box center [1367, 543] width 32 height 32
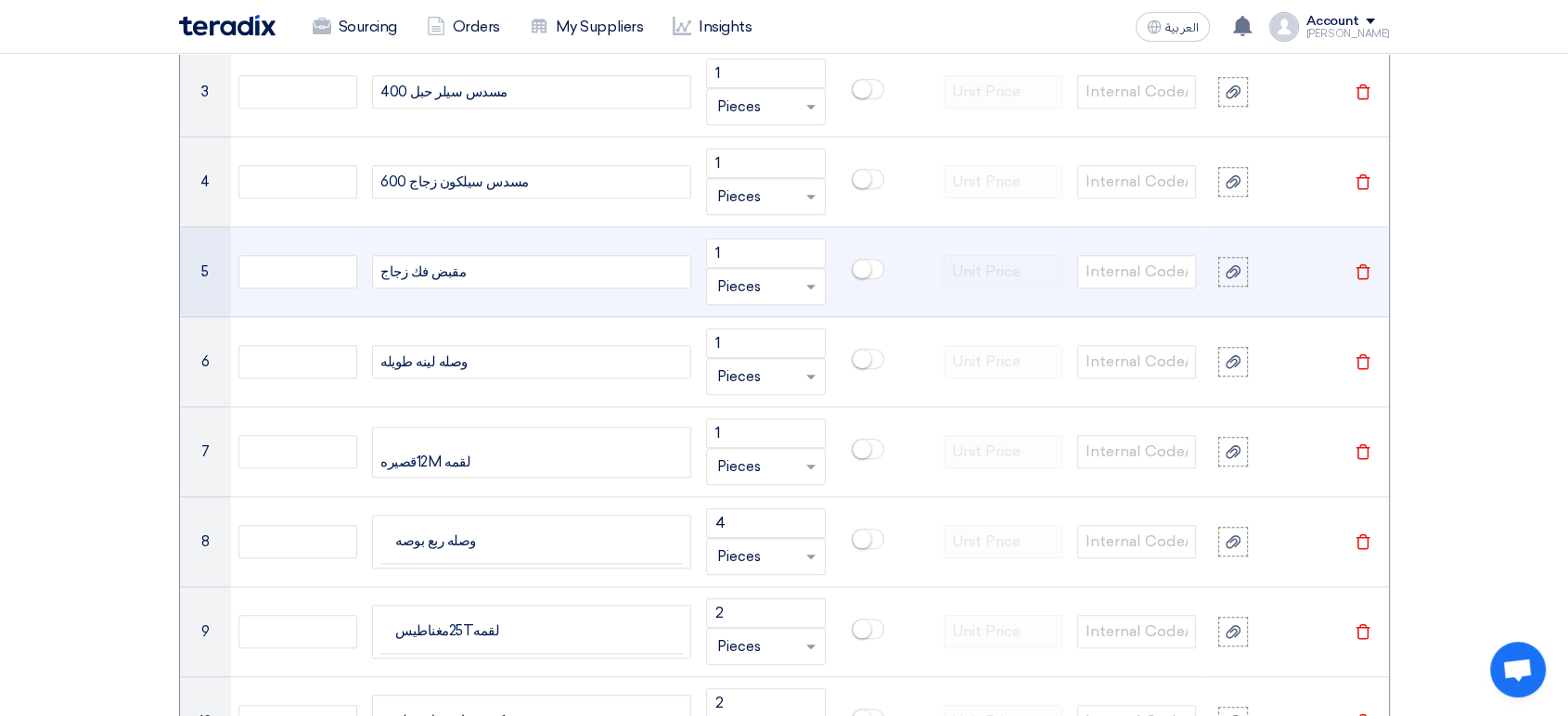
scroll to position [1383, 0]
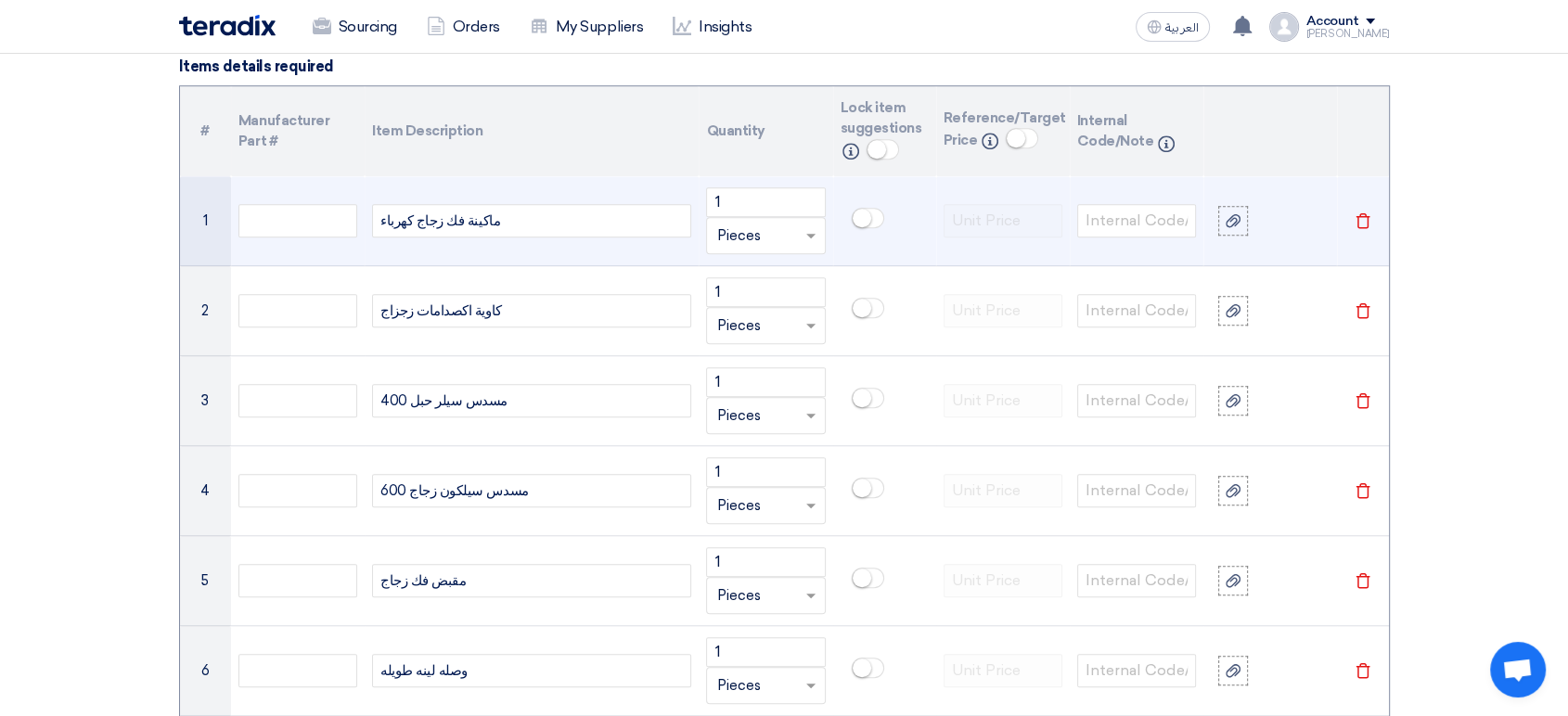
click at [489, 208] on div "ماكينة فك زجاج كهرباء" at bounding box center [531, 221] width 319 height 33
click at [490, 208] on div "ماكينة فك زجاج كهرباء" at bounding box center [531, 221] width 319 height 33
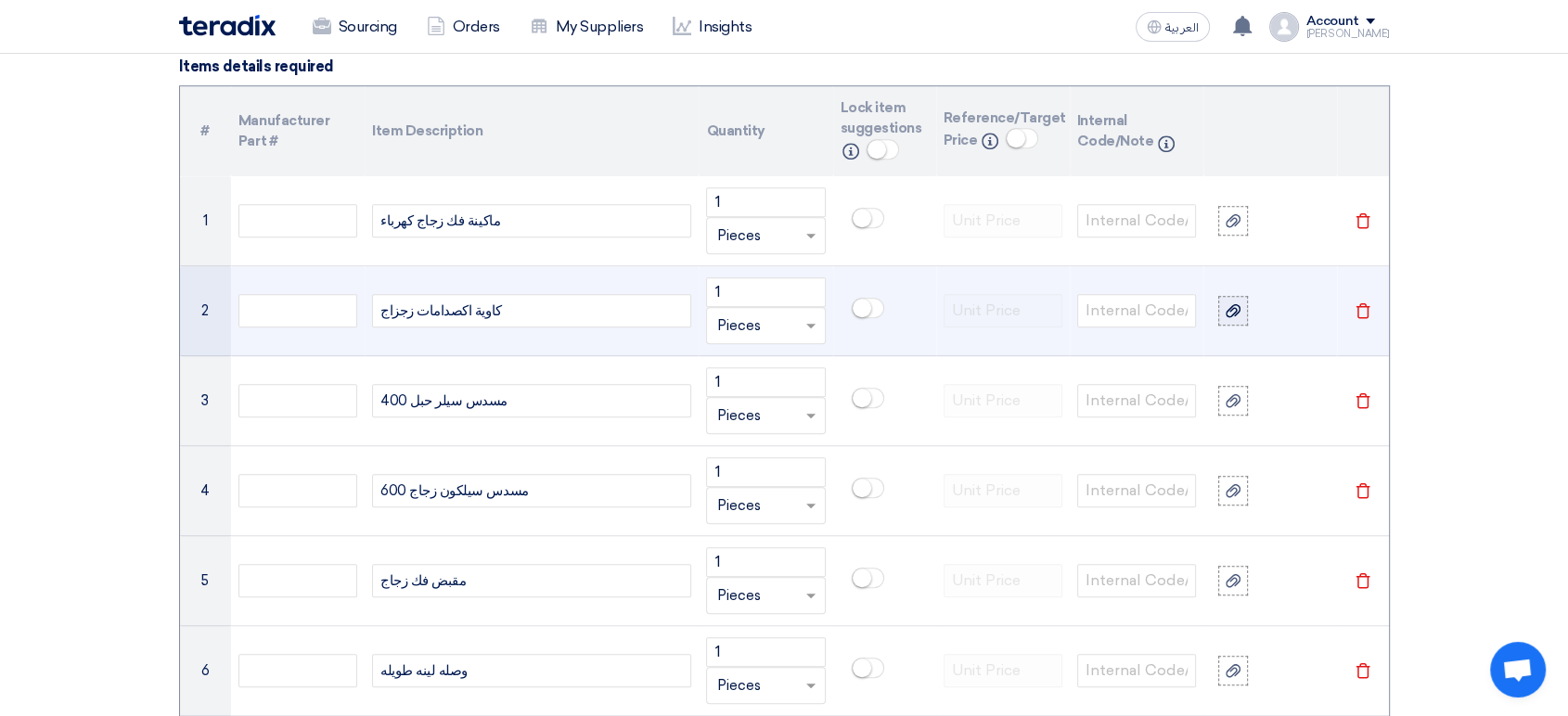
click at [1224, 309] on div at bounding box center [1233, 311] width 19 height 22
click at [0, 0] on input "file" at bounding box center [0, 0] width 0 height 0
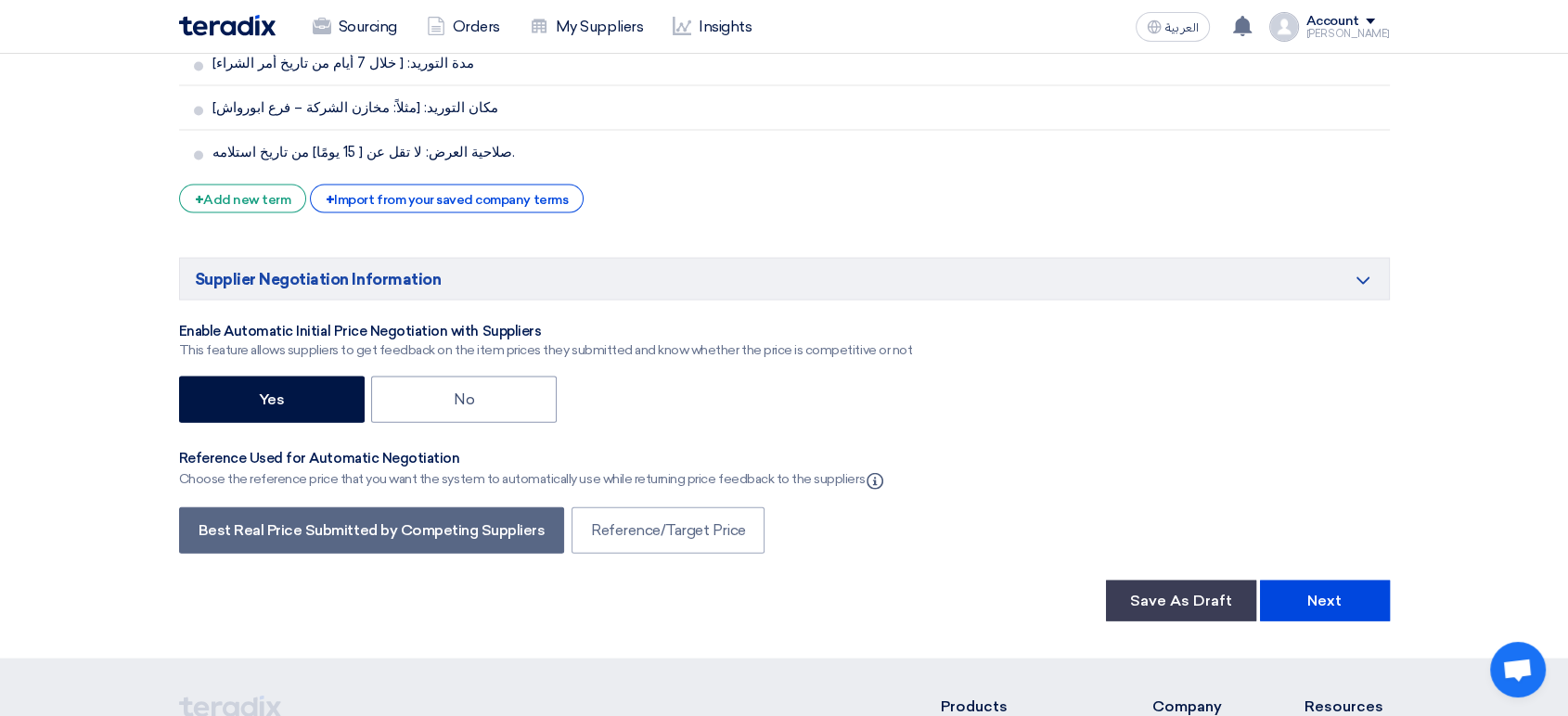
scroll to position [4062, 0]
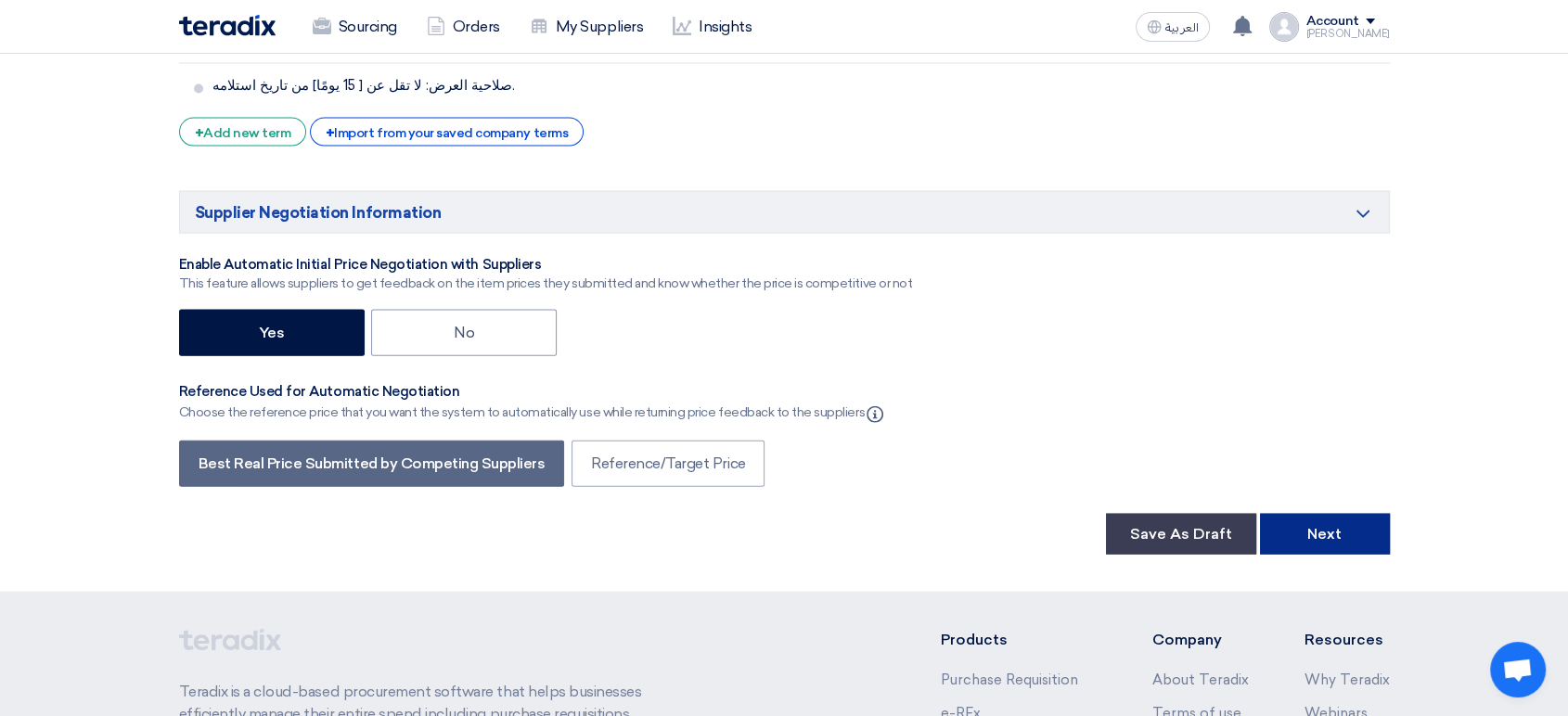
click at [1299, 513] on button "Next" at bounding box center [1325, 533] width 130 height 40
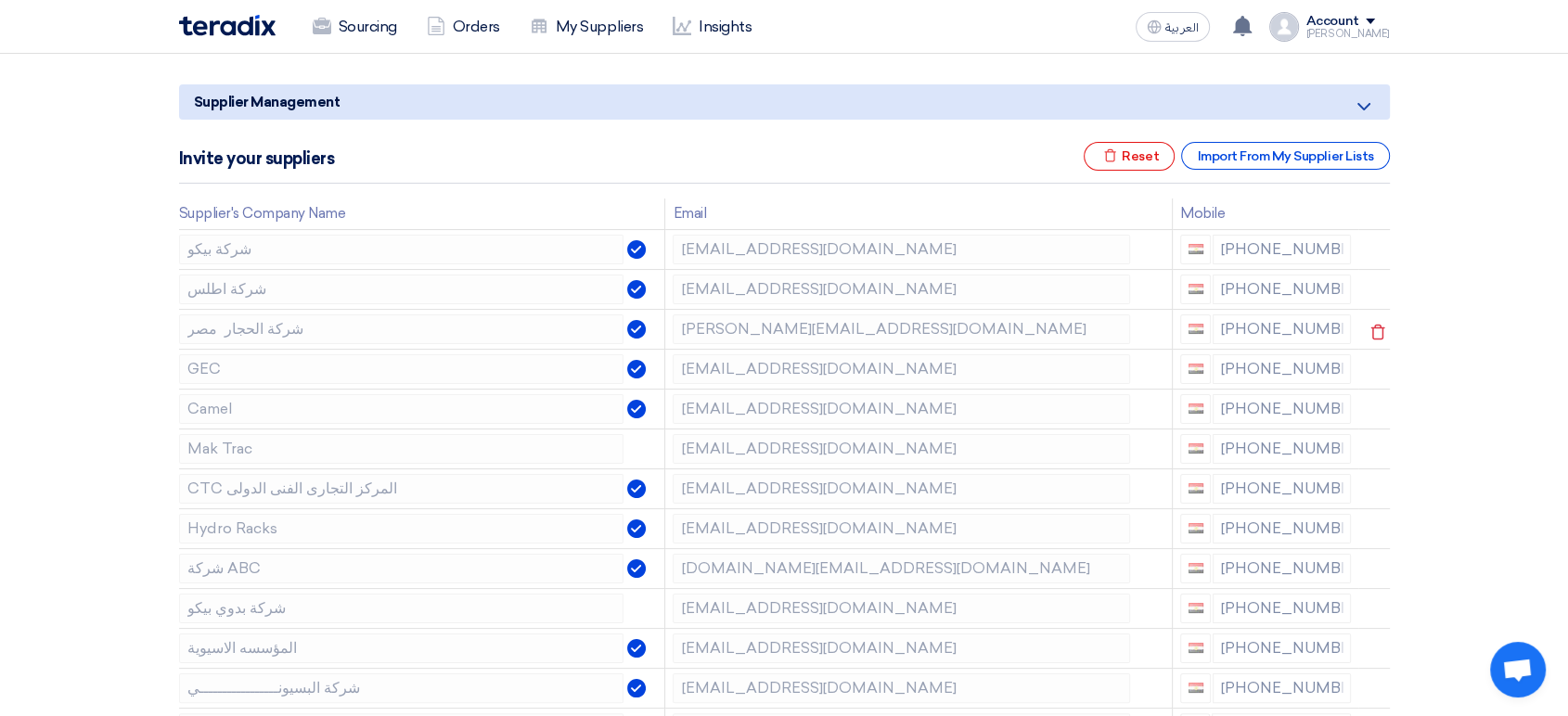
scroll to position [206, 0]
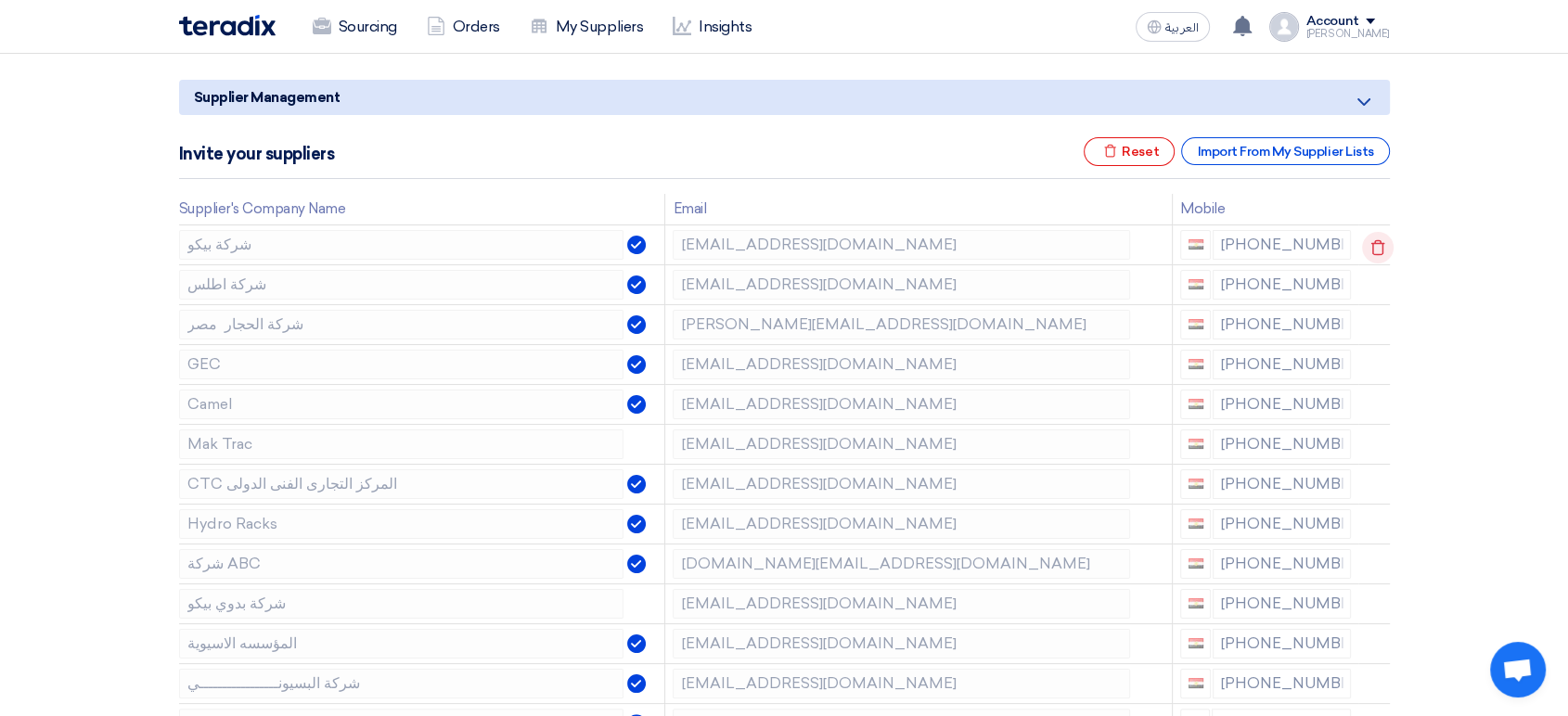
click at [1374, 244] on icon at bounding box center [1378, 247] width 32 height 32
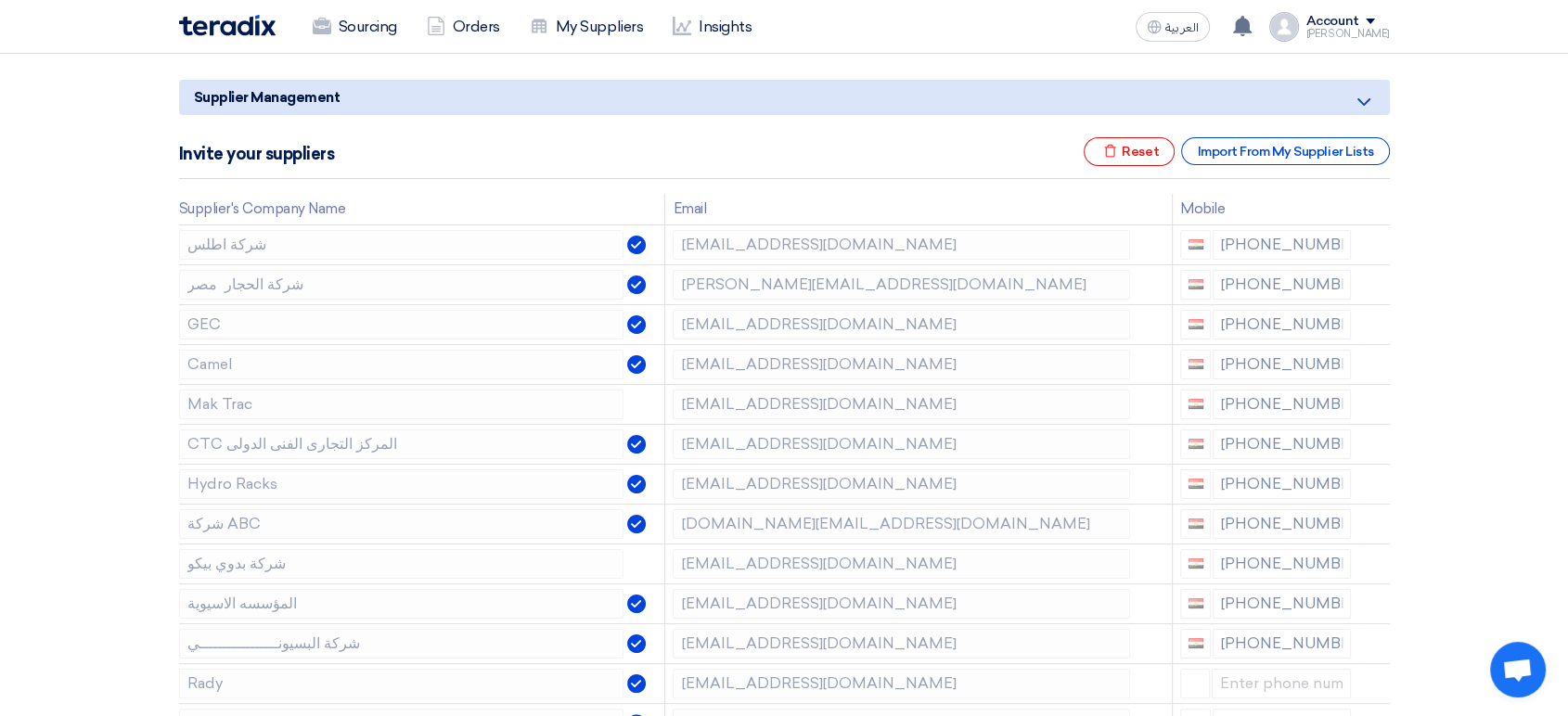
click at [0, 0] on icon at bounding box center [0, 0] width 0 height 0
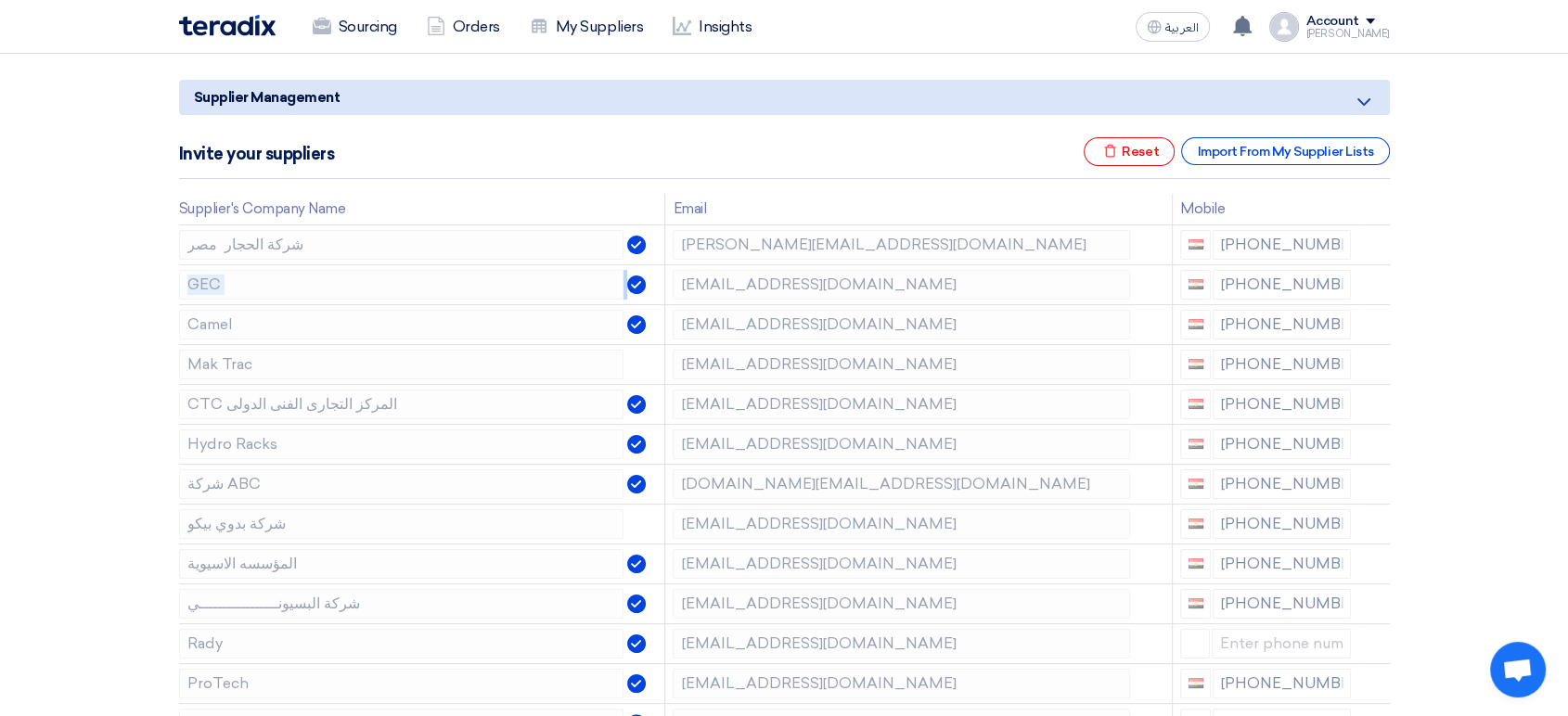
click at [0, 0] on icon at bounding box center [0, 0] width 0 height 0
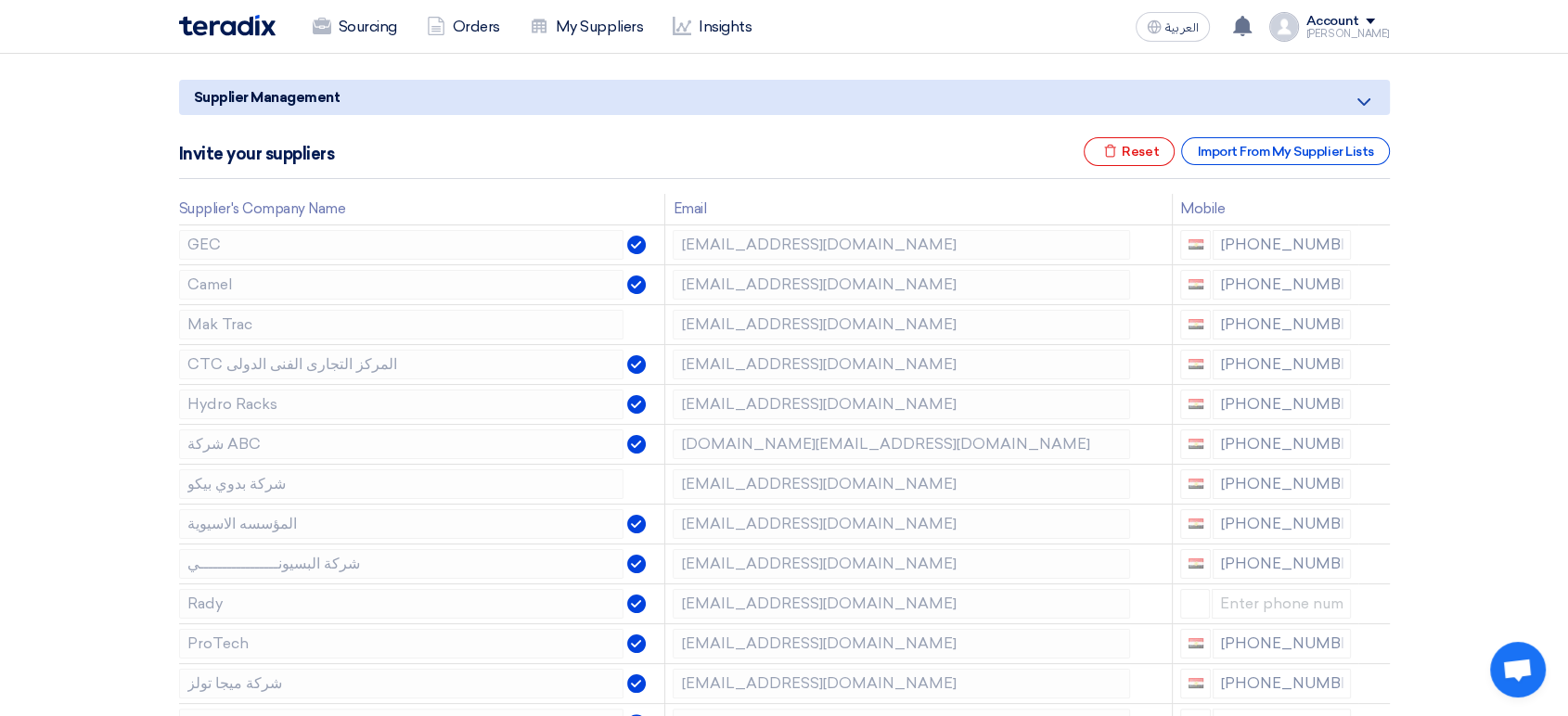
click at [0, 0] on icon at bounding box center [0, 0] width 0 height 0
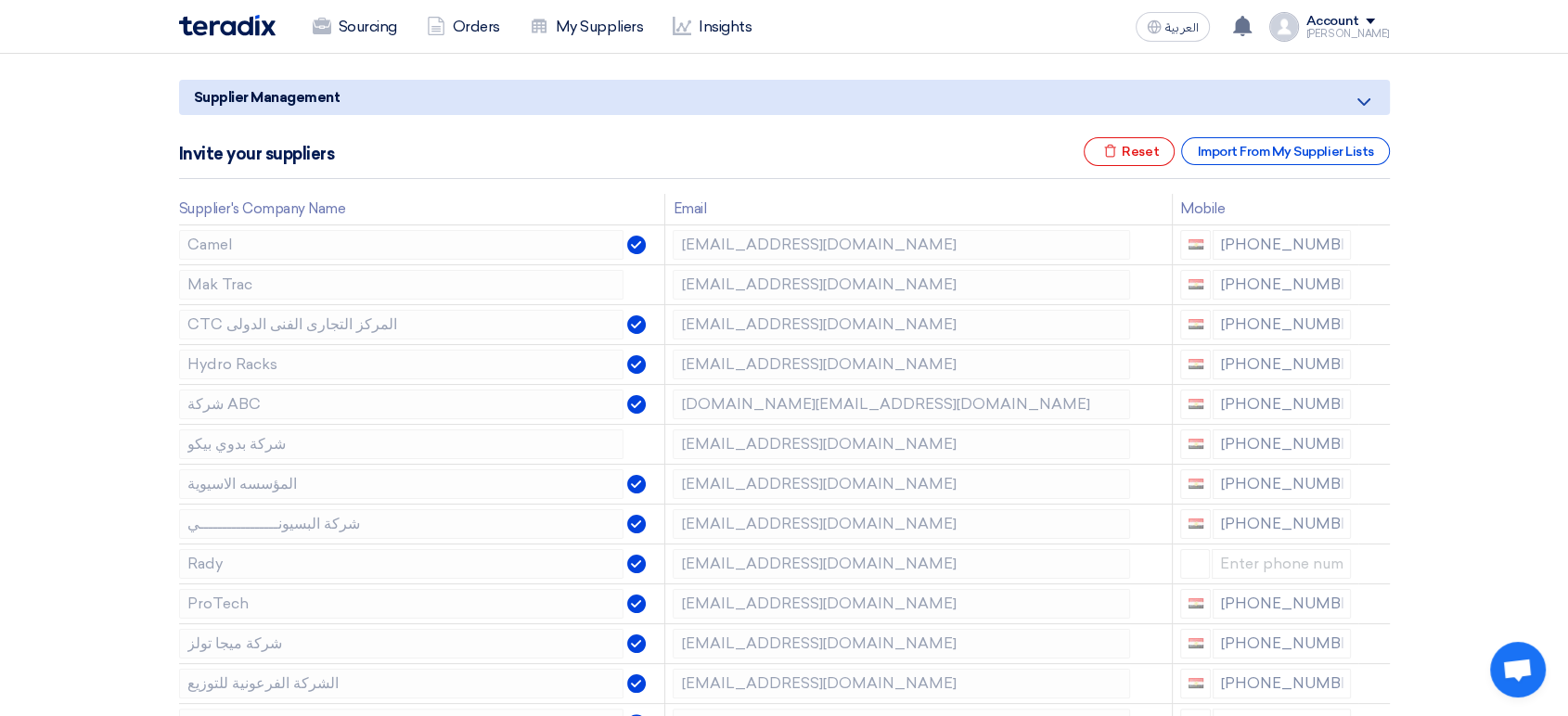
click at [0, 0] on icon at bounding box center [0, 0] width 0 height 0
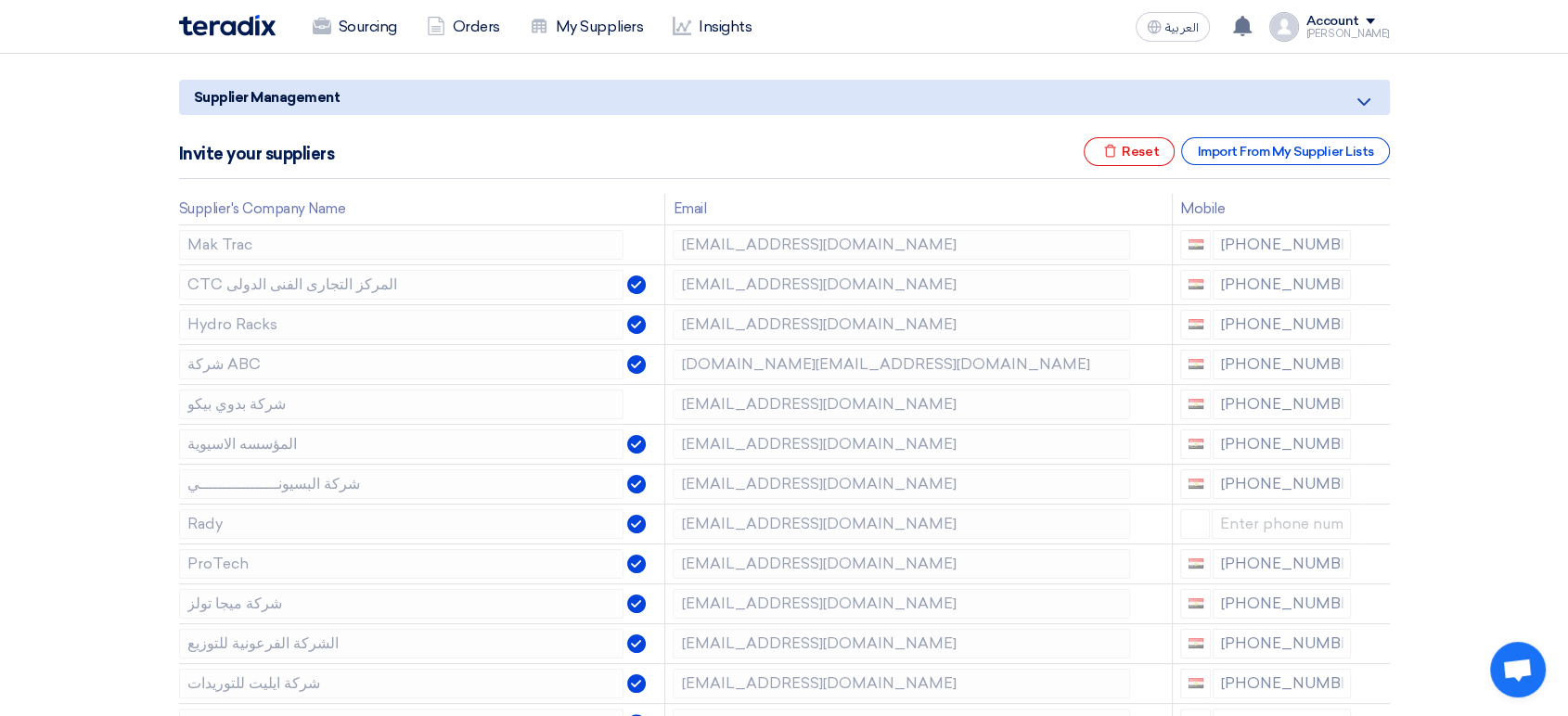
click at [0, 0] on icon at bounding box center [0, 0] width 0 height 0
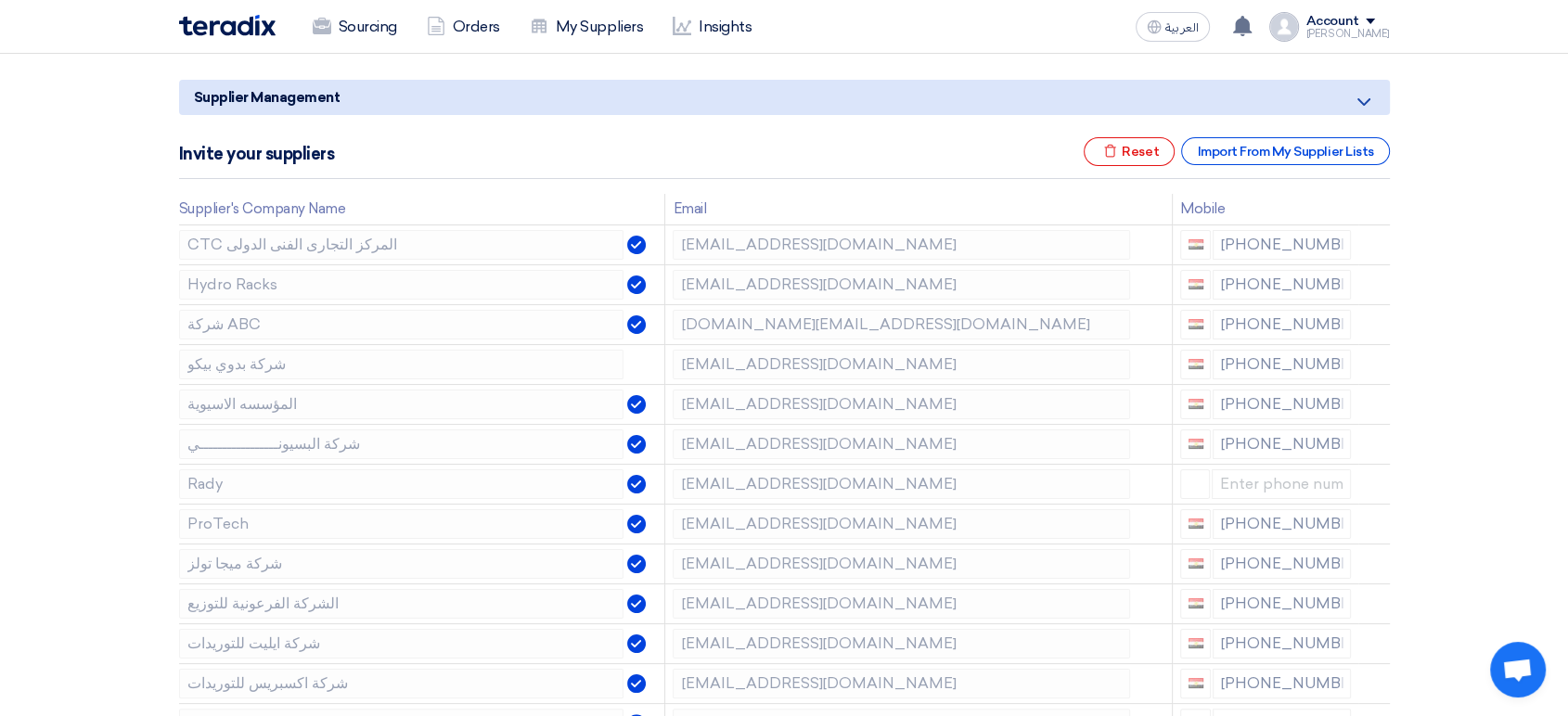
click at [0, 0] on icon at bounding box center [0, 0] width 0 height 0
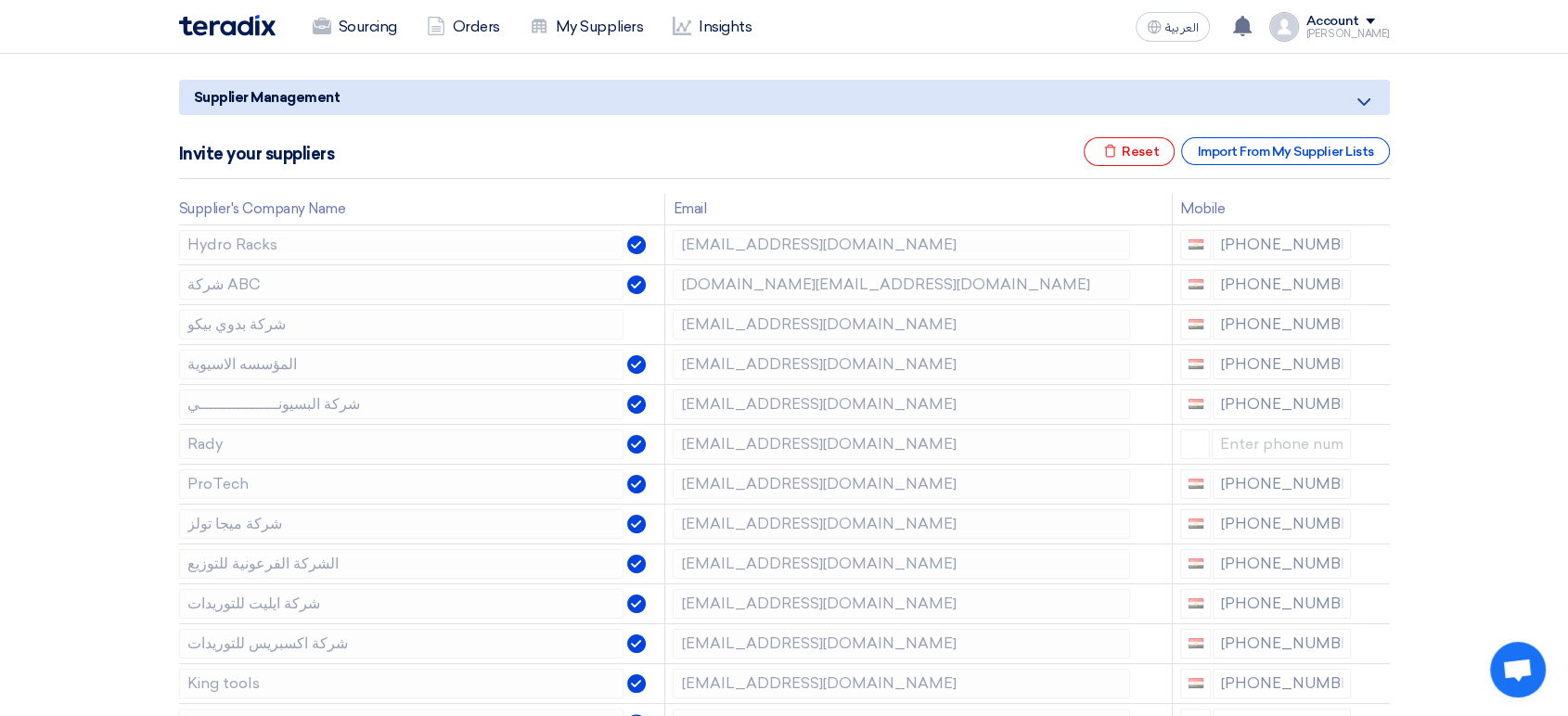
click at [0, 0] on icon at bounding box center [0, 0] width 0 height 0
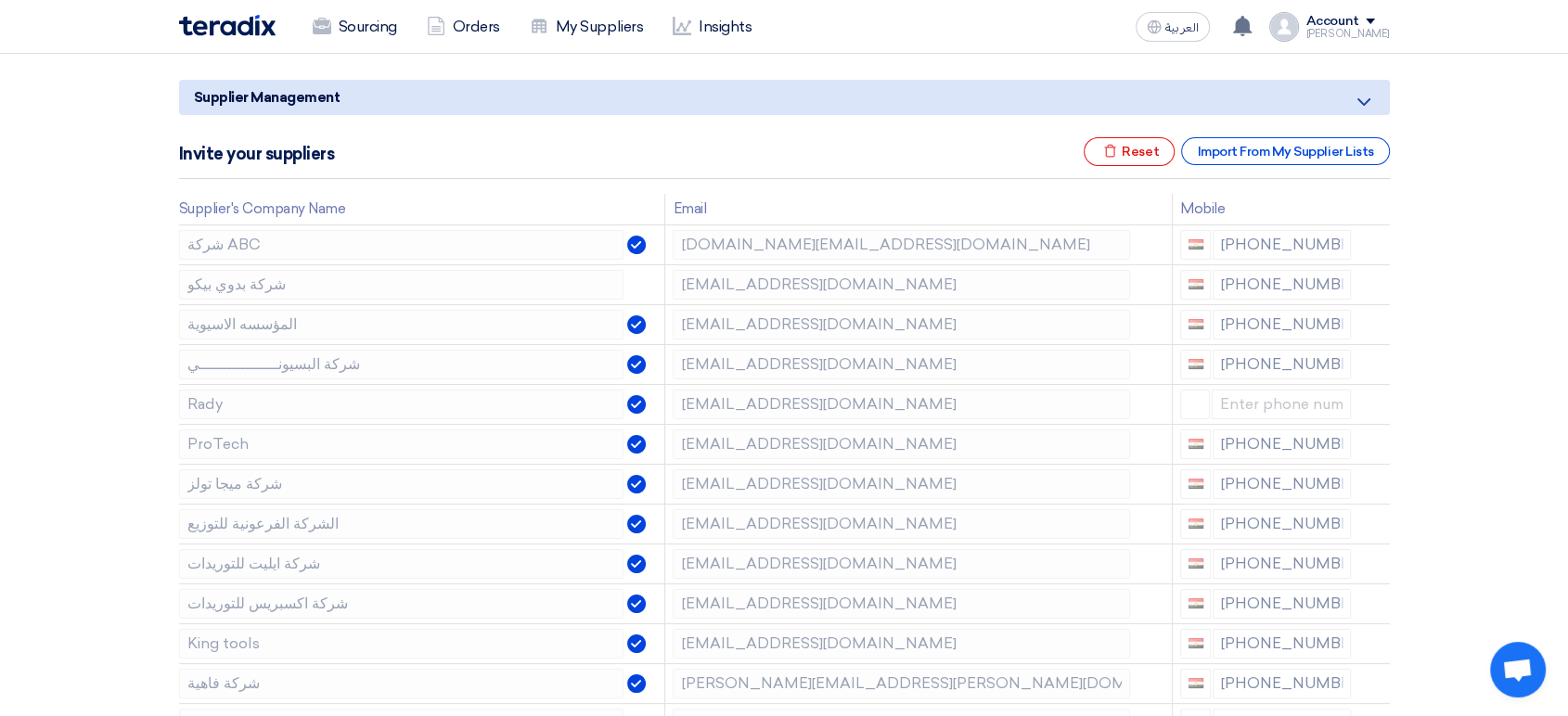
click at [0, 0] on icon at bounding box center [0, 0] width 0 height 0
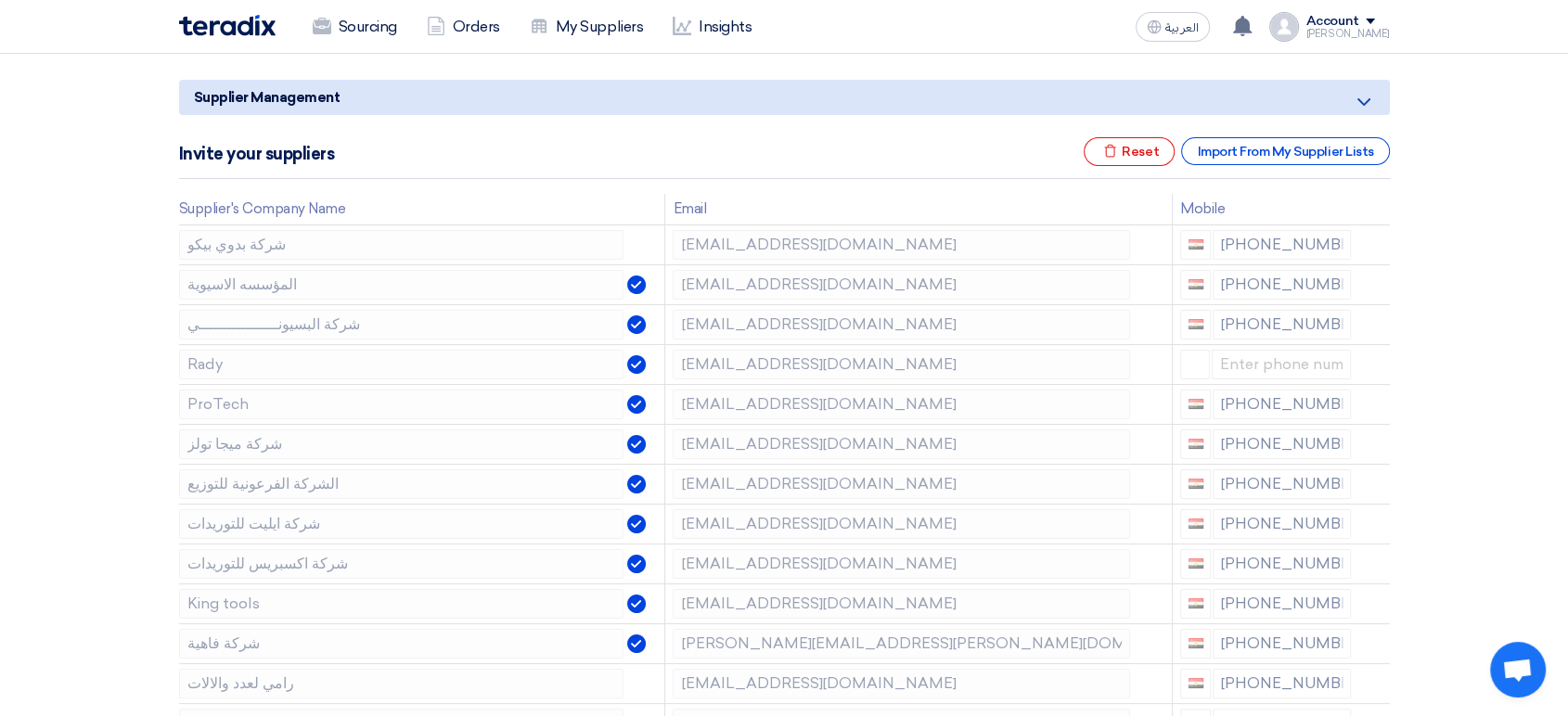
click at [0, 0] on icon at bounding box center [0, 0] width 0 height 0
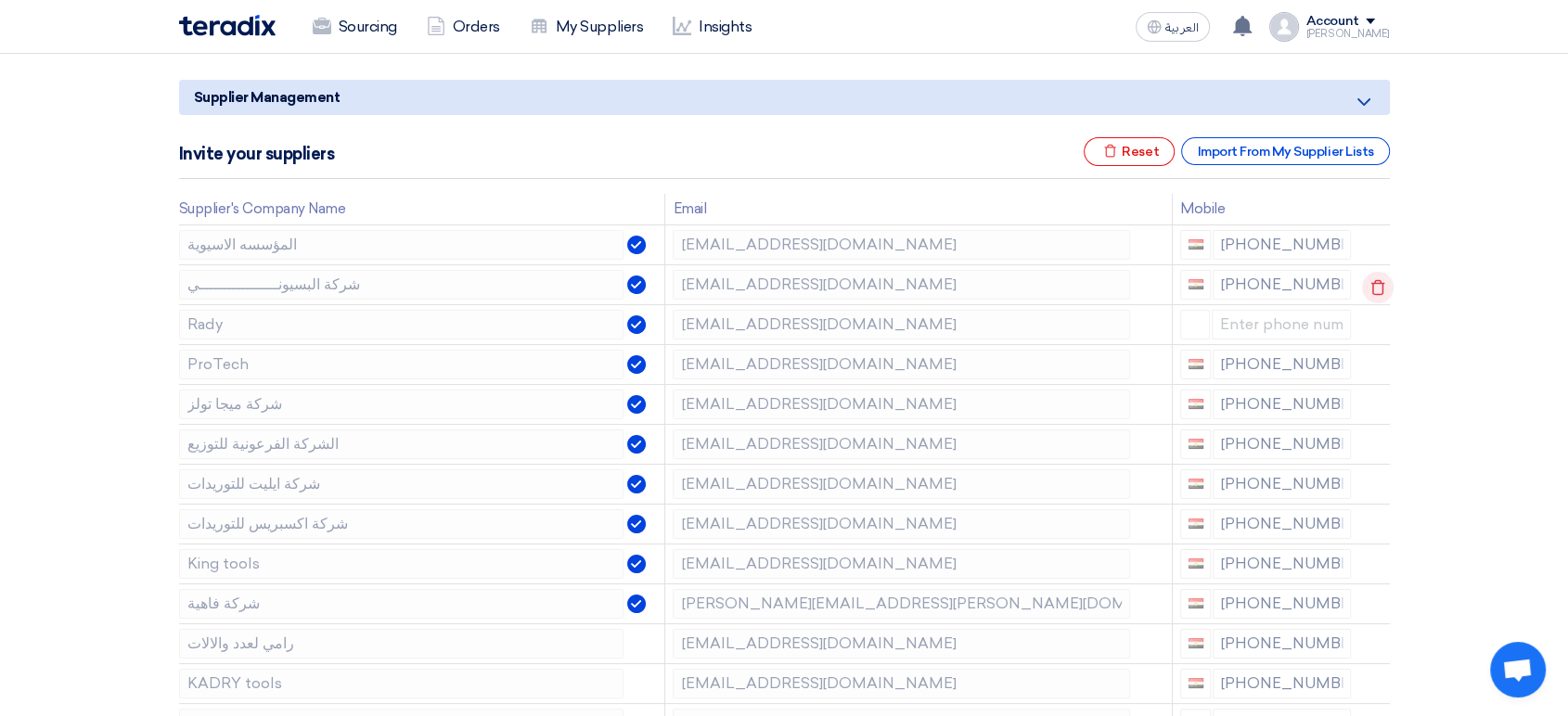
click at [1374, 285] on icon at bounding box center [1378, 288] width 32 height 32
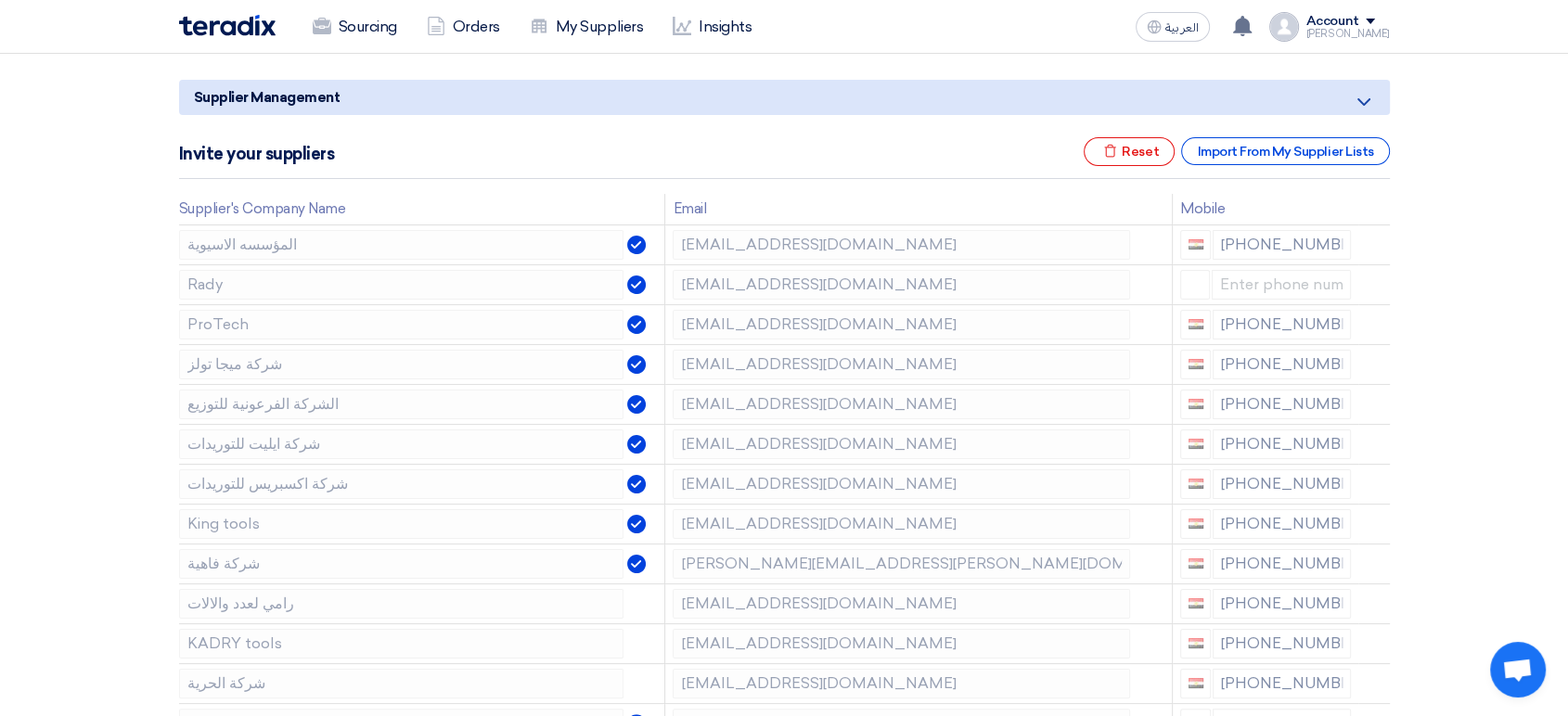
click at [0, 0] on icon at bounding box center [0, 0] width 0 height 0
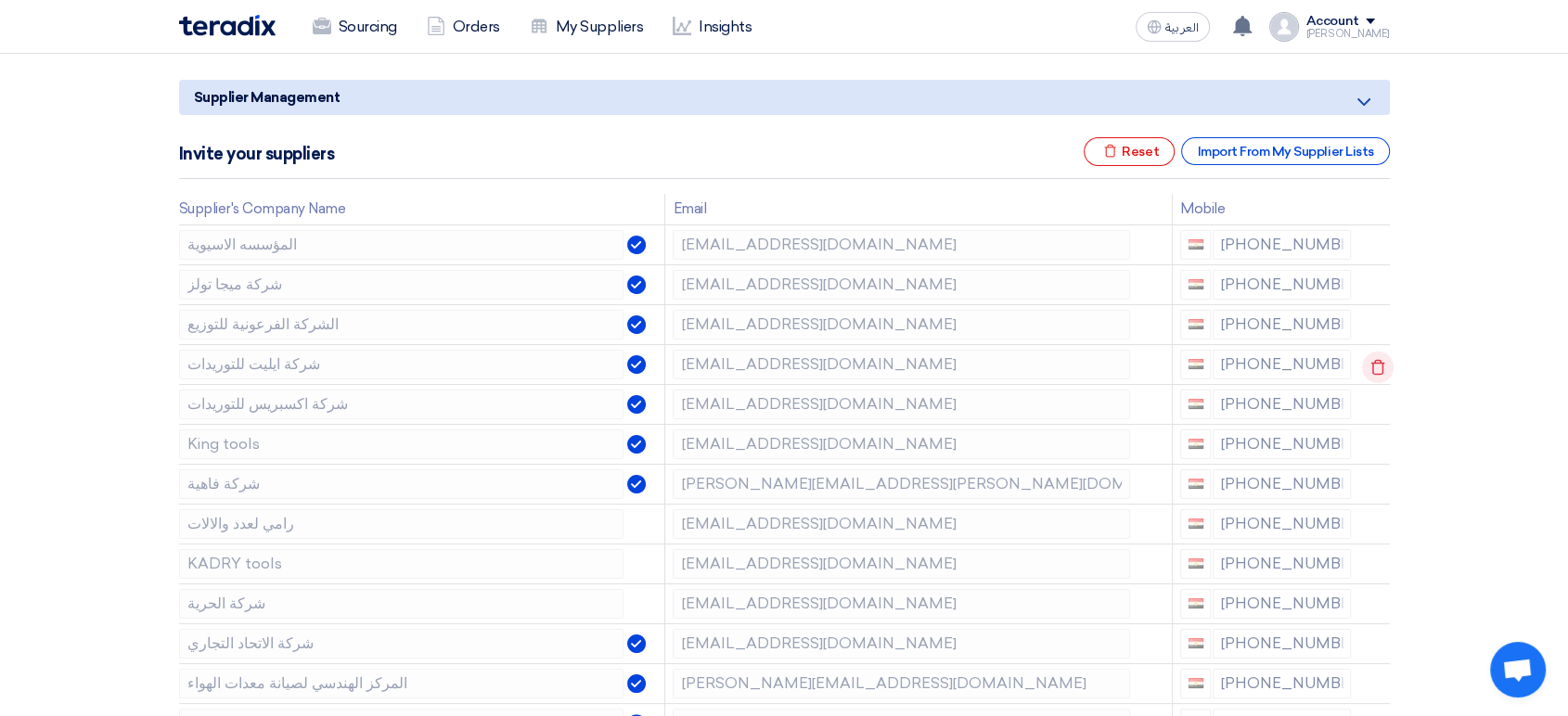
click at [1370, 367] on use at bounding box center [1377, 366] width 14 height 16
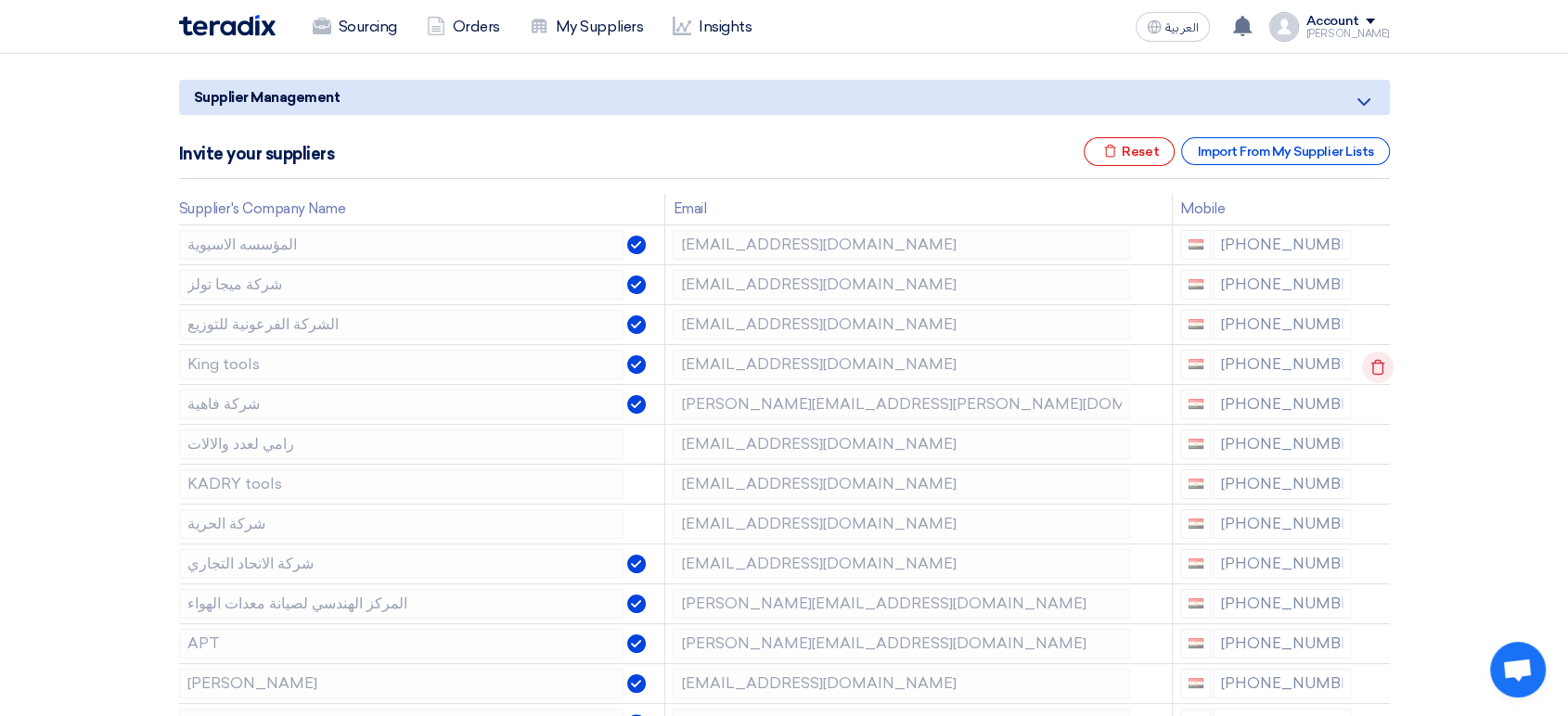
click at [1370, 367] on use at bounding box center [1377, 366] width 14 height 16
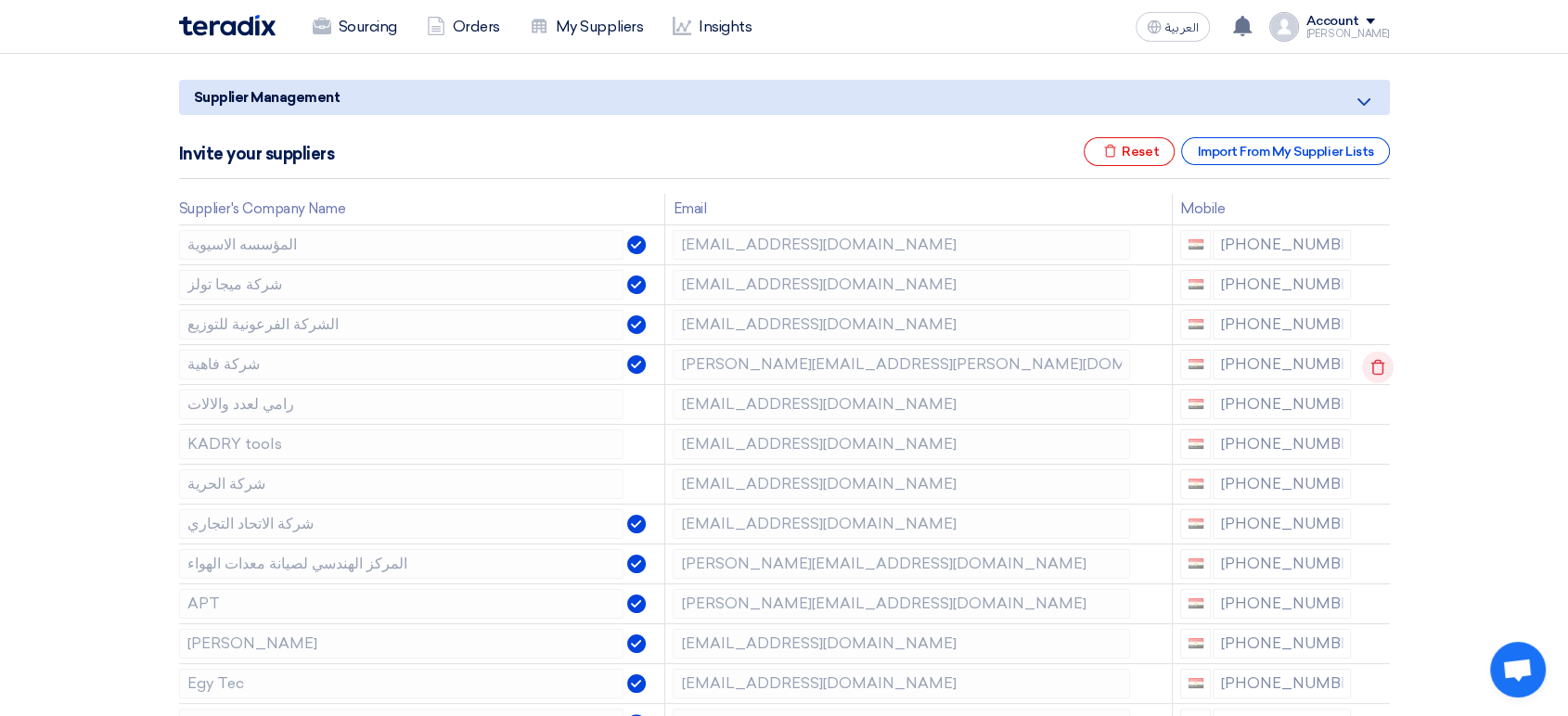
click at [1368, 365] on icon at bounding box center [1378, 367] width 32 height 32
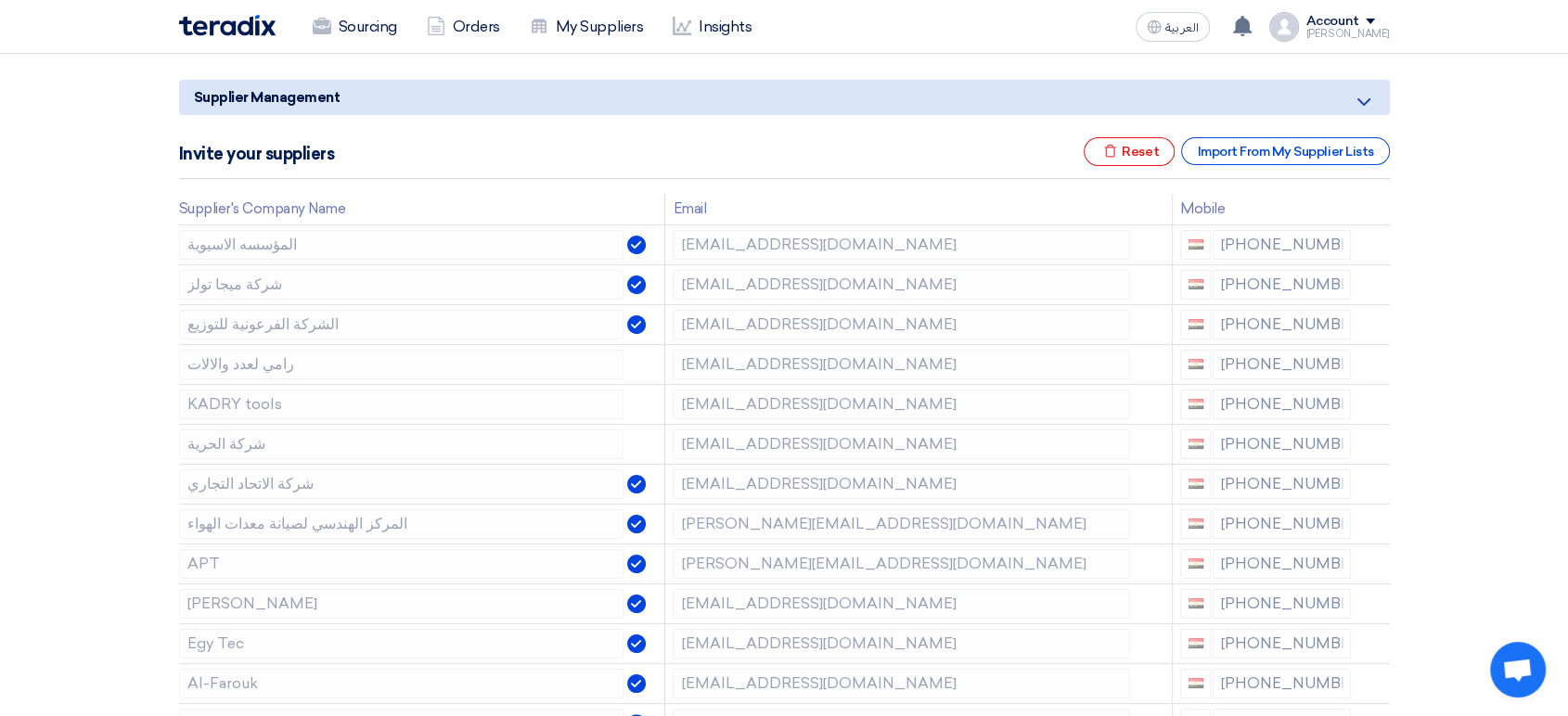
click at [0, 0] on icon at bounding box center [0, 0] width 0 height 0
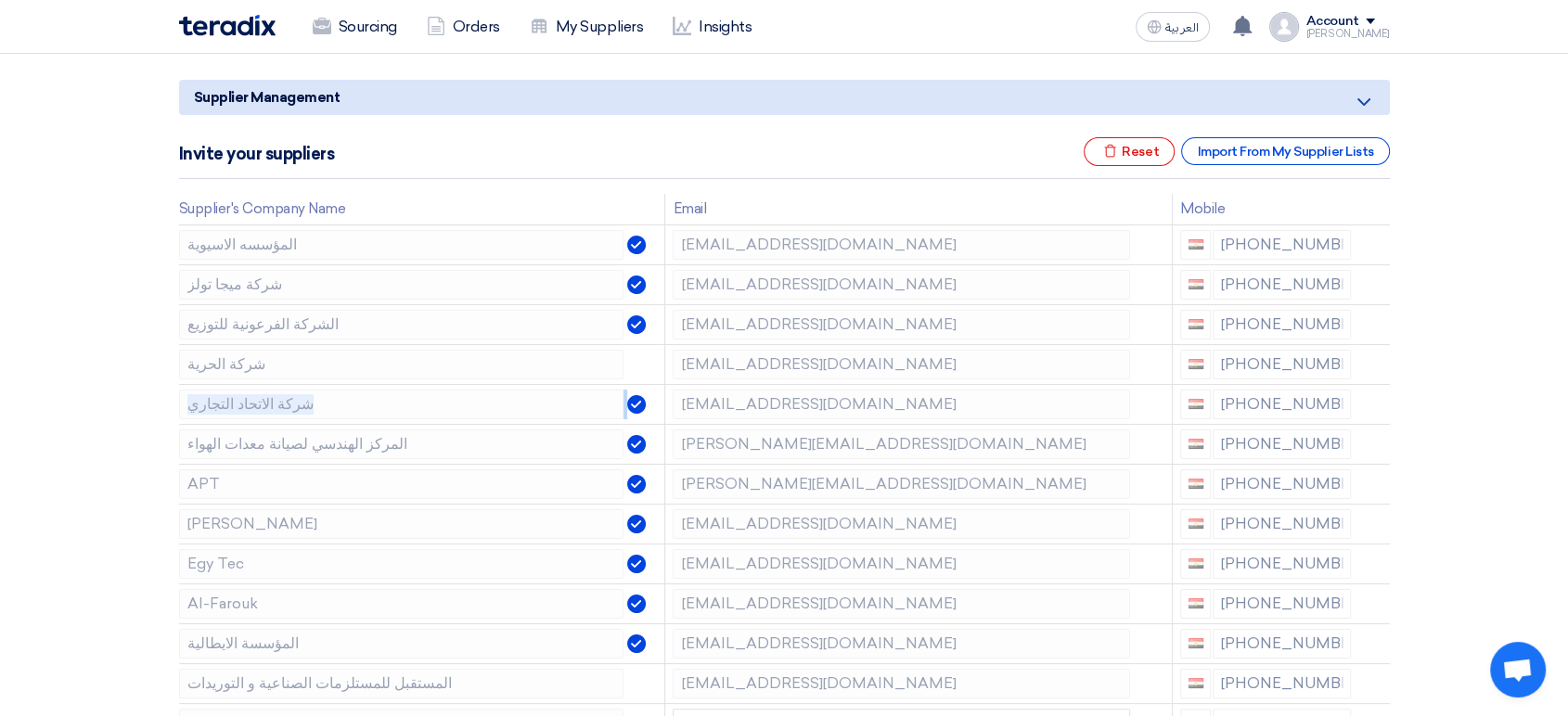
click at [0, 0] on icon at bounding box center [0, 0] width 0 height 0
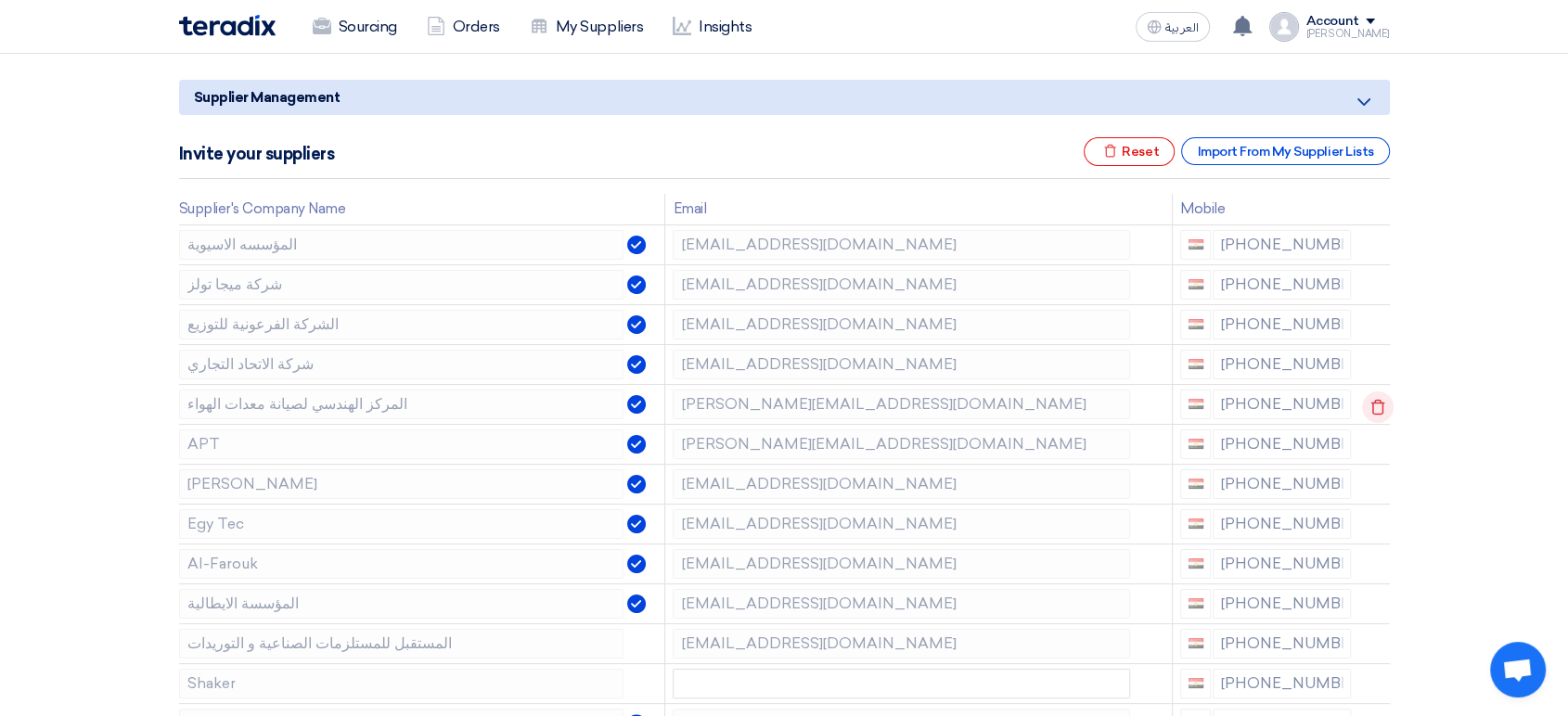
click at [1370, 401] on use at bounding box center [1377, 407] width 14 height 16
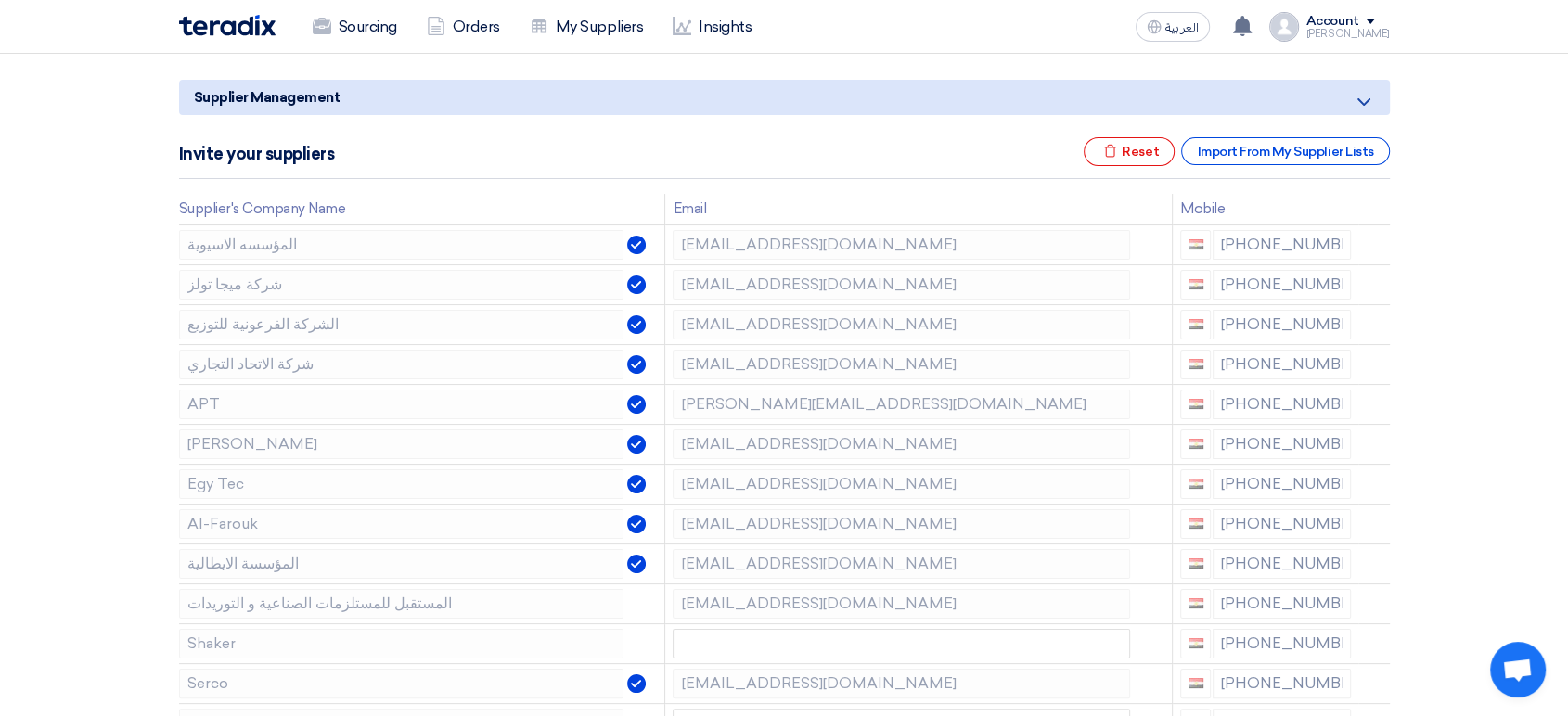
click at [0, 0] on use at bounding box center [0, 0] width 0 height 0
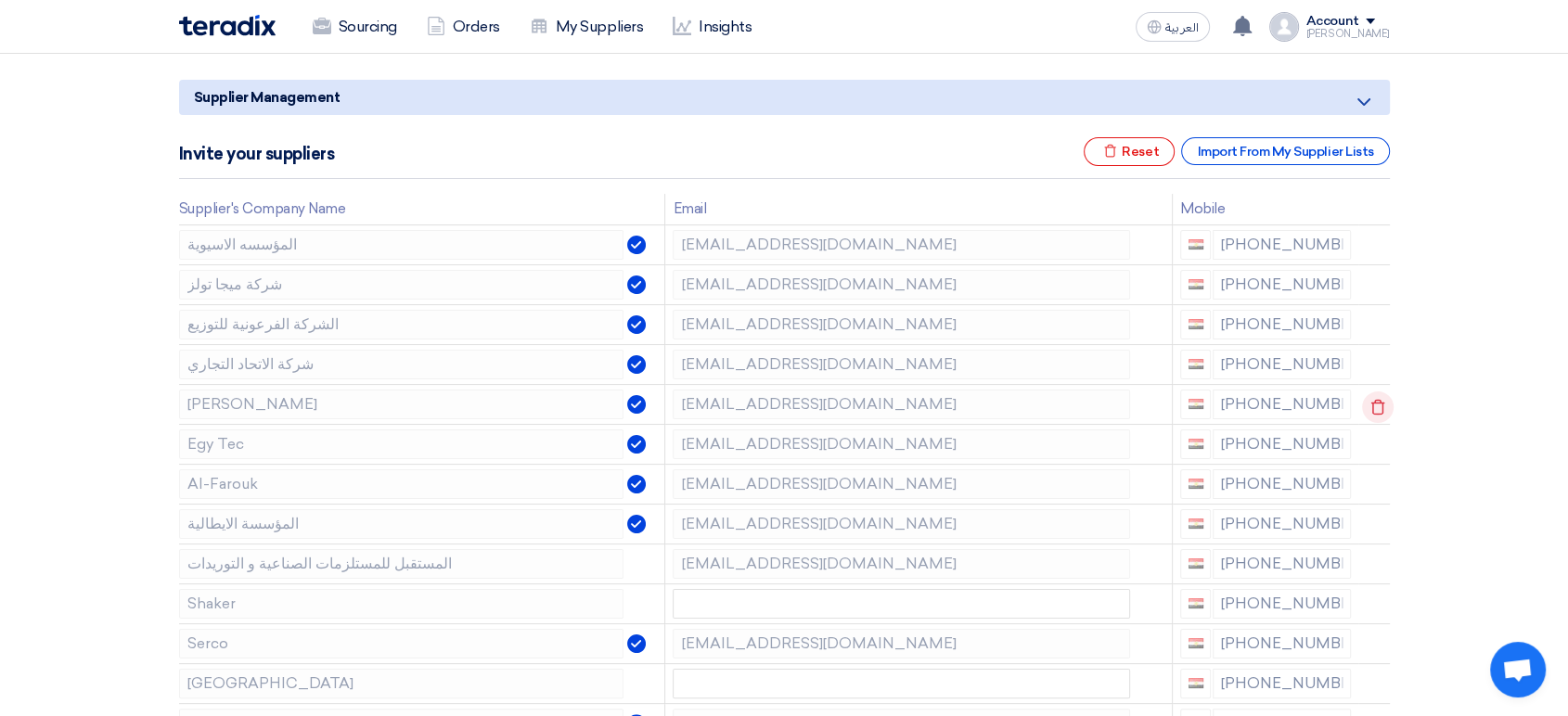
click at [1370, 401] on use at bounding box center [1377, 407] width 14 height 16
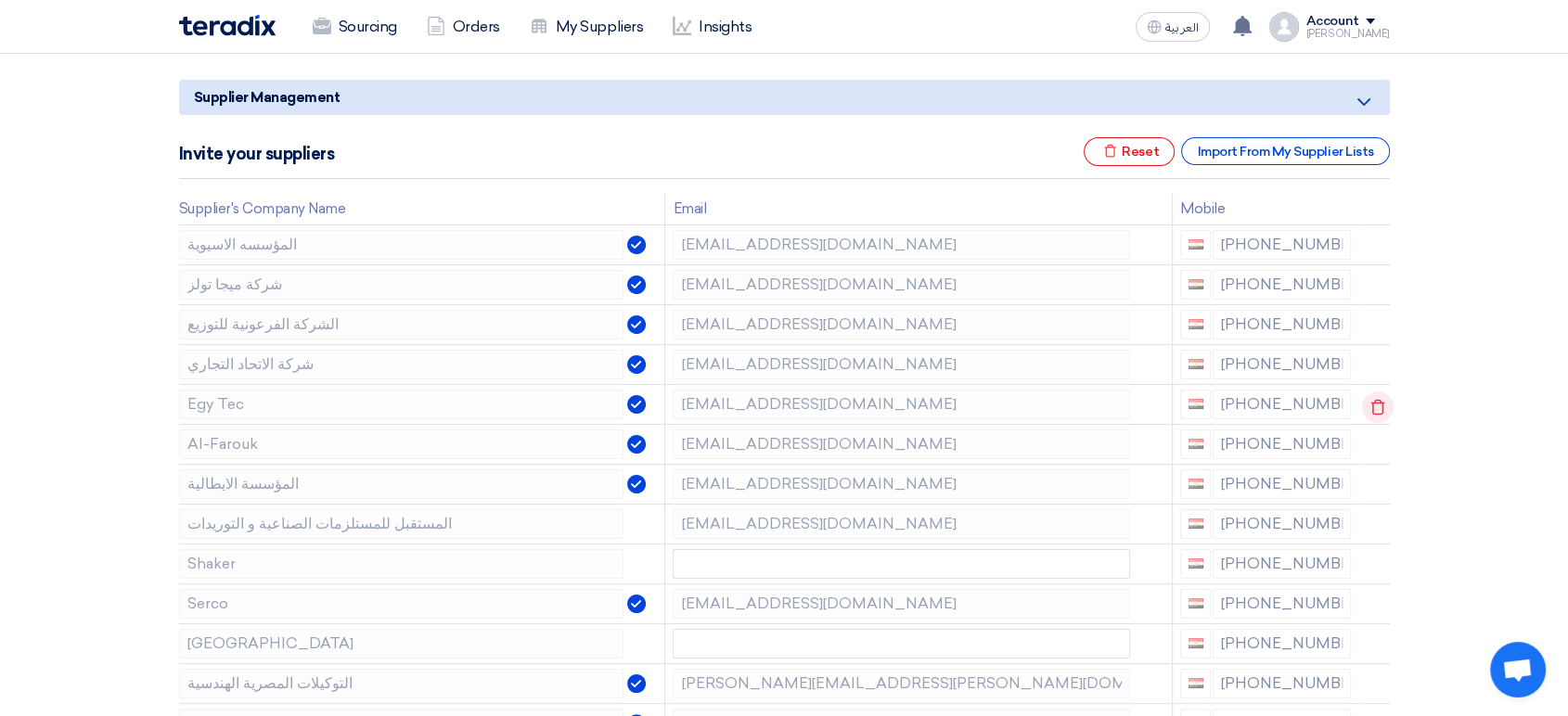
click at [1370, 401] on use at bounding box center [1377, 407] width 14 height 16
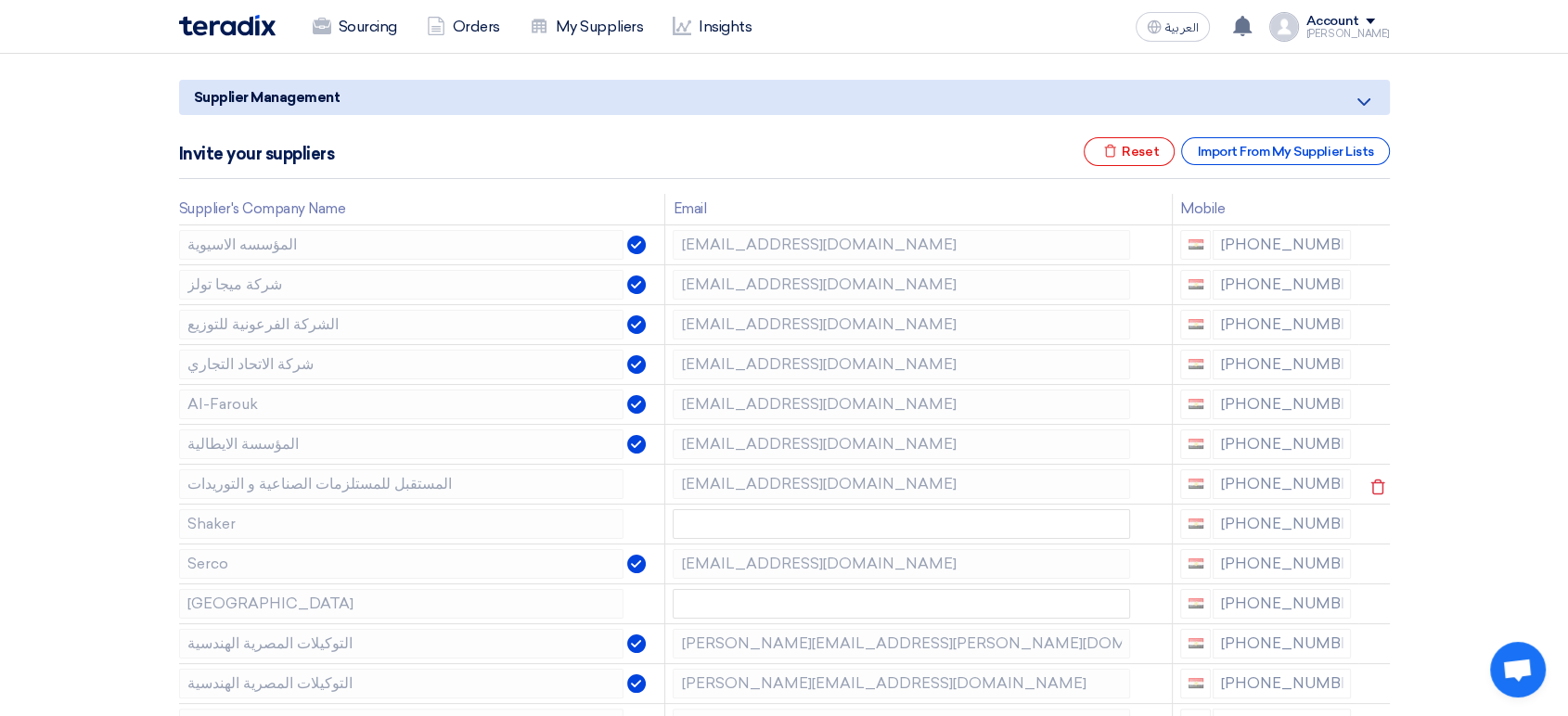
scroll to position [308, 0]
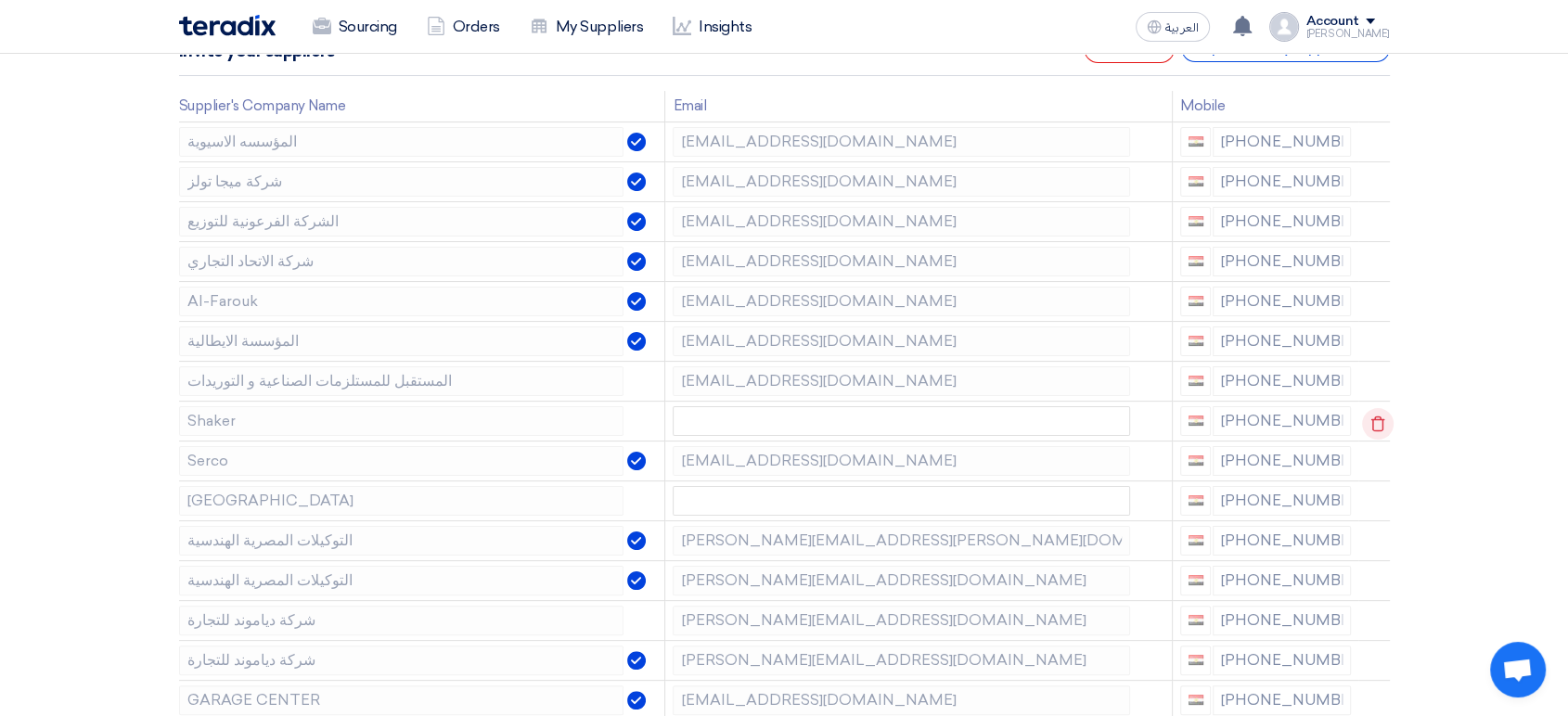
click at [1374, 418] on use at bounding box center [1377, 423] width 14 height 16
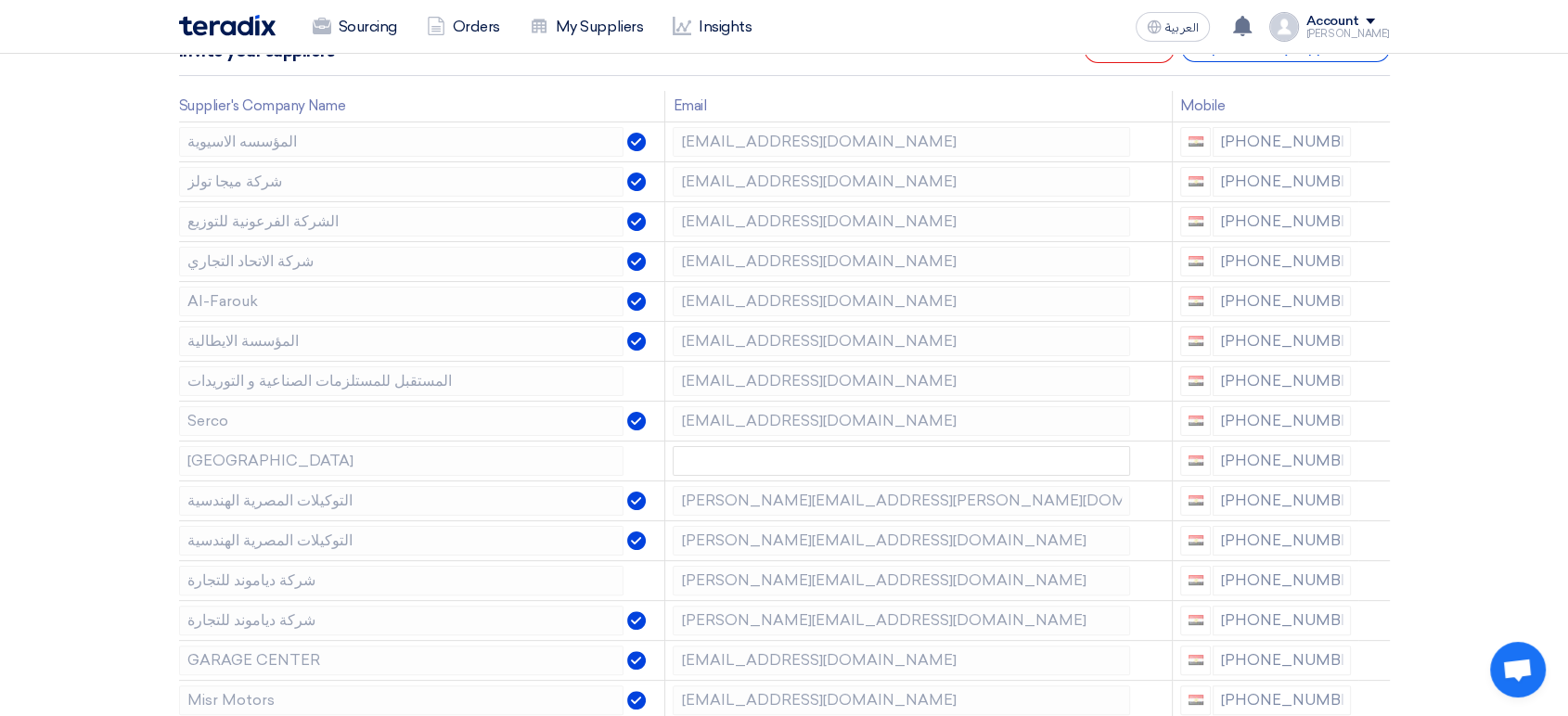
click at [0, 0] on use at bounding box center [0, 0] width 0 height 0
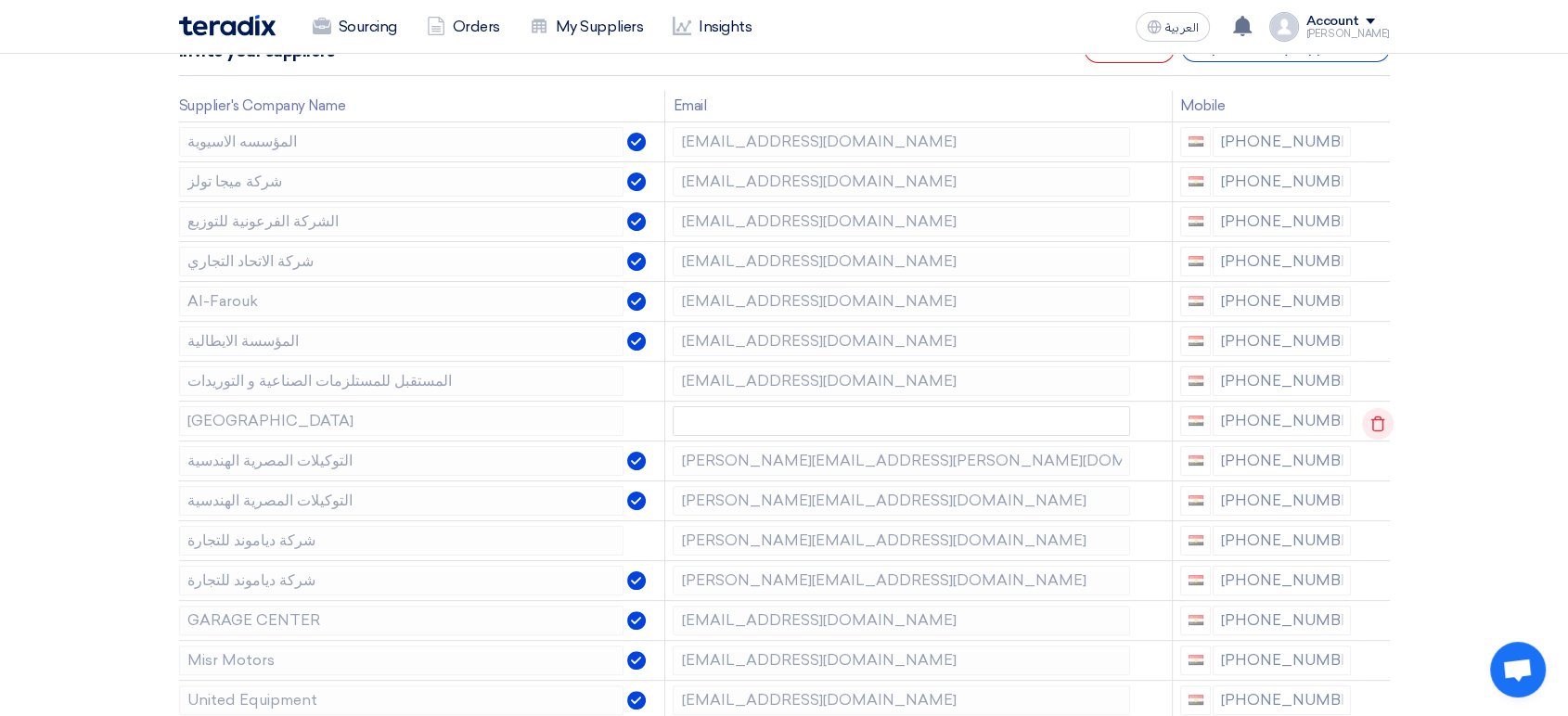
click at [1374, 418] on use at bounding box center [1377, 423] width 14 height 16
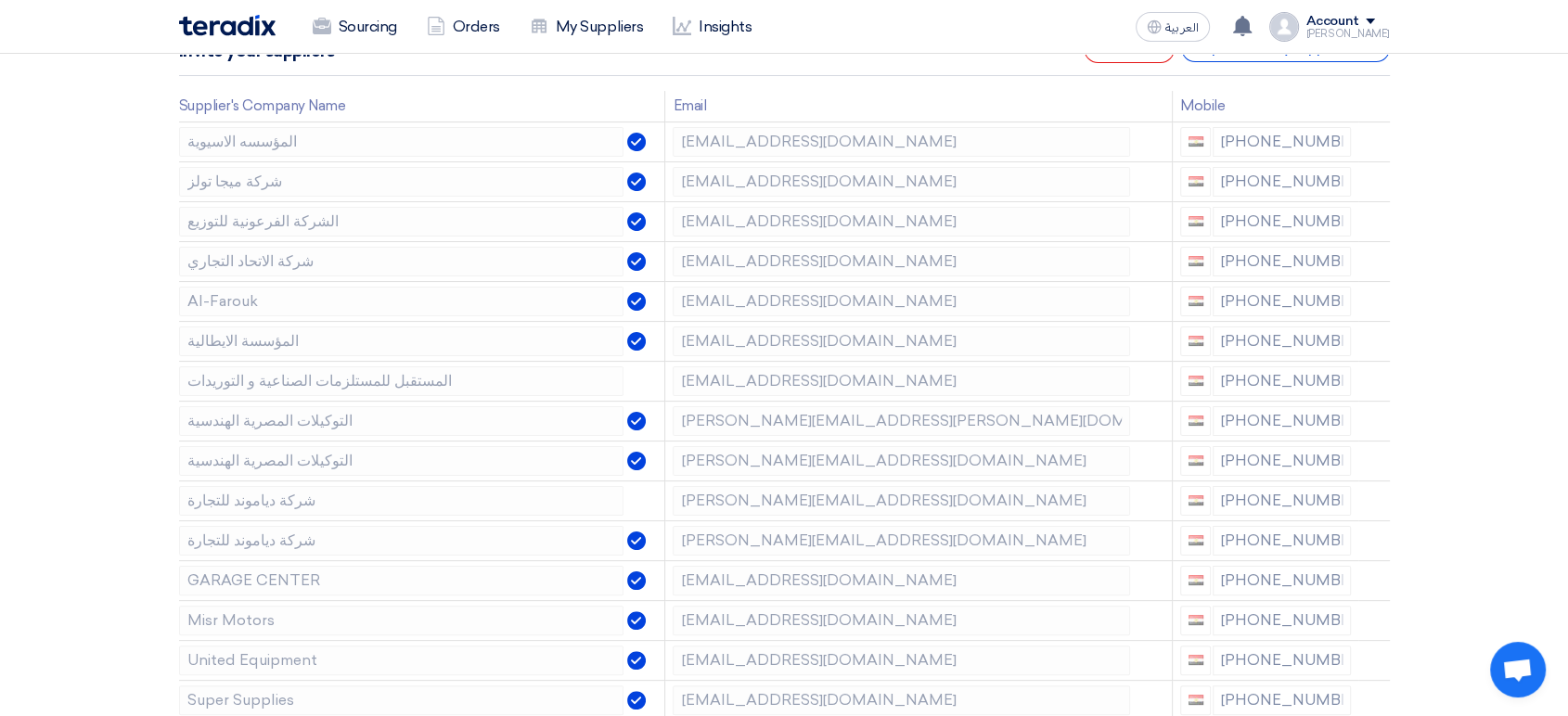
click at [0, 0] on use at bounding box center [0, 0] width 0 height 0
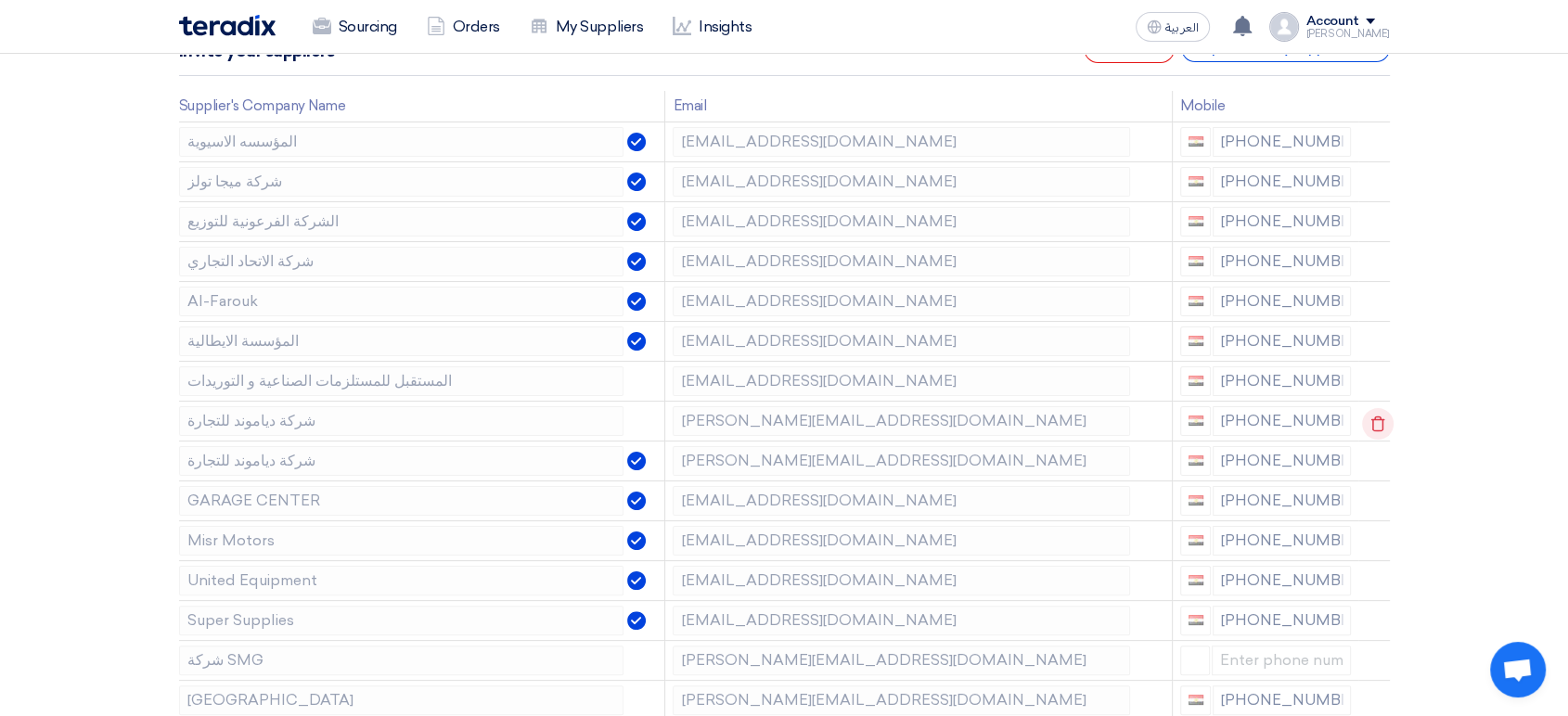
click at [1374, 418] on use at bounding box center [1377, 423] width 14 height 16
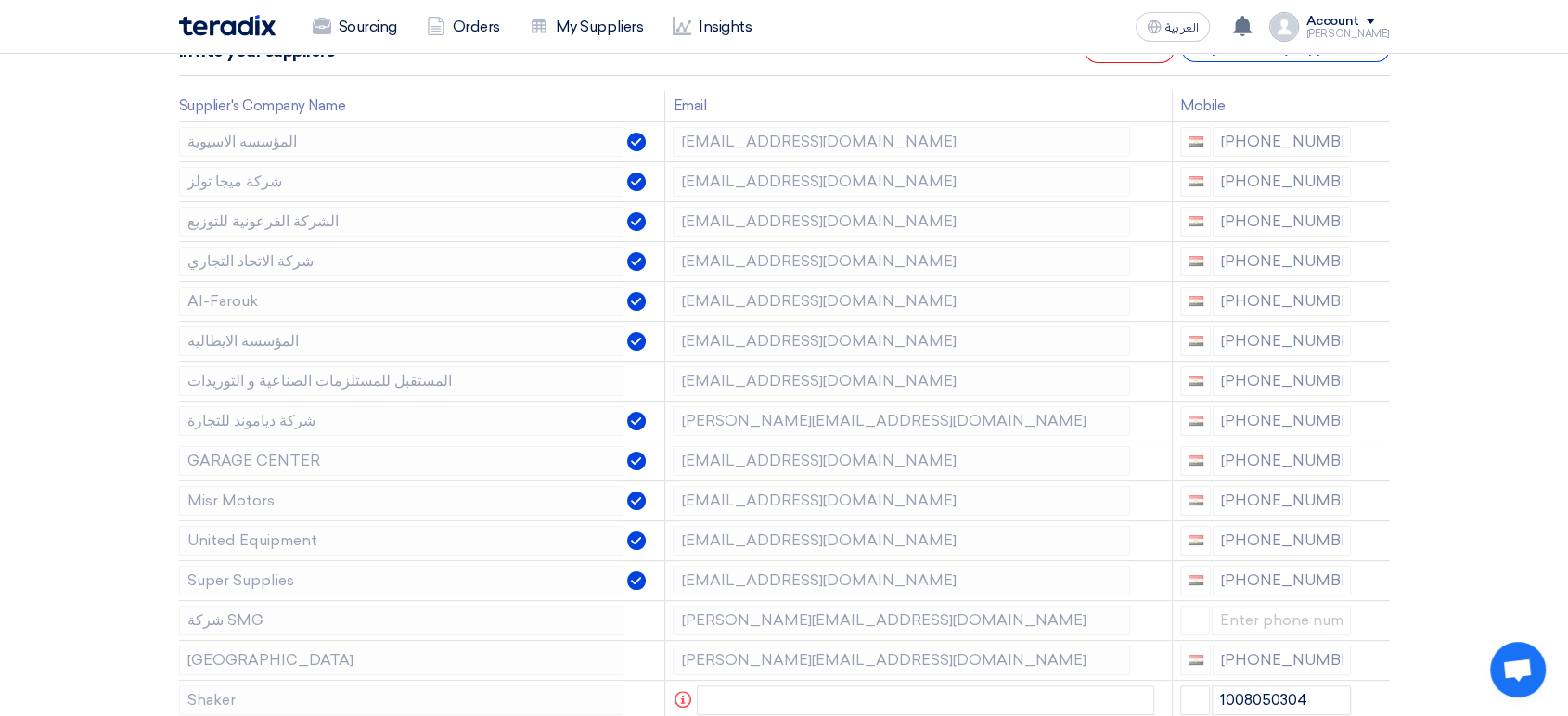
click at [0, 0] on use at bounding box center [0, 0] width 0 height 0
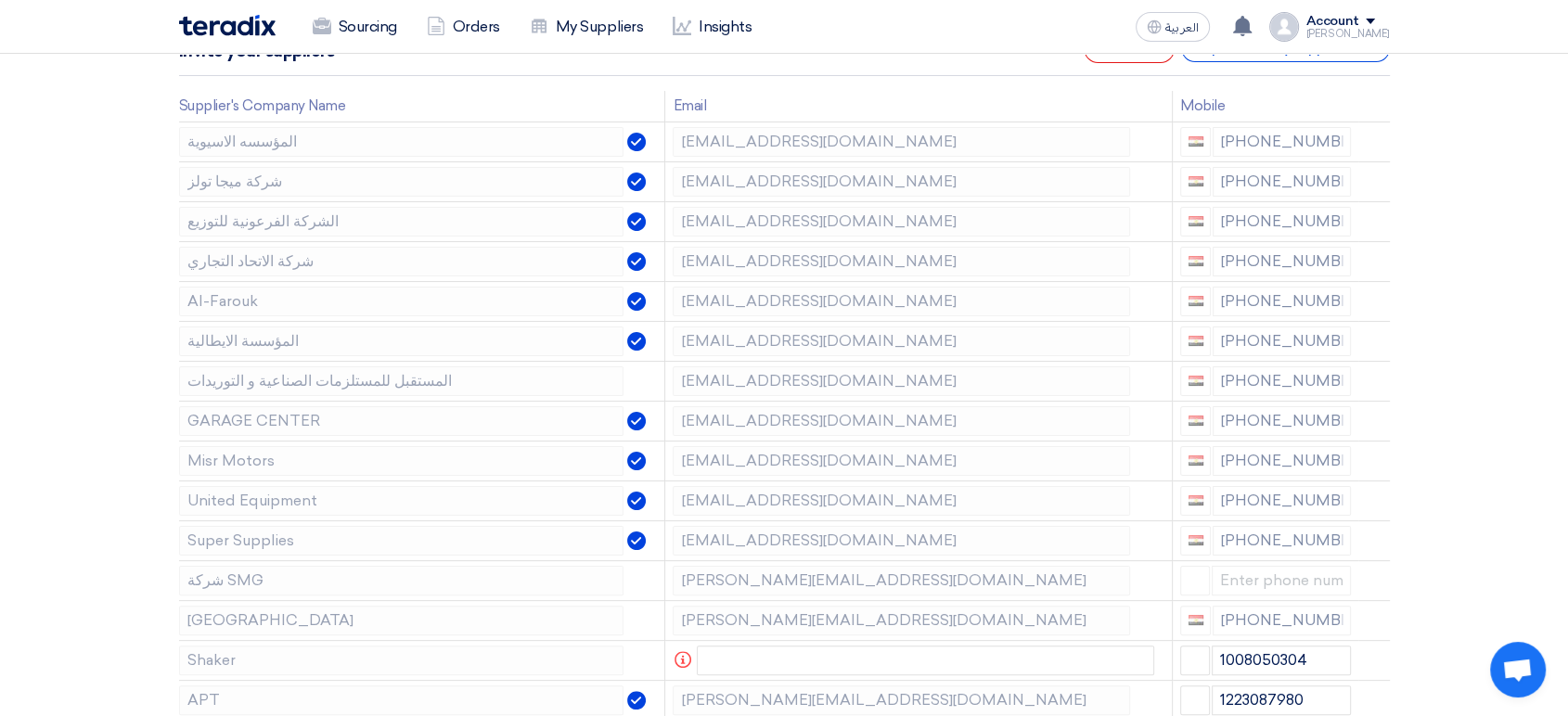
click at [0, 0] on use at bounding box center [0, 0] width 0 height 0
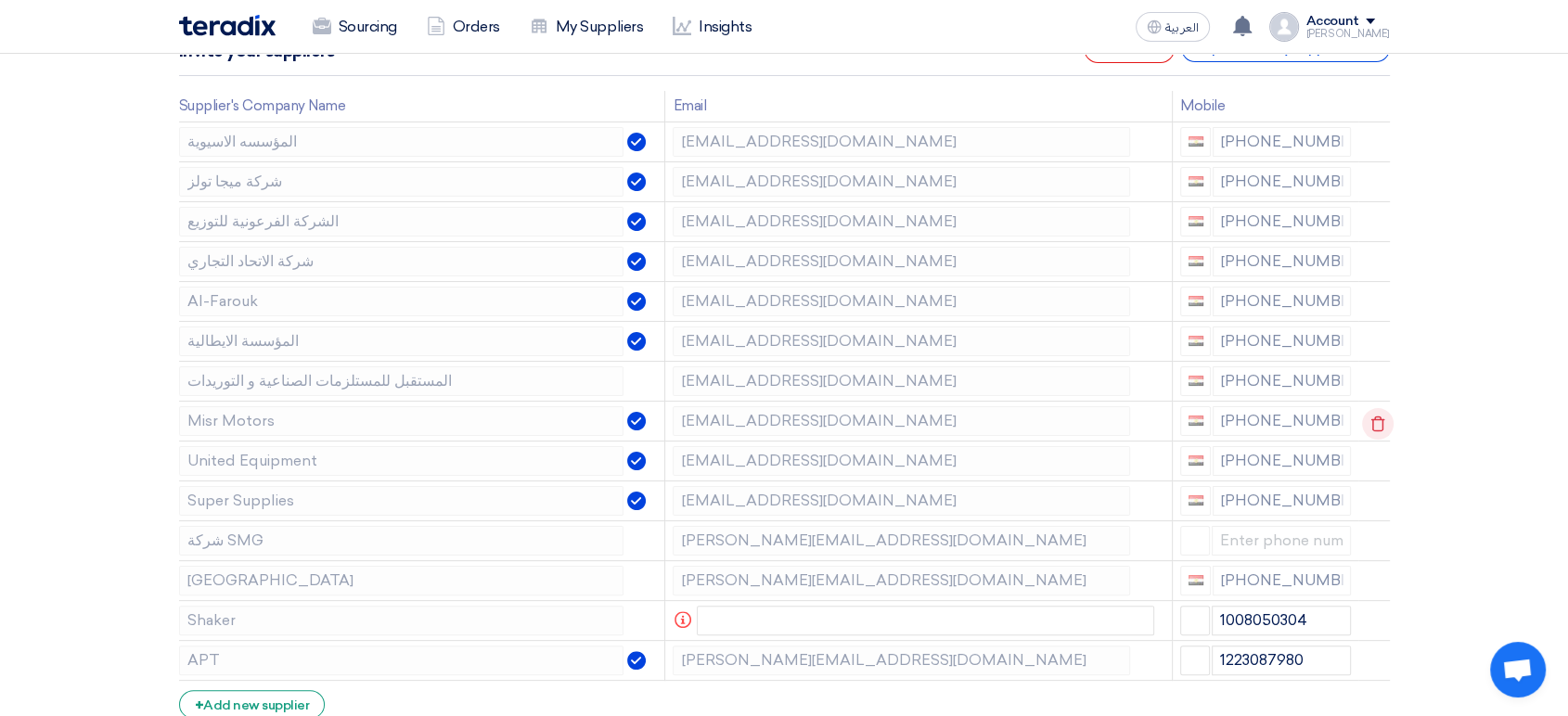
click at [1374, 418] on use at bounding box center [1377, 423] width 14 height 16
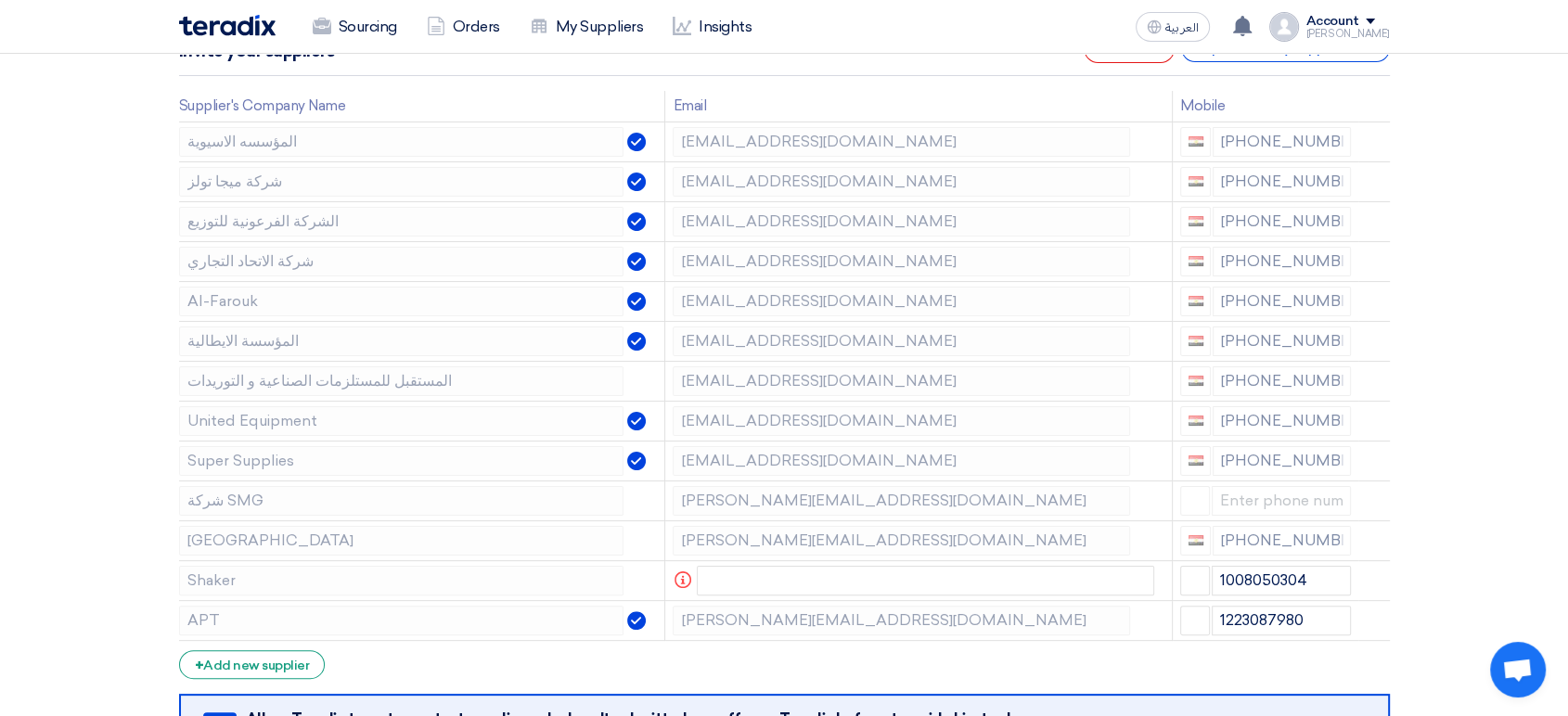
click at [0, 0] on use at bounding box center [0, 0] width 0 height 0
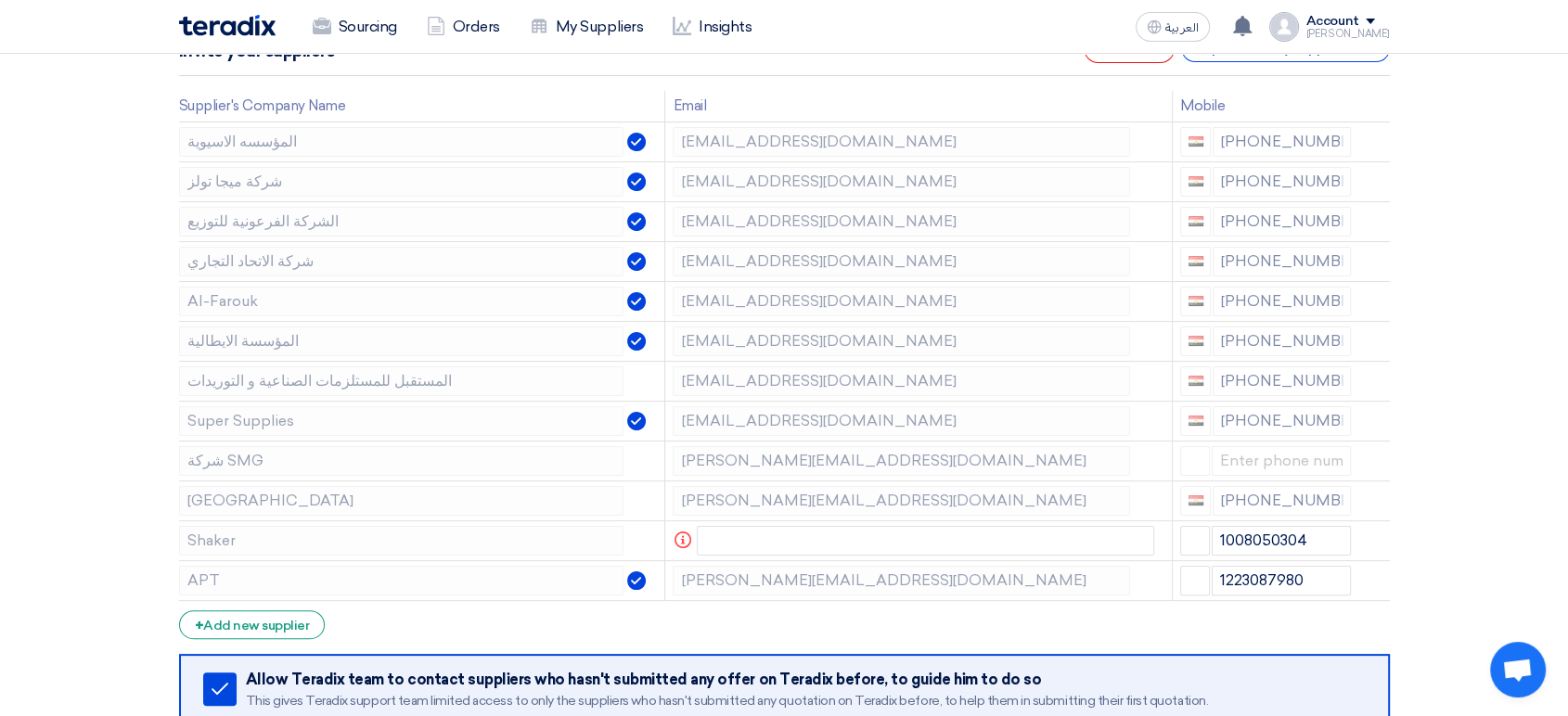
click at [0, 0] on use at bounding box center [0, 0] width 0 height 0
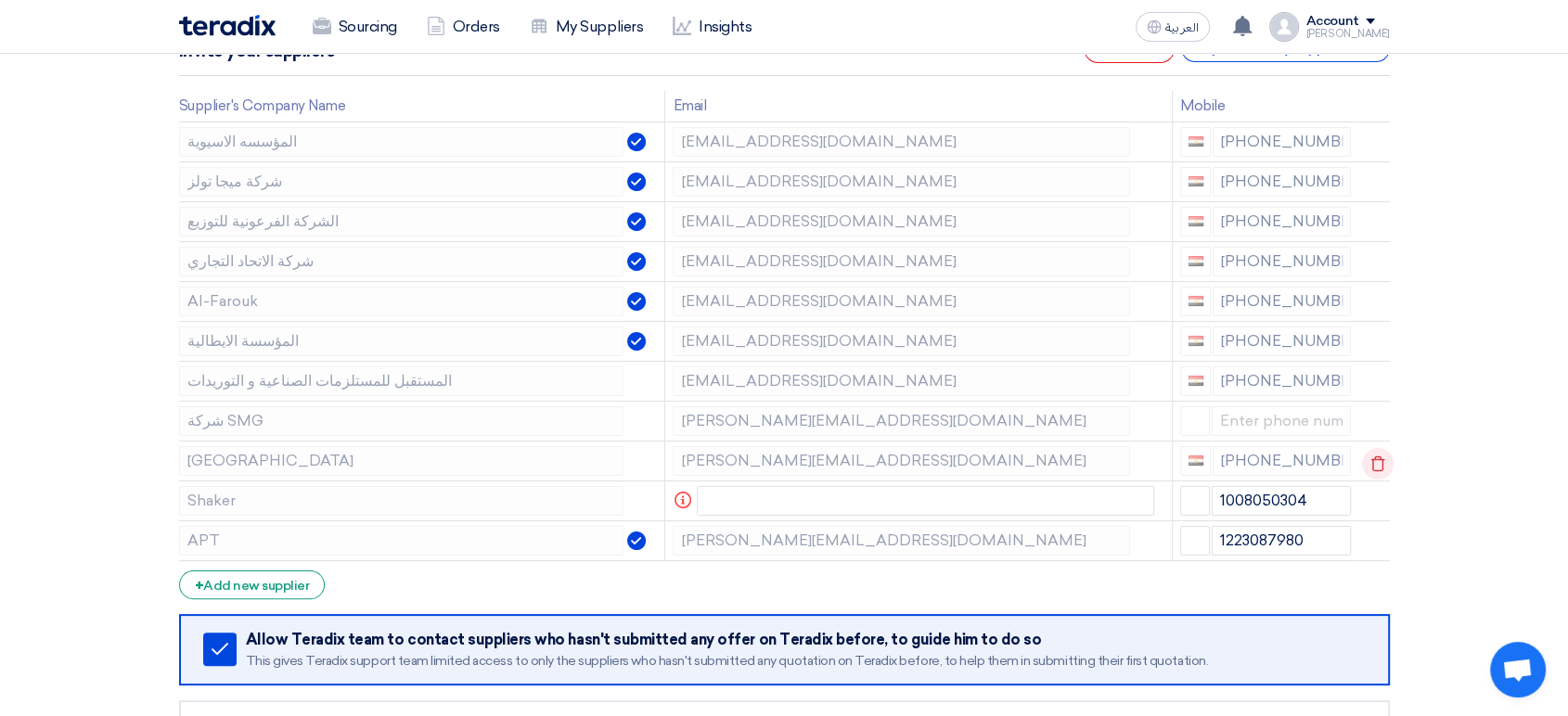
click at [1377, 458] on icon at bounding box center [1378, 464] width 32 height 32
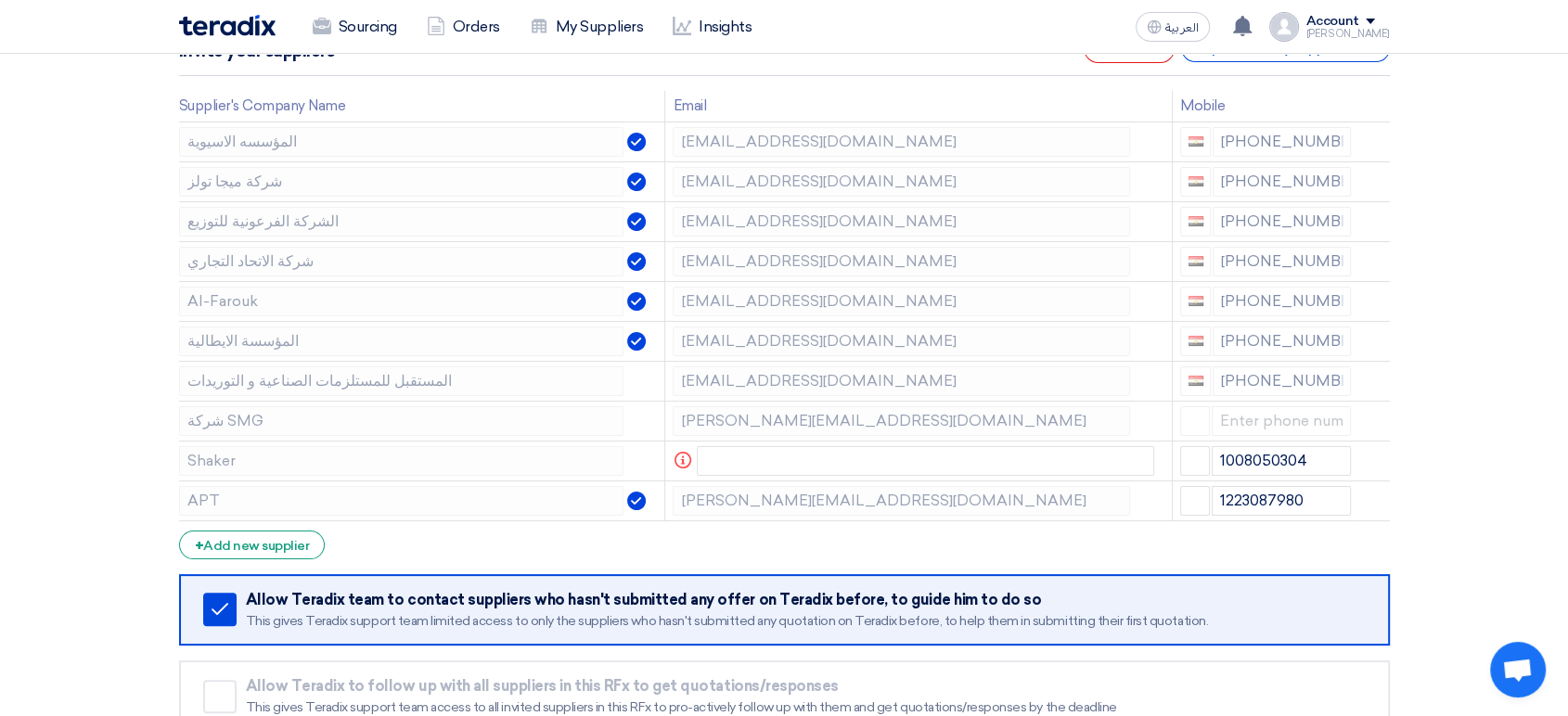
click at [0, 0] on icon at bounding box center [0, 0] width 0 height 0
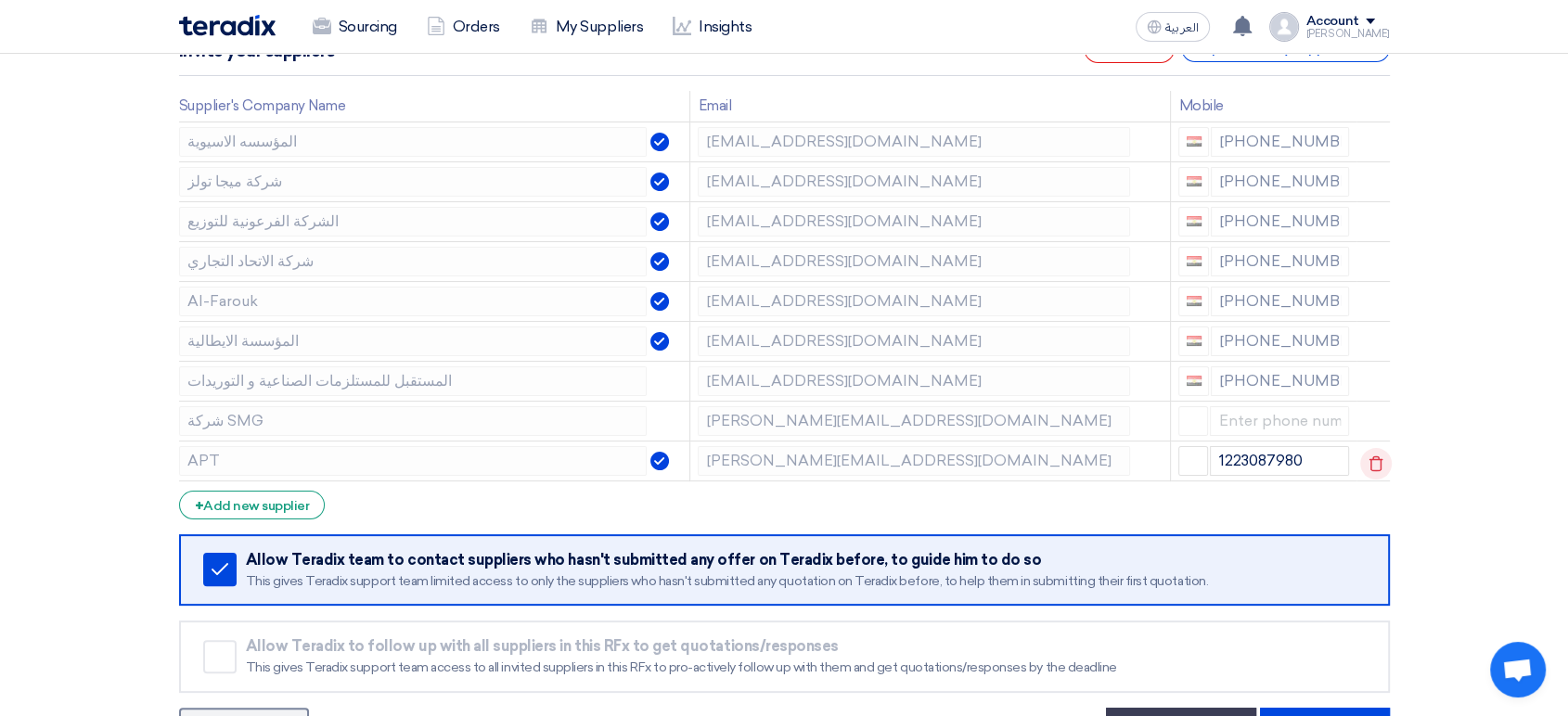
click at [1377, 458] on use at bounding box center [1375, 463] width 14 height 16
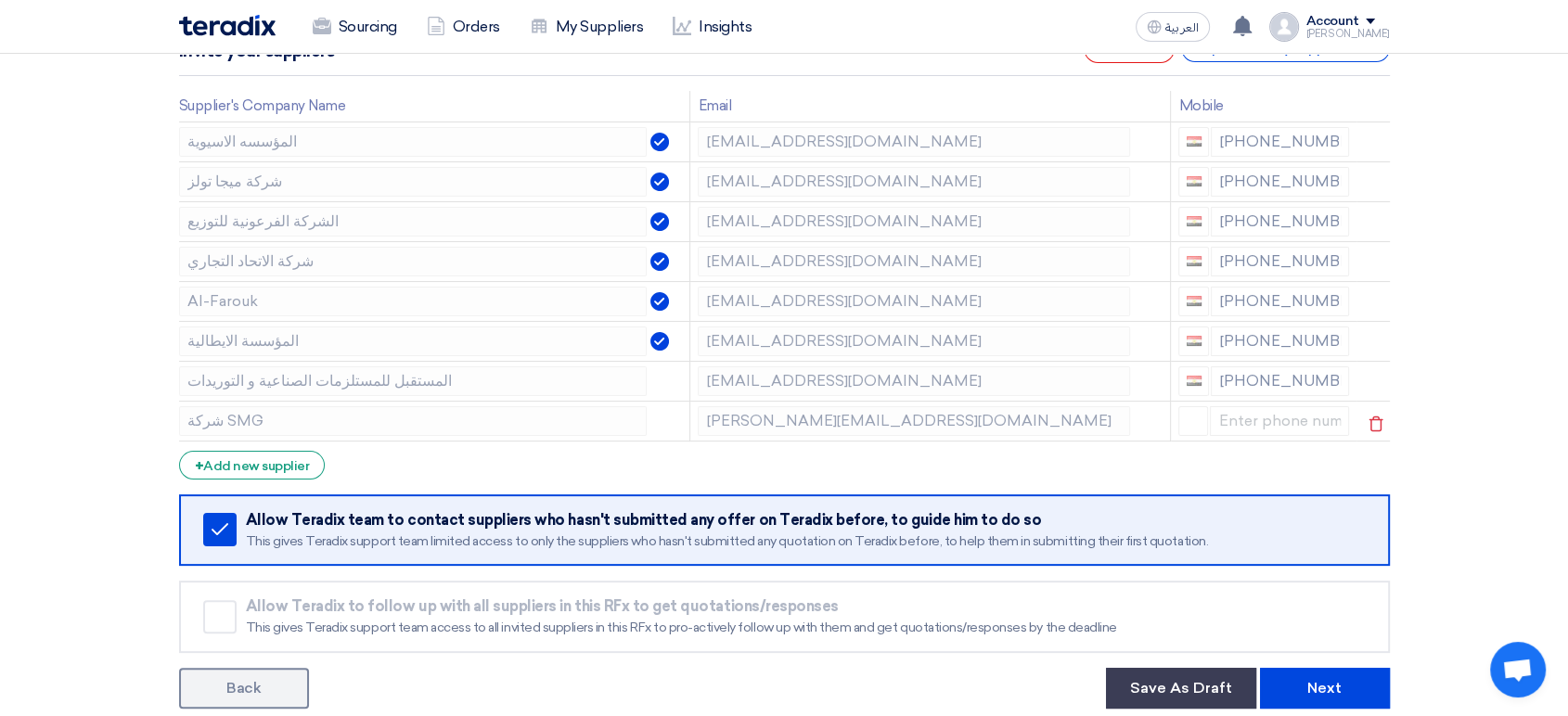
click at [1303, 414] on div at bounding box center [1262, 421] width 170 height 30
click at [1379, 419] on icon at bounding box center [1376, 423] width 32 height 32
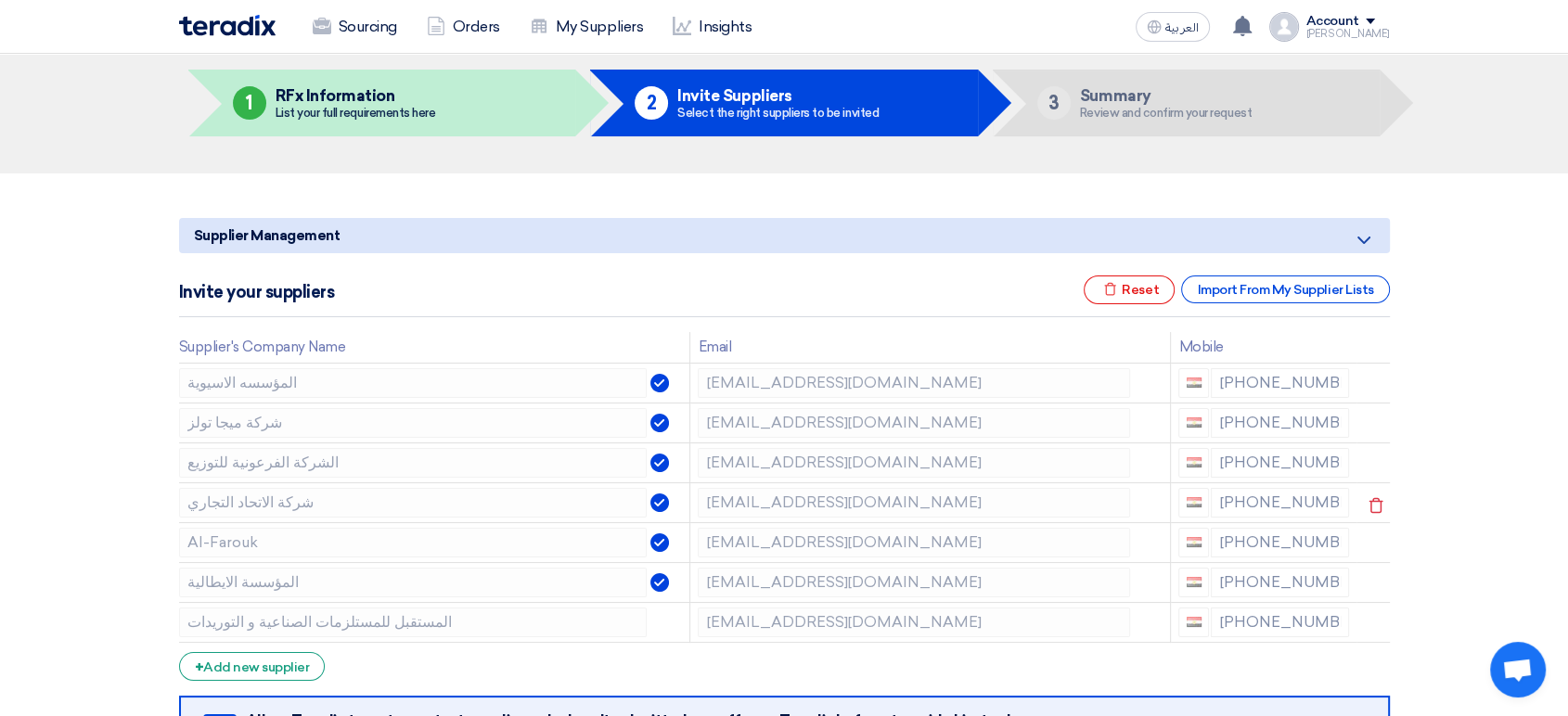
scroll to position [102, 0]
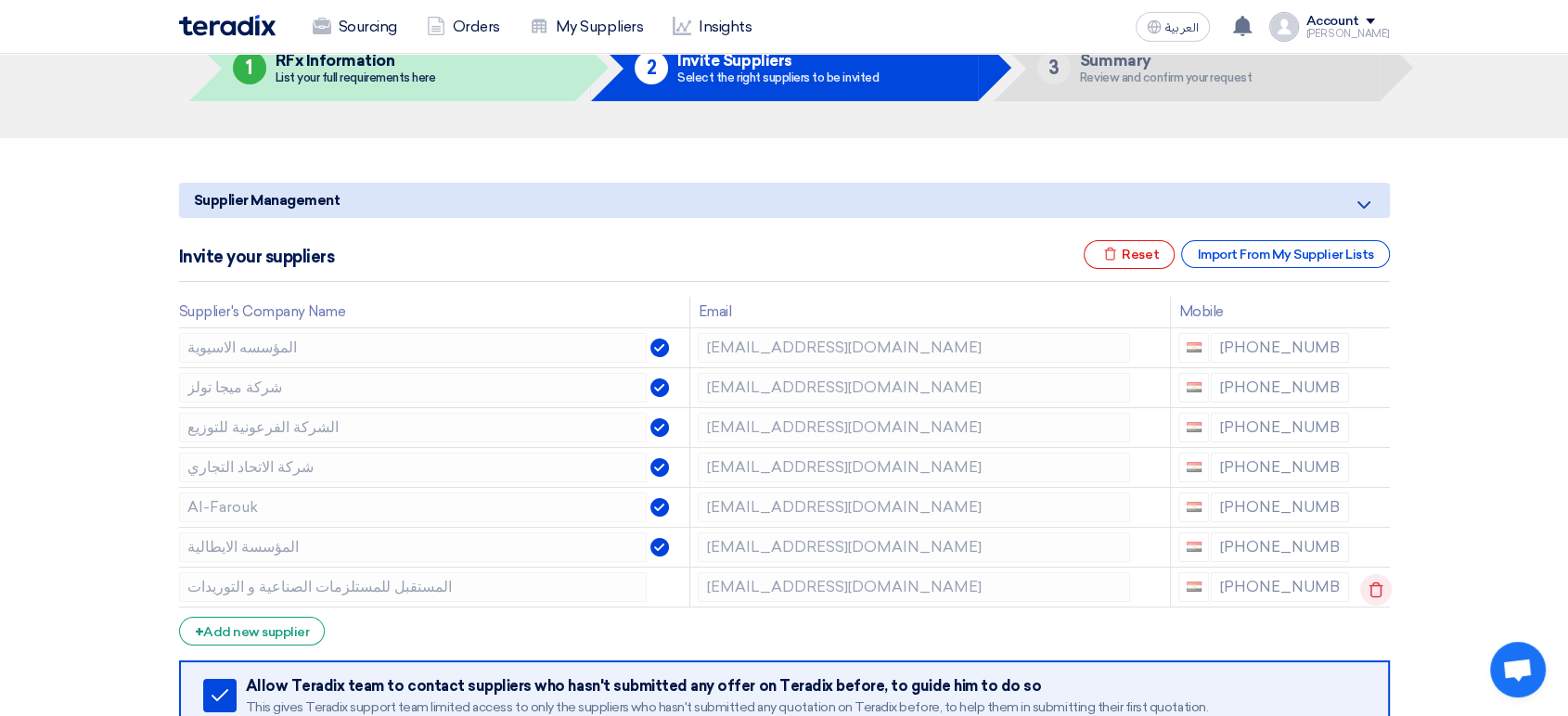
click at [1377, 590] on use at bounding box center [1375, 589] width 14 height 16
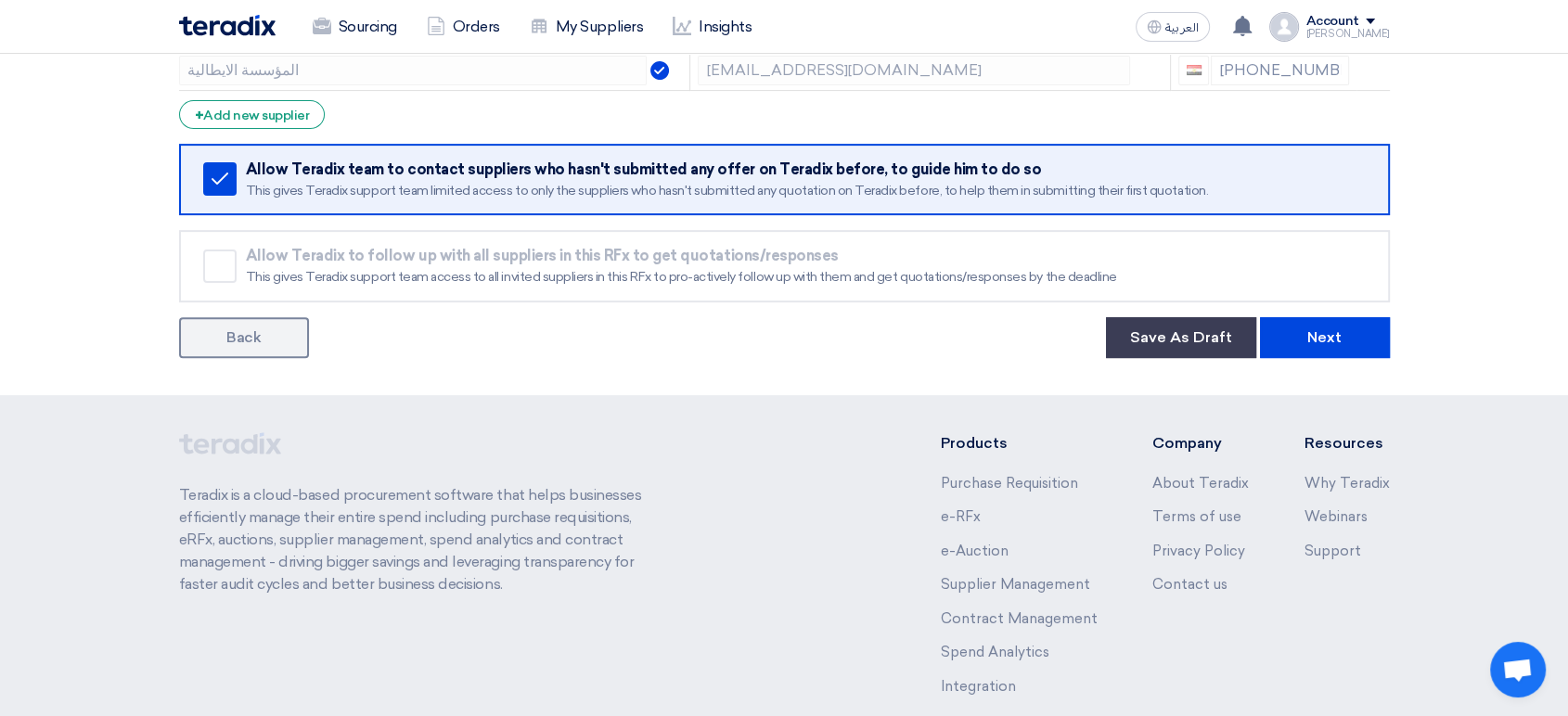
scroll to position [618, 0]
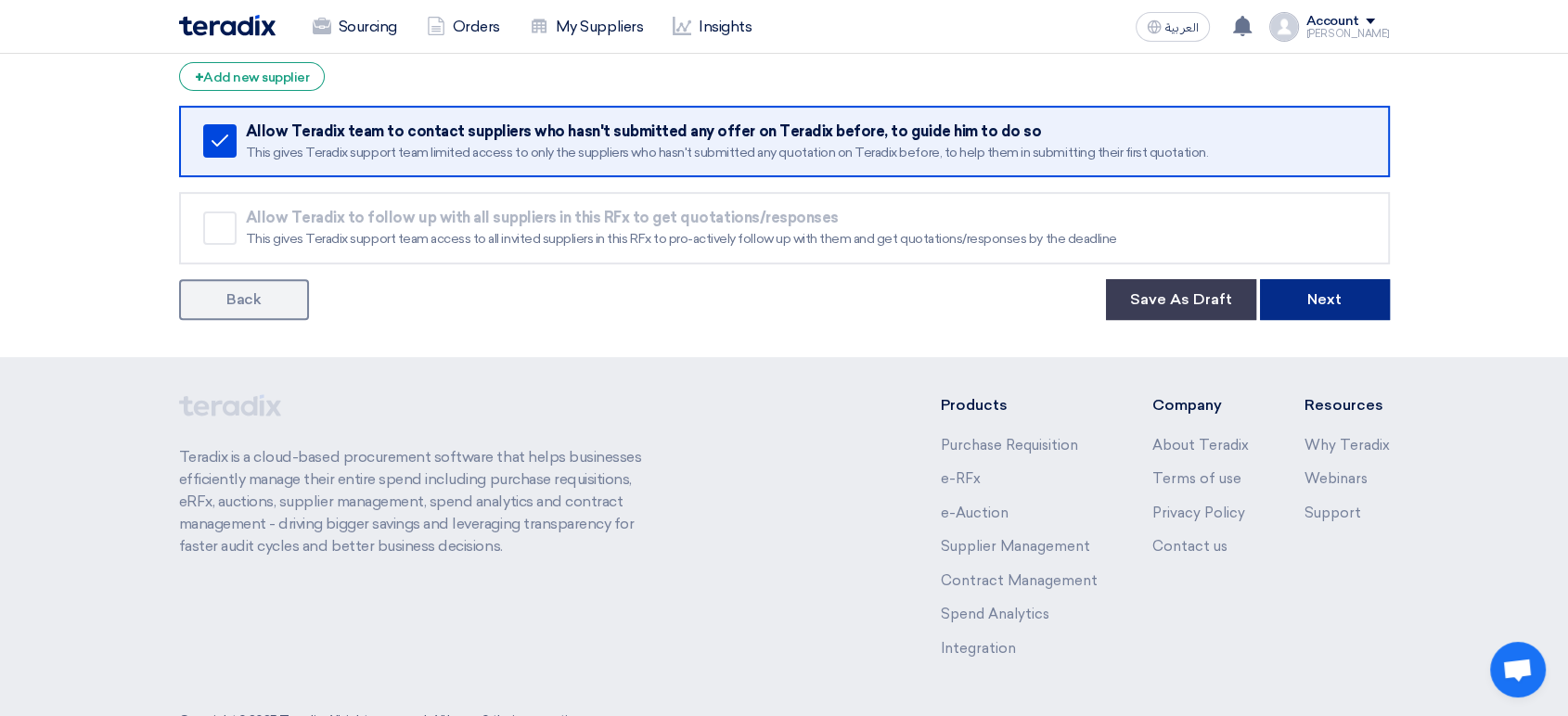
click at [1325, 282] on button "Next" at bounding box center [1325, 298] width 130 height 40
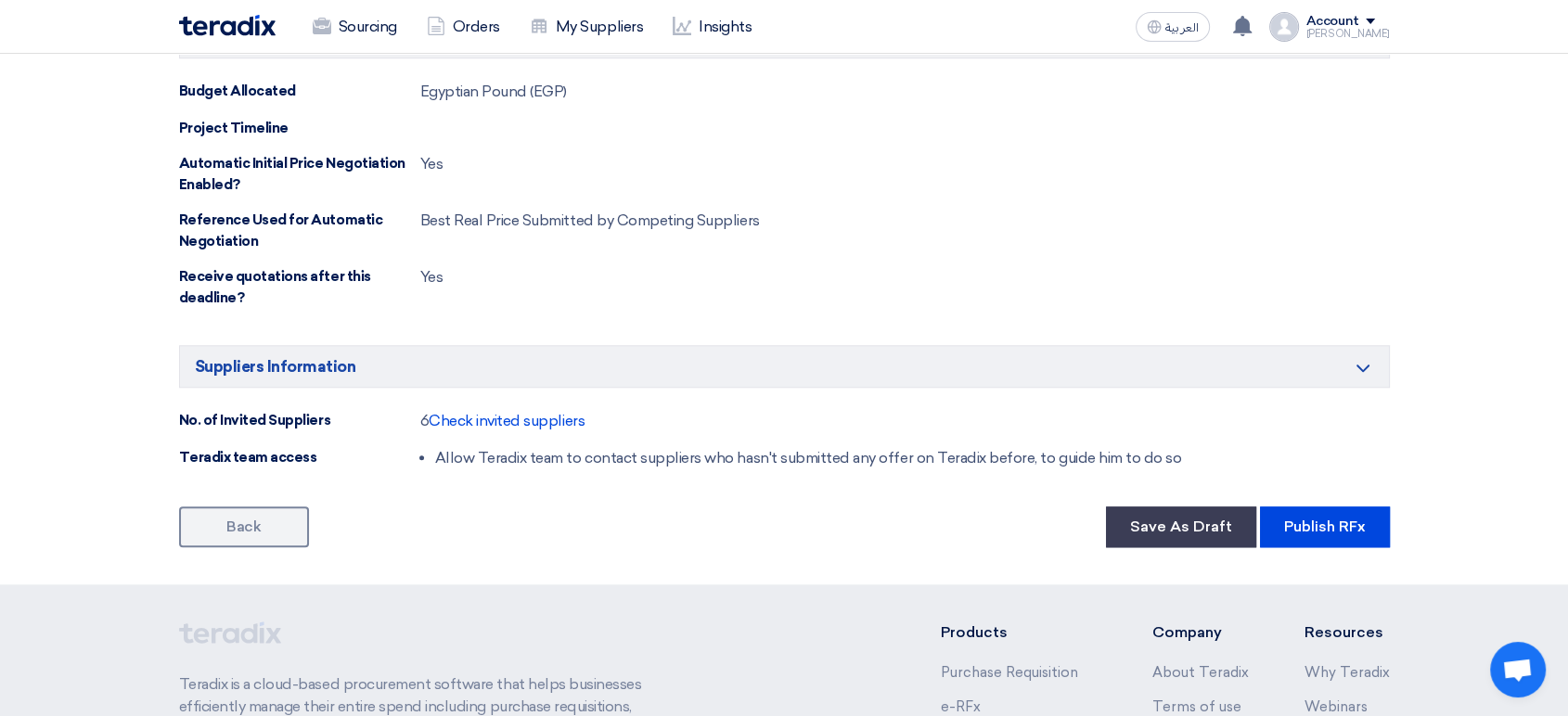
scroll to position [1957, 0]
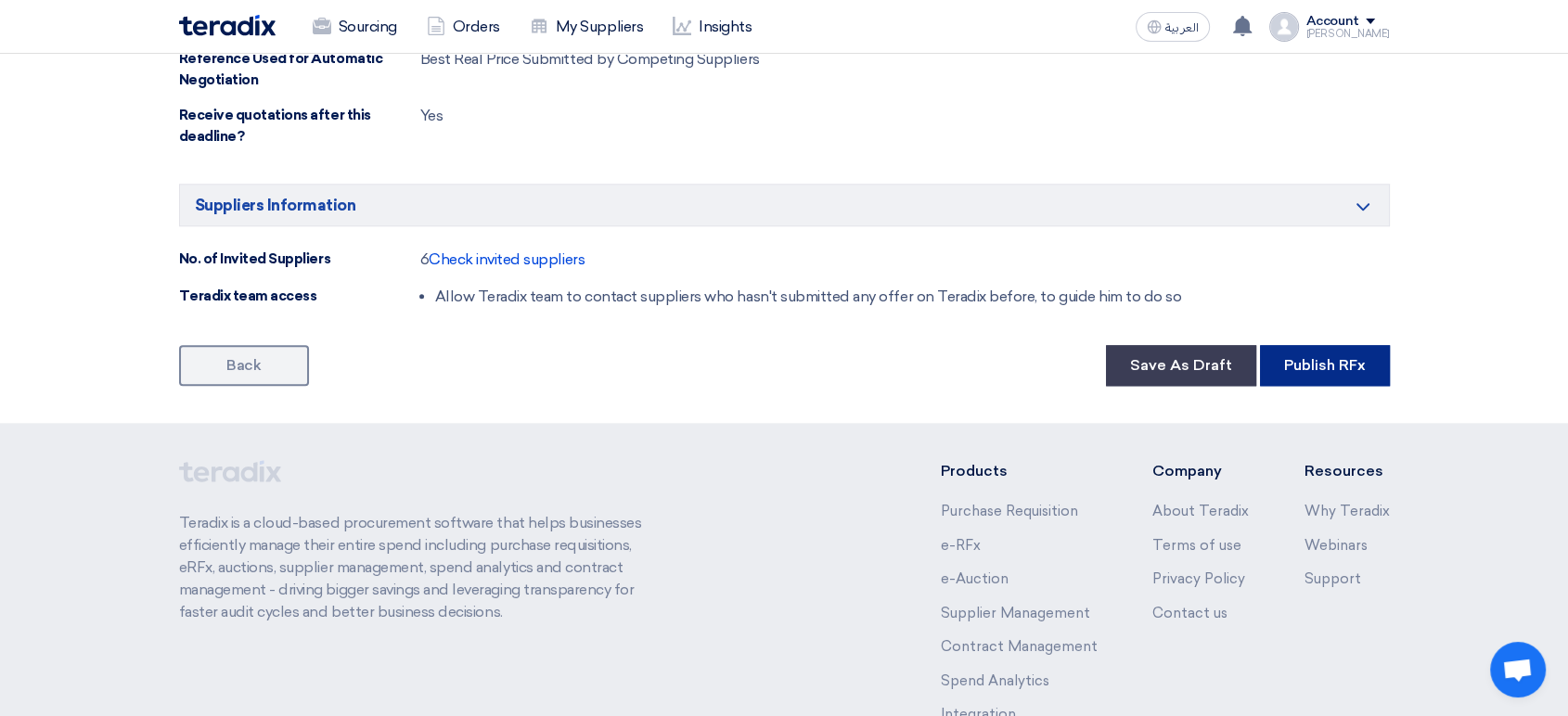
click at [1337, 376] on button "Publish RFx" at bounding box center [1325, 364] width 130 height 40
